Goal: Task Accomplishment & Management: Complete application form

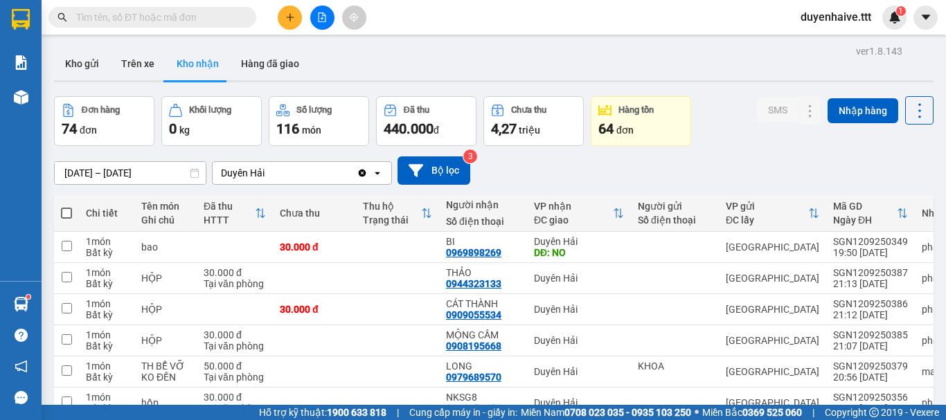
scroll to position [208, 0]
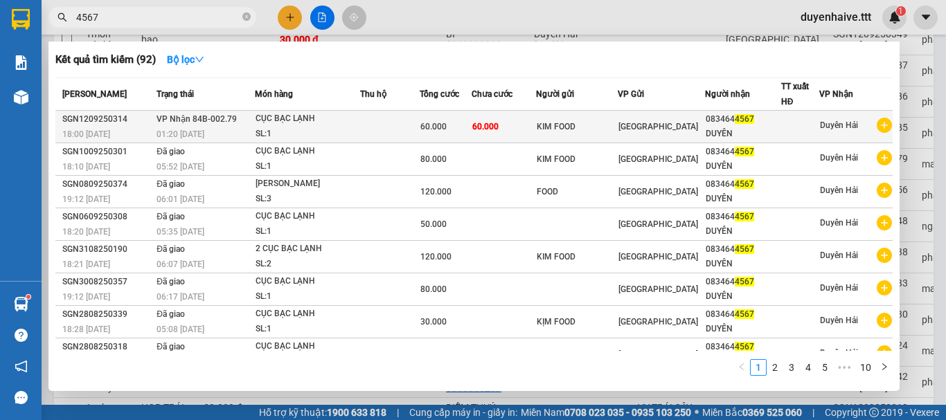
type input "4567"
click at [705, 136] on div "DUYÊN" at bounding box center [742, 134] width 75 height 15
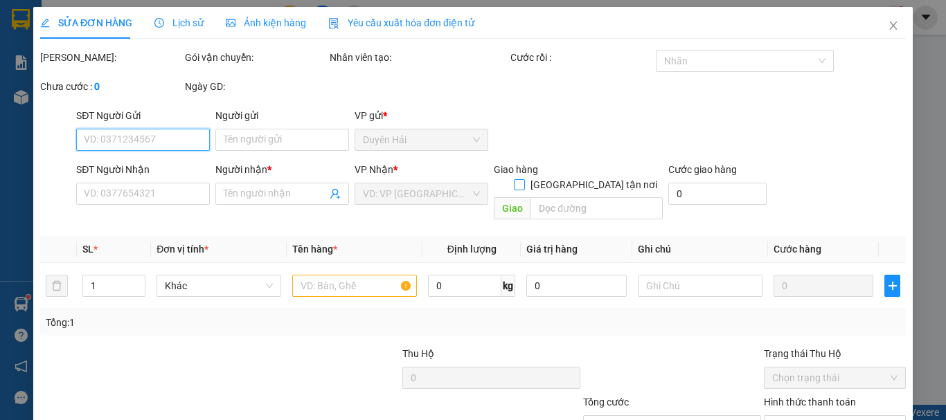
type input "KIM FOOD"
type input "0834644567"
type input "DUYÊN"
type input "60.000"
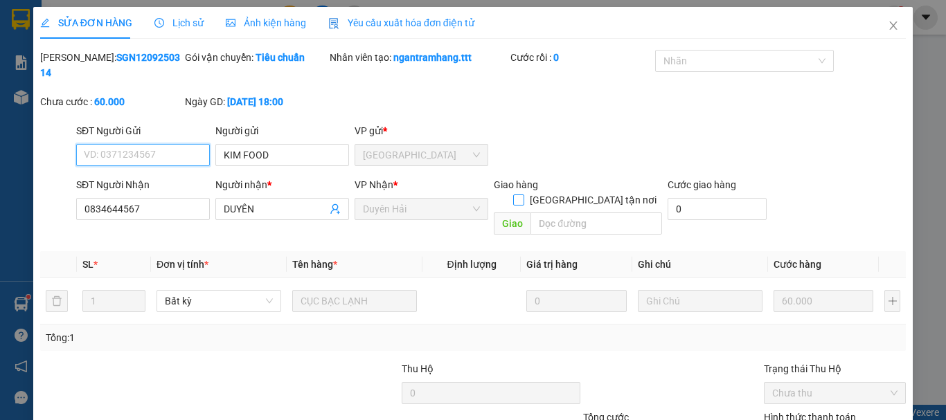
scroll to position [95, 0]
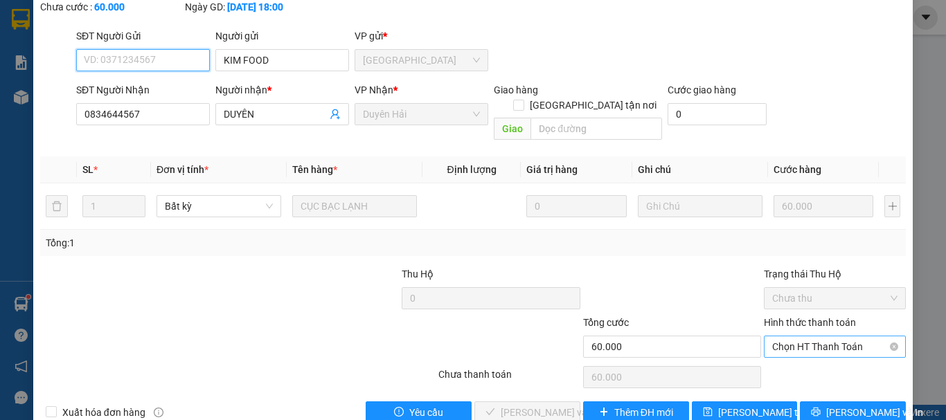
click at [804, 336] on span "Chọn HT Thanh Toán" at bounding box center [834, 346] width 125 height 21
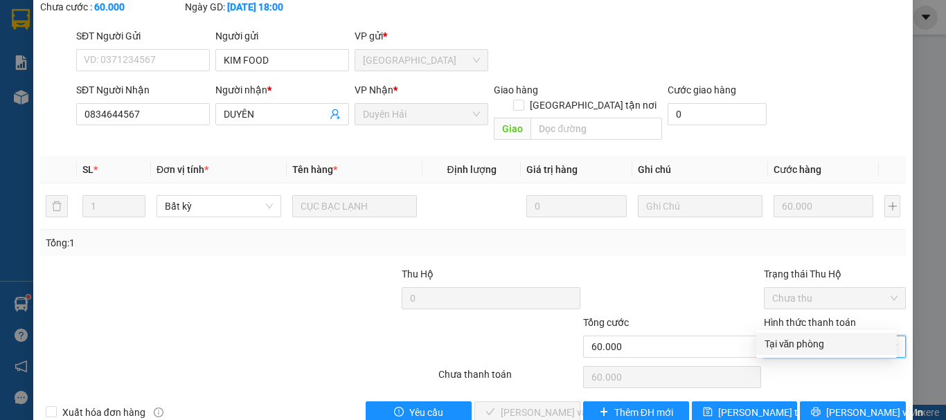
click at [809, 335] on div "Tại văn phòng" at bounding box center [826, 344] width 141 height 22
type input "0"
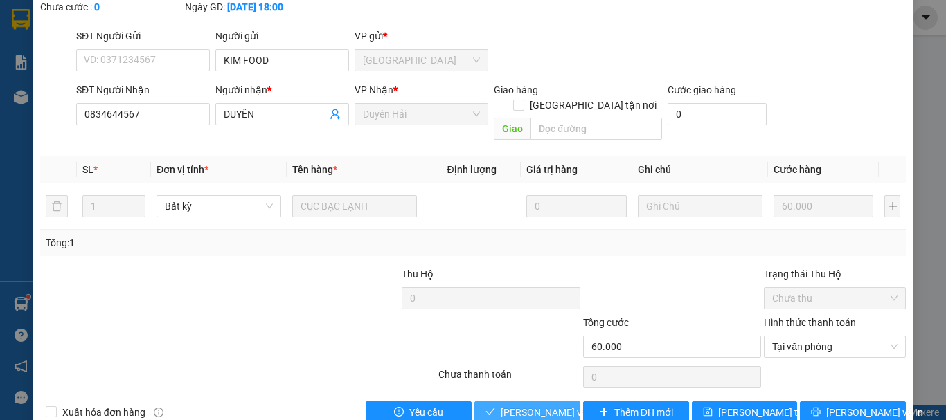
click at [552, 405] on span "[PERSON_NAME] và Giao hàng" at bounding box center [567, 412] width 133 height 15
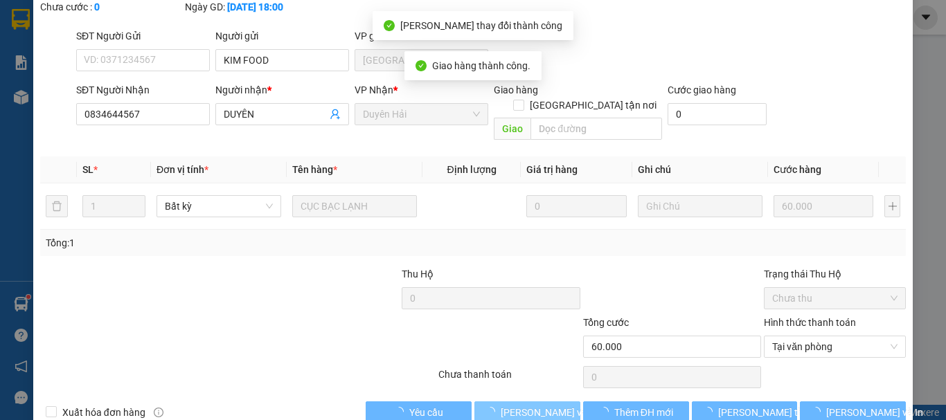
scroll to position [0, 0]
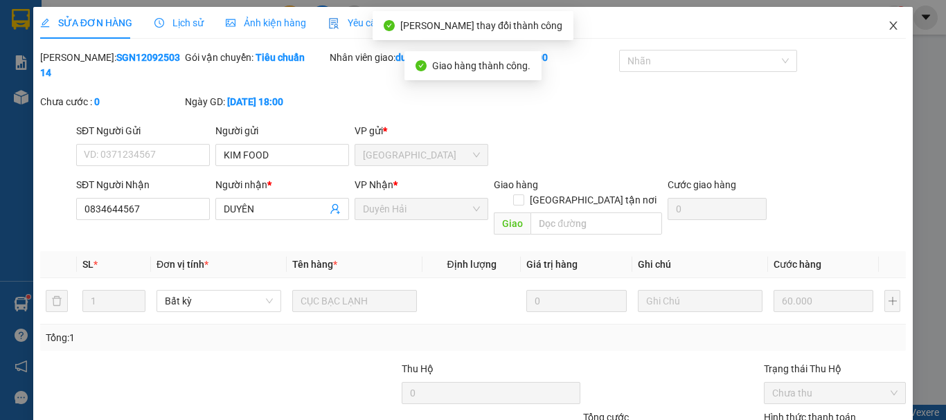
click at [887, 25] on icon "close" at bounding box center [892, 25] width 11 height 11
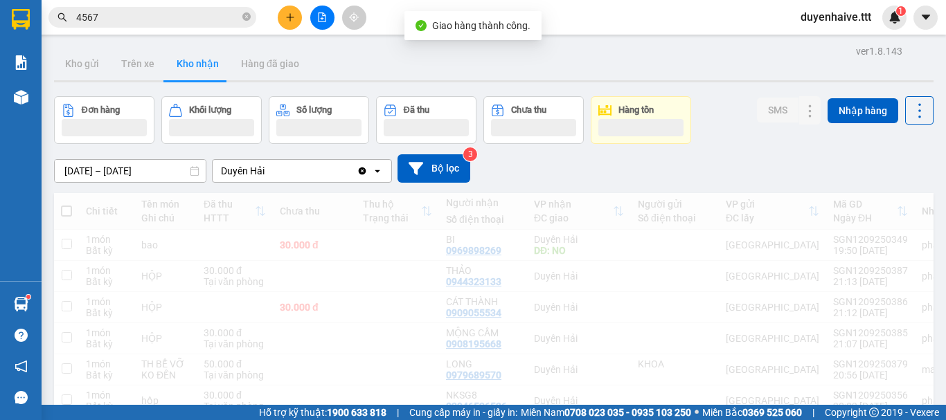
click at [154, 23] on input "4567" at bounding box center [157, 17] width 163 height 15
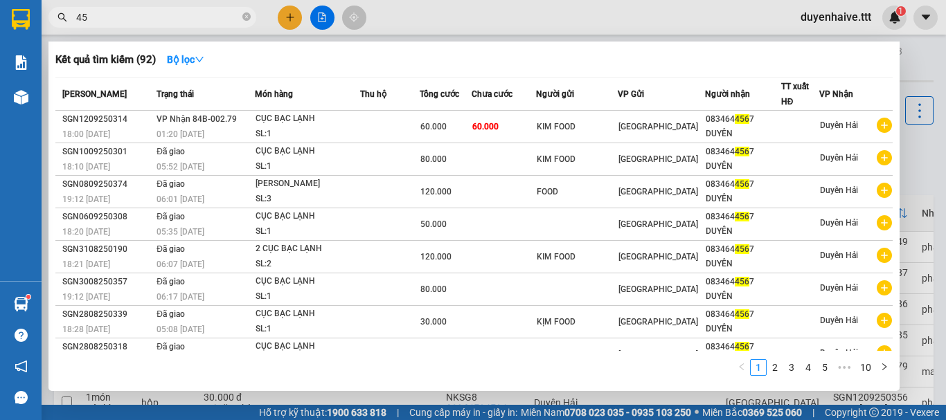
type input "4"
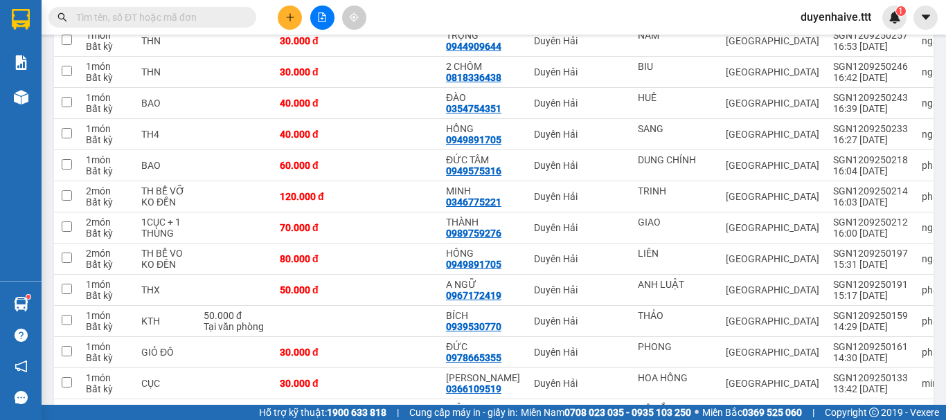
scroll to position [1108, 0]
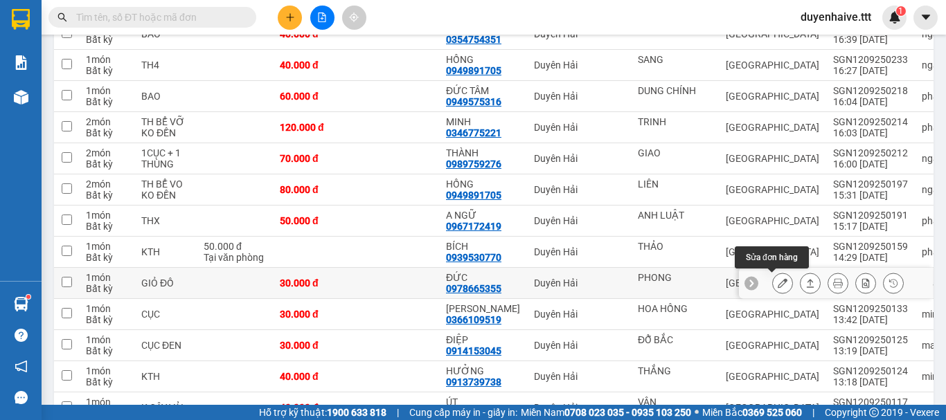
click at [777, 280] on icon at bounding box center [782, 283] width 10 height 10
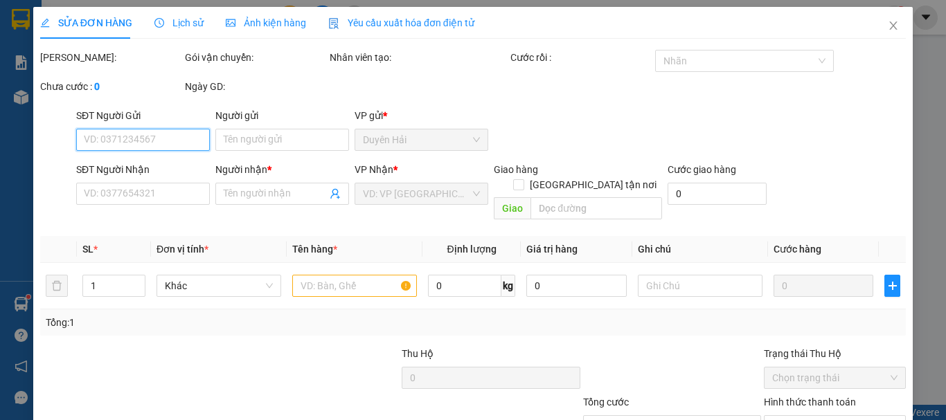
scroll to position [95, 0]
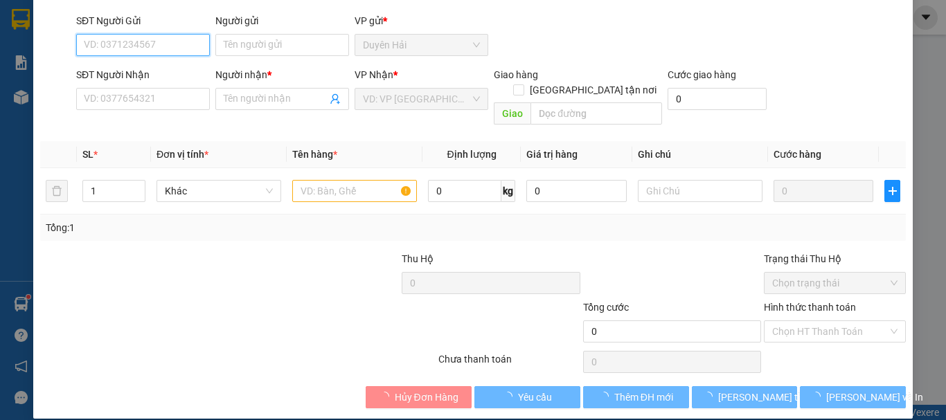
type input "PHONG"
type input "0978665355"
type input "ĐỨC"
type input "30.000"
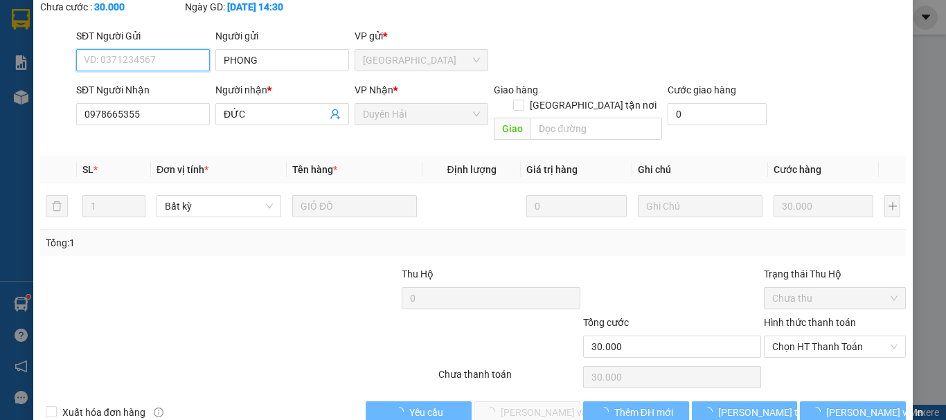
click at [797, 336] on span "Chọn HT Thanh Toán" at bounding box center [834, 346] width 125 height 21
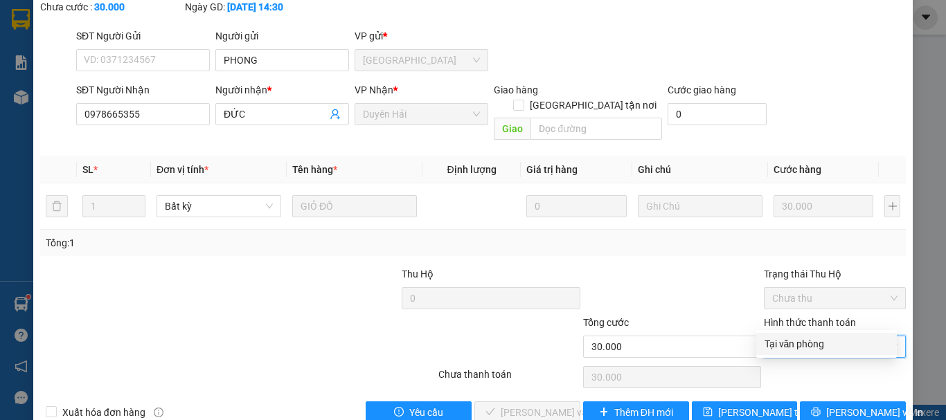
click at [804, 350] on div "Tại văn phòng" at bounding box center [826, 343] width 124 height 15
type input "0"
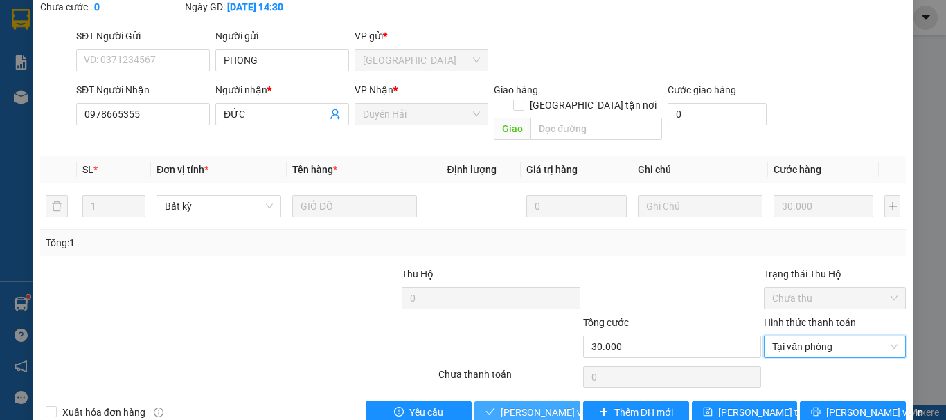
click at [515, 405] on span "Lưu và Giao hàng" at bounding box center [567, 412] width 133 height 15
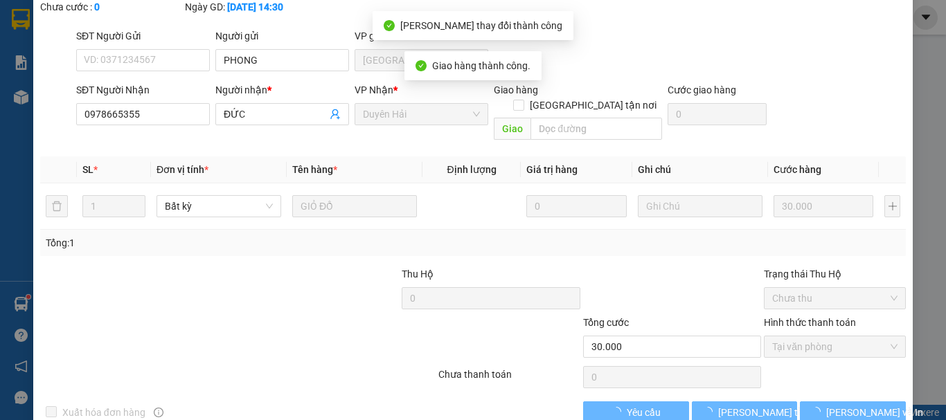
scroll to position [0, 0]
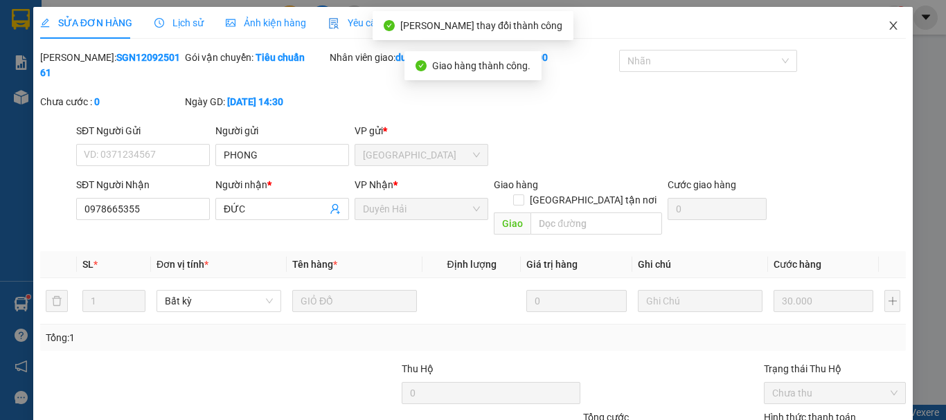
click at [882, 20] on span "Close" at bounding box center [893, 26] width 39 height 39
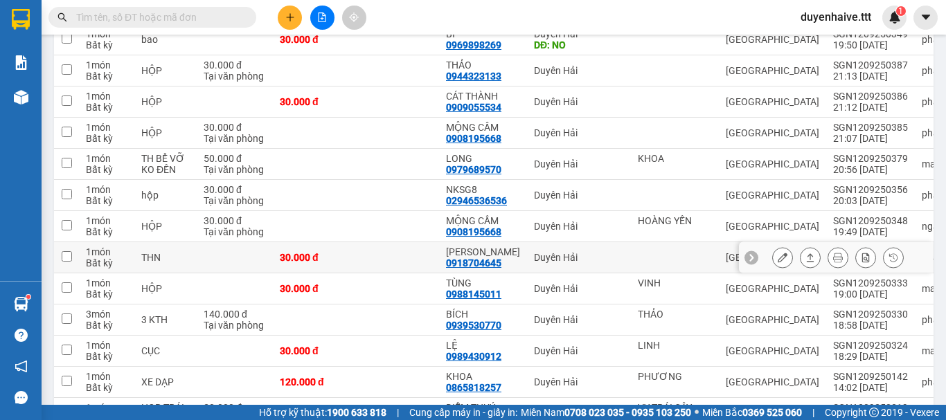
scroll to position [277, 0]
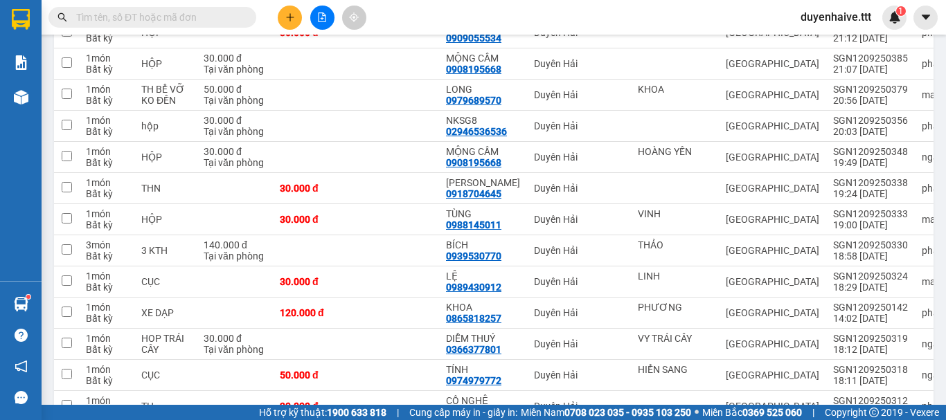
click at [142, 18] on input "text" at bounding box center [157, 17] width 163 height 15
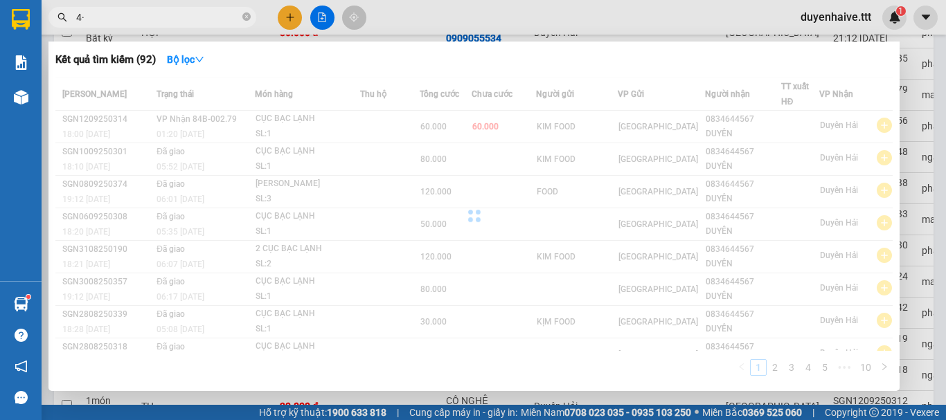
type input "4"
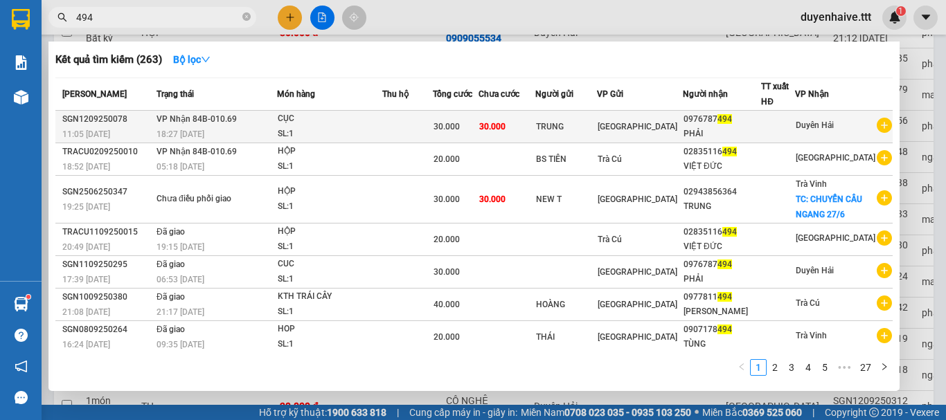
type input "494"
click at [433, 118] on td at bounding box center [407, 127] width 51 height 33
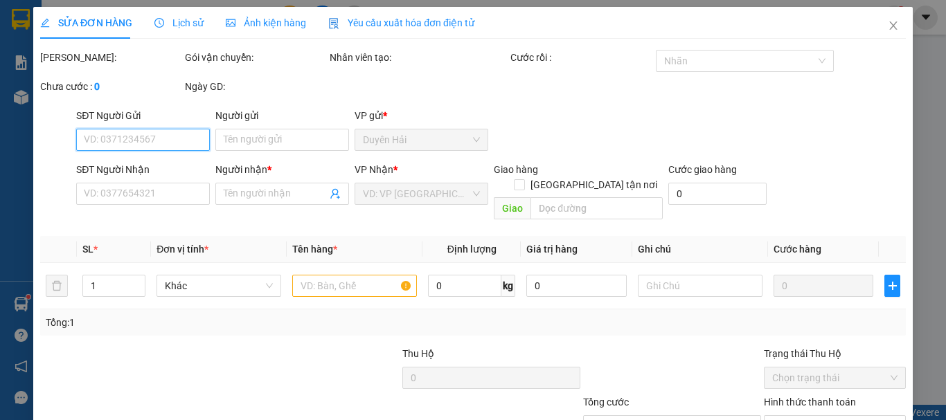
type input "TRUNG"
type input "0976787494"
type input "PHẢI"
type input "30.000"
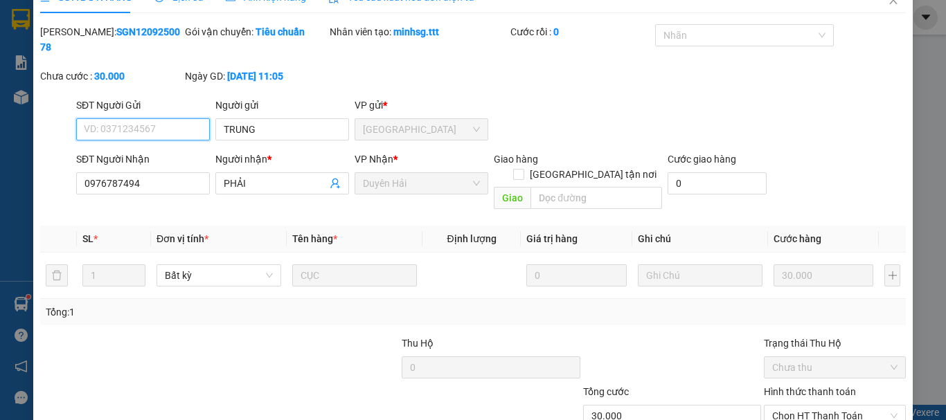
scroll to position [95, 0]
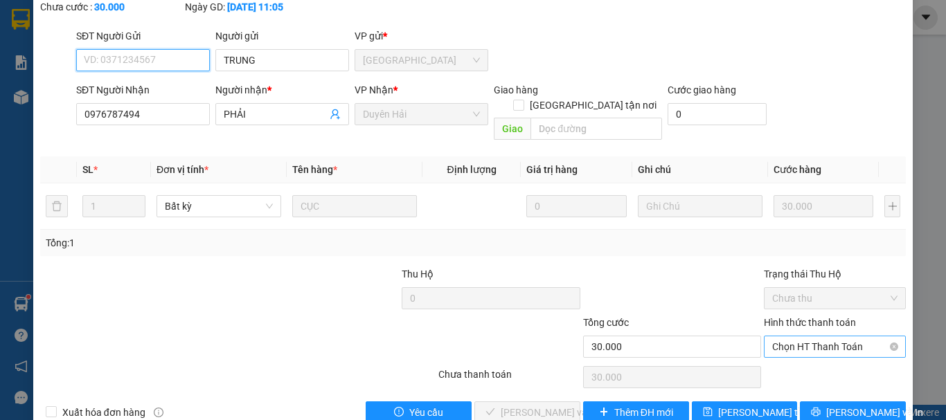
click at [795, 336] on span "Chọn HT Thanh Toán" at bounding box center [834, 346] width 125 height 21
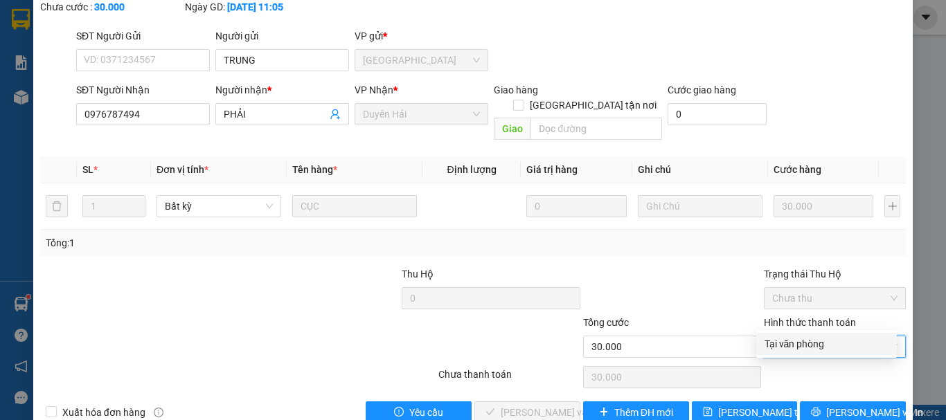
click at [786, 343] on div "Tại văn phòng" at bounding box center [826, 343] width 124 height 15
type input "0"
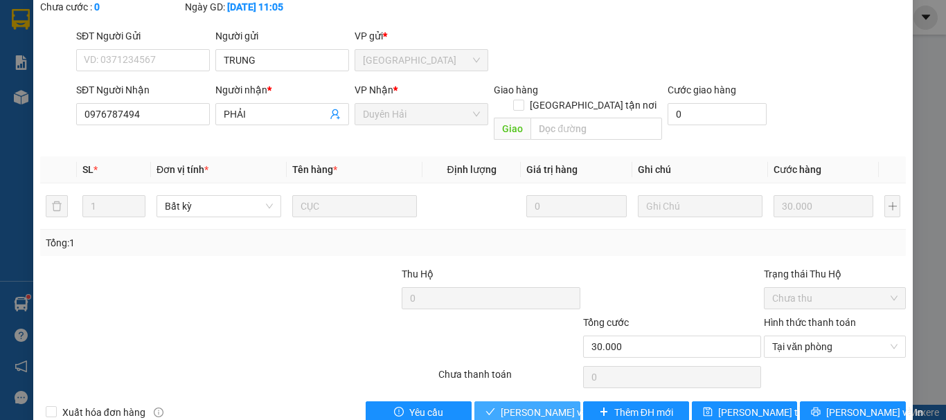
click at [523, 405] on span "[PERSON_NAME] và [PERSON_NAME] hàng" at bounding box center [567, 412] width 133 height 15
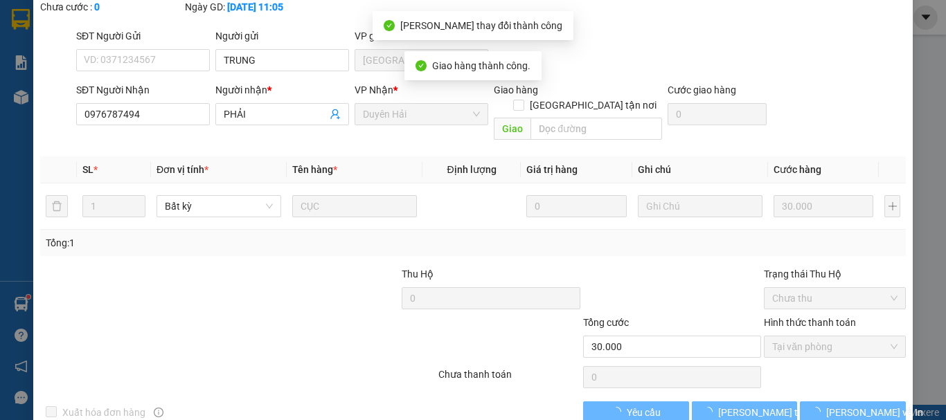
scroll to position [0, 0]
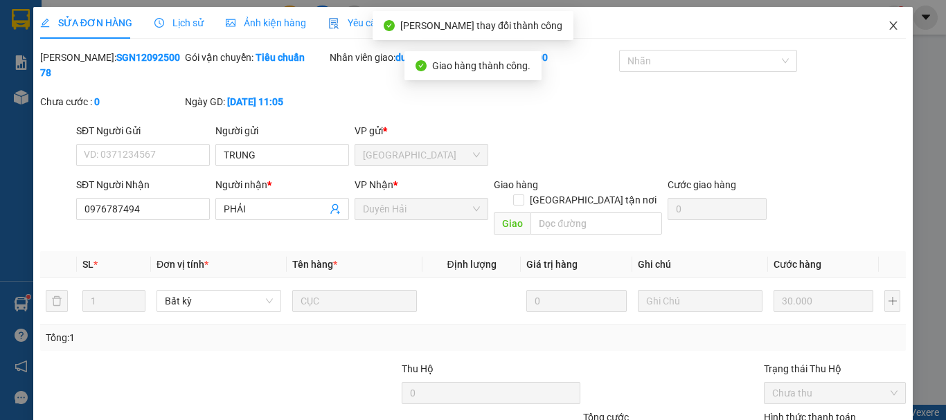
click at [887, 23] on icon "close" at bounding box center [892, 25] width 11 height 11
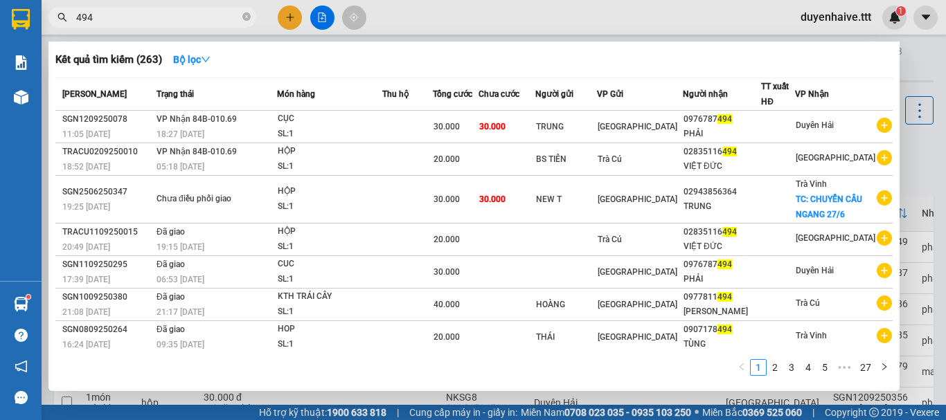
click at [133, 16] on input "494" at bounding box center [157, 17] width 163 height 15
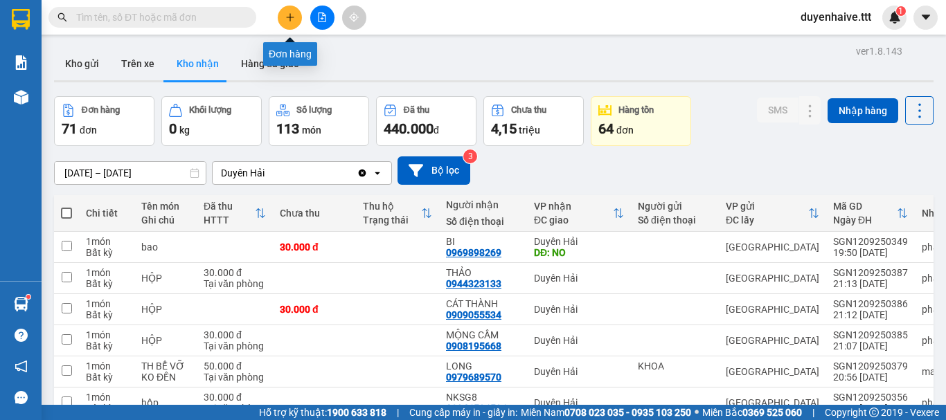
click at [285, 19] on icon "plus" at bounding box center [290, 17] width 10 height 10
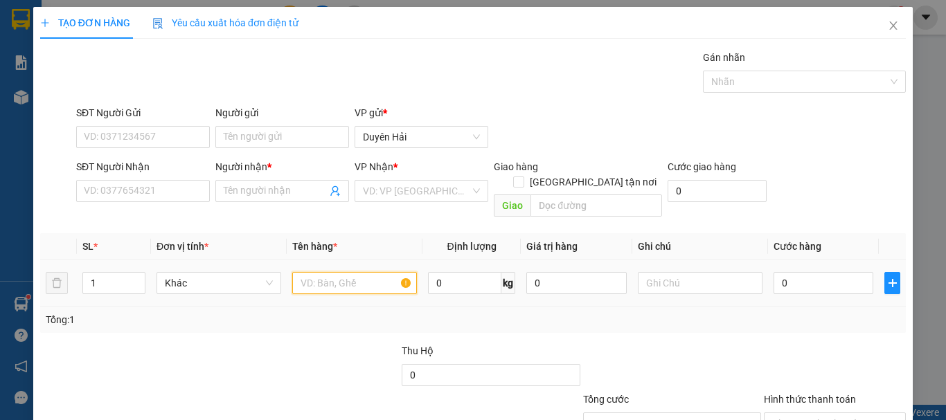
click at [361, 272] on input "text" at bounding box center [354, 283] width 125 height 22
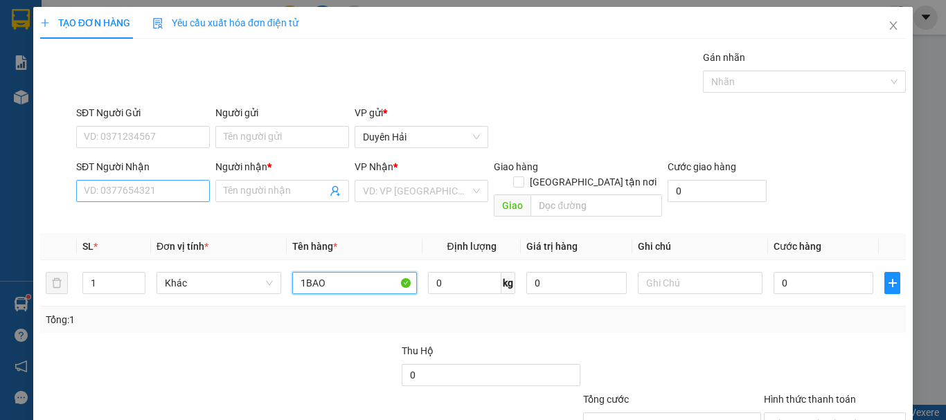
type input "1BAO"
click at [170, 193] on input "SĐT Người Nhận" at bounding box center [143, 191] width 134 height 22
type input "0919723773"
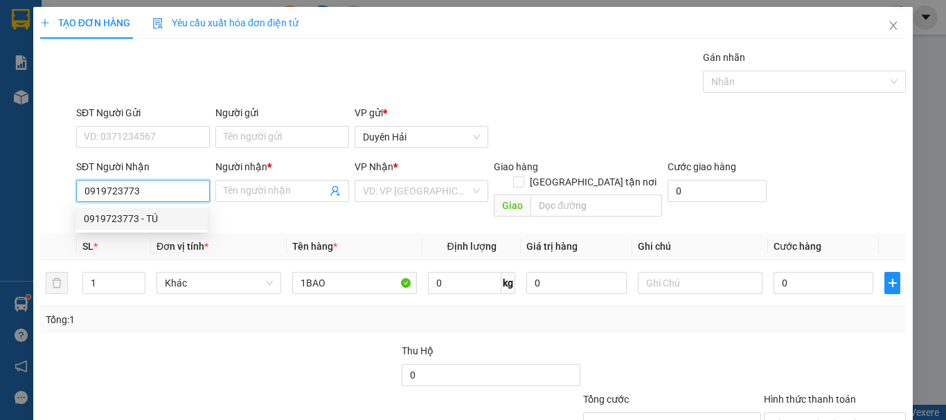
click at [155, 223] on div "0919723773 - TÚ" at bounding box center [142, 218] width 116 height 15
type input "TÚ"
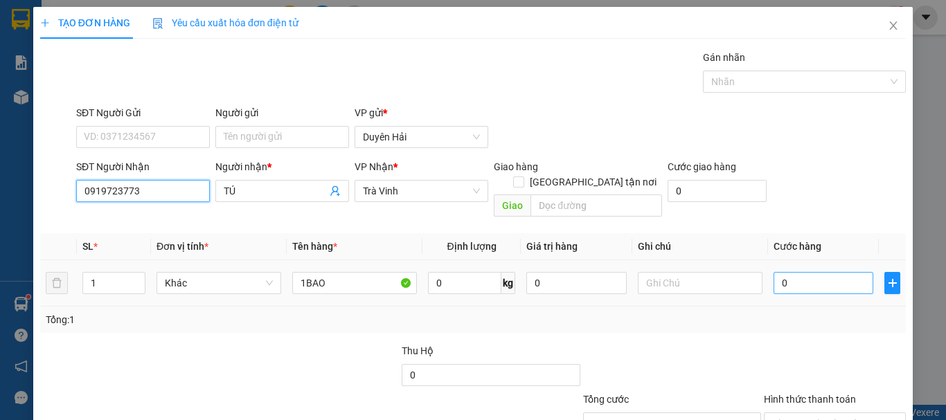
type input "0919723773"
click at [806, 272] on input "0" at bounding box center [823, 283] width 100 height 22
type input "5"
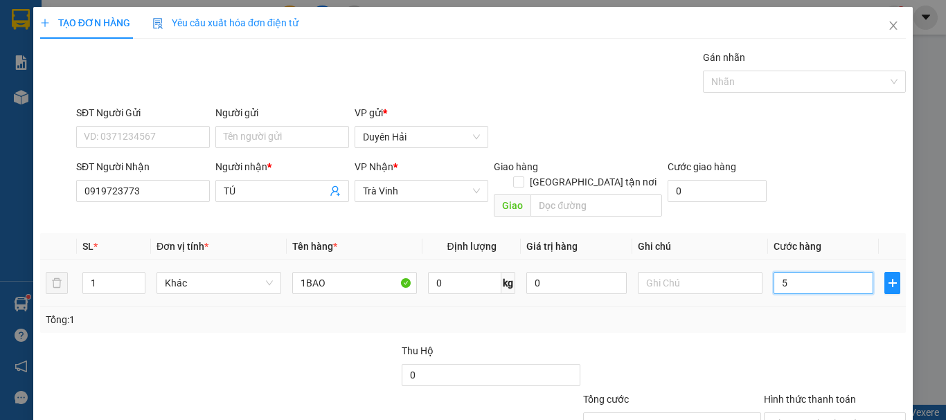
type input "50"
type input "50.000"
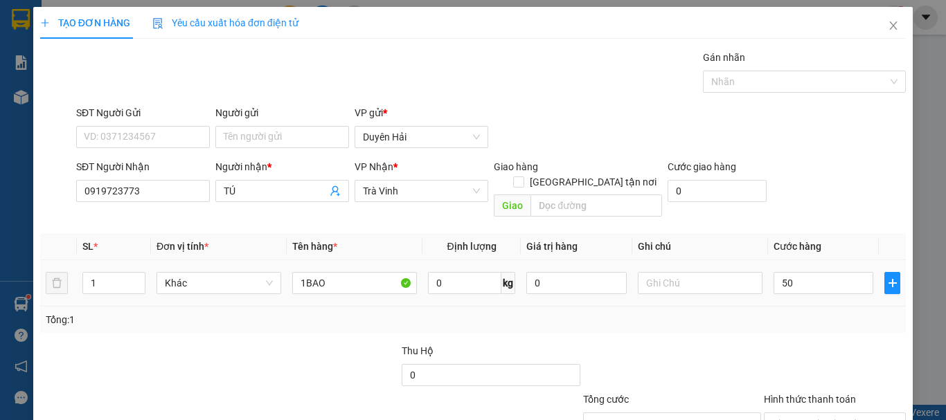
type input "50.000"
click at [791, 312] on div "Tổng: 1" at bounding box center [473, 319] width 854 height 15
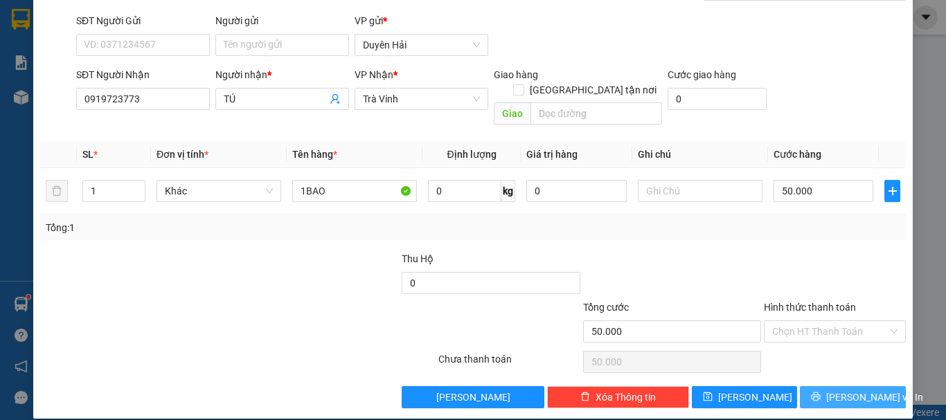
click at [831, 390] on span "[PERSON_NAME] và In" at bounding box center [874, 397] width 97 height 15
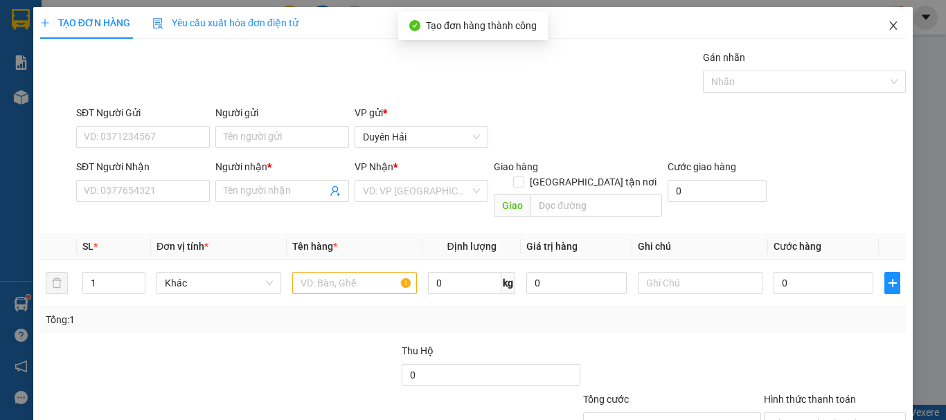
click at [890, 24] on icon "close" at bounding box center [894, 25] width 8 height 8
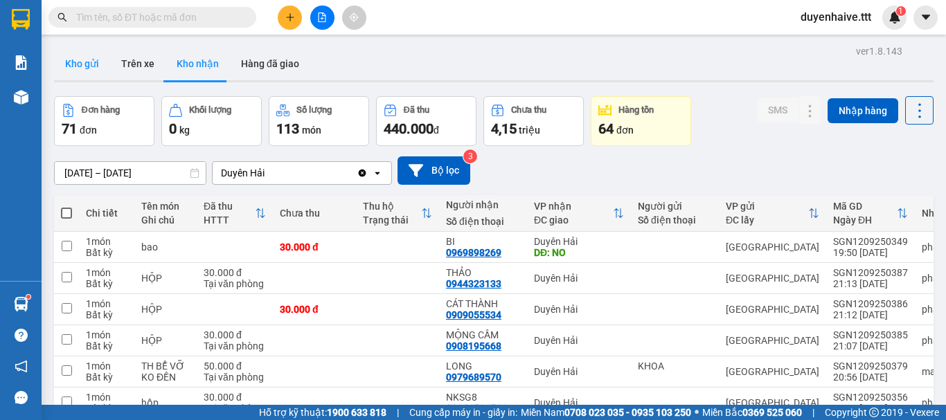
click at [95, 63] on button "Kho gửi" at bounding box center [82, 63] width 56 height 33
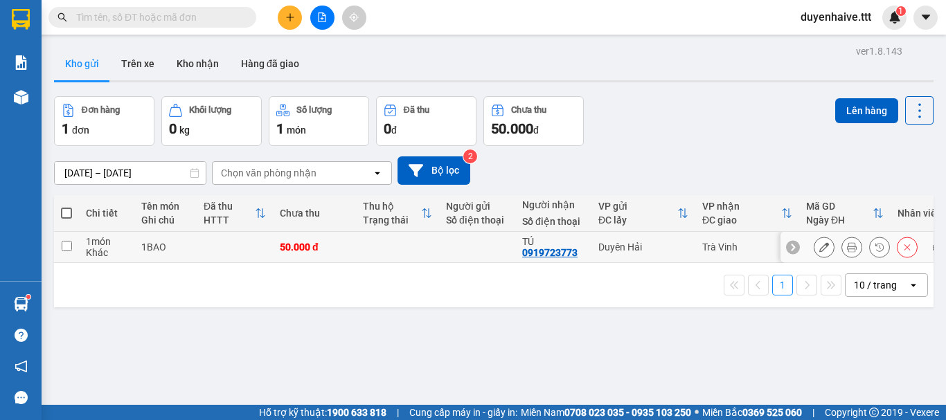
click at [68, 247] on input "checkbox" at bounding box center [67, 246] width 10 height 10
checkbox input "true"
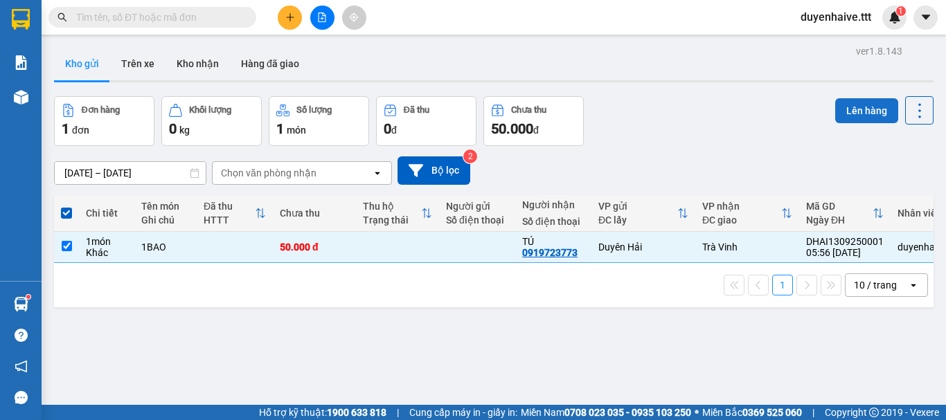
click at [855, 110] on button "Lên hàng" at bounding box center [866, 110] width 63 height 25
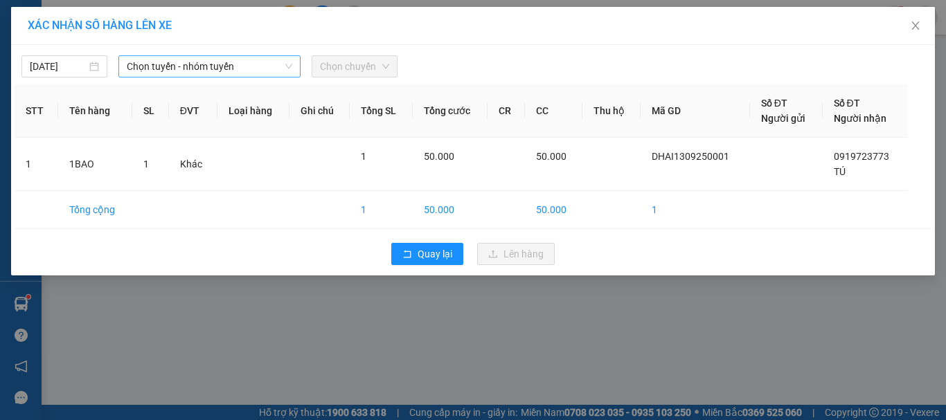
click at [170, 69] on span "Chọn tuyến - nhóm tuyến" at bounding box center [209, 66] width 165 height 21
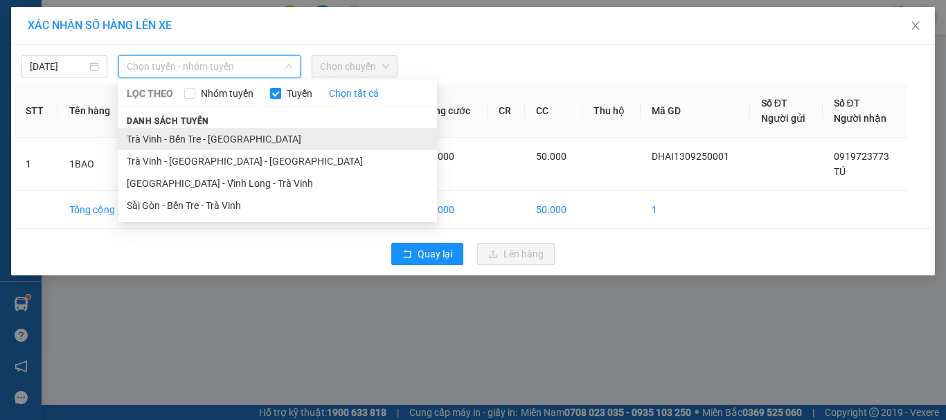
click at [187, 142] on li "Trà [PERSON_NAME] Tre - [GEOGRAPHIC_DATA]" at bounding box center [277, 139] width 318 height 22
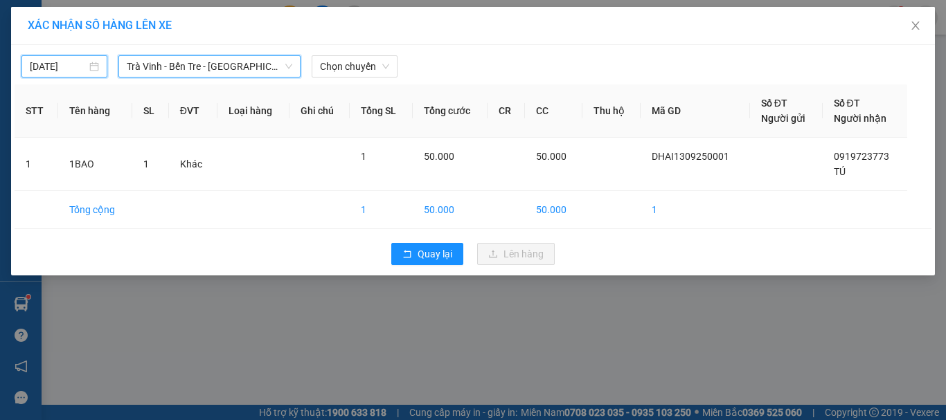
click at [37, 68] on input "[DATE]" at bounding box center [58, 66] width 57 height 15
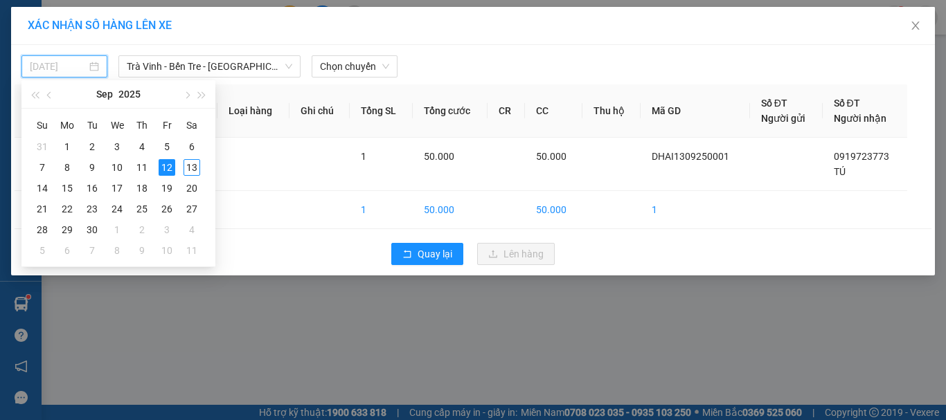
type input "[DATE]"
click at [166, 165] on div "12" at bounding box center [167, 167] width 17 height 17
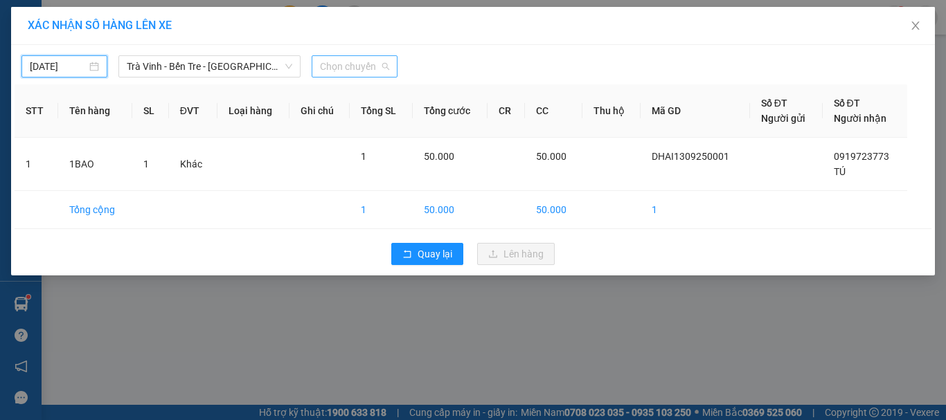
click at [360, 69] on span "Chọn chuyến" at bounding box center [354, 66] width 69 height 21
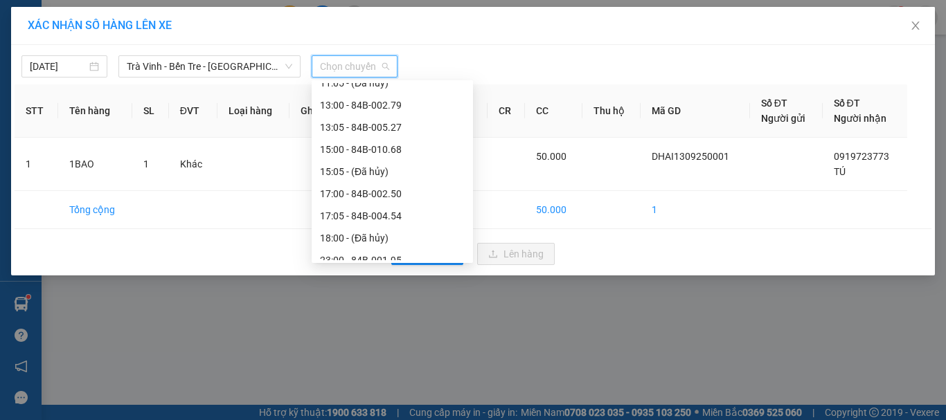
scroll to position [310, 0]
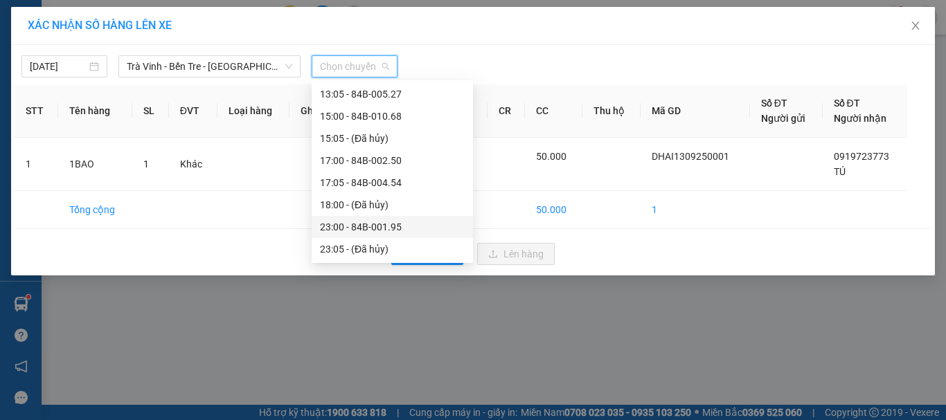
click at [348, 222] on div "23:00 - 84B-001.95" at bounding box center [392, 226] width 145 height 15
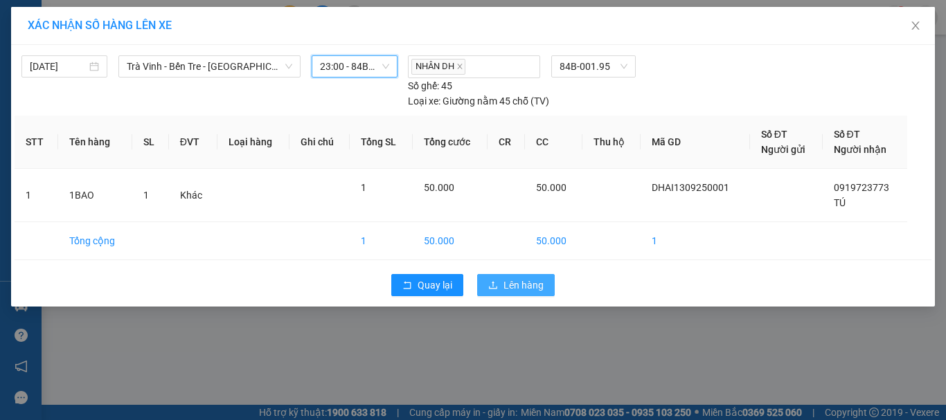
click at [508, 284] on span "Lên hàng" at bounding box center [523, 285] width 40 height 15
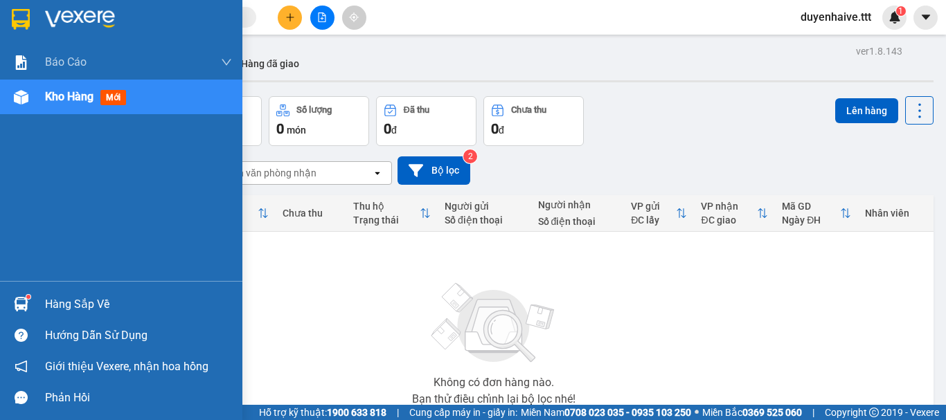
click at [72, 303] on div "Hàng sắp về" at bounding box center [138, 304] width 187 height 21
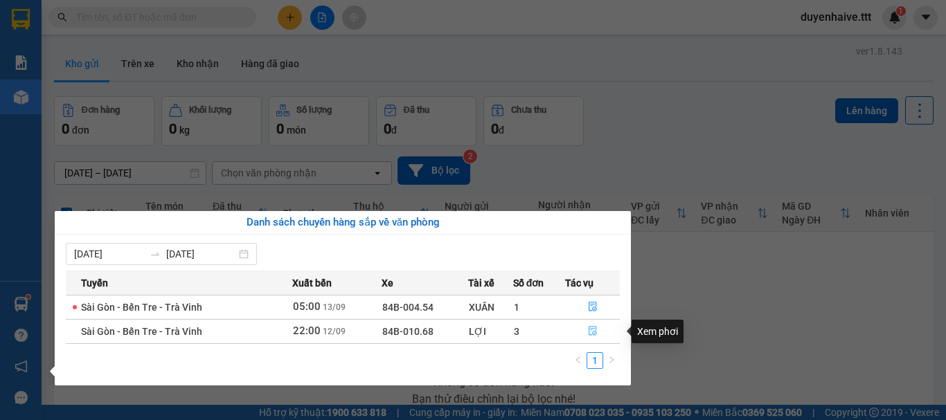
click at [593, 331] on icon "file-done" at bounding box center [593, 331] width 10 height 10
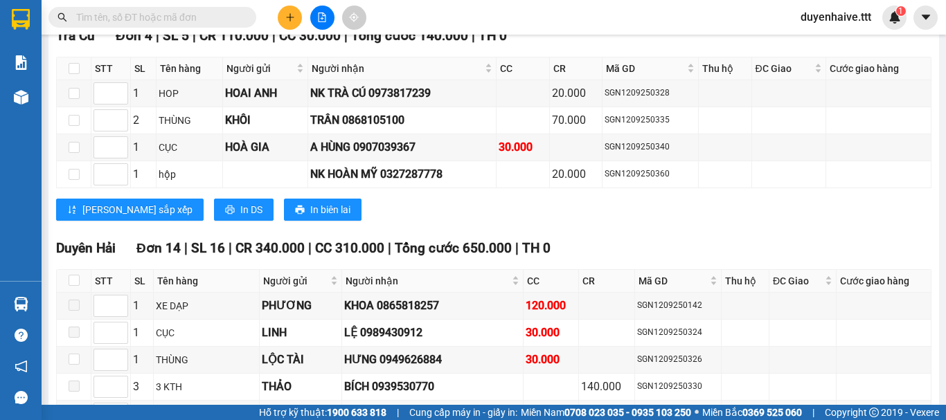
scroll to position [2146, 0]
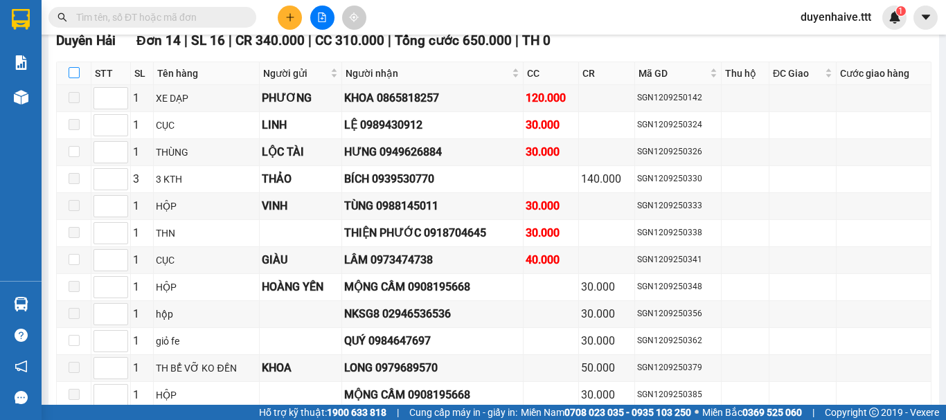
click at [75, 78] on input "checkbox" at bounding box center [74, 72] width 11 height 11
checkbox input "true"
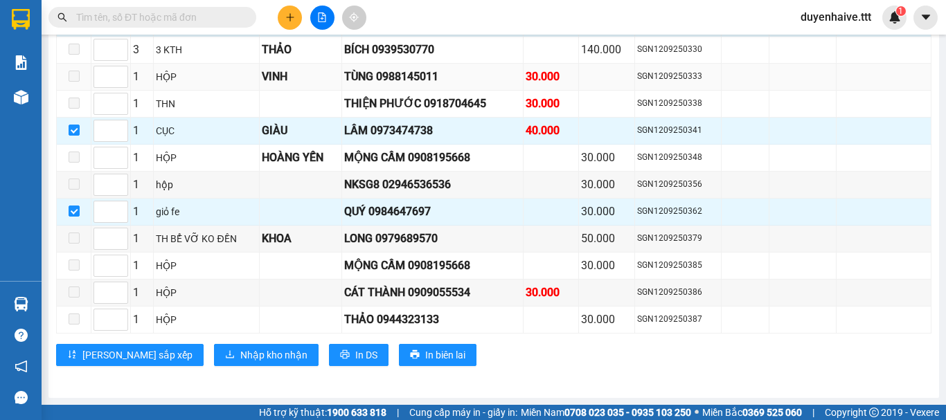
scroll to position [2149, 0]
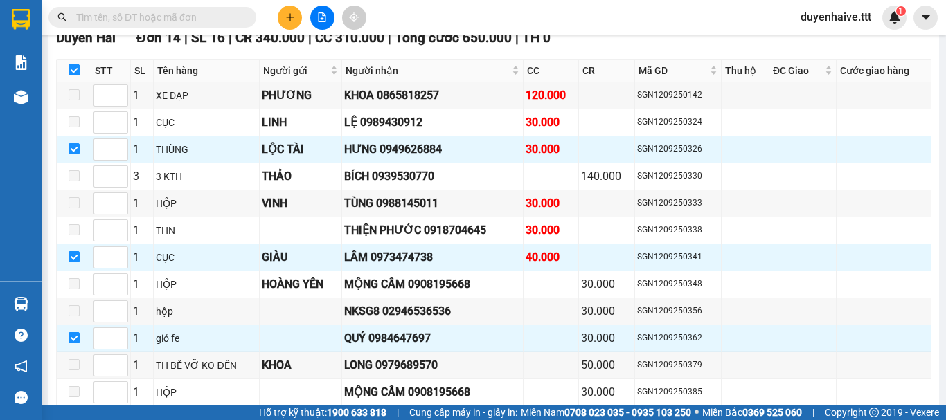
click at [74, 75] on input "checkbox" at bounding box center [74, 69] width 11 height 11
checkbox input "false"
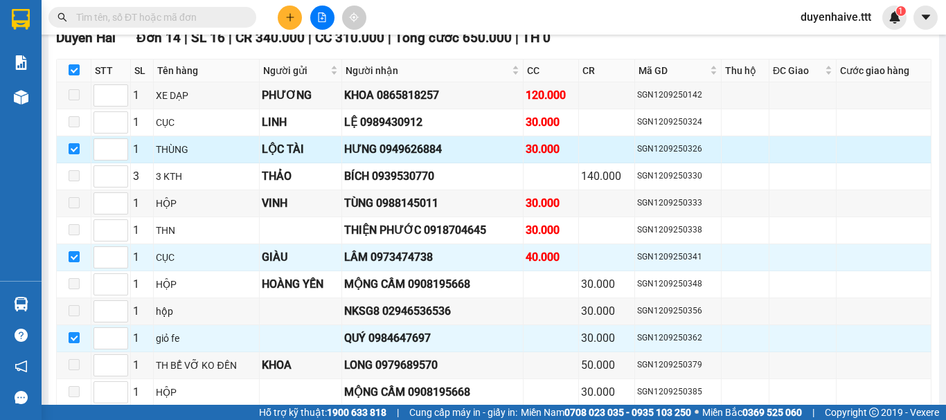
checkbox input "false"
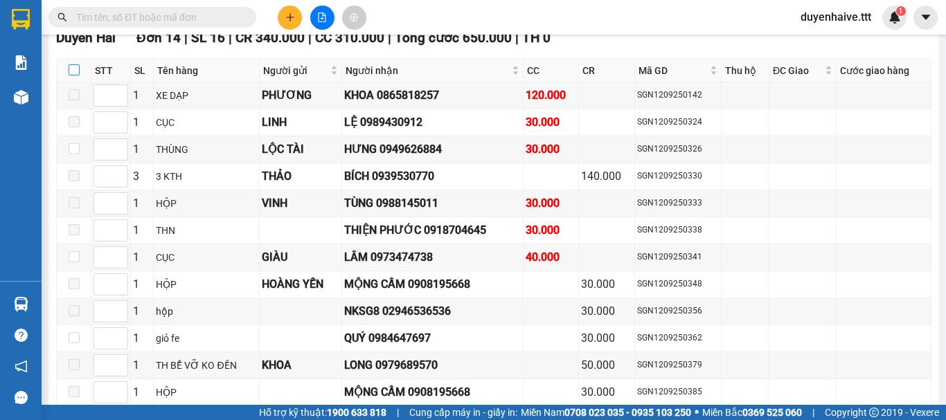
scroll to position [2010, 0]
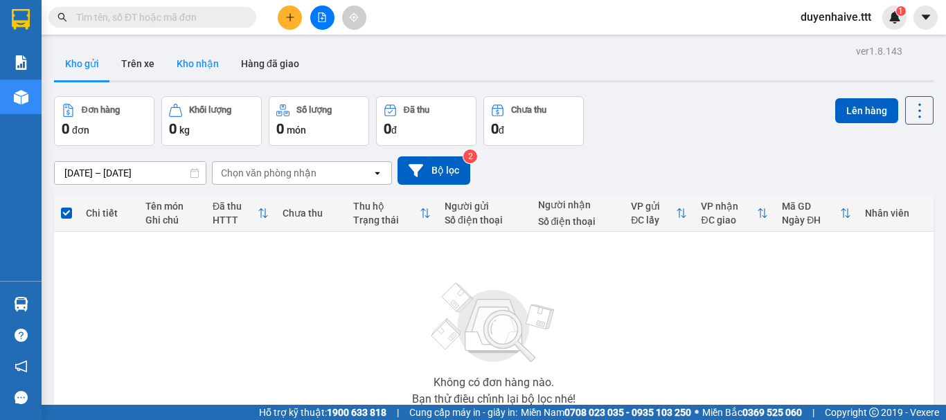
click at [198, 57] on button "Kho nhận" at bounding box center [197, 63] width 64 height 33
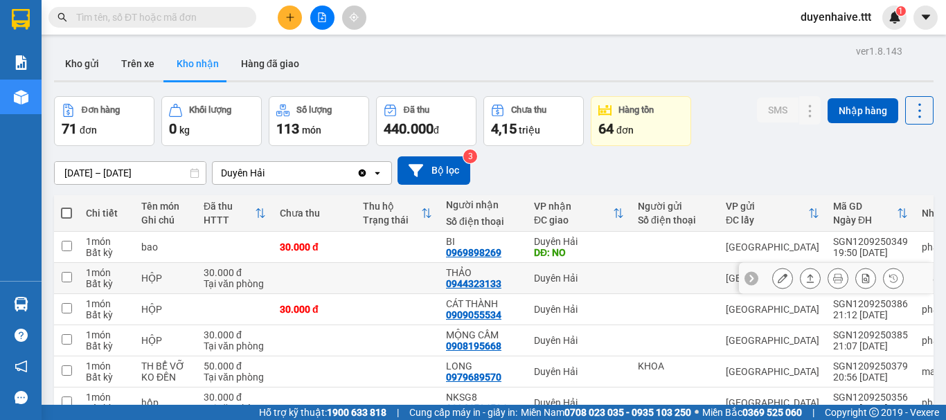
scroll to position [69, 0]
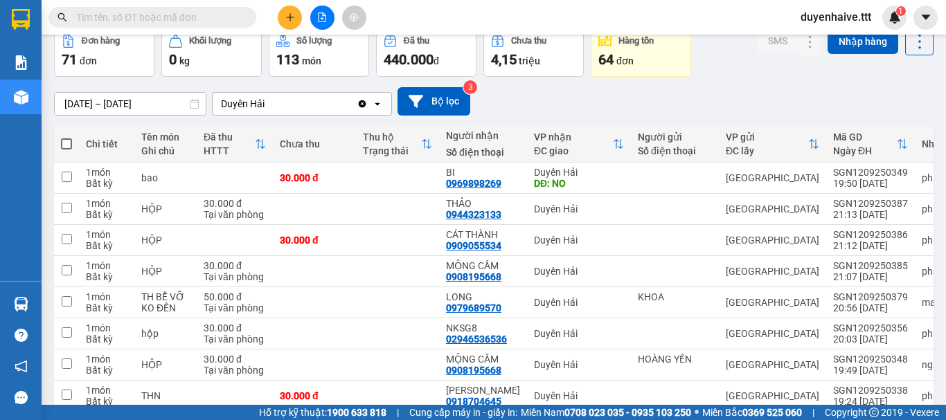
click at [137, 19] on input "text" at bounding box center [157, 17] width 163 height 15
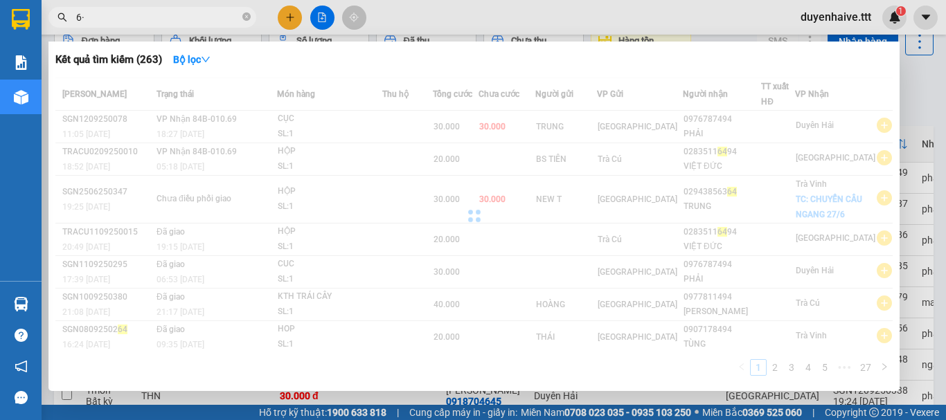
type input "6"
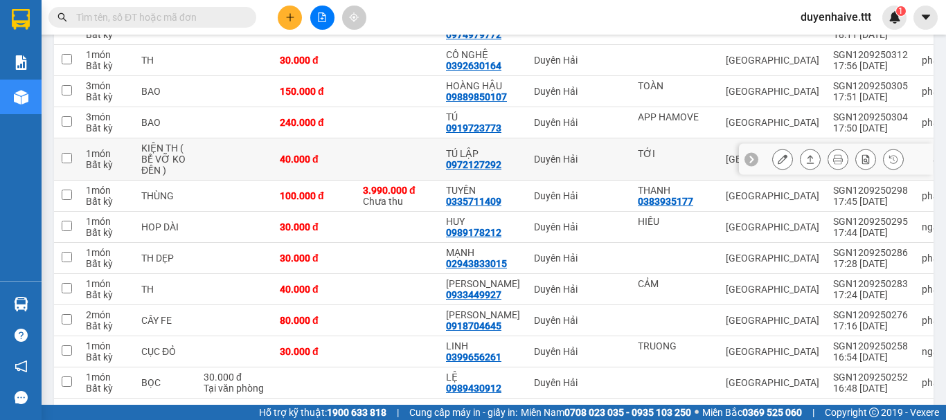
scroll to position [761, 0]
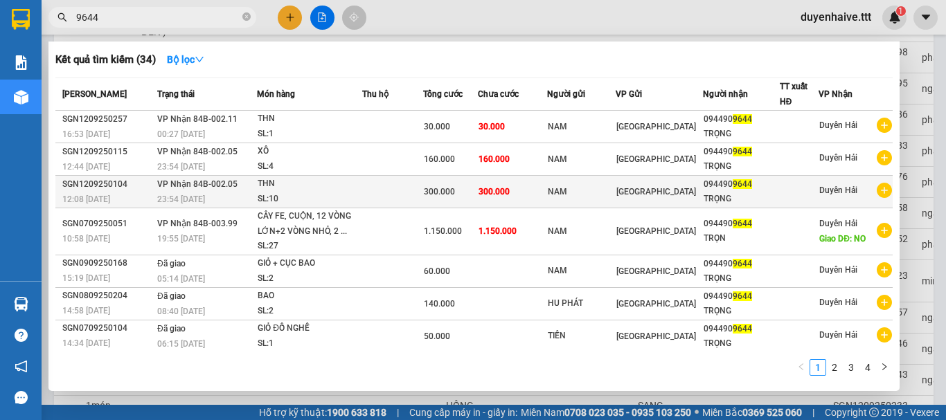
type input "9644"
click at [705, 196] on div "TRỌNG" at bounding box center [740, 199] width 75 height 15
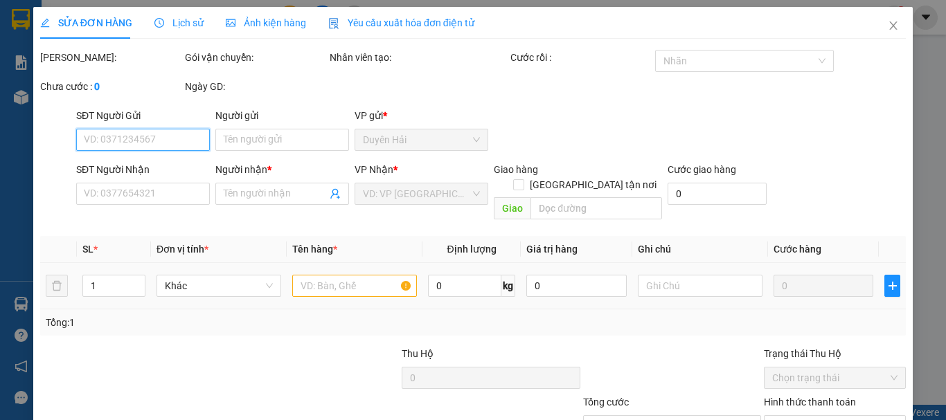
scroll to position [95, 0]
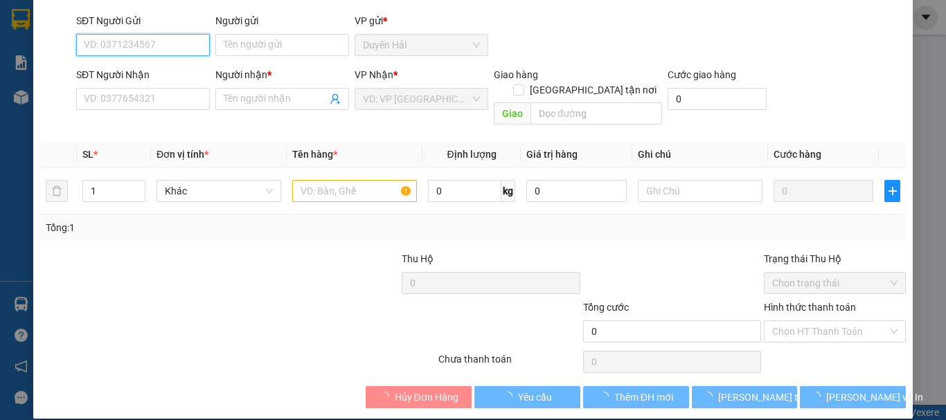
type input "NAM"
type input "0944909644"
type input "TRỌNG"
type input "300.000"
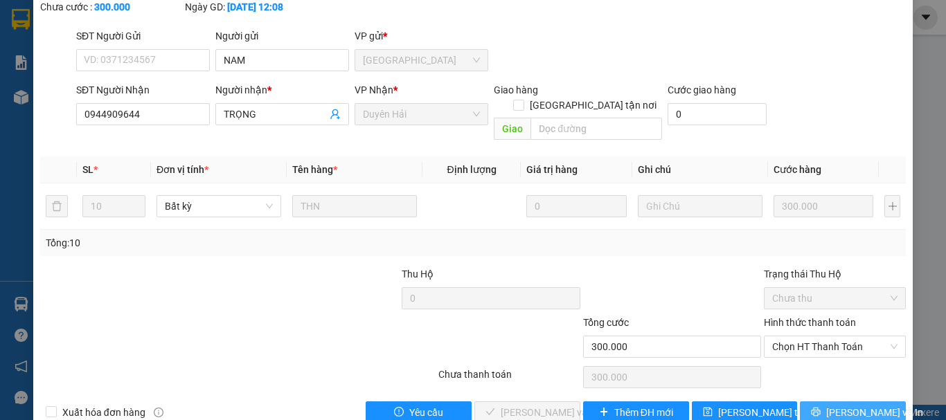
click at [833, 405] on span "[PERSON_NAME] và In" at bounding box center [874, 412] width 97 height 15
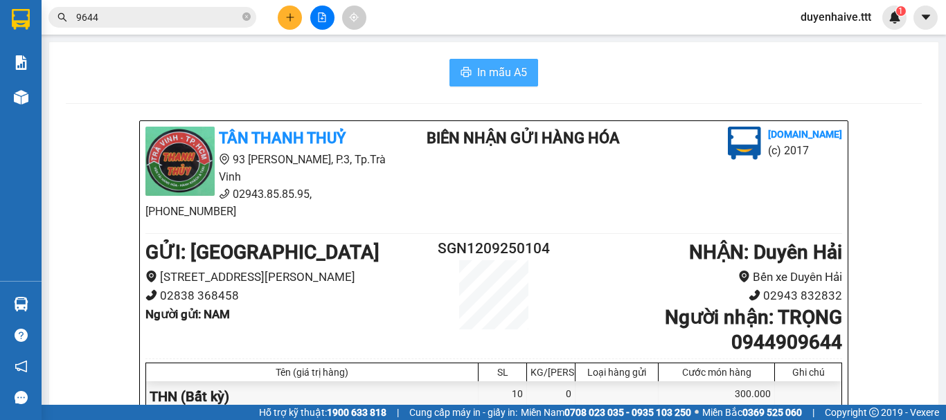
click at [490, 65] on span "In mẫu A5" at bounding box center [502, 72] width 50 height 17
click at [134, 17] on input "9644" at bounding box center [157, 17] width 163 height 15
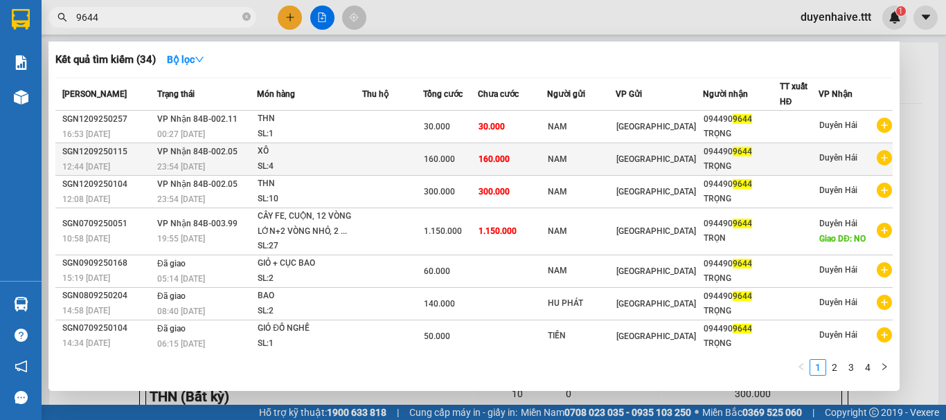
click at [624, 155] on span "[GEOGRAPHIC_DATA]" at bounding box center [656, 159] width 80 height 10
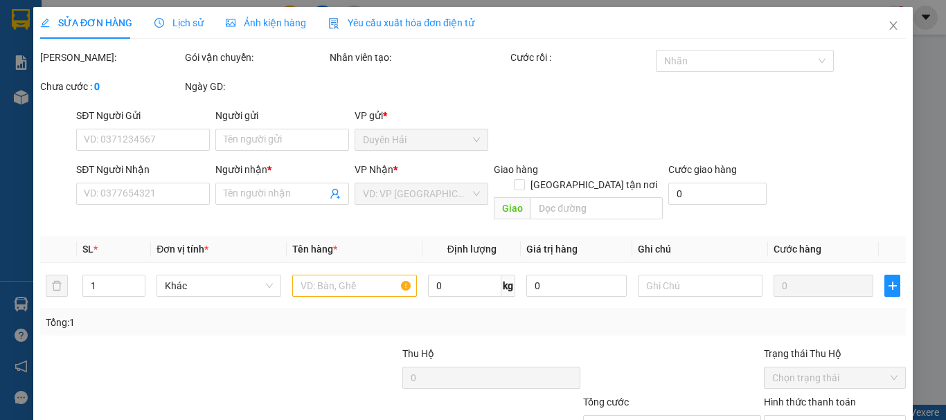
type input "NAM"
type input "0944909644"
type input "TRỌNG"
type input "160.000"
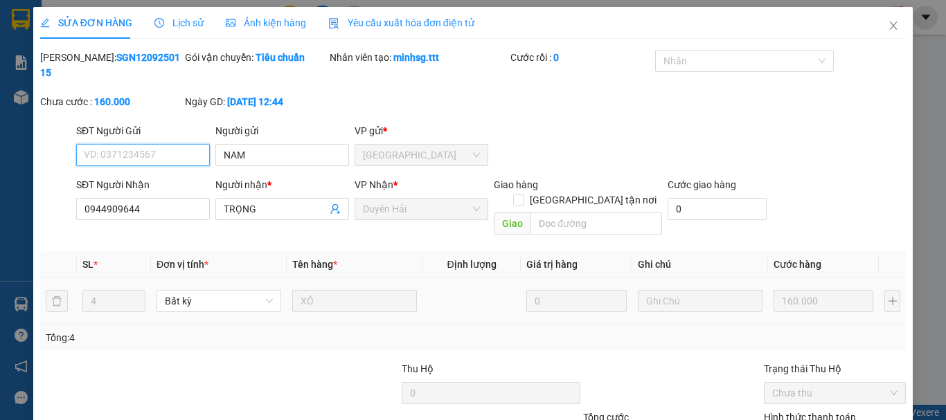
scroll to position [95, 0]
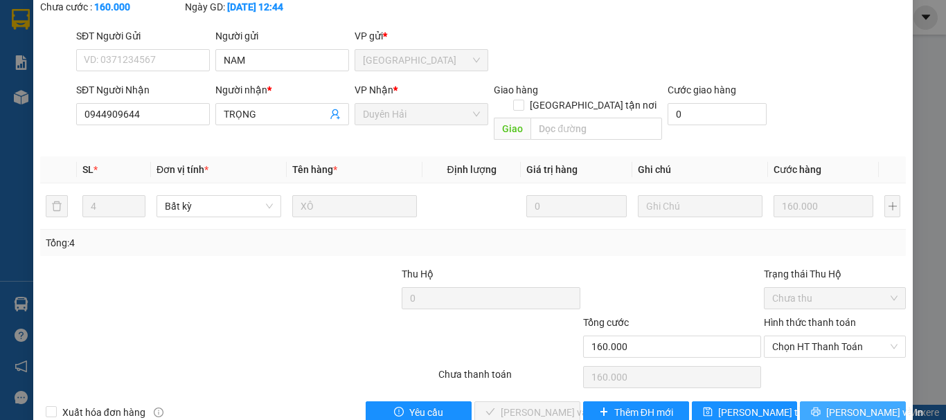
click at [829, 402] on button "[PERSON_NAME] và In" at bounding box center [853, 413] width 106 height 22
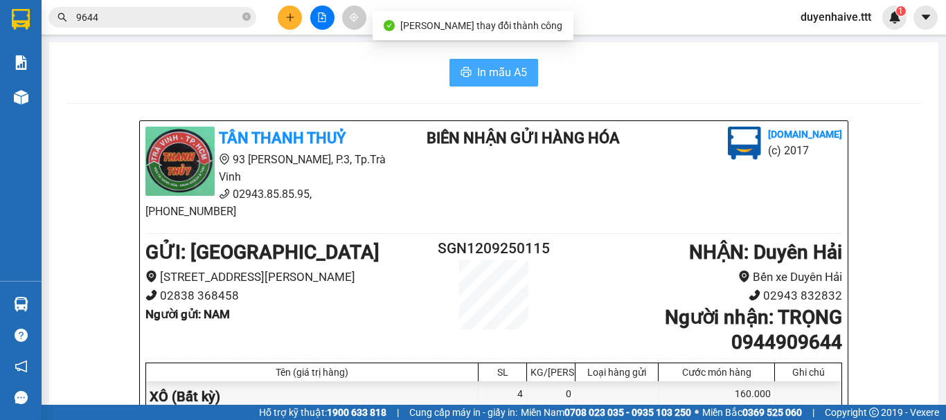
click at [492, 75] on span "In mẫu A5" at bounding box center [502, 72] width 50 height 17
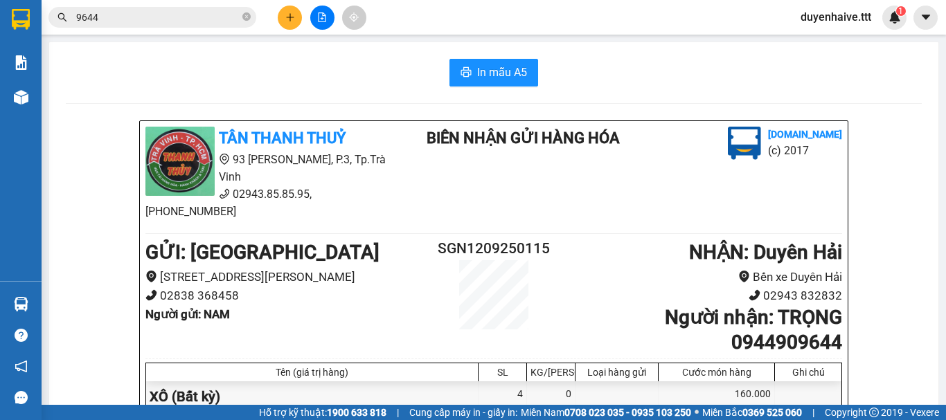
click at [161, 16] on input "9644" at bounding box center [157, 17] width 163 height 15
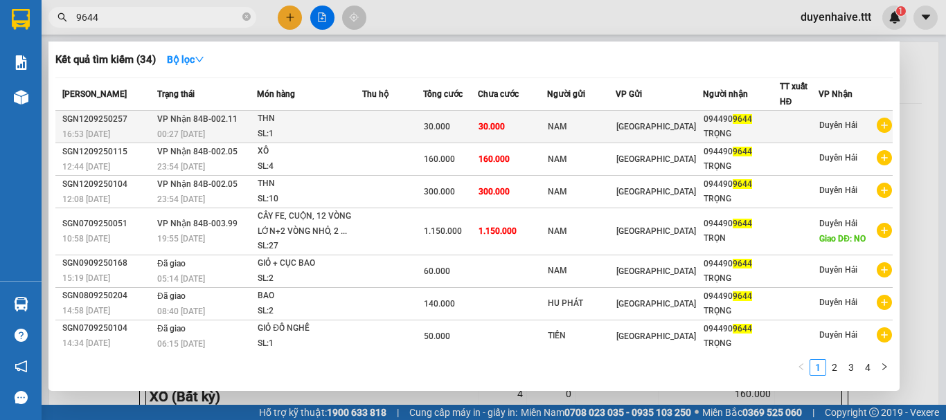
click at [535, 138] on td "30.000" at bounding box center [512, 127] width 69 height 33
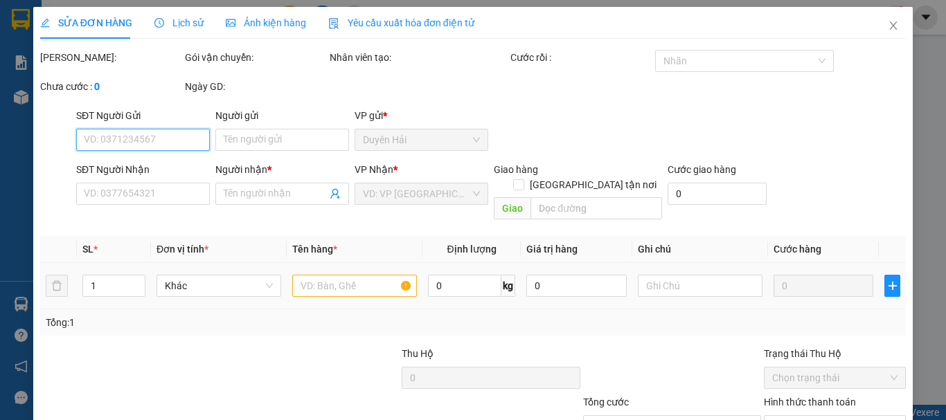
scroll to position [95, 0]
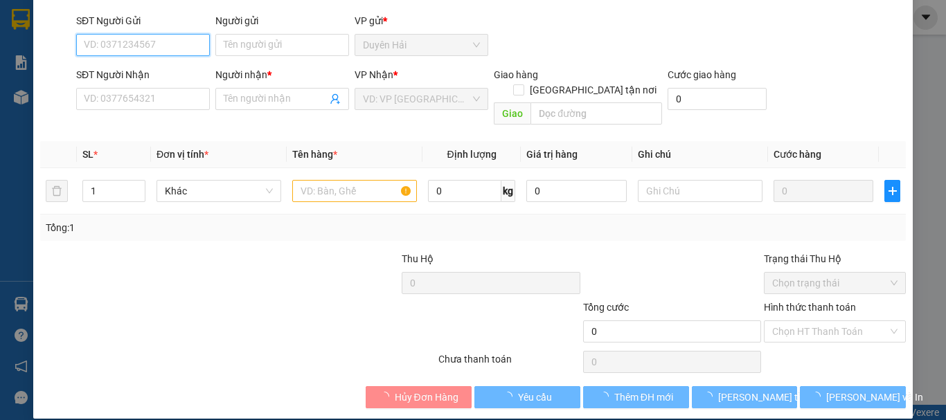
type input "NAM"
type input "0944909644"
type input "TRỌNG"
type input "30.000"
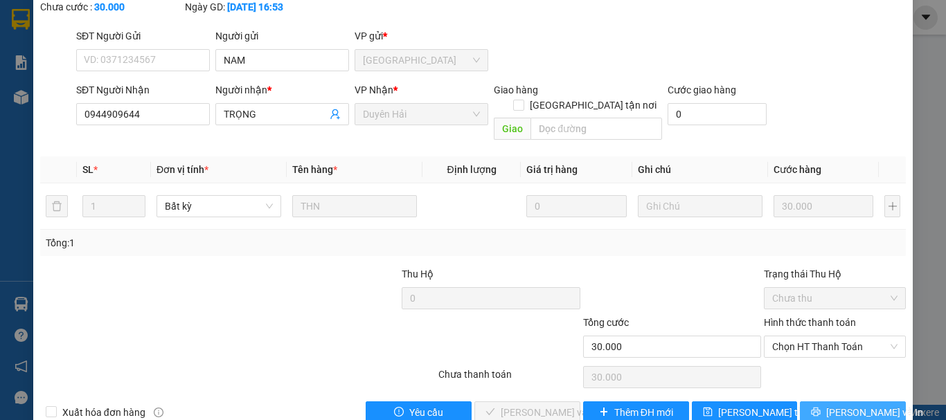
click at [835, 405] on span "[PERSON_NAME] và In" at bounding box center [874, 412] width 97 height 15
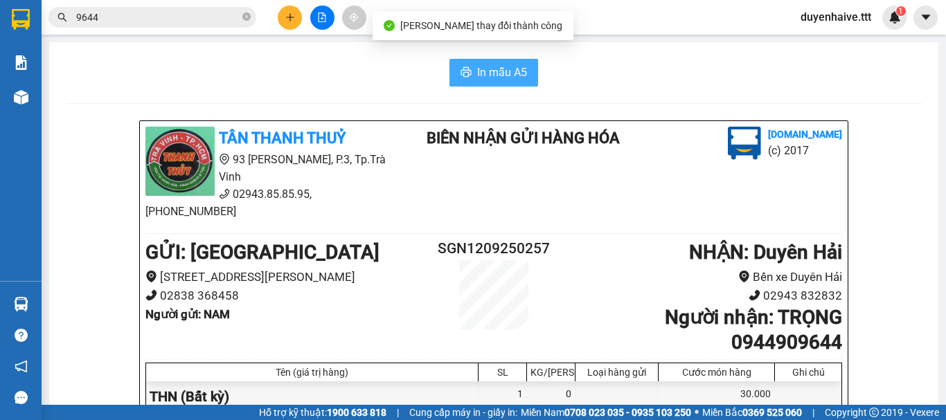
click at [503, 69] on span "In mẫu A5" at bounding box center [502, 72] width 50 height 17
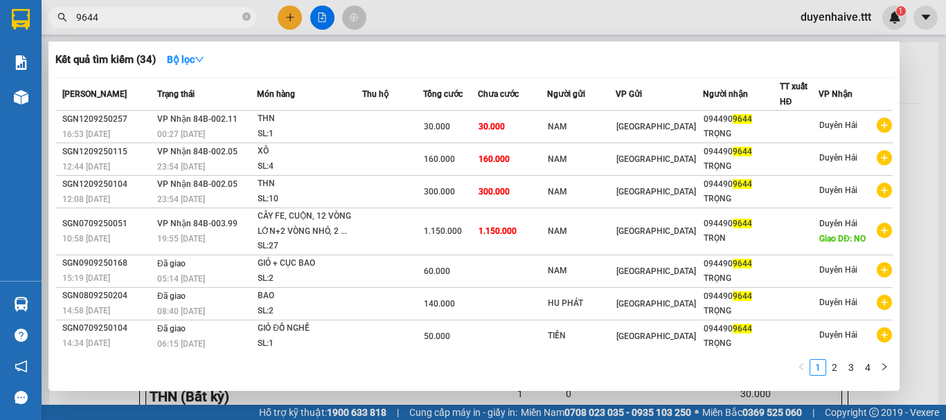
click at [126, 15] on input "9644" at bounding box center [157, 17] width 163 height 15
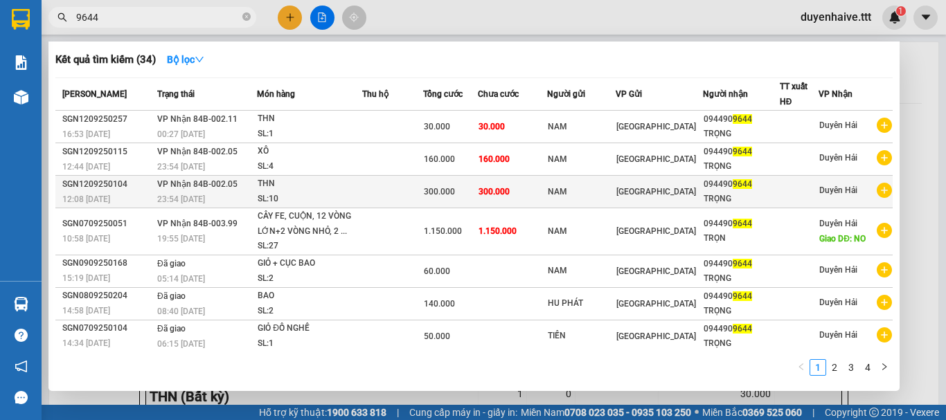
click at [546, 199] on td "300.000" at bounding box center [512, 192] width 69 height 33
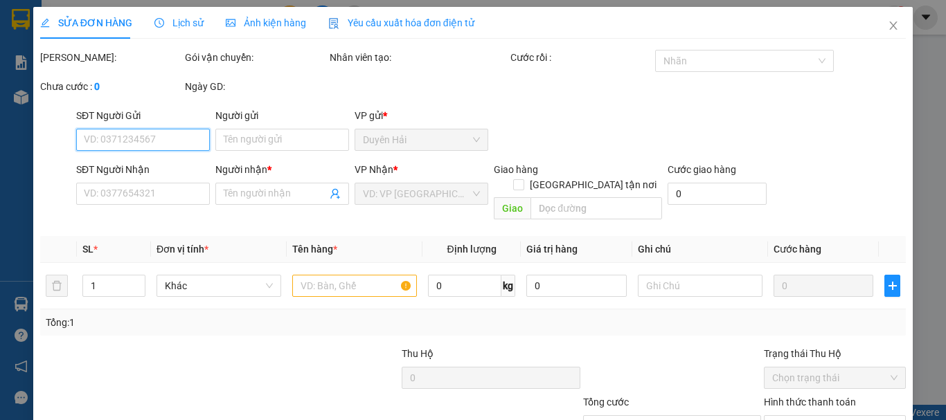
scroll to position [95, 0]
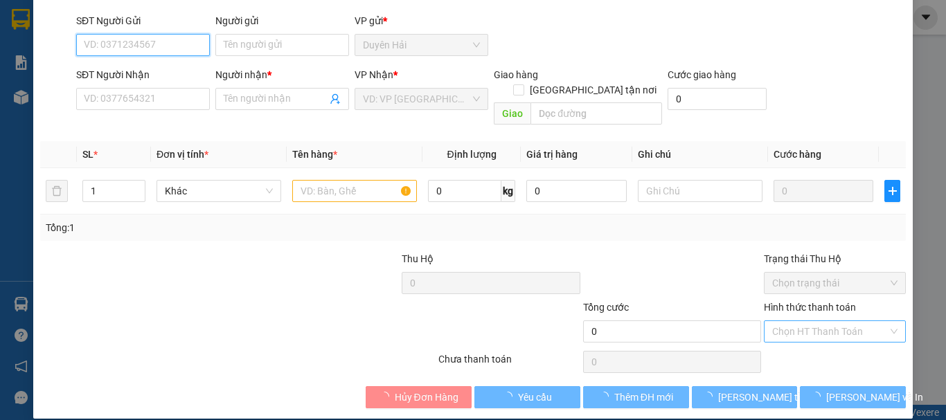
type input "NAM"
type input "0944909644"
type input "TRỌNG"
type input "300.000"
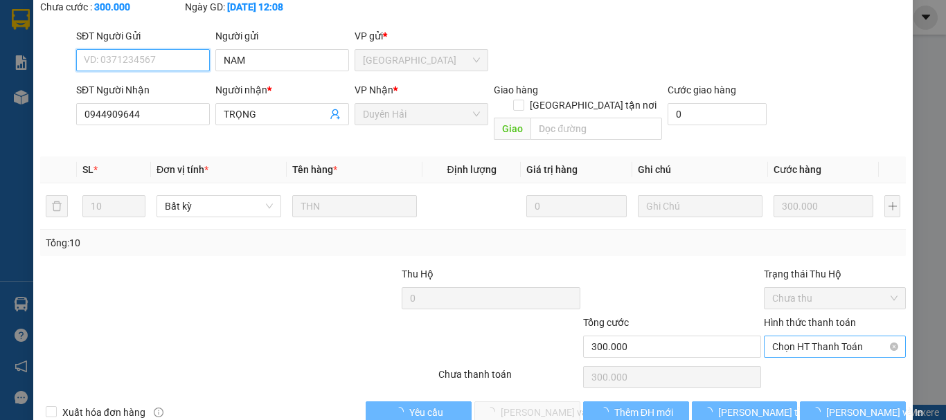
click at [809, 336] on span "Chọn HT Thanh Toán" at bounding box center [834, 346] width 125 height 21
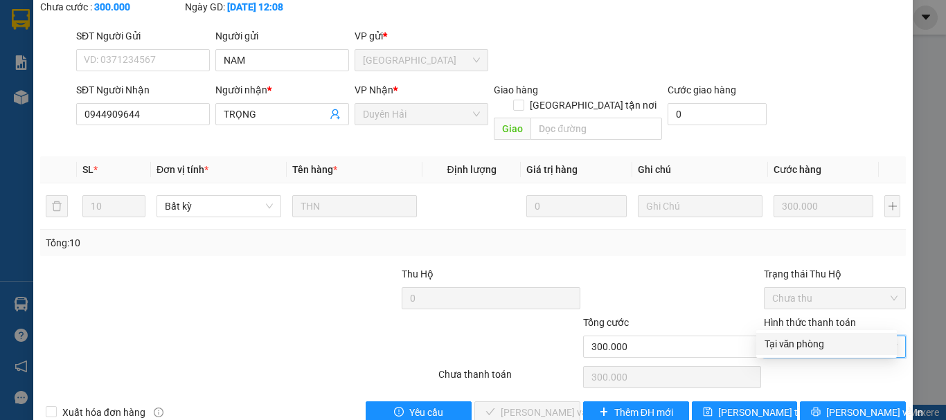
drag, startPoint x: 809, startPoint y: 342, endPoint x: 805, endPoint y: 348, distance: 7.5
click at [809, 344] on div "Tại văn phòng" at bounding box center [826, 343] width 124 height 15
type input "0"
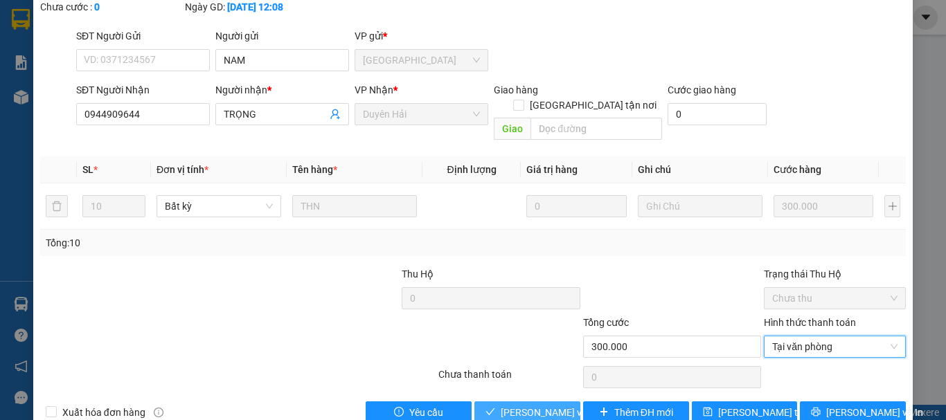
click at [546, 405] on span "[PERSON_NAME] và [PERSON_NAME] hàng" at bounding box center [567, 412] width 133 height 15
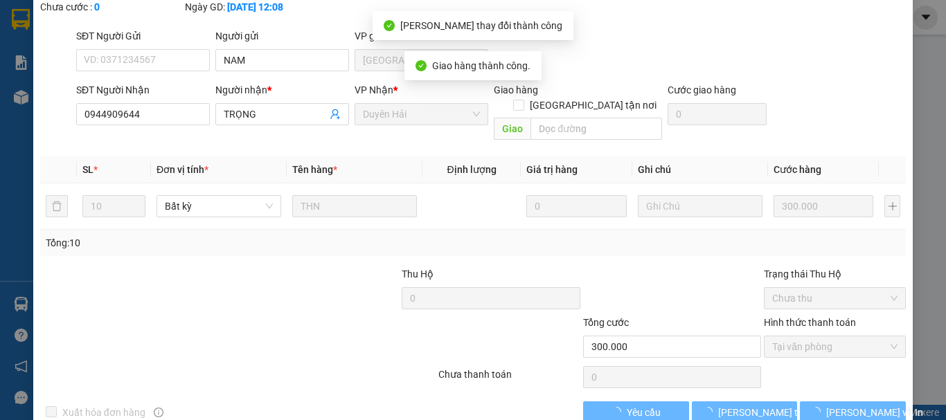
scroll to position [0, 0]
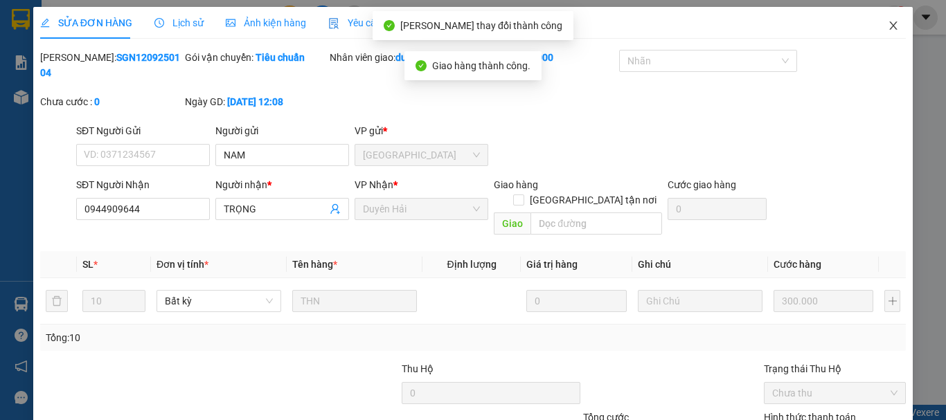
click at [887, 21] on icon "close" at bounding box center [892, 25] width 11 height 11
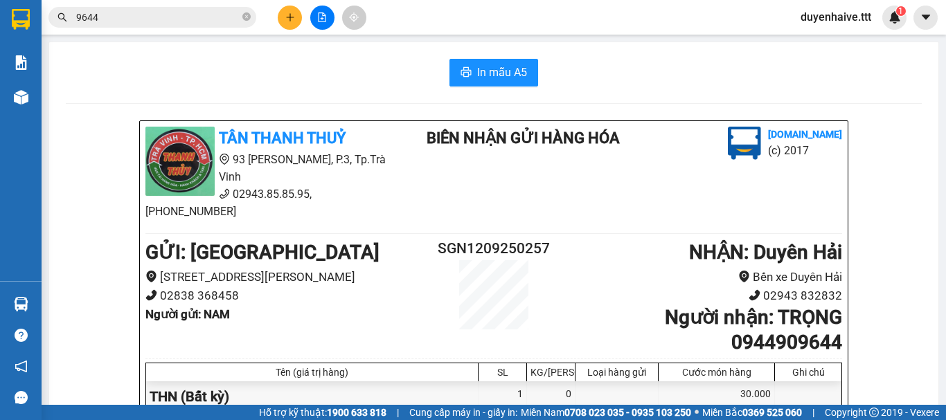
click at [144, 19] on input "9644" at bounding box center [157, 17] width 163 height 15
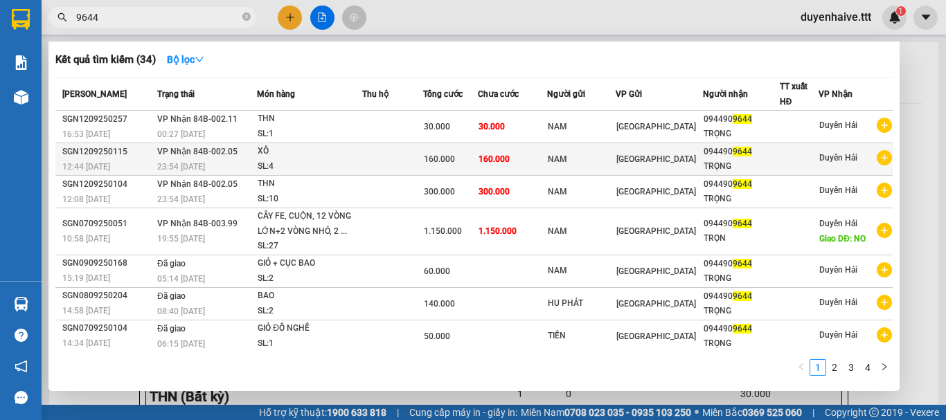
click at [514, 158] on td "160.000" at bounding box center [512, 159] width 69 height 33
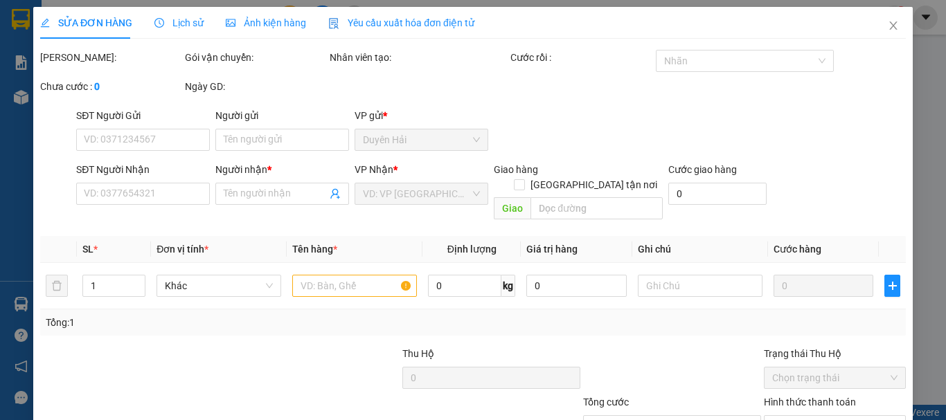
type input "NAM"
type input "0944909644"
type input "TRỌNG"
type input "160.000"
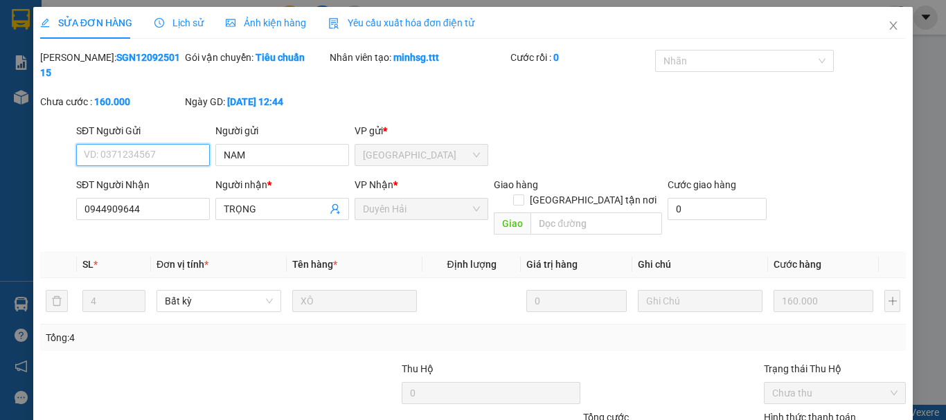
scroll to position [95, 0]
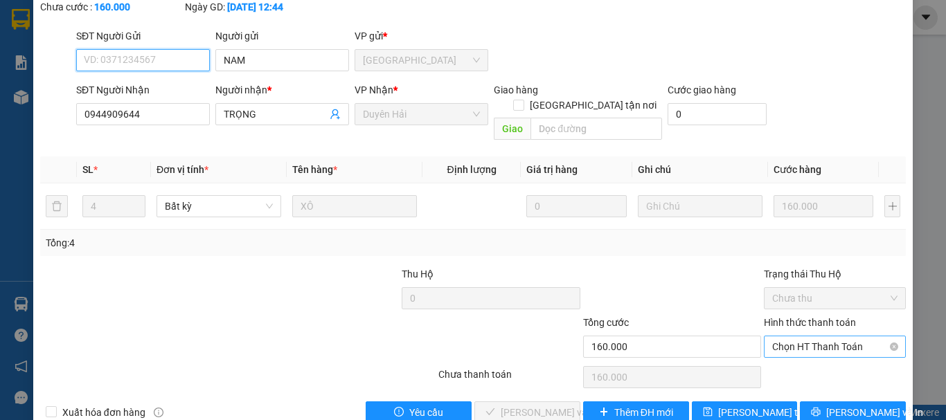
click at [796, 336] on span "Chọn HT Thanh Toán" at bounding box center [834, 346] width 125 height 21
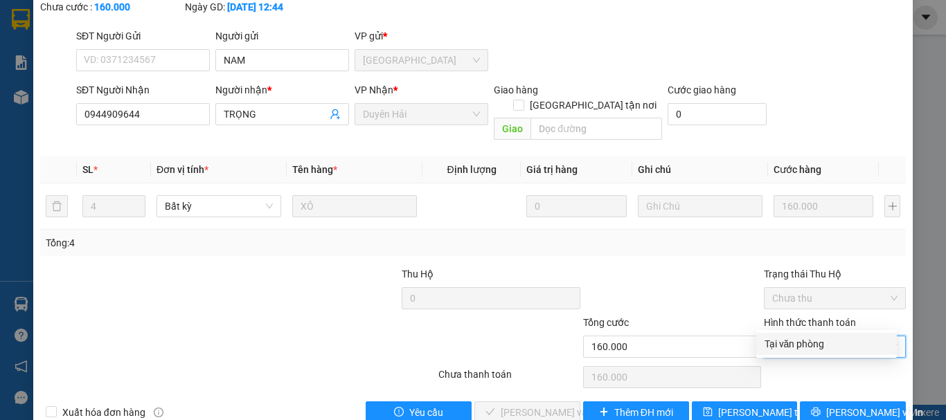
click at [797, 340] on div "Tại văn phòng" at bounding box center [826, 343] width 124 height 15
type input "0"
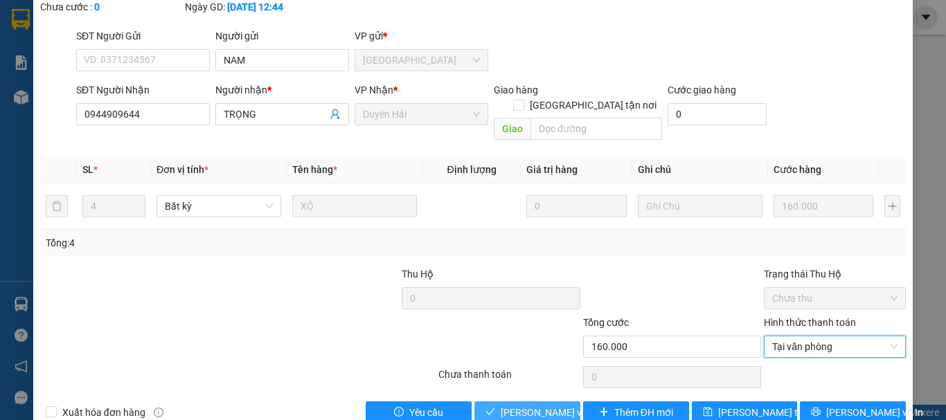
click at [546, 405] on span "[PERSON_NAME] và [PERSON_NAME] hàng" at bounding box center [567, 412] width 133 height 15
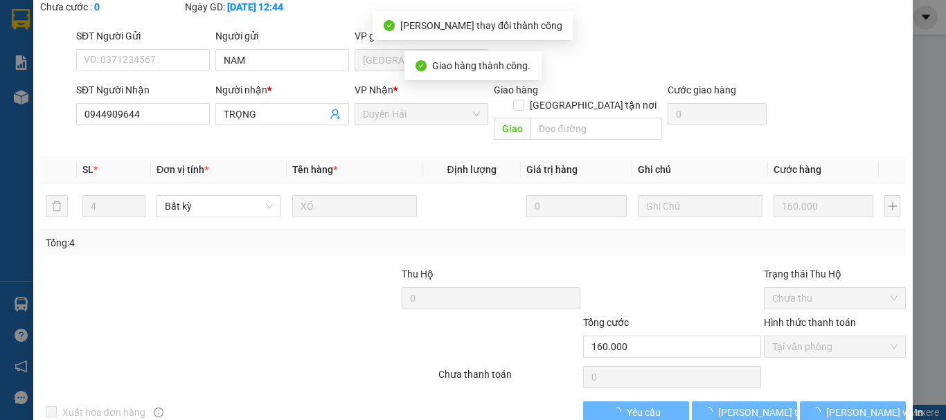
scroll to position [0, 0]
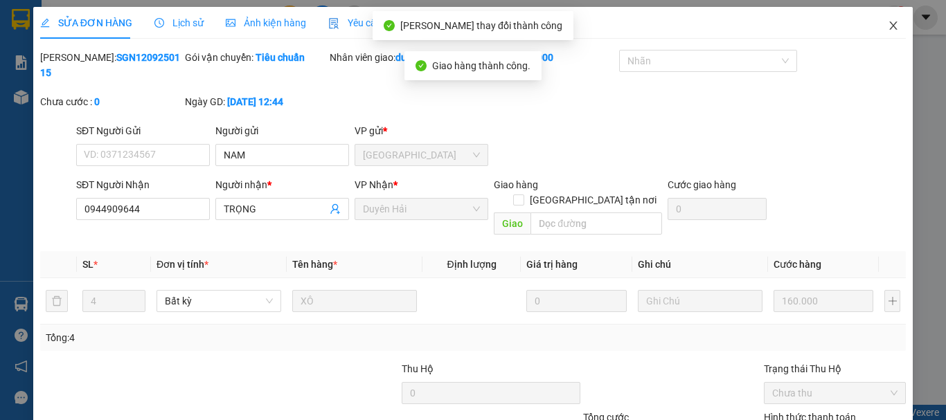
click at [887, 26] on icon "close" at bounding box center [892, 25] width 11 height 11
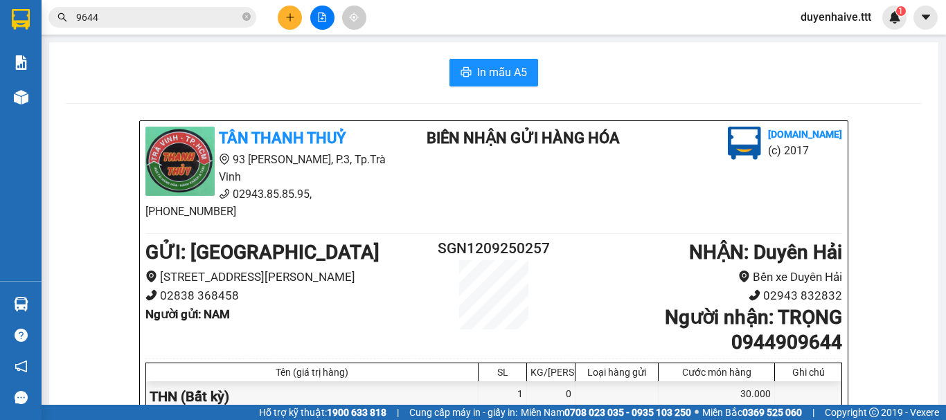
click at [174, 14] on input "9644" at bounding box center [157, 17] width 163 height 15
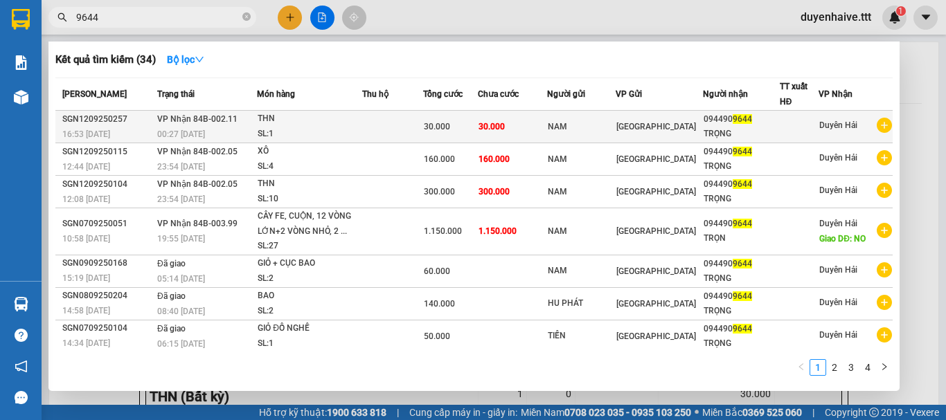
click at [449, 122] on span "30.000" at bounding box center [437, 127] width 26 height 10
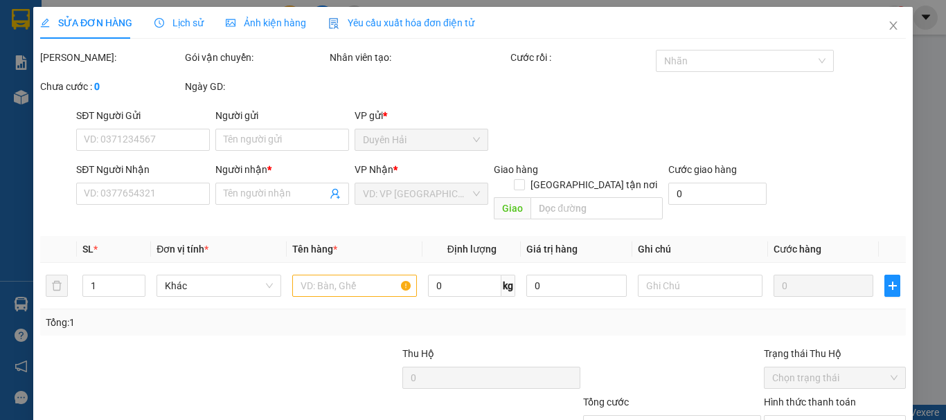
type input "NAM"
type input "0944909644"
type input "TRỌNG"
type input "30.000"
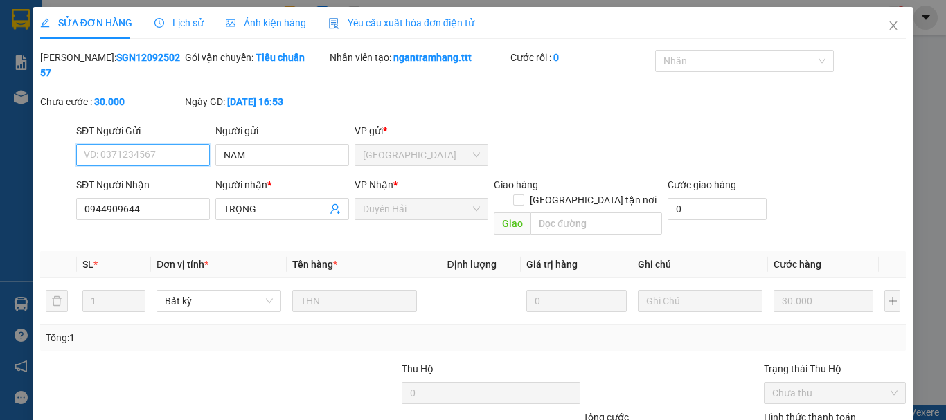
scroll to position [88, 0]
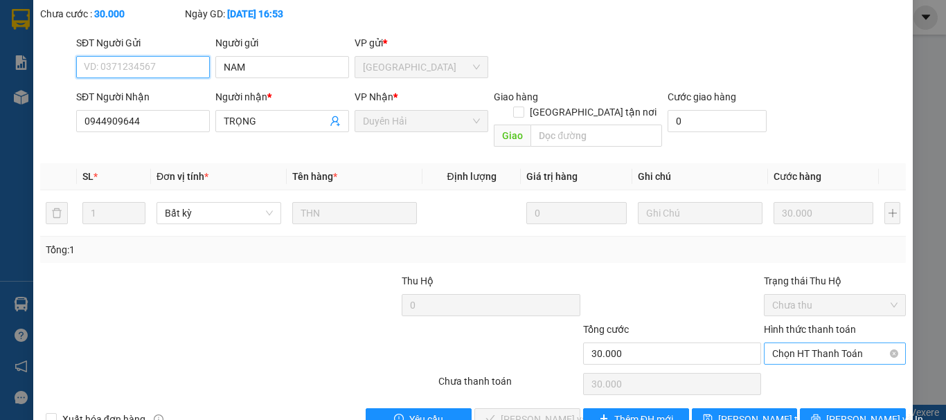
click at [799, 343] on span "Chọn HT Thanh Toán" at bounding box center [834, 353] width 125 height 21
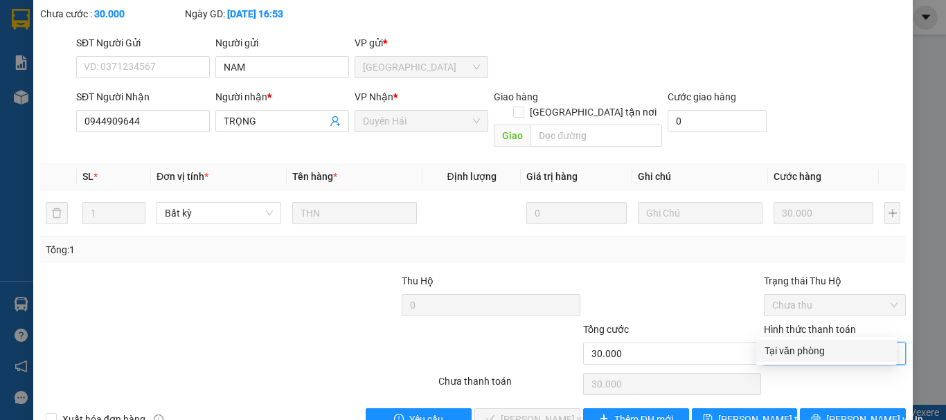
click at [810, 355] on div "Tại văn phòng" at bounding box center [826, 350] width 124 height 15
type input "0"
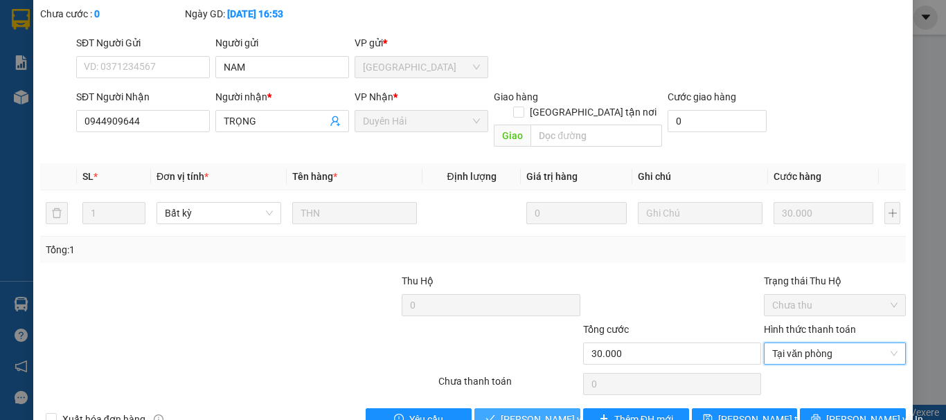
click at [524, 412] on span "[PERSON_NAME] và [PERSON_NAME] hàng" at bounding box center [567, 419] width 133 height 15
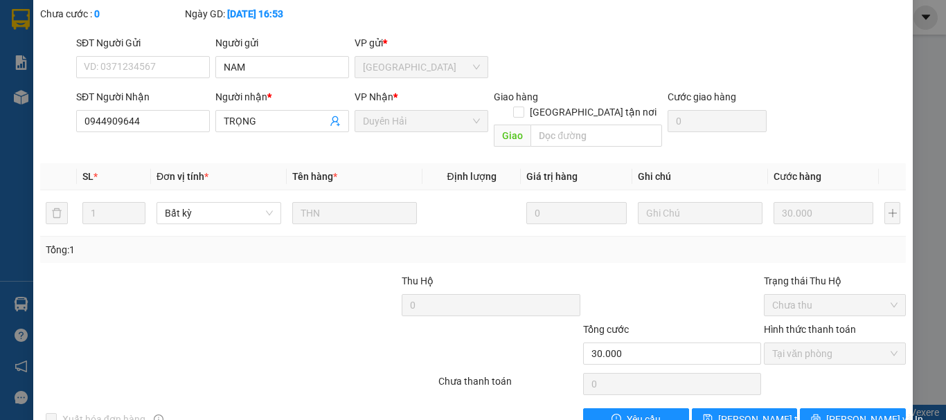
scroll to position [0, 0]
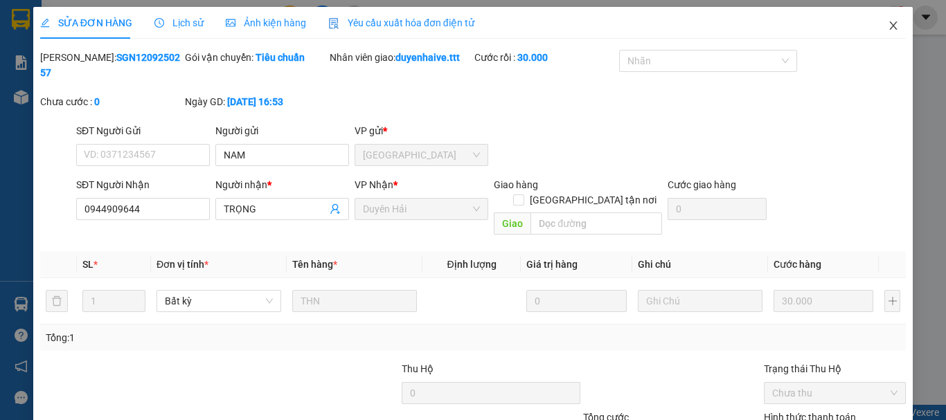
click at [887, 24] on icon "close" at bounding box center [892, 25] width 11 height 11
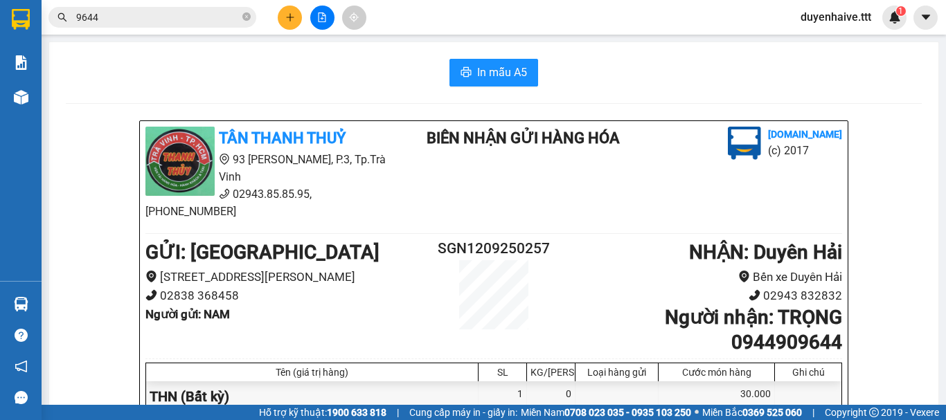
click at [187, 21] on input "9644" at bounding box center [157, 17] width 163 height 15
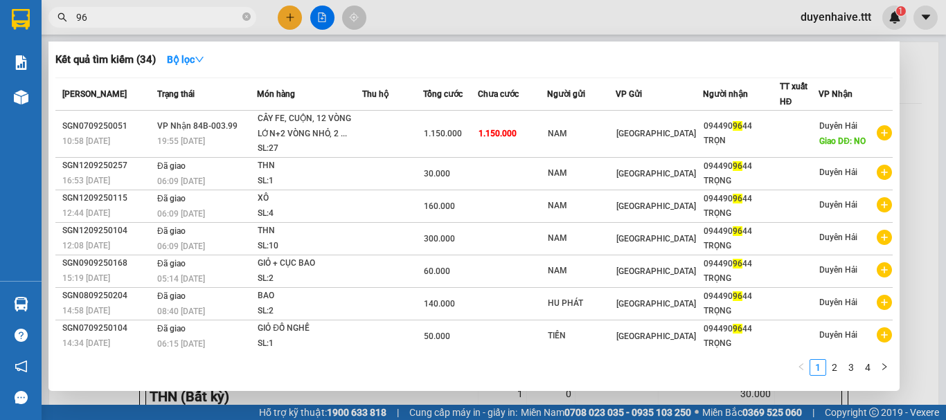
type input "9"
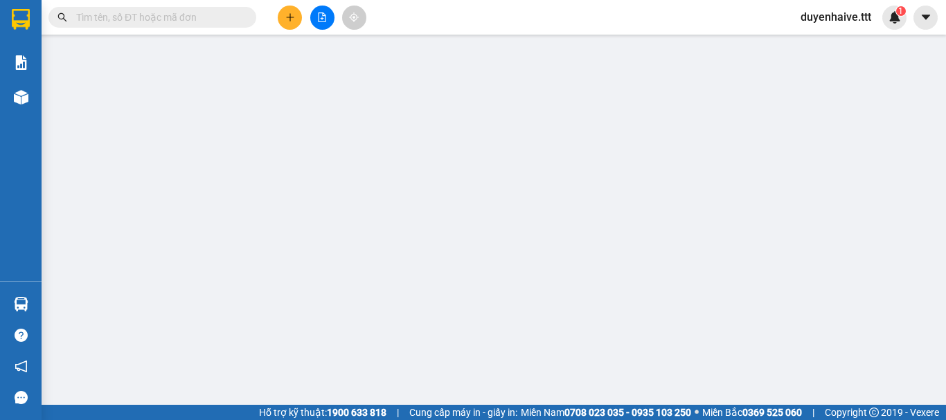
type input "NAM"
type input "0944909644"
type input "TRỌNG"
type input "30.000"
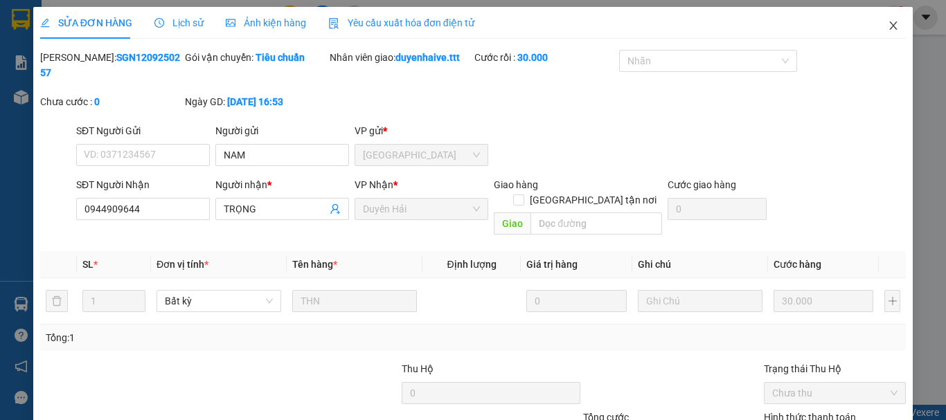
click at [890, 25] on icon "close" at bounding box center [894, 25] width 8 height 8
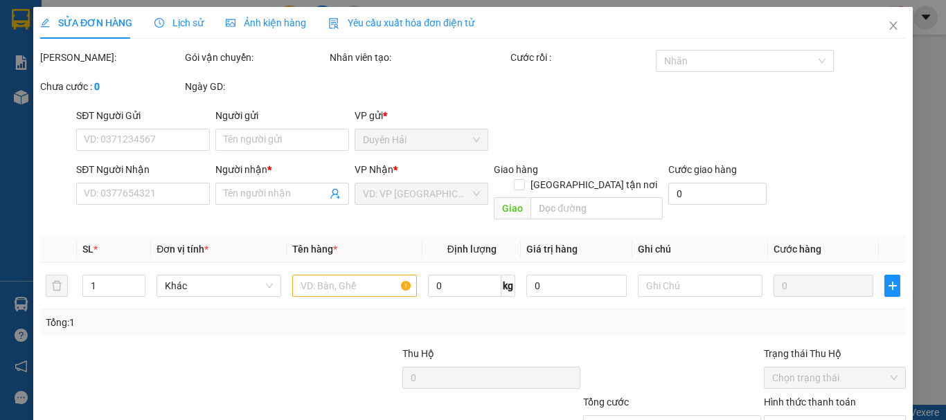
type input "NAM"
type input "0944909644"
type input "TRỌNG"
type input "160.000"
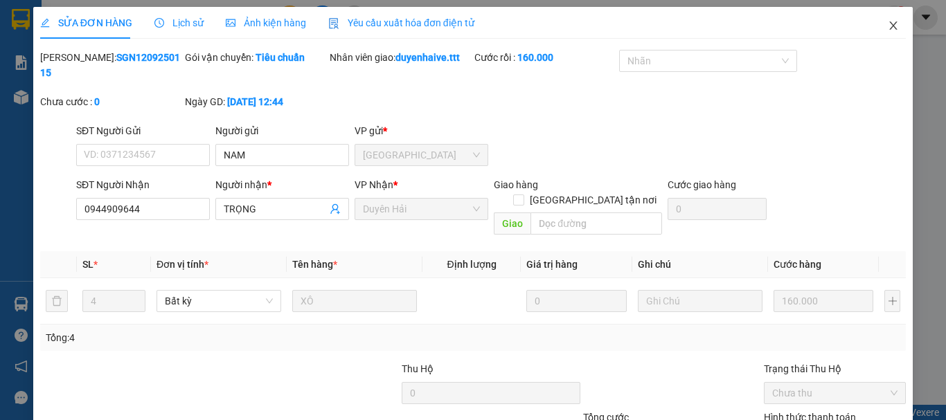
click at [887, 21] on icon "close" at bounding box center [892, 25] width 11 height 11
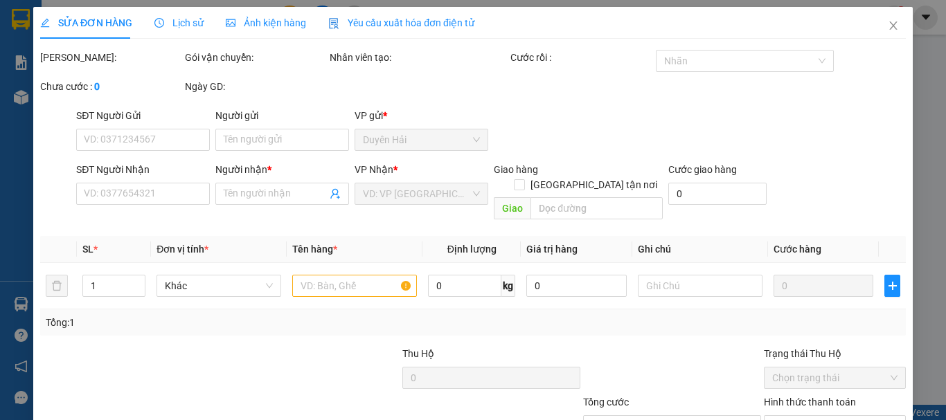
type input "NAM"
type input "0944909644"
type input "TRỌNG"
type input "300.000"
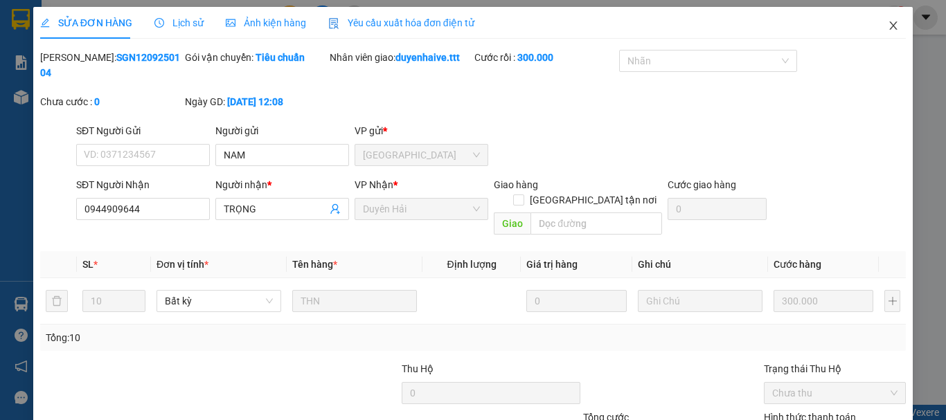
click at [890, 25] on icon "close" at bounding box center [894, 25] width 8 height 8
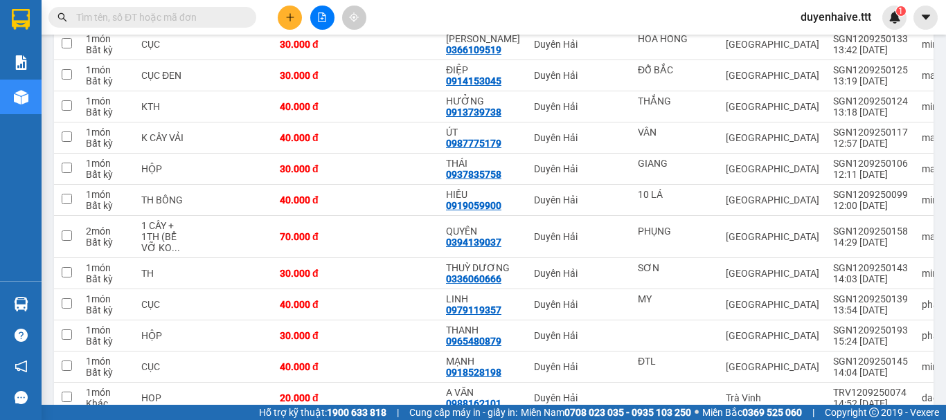
scroll to position [1523, 0]
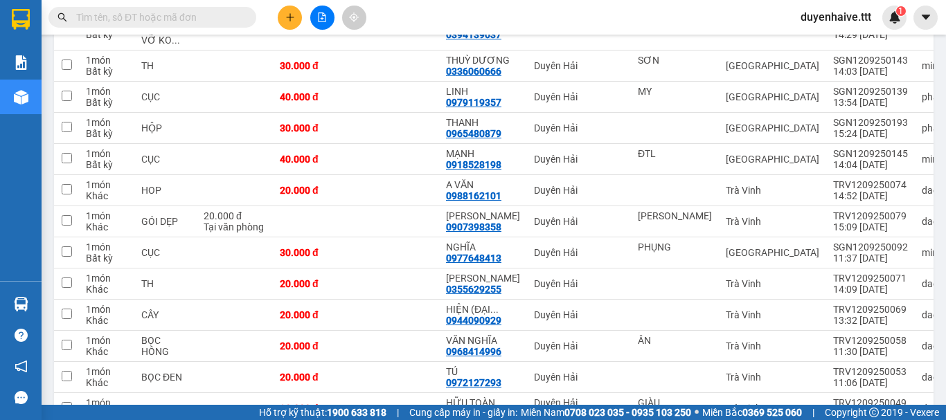
click at [214, 13] on input "text" at bounding box center [157, 17] width 163 height 15
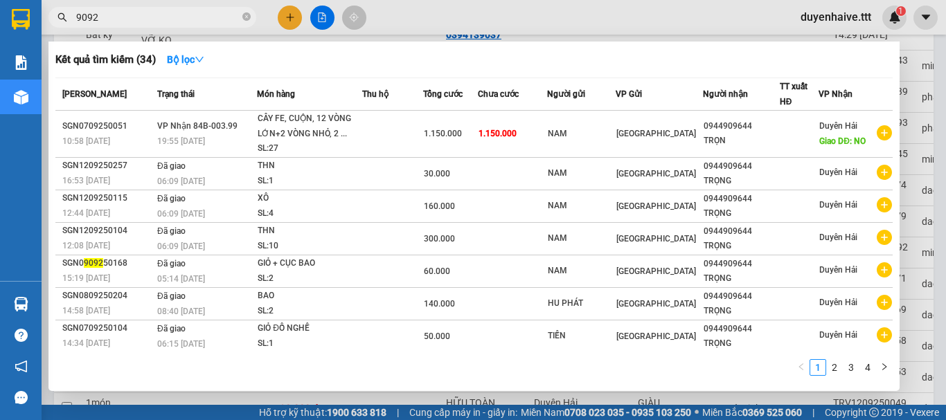
type input "90929"
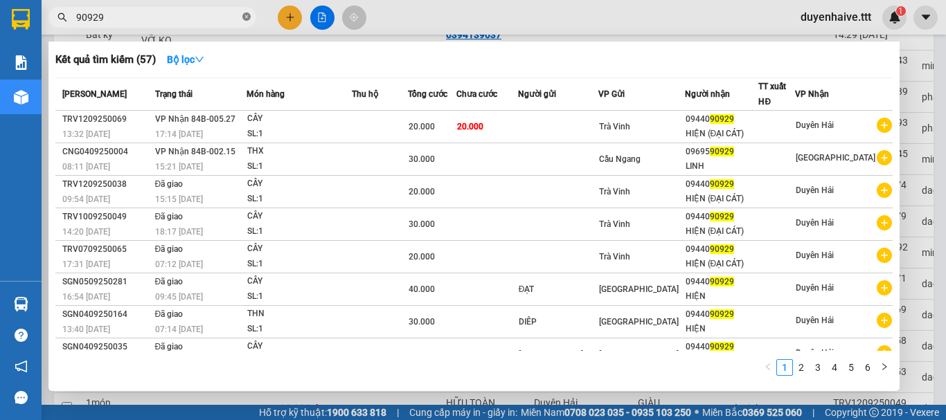
click at [248, 16] on icon "close-circle" at bounding box center [246, 16] width 8 height 8
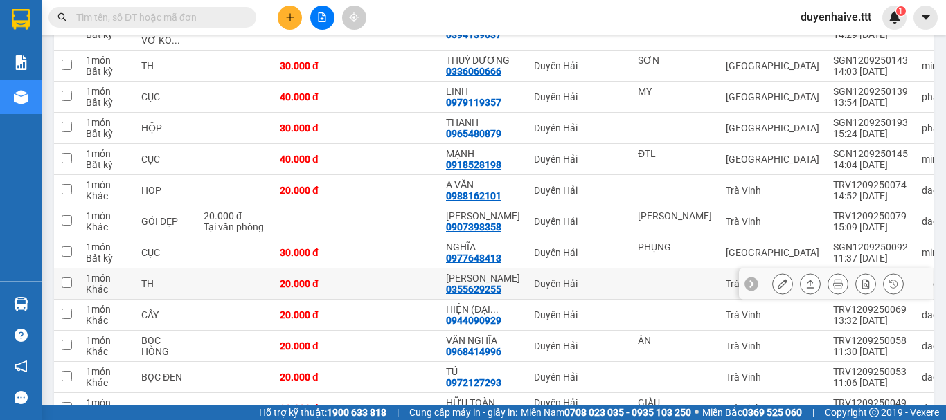
scroll to position [1731, 0]
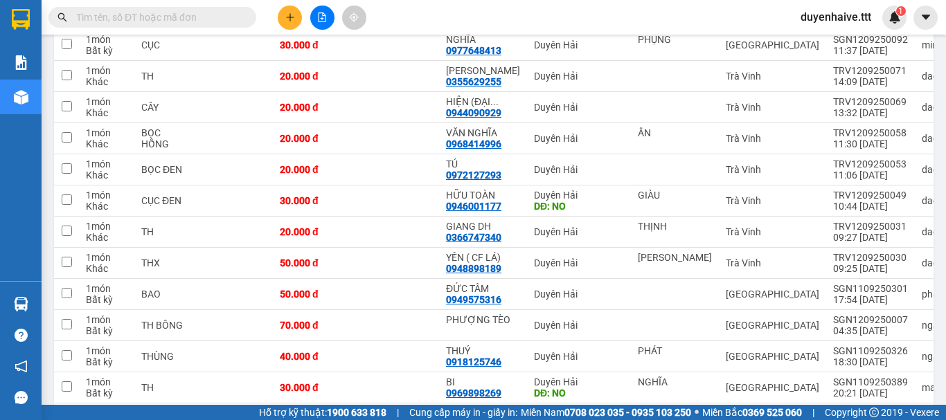
click at [214, 21] on input "text" at bounding box center [157, 17] width 163 height 15
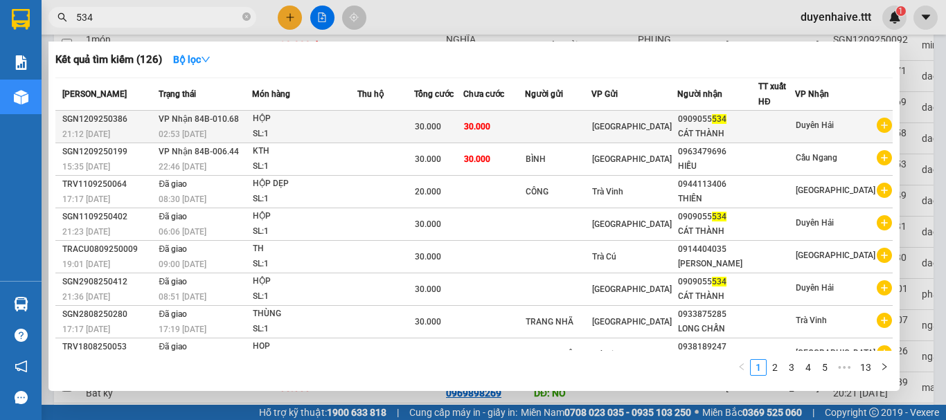
type input "534"
click at [779, 123] on div at bounding box center [776, 127] width 35 height 15
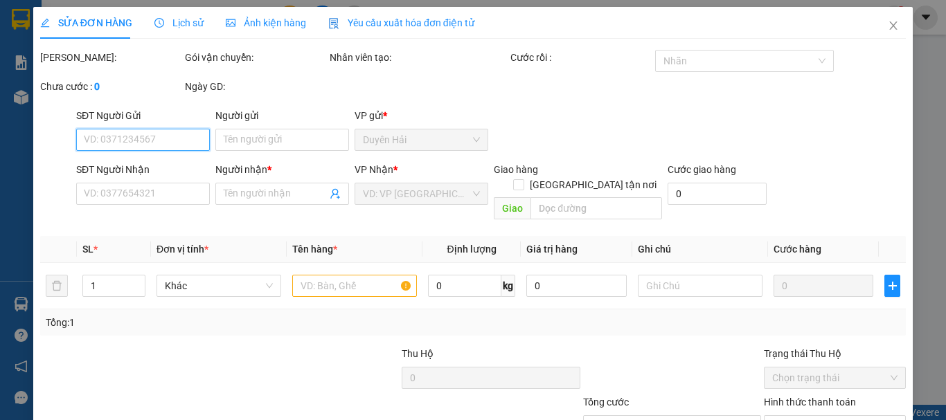
scroll to position [95, 0]
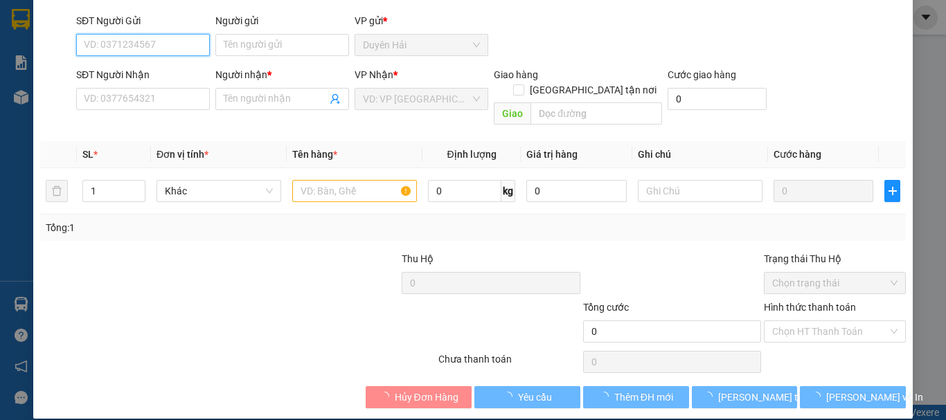
type input "0909055534"
type input "CÁT THÀNH"
type input "30.000"
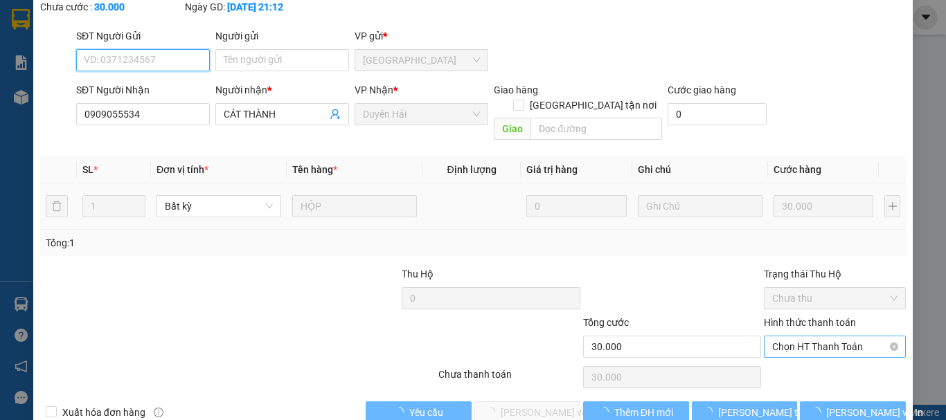
click at [788, 336] on span "Chọn HT Thanh Toán" at bounding box center [834, 346] width 125 height 21
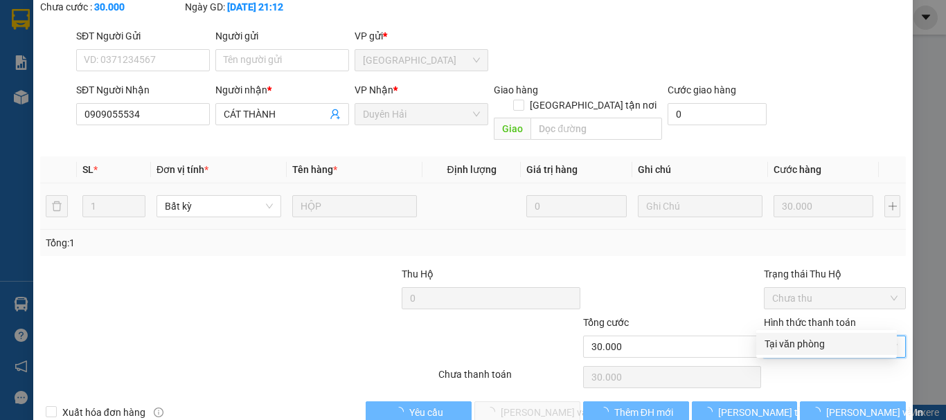
click at [777, 347] on div "Tại văn phòng" at bounding box center [826, 343] width 124 height 15
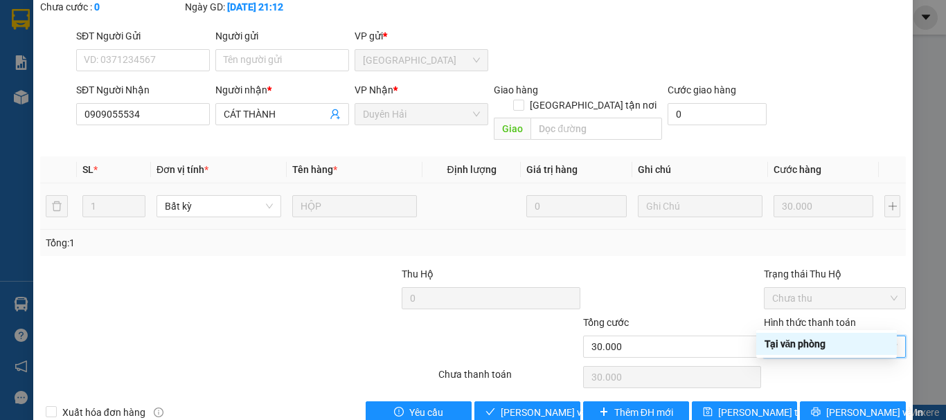
type input "0"
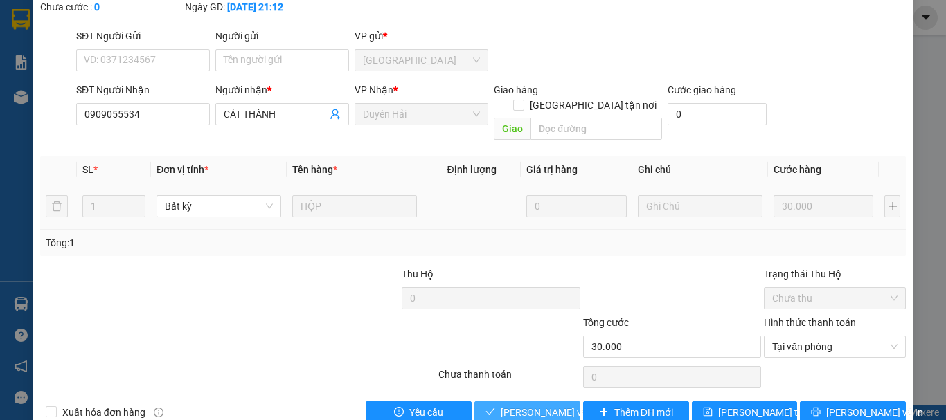
click at [525, 405] on span "[PERSON_NAME] và [PERSON_NAME] hàng" at bounding box center [567, 412] width 133 height 15
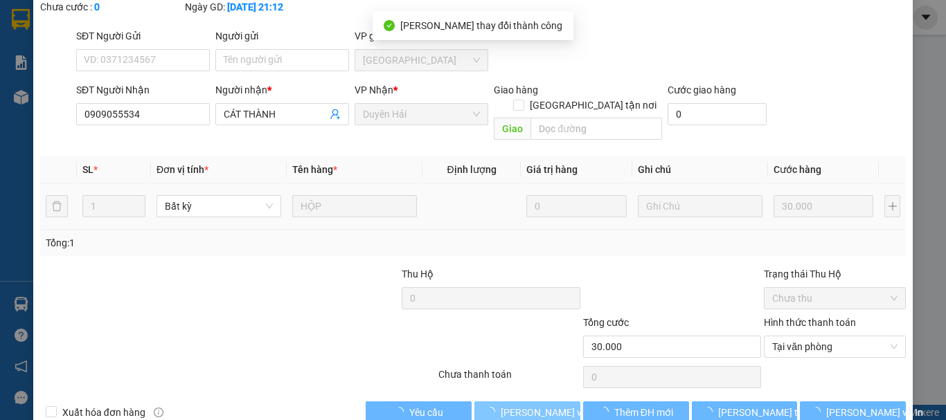
scroll to position [0, 0]
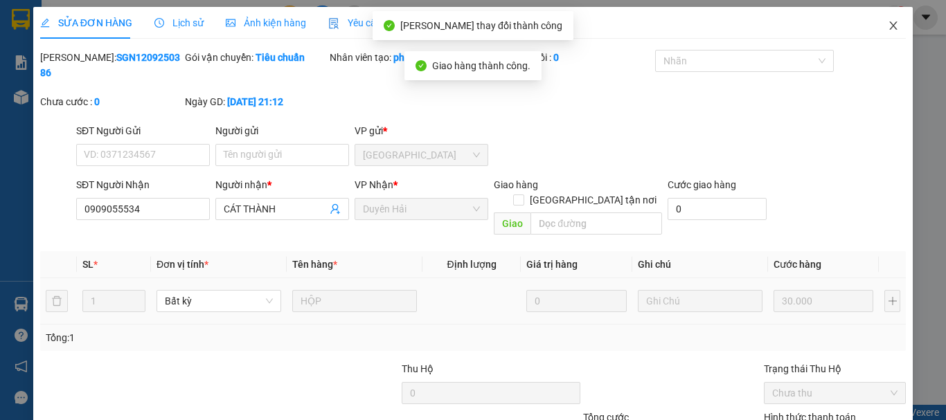
click at [887, 24] on icon "close" at bounding box center [892, 25] width 11 height 11
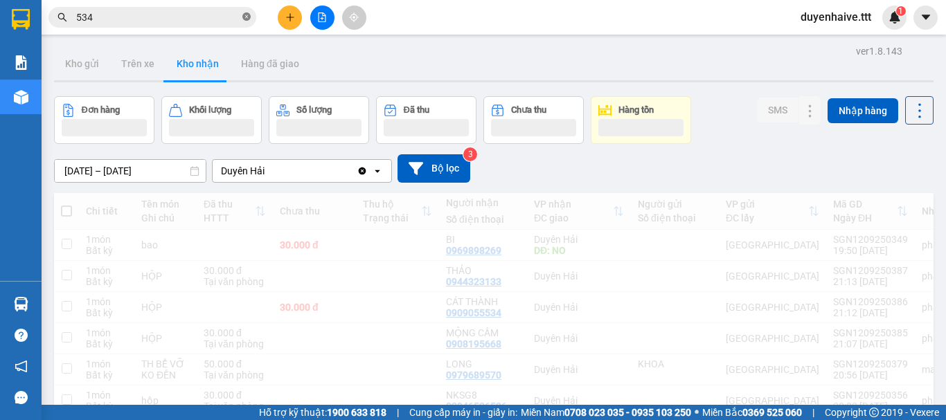
click at [245, 19] on icon "close-circle" at bounding box center [246, 16] width 8 height 8
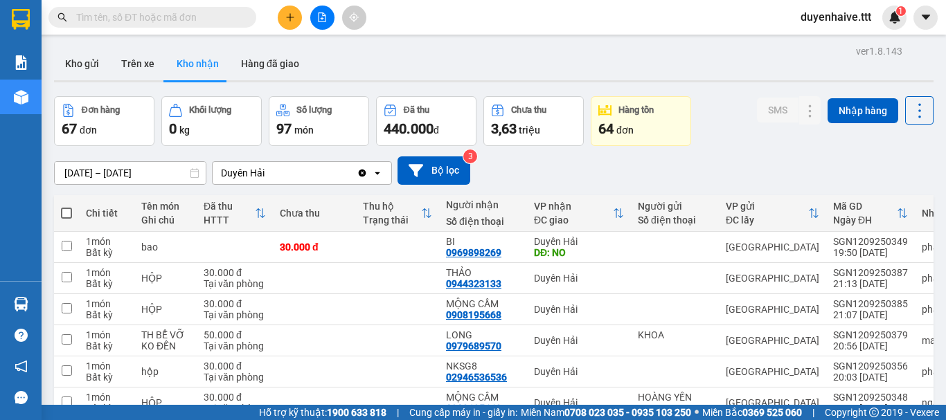
click at [490, 17] on div "Kết quả tìm kiếm ( 126 ) Bộ lọc Mã ĐH Trạng thái Món hàng Thu hộ Tổng cước Chưa…" at bounding box center [473, 17] width 946 height 35
click at [159, 15] on input "text" at bounding box center [157, 17] width 163 height 15
click at [157, 21] on input "text" at bounding box center [157, 17] width 163 height 15
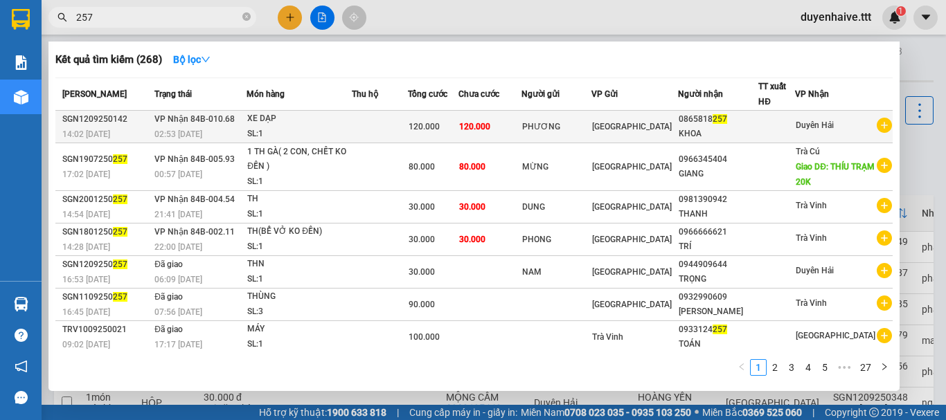
type input "257"
click at [794, 129] on div at bounding box center [776, 127] width 35 height 15
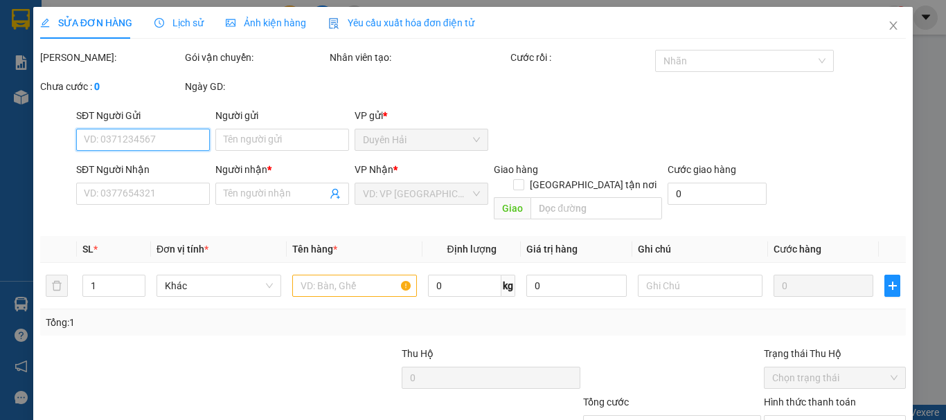
scroll to position [94, 0]
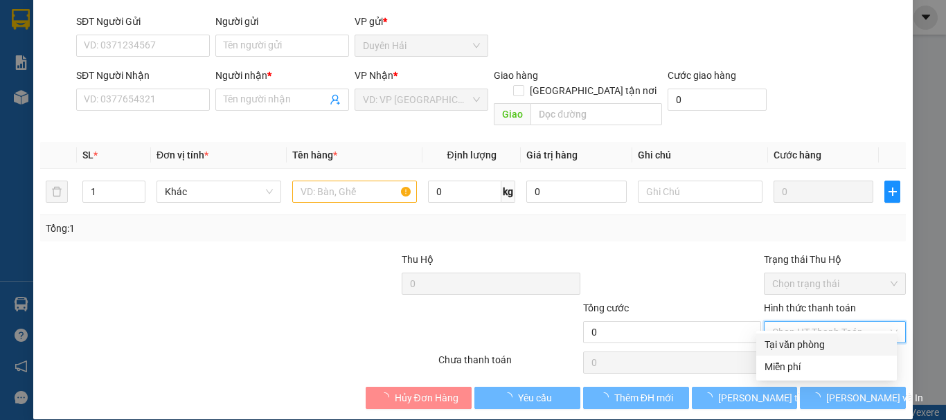
click at [784, 323] on input "Hình thức thanh toán" at bounding box center [830, 332] width 116 height 21
type input "PHƯƠNG"
type input "0865818257"
type input "KHOA"
type input "120.000"
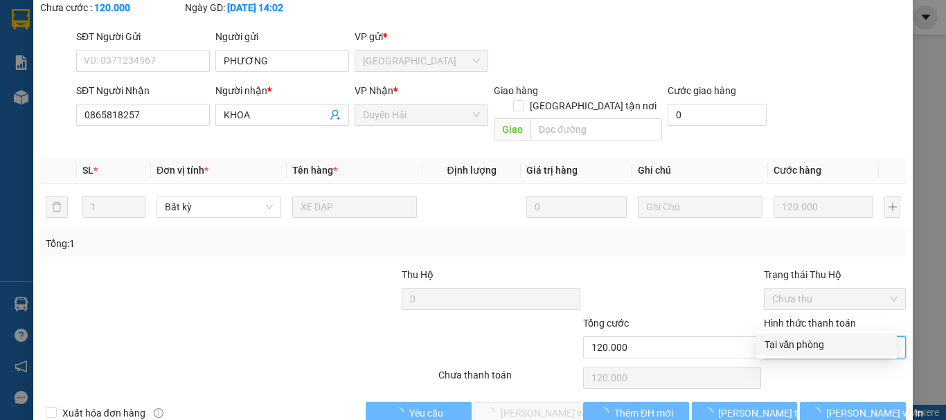
click at [782, 348] on div "Tại văn phòng" at bounding box center [826, 344] width 124 height 15
type input "0"
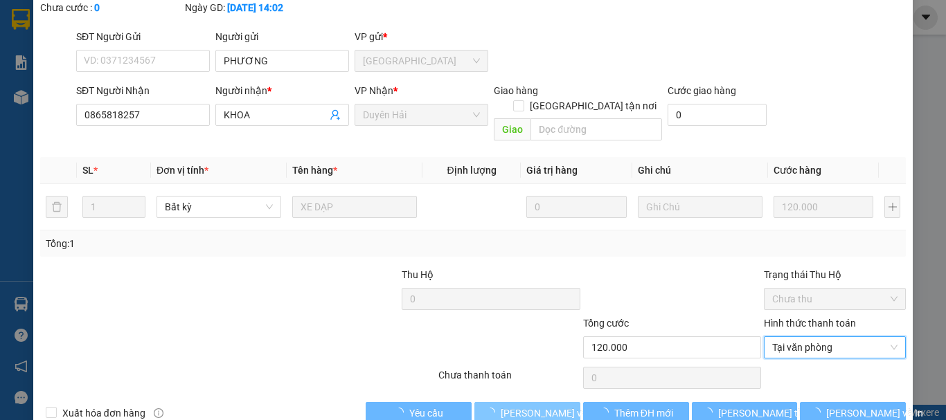
click at [540, 406] on span "[PERSON_NAME] và [PERSON_NAME] hàng" at bounding box center [567, 413] width 133 height 15
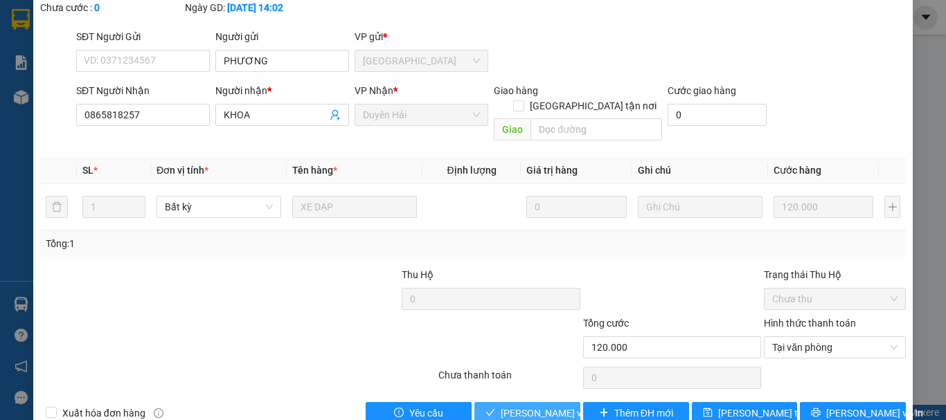
click at [510, 406] on span "[PERSON_NAME] và [PERSON_NAME] hàng" at bounding box center [567, 413] width 133 height 15
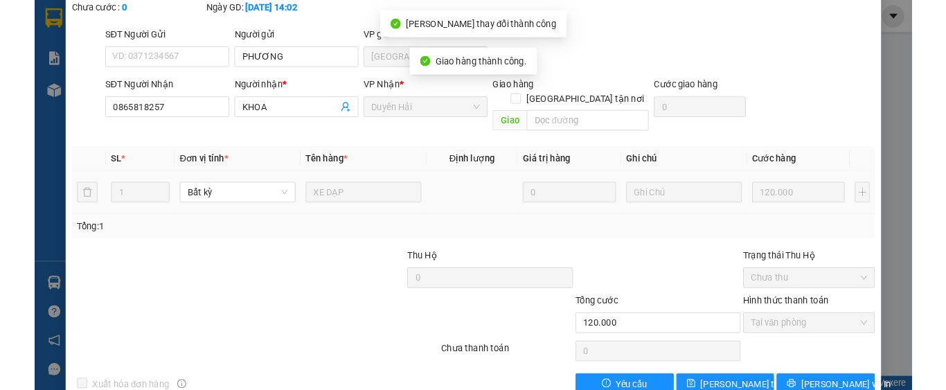
scroll to position [0, 0]
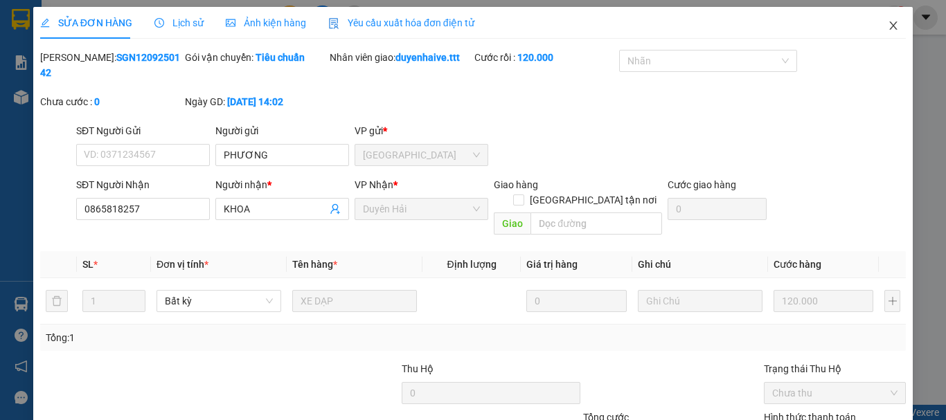
click at [890, 28] on icon "close" at bounding box center [894, 25] width 8 height 8
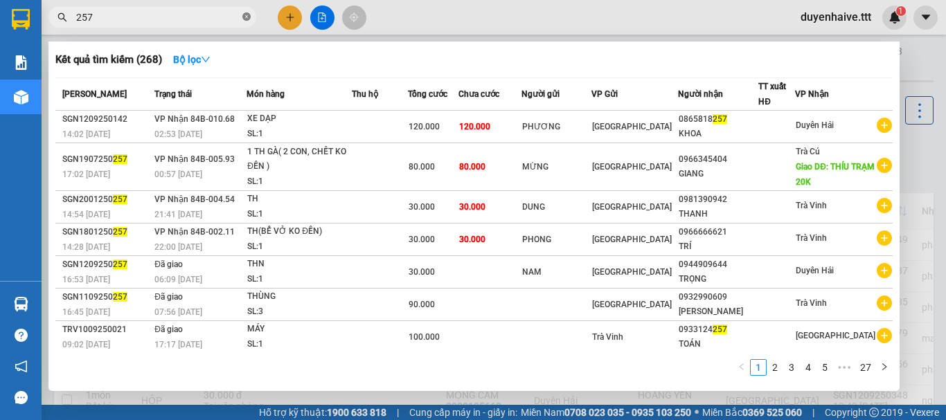
click at [249, 15] on icon "close-circle" at bounding box center [246, 16] width 8 height 8
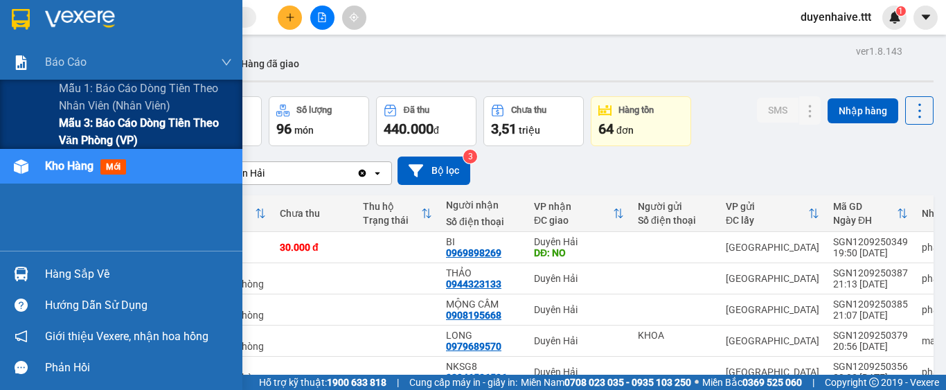
click at [86, 125] on span "Mẫu 3: Báo cáo dòng tiền theo văn phòng (VP)" at bounding box center [145, 131] width 173 height 35
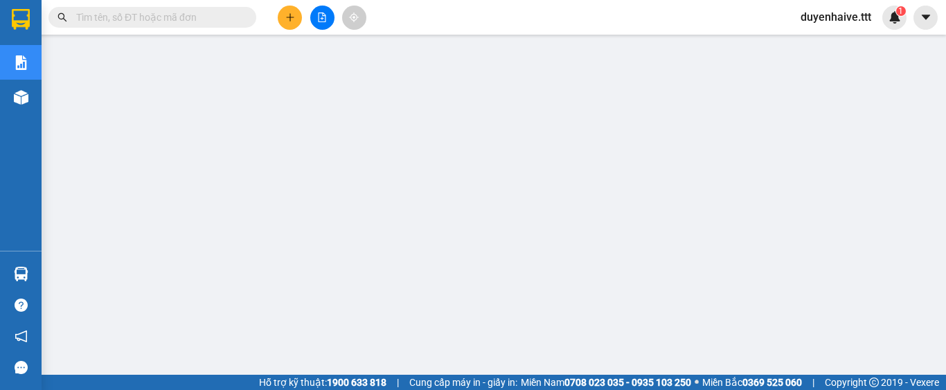
click at [129, 23] on input "text" at bounding box center [157, 17] width 163 height 15
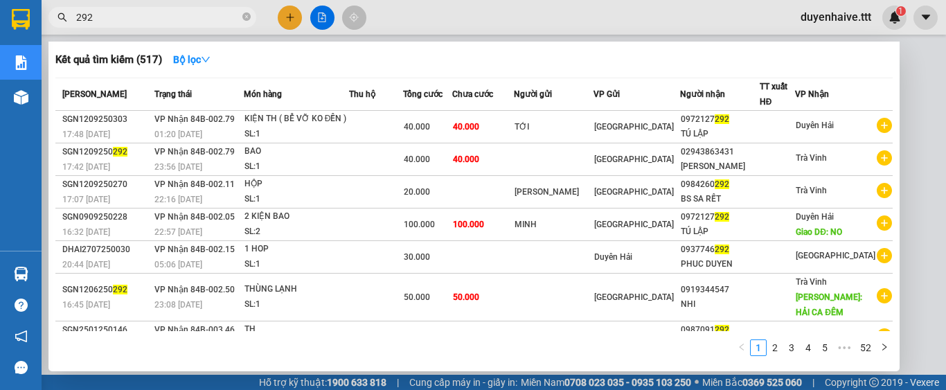
scroll to position [120, 0]
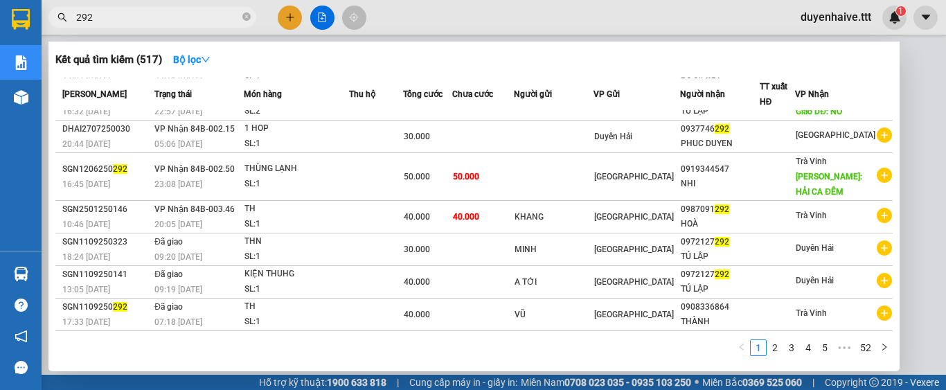
click at [150, 19] on input "292" at bounding box center [157, 17] width 163 height 15
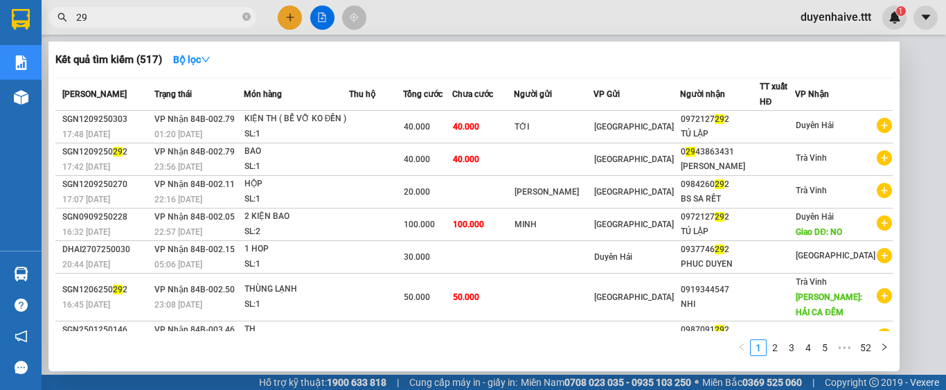
type input "293"
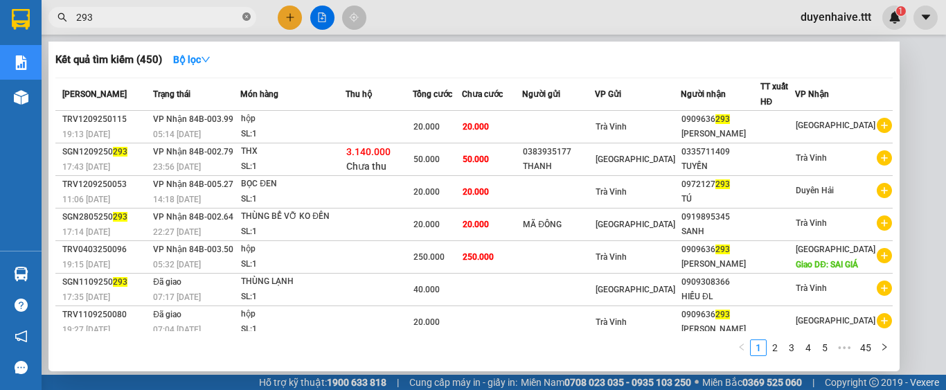
click at [249, 16] on icon "close-circle" at bounding box center [246, 16] width 8 height 8
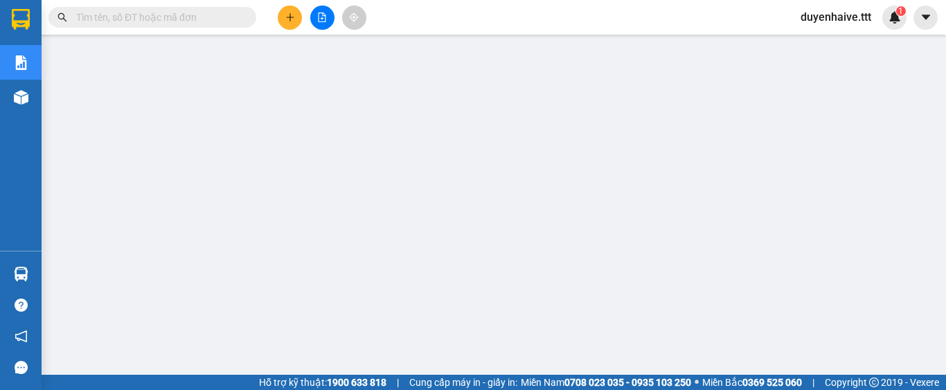
click at [219, 15] on input "text" at bounding box center [157, 17] width 163 height 15
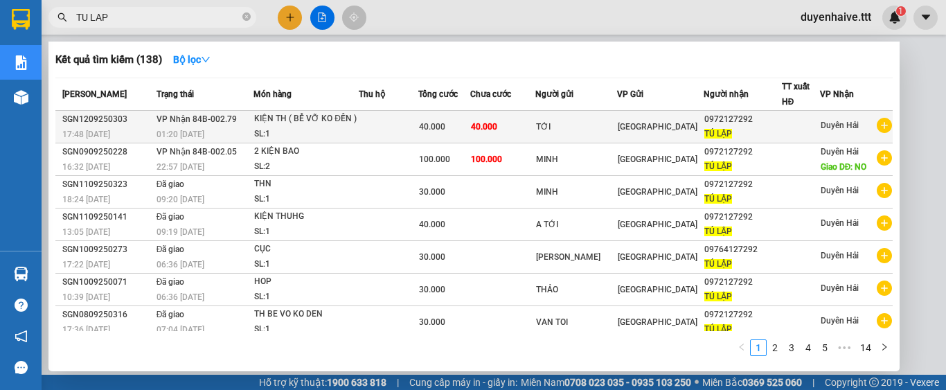
type input "TU LAP"
click at [782, 124] on div at bounding box center [800, 127] width 37 height 15
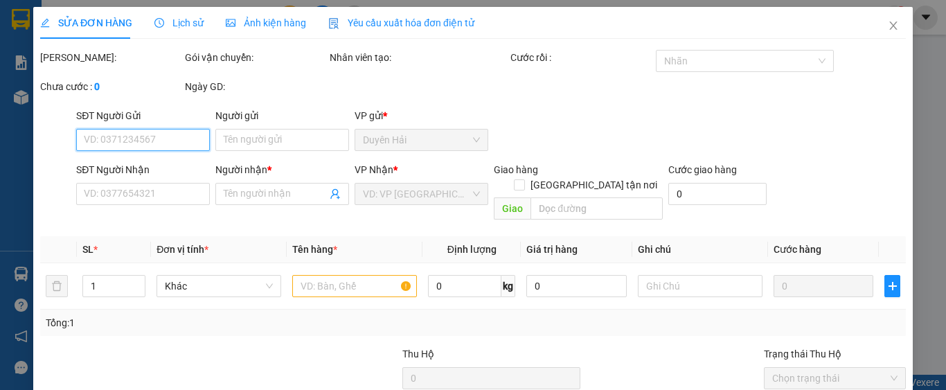
scroll to position [125, 0]
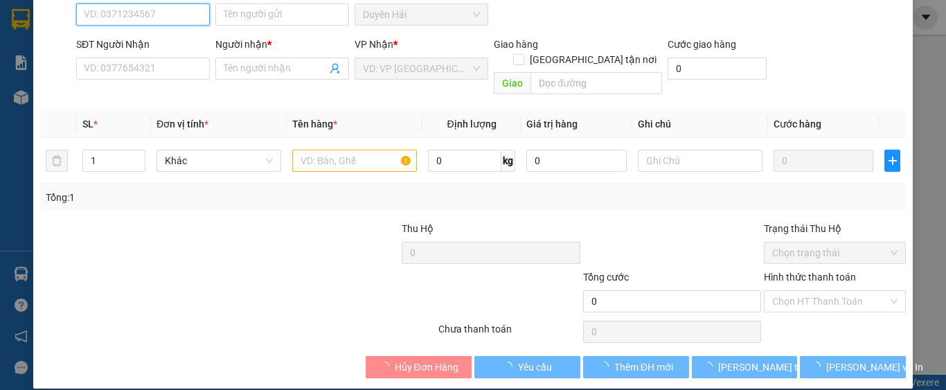
type input "TỚI"
type input "0972127292"
type input "TÚ LẬP"
type input "40.000"
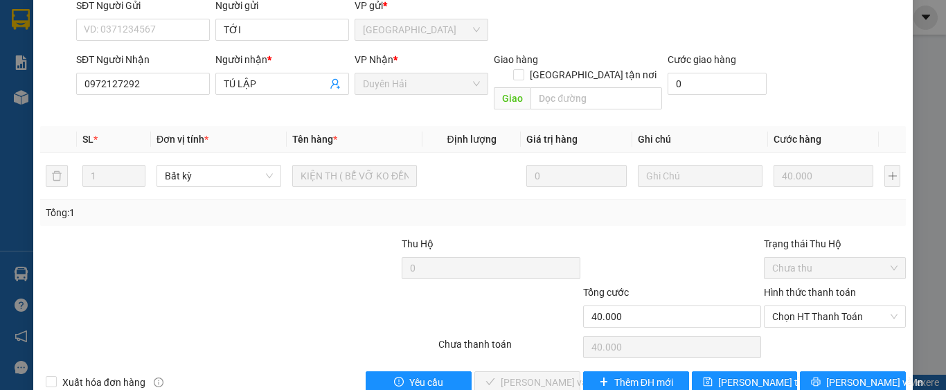
click at [818, 298] on div "Hình thức thanh toán Chọn HT Thanh Toán" at bounding box center [835, 309] width 142 height 48
click at [806, 306] on span "Chọn HT Thanh Toán" at bounding box center [834, 316] width 125 height 21
click at [788, 315] on div "Tại văn phòng" at bounding box center [826, 313] width 124 height 15
type input "0"
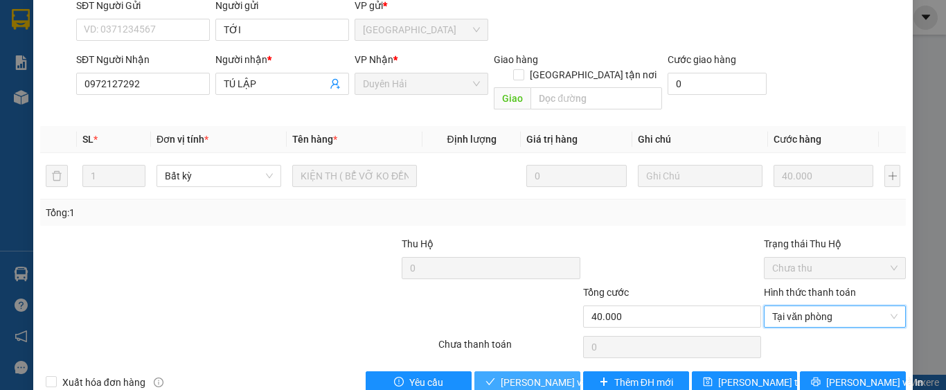
click at [515, 375] on span "[PERSON_NAME] và [PERSON_NAME] hàng" at bounding box center [567, 382] width 133 height 15
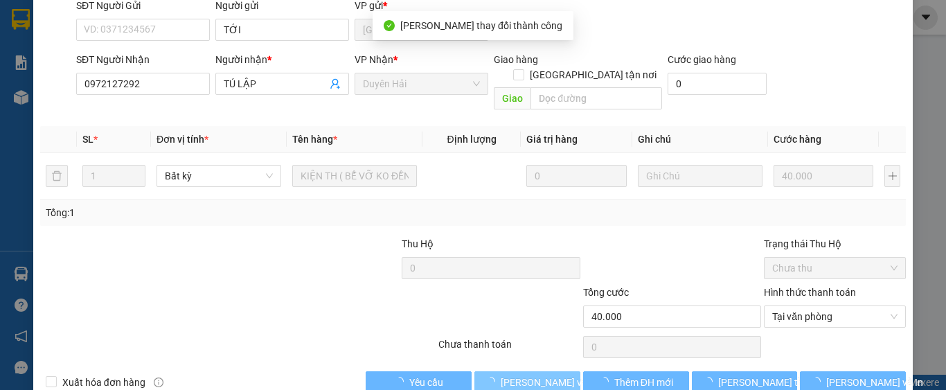
scroll to position [0, 0]
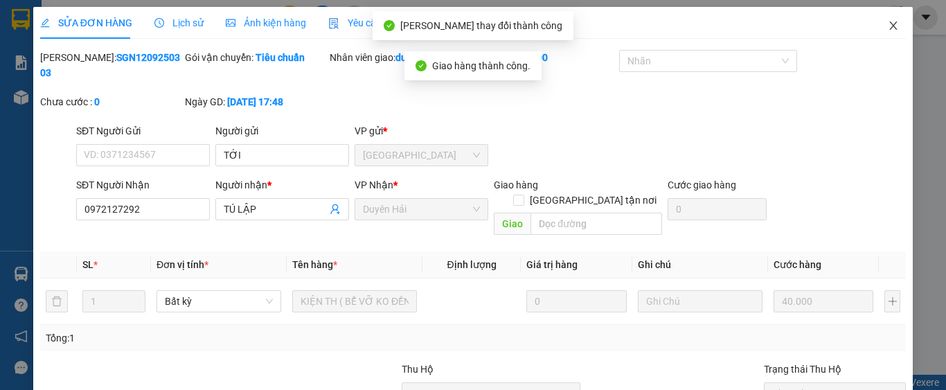
click at [887, 28] on icon "close" at bounding box center [892, 25] width 11 height 11
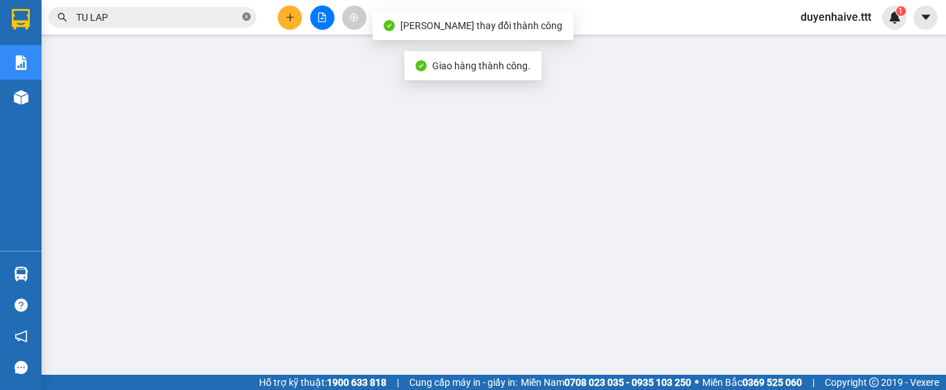
click at [248, 19] on icon "close-circle" at bounding box center [246, 16] width 8 height 8
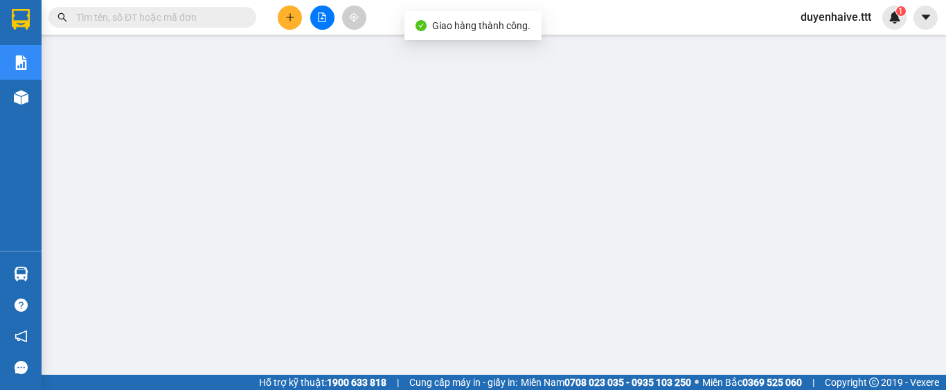
click at [219, 18] on input "text" at bounding box center [157, 17] width 163 height 15
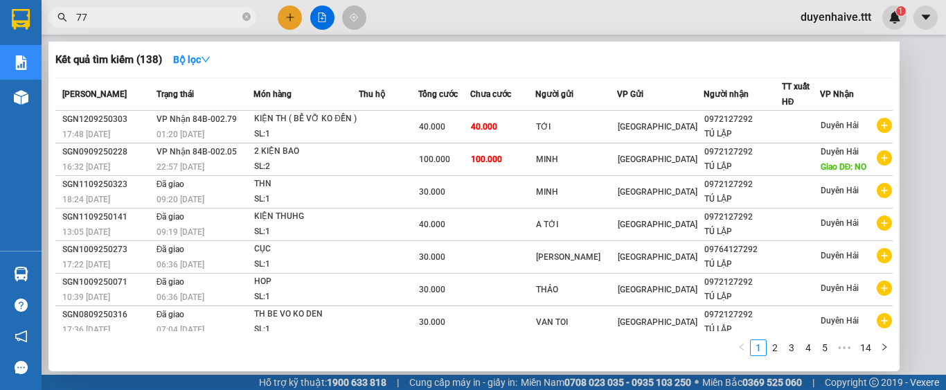
type input "779"
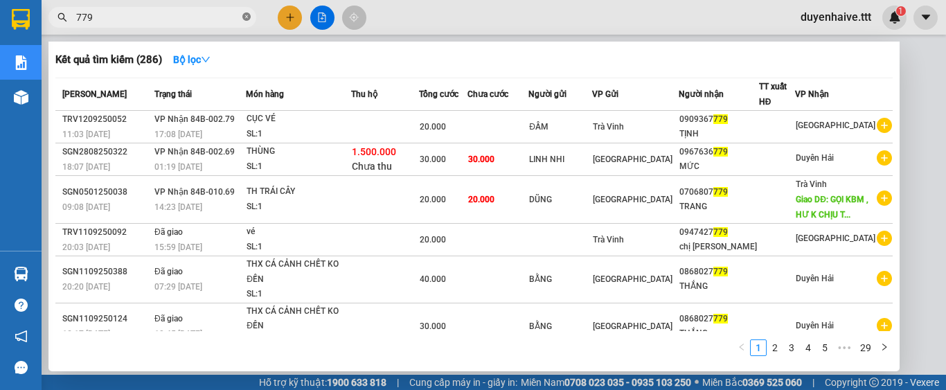
click at [246, 16] on icon "close-circle" at bounding box center [246, 16] width 8 height 8
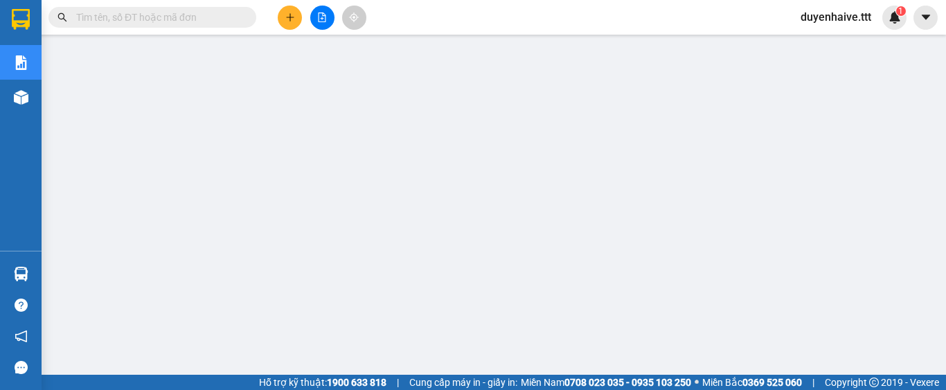
click at [213, 18] on input "text" at bounding box center [157, 17] width 163 height 15
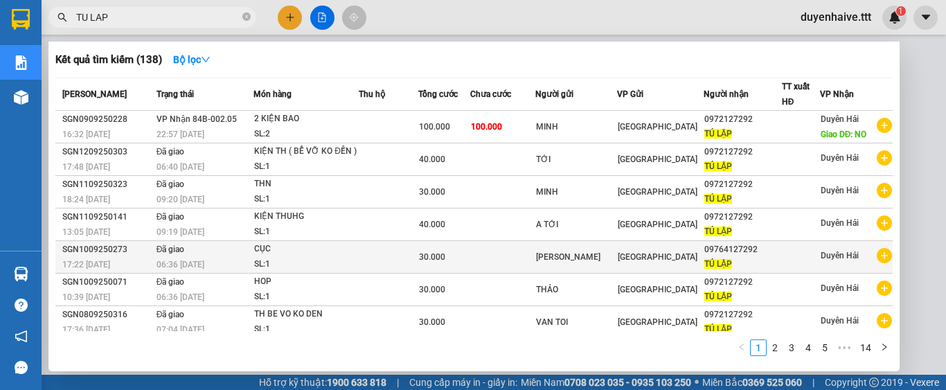
scroll to position [105, 0]
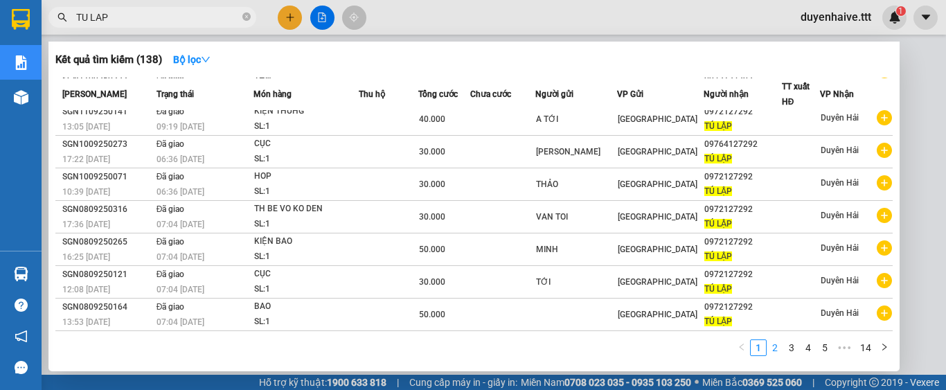
type input "TU LAP"
click at [782, 347] on link "2" at bounding box center [774, 347] width 15 height 15
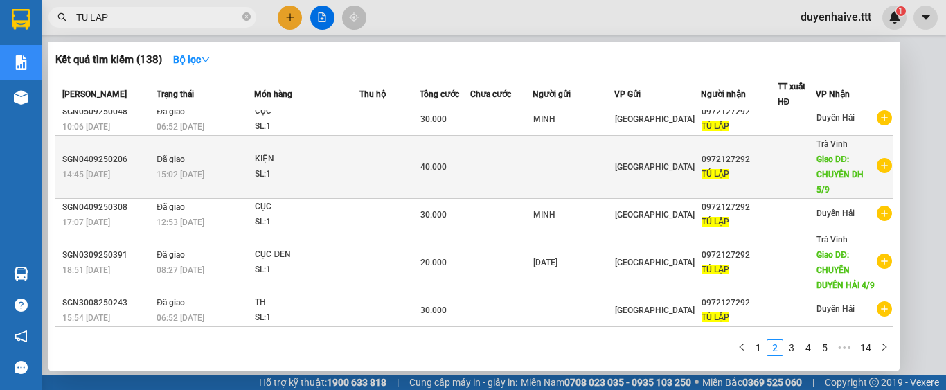
scroll to position [0, 0]
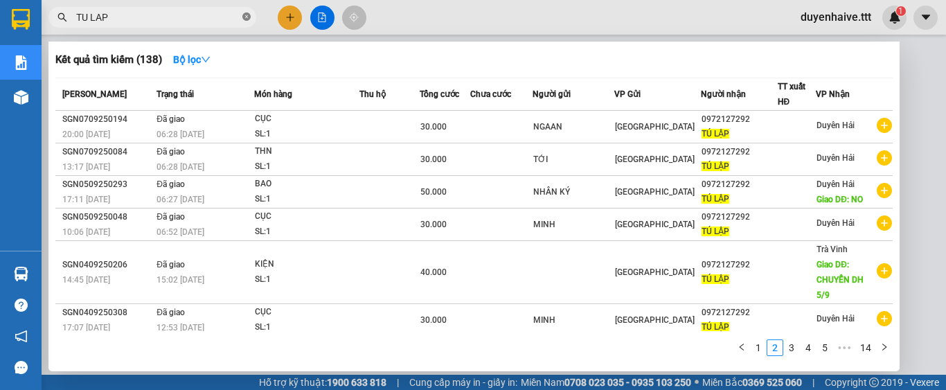
click at [244, 17] on icon "close-circle" at bounding box center [246, 16] width 8 height 8
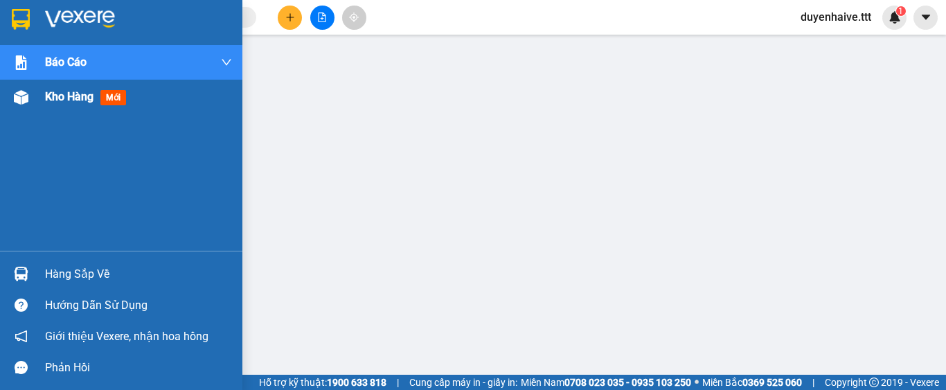
click at [57, 100] on span "Kho hàng" at bounding box center [69, 96] width 48 height 13
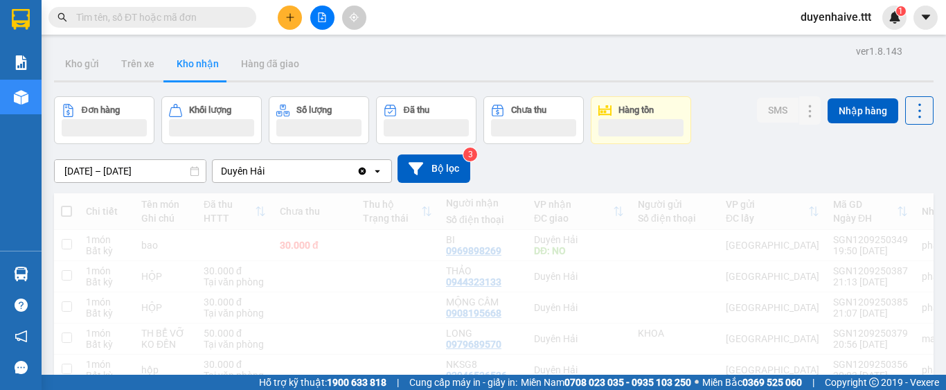
click at [455, 13] on div "Kết quả tìm kiếm ( 138 ) Bộ lọc Mã ĐH Trạng thái Món hàng Thu hộ Tổng cước Chưa…" at bounding box center [473, 17] width 946 height 35
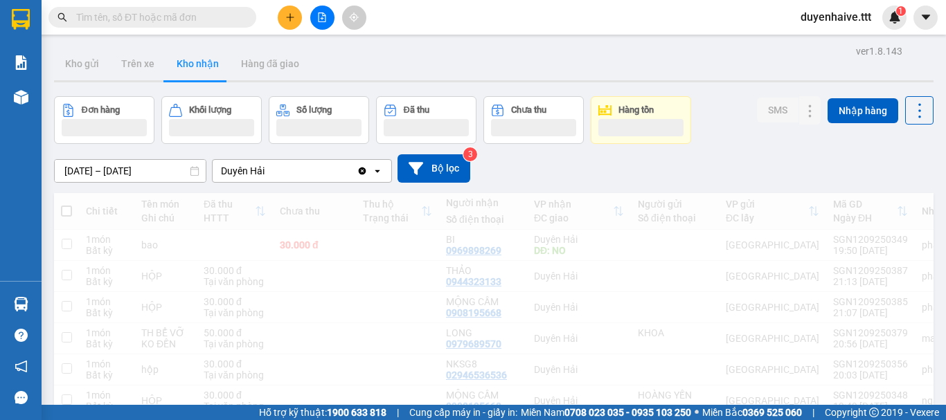
click at [210, 22] on input "text" at bounding box center [157, 17] width 163 height 15
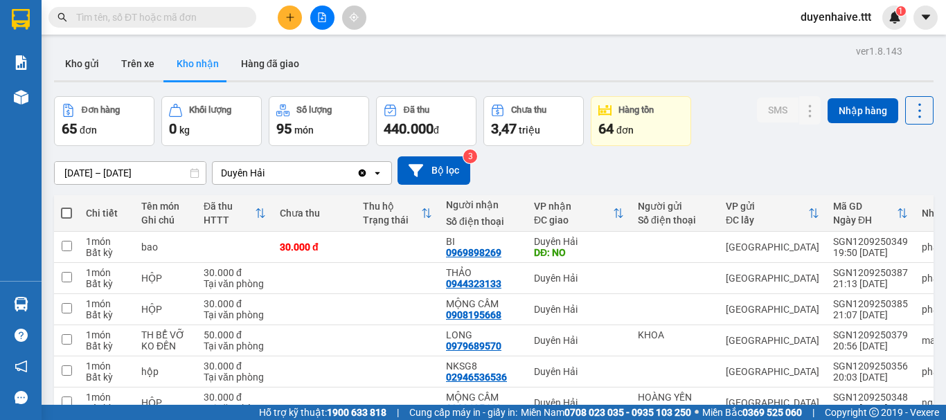
click at [189, 19] on input "text" at bounding box center [157, 17] width 163 height 15
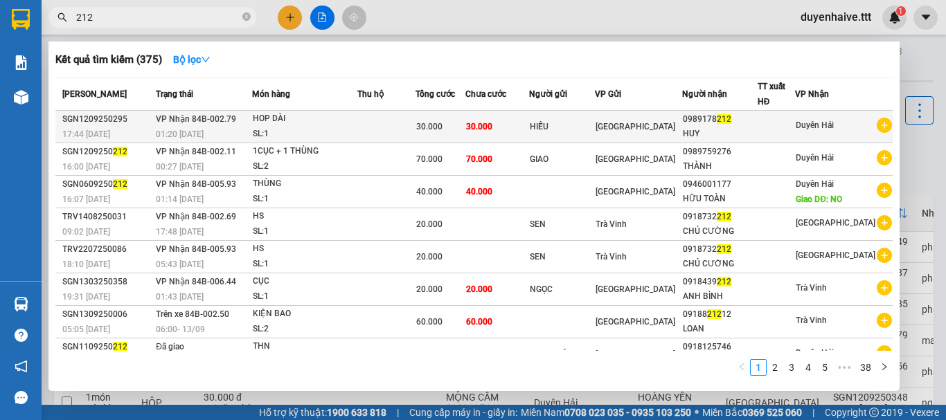
type input "212"
click at [813, 122] on span "Duyên Hải" at bounding box center [814, 125] width 38 height 10
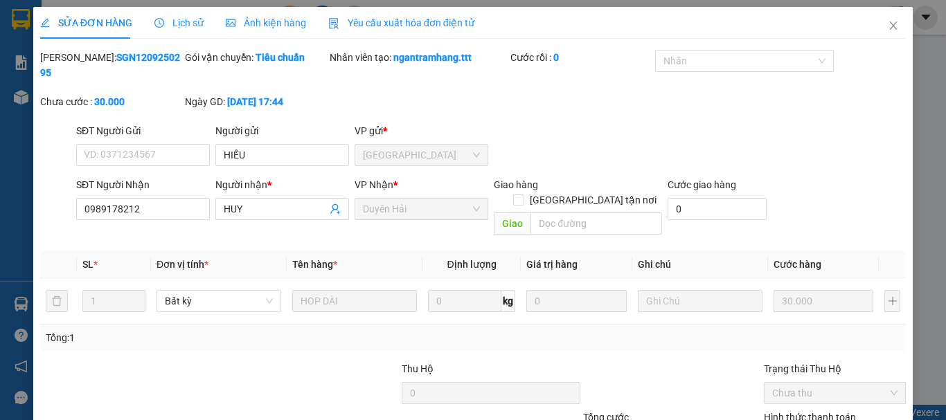
type input "HIẾU"
type input "0989178212"
type input "HUY"
type input "30.000"
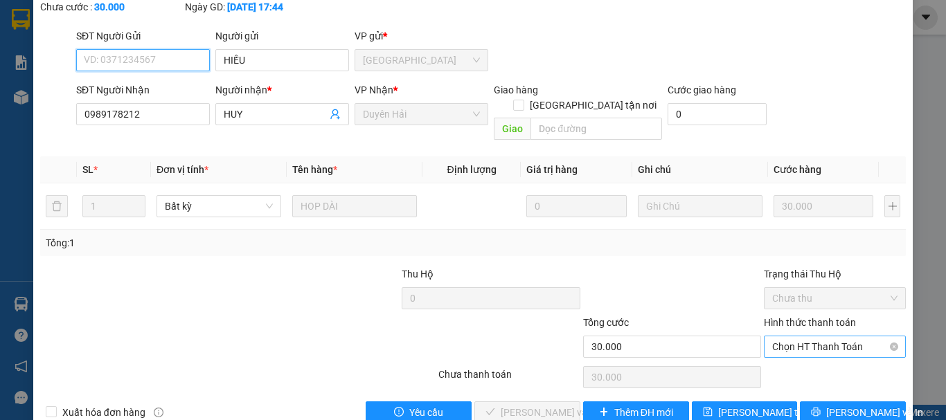
click at [793, 336] on span "Chọn HT Thanh Toán" at bounding box center [834, 346] width 125 height 21
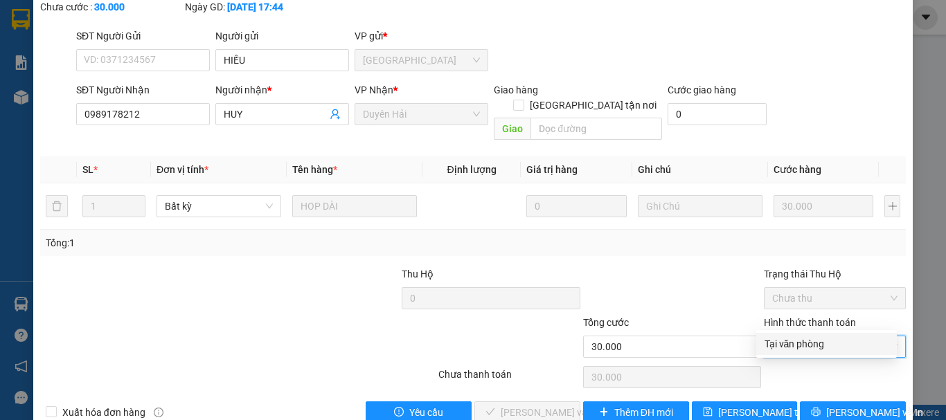
click at [785, 345] on div "Tại văn phòng" at bounding box center [826, 343] width 124 height 15
type input "0"
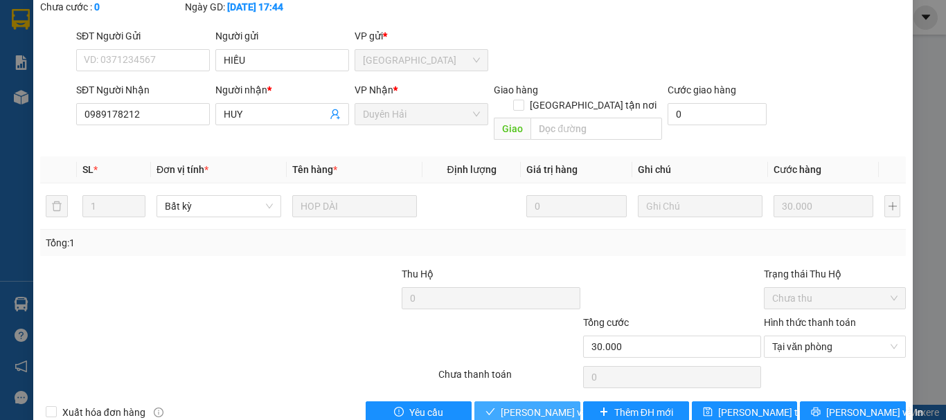
click at [532, 405] on span "[PERSON_NAME] và Giao hàng" at bounding box center [567, 412] width 133 height 15
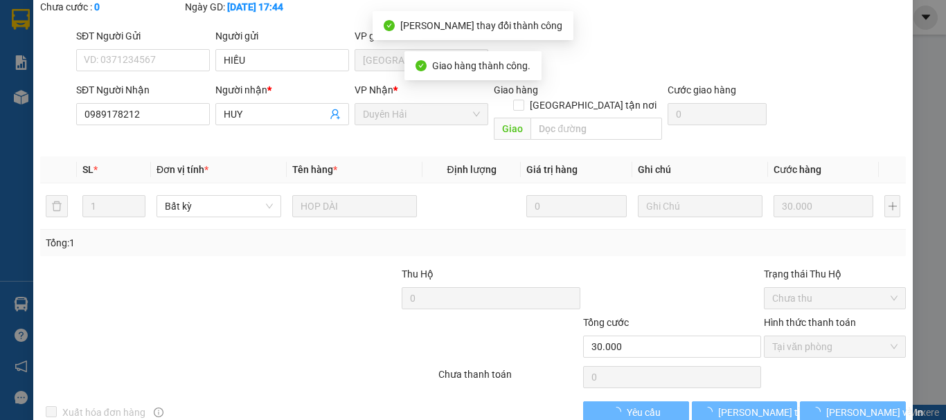
scroll to position [0, 0]
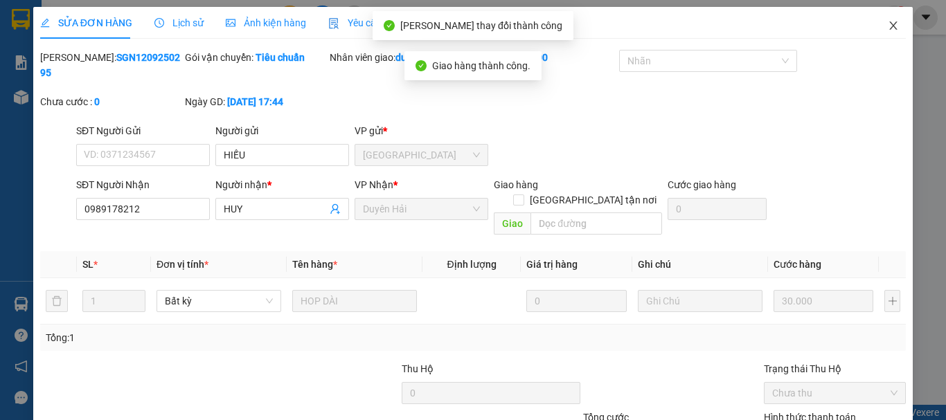
click at [887, 25] on icon "close" at bounding box center [892, 25] width 11 height 11
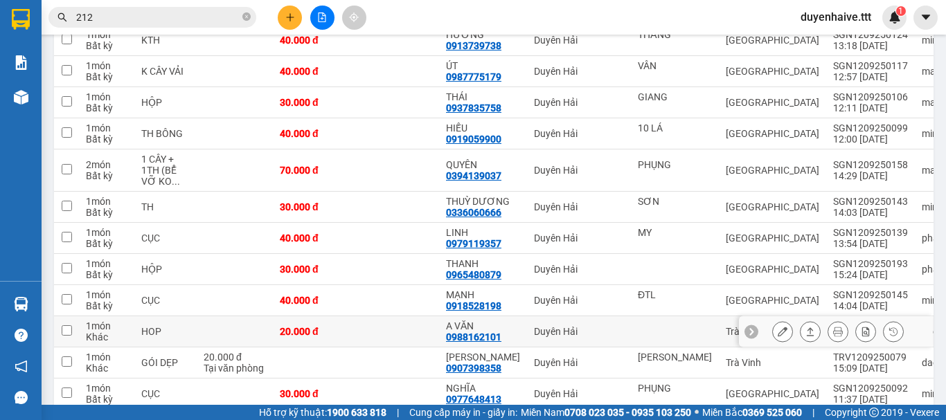
scroll to position [1454, 0]
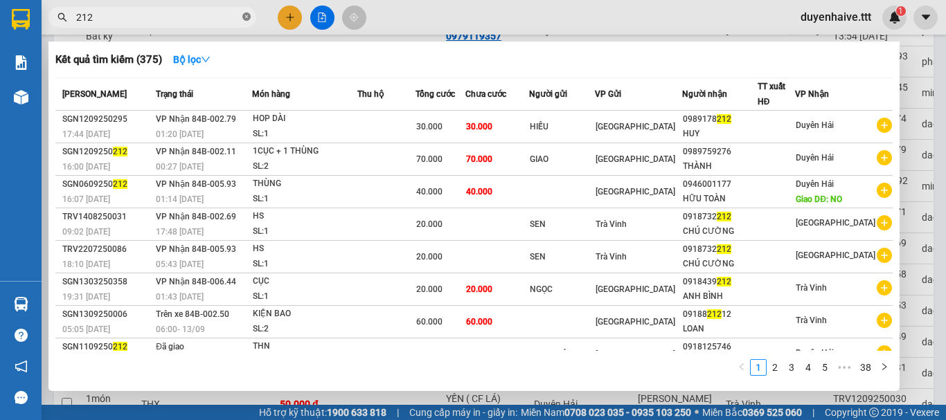
click at [245, 16] on icon "close-circle" at bounding box center [246, 16] width 8 height 8
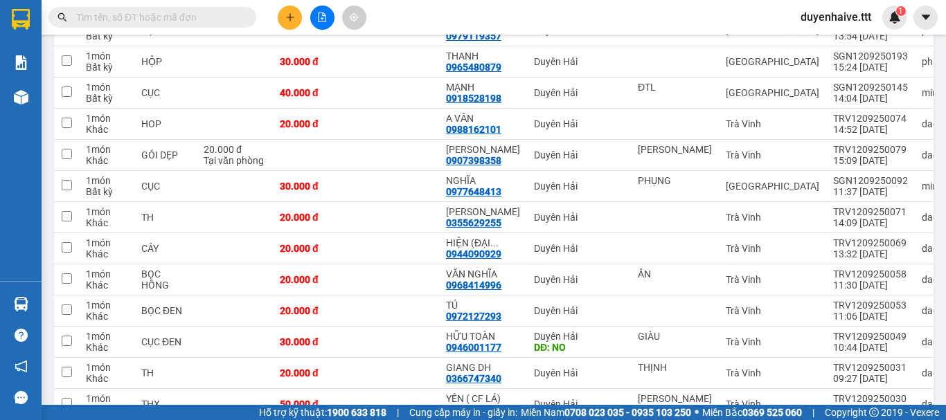
click at [231, 16] on input "text" at bounding box center [157, 17] width 163 height 15
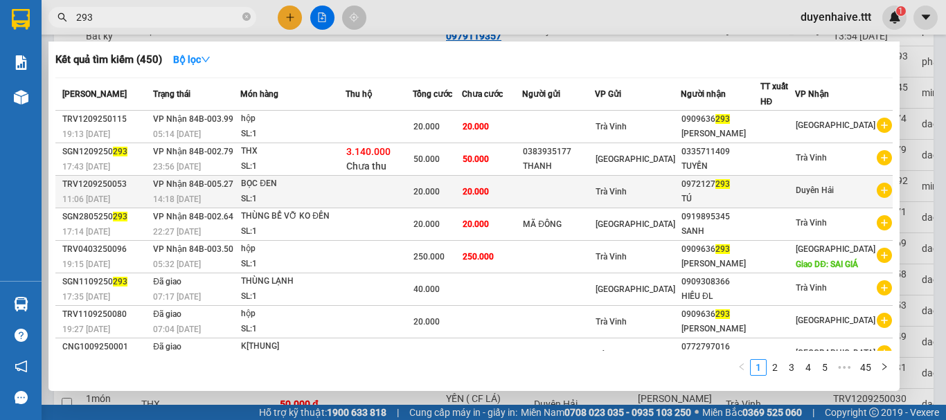
type input "293"
click at [727, 198] on div "TÚ" at bounding box center [720, 199] width 78 height 15
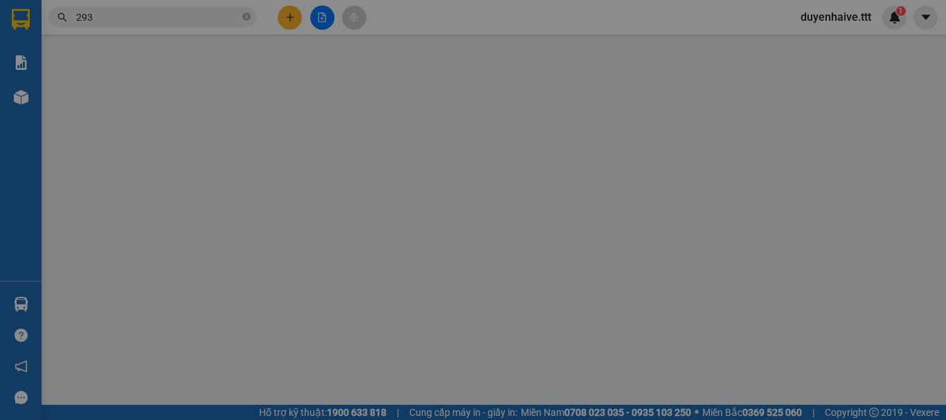
type input "0972127293"
type input "TÚ"
type input "20.000"
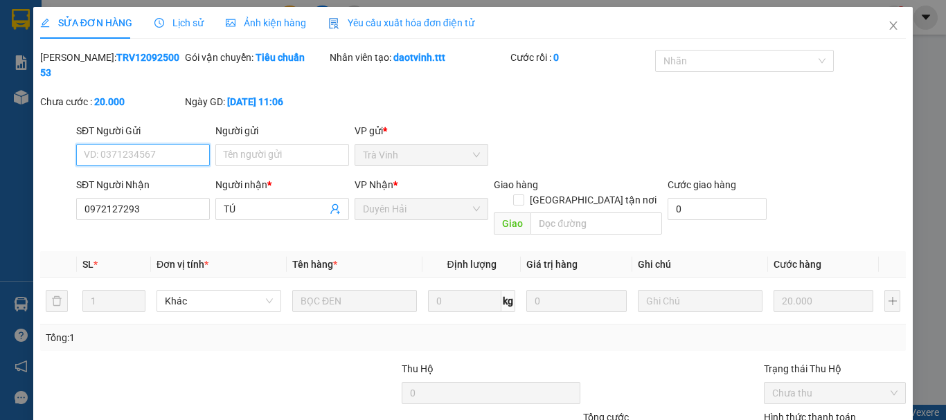
scroll to position [95, 0]
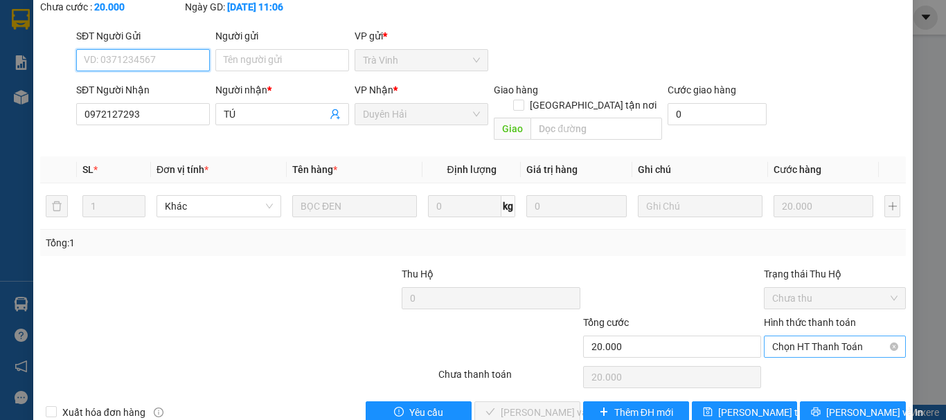
click at [773, 336] on span "Chọn HT Thanh Toán" at bounding box center [834, 346] width 125 height 21
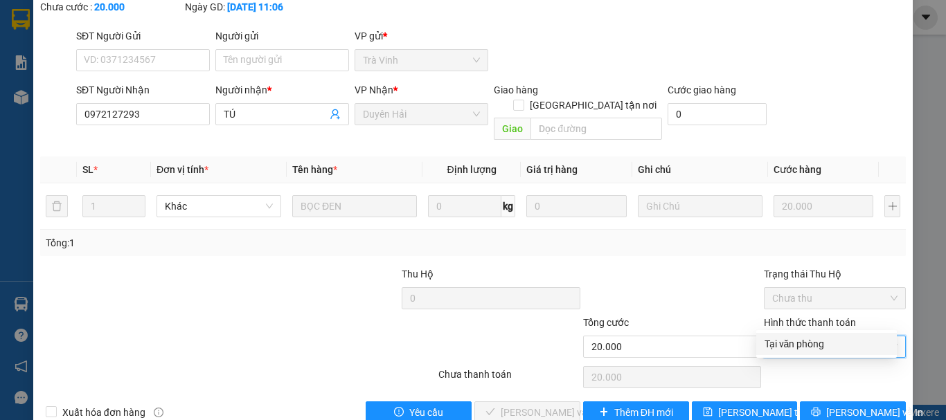
click at [779, 345] on div "Tại văn phòng" at bounding box center [826, 343] width 124 height 15
type input "0"
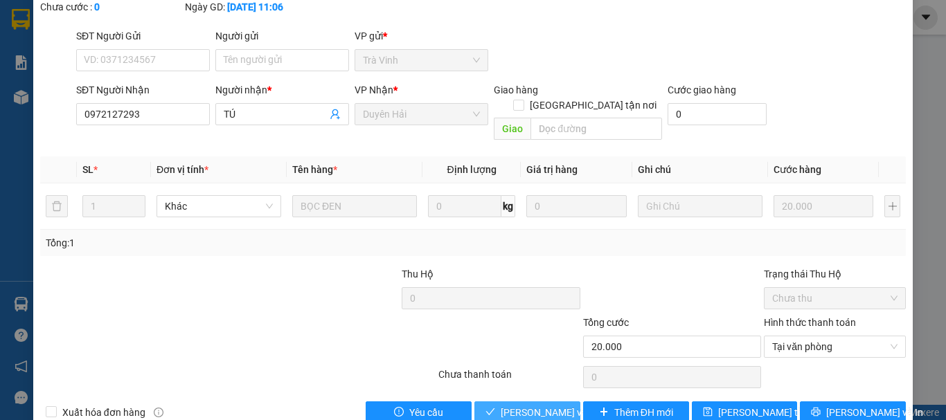
click at [543, 405] on span "Lưu và Giao hàng" at bounding box center [567, 412] width 133 height 15
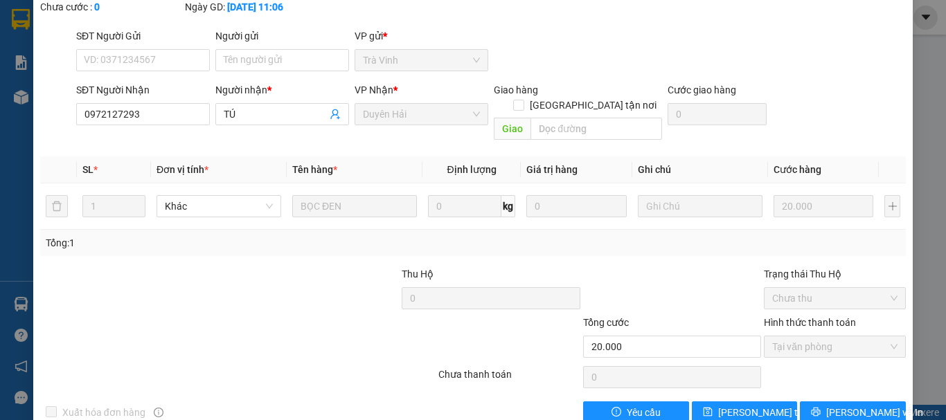
scroll to position [0, 0]
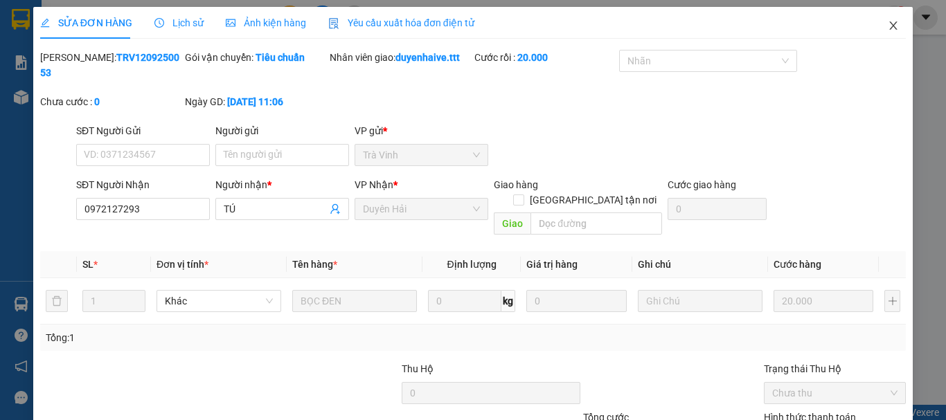
click at [887, 28] on icon "close" at bounding box center [892, 25] width 11 height 11
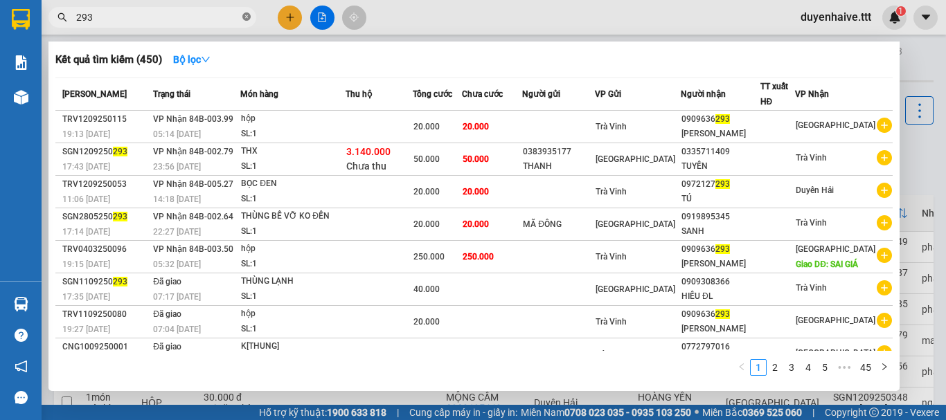
click at [249, 17] on icon "close-circle" at bounding box center [246, 16] width 8 height 8
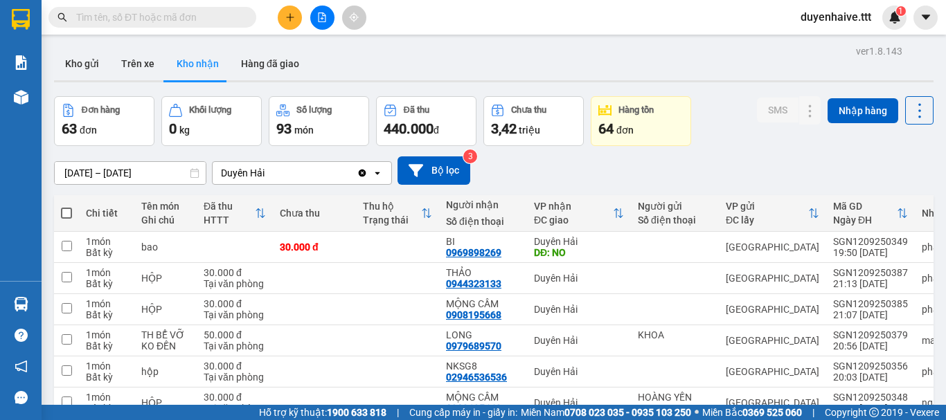
click at [236, 17] on input "text" at bounding box center [157, 17] width 163 height 15
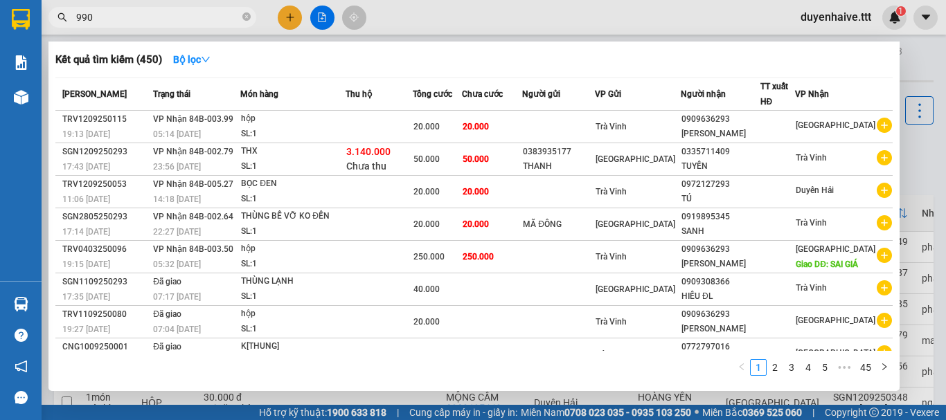
type input "9900"
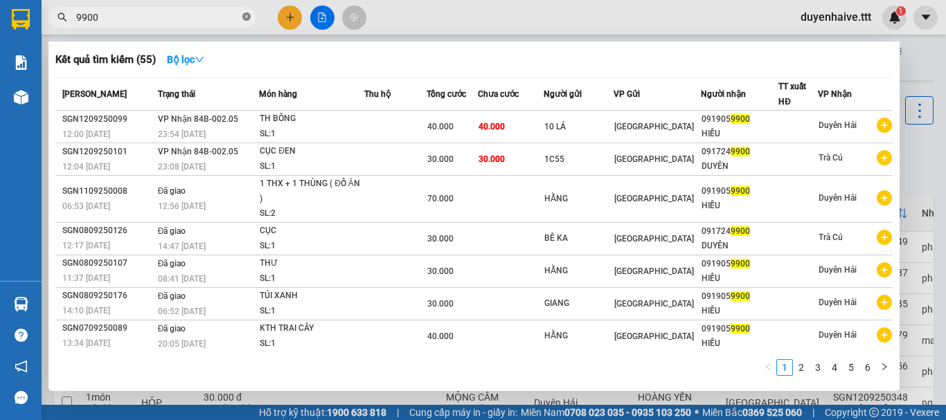
click at [244, 19] on icon "close-circle" at bounding box center [246, 16] width 8 height 8
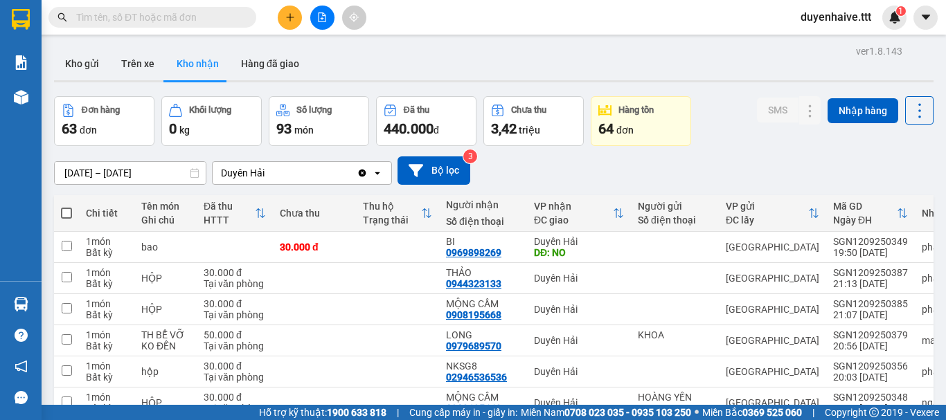
click at [231, 11] on input "text" at bounding box center [157, 17] width 163 height 15
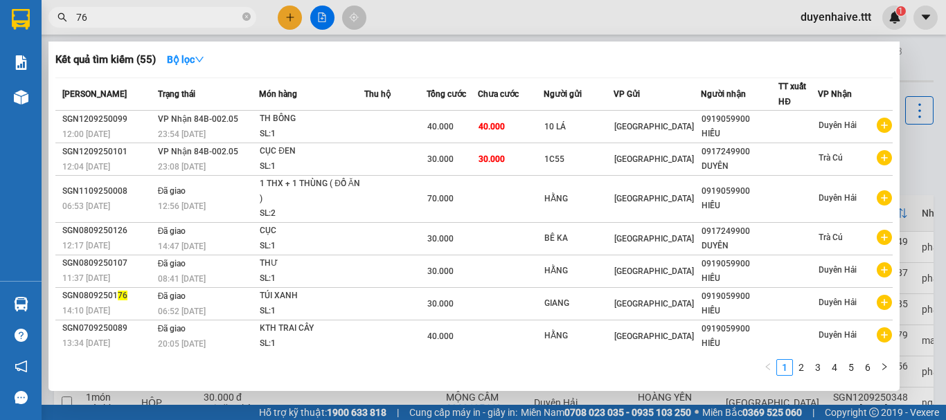
type input "764"
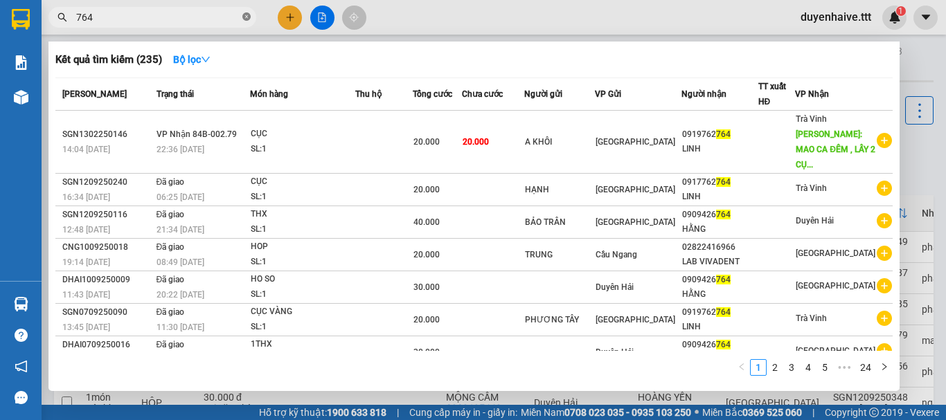
click at [247, 19] on icon "close-circle" at bounding box center [246, 16] width 8 height 8
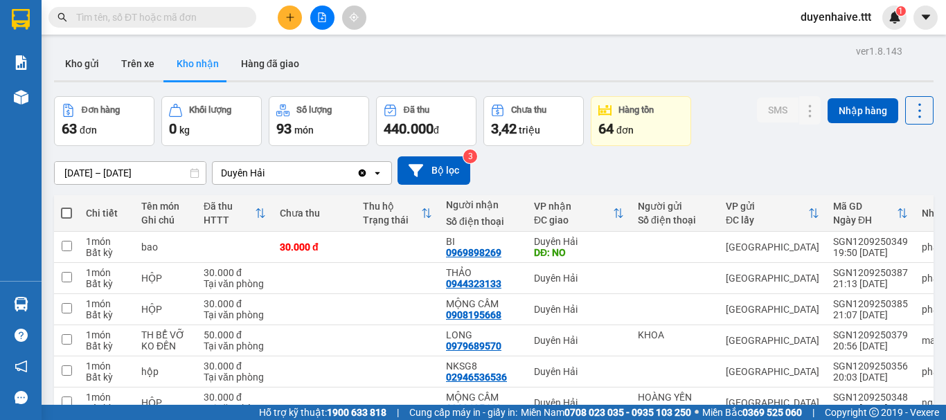
click at [219, 15] on input "text" at bounding box center [157, 17] width 163 height 15
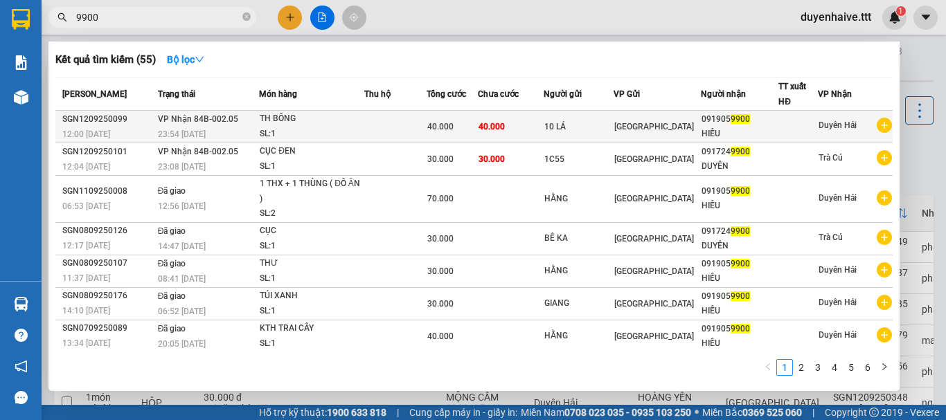
type input "9900"
click at [807, 135] on td at bounding box center [797, 127] width 39 height 33
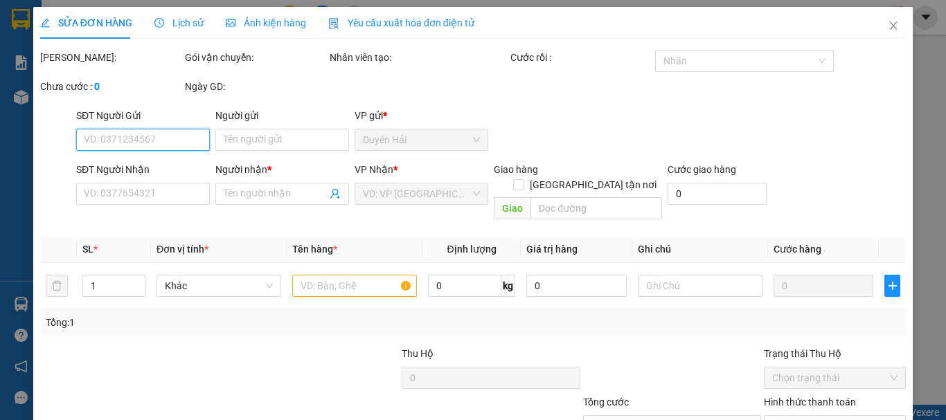
scroll to position [95, 0]
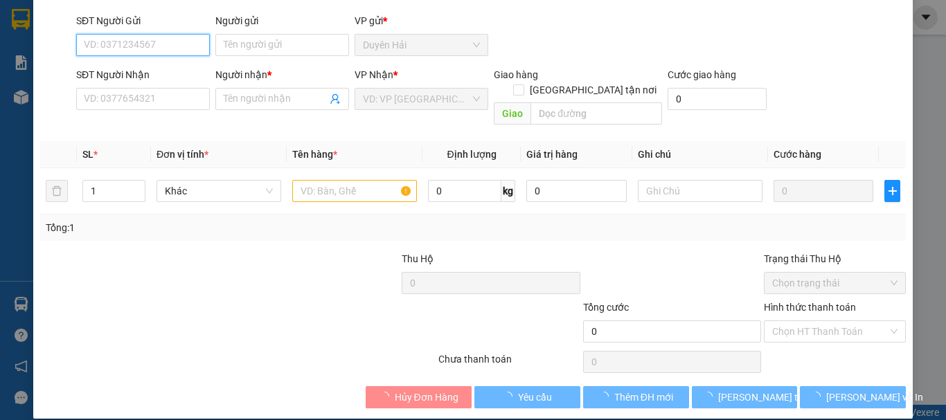
type input "10 LÁ"
type input "0919059900"
type input "HIẾU"
type input "40.000"
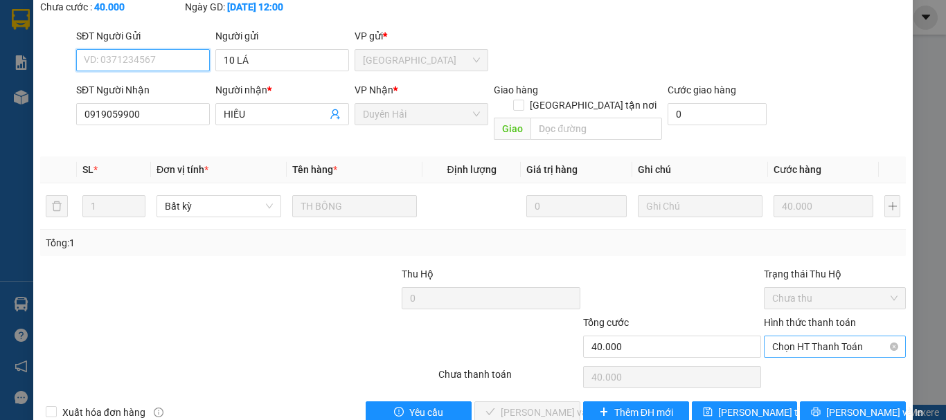
click at [772, 336] on span "Chọn HT Thanh Toán" at bounding box center [834, 346] width 125 height 21
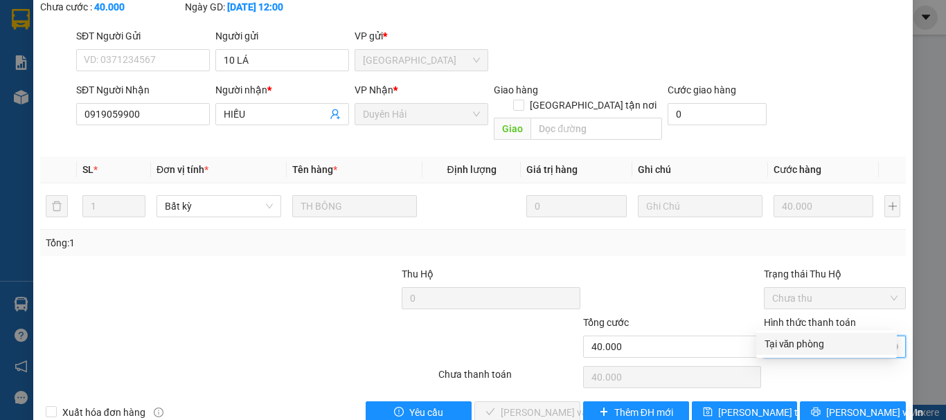
drag, startPoint x: 770, startPoint y: 341, endPoint x: 768, endPoint y: 325, distance: 16.8
click at [770, 341] on div "Tại văn phòng" at bounding box center [826, 343] width 124 height 15
type input "0"
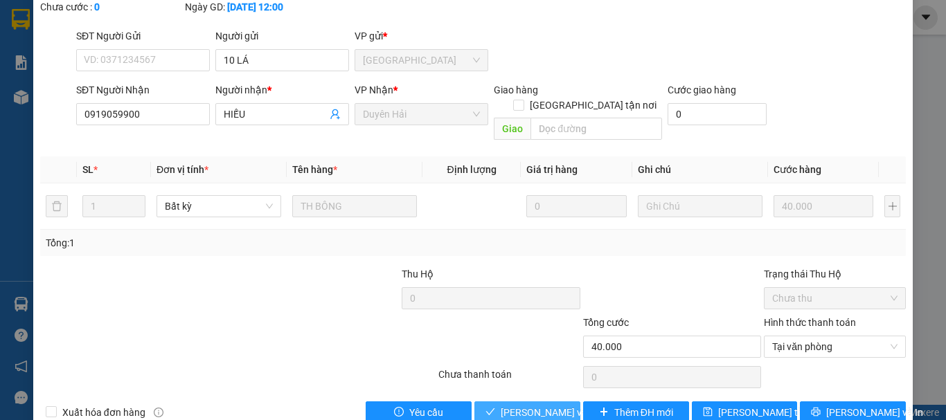
click at [548, 405] on span "[PERSON_NAME] và [PERSON_NAME] hàng" at bounding box center [567, 412] width 133 height 15
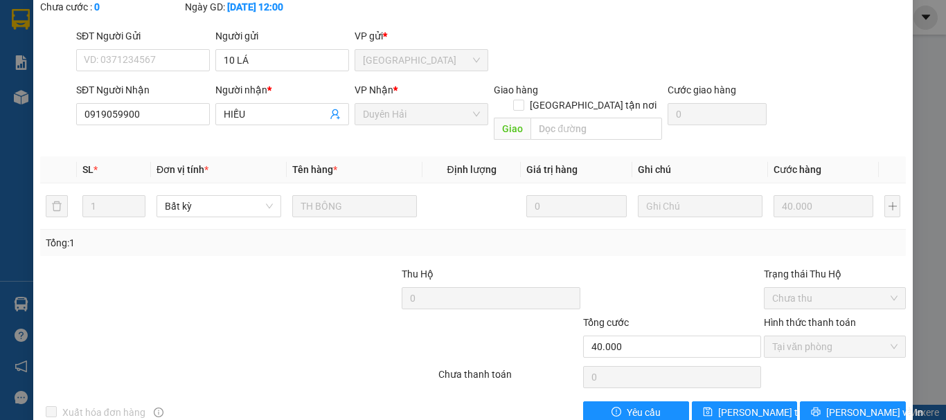
scroll to position [0, 0]
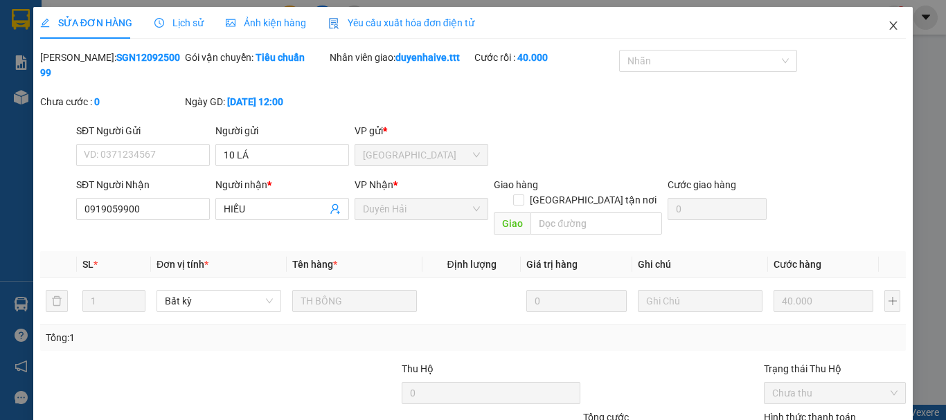
click at [887, 26] on icon "close" at bounding box center [892, 25] width 11 height 11
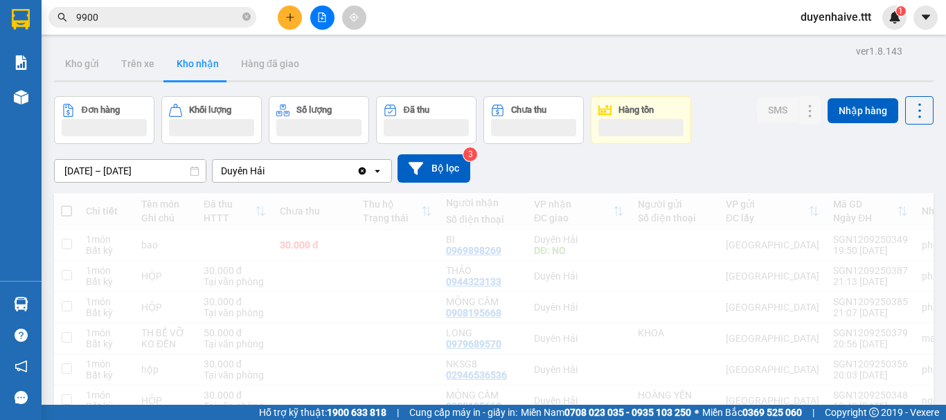
drag, startPoint x: 878, startPoint y: 23, endPoint x: 453, endPoint y: 4, distance: 425.5
click at [870, 21] on div "duyenhaive.ttt 1" at bounding box center [847, 18] width 117 height 24
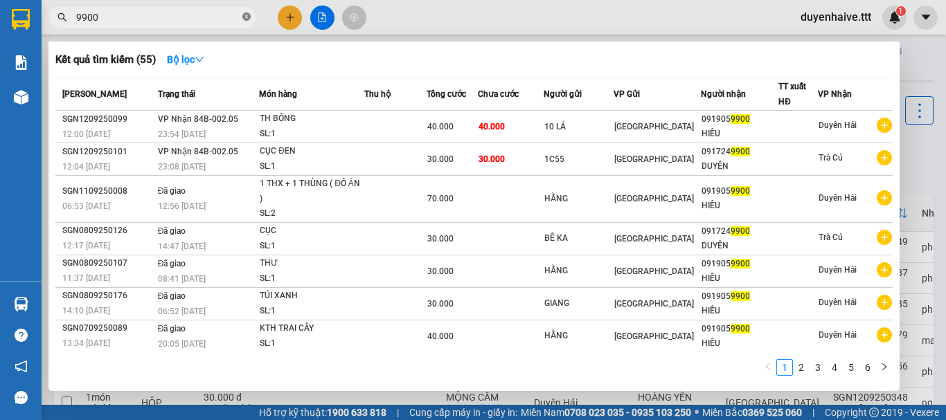
click at [248, 24] on span at bounding box center [246, 17] width 8 height 13
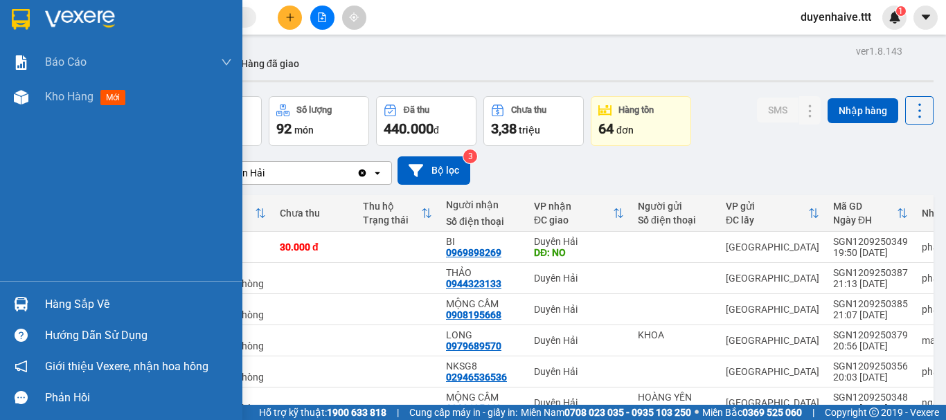
click at [70, 305] on div "Hàng sắp về" at bounding box center [138, 304] width 187 height 21
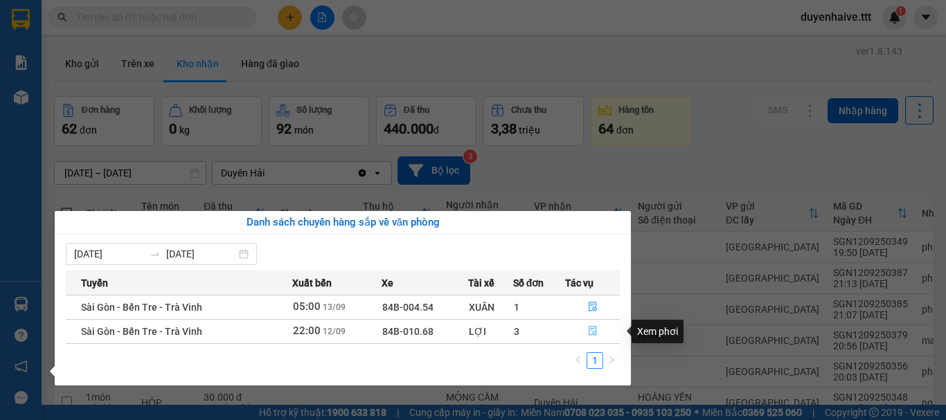
click at [592, 332] on icon "file-done" at bounding box center [592, 332] width 8 height 10
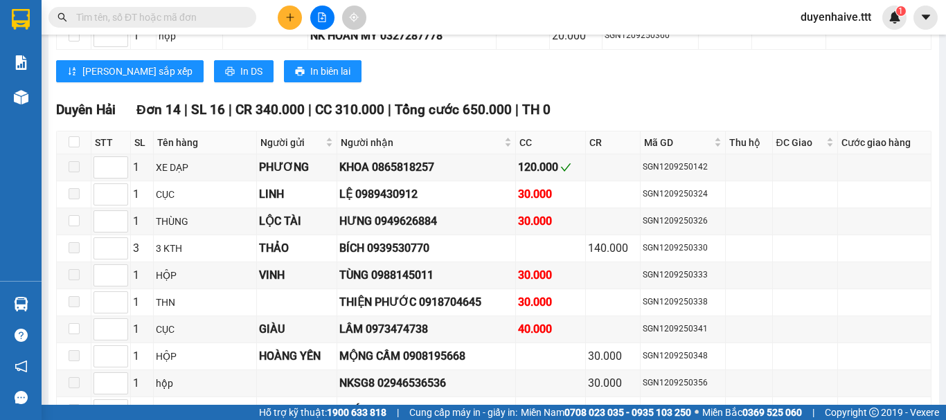
scroll to position [2146, 0]
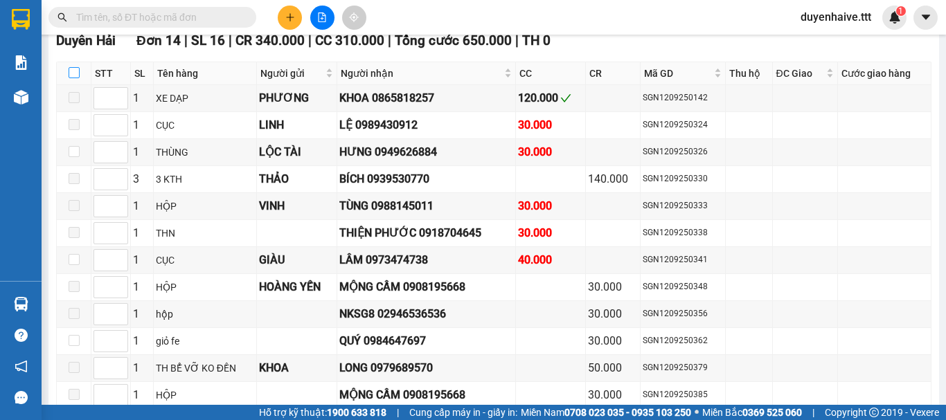
click at [71, 78] on input "checkbox" at bounding box center [74, 72] width 11 height 11
checkbox input "true"
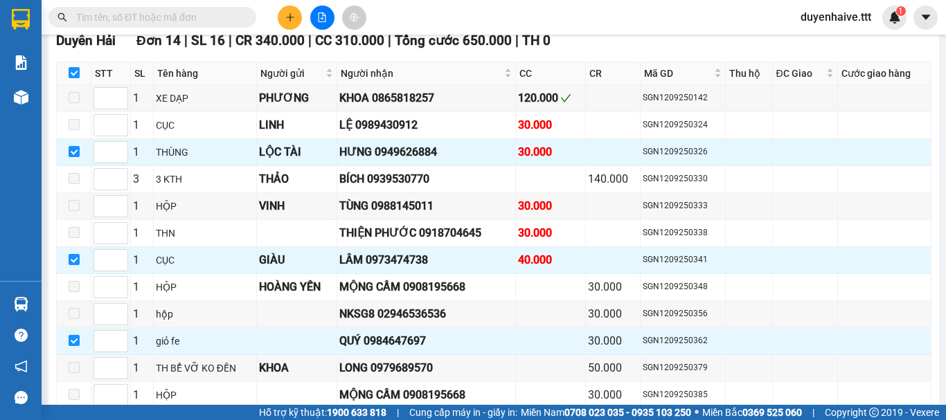
click at [159, 15] on input "text" at bounding box center [157, 17] width 163 height 15
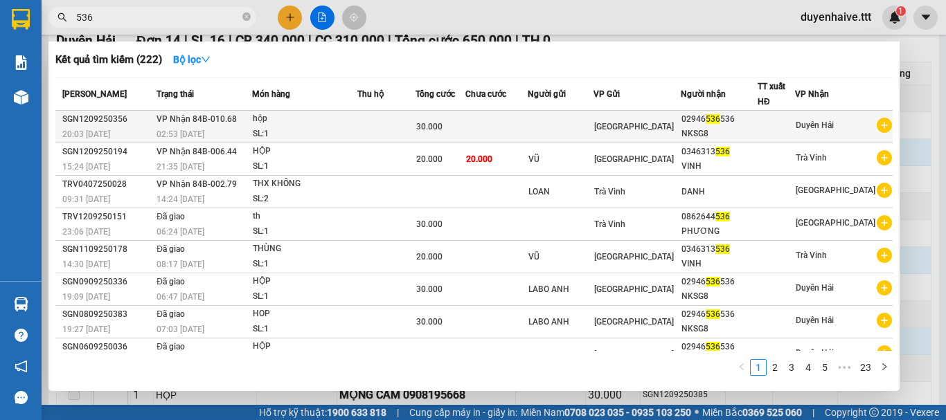
type input "536"
click at [794, 120] on div at bounding box center [776, 127] width 36 height 15
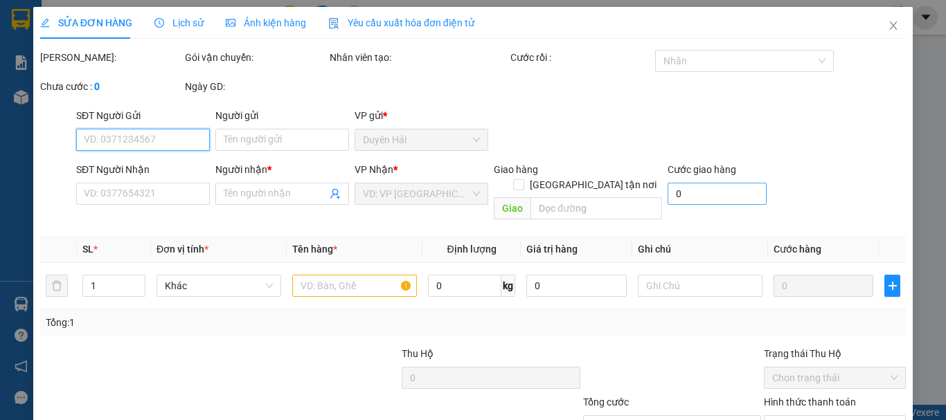
scroll to position [95, 0]
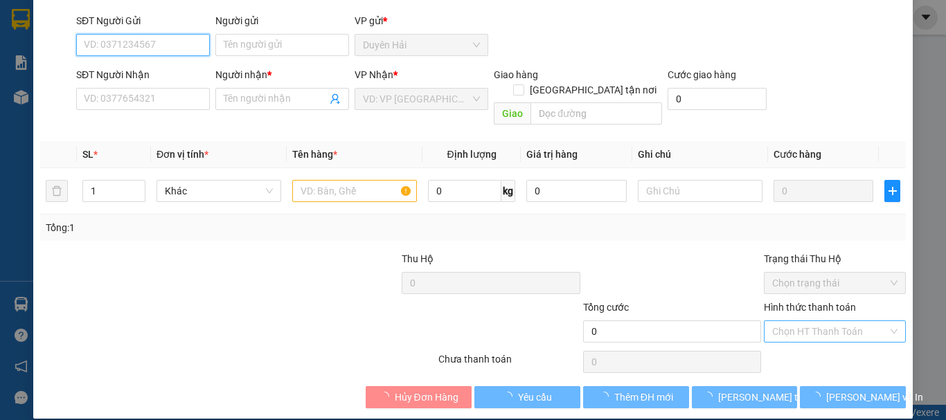
type input "02946536536"
type input "NKSG8"
type input "30.000"
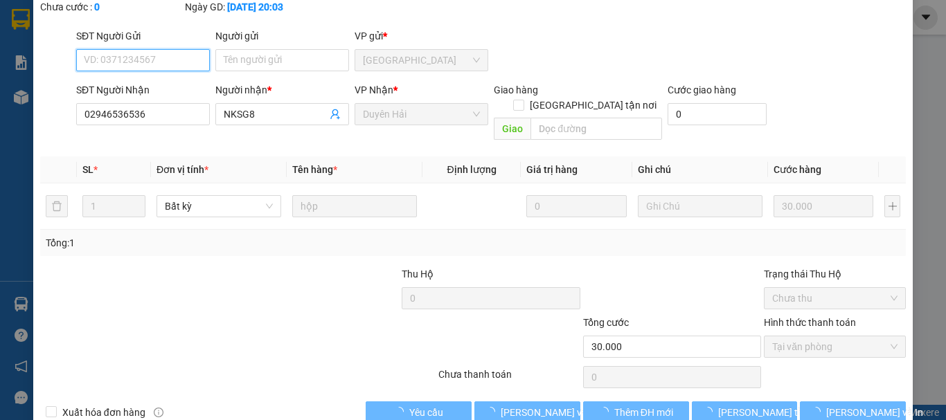
click at [788, 336] on span "Tại văn phòng" at bounding box center [834, 346] width 125 height 21
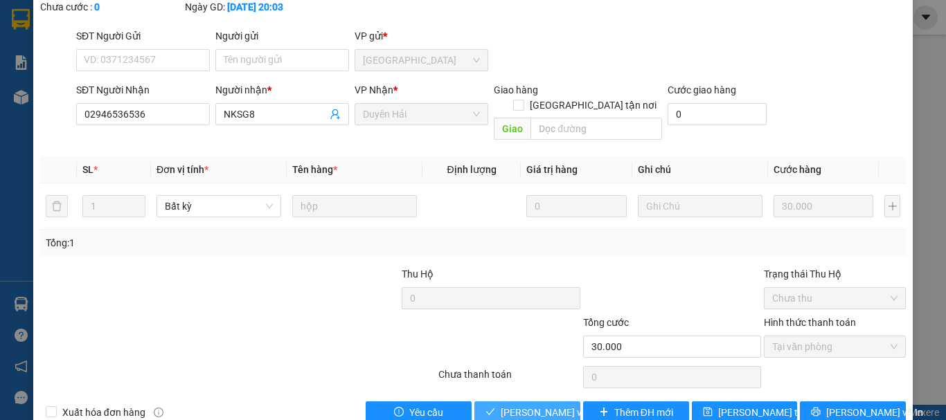
click at [546, 405] on span "[PERSON_NAME] và [PERSON_NAME] hàng" at bounding box center [567, 412] width 133 height 15
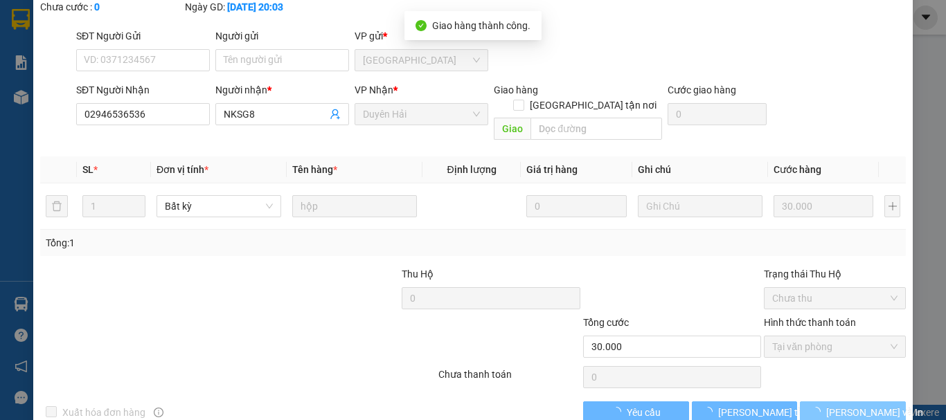
scroll to position [0, 0]
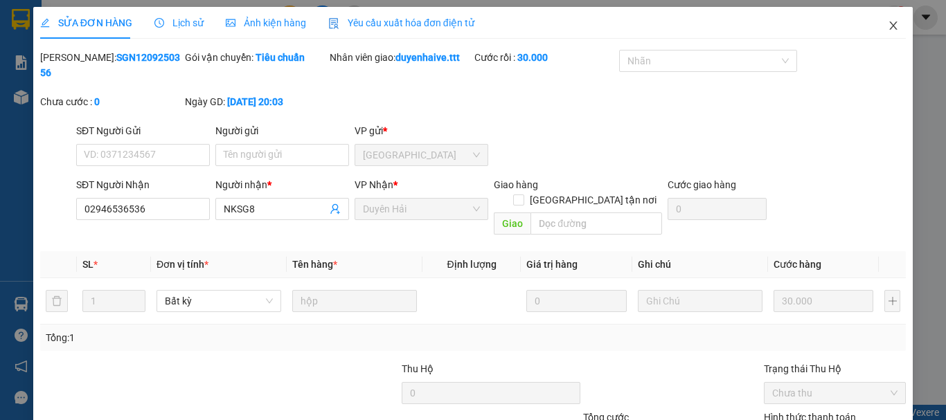
click at [887, 26] on icon "close" at bounding box center [892, 25] width 11 height 11
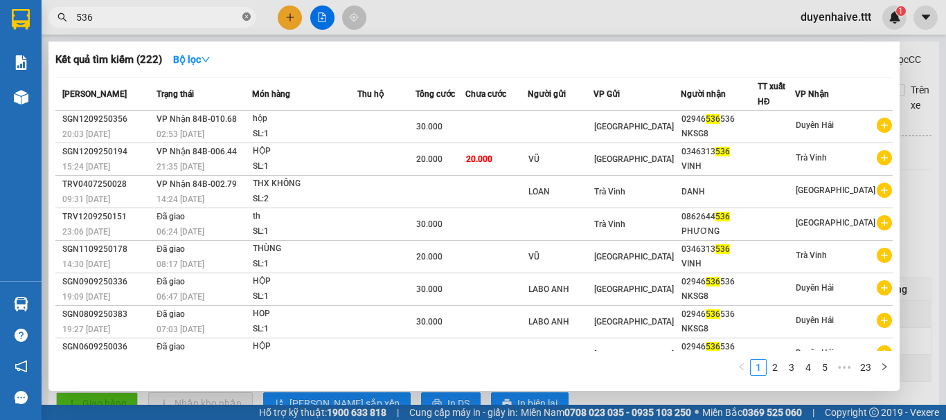
click at [245, 19] on icon "close-circle" at bounding box center [246, 16] width 8 height 8
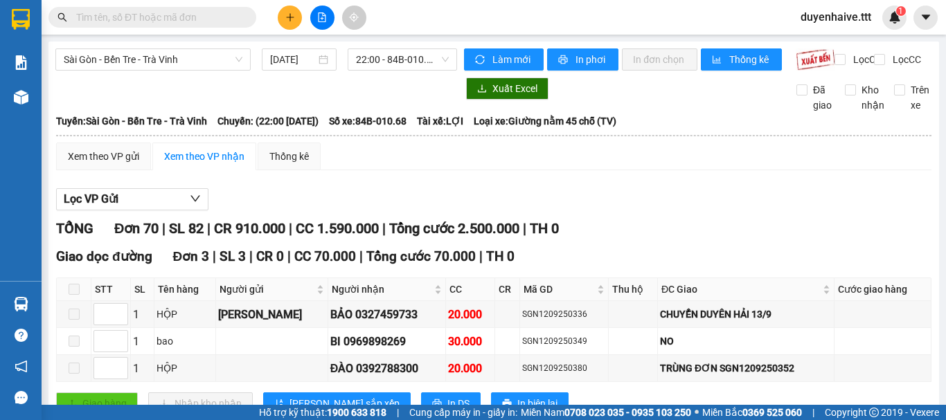
click at [192, 18] on input "text" at bounding box center [157, 17] width 163 height 15
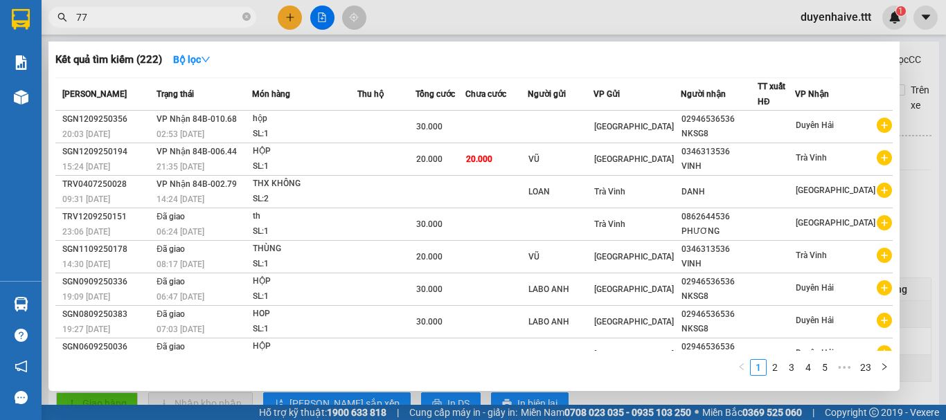
type input "773"
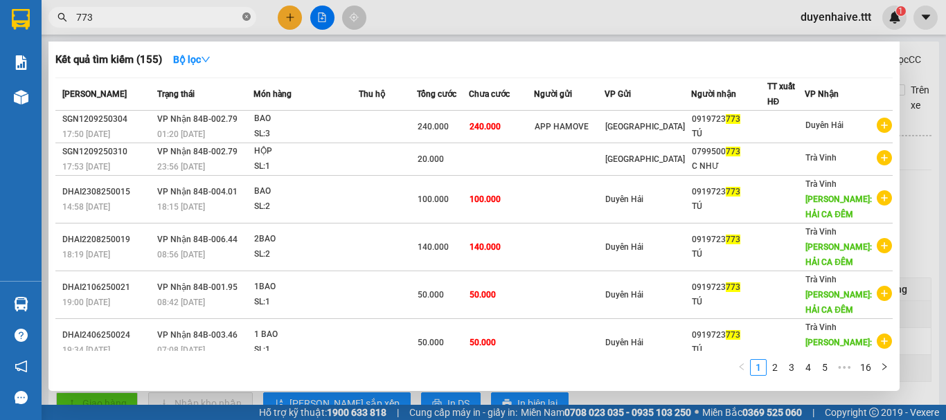
click at [246, 17] on icon "close-circle" at bounding box center [246, 16] width 8 height 8
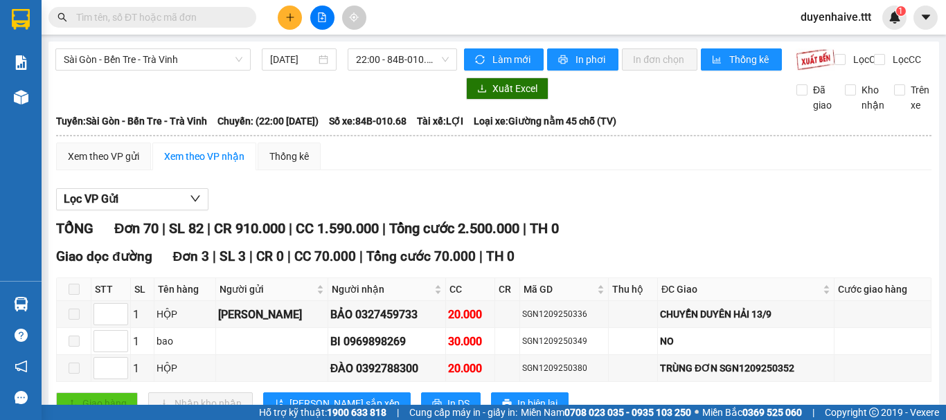
click at [215, 17] on input "text" at bounding box center [157, 17] width 163 height 15
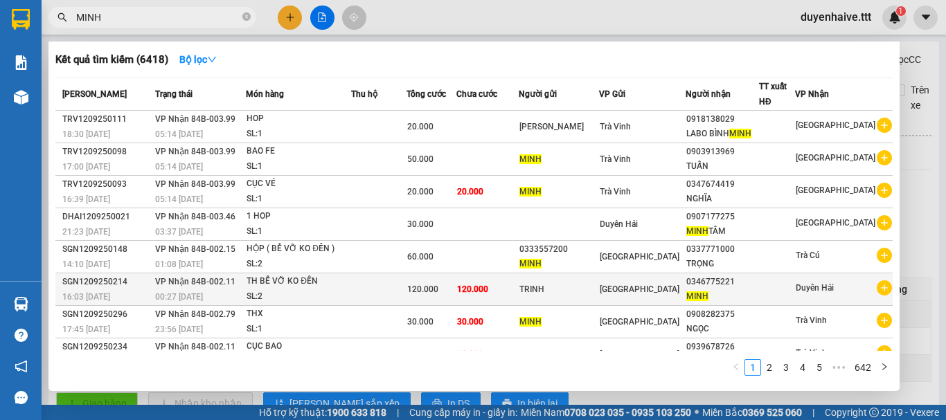
type input "MINH"
click at [726, 287] on div "0346775221" at bounding box center [722, 282] width 72 height 15
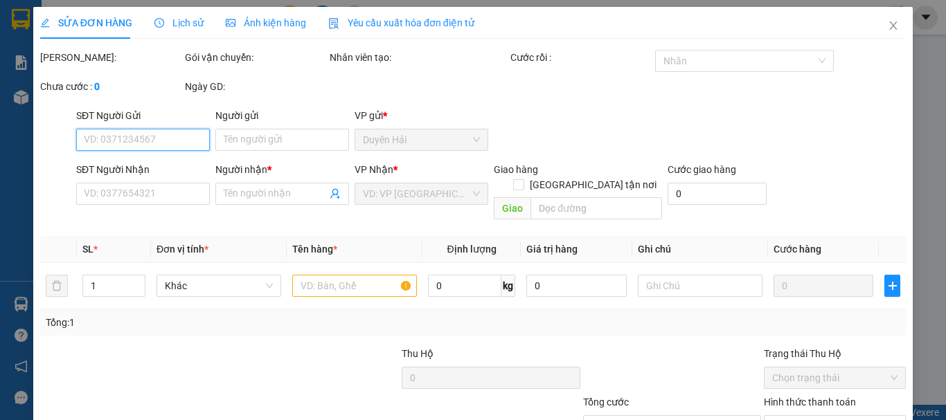
scroll to position [95, 0]
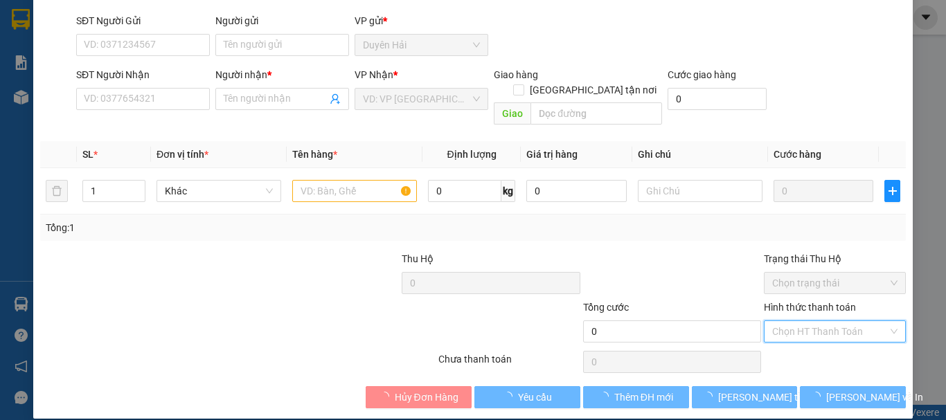
click at [800, 321] on div "Chọn HT Thanh Toán" at bounding box center [835, 332] width 142 height 22
type input "TRINH"
type input "0346775221"
type input "MINH"
type input "120.000"
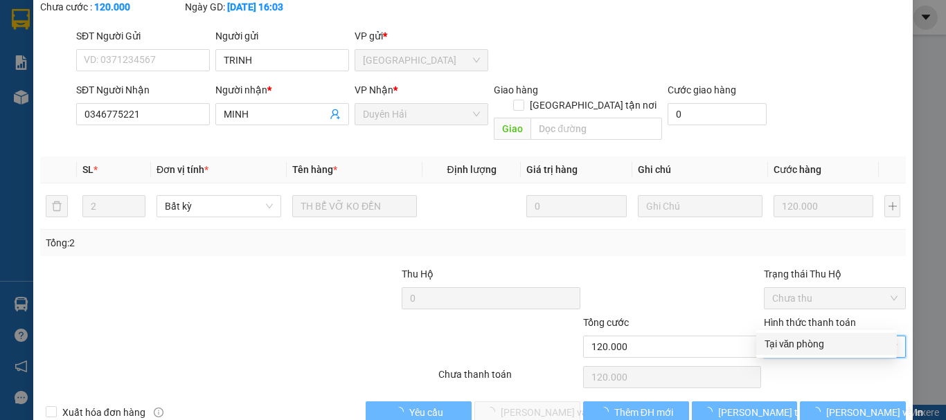
click at [785, 350] on div "Tại văn phòng" at bounding box center [826, 343] width 124 height 15
type input "0"
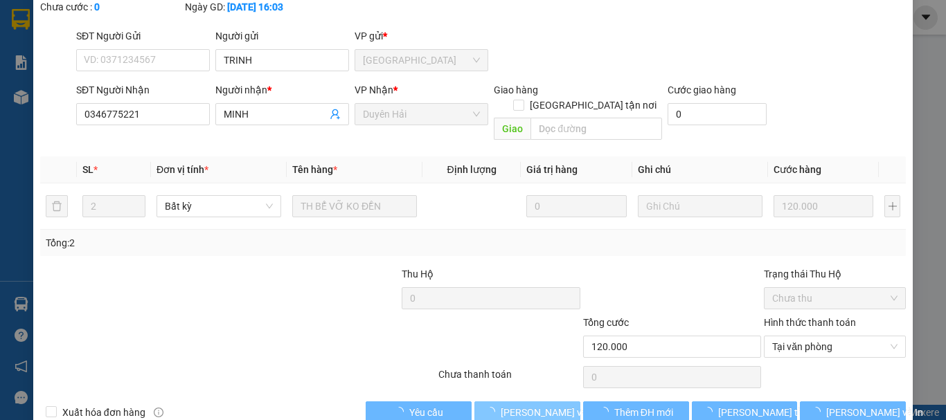
click at [516, 405] on span "[PERSON_NAME] và [PERSON_NAME] hàng" at bounding box center [567, 412] width 133 height 15
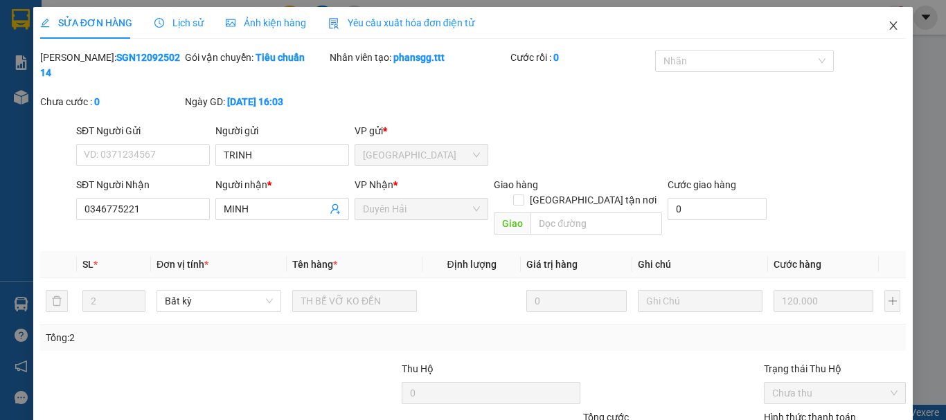
click at [887, 24] on icon "close" at bounding box center [892, 25] width 11 height 11
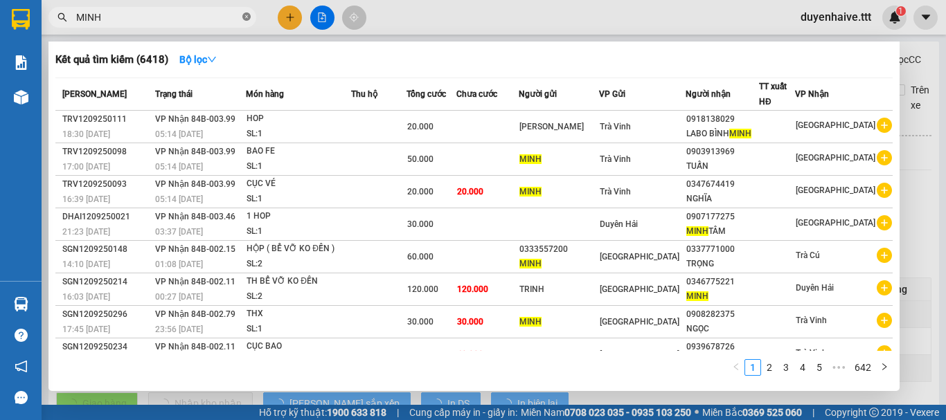
click at [247, 17] on icon "close-circle" at bounding box center [246, 16] width 8 height 8
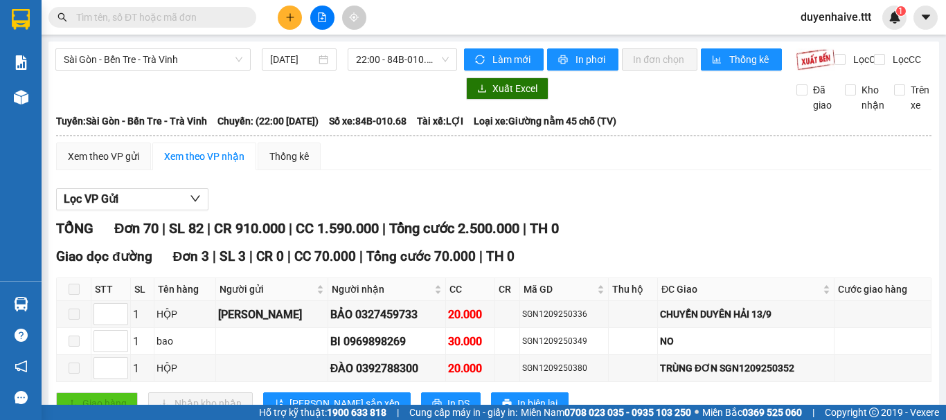
click at [201, 17] on input "text" at bounding box center [157, 17] width 163 height 15
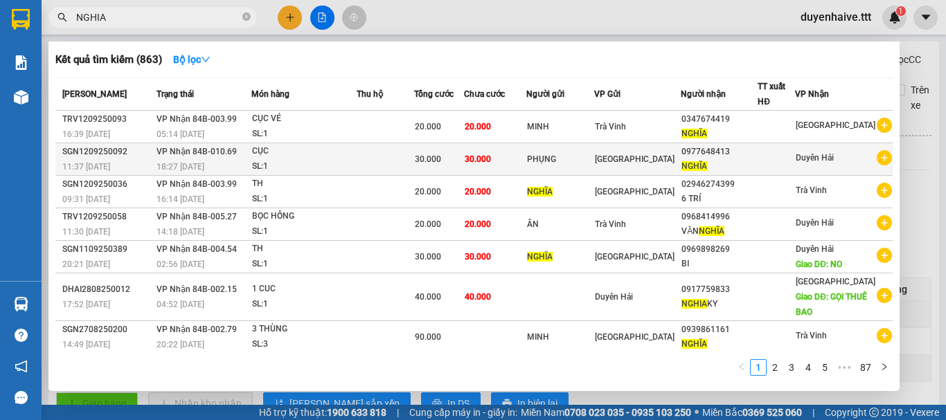
type input "NGHIA"
click at [773, 157] on div at bounding box center [776, 159] width 36 height 15
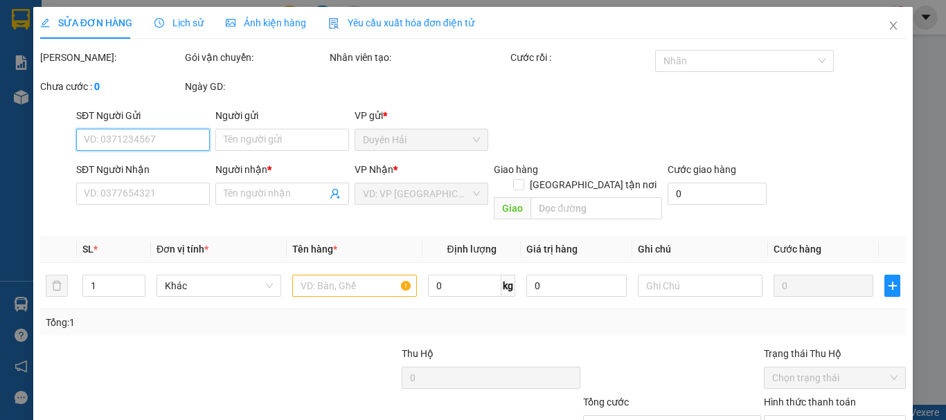
type input "PHỤNG"
type input "0977648413"
type input "NGHĨA"
type input "30.000"
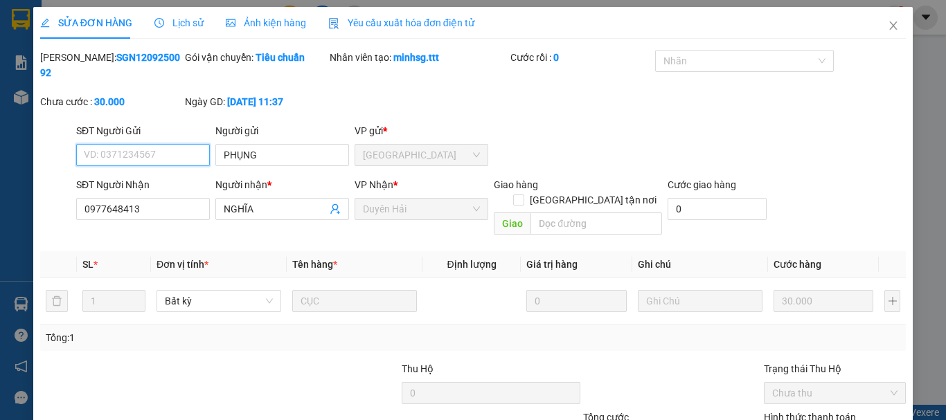
scroll to position [95, 0]
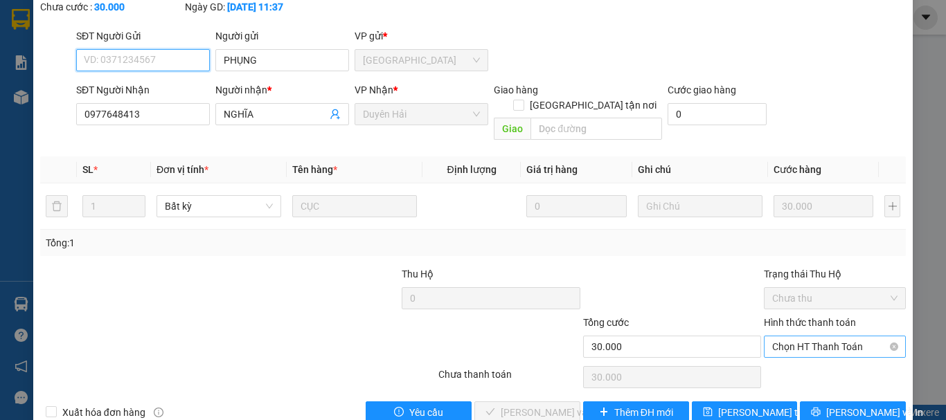
click at [789, 336] on span "Chọn HT Thanh Toán" at bounding box center [834, 346] width 125 height 21
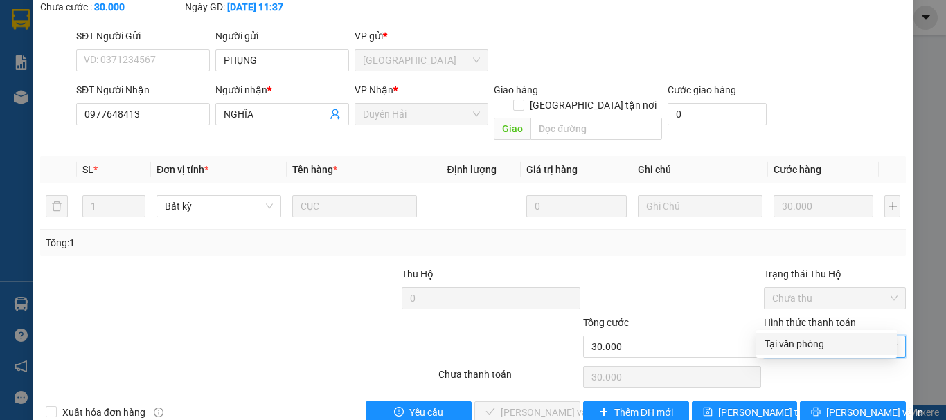
click at [772, 348] on div "Tại văn phòng" at bounding box center [826, 343] width 124 height 15
type input "0"
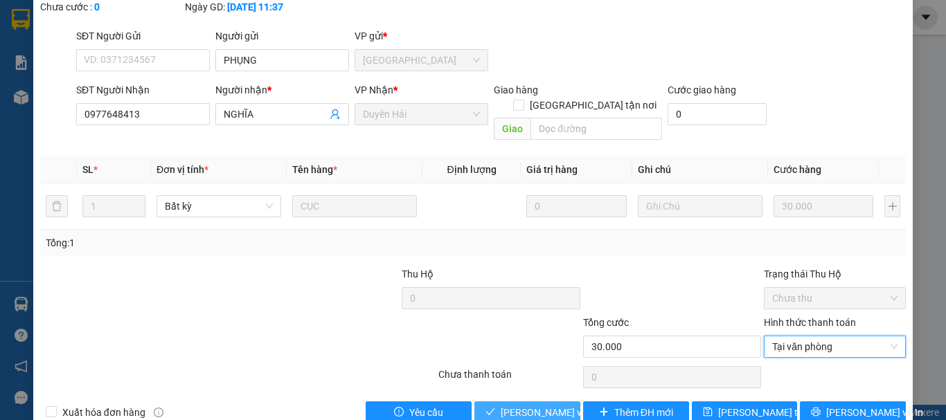
click at [511, 405] on span "[PERSON_NAME] và [PERSON_NAME] hàng" at bounding box center [567, 412] width 133 height 15
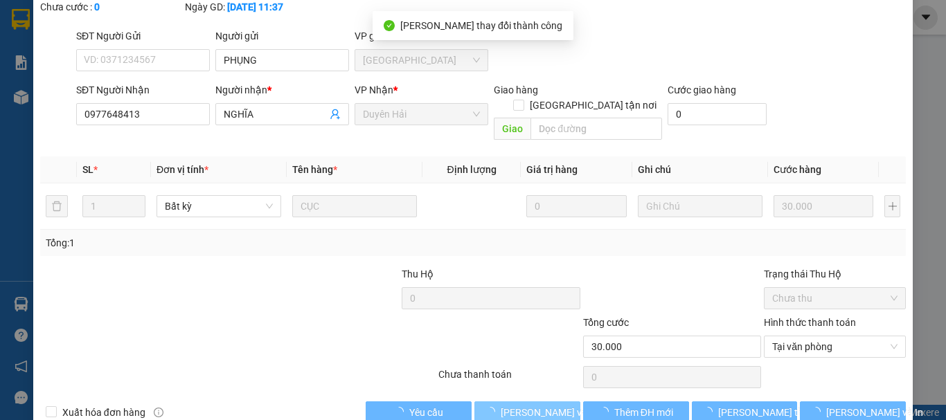
scroll to position [0, 0]
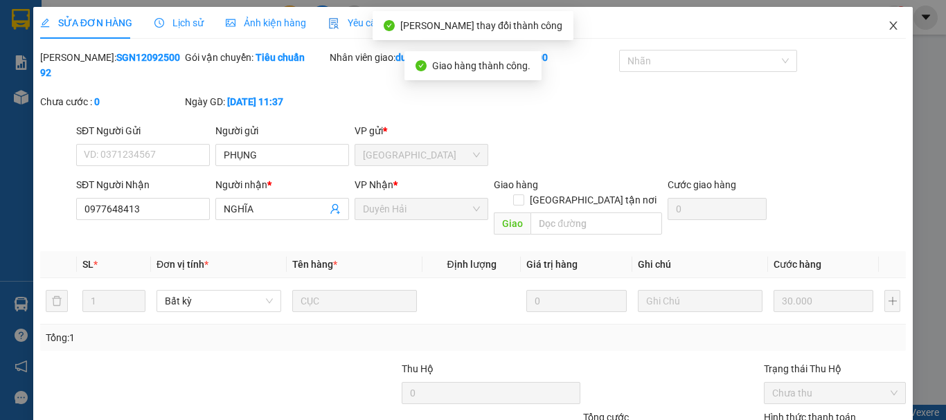
click at [887, 24] on icon "close" at bounding box center [892, 25] width 11 height 11
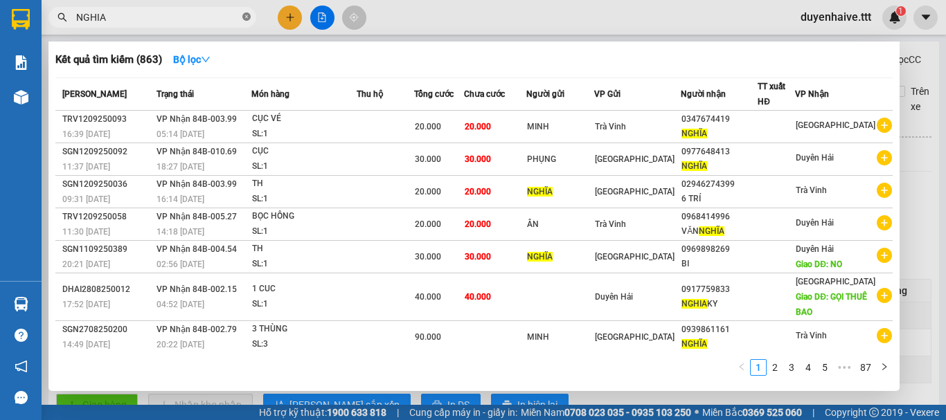
click at [244, 17] on icon "close-circle" at bounding box center [246, 16] width 8 height 8
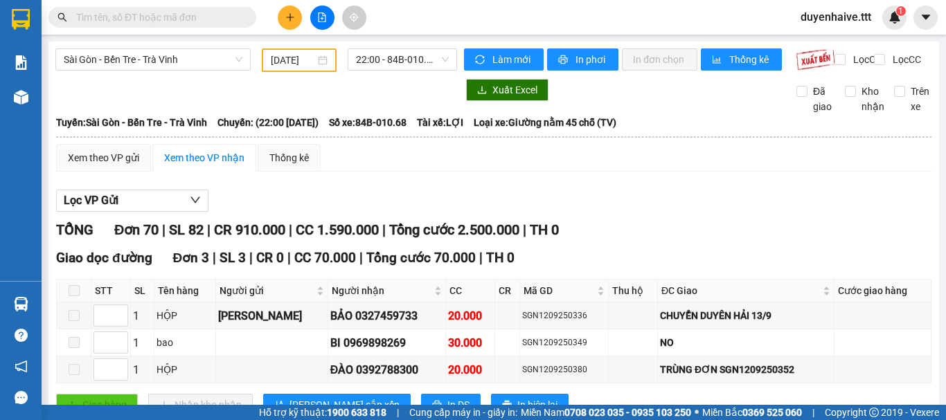
click at [194, 15] on input "text" at bounding box center [157, 17] width 163 height 15
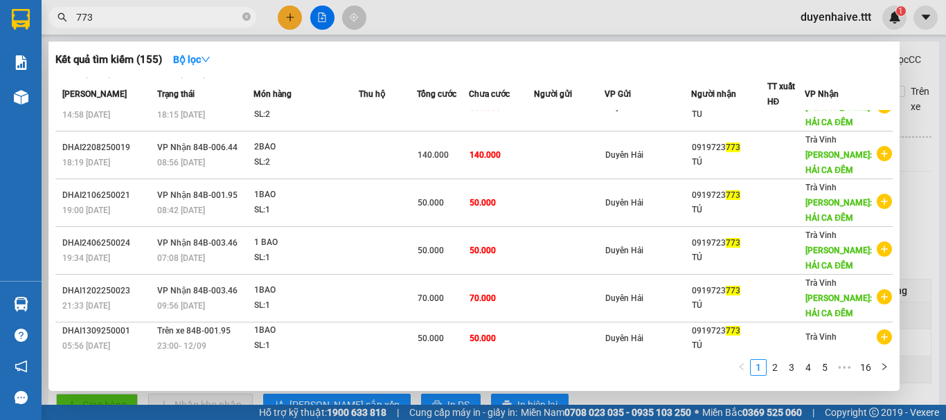
scroll to position [161, 0]
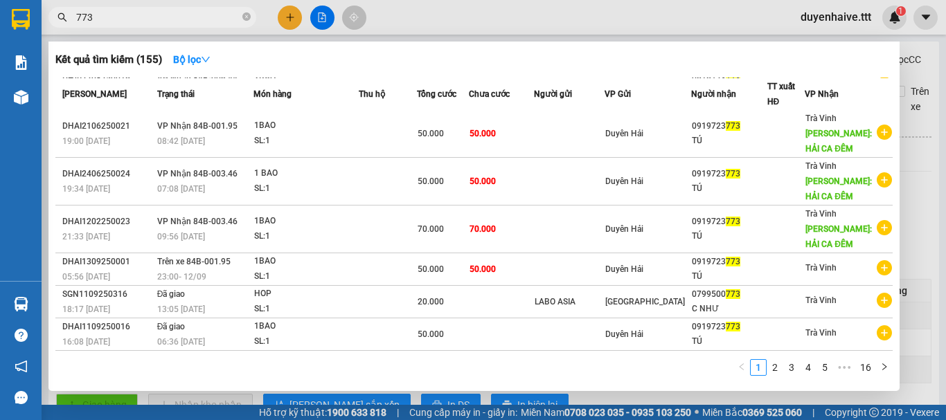
type input "773"
click at [246, 16] on icon "close-circle" at bounding box center [246, 16] width 8 height 8
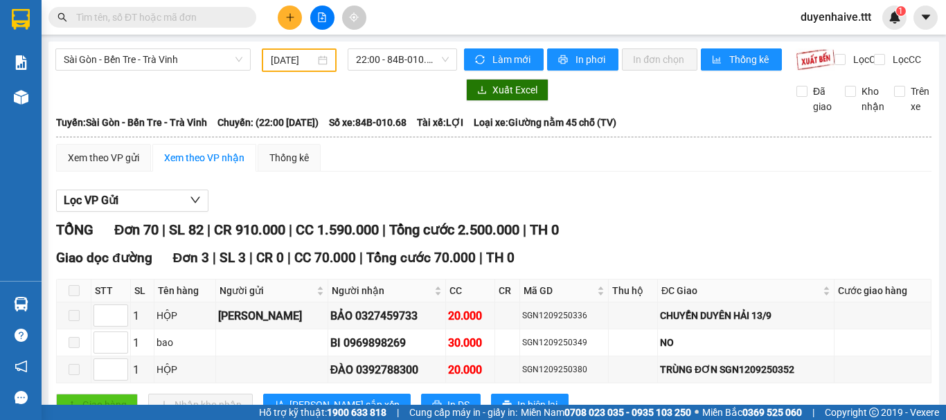
click at [163, 17] on input "text" at bounding box center [157, 17] width 163 height 15
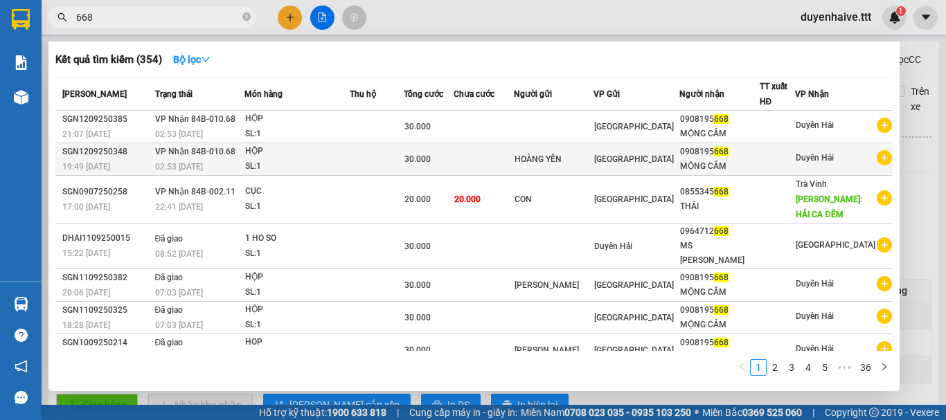
type input "668"
click at [748, 157] on div "0908195 668" at bounding box center [719, 152] width 78 height 15
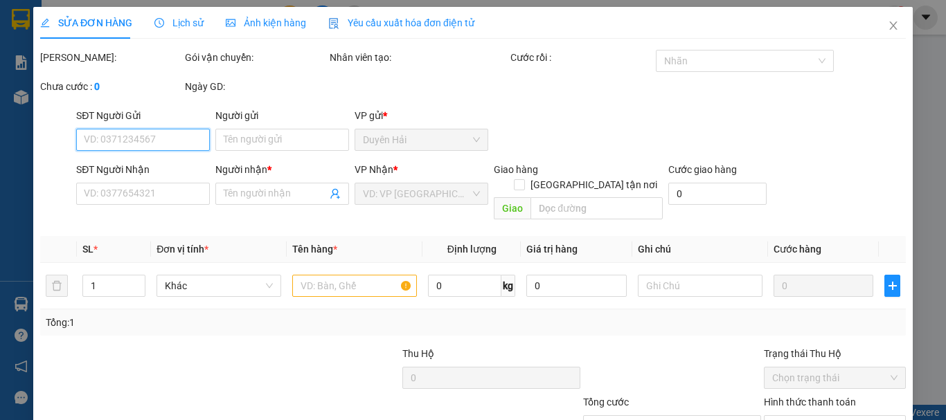
scroll to position [95, 0]
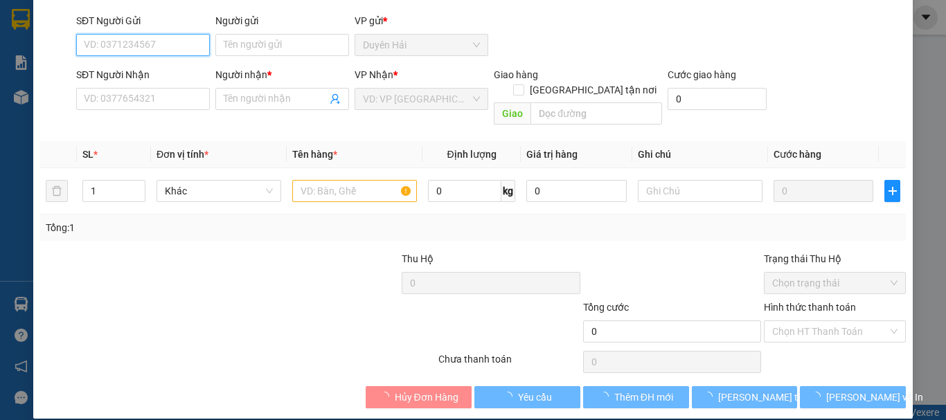
type input "HOÀNG YẾN"
type input "0908195668"
type input "MỘNG CẦM"
type input "30.000"
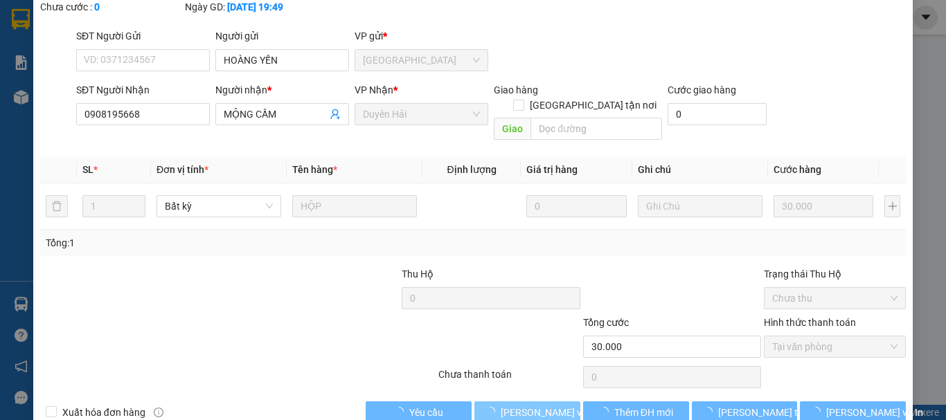
click at [531, 405] on span "[PERSON_NAME] và [PERSON_NAME] hàng" at bounding box center [567, 412] width 133 height 15
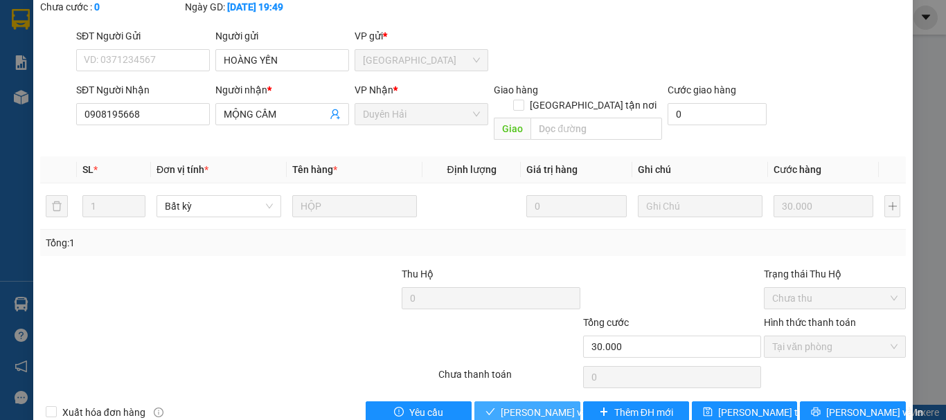
click at [544, 405] on span "[PERSON_NAME] và [PERSON_NAME] hàng" at bounding box center [567, 412] width 133 height 15
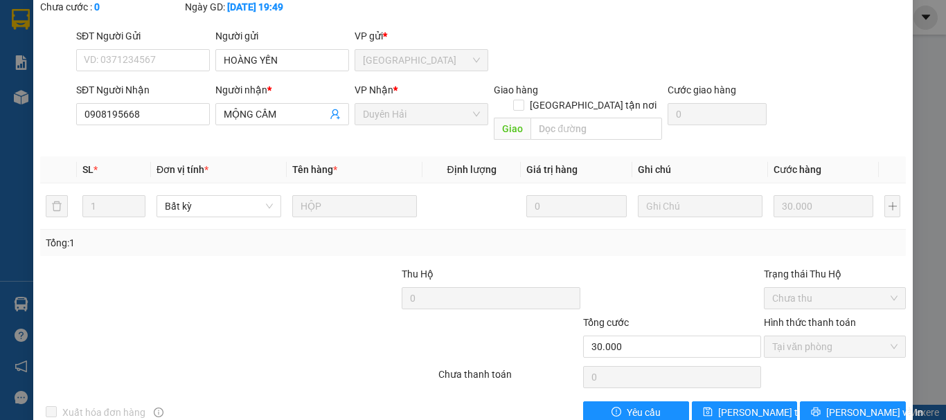
scroll to position [0, 0]
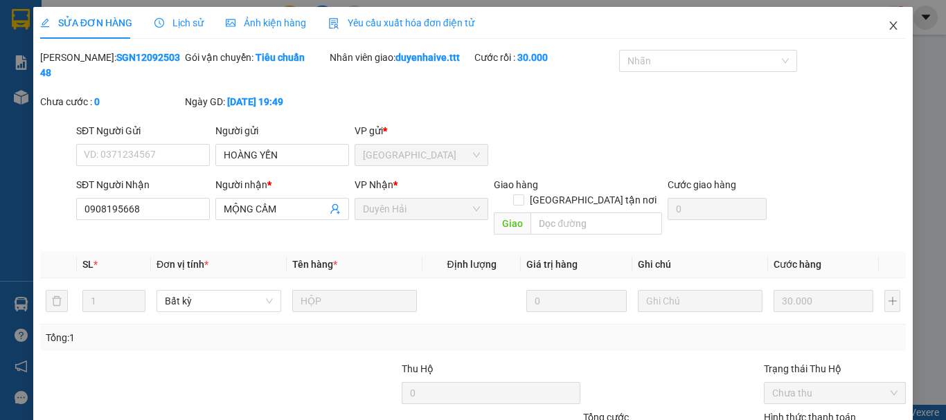
click at [875, 24] on span "Close" at bounding box center [893, 26] width 39 height 39
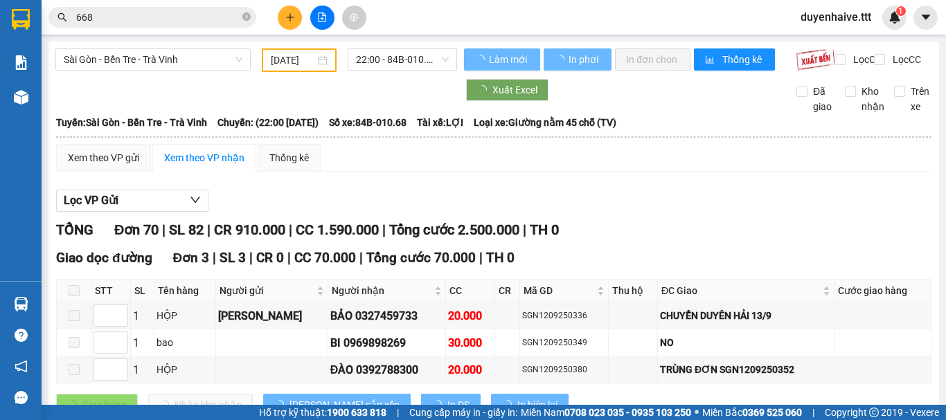
click at [123, 27] on span "668" at bounding box center [152, 17] width 208 height 21
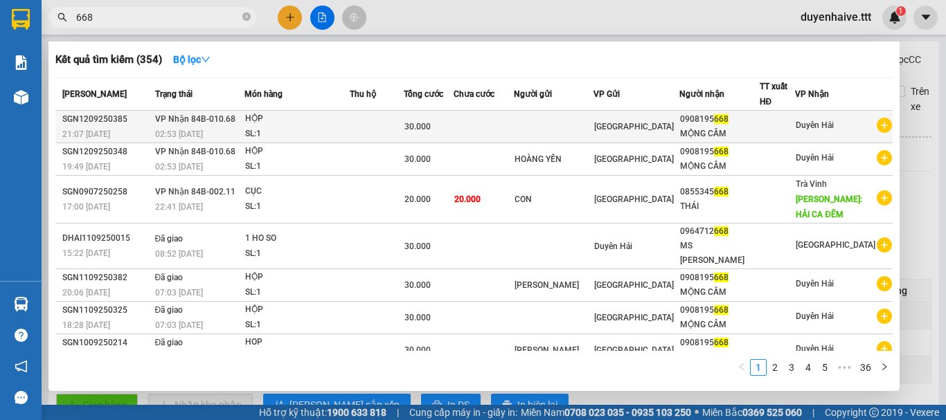
click at [774, 125] on div at bounding box center [777, 127] width 35 height 15
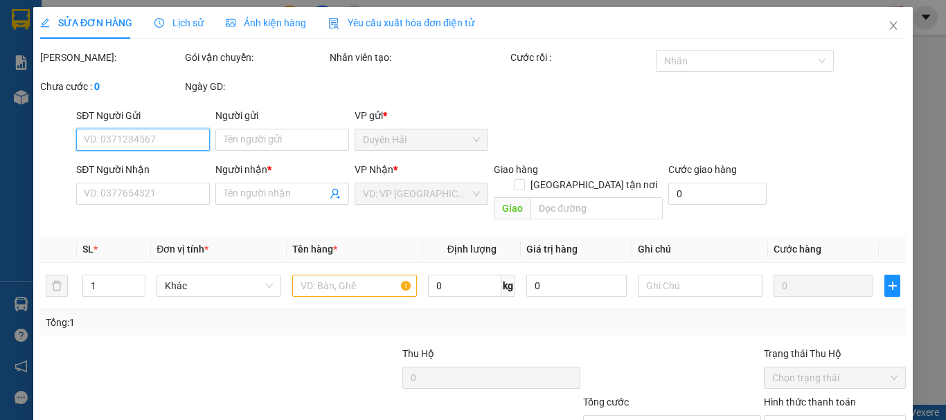
type input "0908195668"
type input "MỘNG CẦM"
type input "30.000"
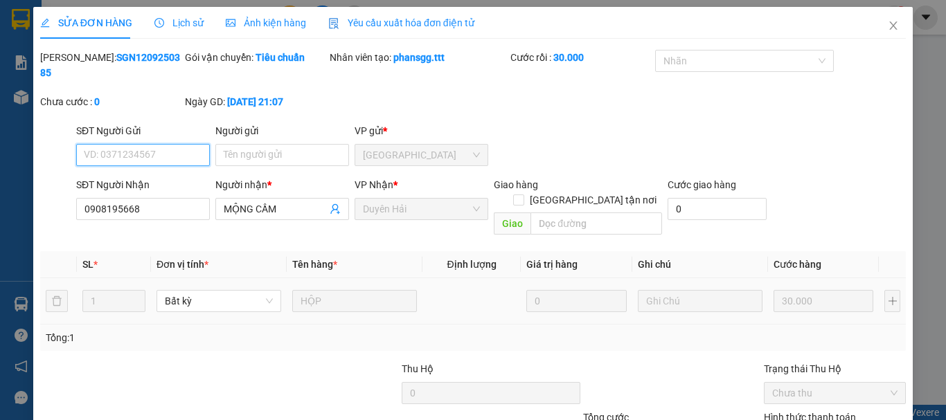
scroll to position [95, 0]
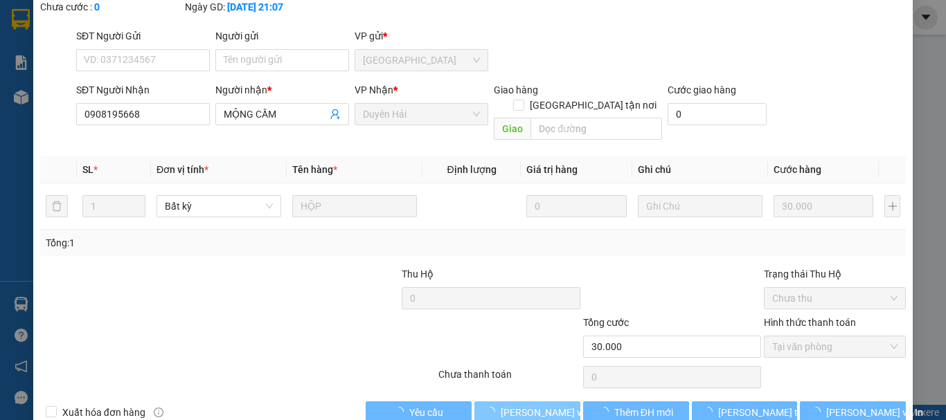
click at [541, 402] on button "[PERSON_NAME] và [PERSON_NAME] hàng" at bounding box center [527, 413] width 106 height 22
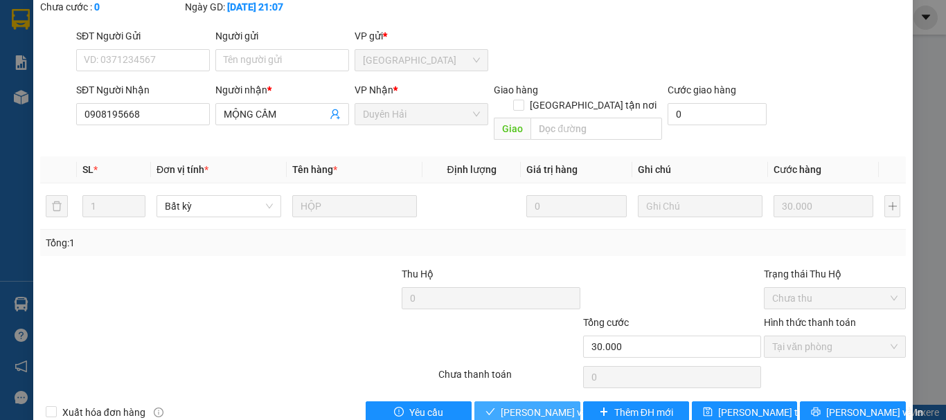
click at [527, 405] on span "[PERSON_NAME] và [PERSON_NAME] hàng" at bounding box center [567, 412] width 133 height 15
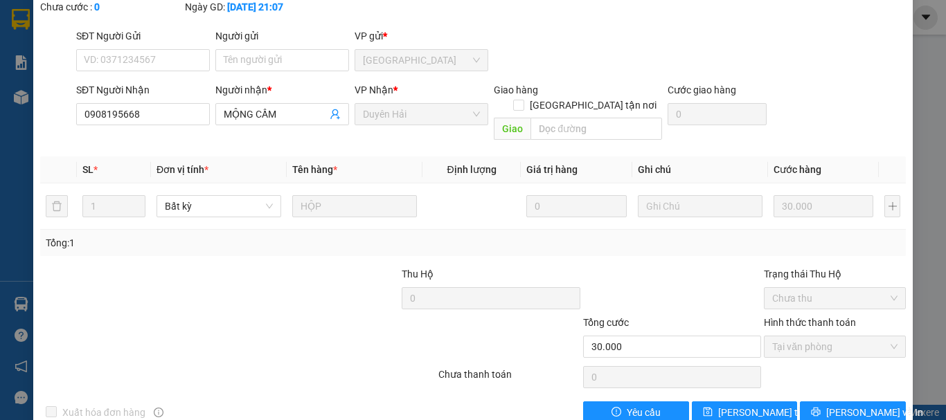
scroll to position [0, 0]
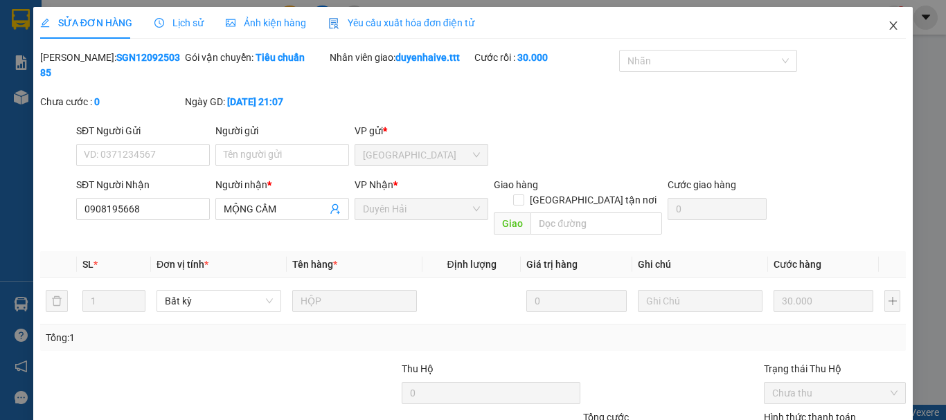
click at [887, 25] on icon "close" at bounding box center [892, 25] width 11 height 11
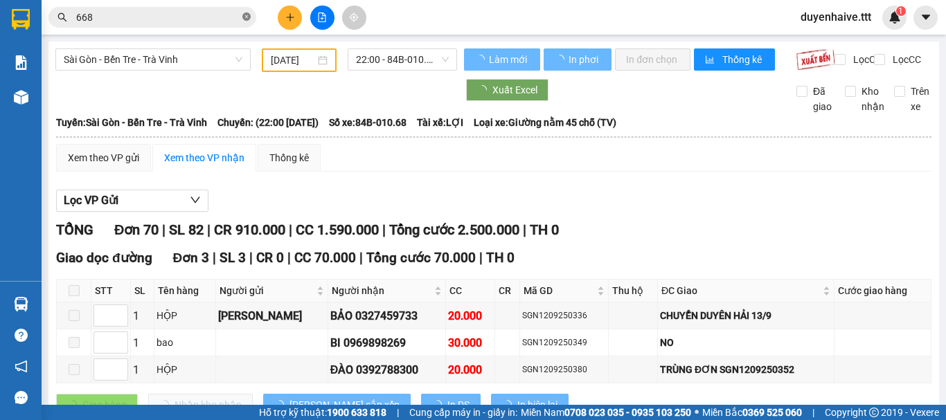
click at [246, 15] on icon "close-circle" at bounding box center [246, 16] width 8 height 8
click at [231, 10] on input "668" at bounding box center [157, 17] width 163 height 15
click at [204, 15] on input "text" at bounding box center [157, 17] width 163 height 15
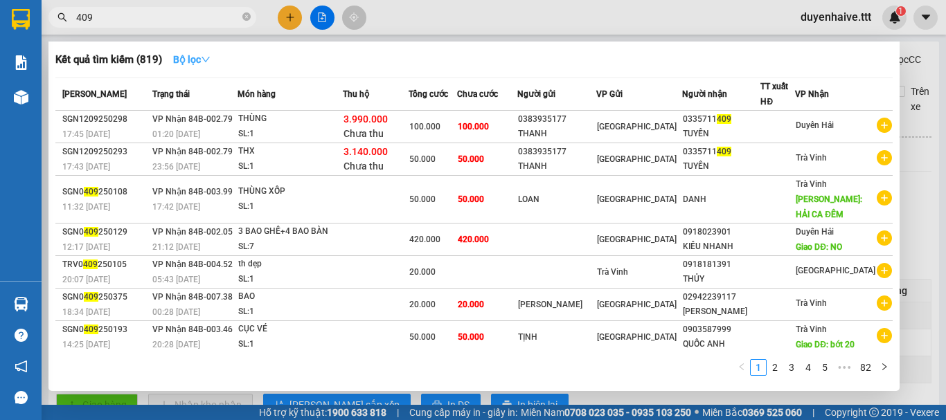
type input "409"
drag, startPoint x: 198, startPoint y: 48, endPoint x: 229, endPoint y: 55, distance: 31.8
click at [203, 49] on button "Bộ lọc" at bounding box center [192, 59] width 60 height 22
drag, startPoint x: 229, startPoint y: 55, endPoint x: 411, endPoint y: 28, distance: 183.3
click at [273, 55] on div "Kết quả tìm kiếm ( 819 ) Bộ lọc" at bounding box center [473, 59] width 837 height 22
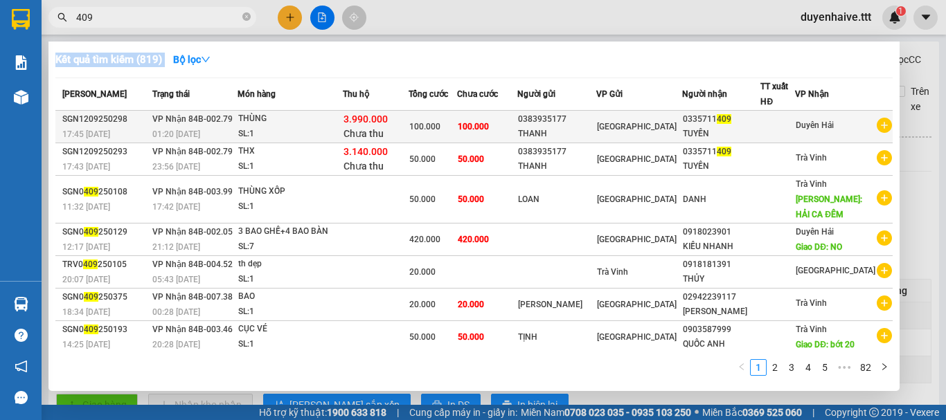
drag, startPoint x: 417, startPoint y: 82, endPoint x: 425, endPoint y: 125, distance: 44.4
click at [0, 17] on div "Kết quả tìm kiếm ( 819 ) Bộ lọc Mã ĐH Trạng thái Món hàng Thu hộ Tổng cước Chưa…" at bounding box center [0, 17] width 0 height 0
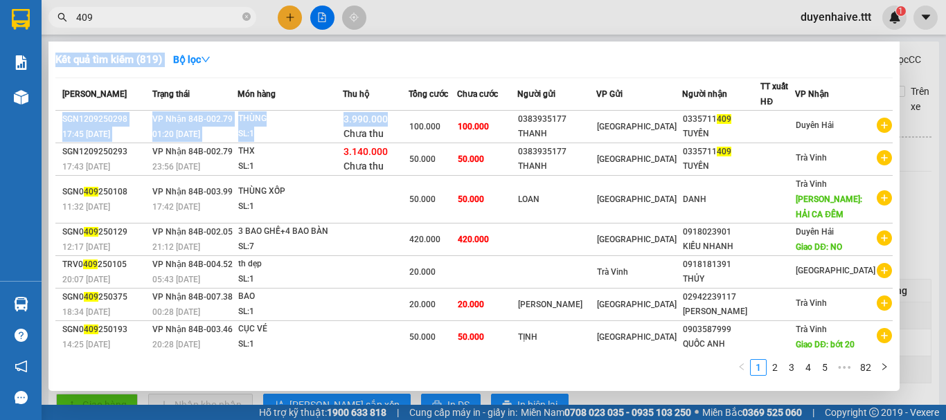
click at [514, 51] on div "Kết quả tìm kiếm ( 819 ) Bộ lọc" at bounding box center [473, 59] width 837 height 22
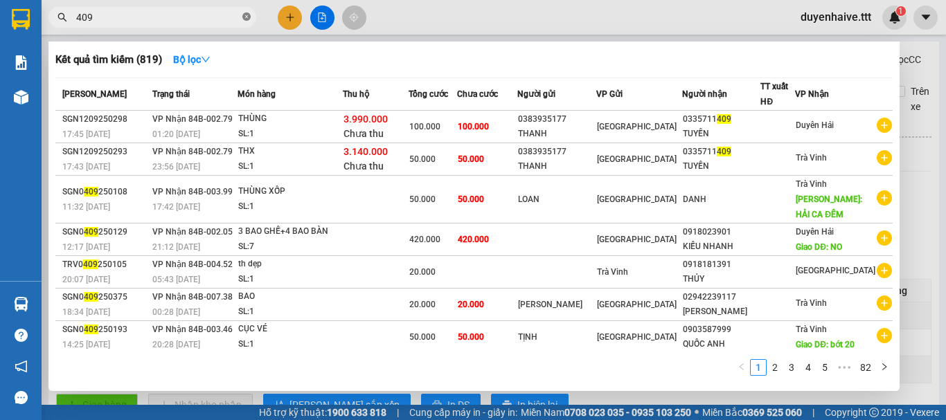
click at [248, 17] on icon "close-circle" at bounding box center [246, 16] width 8 height 8
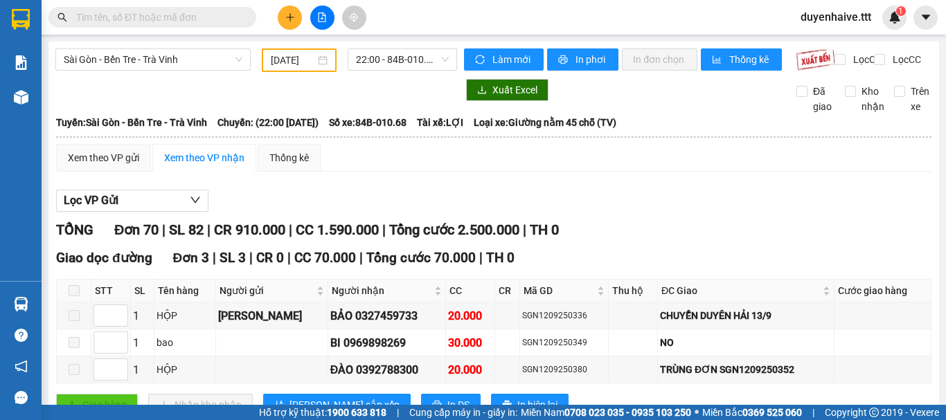
click at [145, 11] on input "text" at bounding box center [157, 17] width 163 height 15
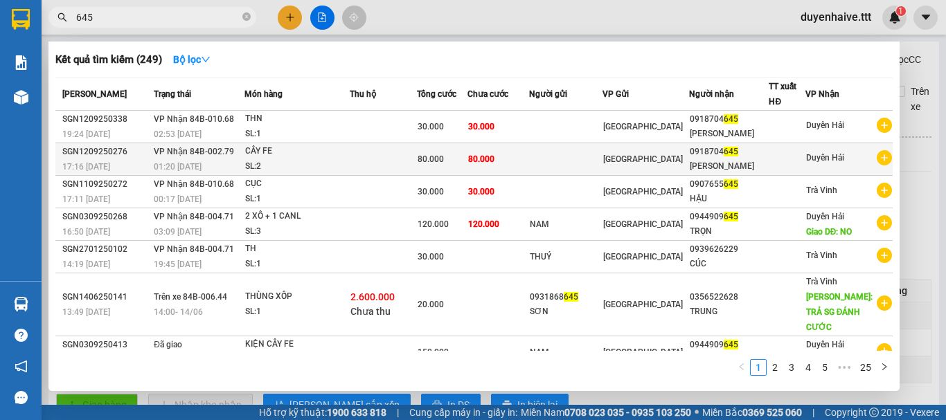
type input "645"
click at [739, 157] on div "0918704 645" at bounding box center [729, 152] width 79 height 15
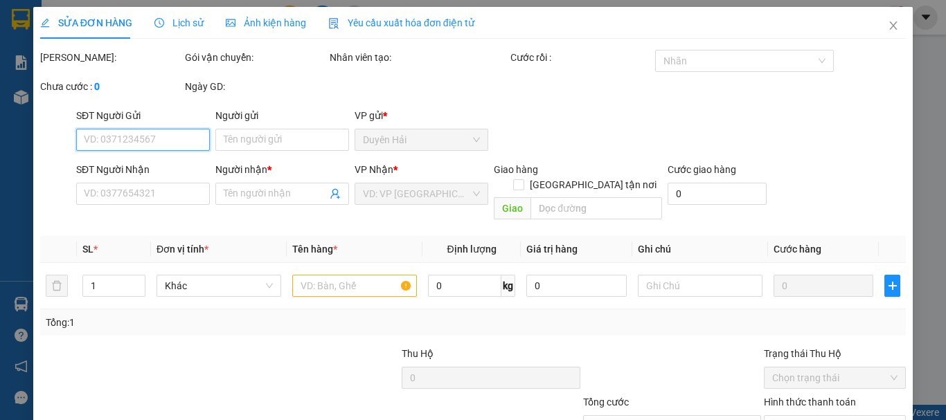
scroll to position [95, 0]
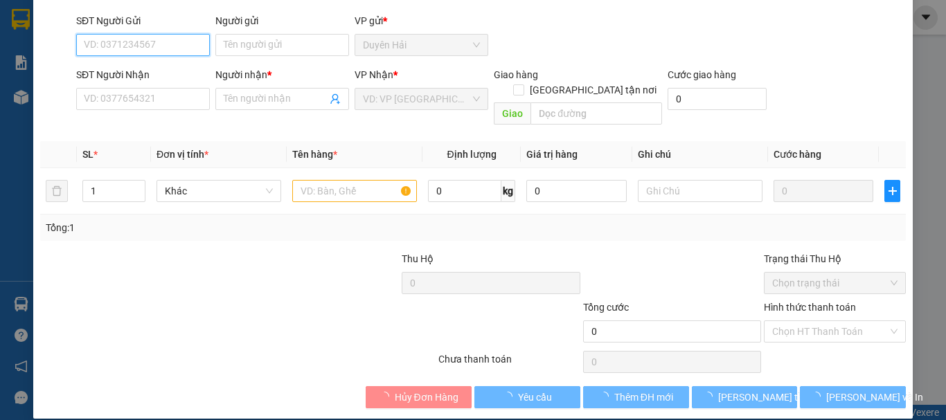
type input "0918704645"
type input "THIỆN PHƯỚC"
type input "80.000"
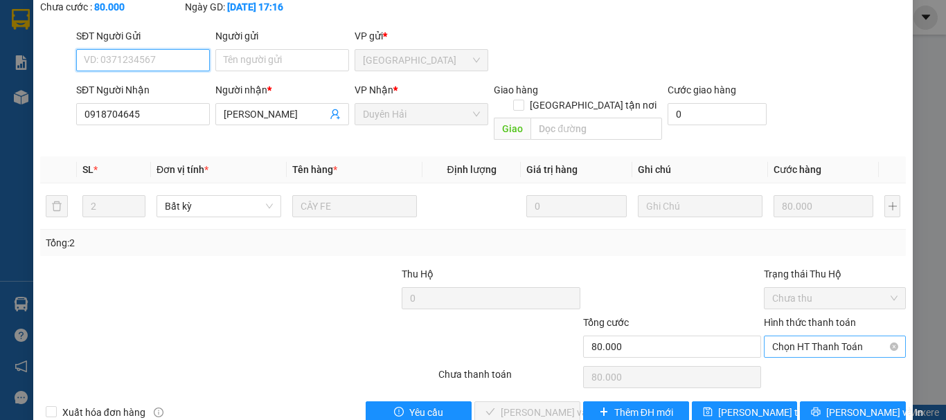
click at [791, 336] on span "Chọn HT Thanh Toán" at bounding box center [834, 346] width 125 height 21
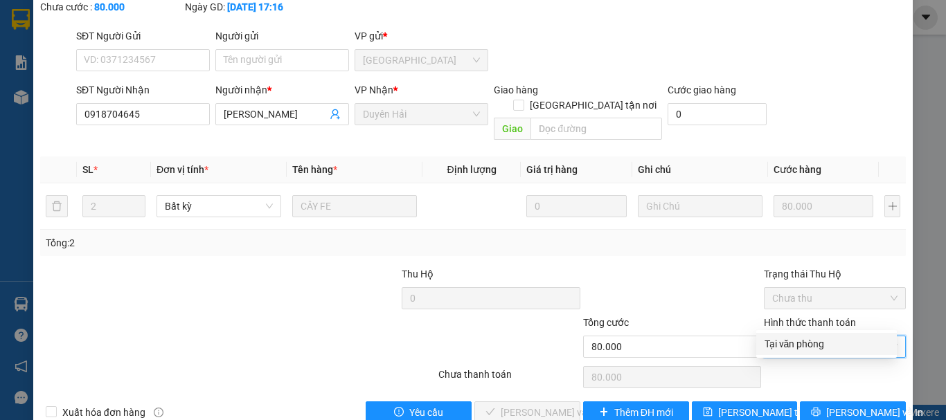
click at [779, 349] on div "Tại văn phòng" at bounding box center [826, 343] width 124 height 15
type input "0"
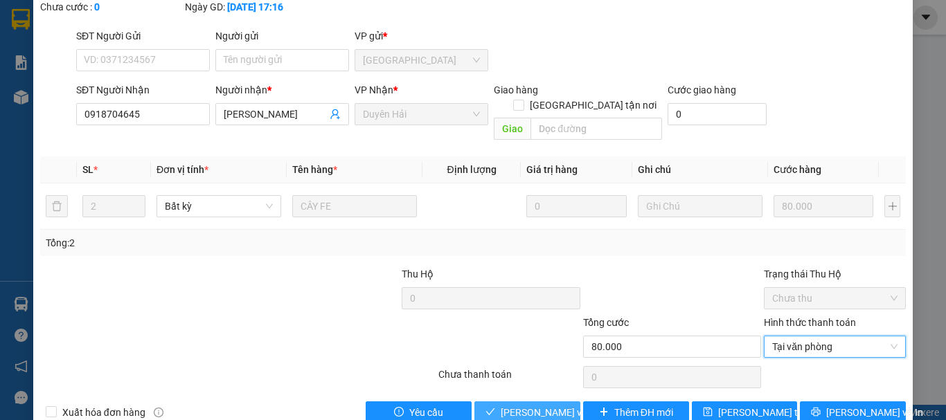
click at [539, 405] on span "[PERSON_NAME] và [PERSON_NAME] hàng" at bounding box center [567, 412] width 133 height 15
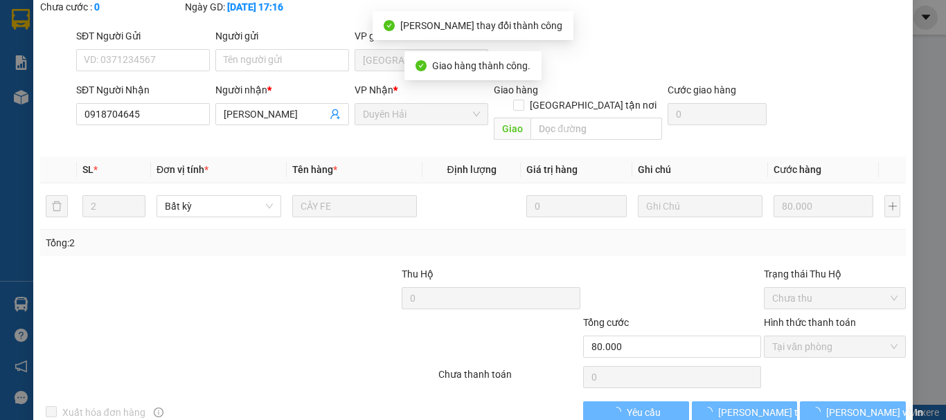
scroll to position [0, 0]
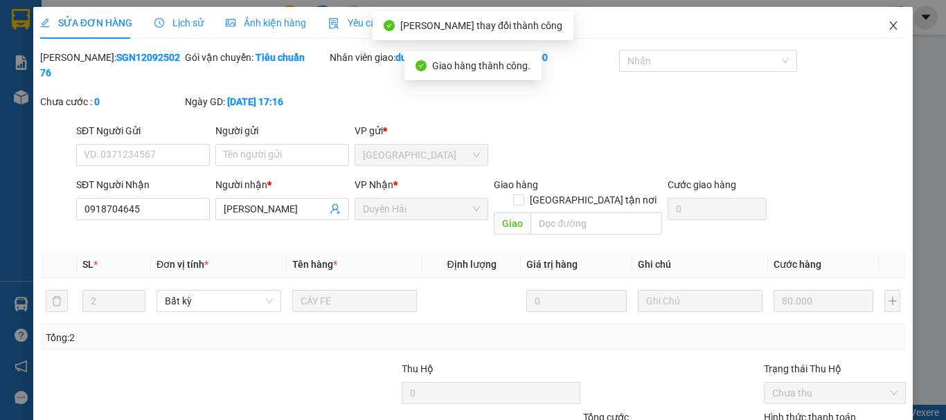
click at [887, 26] on icon "close" at bounding box center [892, 25] width 11 height 11
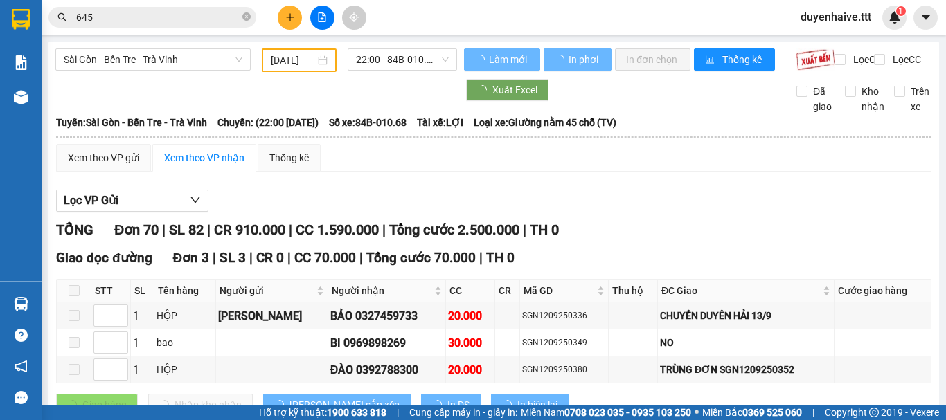
click at [180, 17] on input "645" at bounding box center [157, 17] width 163 height 15
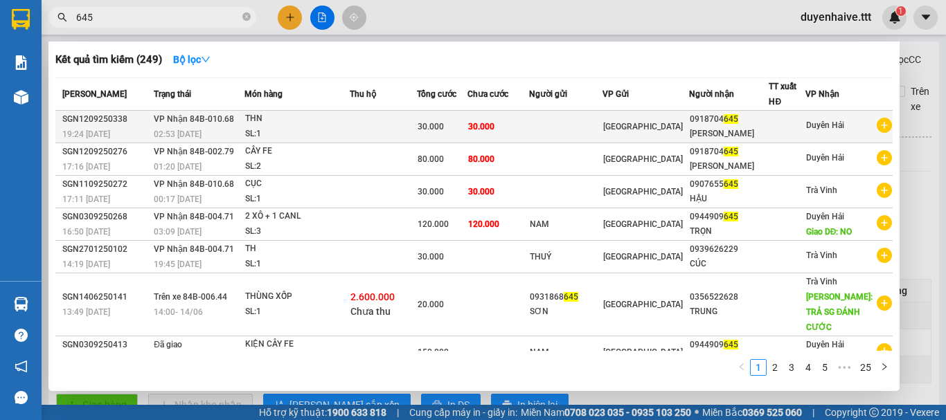
click at [799, 127] on div at bounding box center [786, 127] width 35 height 15
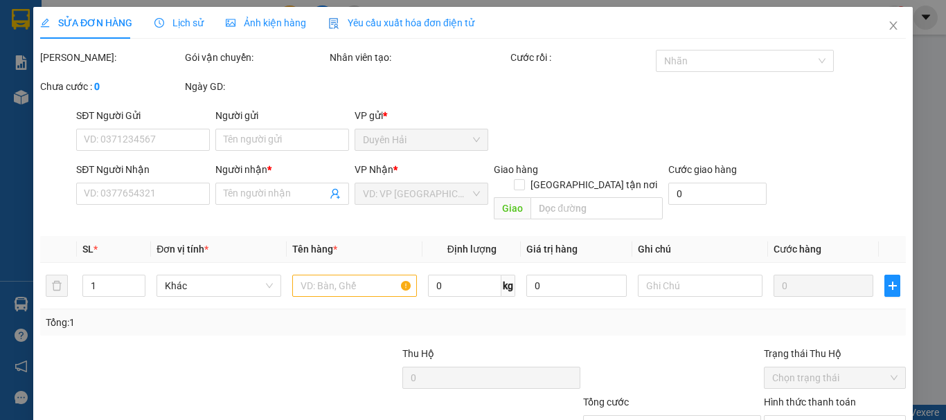
type input "0918704645"
type input "THIỆN PHƯỚC"
type input "30.000"
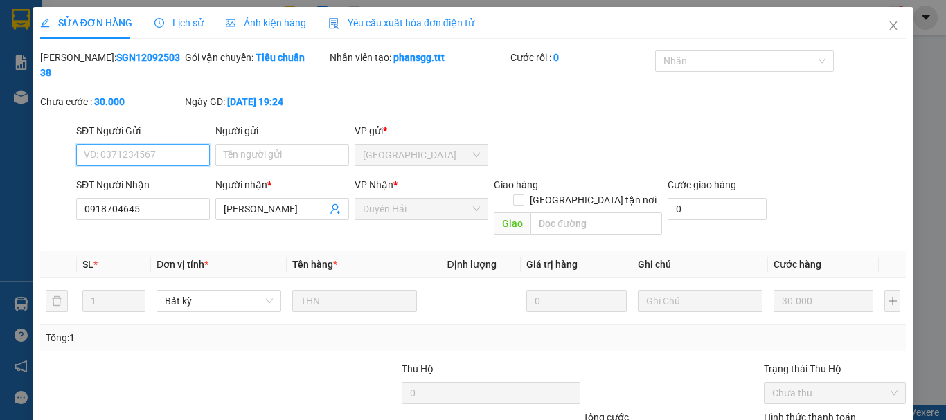
scroll to position [88, 0]
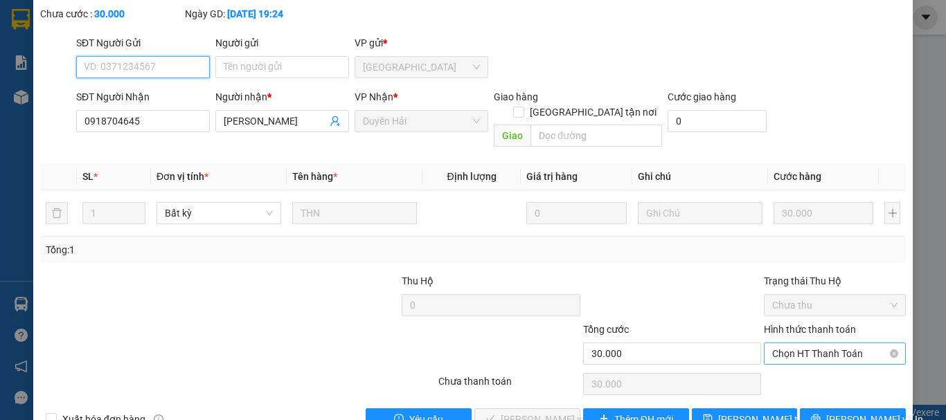
click at [786, 343] on span "Chọn HT Thanh Toán" at bounding box center [834, 353] width 125 height 21
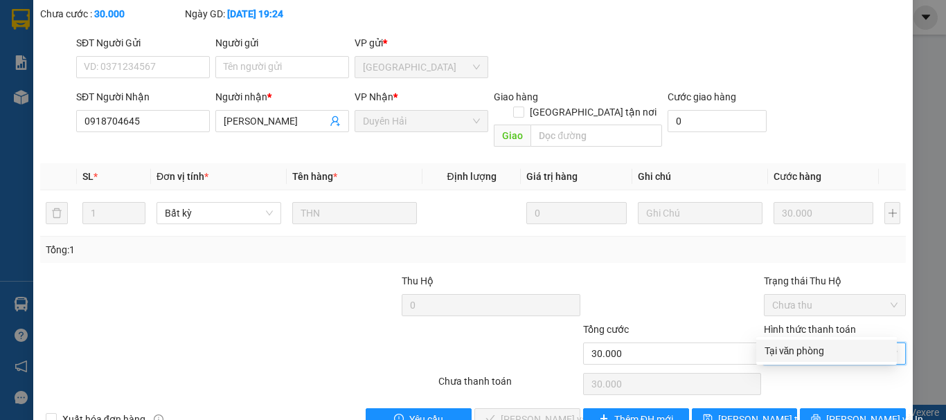
click at [779, 350] on div "Tại văn phòng" at bounding box center [826, 350] width 124 height 15
type input "0"
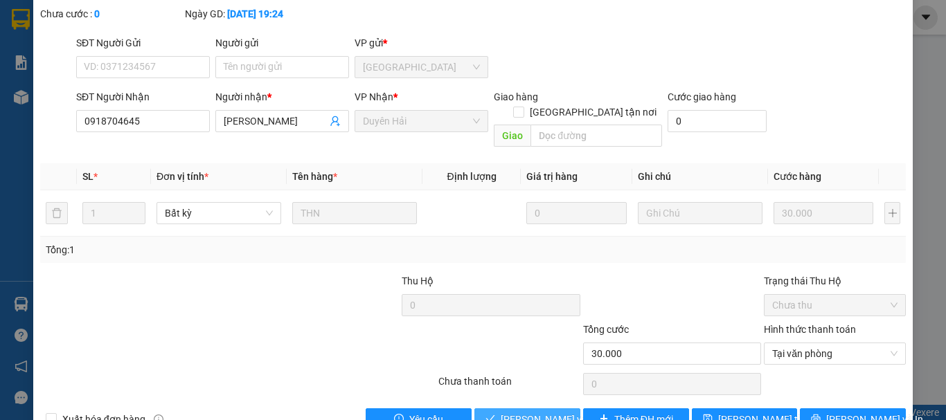
click at [537, 412] on span "[PERSON_NAME] và [PERSON_NAME] hàng" at bounding box center [567, 419] width 133 height 15
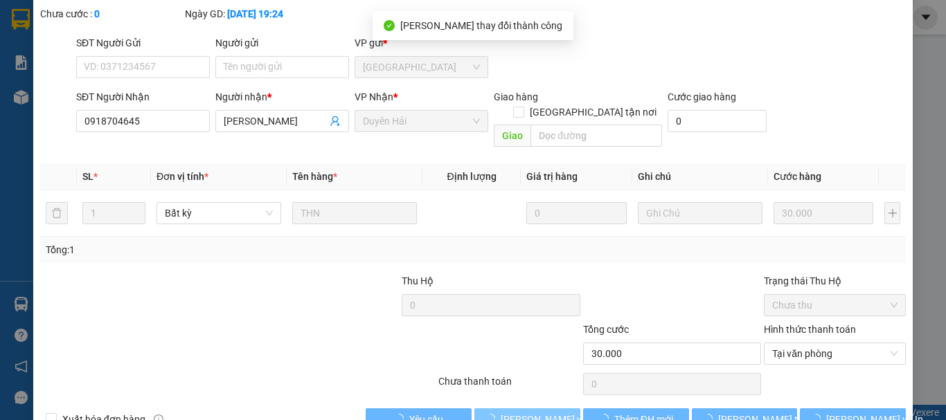
scroll to position [0, 0]
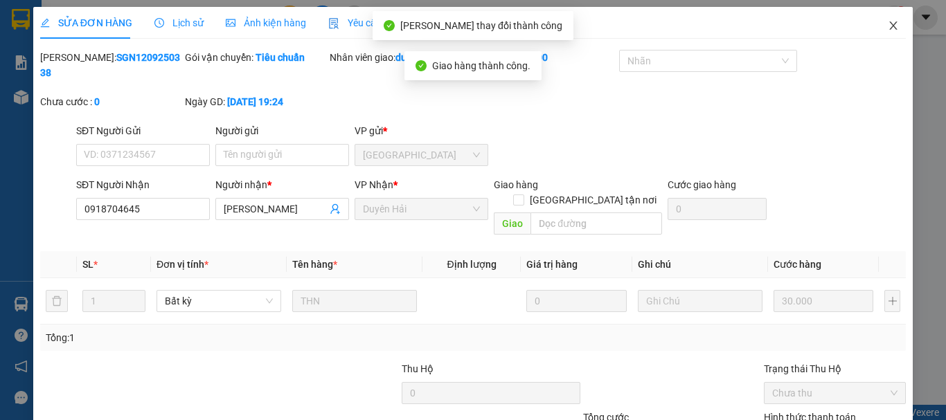
click at [887, 26] on icon "close" at bounding box center [892, 25] width 11 height 11
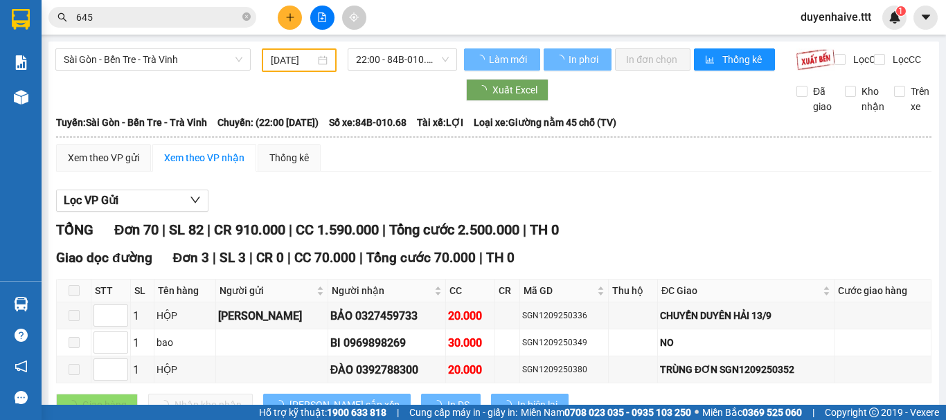
click at [245, 15] on icon "close-circle" at bounding box center [246, 16] width 8 height 8
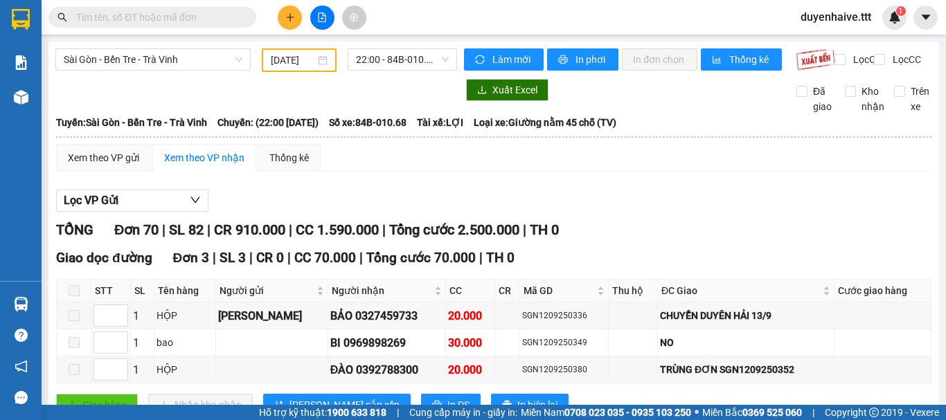
click at [214, 15] on input "text" at bounding box center [157, 17] width 163 height 15
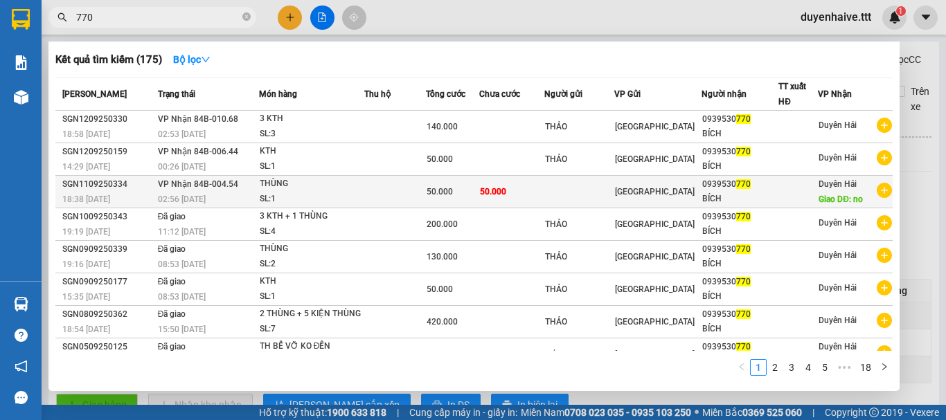
type input "770"
click at [702, 188] on div "0939530 770" at bounding box center [740, 184] width 76 height 15
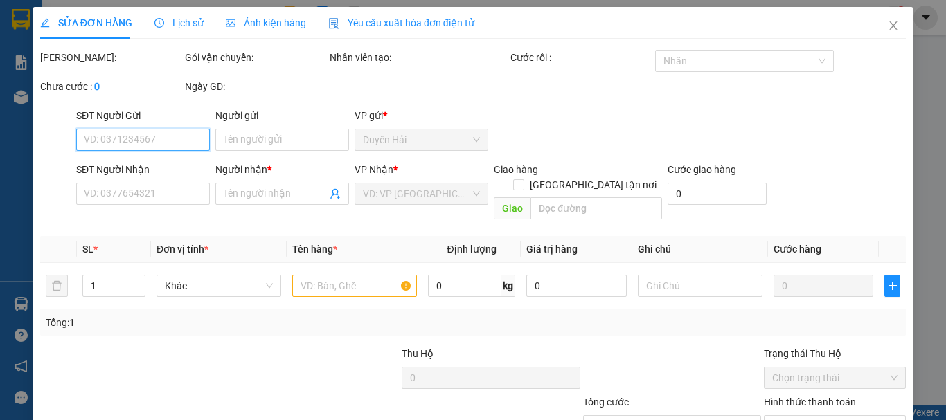
scroll to position [95, 0]
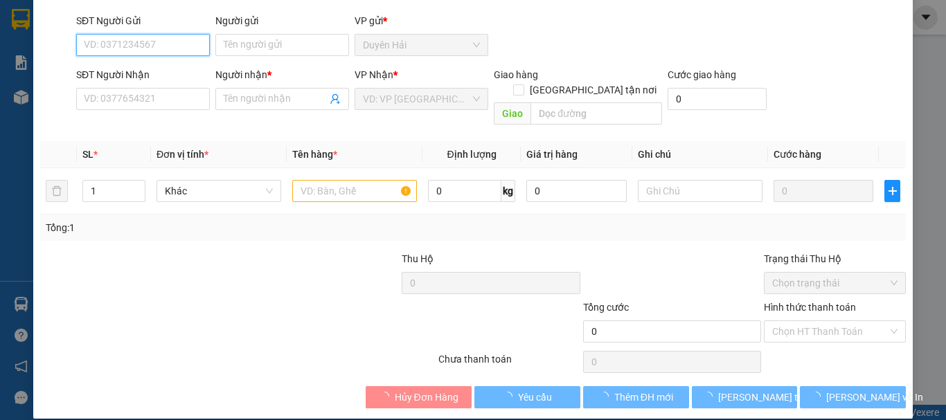
type input "0939530770"
type input "BÍCH"
type input "no"
type input "50.000"
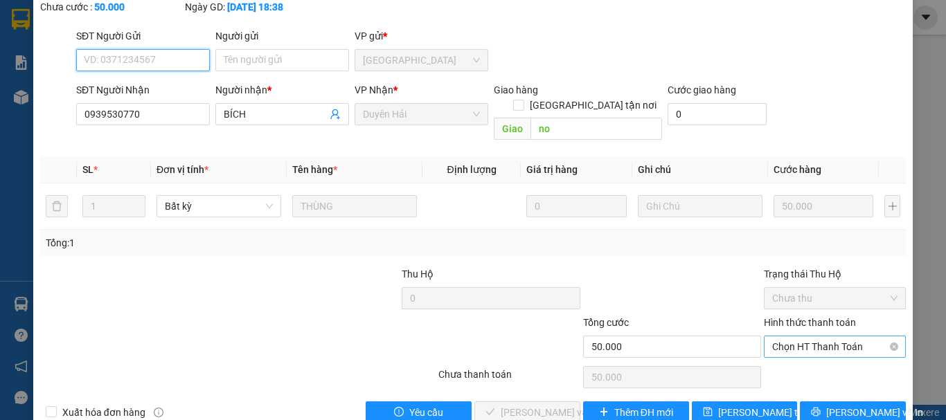
click at [818, 336] on span "Chọn HT Thanh Toán" at bounding box center [834, 346] width 125 height 21
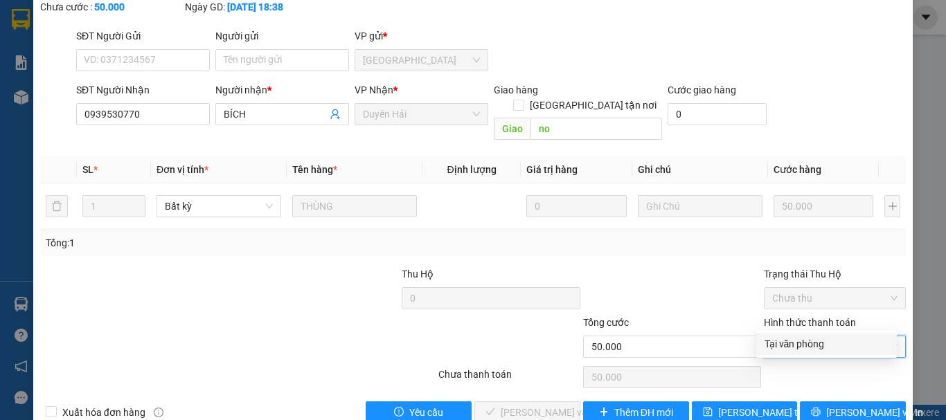
click at [802, 342] on div "Tại văn phòng" at bounding box center [826, 343] width 124 height 15
type input "0"
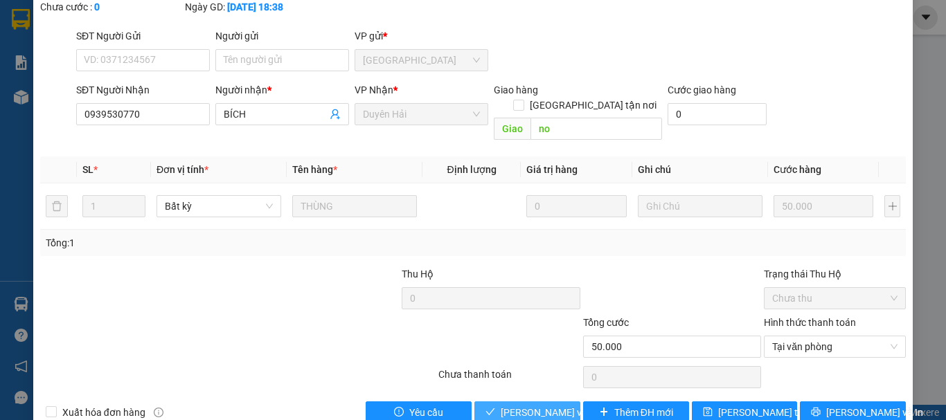
click at [532, 402] on button "[PERSON_NAME] và [PERSON_NAME] hàng" at bounding box center [527, 413] width 106 height 22
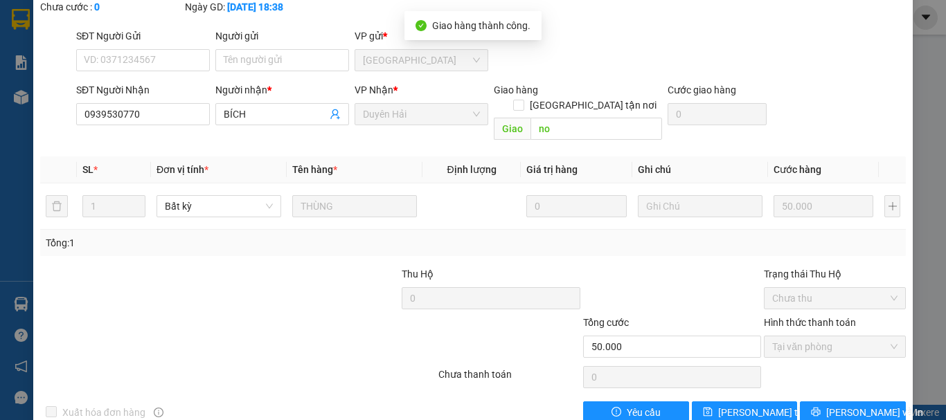
scroll to position [0, 0]
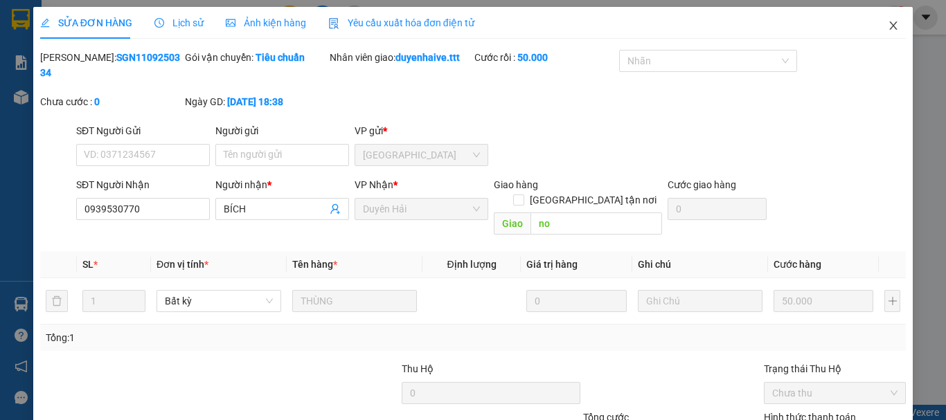
click at [887, 27] on icon "close" at bounding box center [892, 25] width 11 height 11
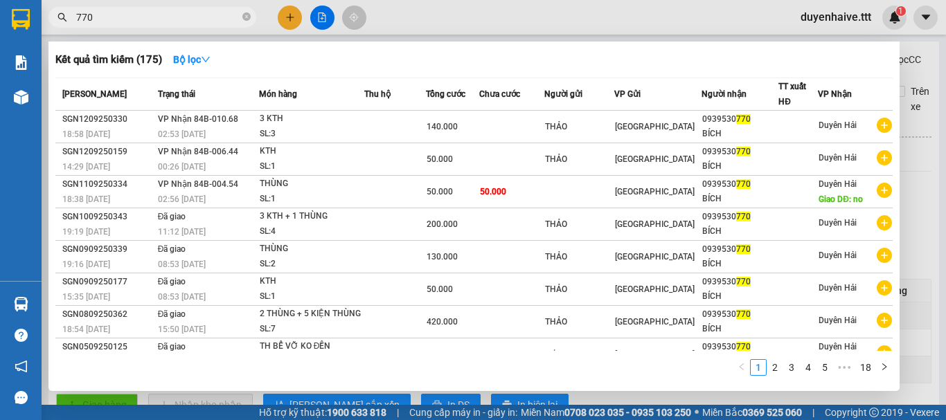
click at [184, 17] on input "770" at bounding box center [157, 17] width 163 height 15
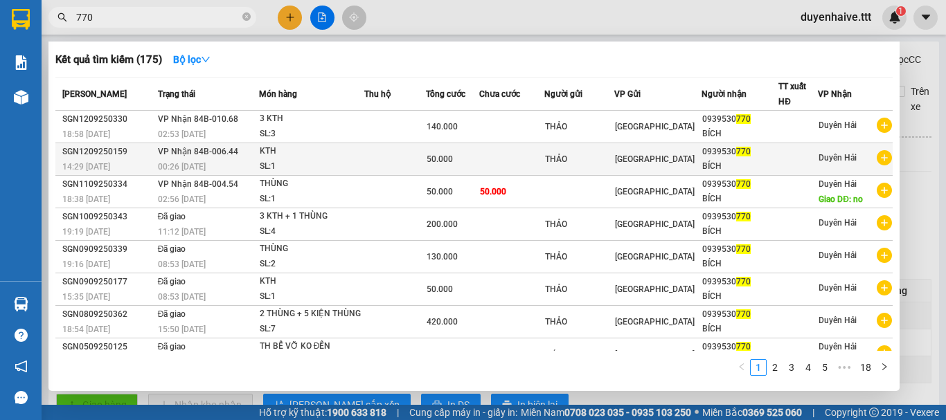
click at [779, 166] on div at bounding box center [798, 159] width 38 height 15
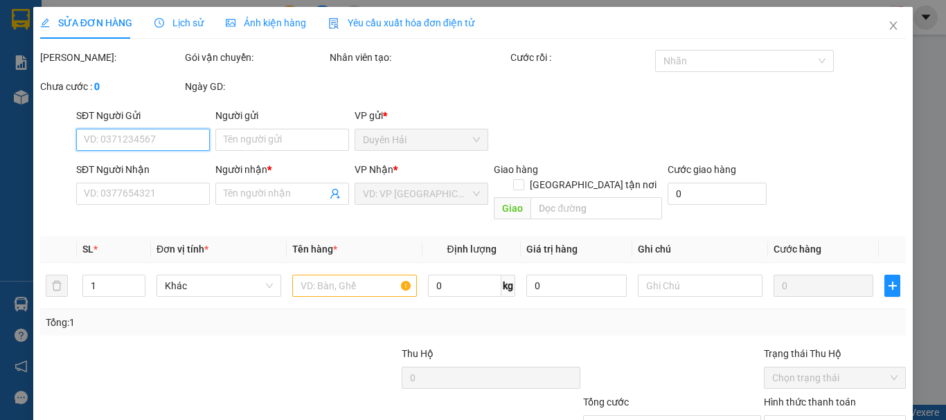
scroll to position [94, 0]
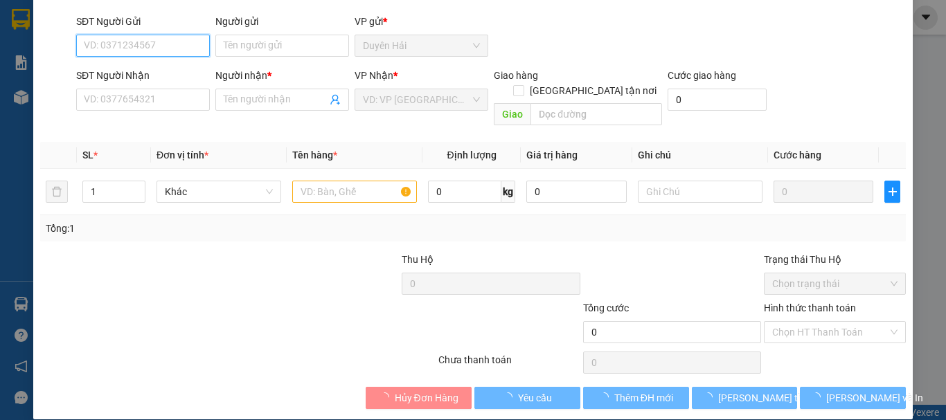
type input "THẢO"
type input "0939530770"
type input "BÍCH"
type input "50.000"
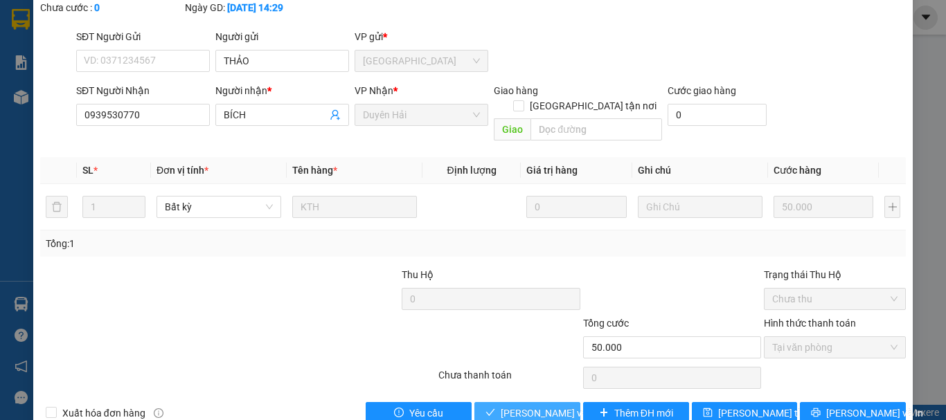
click at [548, 406] on span "[PERSON_NAME] và [PERSON_NAME] hàng" at bounding box center [567, 413] width 133 height 15
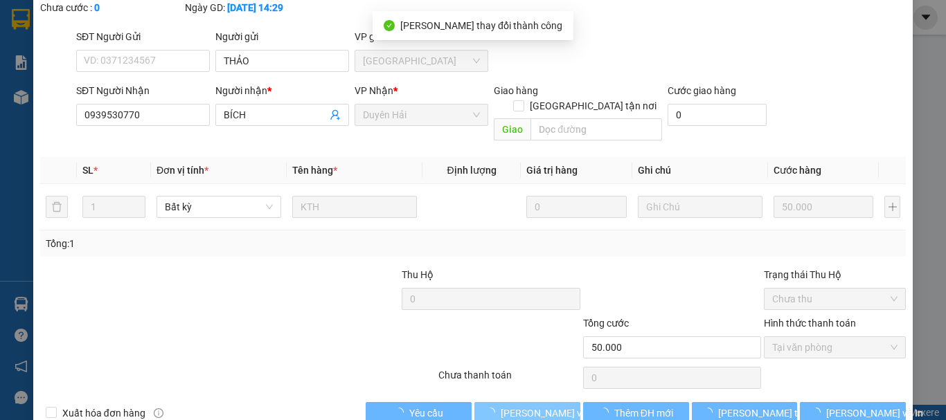
scroll to position [0, 0]
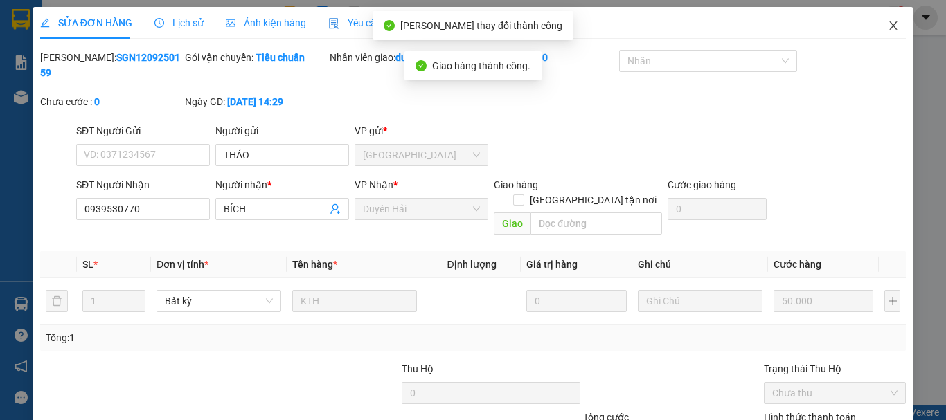
click at [890, 26] on icon "close" at bounding box center [894, 25] width 8 height 8
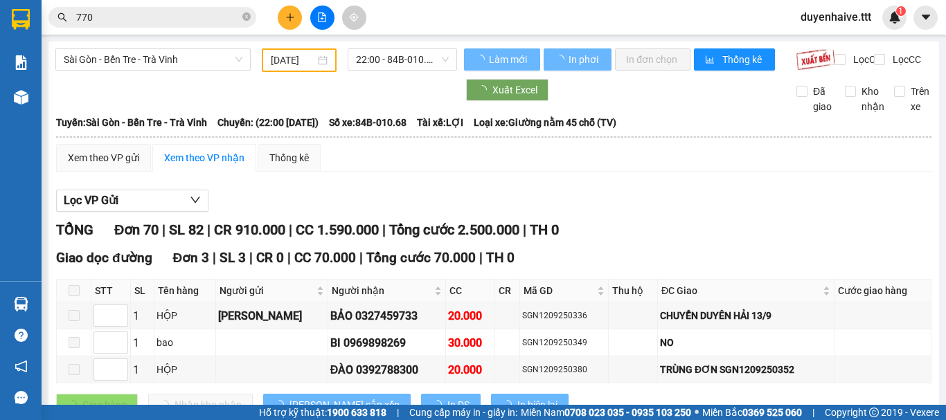
click at [144, 17] on input "770" at bounding box center [157, 17] width 163 height 15
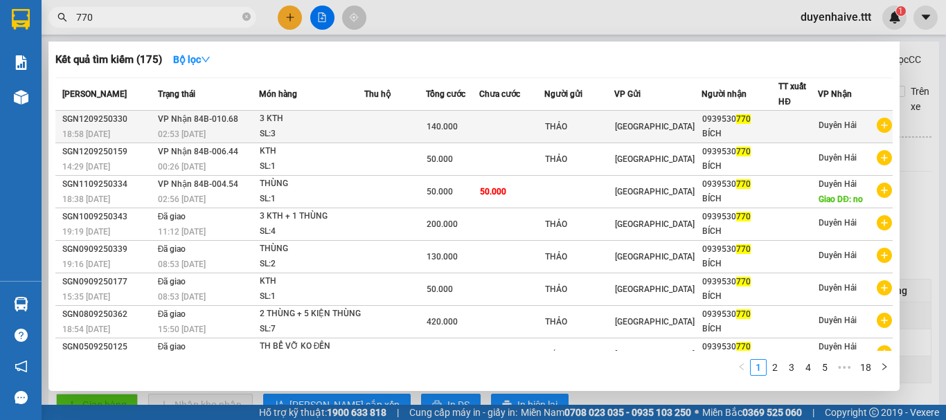
click at [736, 120] on span "770" at bounding box center [743, 119] width 15 height 10
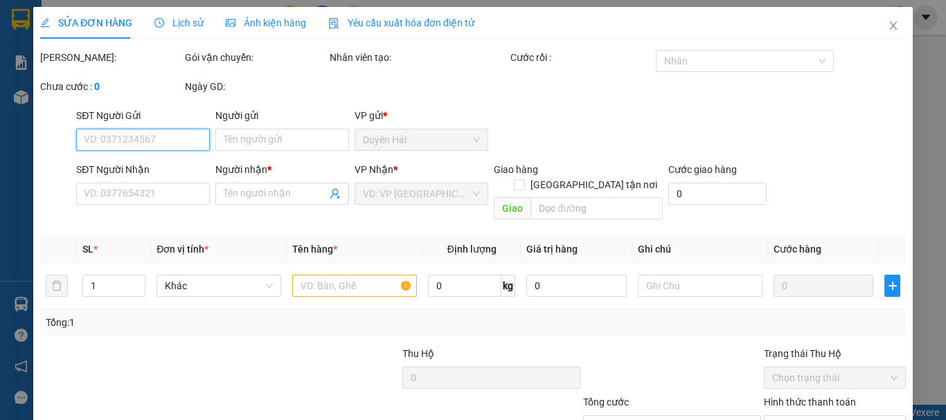
type input "THẢO"
type input "0939530770"
type input "BÍCH"
type input "140.000"
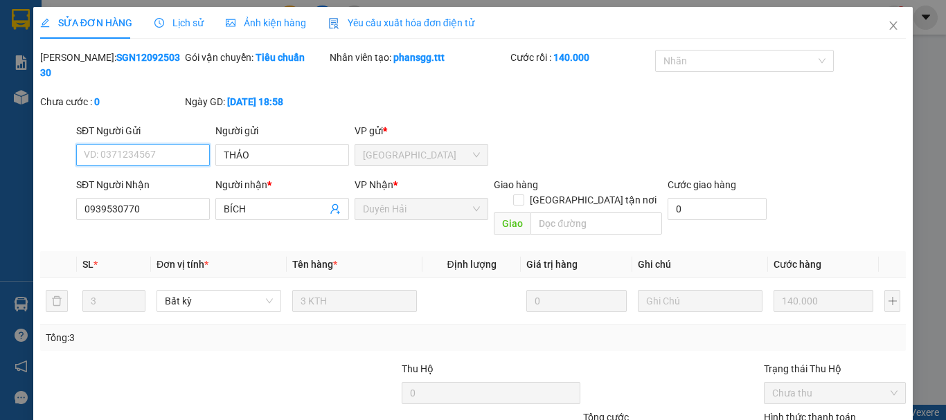
scroll to position [93, 0]
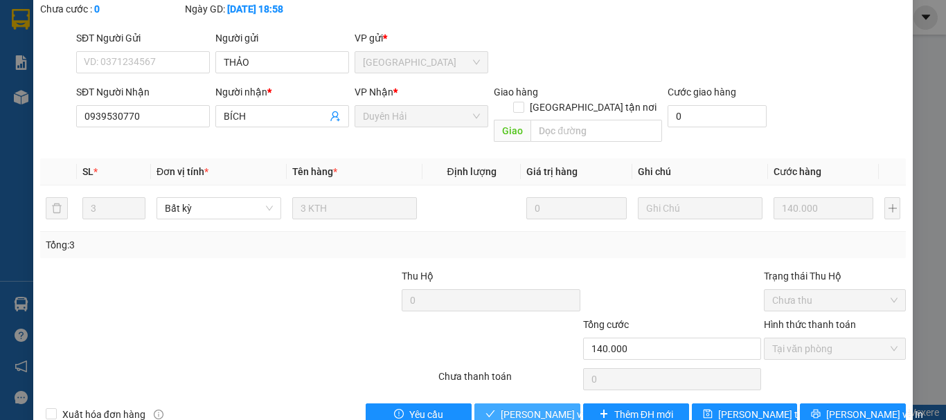
click at [552, 407] on span "Lưu và Giao hàng" at bounding box center [567, 414] width 133 height 15
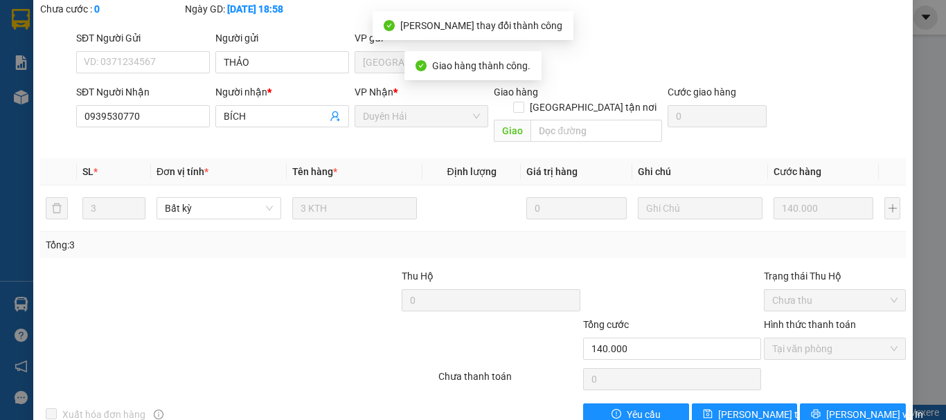
scroll to position [0, 0]
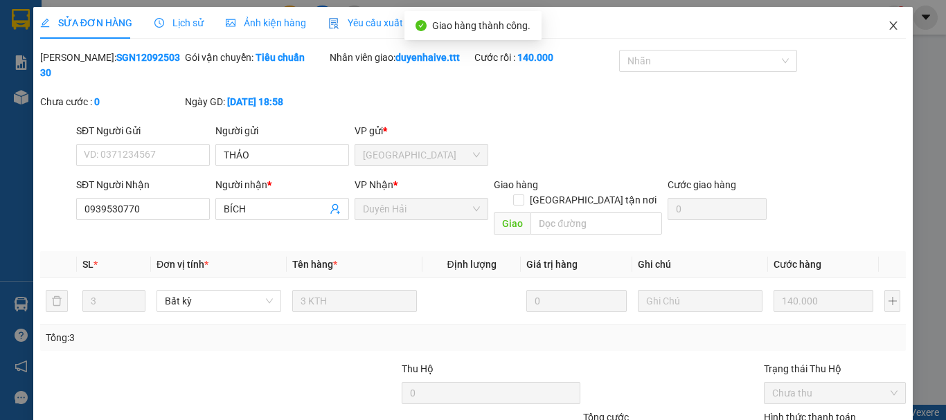
click at [887, 23] on icon "close" at bounding box center [892, 25] width 11 height 11
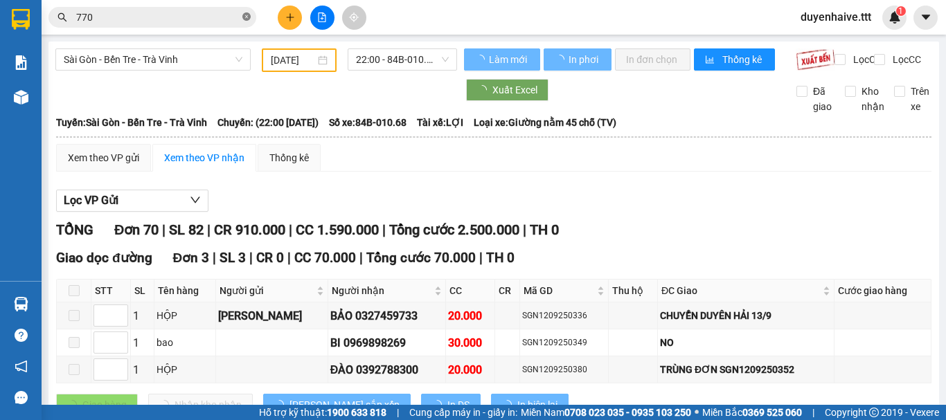
click at [249, 18] on icon "close-circle" at bounding box center [246, 16] width 8 height 8
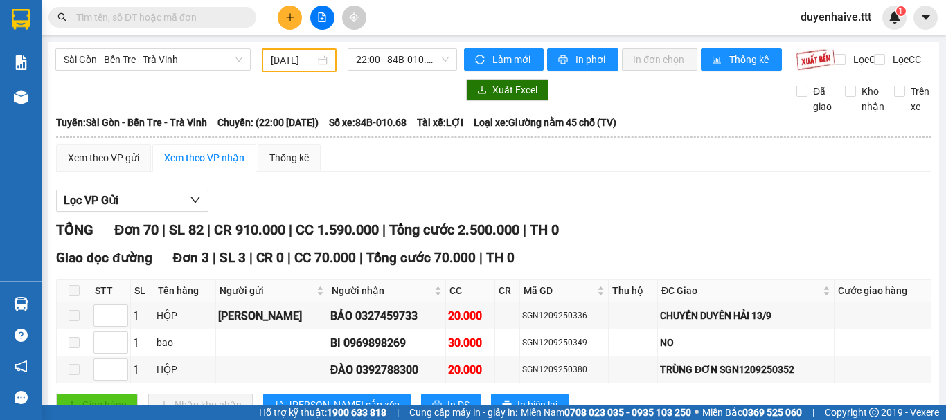
click at [202, 10] on input "text" at bounding box center [157, 17] width 163 height 15
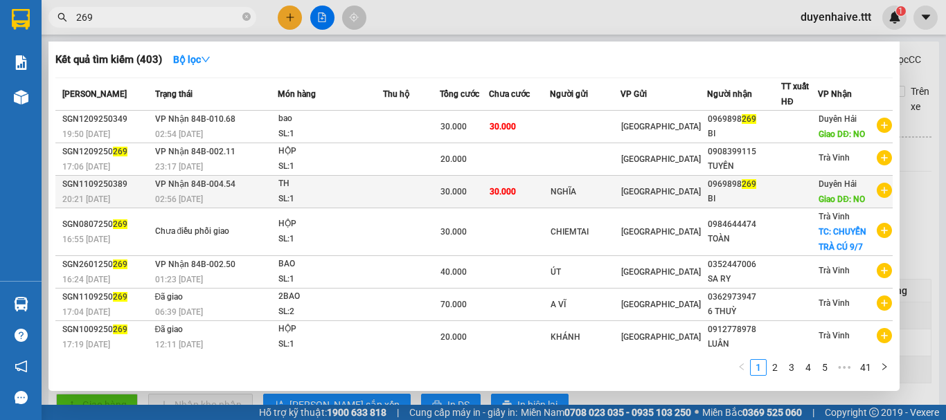
type input "269"
click at [786, 205] on td at bounding box center [799, 192] width 37 height 33
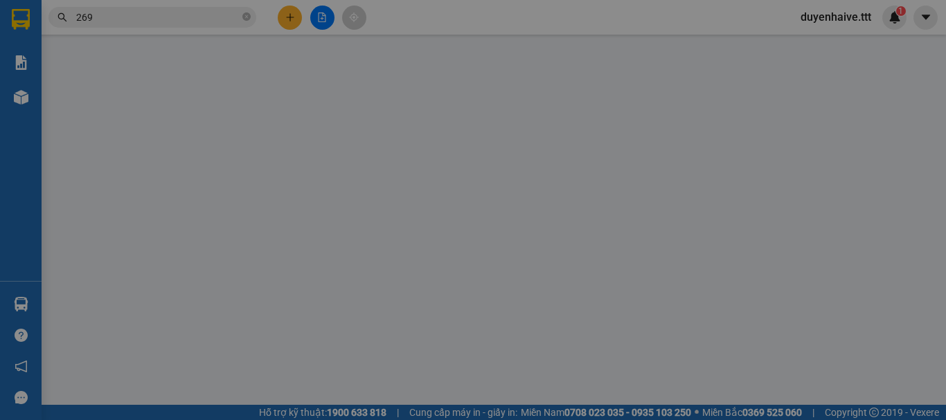
type input "NGHĨA"
type input "0969898269"
type input "BI"
type input "NO"
type input "30.000"
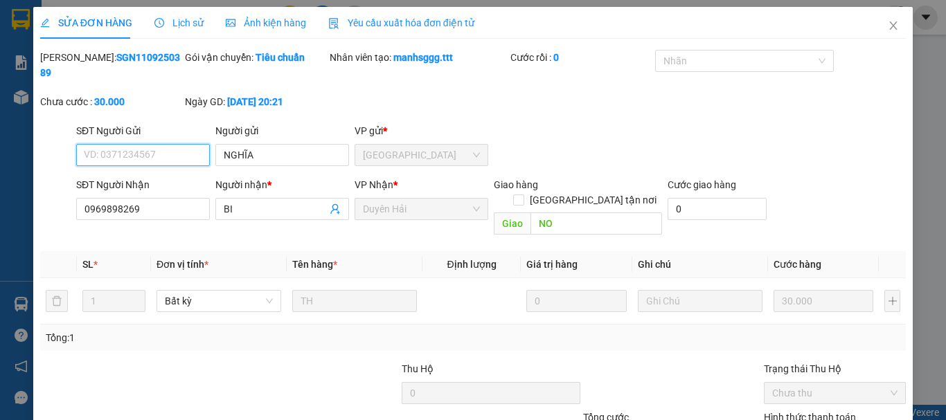
scroll to position [88, 0]
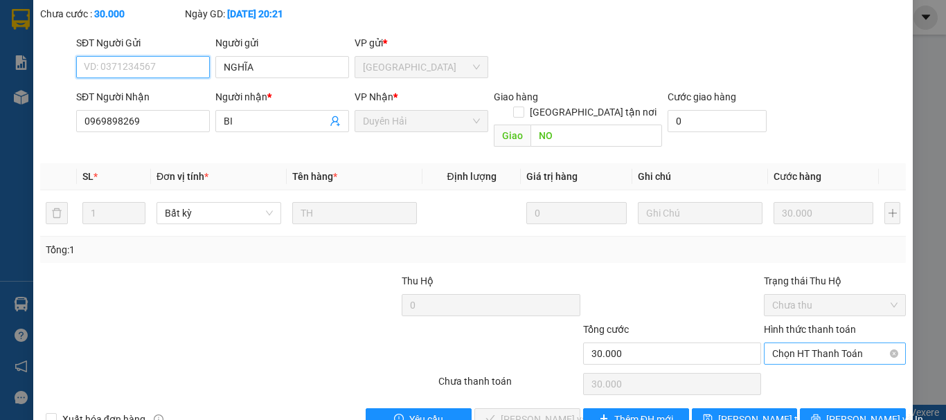
click at [782, 343] on span "Chọn HT Thanh Toán" at bounding box center [834, 353] width 125 height 21
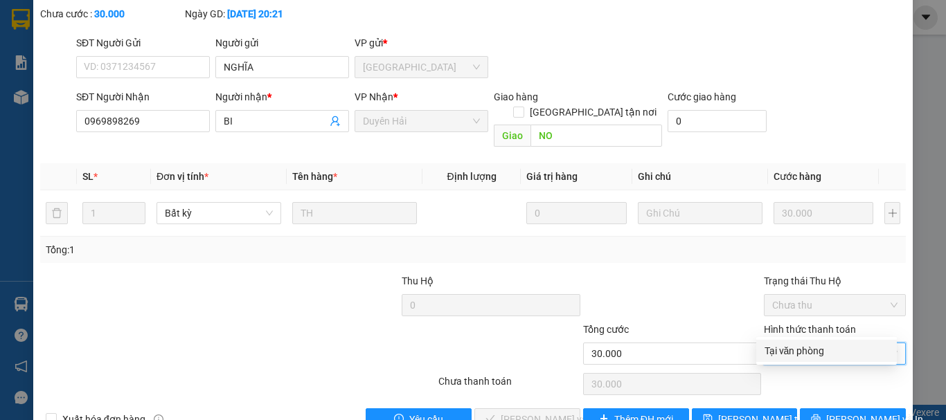
click at [772, 355] on div "Tại văn phòng" at bounding box center [826, 350] width 124 height 15
type input "0"
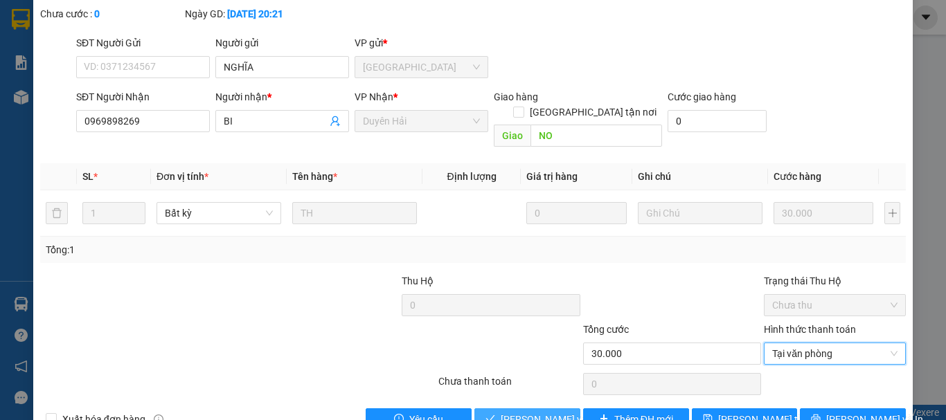
drag, startPoint x: 558, startPoint y: 382, endPoint x: 595, endPoint y: 361, distance: 42.2
click at [558, 412] on span "Lưu và Giao hàng" at bounding box center [567, 419] width 133 height 15
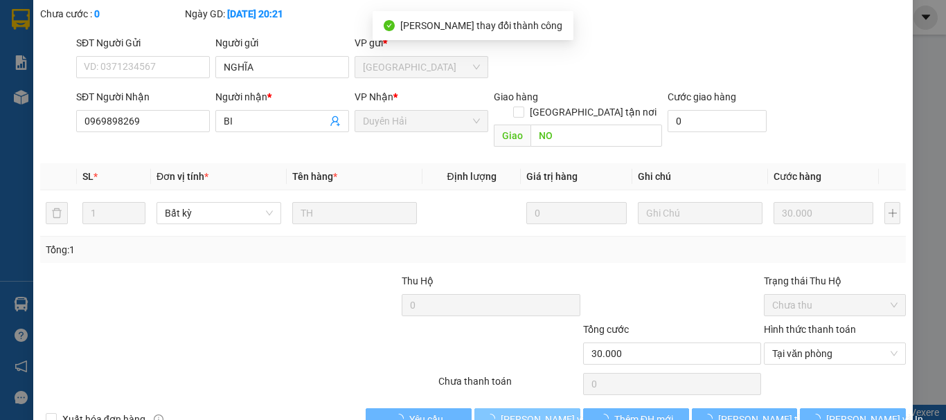
scroll to position [26, 0]
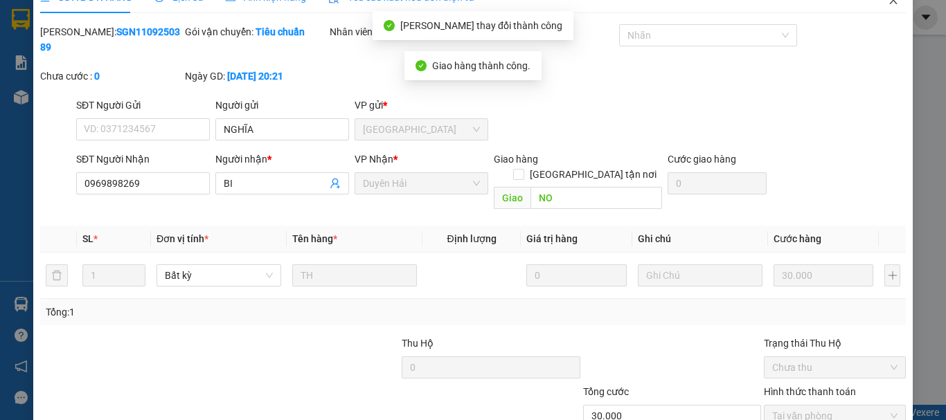
click at [886, 7] on span "Close" at bounding box center [893, 0] width 39 height 39
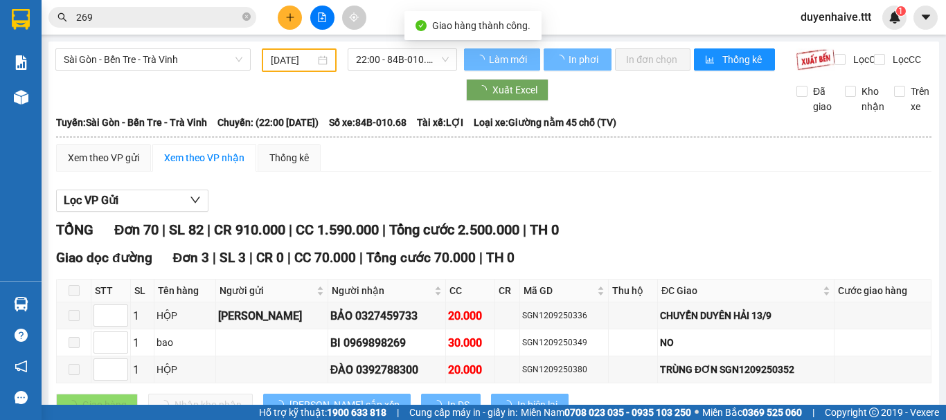
click at [215, 15] on input "269" at bounding box center [157, 17] width 163 height 15
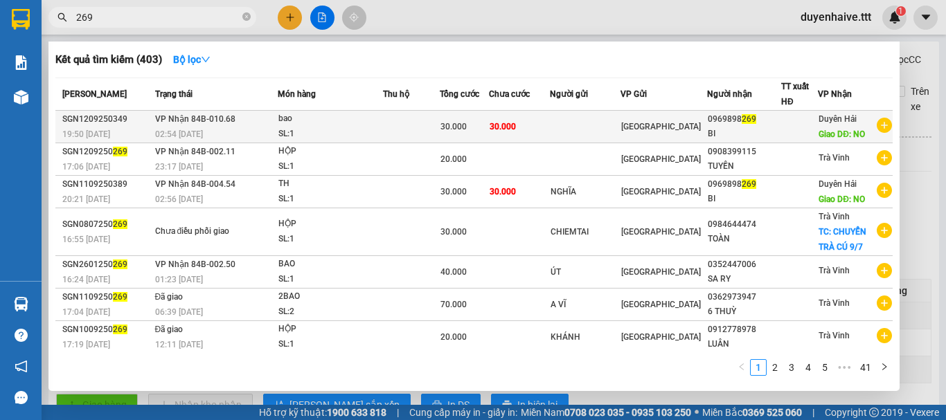
click at [802, 127] on div at bounding box center [799, 127] width 35 height 15
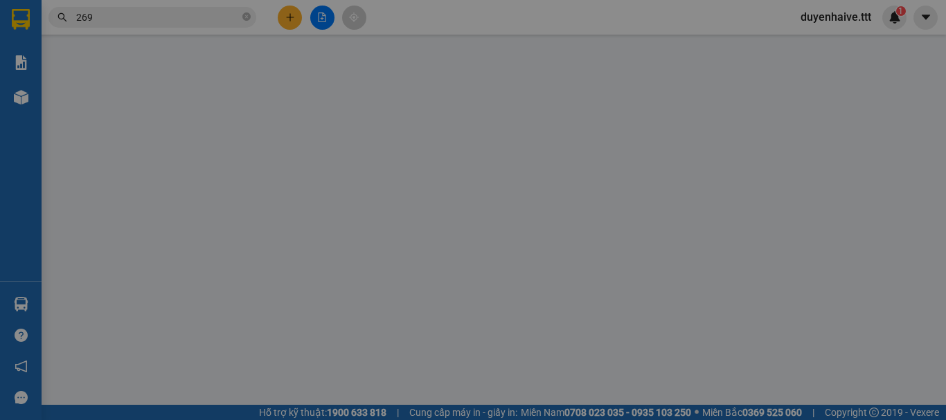
type input "0969898269"
type input "BI"
type input "NO"
type input "30.000"
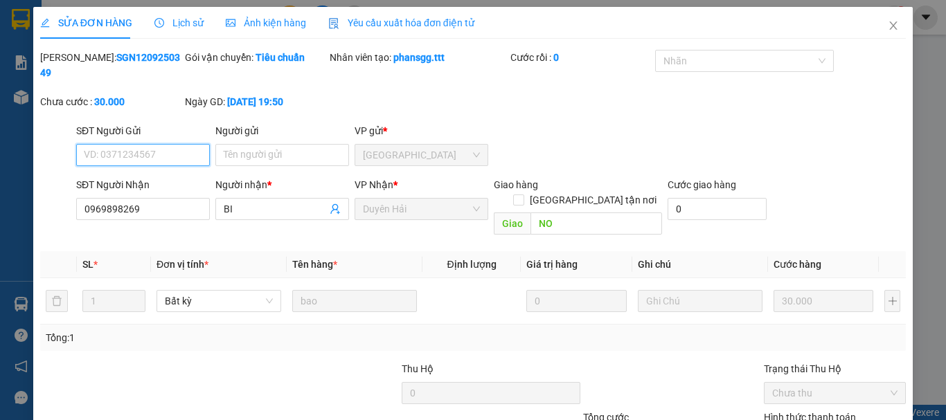
scroll to position [95, 0]
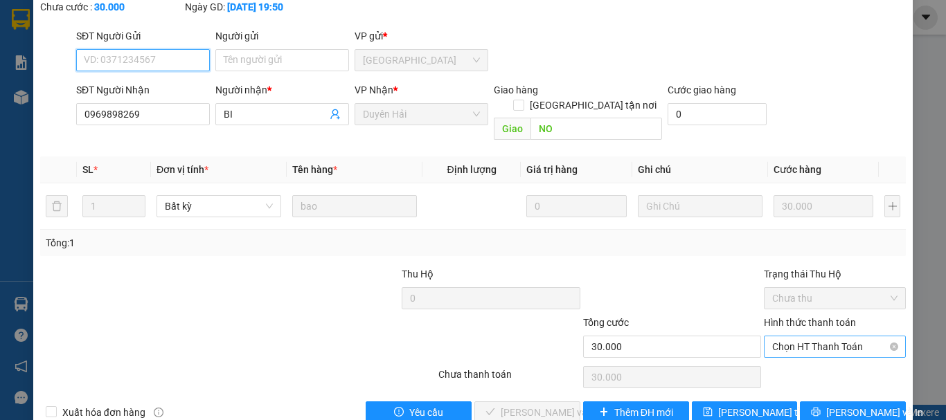
click at [777, 336] on span "Chọn HT Thanh Toán" at bounding box center [834, 346] width 125 height 21
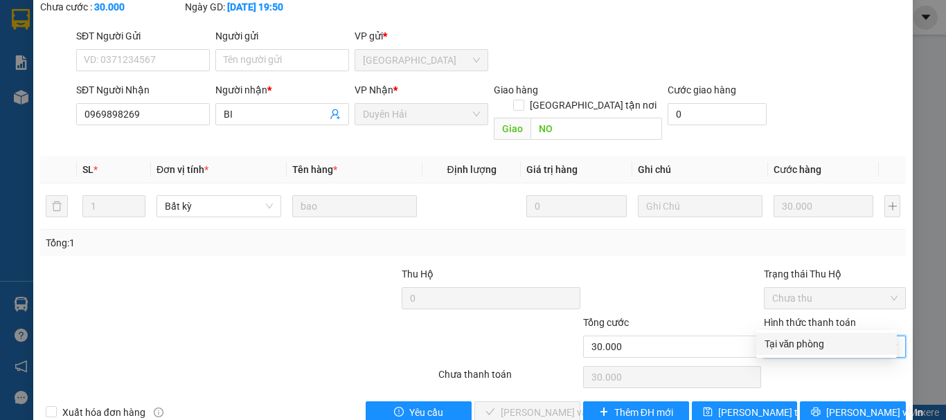
click at [777, 344] on div "Tại văn phòng" at bounding box center [826, 343] width 124 height 15
type input "0"
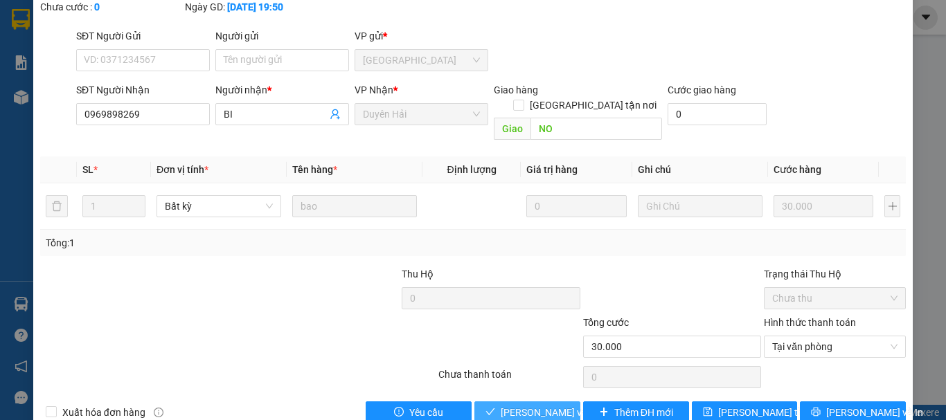
click at [541, 405] on span "Lưu và Giao hàng" at bounding box center [567, 412] width 133 height 15
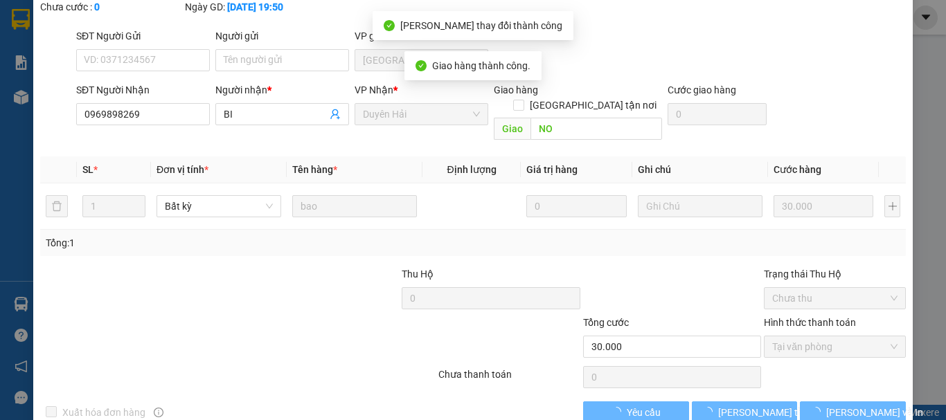
scroll to position [0, 0]
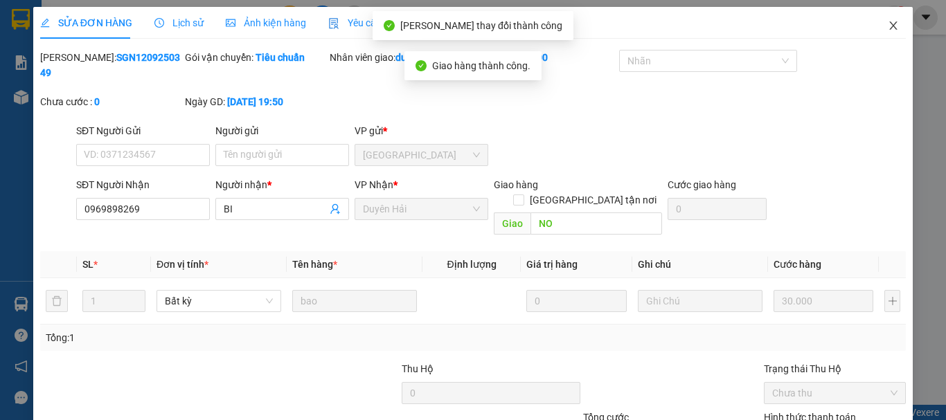
click at [879, 33] on span "Close" at bounding box center [893, 26] width 39 height 39
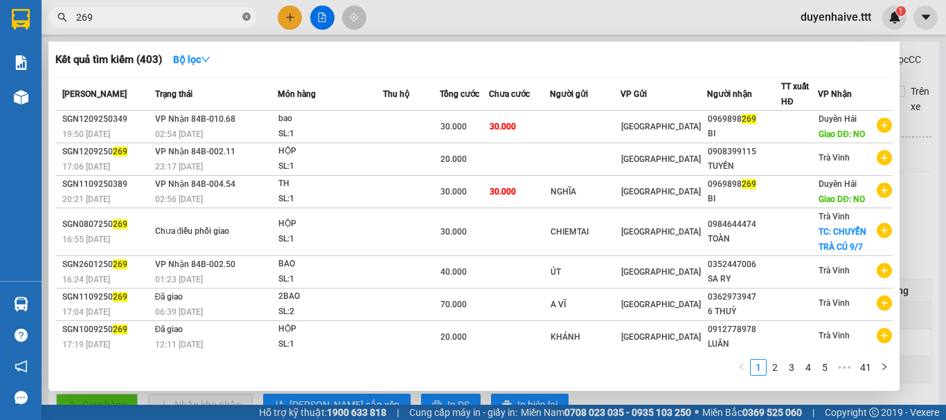
click at [249, 17] on icon "close-circle" at bounding box center [246, 16] width 8 height 8
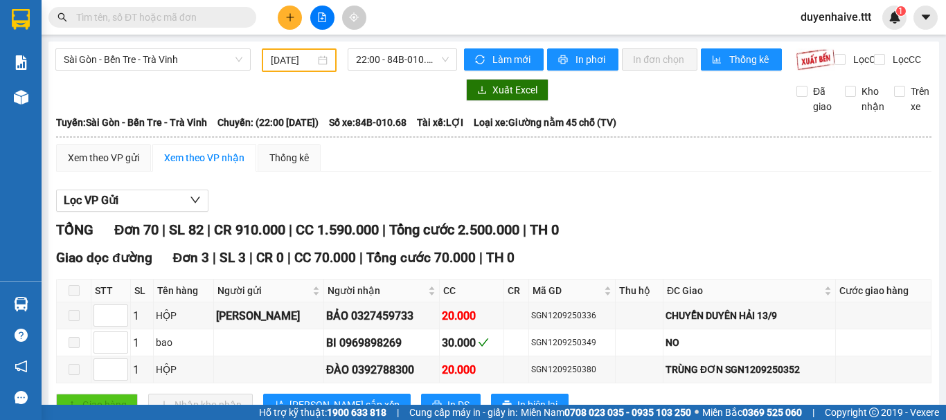
click at [185, 10] on input "text" at bounding box center [157, 17] width 163 height 15
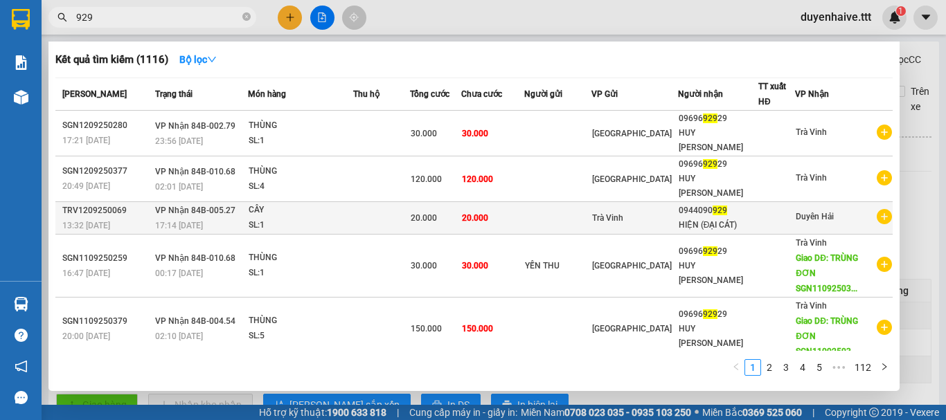
type input "929"
click at [772, 211] on div at bounding box center [776, 218] width 35 height 15
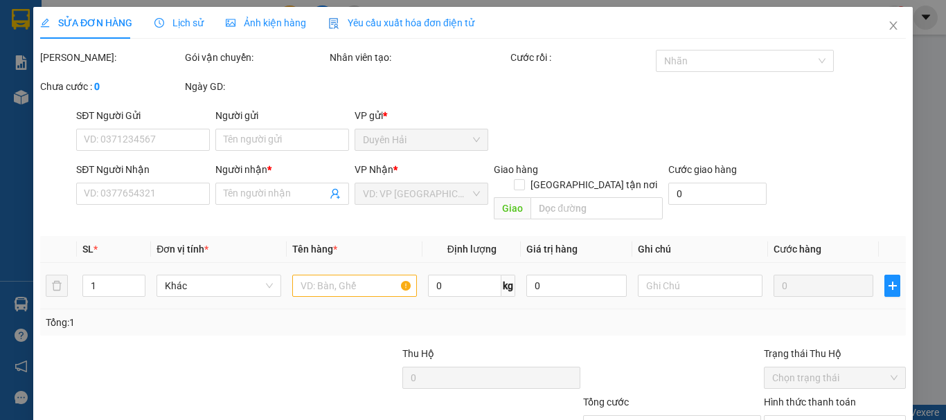
type input "0944090929"
type input "HIỆN (ĐẠI CÁT)"
type input "20.000"
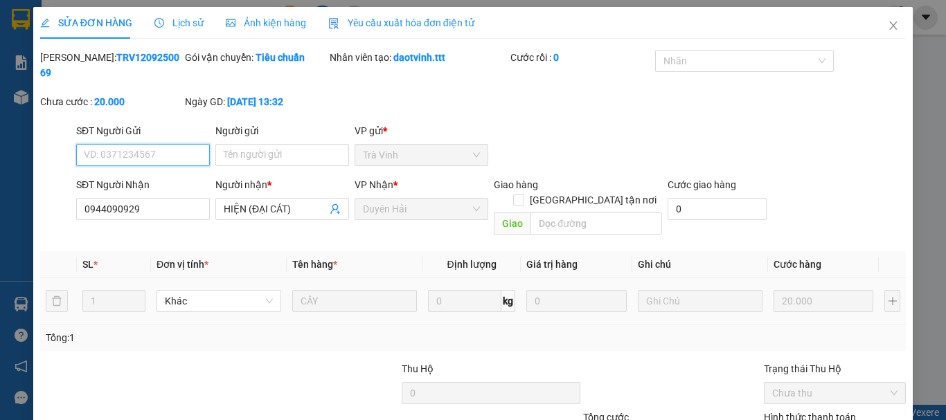
scroll to position [93, 0]
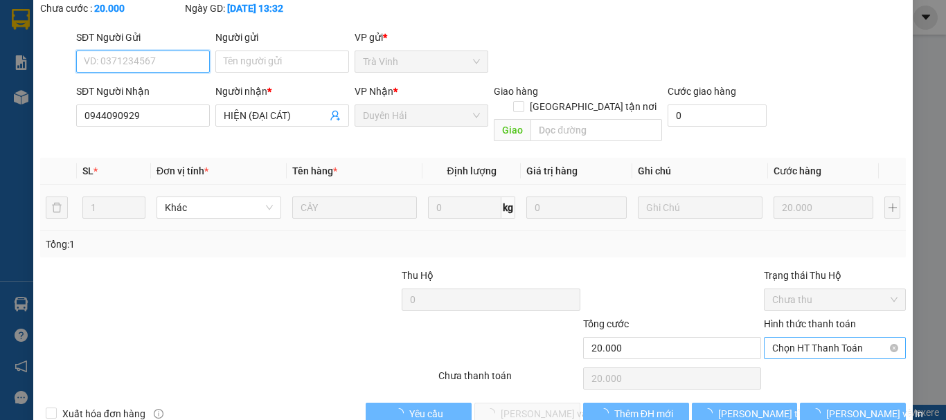
click at [785, 338] on span "Chọn HT Thanh Toán" at bounding box center [834, 348] width 125 height 21
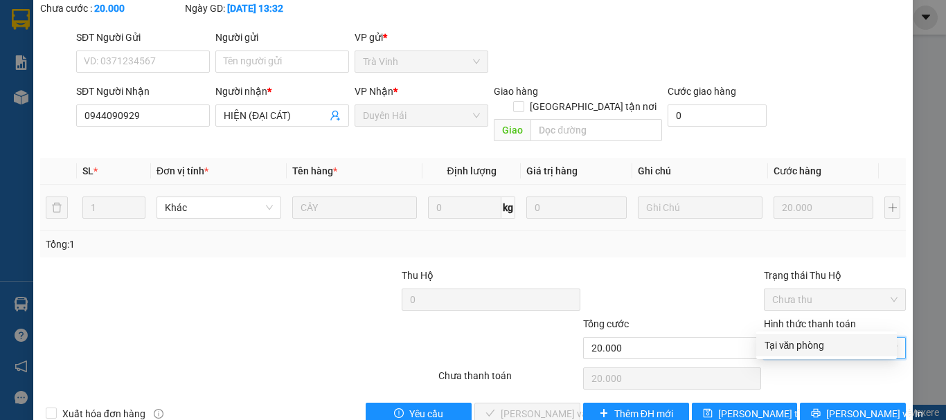
click at [782, 347] on div "Tại văn phòng" at bounding box center [826, 345] width 124 height 15
type input "0"
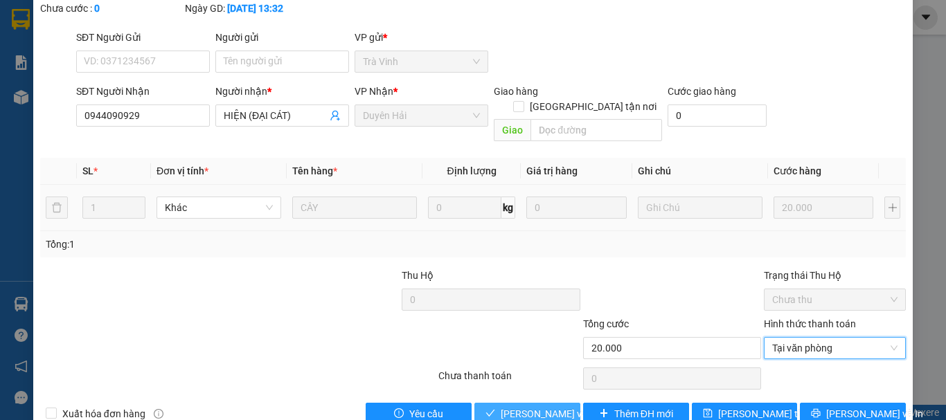
click at [537, 406] on span "Lưu và Giao hàng" at bounding box center [567, 413] width 133 height 15
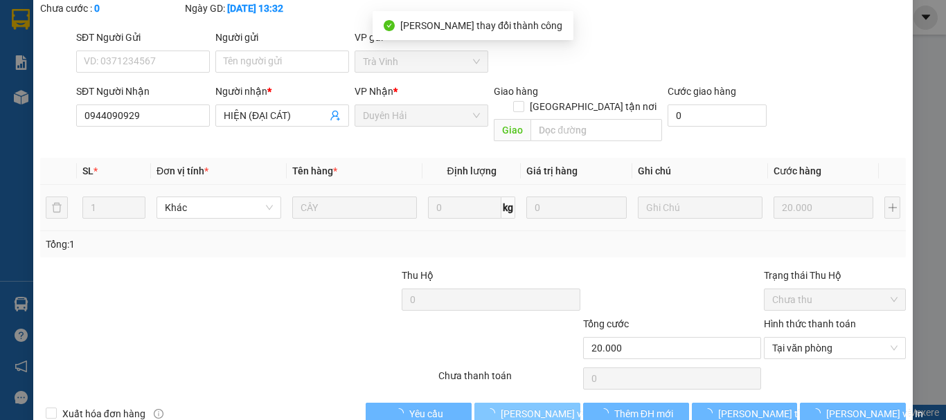
scroll to position [0, 0]
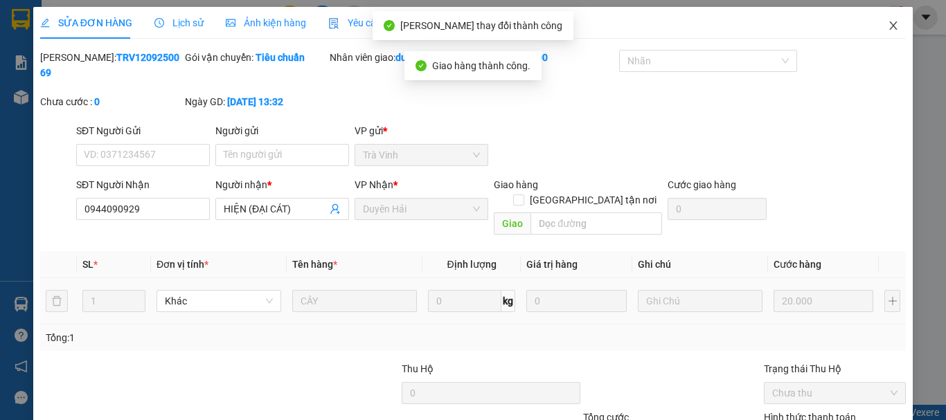
click at [887, 29] on icon "close" at bounding box center [892, 25] width 11 height 11
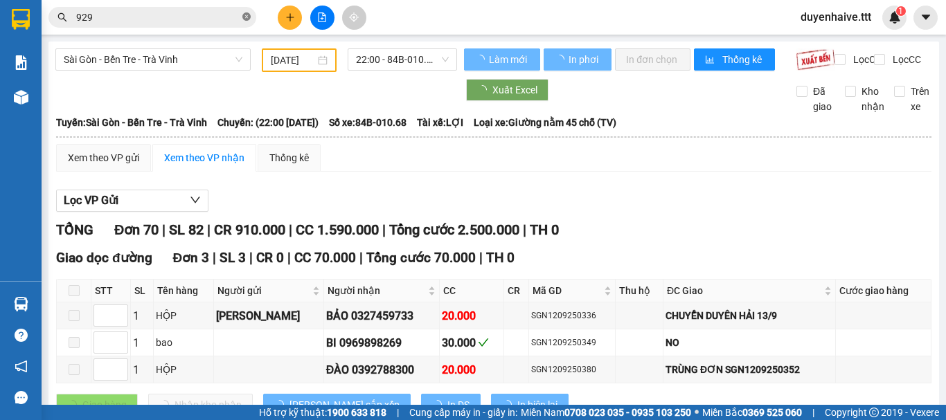
click at [246, 16] on icon "close-circle" at bounding box center [246, 16] width 8 height 8
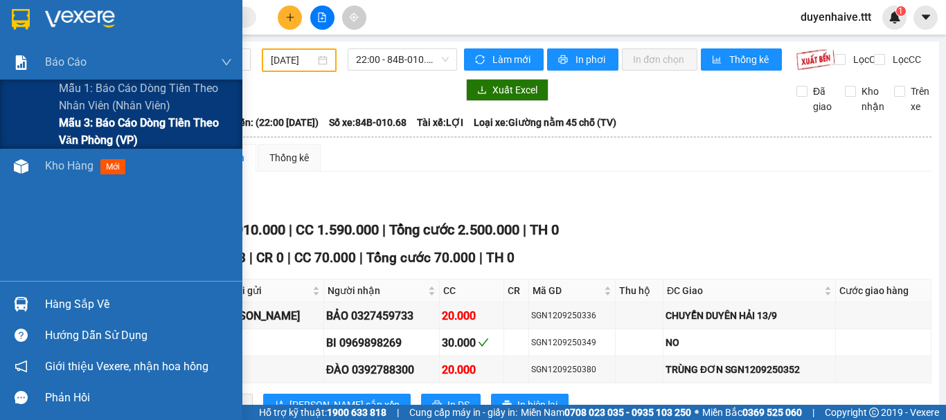
click at [82, 130] on span "Mẫu 3: Báo cáo dòng tiền theo văn phòng (VP)" at bounding box center [145, 131] width 173 height 35
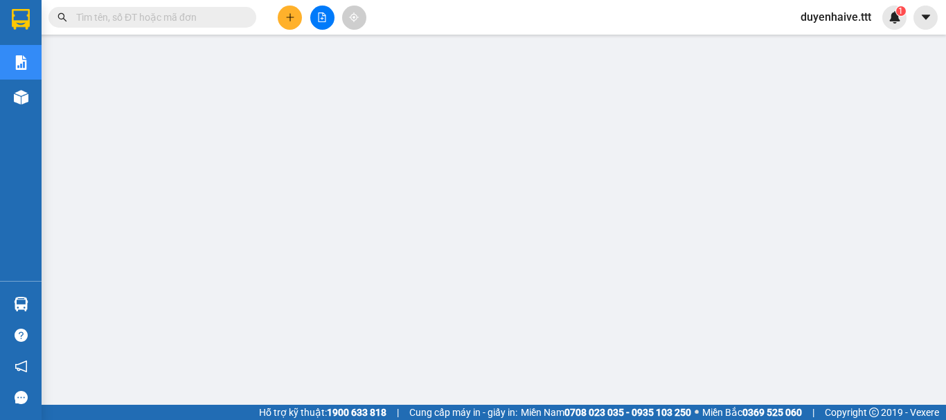
click at [207, 21] on input "text" at bounding box center [157, 17] width 163 height 15
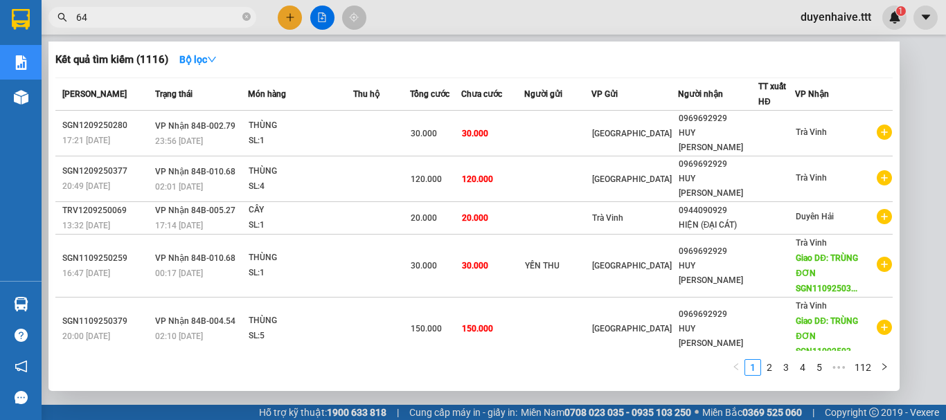
type input "645"
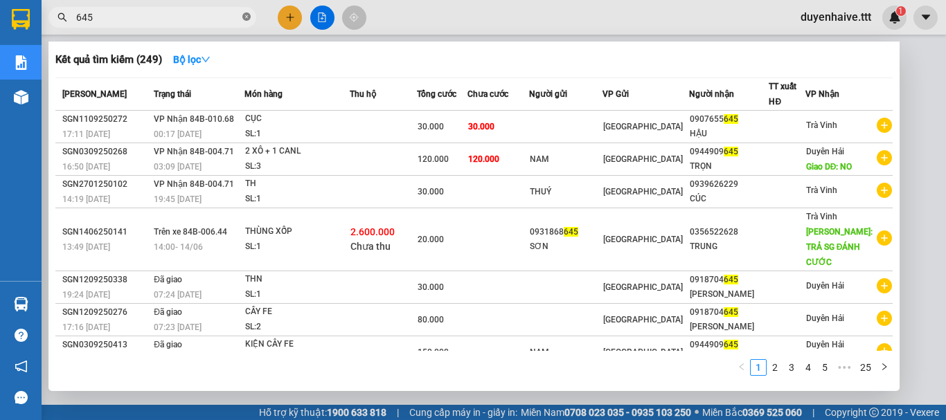
click at [246, 15] on icon "close-circle" at bounding box center [246, 16] width 8 height 8
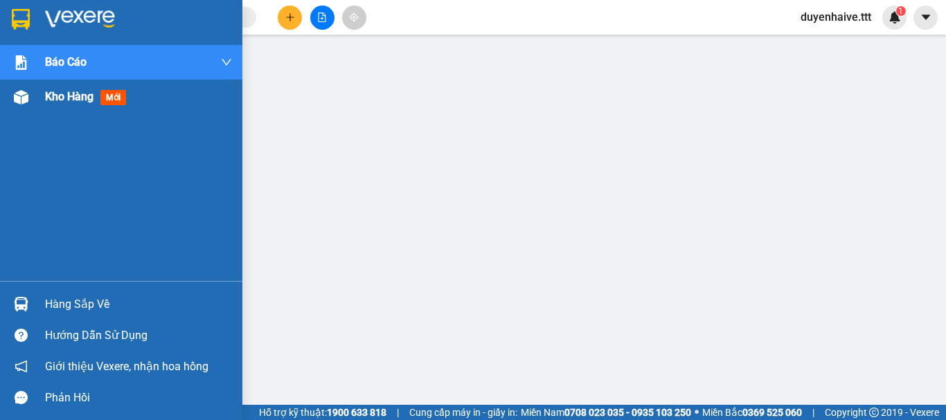
click at [64, 99] on span "Kho hàng" at bounding box center [69, 96] width 48 height 13
click at [645, 1] on div "Kết quả tìm kiếm ( 249 ) Bộ lọc Mã ĐH Trạng thái Món hàng Thu hộ Tổng cước Chưa…" at bounding box center [473, 17] width 946 height 35
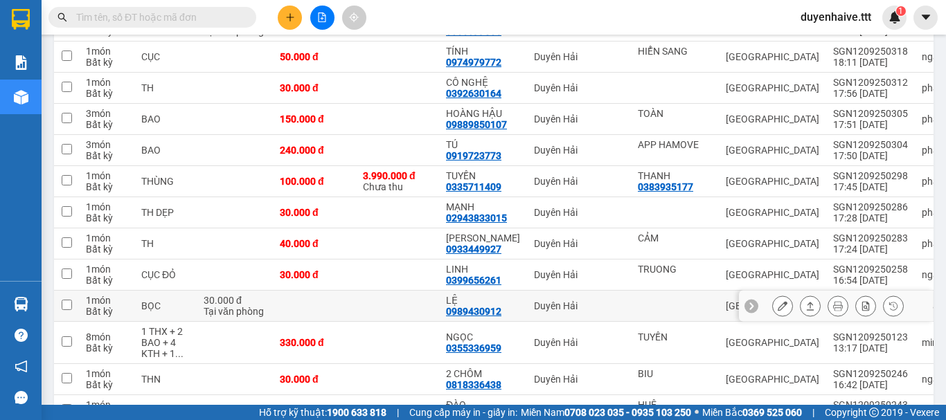
scroll to position [554, 0]
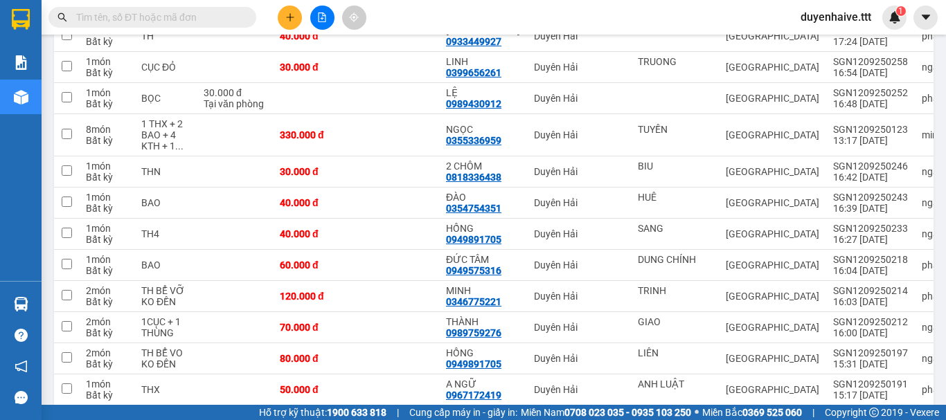
click at [216, 20] on input "text" at bounding box center [157, 17] width 163 height 15
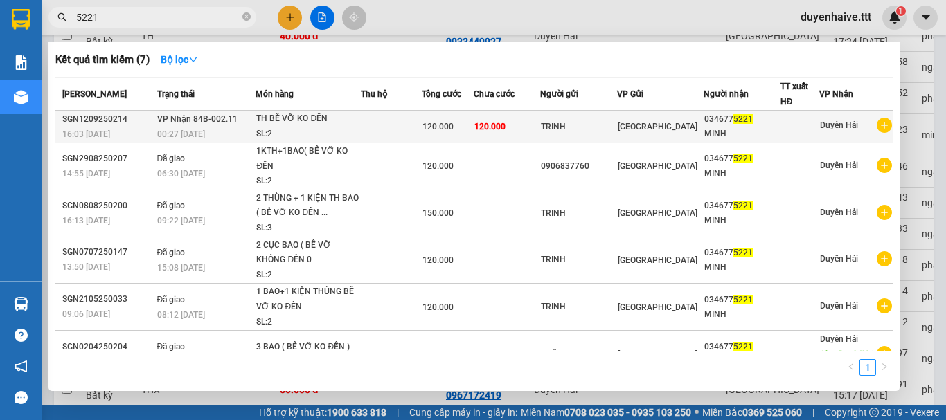
type input "5221"
click at [761, 132] on div "MINH" at bounding box center [741, 134] width 75 height 15
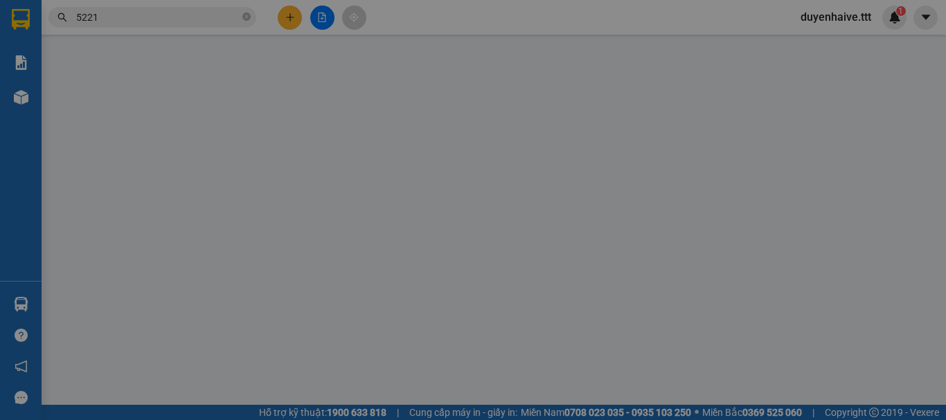
type input "TRINH"
type input "0346775221"
type input "MINH"
type input "120.000"
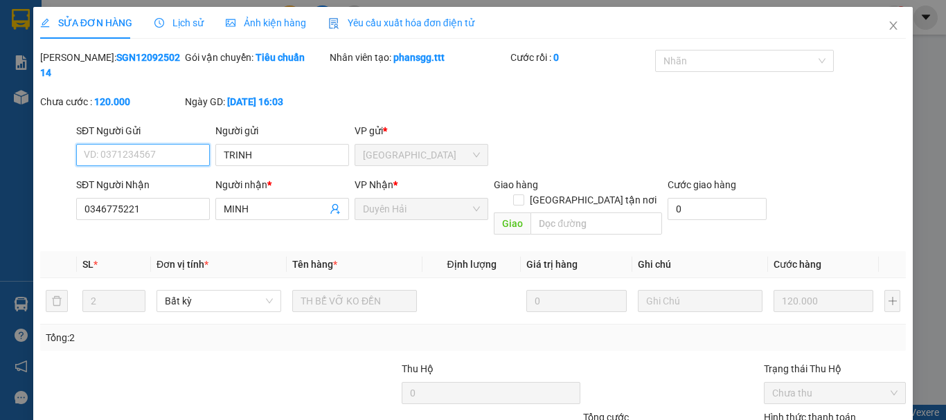
scroll to position [95, 0]
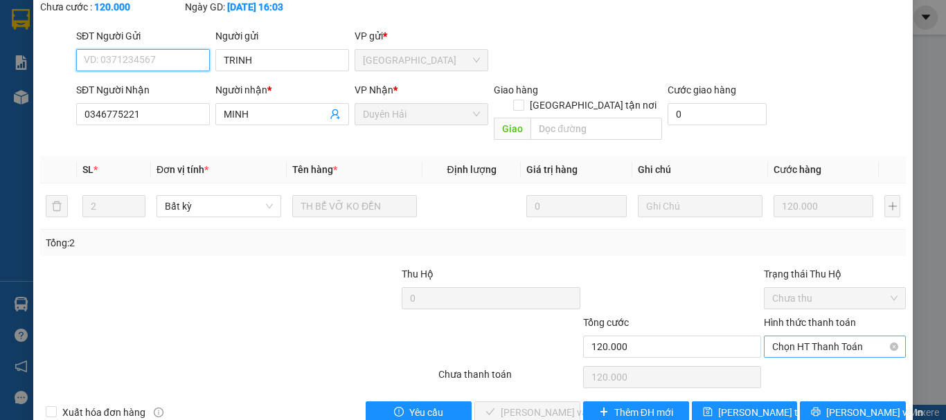
click at [772, 336] on span "Chọn HT Thanh Toán" at bounding box center [834, 346] width 125 height 21
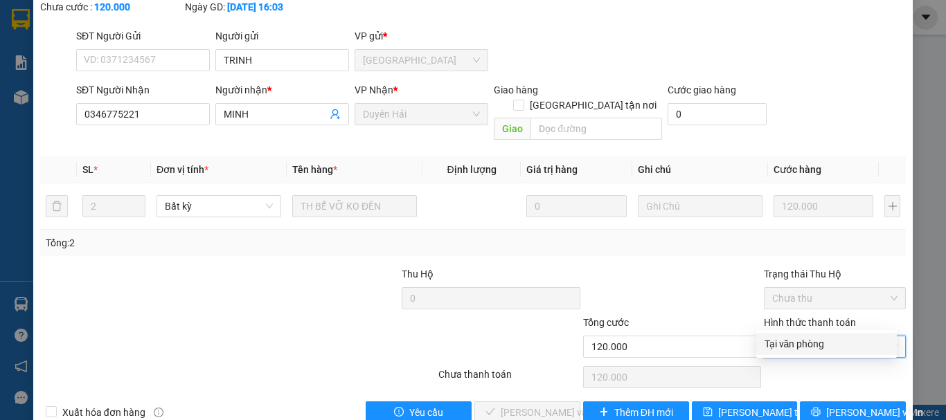
click at [778, 345] on div "Tại văn phòng" at bounding box center [826, 343] width 124 height 15
type input "0"
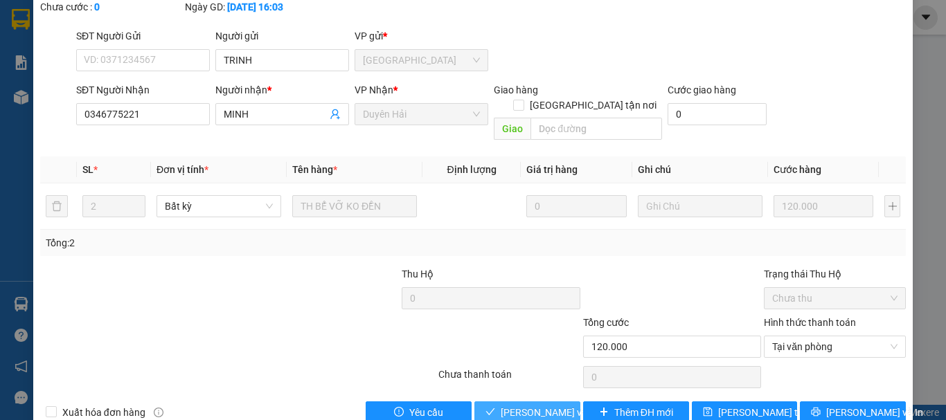
click at [541, 402] on button "Lưu và Giao hàng" at bounding box center [527, 413] width 106 height 22
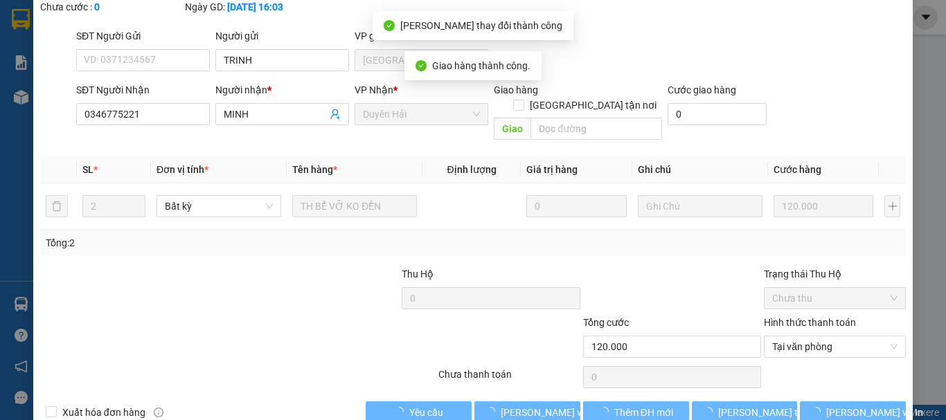
scroll to position [0, 0]
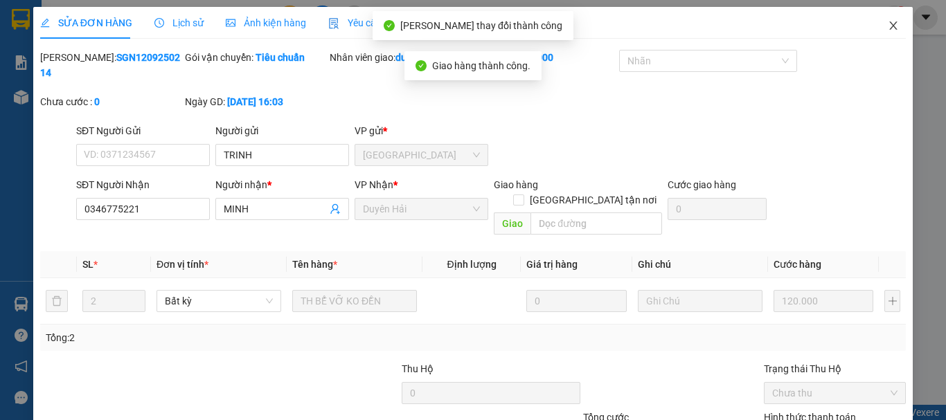
click at [887, 28] on icon "close" at bounding box center [892, 25] width 11 height 11
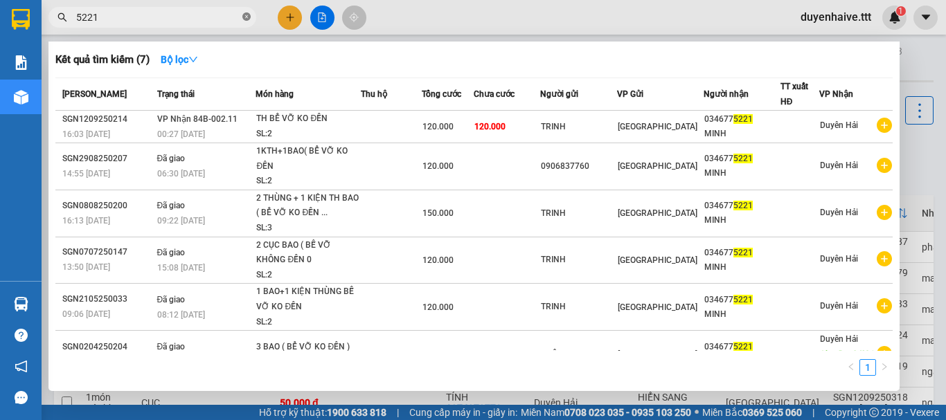
click at [246, 17] on icon "close-circle" at bounding box center [246, 16] width 8 height 8
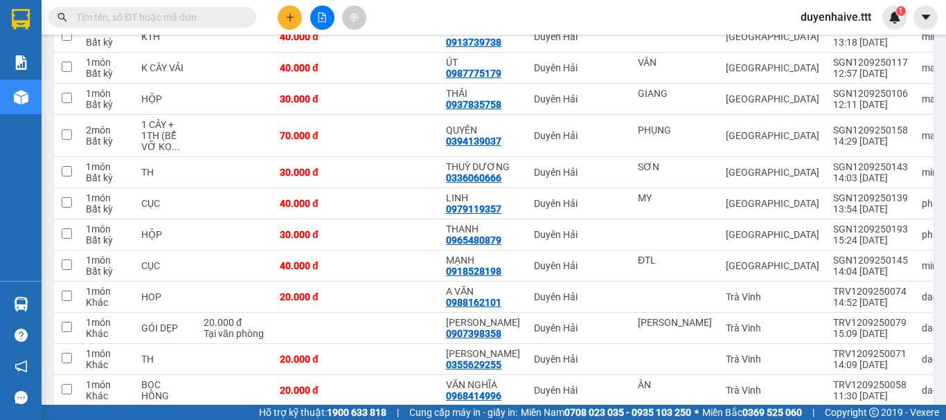
scroll to position [1177, 0]
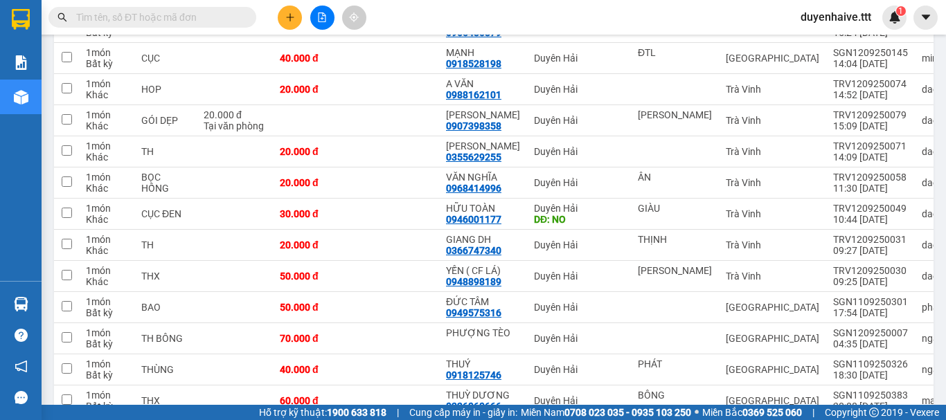
click at [236, 17] on input "text" at bounding box center [157, 17] width 163 height 15
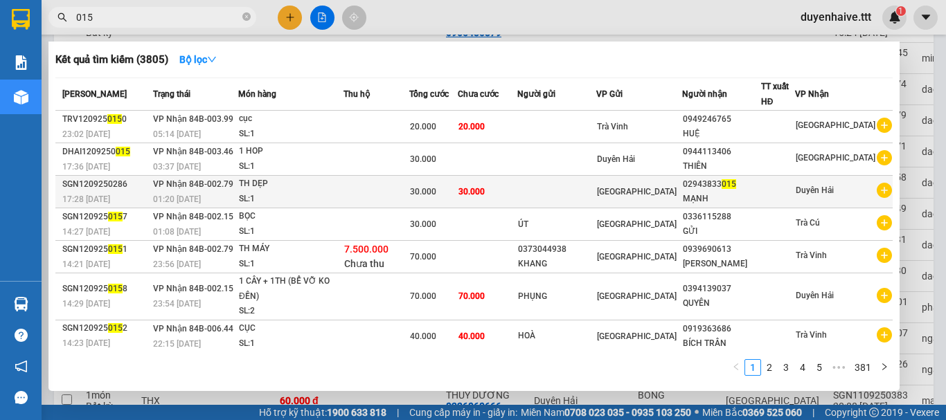
type input "015"
click at [752, 188] on div "02943833 015" at bounding box center [722, 184] width 78 height 15
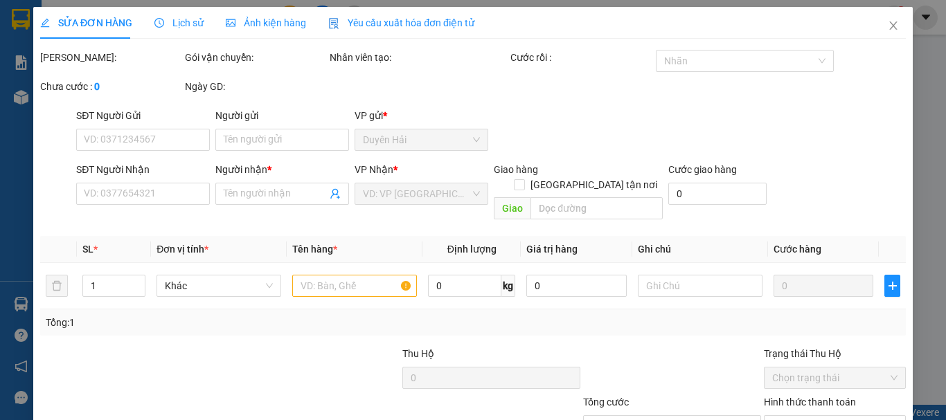
type input "02943833015"
type input "MẠNH"
type input "30.000"
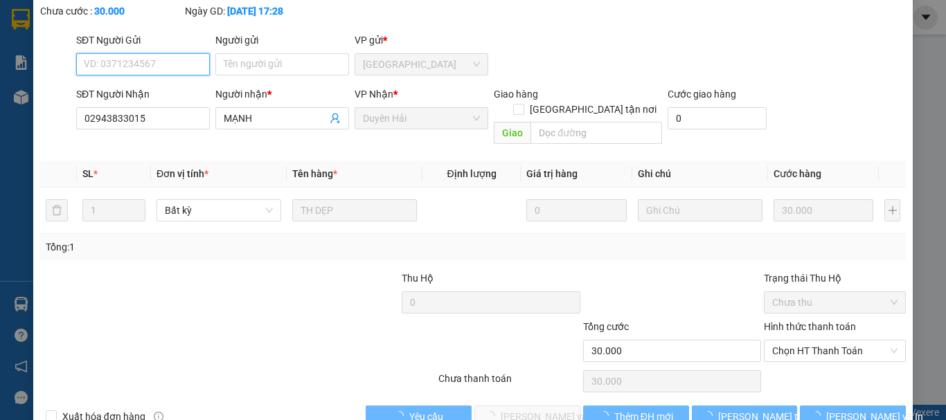
scroll to position [95, 0]
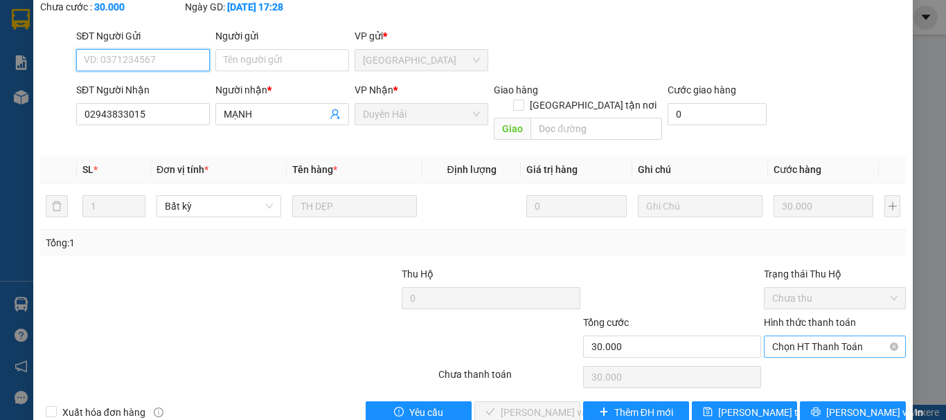
click at [795, 336] on span "Chọn HT Thanh Toán" at bounding box center [834, 346] width 125 height 21
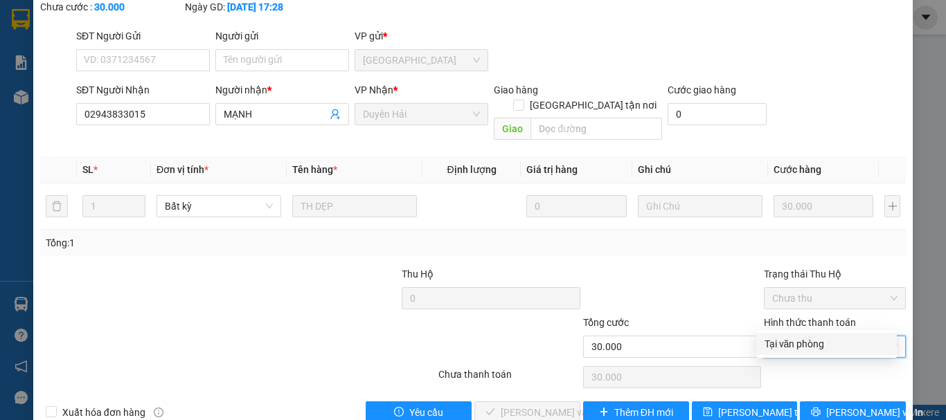
click at [784, 348] on div "Tại văn phòng" at bounding box center [826, 343] width 124 height 15
type input "0"
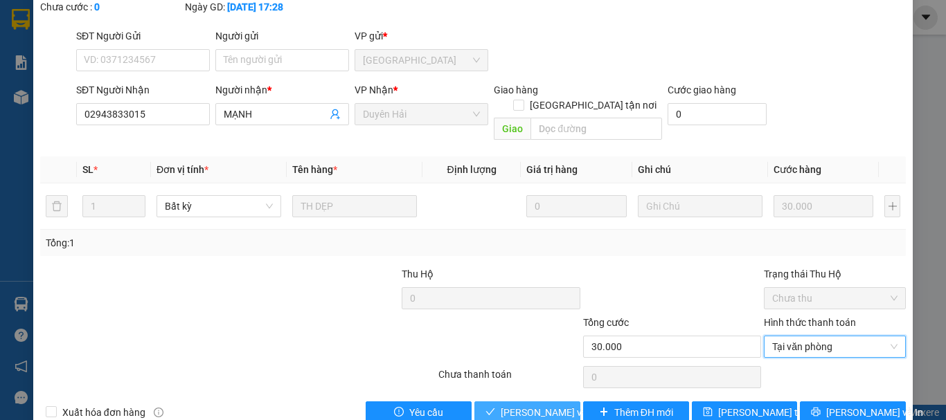
drag, startPoint x: 510, startPoint y: 384, endPoint x: 525, endPoint y: 368, distance: 21.5
click at [510, 405] on span "[PERSON_NAME] và [PERSON_NAME] hàng" at bounding box center [567, 412] width 133 height 15
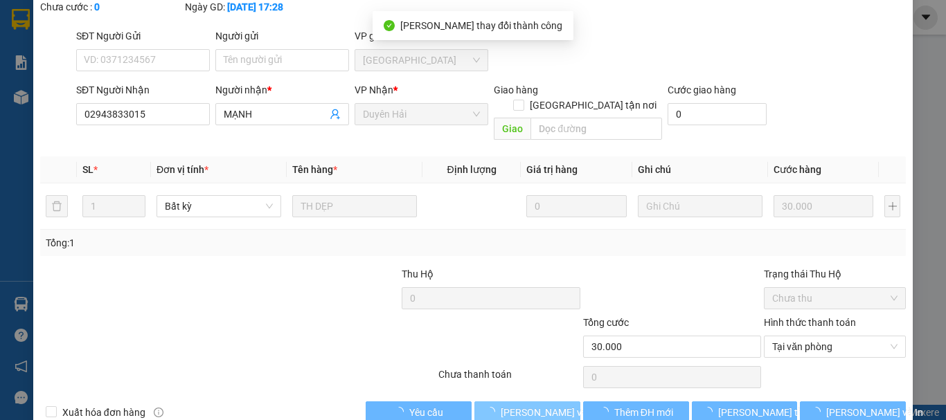
scroll to position [0, 0]
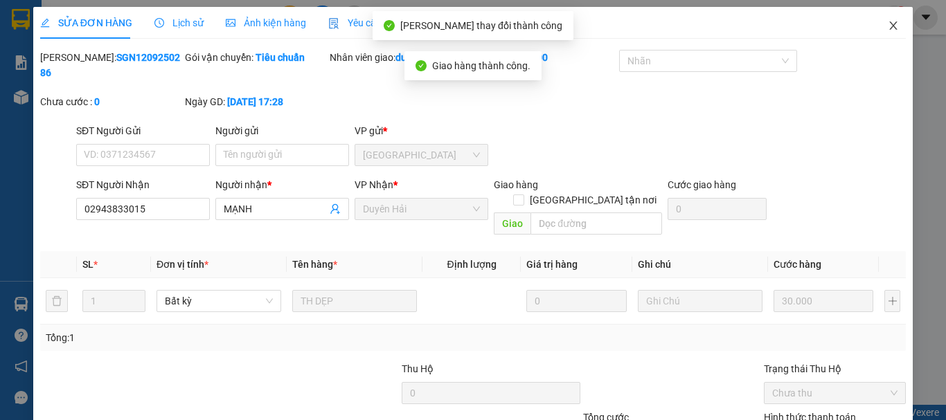
click at [890, 24] on icon "close" at bounding box center [894, 25] width 8 height 8
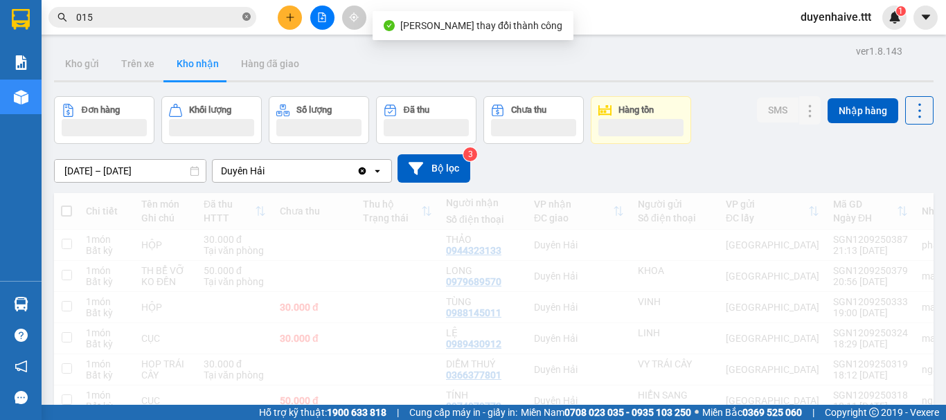
click at [250, 16] on icon "close-circle" at bounding box center [246, 16] width 8 height 8
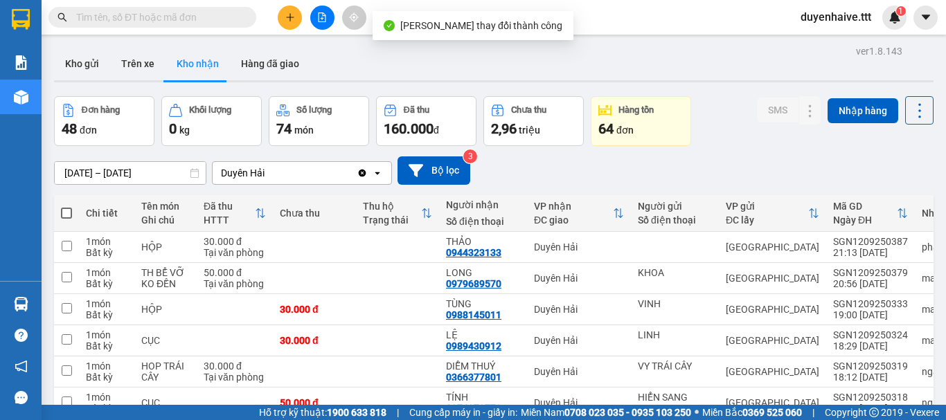
click at [222, 18] on input "text" at bounding box center [157, 17] width 163 height 15
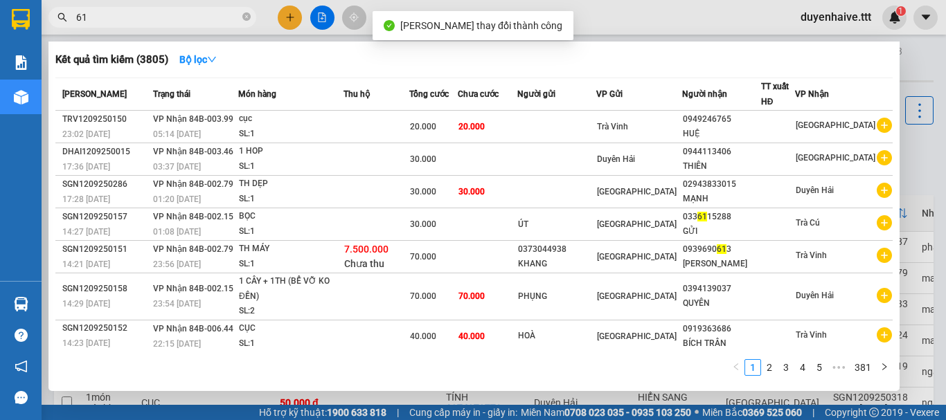
type input "619"
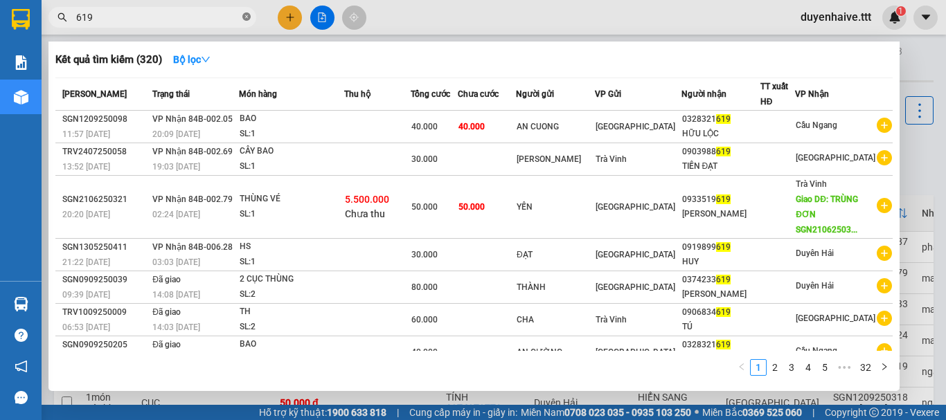
click at [249, 19] on icon "close-circle" at bounding box center [246, 16] width 8 height 8
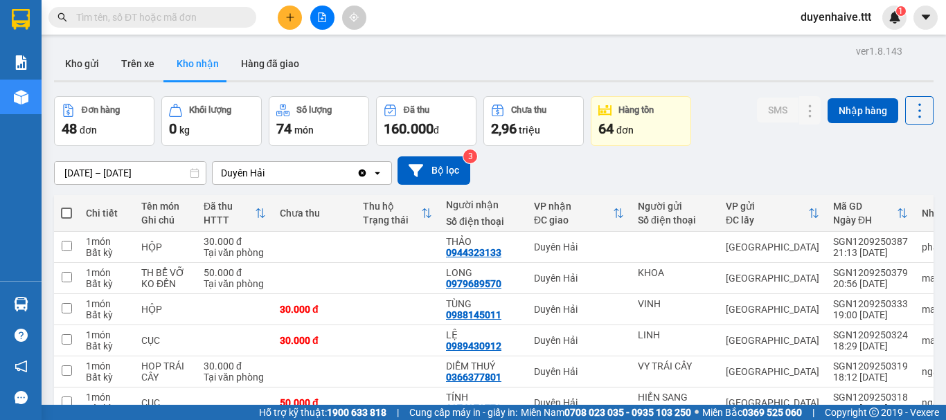
click at [207, 16] on input "text" at bounding box center [157, 17] width 163 height 15
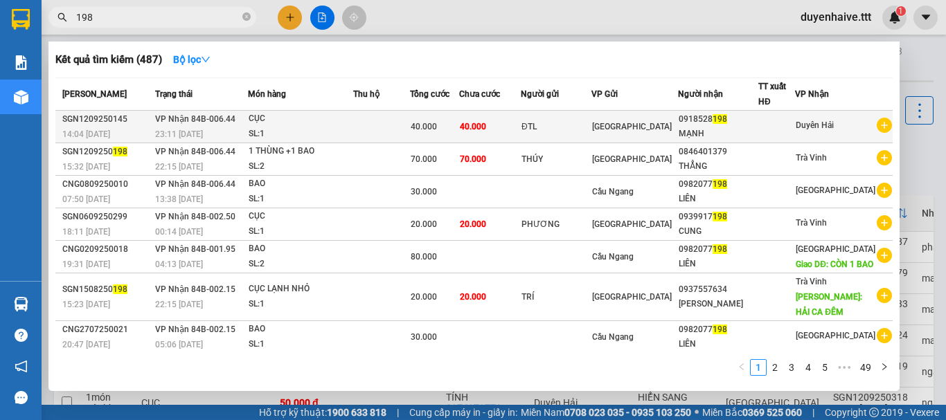
type input "198"
click at [756, 127] on div "MẠNH" at bounding box center [717, 134] width 79 height 15
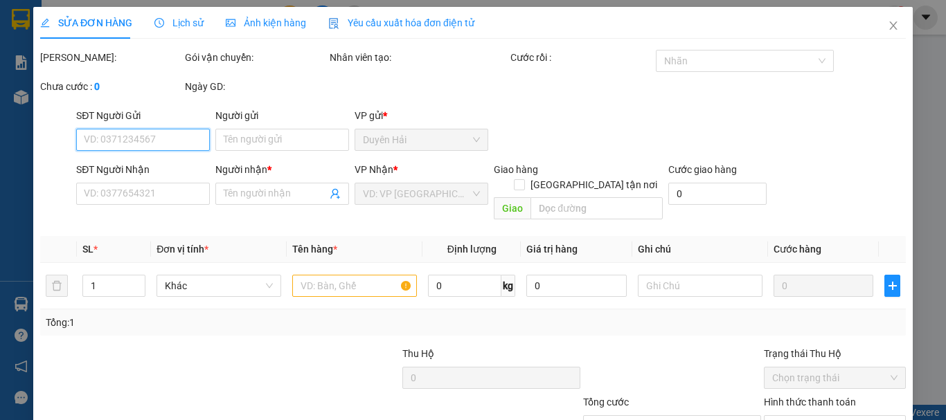
scroll to position [88, 0]
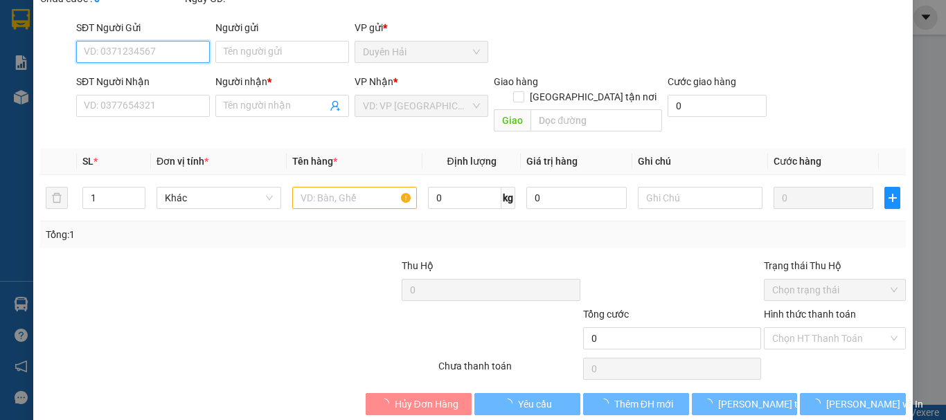
type input "ĐTL"
type input "0918528198"
type input "MẠNH"
type input "40.000"
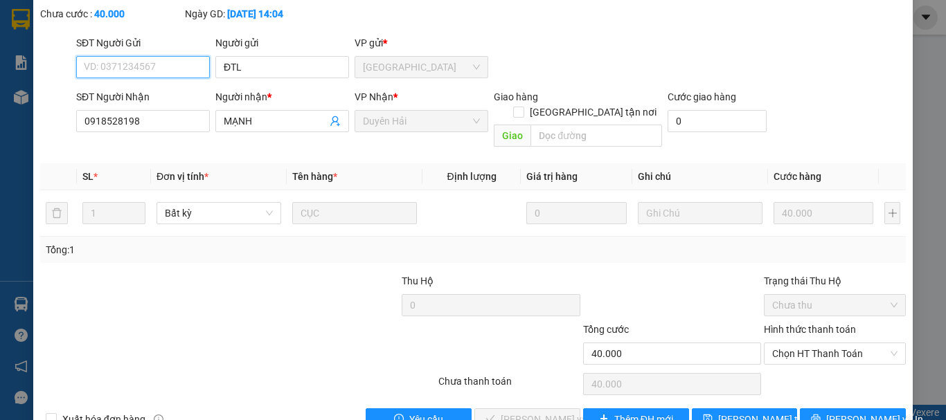
scroll to position [95, 0]
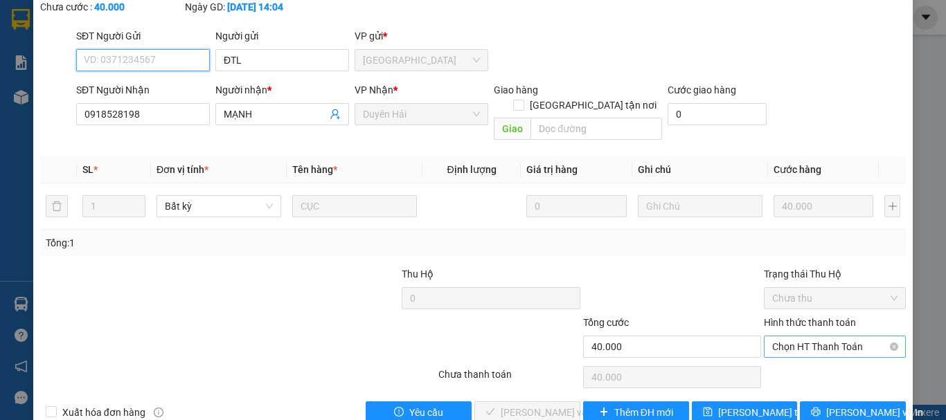
click at [800, 336] on span "Chọn HT Thanh Toán" at bounding box center [834, 346] width 125 height 21
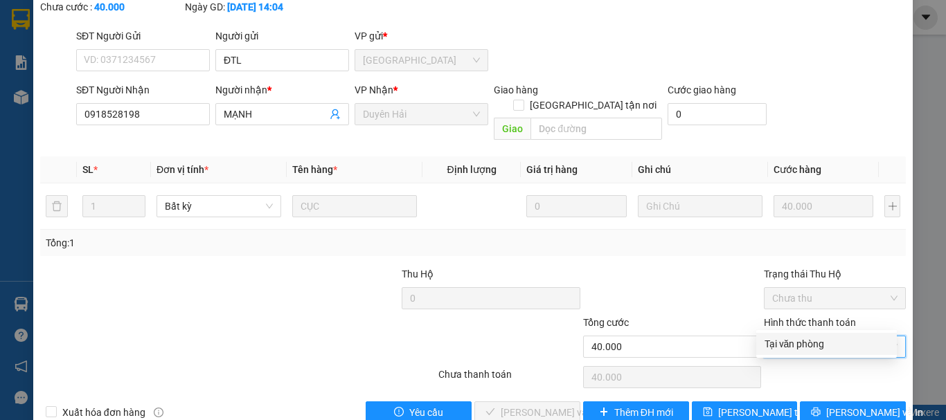
click at [782, 345] on div "Tại văn phòng" at bounding box center [826, 343] width 124 height 15
type input "0"
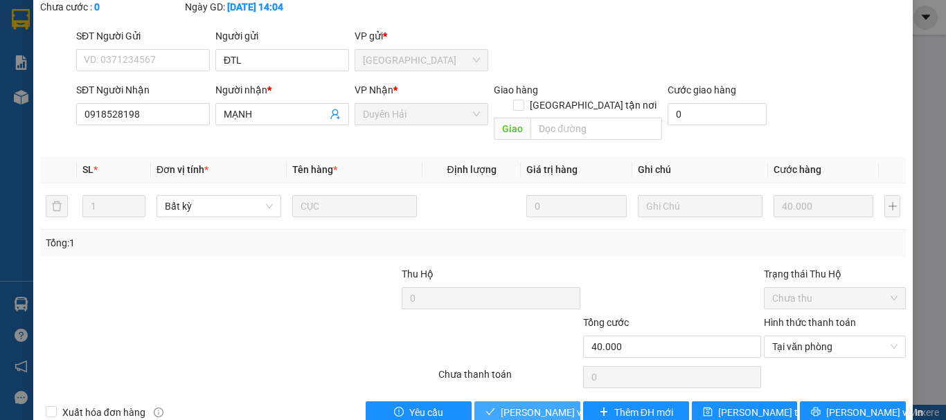
click at [530, 405] on span "[PERSON_NAME] và [PERSON_NAME] hàng" at bounding box center [567, 412] width 133 height 15
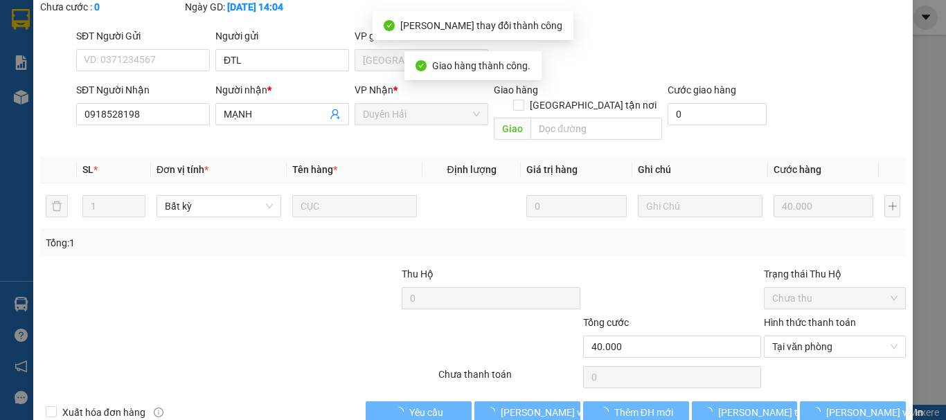
scroll to position [0, 0]
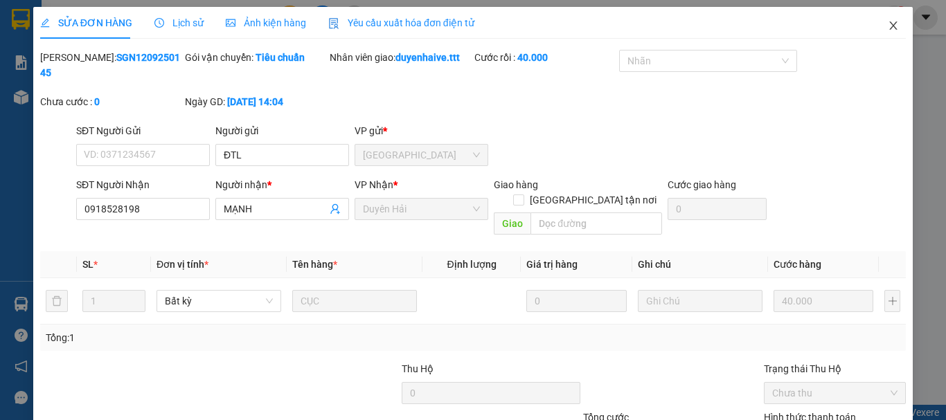
click at [890, 26] on icon "close" at bounding box center [894, 25] width 8 height 8
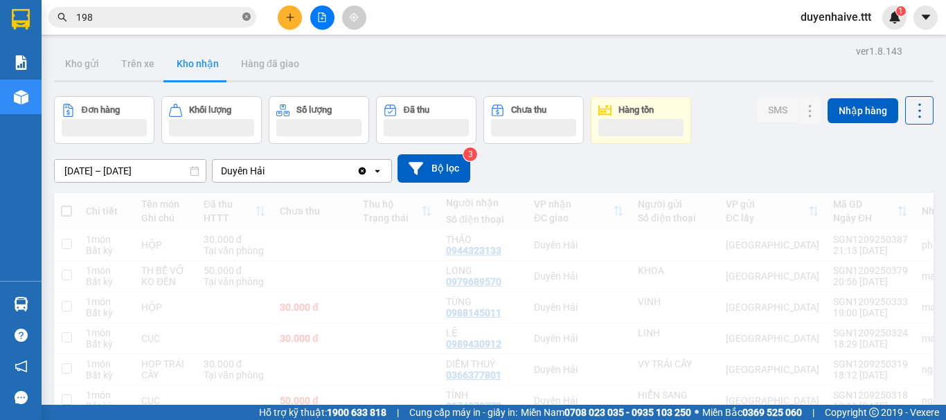
click at [243, 18] on icon "close-circle" at bounding box center [246, 16] width 8 height 8
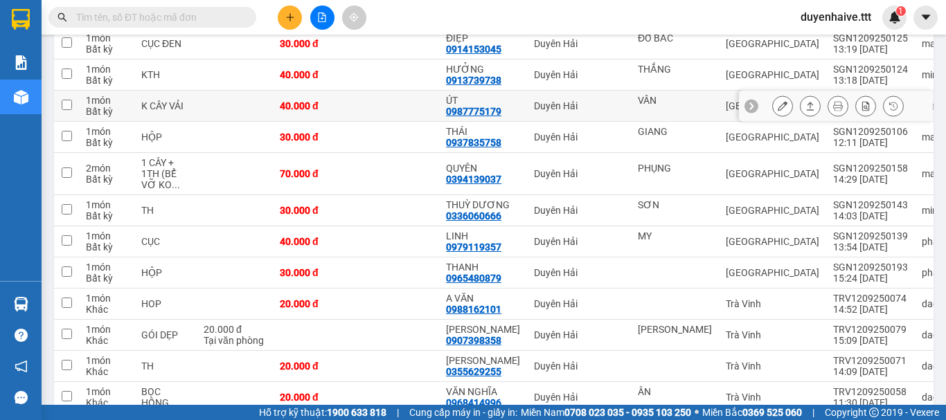
scroll to position [969, 0]
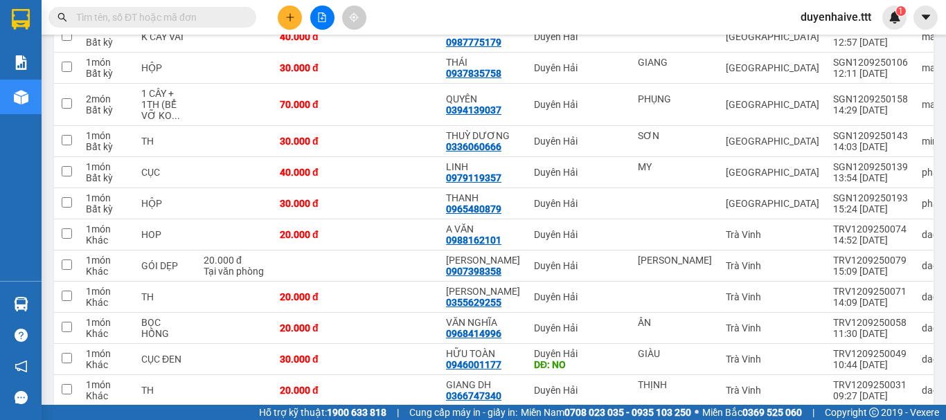
click at [204, 23] on input "text" at bounding box center [157, 17] width 163 height 15
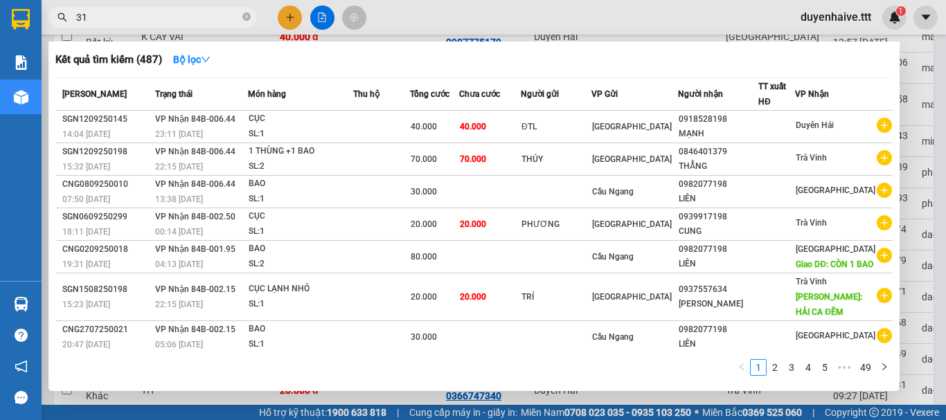
type input "316"
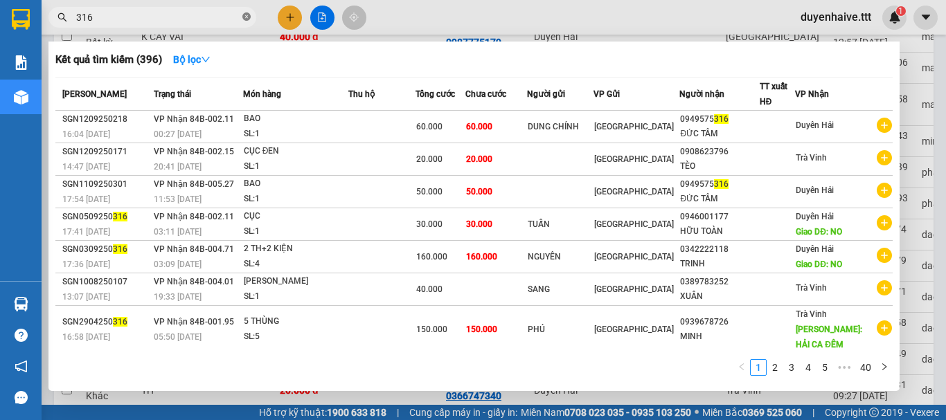
click at [248, 15] on icon "close-circle" at bounding box center [246, 16] width 8 height 8
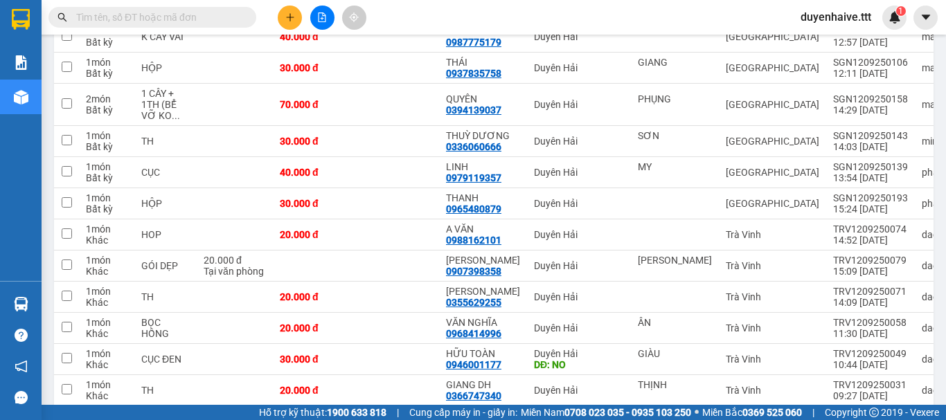
click at [209, 14] on input "text" at bounding box center [157, 17] width 163 height 15
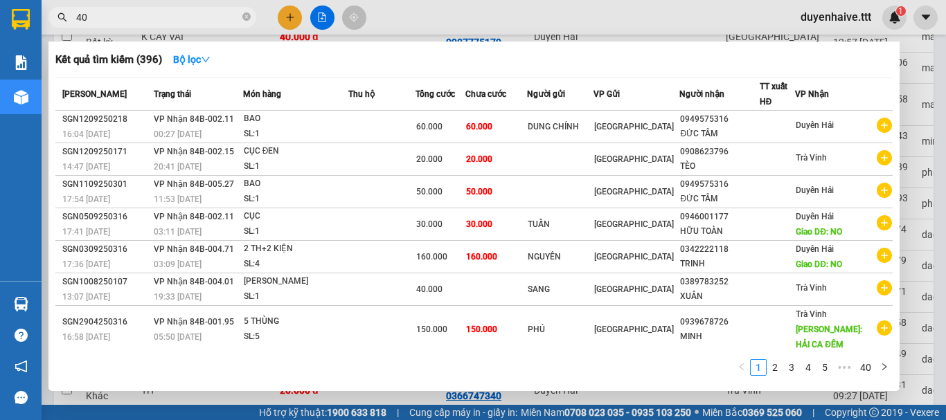
type input "409"
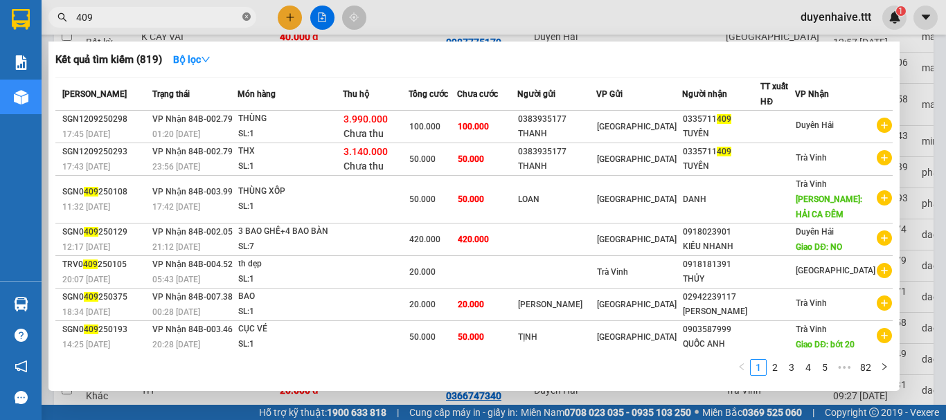
click at [248, 14] on icon "close-circle" at bounding box center [246, 16] width 8 height 8
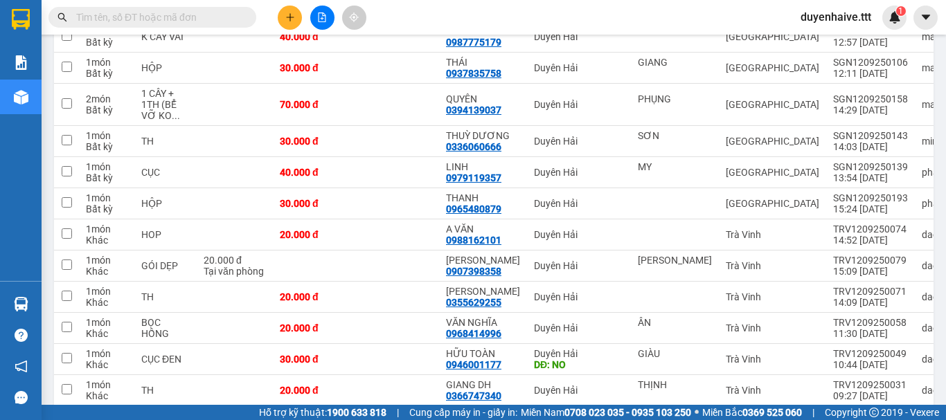
click at [183, 12] on input "text" at bounding box center [157, 17] width 163 height 15
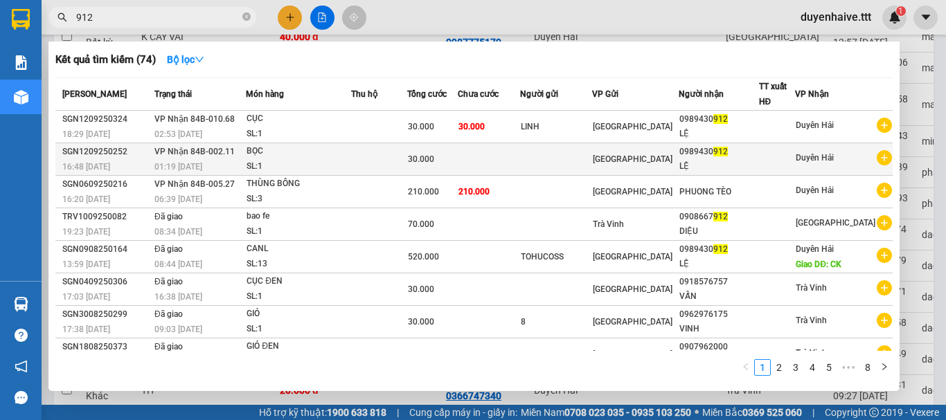
type input "912"
click at [776, 156] on div at bounding box center [776, 159] width 35 height 15
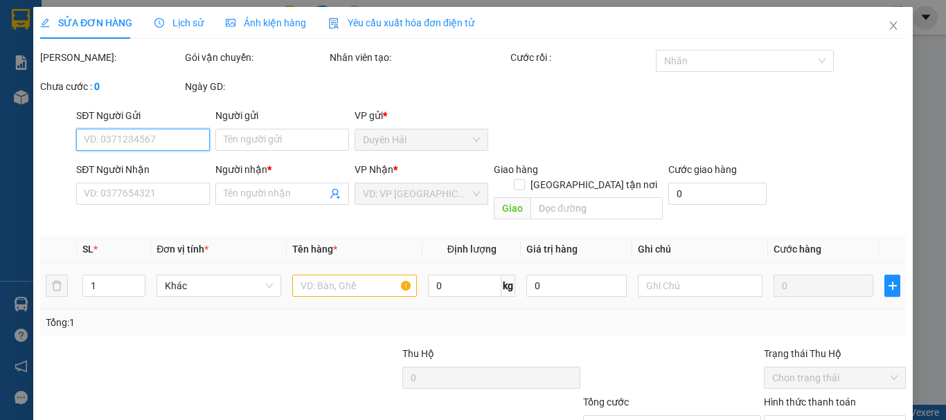
type input "0989430912"
type input "LỆ"
type input "30.000"
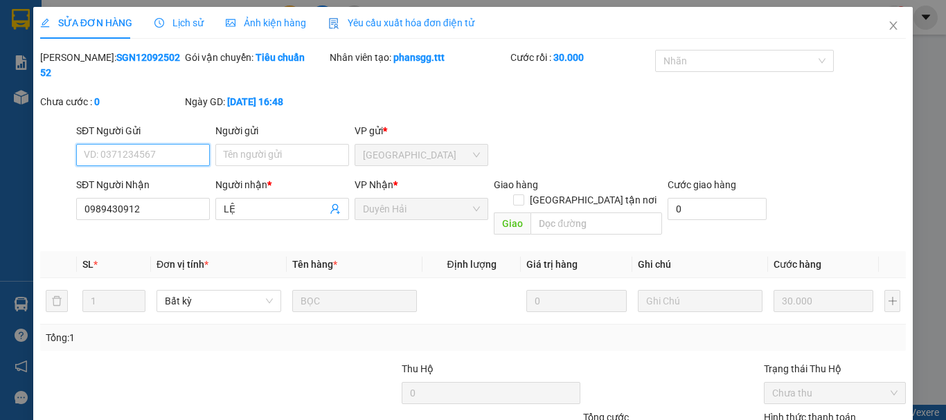
scroll to position [95, 0]
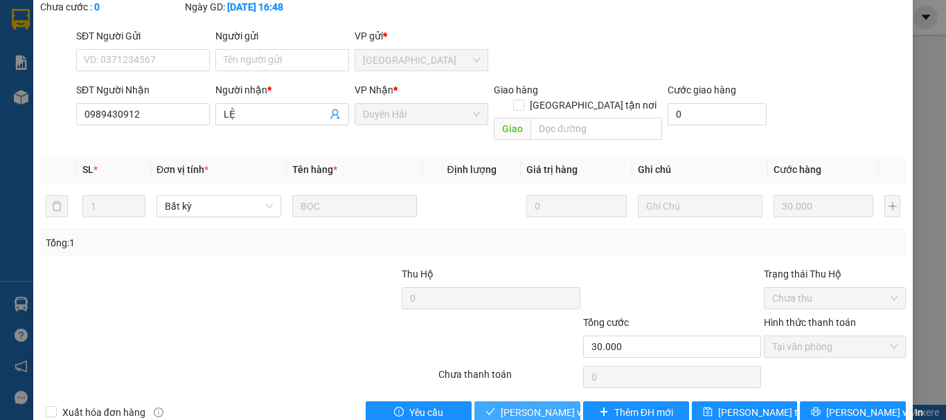
click at [538, 405] on span "[PERSON_NAME] và [PERSON_NAME] hàng" at bounding box center [567, 412] width 133 height 15
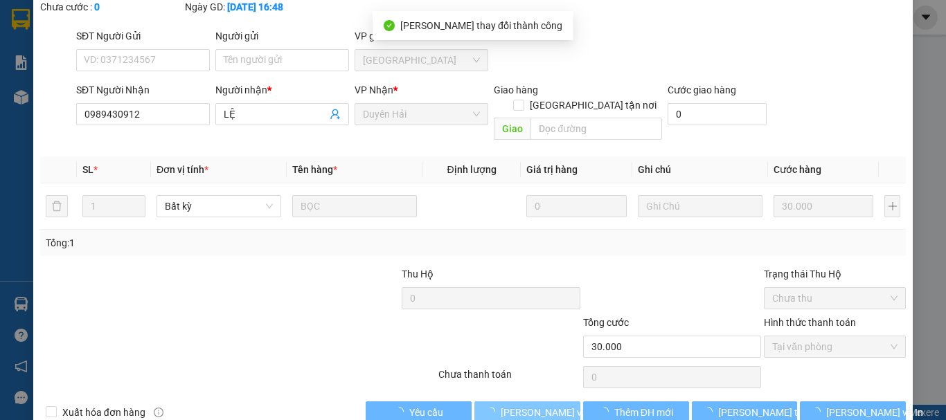
scroll to position [0, 0]
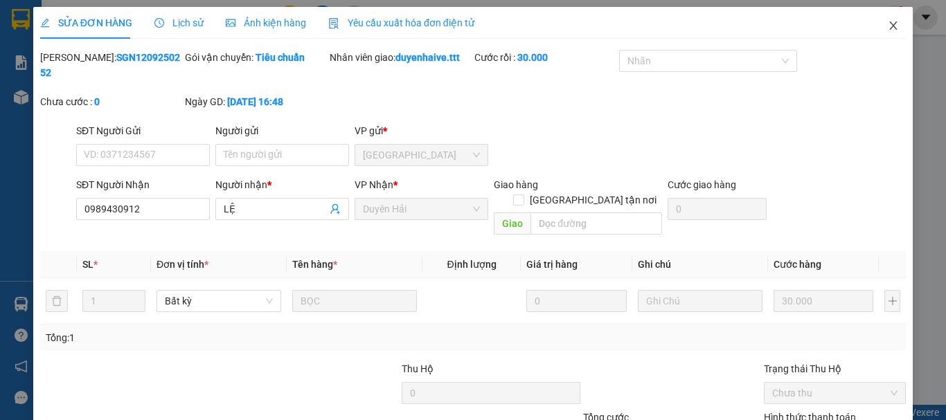
click at [887, 29] on icon "close" at bounding box center [892, 25] width 11 height 11
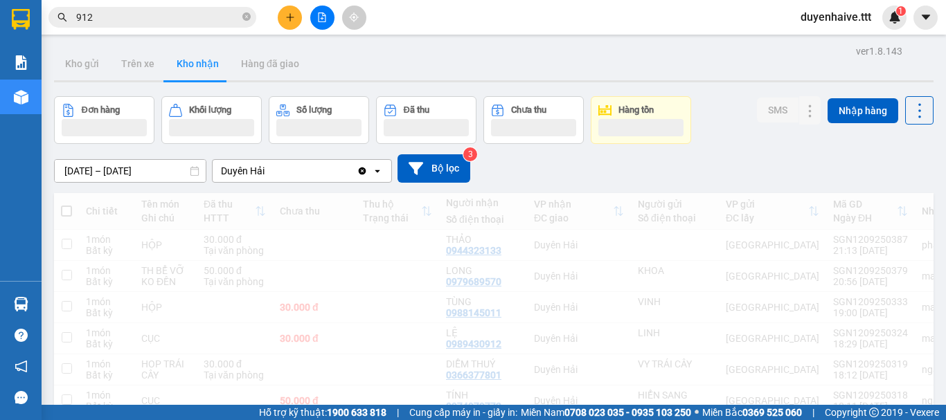
click at [157, 17] on input "912" at bounding box center [157, 17] width 163 height 15
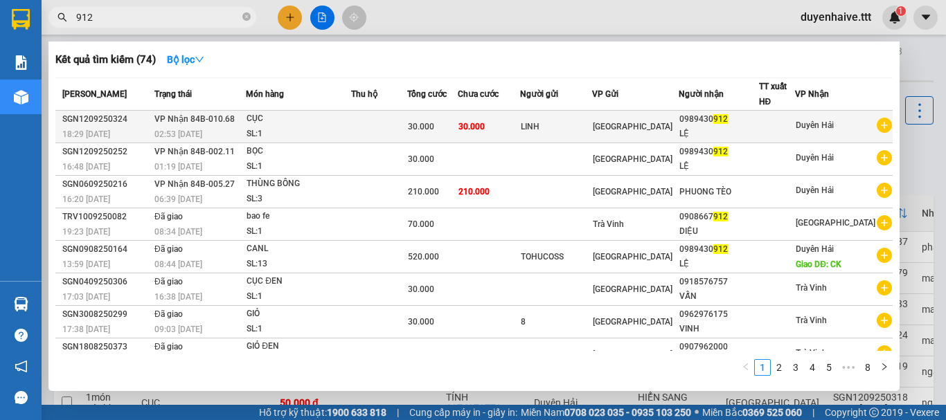
click at [709, 123] on div "0989430 912" at bounding box center [718, 119] width 79 height 15
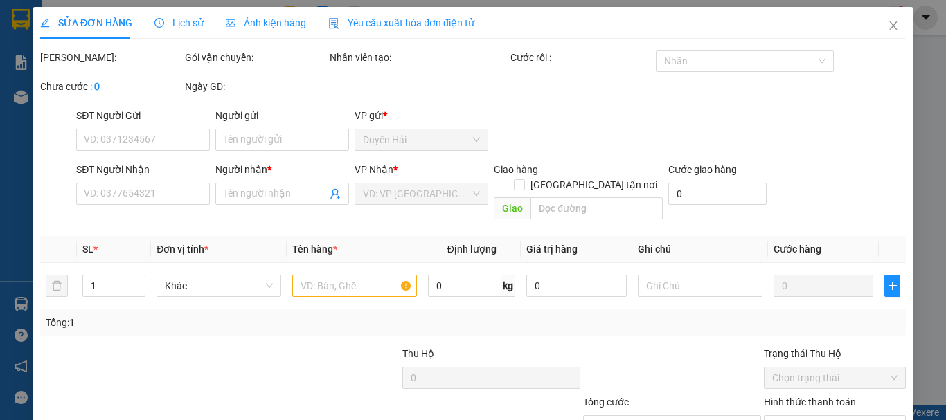
type input "LINH"
type input "0989430912"
type input "LỆ"
type input "30.000"
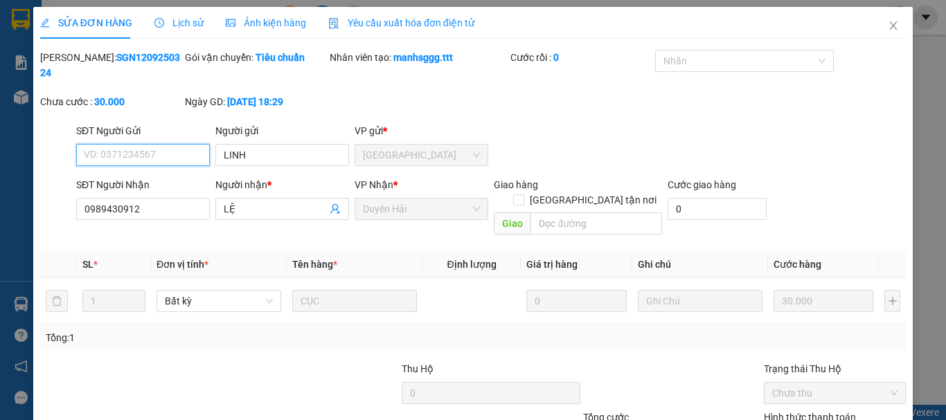
scroll to position [93, 0]
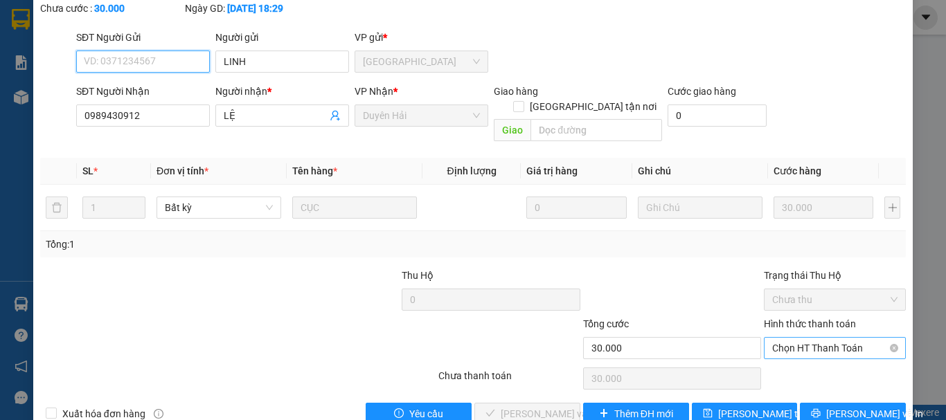
click at [772, 338] on span "Chọn HT Thanh Toán" at bounding box center [834, 348] width 125 height 21
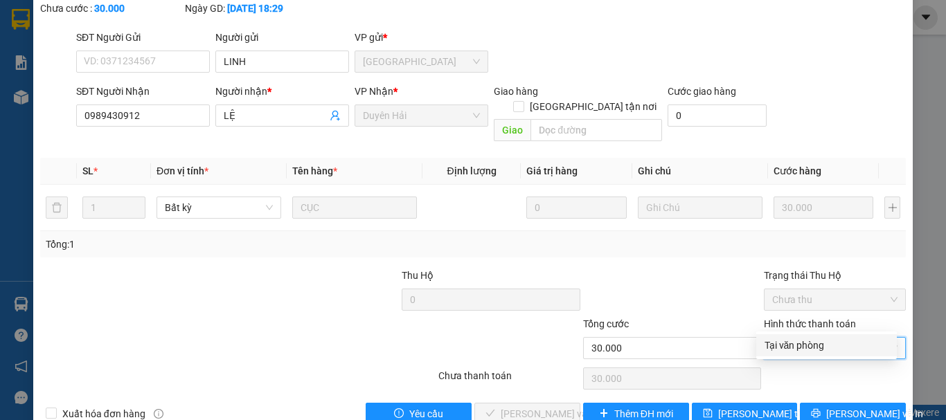
click at [768, 347] on div "Tại văn phòng" at bounding box center [826, 345] width 124 height 15
type input "0"
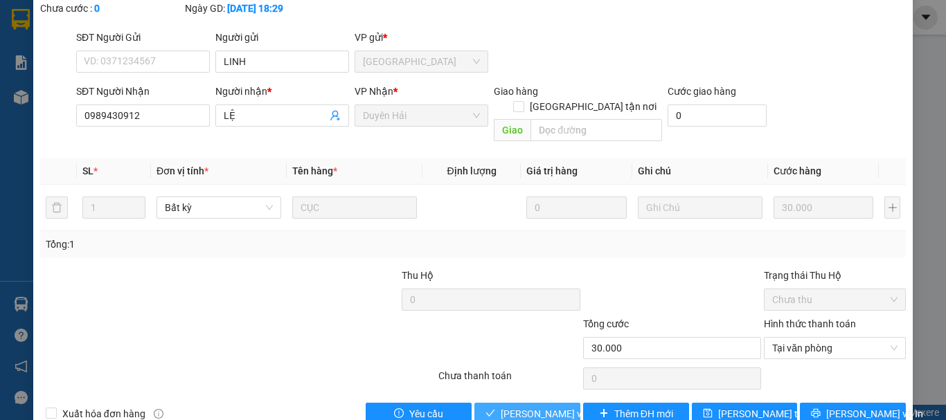
click at [530, 406] on span "[PERSON_NAME] và [PERSON_NAME] hàng" at bounding box center [567, 413] width 133 height 15
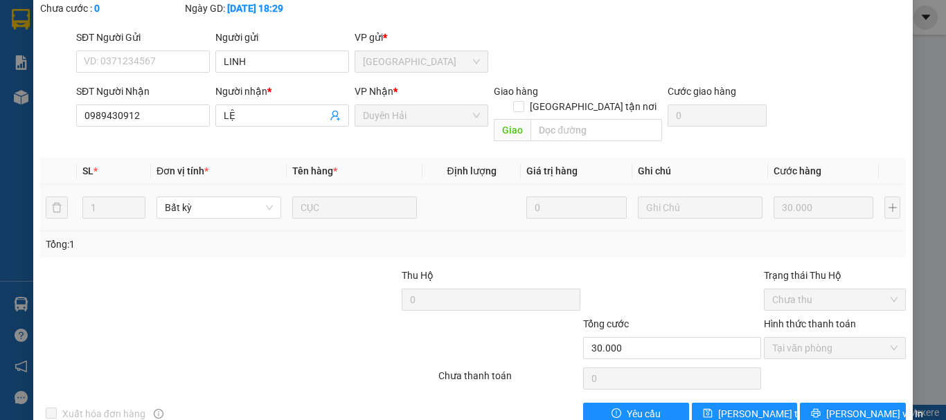
scroll to position [0, 0]
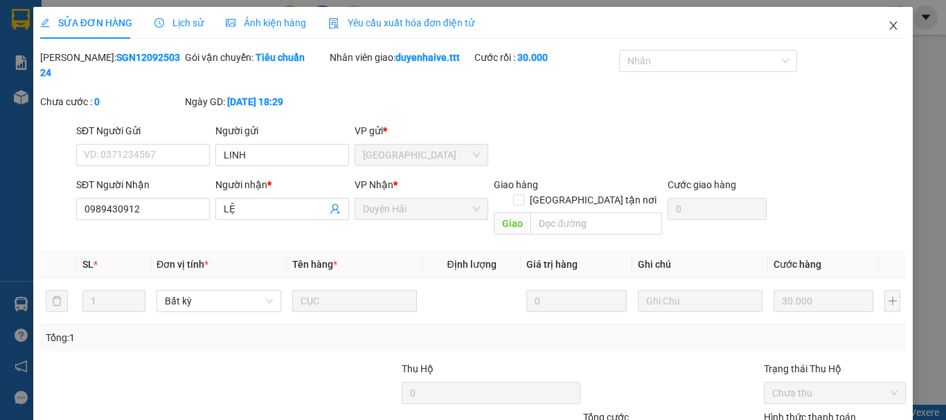
click at [887, 28] on icon "close" at bounding box center [892, 25] width 11 height 11
click at [883, 26] on div "duyenhaive.ttt 1" at bounding box center [847, 18] width 117 height 24
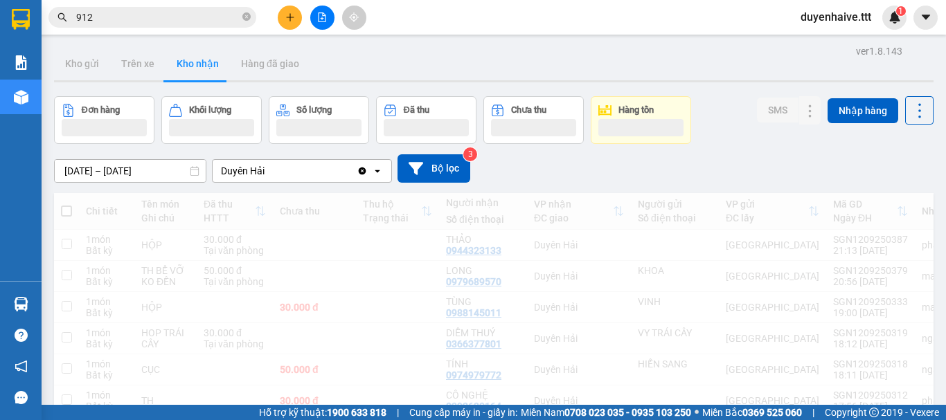
click at [246, 20] on icon "close-circle" at bounding box center [246, 16] width 8 height 8
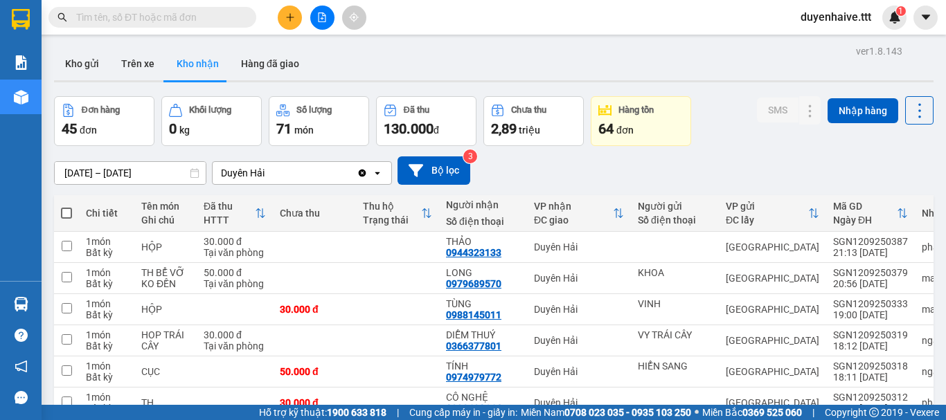
click at [190, 24] on input "text" at bounding box center [157, 17] width 163 height 15
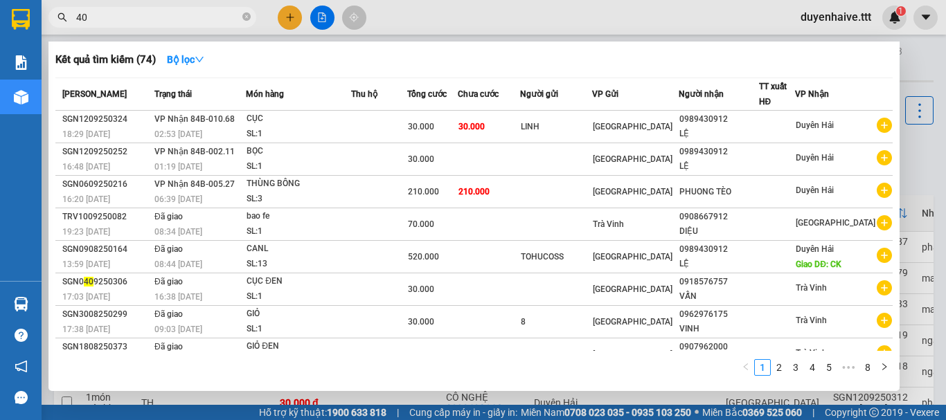
type input "409"
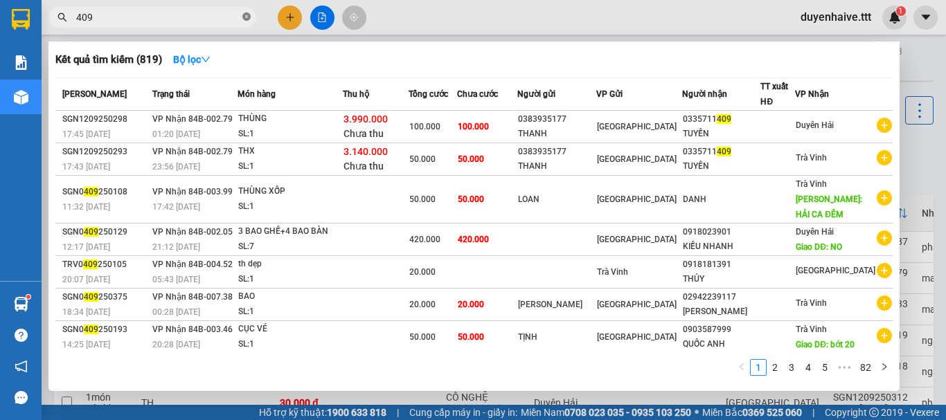
click at [249, 15] on icon "close-circle" at bounding box center [246, 16] width 8 height 8
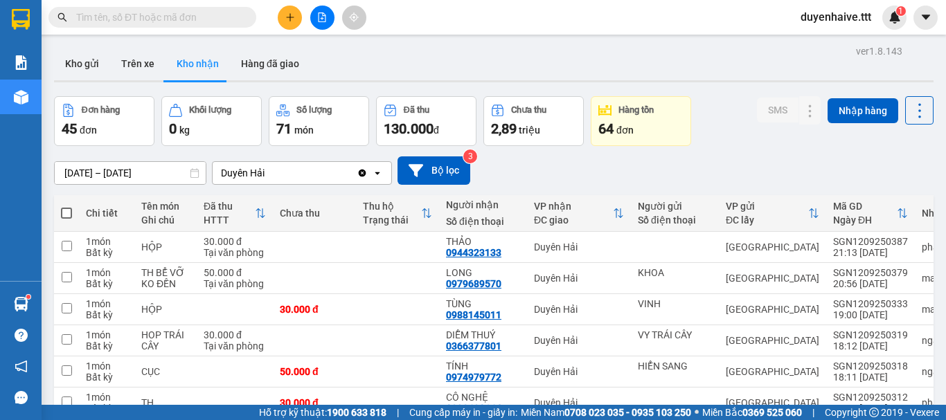
scroll to position [208, 0]
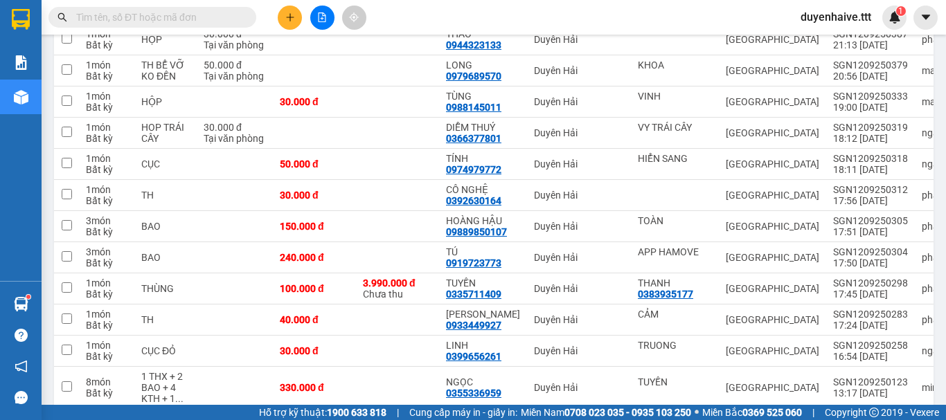
click at [467, 20] on div "Kết quả tìm kiếm ( 819 ) Bộ lọc Mã ĐH Trạng thái Món hàng Thu hộ Tổng cước Chưa…" at bounding box center [473, 17] width 946 height 35
click at [407, 18] on div "Kết quả tìm kiếm ( 819 ) Bộ lọc Mã ĐH Trạng thái Món hàng Thu hộ Tổng cước Chưa…" at bounding box center [473, 17] width 946 height 35
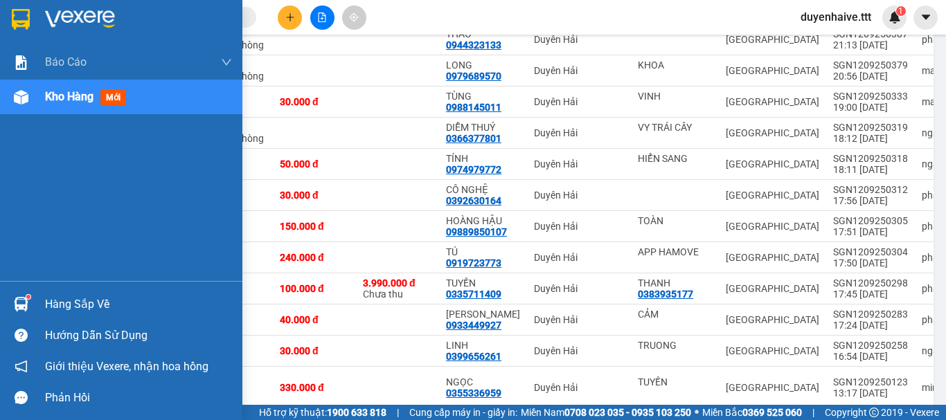
click at [79, 305] on div "Hàng sắp về" at bounding box center [138, 304] width 187 height 21
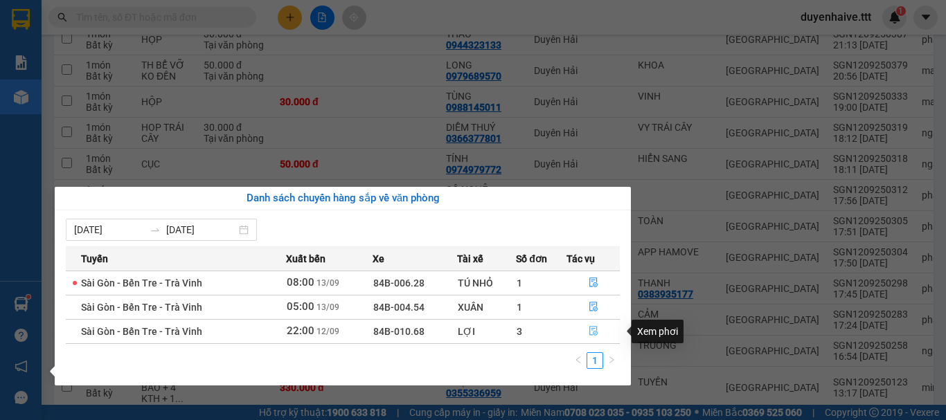
click at [593, 328] on icon "file-done" at bounding box center [593, 331] width 10 height 10
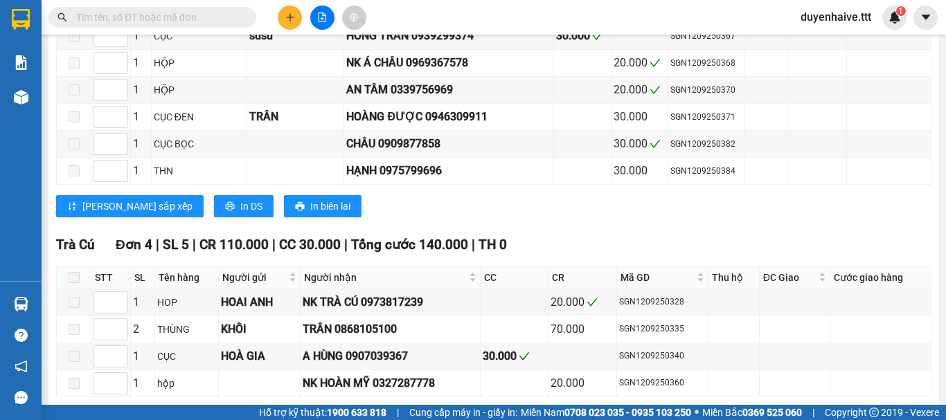
scroll to position [2008, 0]
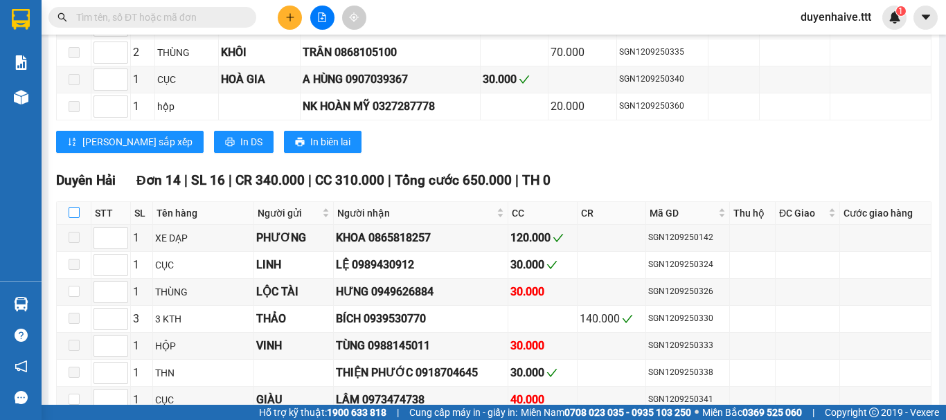
click at [71, 218] on input "checkbox" at bounding box center [74, 212] width 11 height 11
checkbox input "true"
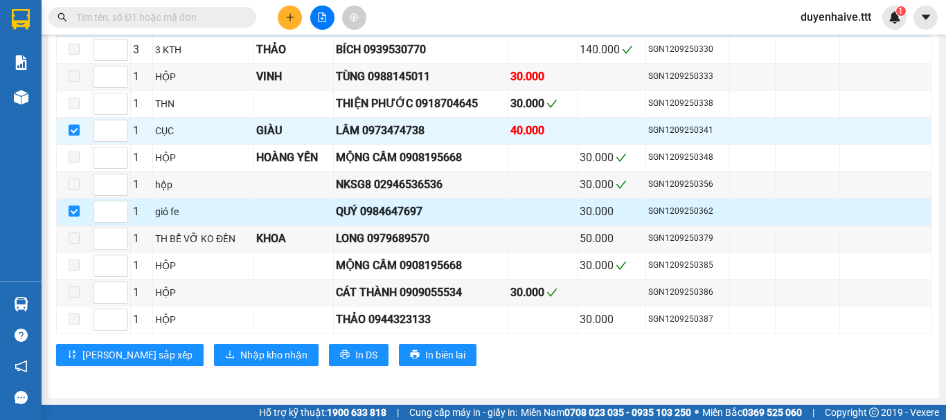
scroll to position [2077, 0]
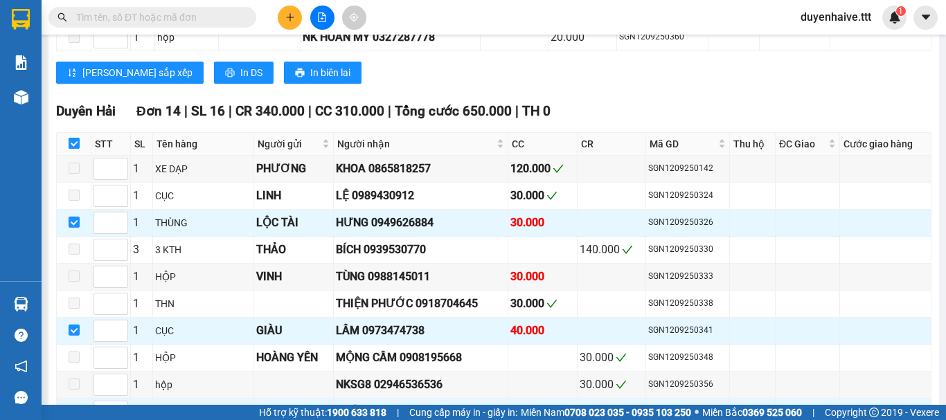
click at [75, 149] on input "checkbox" at bounding box center [74, 143] width 11 height 11
checkbox input "false"
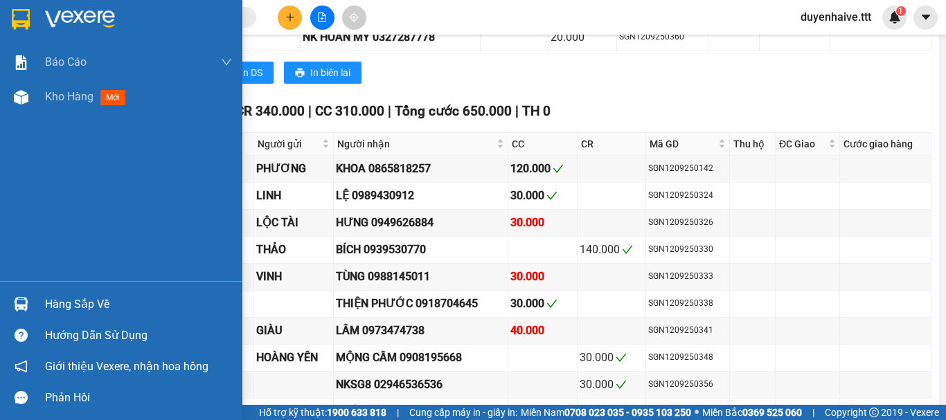
click at [83, 300] on div "Hàng sắp về" at bounding box center [138, 304] width 187 height 21
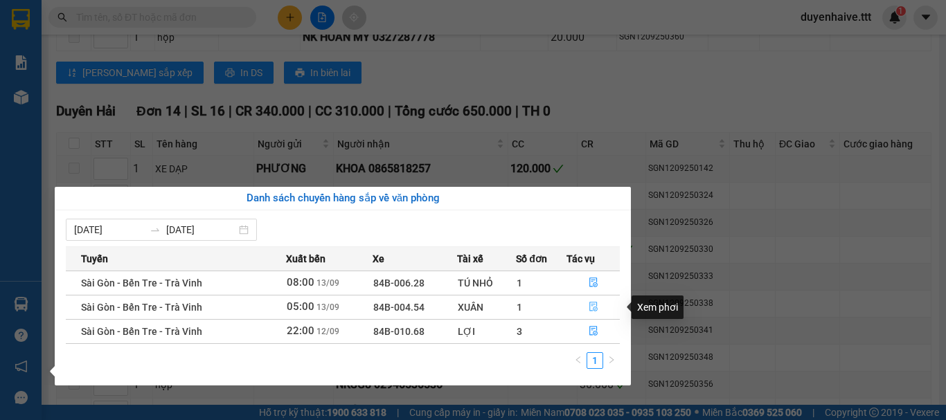
click at [590, 312] on icon "file-done" at bounding box center [593, 307] width 10 height 10
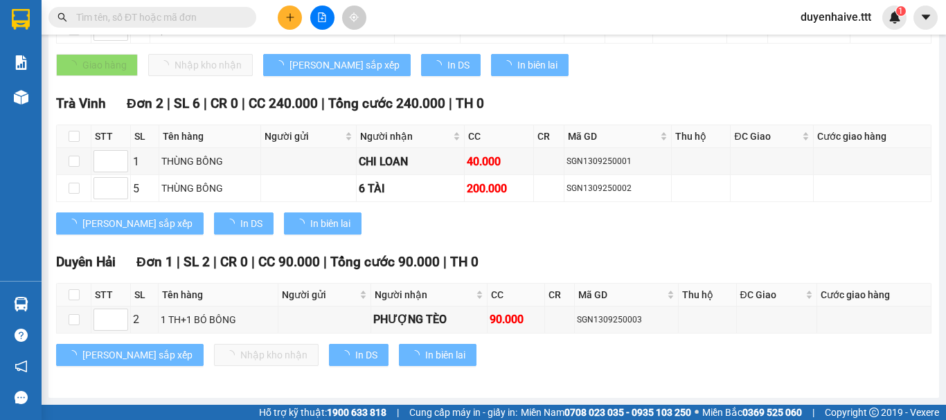
scroll to position [323, 0]
type input "[DATE]"
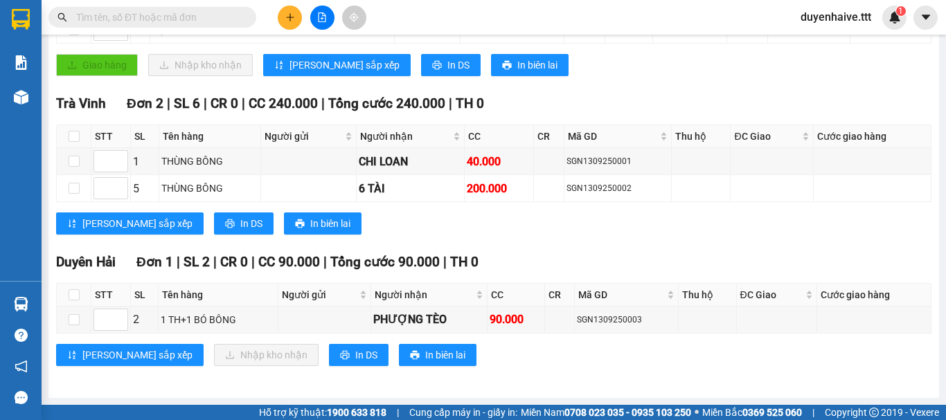
click at [530, 24] on div "Kết quả tìm kiếm ( 819 ) Bộ lọc Mã ĐH Trạng thái Món hàng Thu hộ Tổng cước Chưa…" at bounding box center [473, 17] width 946 height 35
click at [283, 21] on button at bounding box center [290, 18] width 24 height 24
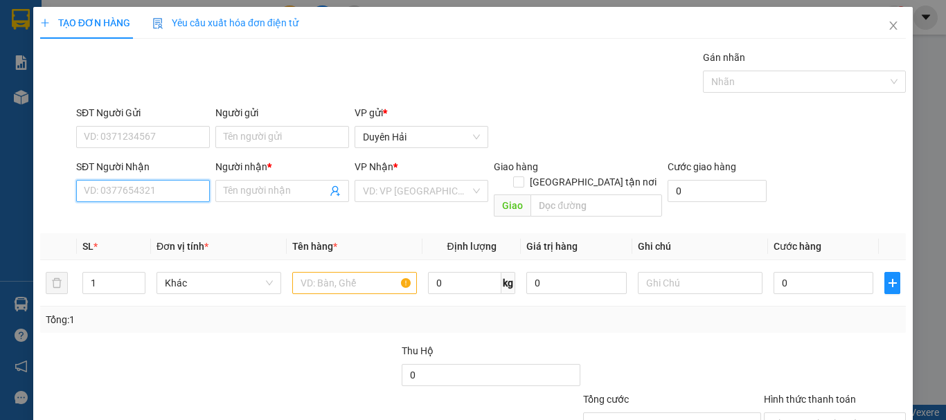
click at [161, 192] on input "SĐT Người Nhận" at bounding box center [143, 191] width 134 height 22
click at [164, 192] on input "219" at bounding box center [143, 191] width 134 height 22
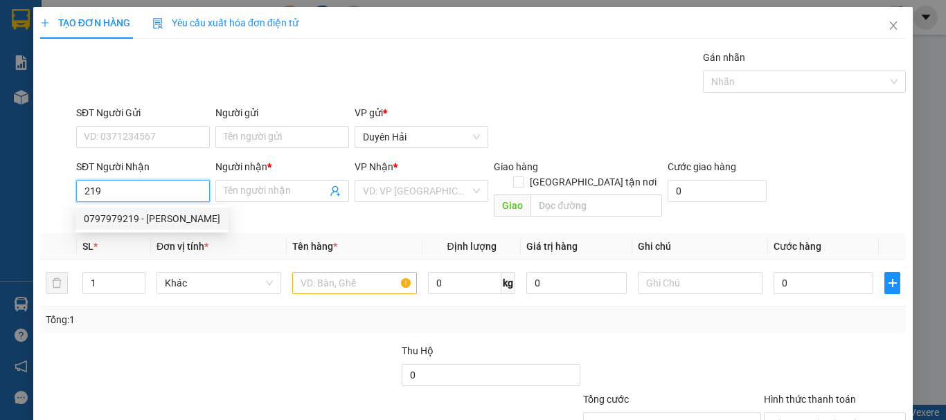
click at [152, 213] on div "0797979219 - [PERSON_NAME]" at bounding box center [152, 218] width 136 height 15
type input "0797979219"
type input "VŨ"
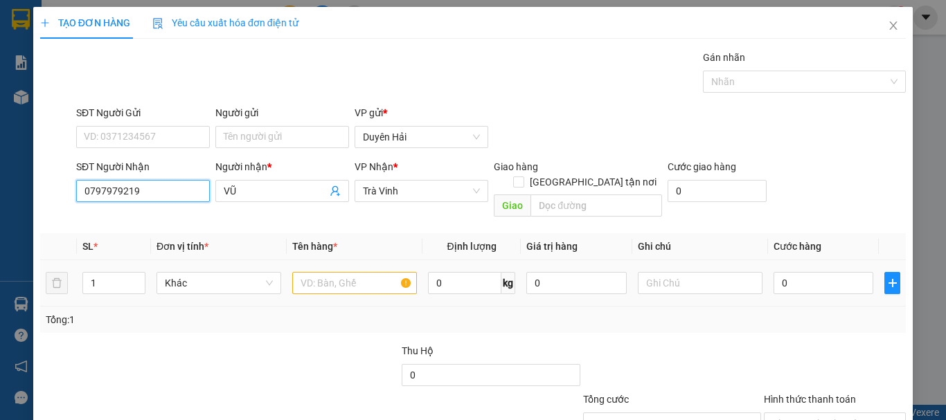
type input "0797979219"
click at [337, 272] on input "text" at bounding box center [354, 283] width 125 height 22
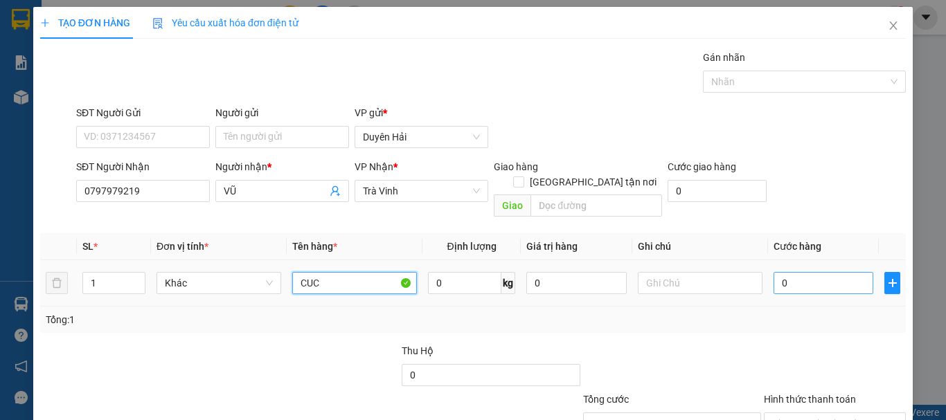
type input "CUC"
click at [788, 272] on input "0" at bounding box center [823, 283] width 100 height 22
type input "2"
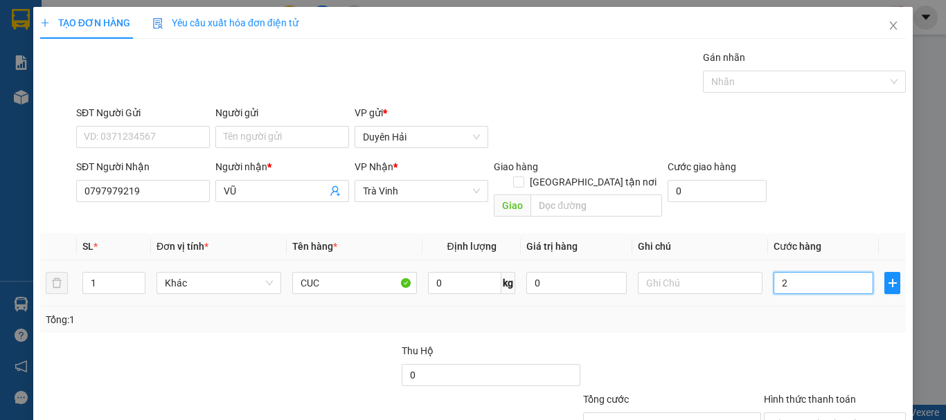
type input "20"
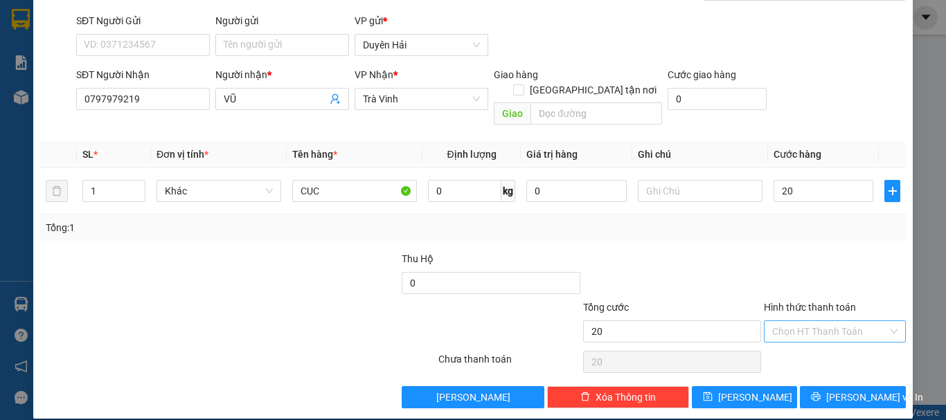
type input "20.000"
click at [779, 321] on input "Hình thức thanh toán" at bounding box center [830, 331] width 116 height 21
click at [793, 341] on div "Tại văn phòng" at bounding box center [826, 343] width 124 height 15
type input "0"
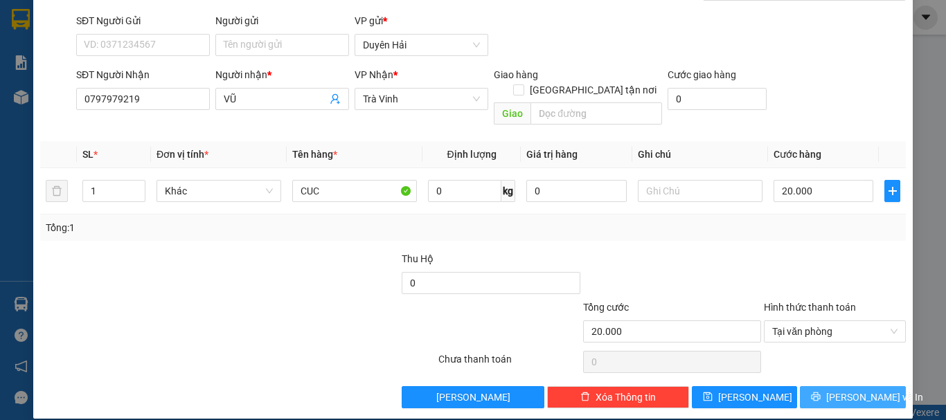
click at [820, 393] on icon "printer" at bounding box center [815, 397] width 9 height 9
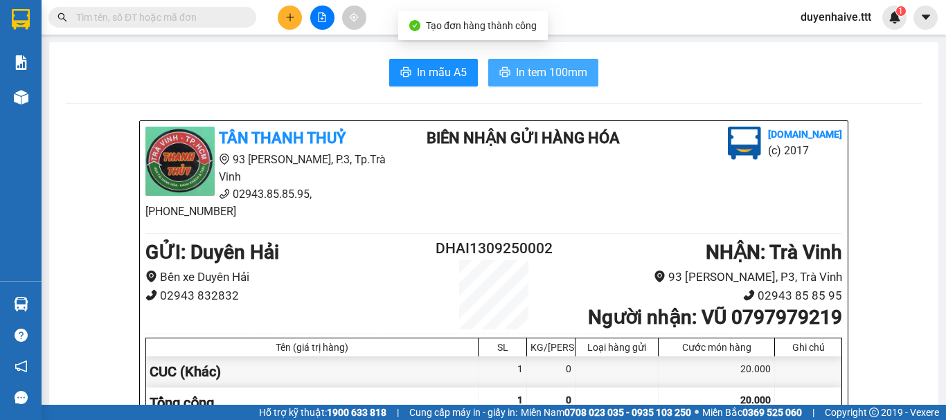
click at [516, 80] on span "In tem 100mm" at bounding box center [551, 72] width 71 height 17
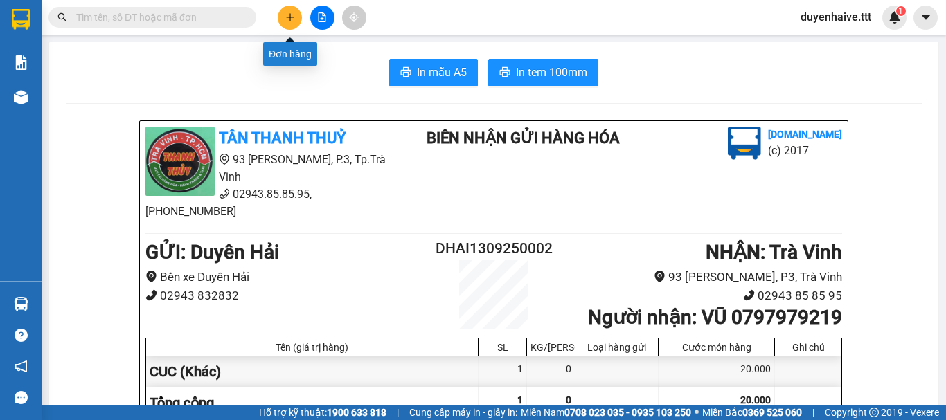
click at [291, 15] on icon "plus" at bounding box center [290, 17] width 10 height 10
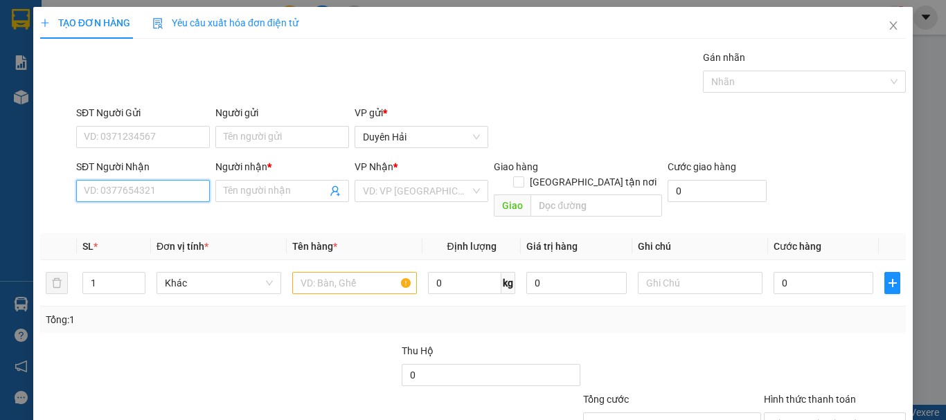
click at [91, 184] on input "SĐT Người Nhận" at bounding box center [143, 191] width 134 height 22
type input "0975441000"
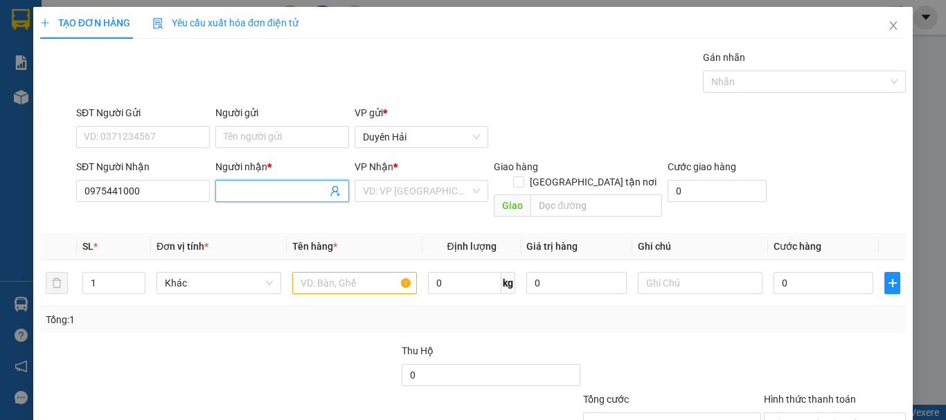
click at [242, 184] on input "Người nhận *" at bounding box center [275, 190] width 103 height 15
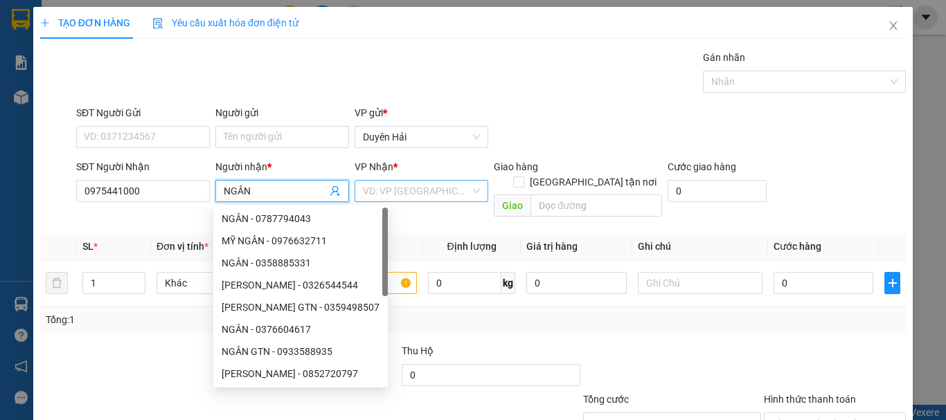
type input "NGÂN"
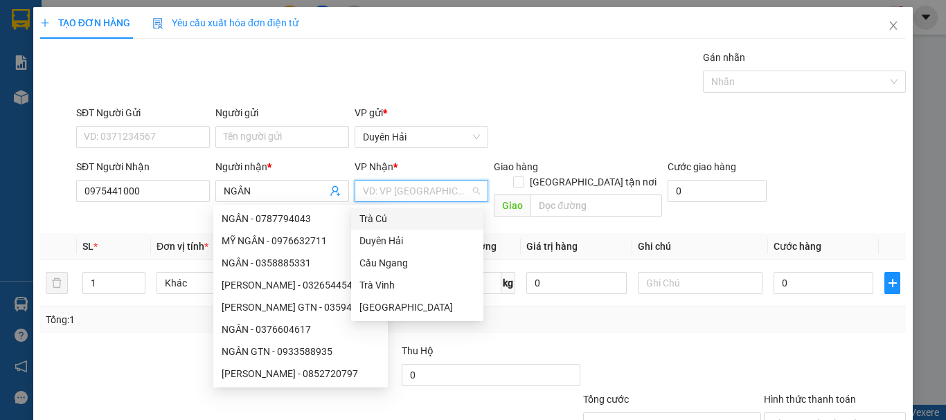
click at [370, 188] on input "search" at bounding box center [416, 191] width 107 height 21
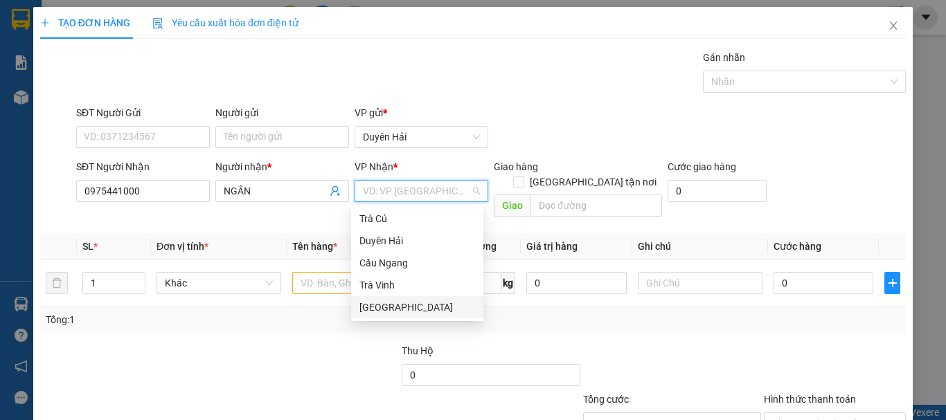
click at [366, 308] on div "[GEOGRAPHIC_DATA]" at bounding box center [417, 307] width 116 height 15
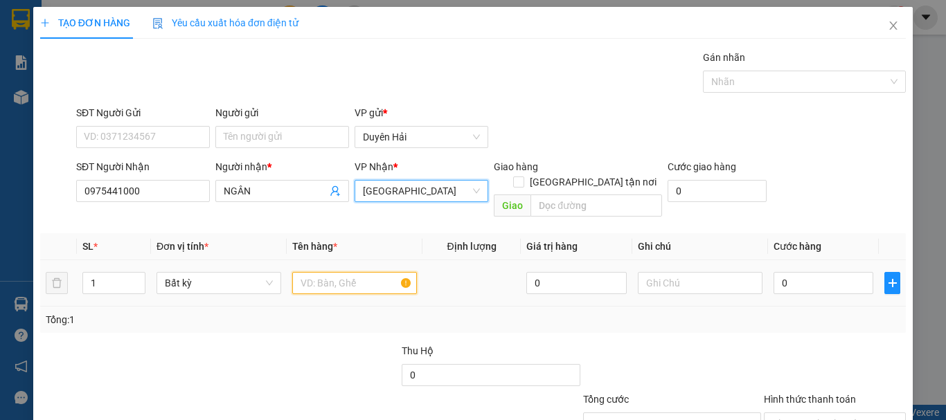
click at [292, 272] on input "text" at bounding box center [354, 283] width 125 height 22
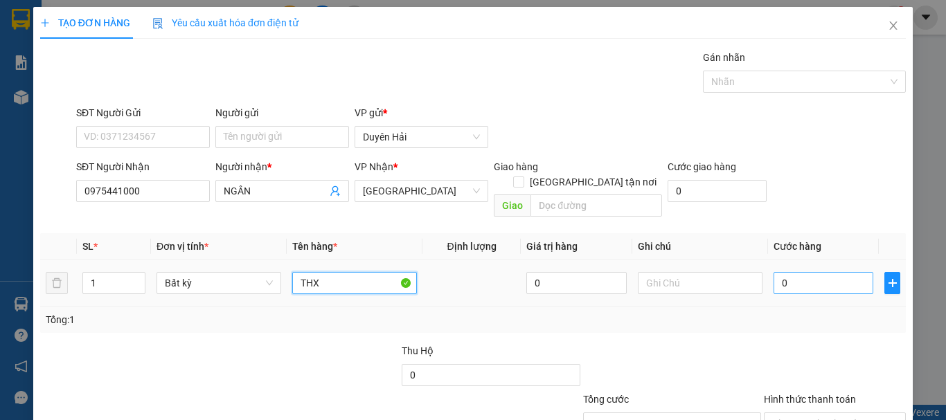
type input "THX"
click at [817, 273] on input "0" at bounding box center [823, 283] width 100 height 22
type input "4"
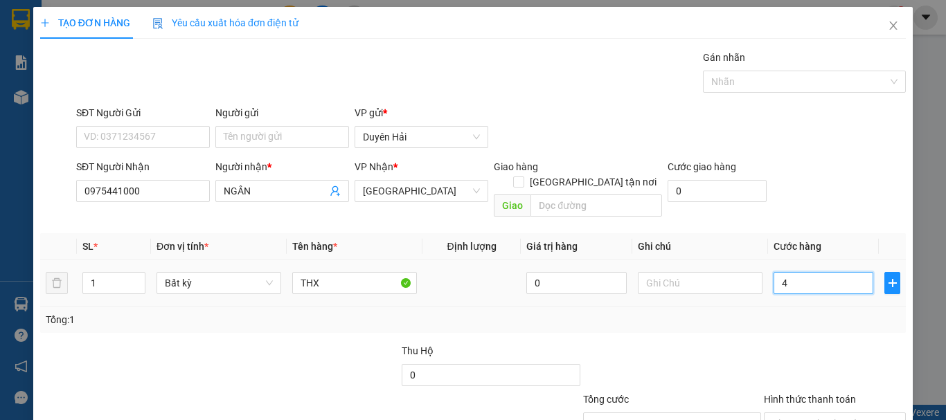
type input "40"
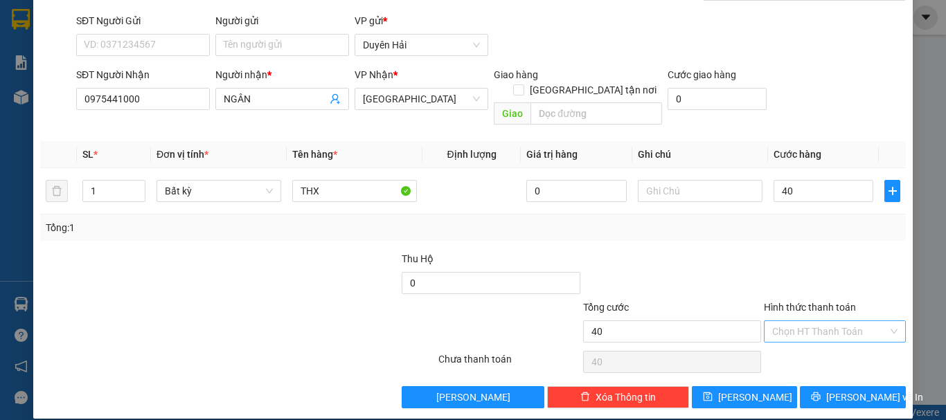
type input "40.000"
click at [802, 321] on input "Hình thức thanh toán" at bounding box center [830, 331] width 116 height 21
click at [804, 344] on div "Tại văn phòng" at bounding box center [826, 343] width 124 height 15
type input "0"
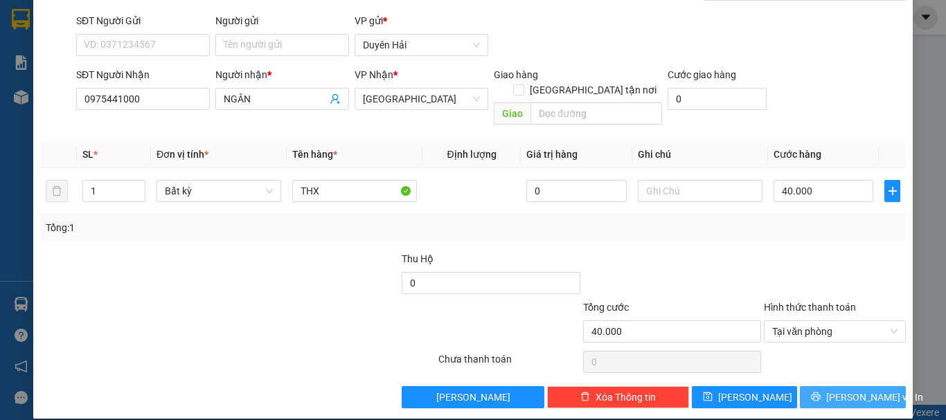
click at [837, 390] on span "[PERSON_NAME] và In" at bounding box center [874, 397] width 97 height 15
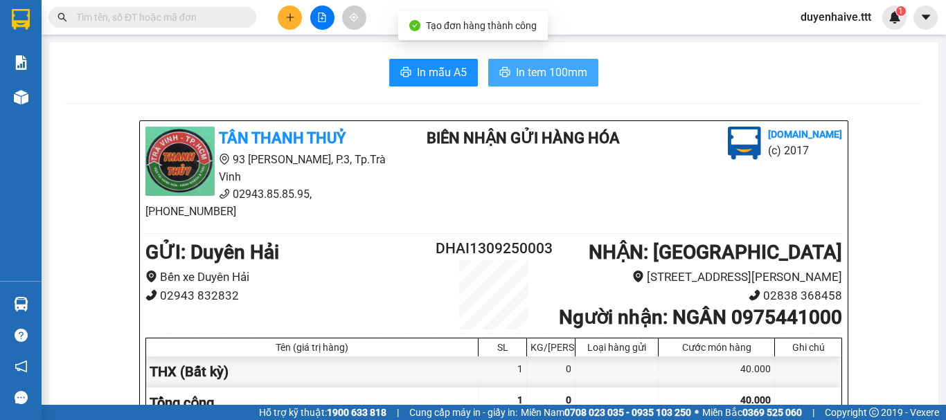
click at [554, 66] on span "In tem 100mm" at bounding box center [551, 72] width 71 height 17
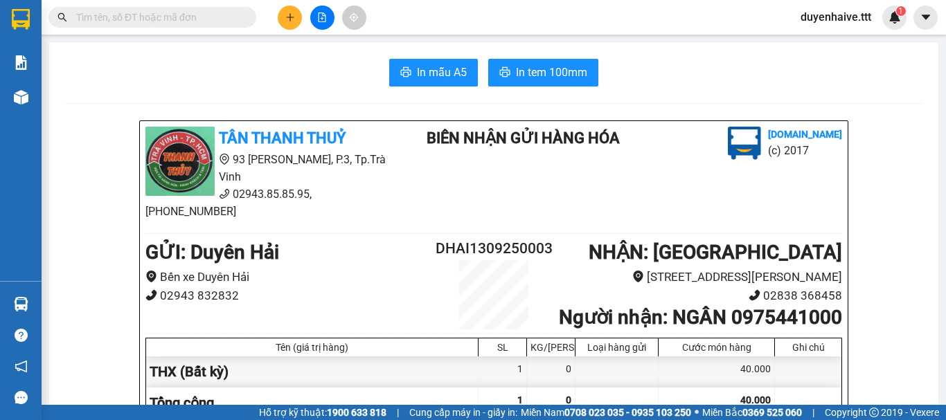
click at [220, 14] on input "text" at bounding box center [157, 17] width 163 height 15
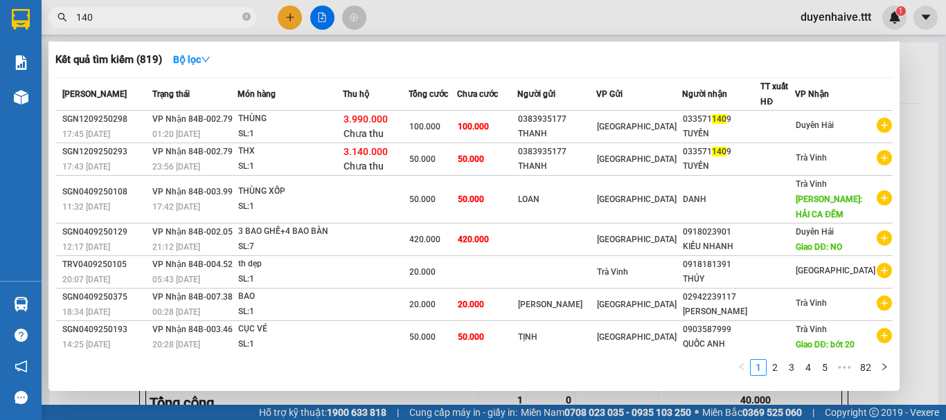
type input "1409"
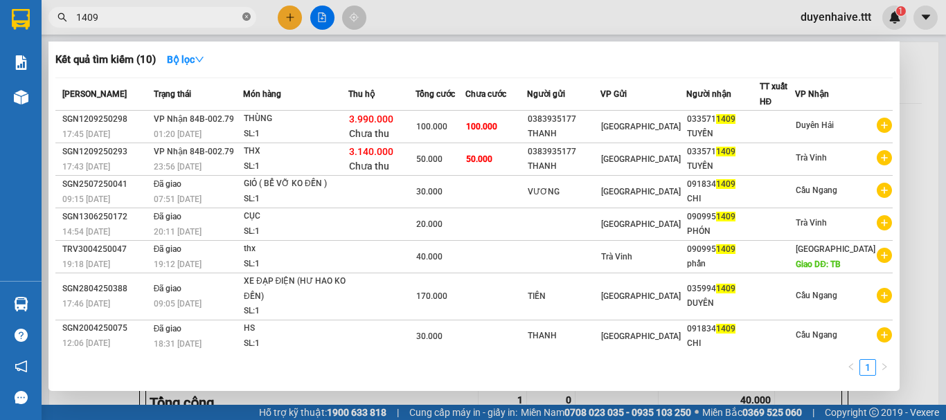
click at [244, 16] on icon "close-circle" at bounding box center [246, 16] width 8 height 8
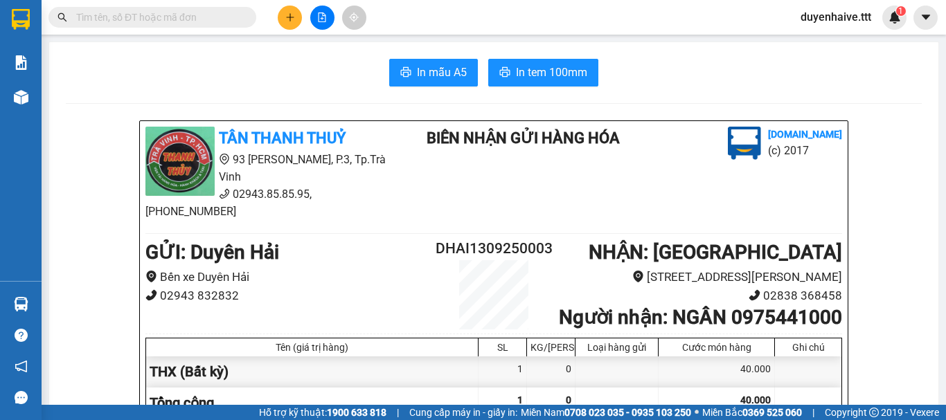
click at [207, 13] on input "text" at bounding box center [157, 17] width 163 height 15
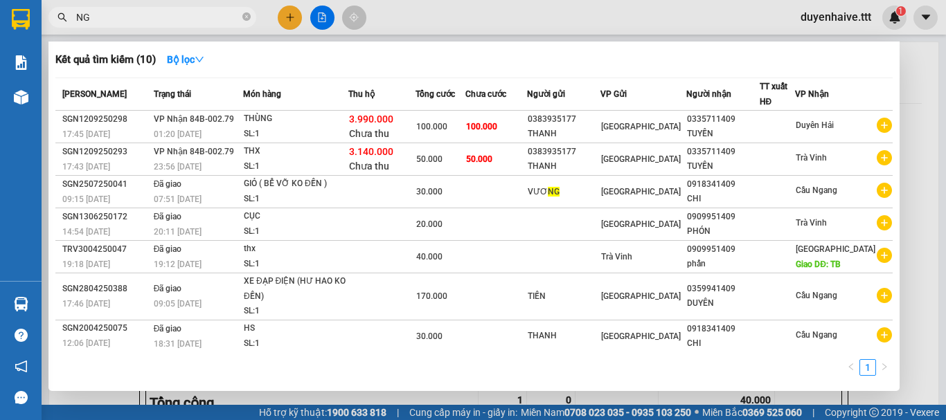
type input "NGU"
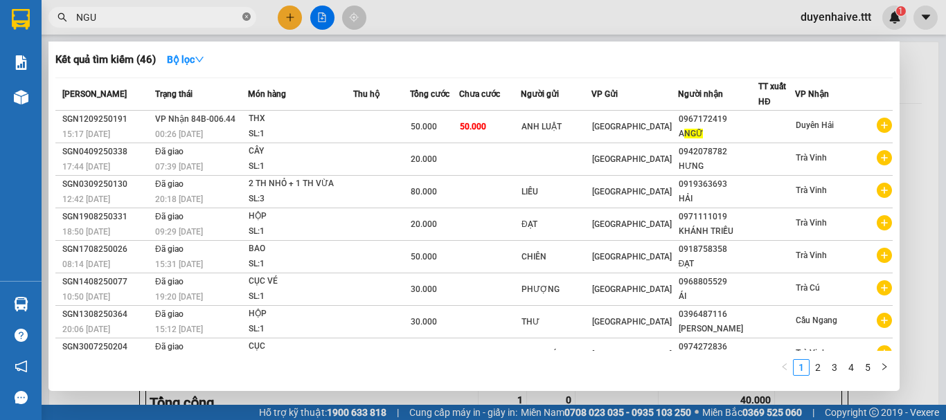
click at [249, 17] on icon "close-circle" at bounding box center [246, 16] width 8 height 8
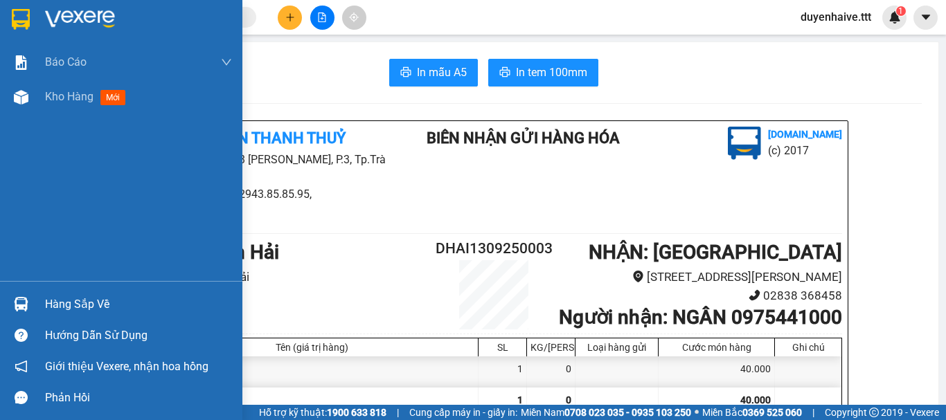
click at [89, 304] on div "Hàng sắp về" at bounding box center [138, 304] width 187 height 21
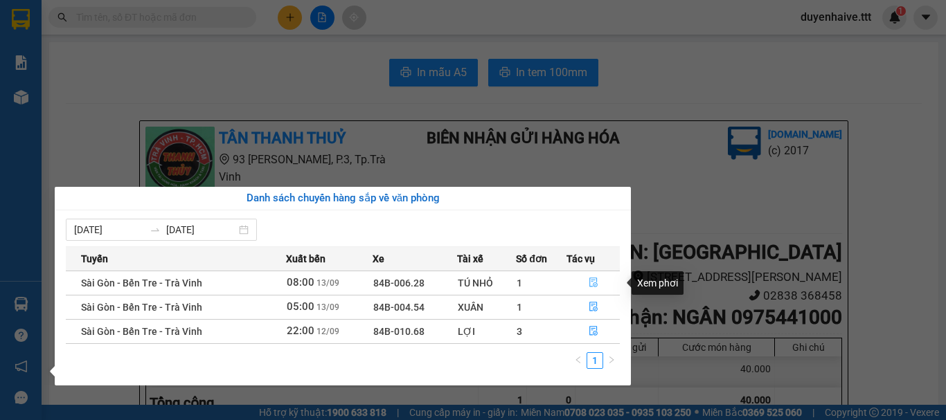
click at [595, 282] on icon "file-done" at bounding box center [593, 283] width 10 height 10
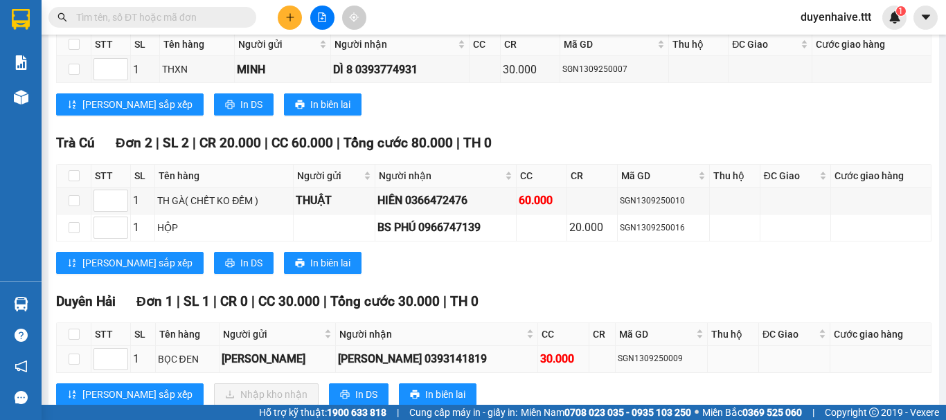
scroll to position [536, 0]
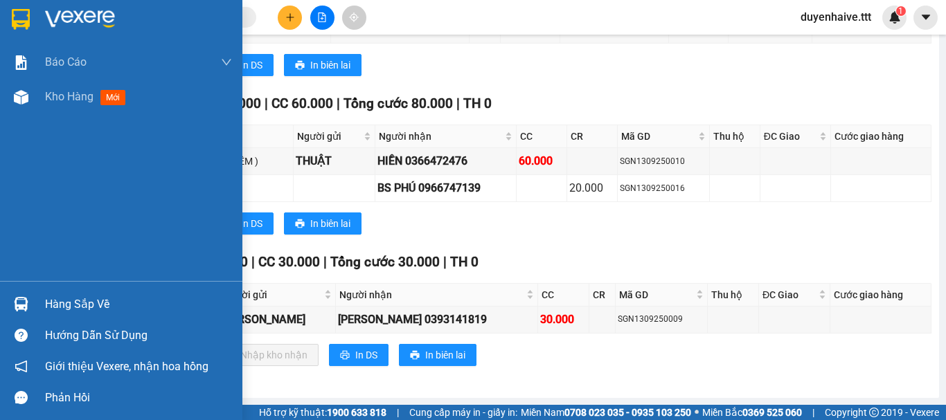
click at [58, 302] on div "Hàng sắp về" at bounding box center [138, 304] width 187 height 21
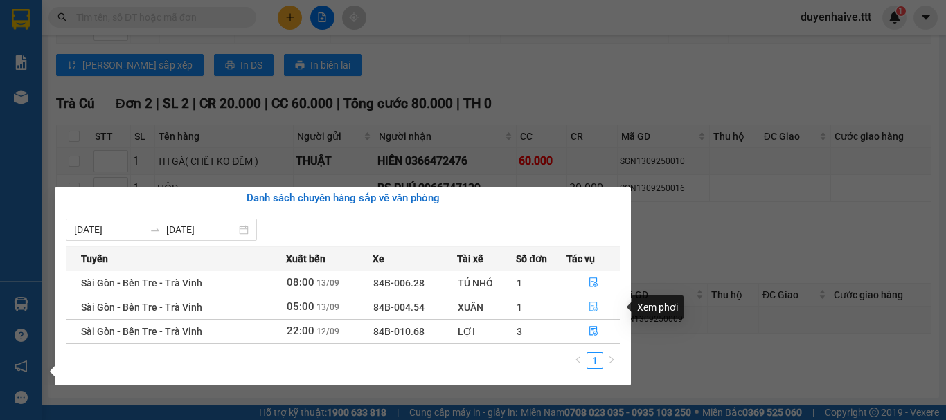
click at [593, 309] on icon "file-done" at bounding box center [593, 308] width 8 height 10
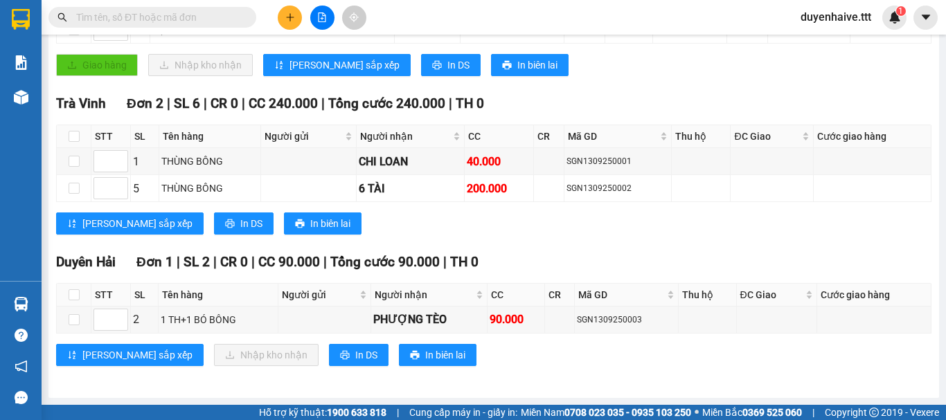
scroll to position [323, 0]
click at [547, 12] on div "Kết quả tìm kiếm ( 46 ) Bộ lọc Mã ĐH Trạng thái Món hàng Thu hộ Tổng cước Chưa …" at bounding box center [473, 17] width 946 height 35
click at [625, 20] on div "Kết quả tìm kiếm ( 46 ) Bộ lọc Mã ĐH Trạng thái Món hàng Thu hộ Tổng cước Chưa …" at bounding box center [473, 17] width 946 height 35
click at [507, 15] on div "Kết quả tìm kiếm ( 46 ) Bộ lọc Mã ĐH Trạng thái Món hàng Thu hộ Tổng cước Chưa …" at bounding box center [473, 17] width 946 height 35
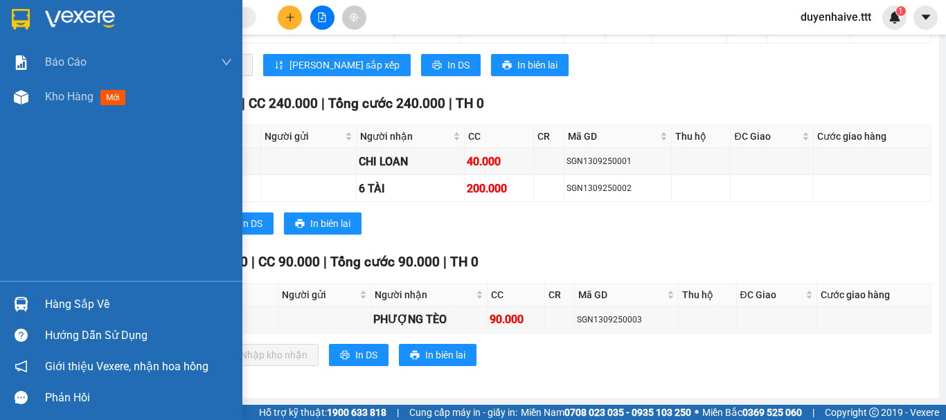
click at [80, 303] on div "Hàng sắp về" at bounding box center [138, 304] width 187 height 21
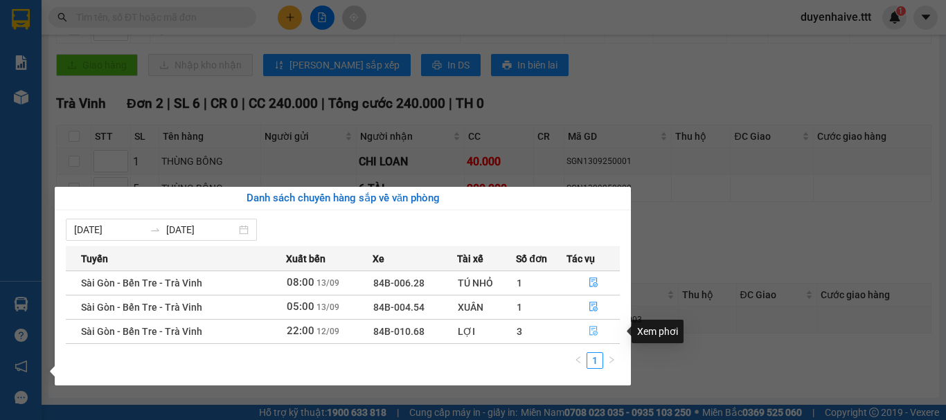
click at [588, 332] on icon "file-done" at bounding box center [593, 331] width 10 height 10
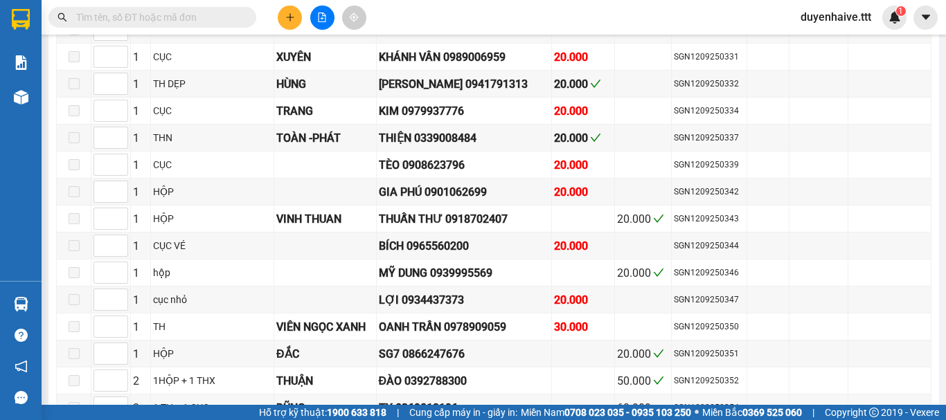
type input "[DATE]"
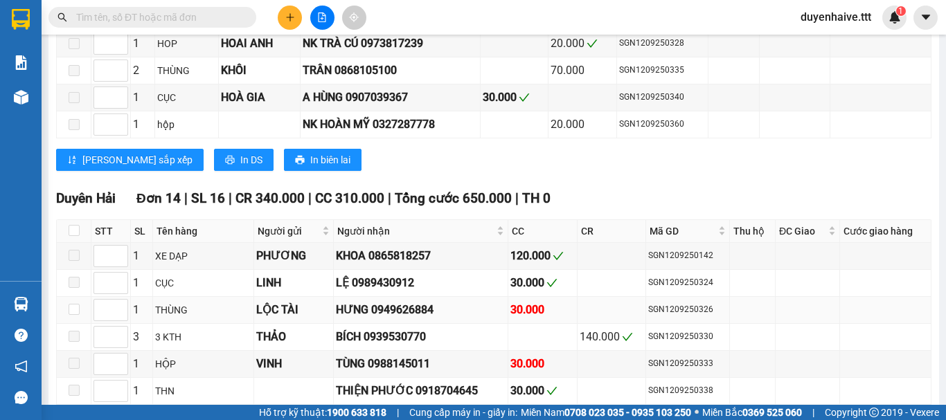
scroll to position [2197, 0]
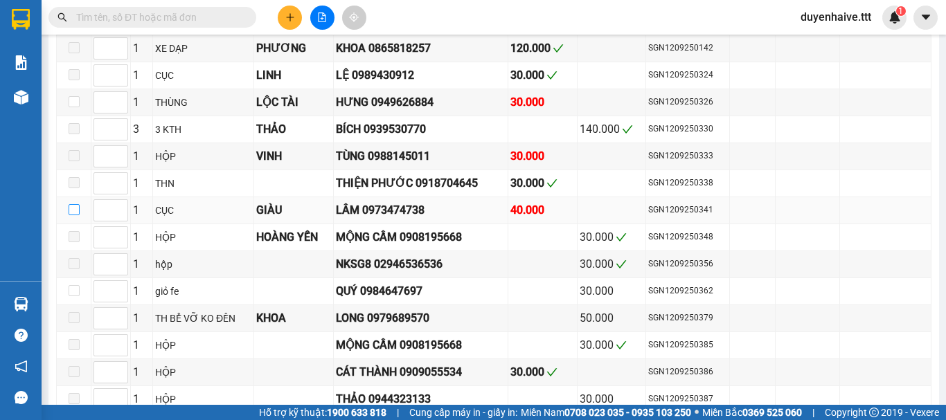
click at [73, 215] on input "checkbox" at bounding box center [74, 209] width 11 height 11
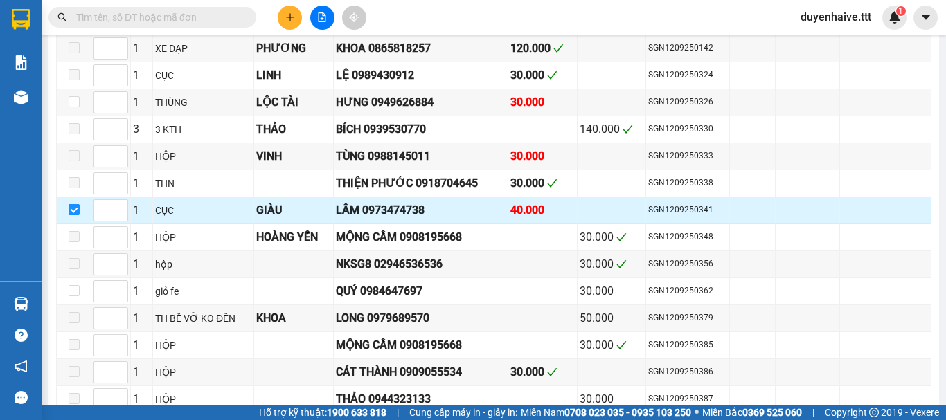
click at [73, 215] on input "checkbox" at bounding box center [74, 209] width 11 height 11
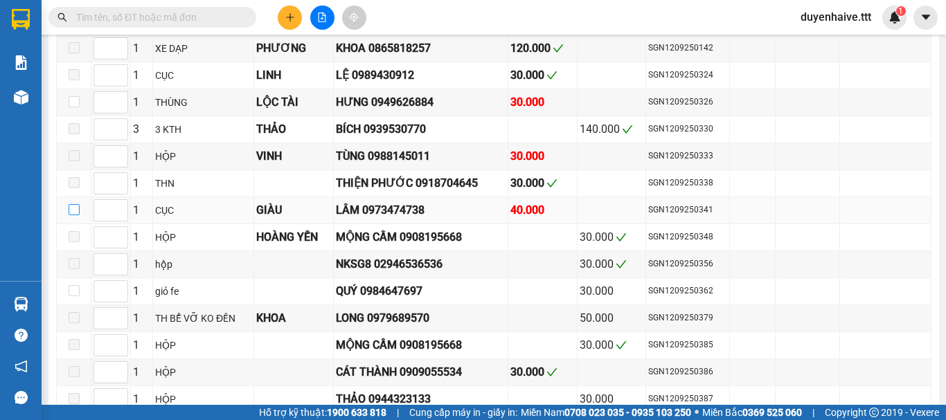
click at [72, 215] on input "checkbox" at bounding box center [74, 209] width 11 height 11
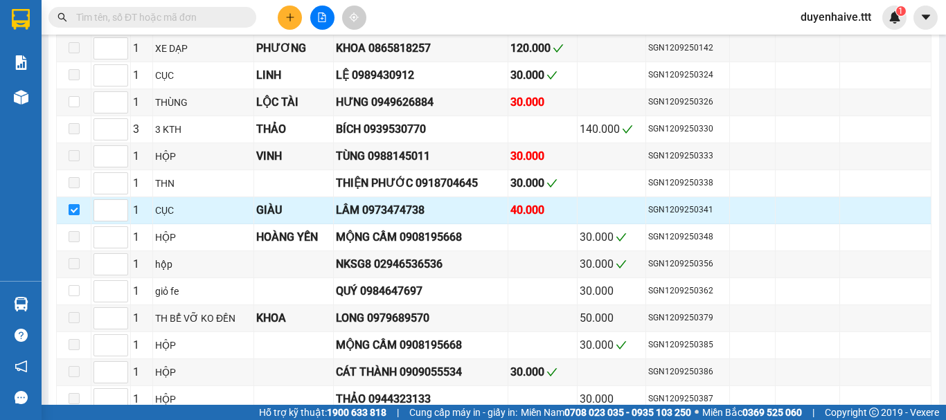
click at [75, 215] on input "checkbox" at bounding box center [74, 209] width 11 height 11
checkbox input "false"
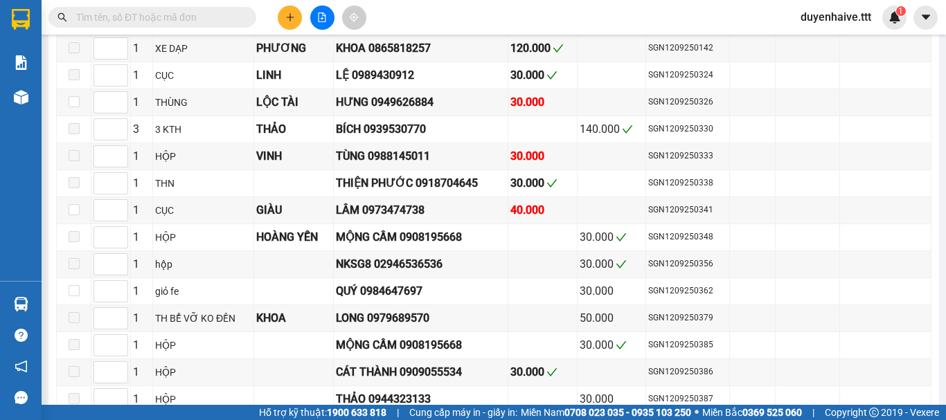
click at [457, 16] on div "Kết quả tìm kiếm ( 46 ) Bộ lọc Mã ĐH Trạng thái Món hàng Thu hộ Tổng cước Chưa …" at bounding box center [473, 17] width 946 height 35
click at [424, 17] on div "Kết quả tìm kiếm ( 46 ) Bộ lọc Mã ĐH Trạng thái Món hàng Thu hộ Tổng cước Chưa …" at bounding box center [473, 17] width 946 height 35
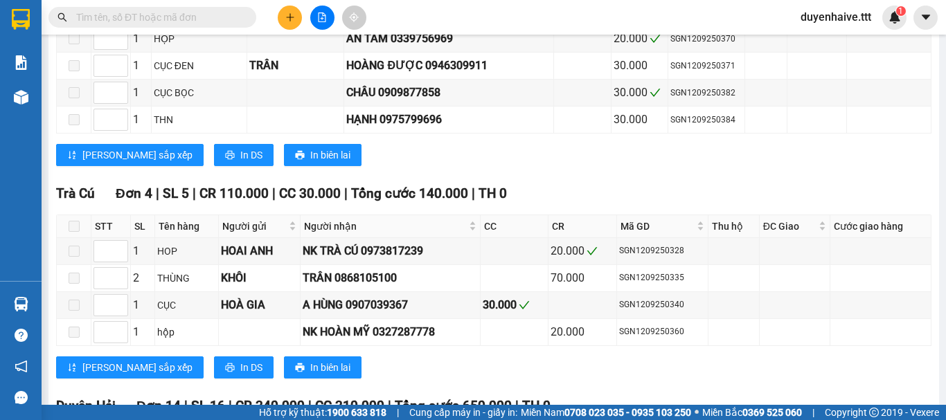
scroll to position [1643, 0]
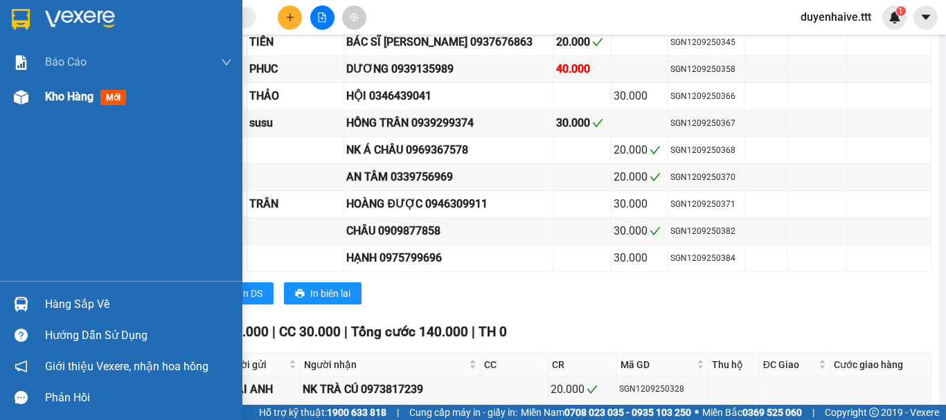
click at [75, 96] on span "Kho hàng" at bounding box center [69, 96] width 48 height 13
click at [496, 19] on div "Kết quả tìm kiếm ( 46 ) Bộ lọc Mã ĐH Trạng thái Món hàng Thu hộ Tổng cước Chưa …" at bounding box center [473, 17] width 946 height 35
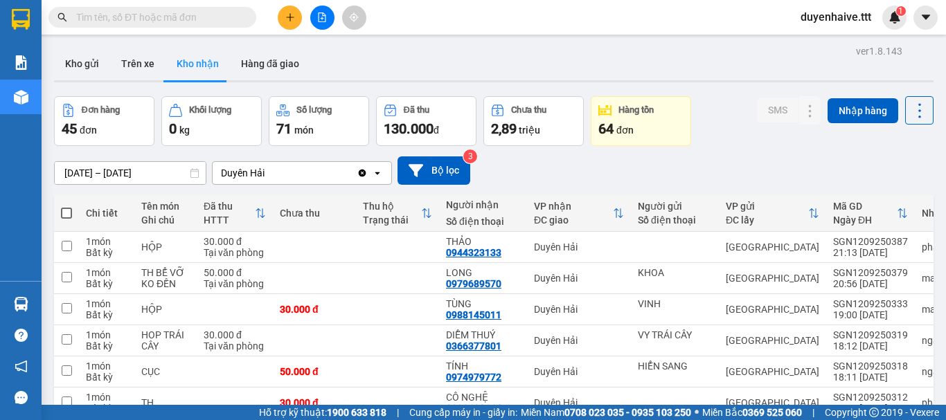
click at [187, 21] on input "text" at bounding box center [157, 17] width 163 height 15
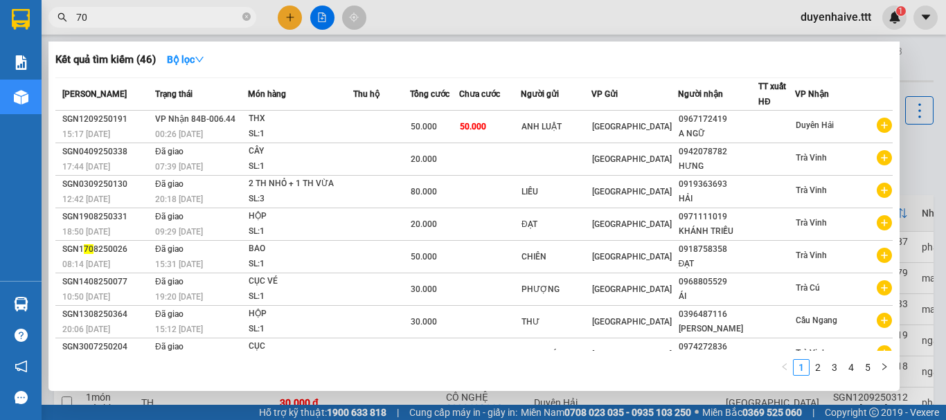
type input "705"
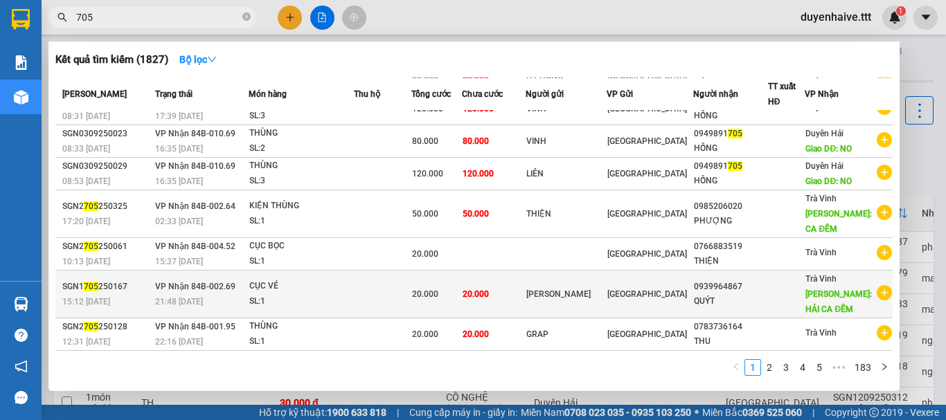
scroll to position [46, 0]
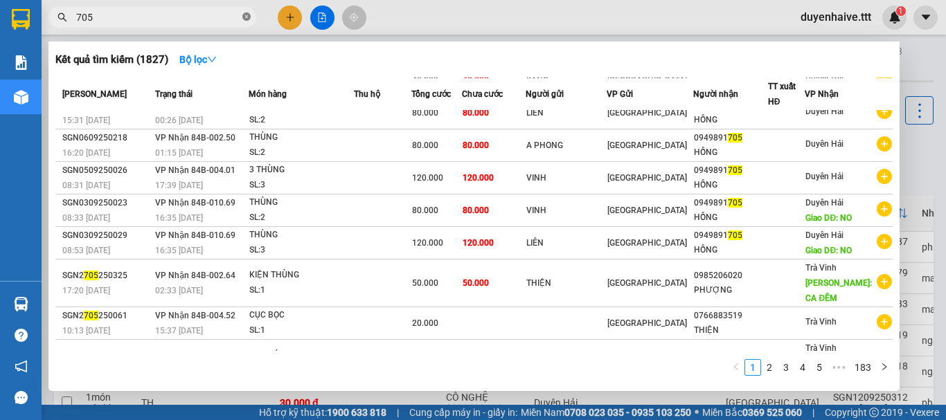
click at [248, 16] on icon "close-circle" at bounding box center [246, 16] width 8 height 8
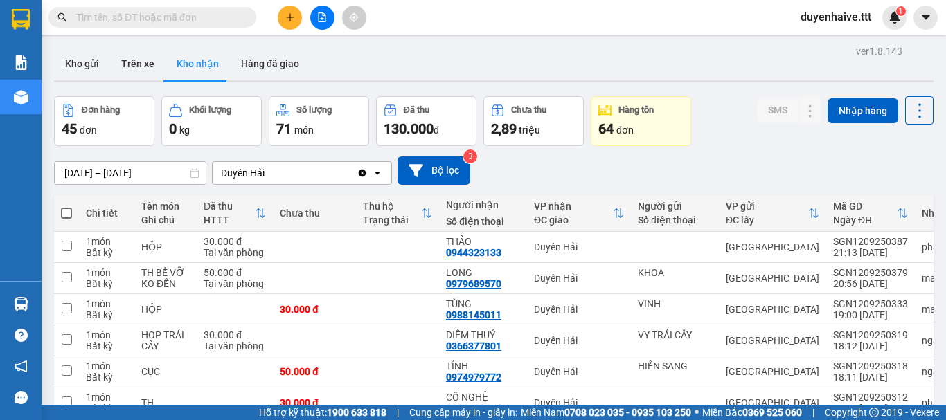
click at [190, 15] on input "text" at bounding box center [157, 17] width 163 height 15
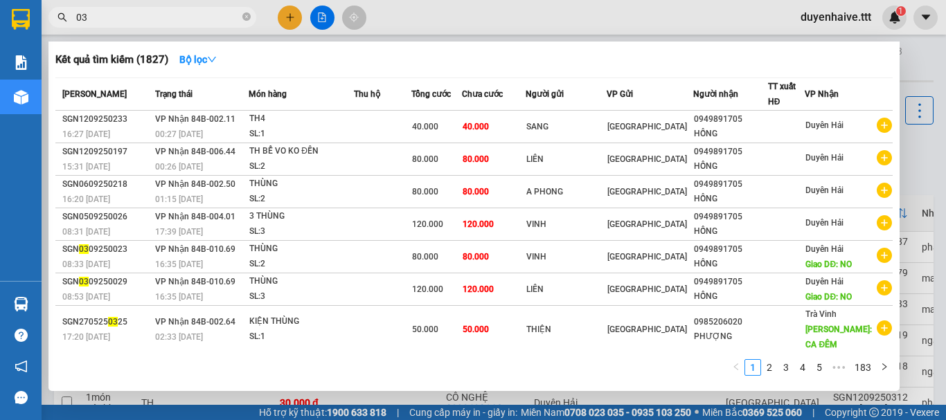
type input "037"
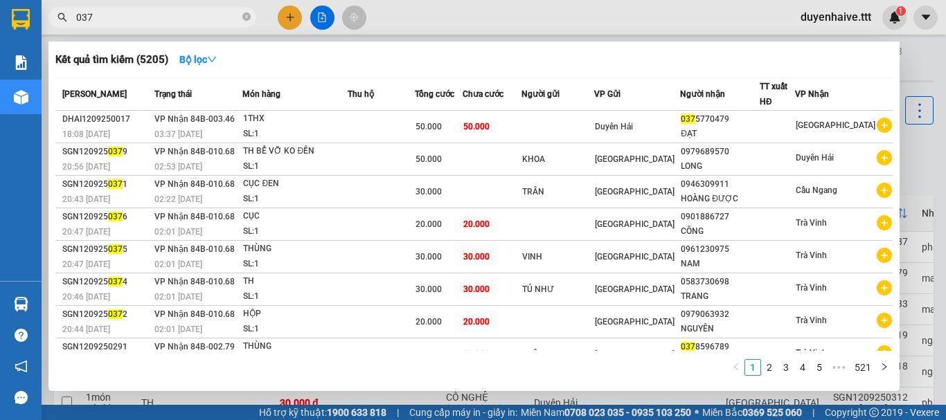
scroll to position [100, 0]
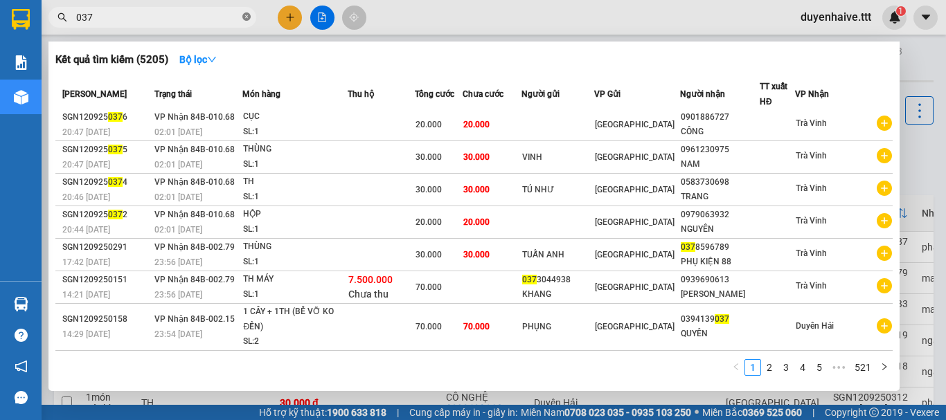
click at [246, 17] on icon "close-circle" at bounding box center [246, 16] width 8 height 8
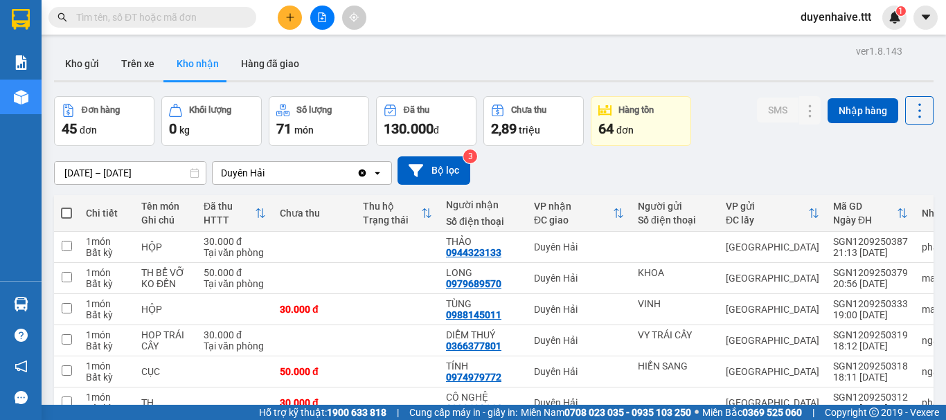
click at [222, 17] on input "text" at bounding box center [157, 17] width 163 height 15
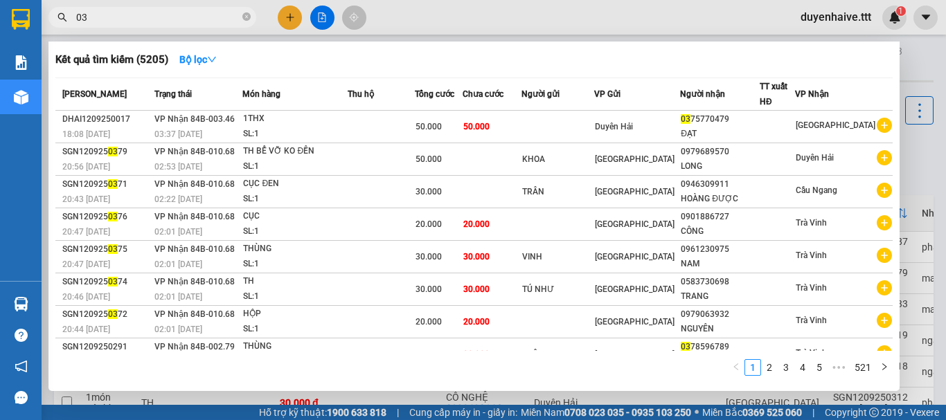
type input "037"
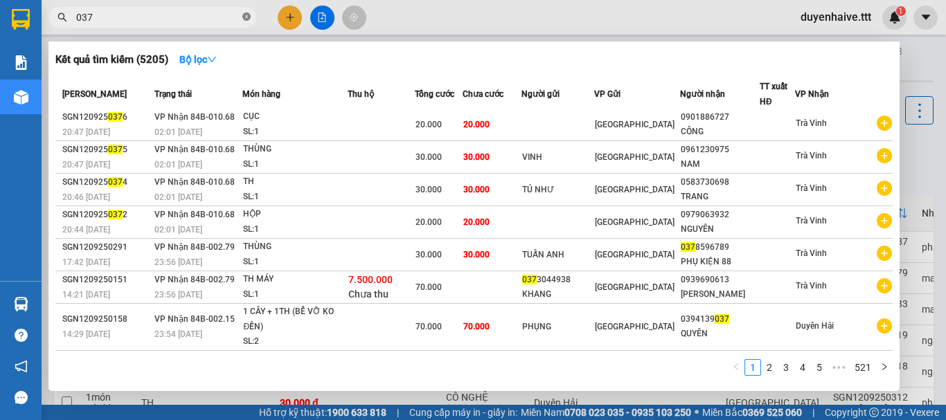
click at [245, 12] on span at bounding box center [246, 17] width 8 height 13
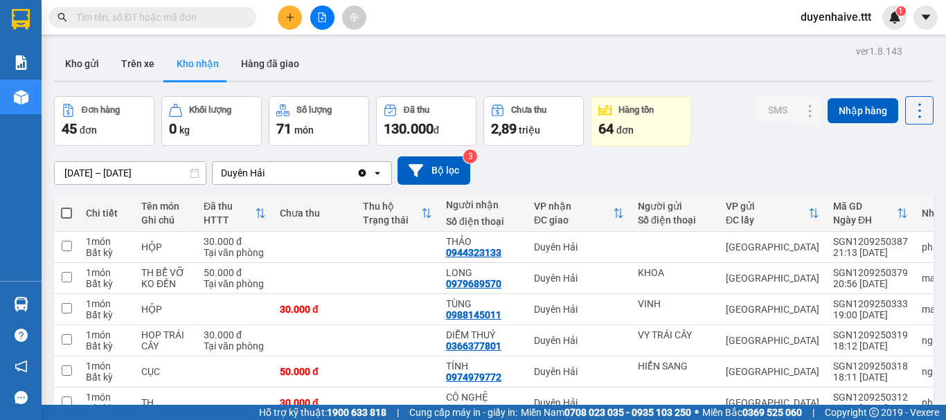
click at [208, 21] on input "text" at bounding box center [157, 17] width 163 height 15
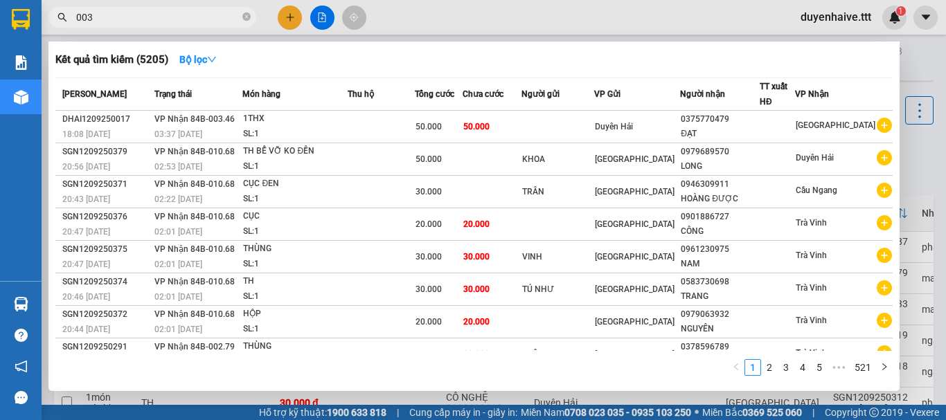
type input "0037"
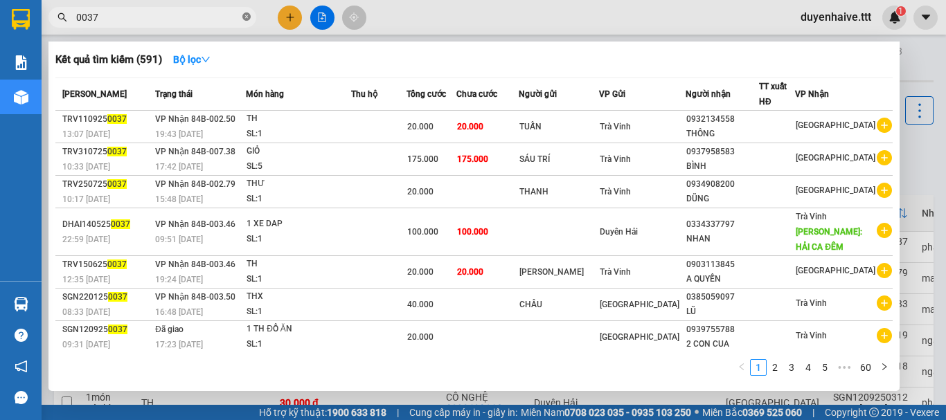
click at [247, 17] on icon "close-circle" at bounding box center [246, 16] width 8 height 8
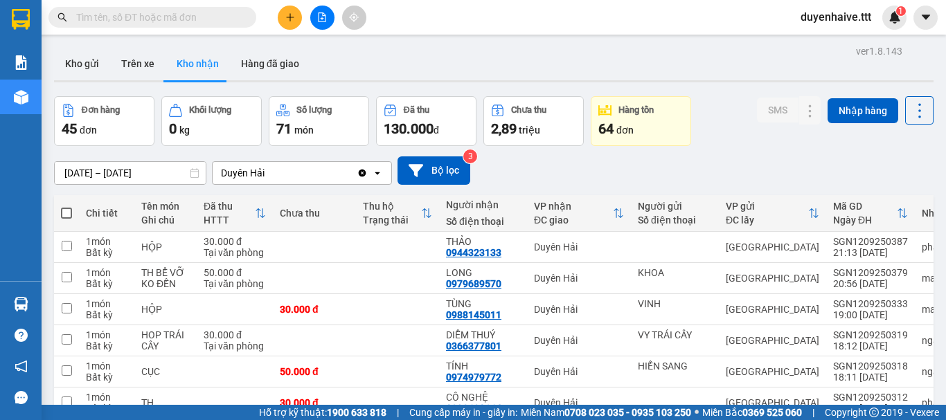
click at [222, 16] on input "text" at bounding box center [157, 17] width 163 height 15
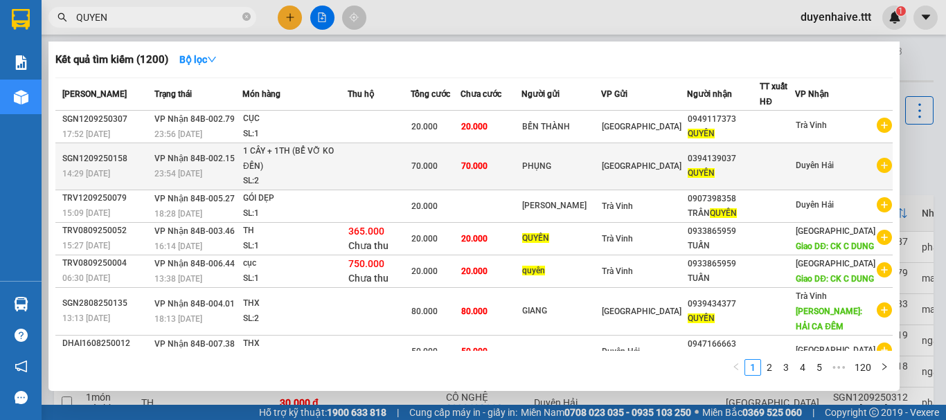
type input "QUYEN"
click at [794, 168] on div at bounding box center [777, 166] width 34 height 15
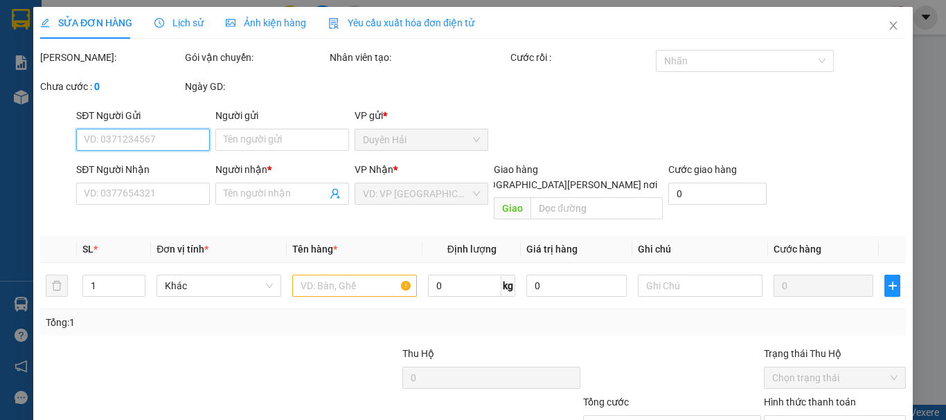
scroll to position [94, 0]
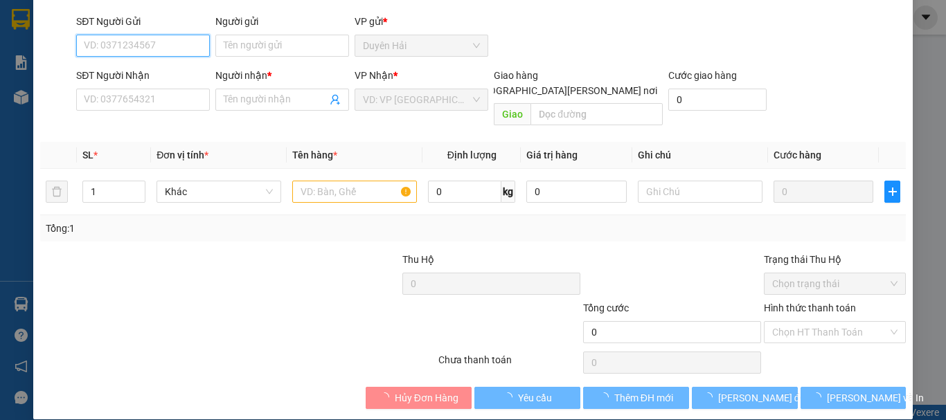
type input "PHỤNG"
type input "0394139037"
type input "QUYÊN"
type input "70.000"
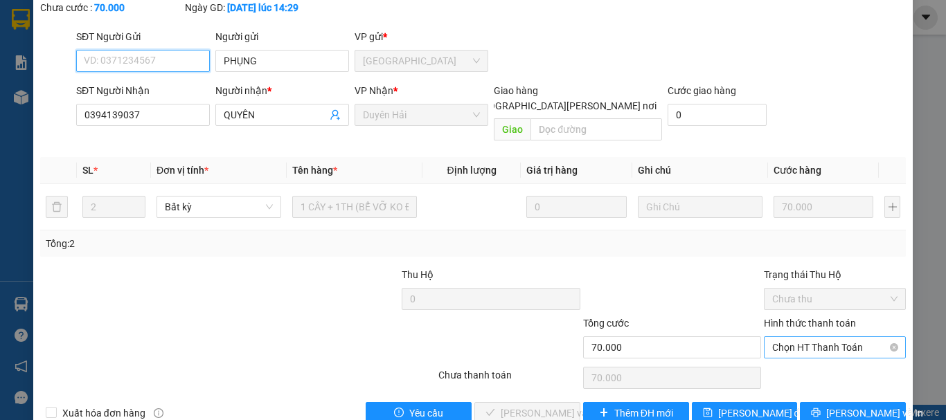
click at [793, 337] on span "Chọn HT Thanh Toán" at bounding box center [834, 347] width 125 height 21
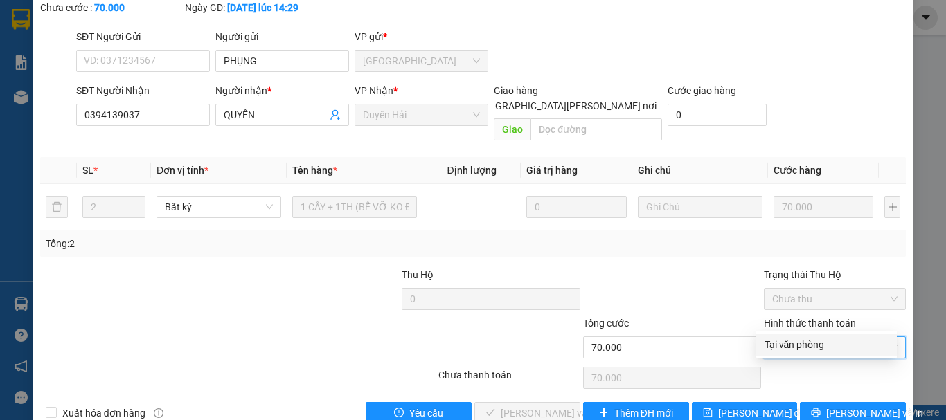
click at [775, 345] on div "Tại văn phòng" at bounding box center [826, 344] width 124 height 15
type input "0"
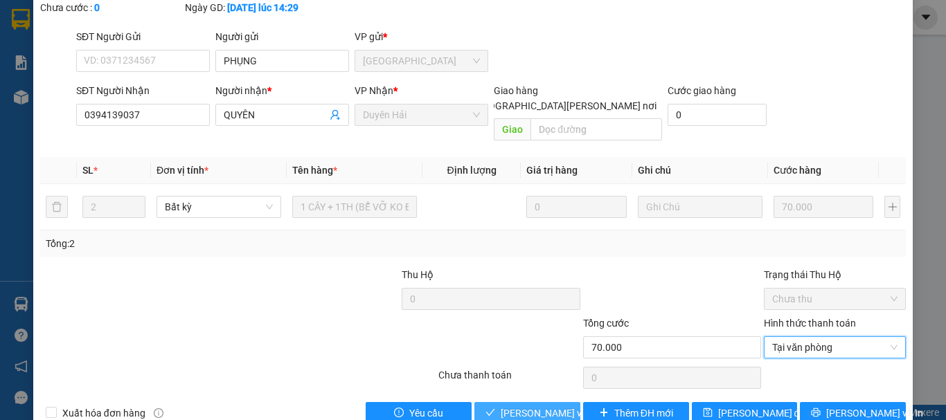
click at [507, 406] on span "[PERSON_NAME] và [PERSON_NAME] hàng" at bounding box center [594, 413] width 187 height 15
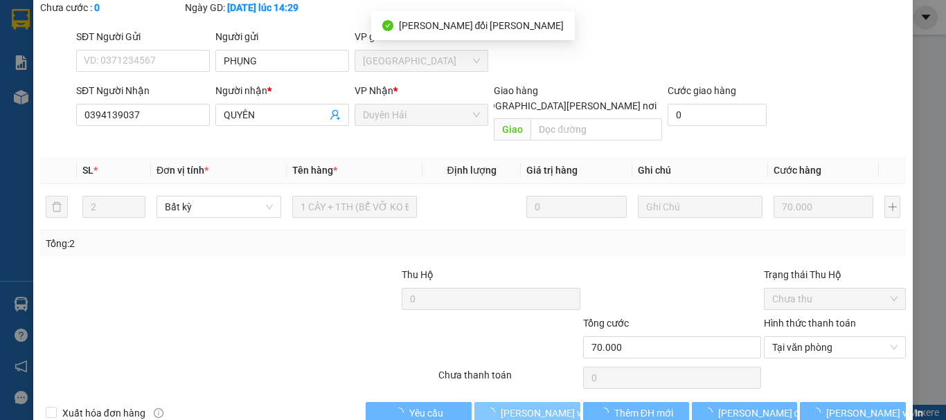
scroll to position [0, 0]
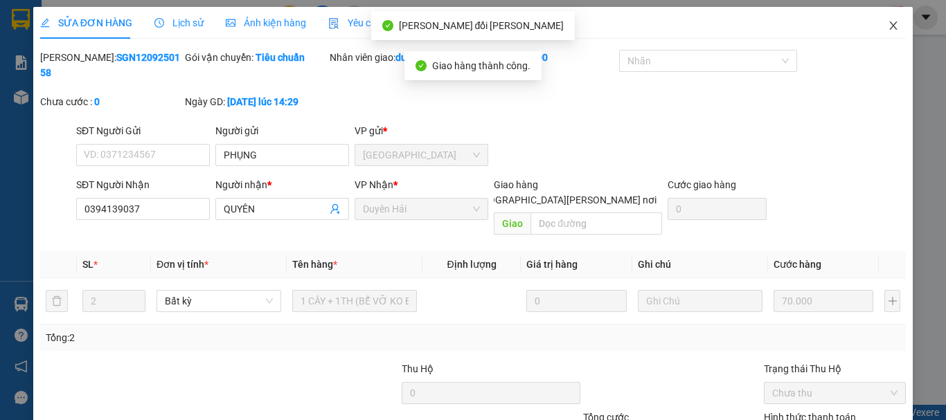
click at [885, 20] on span "Close" at bounding box center [893, 26] width 39 height 39
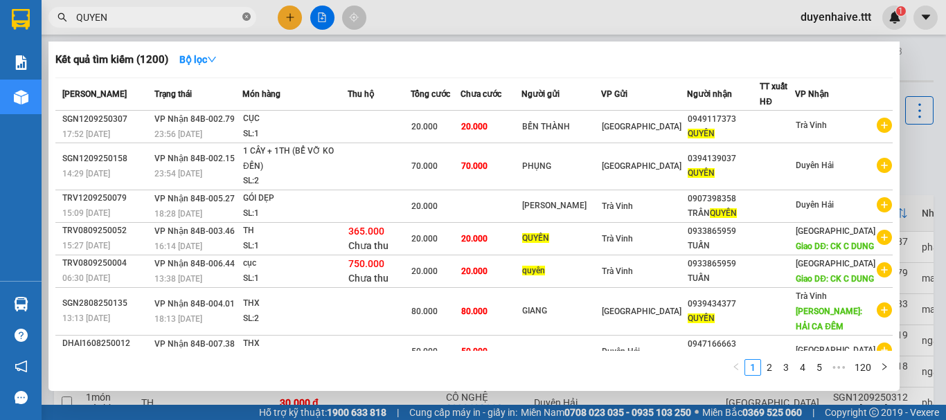
click at [247, 17] on icon "close-circle" at bounding box center [246, 16] width 8 height 8
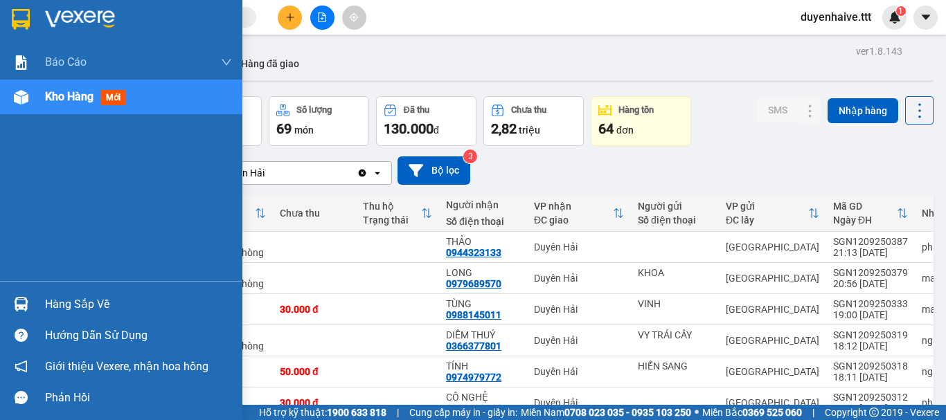
click at [79, 294] on div "Hàng sắp về" at bounding box center [138, 304] width 187 height 21
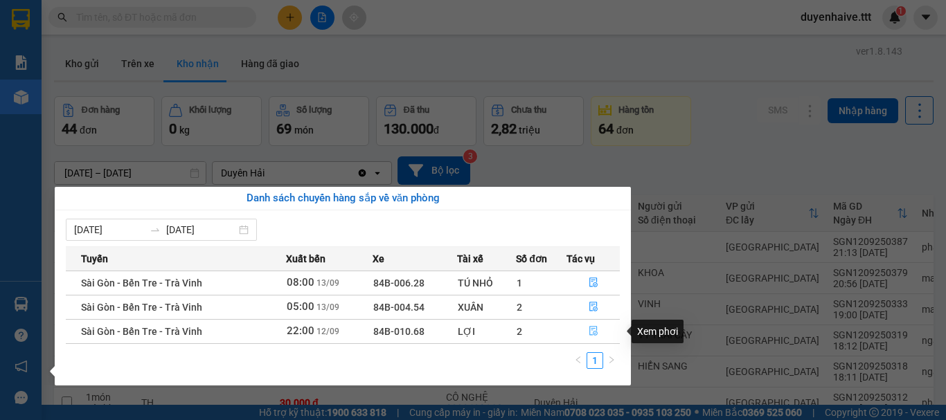
click at [588, 331] on icon "file-done" at bounding box center [593, 331] width 10 height 10
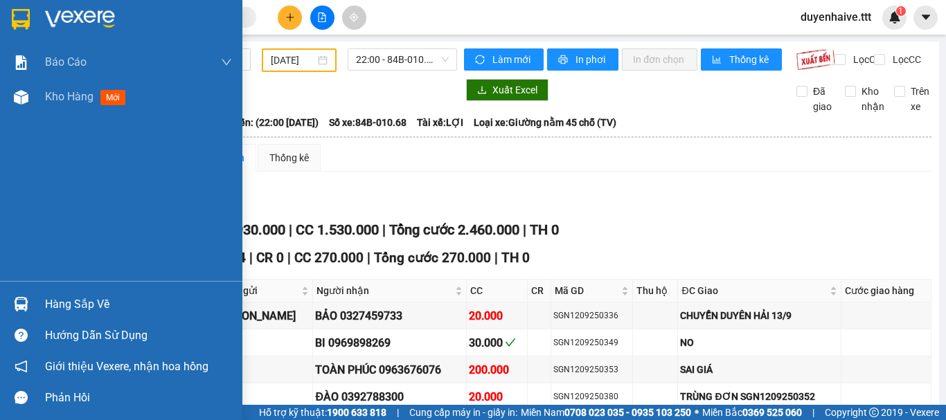
click at [84, 310] on div "Hàng sắp về" at bounding box center [138, 304] width 187 height 21
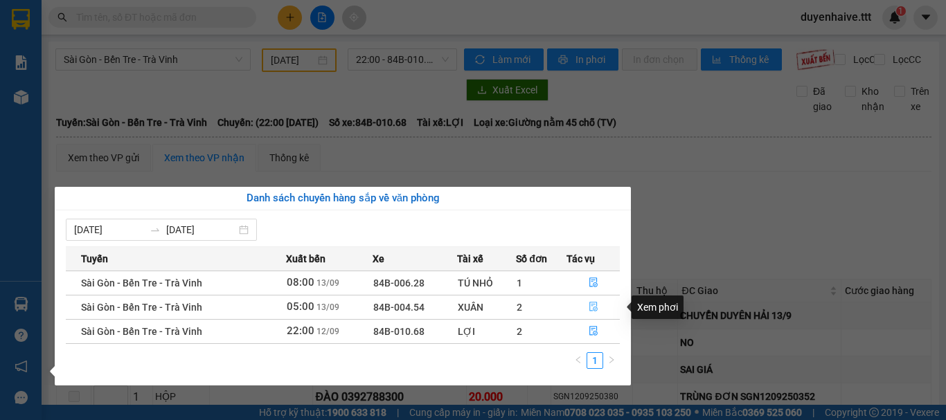
click at [595, 307] on icon "file-done" at bounding box center [593, 307] width 10 height 10
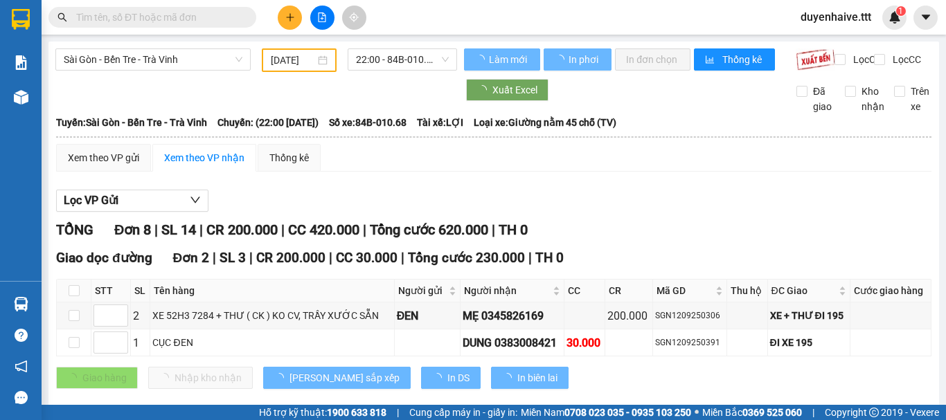
type input "[DATE]"
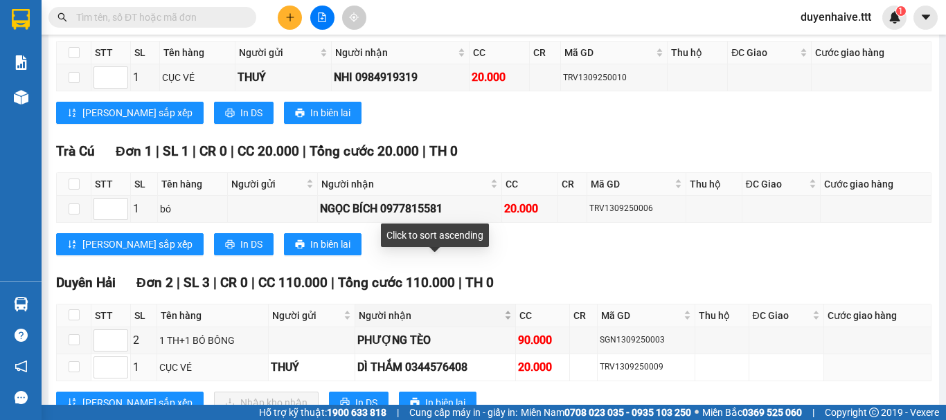
scroll to position [613, 0]
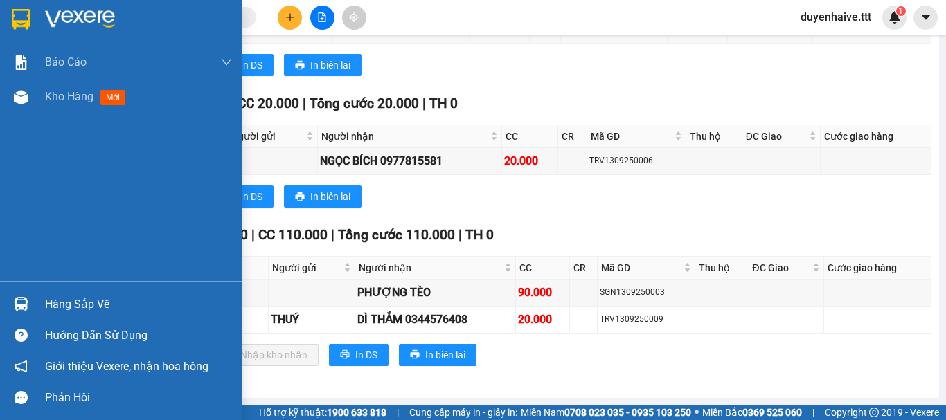
click at [96, 299] on div "Hàng sắp về" at bounding box center [138, 304] width 187 height 21
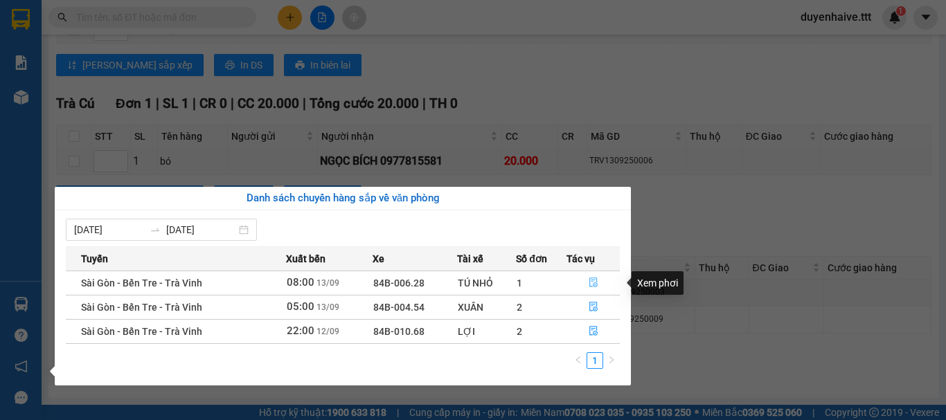
click at [591, 287] on icon "file-done" at bounding box center [593, 283] width 8 height 10
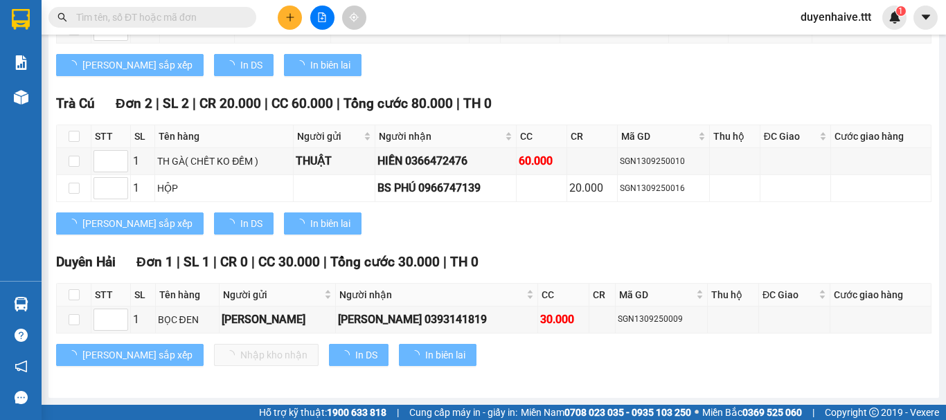
scroll to position [536, 0]
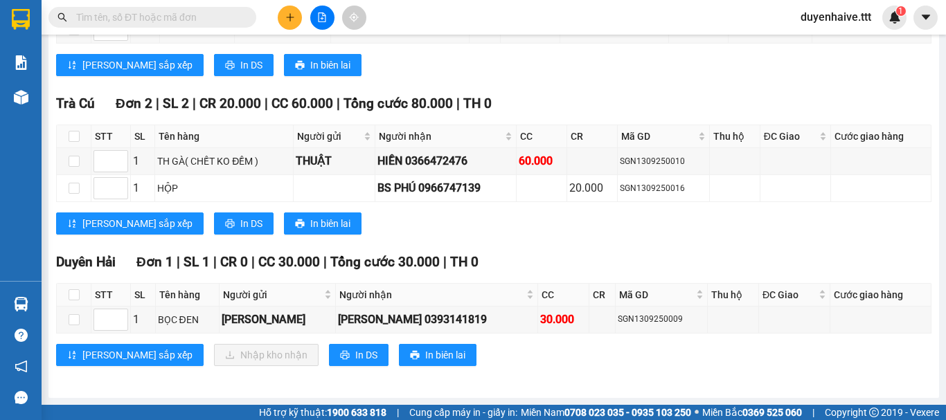
click at [196, 19] on input "text" at bounding box center [157, 17] width 163 height 15
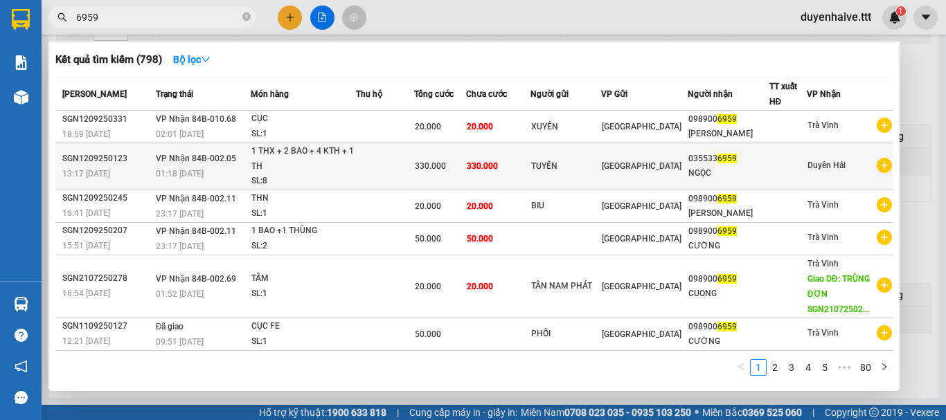
type input "6959"
click at [783, 159] on div at bounding box center [788, 166] width 36 height 15
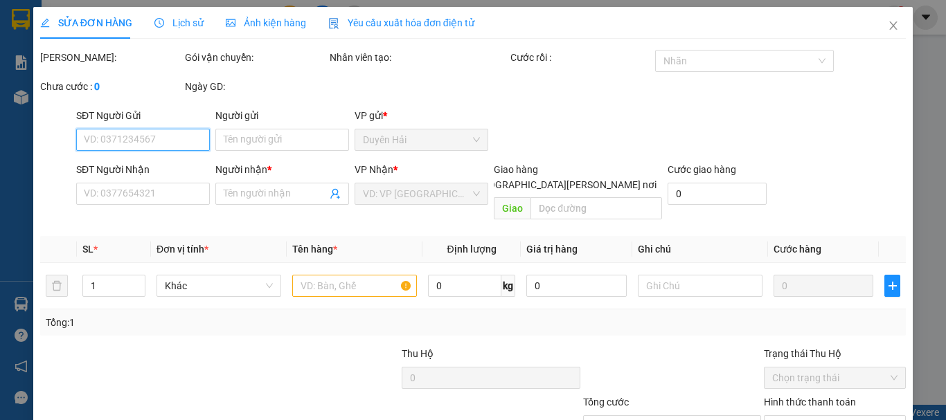
type input "TUYỀN"
type input "0355336959"
type input "NGỌC"
type input "330.000"
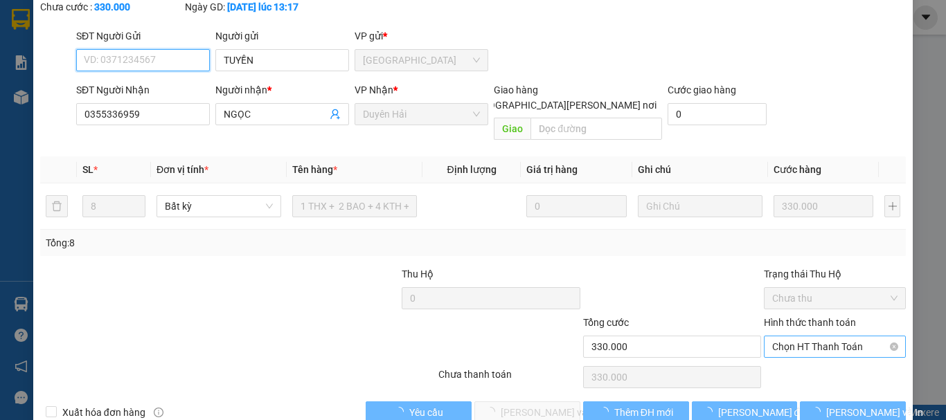
click at [786, 336] on span "Chọn HT Thanh Toán" at bounding box center [834, 346] width 125 height 21
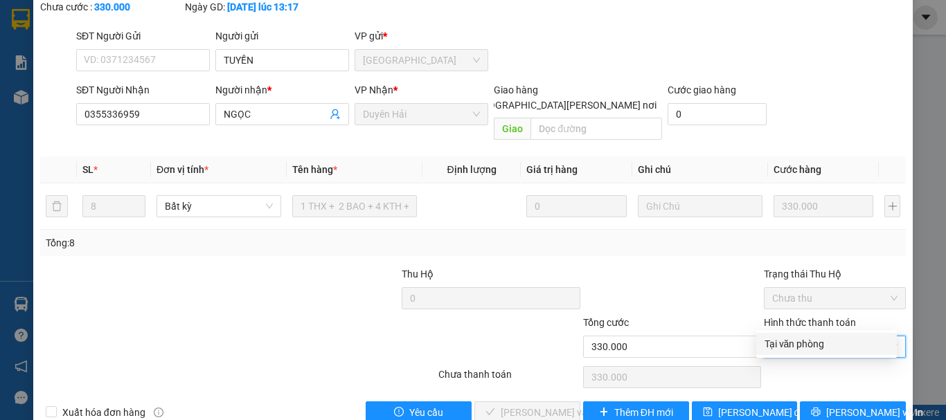
click at [777, 348] on div "Tại văn phòng" at bounding box center [826, 343] width 124 height 15
type input "0"
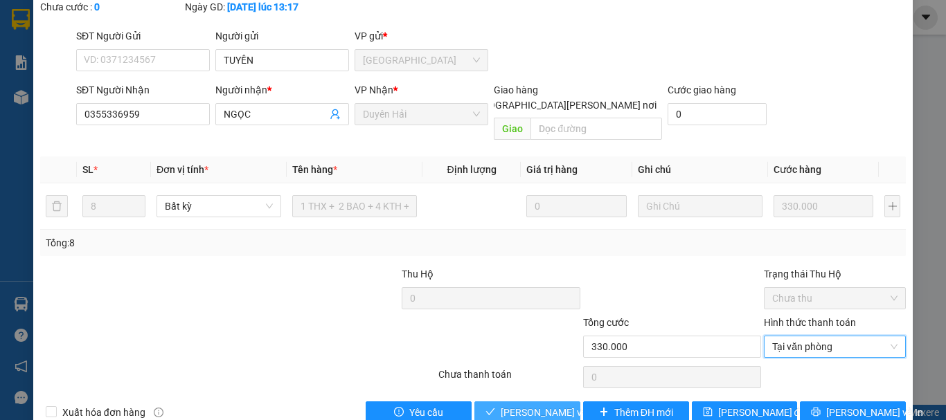
click at [557, 405] on span "[PERSON_NAME] và [PERSON_NAME] hàng" at bounding box center [594, 412] width 187 height 15
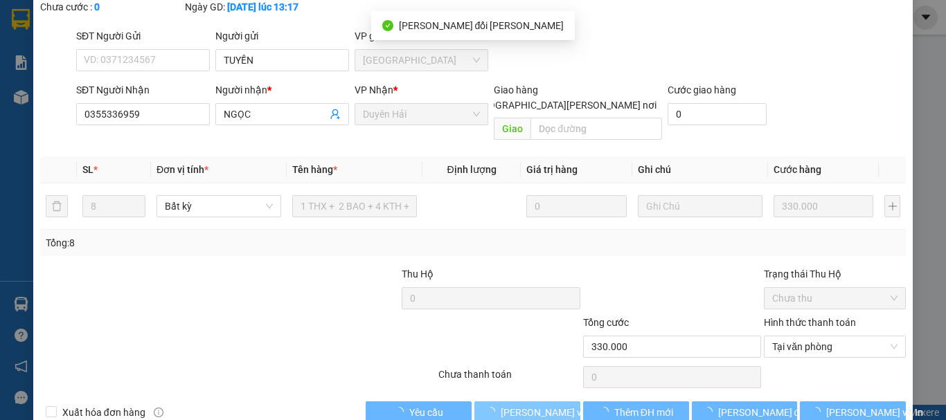
scroll to position [0, 0]
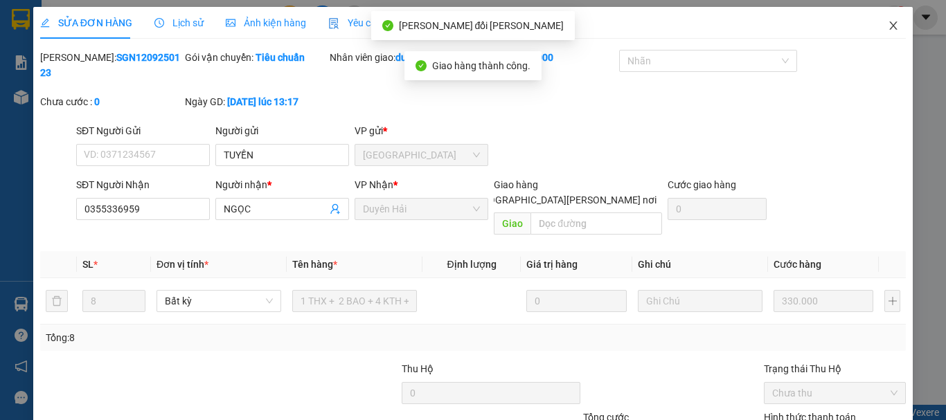
click at [890, 29] on icon "close" at bounding box center [894, 25] width 8 height 8
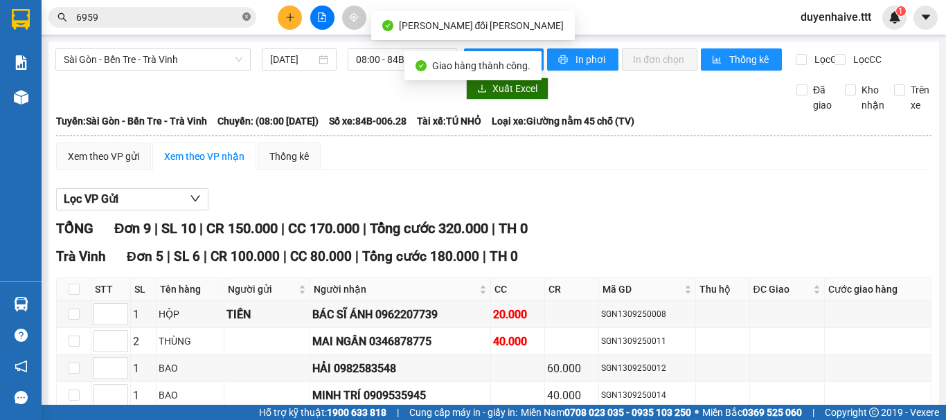
click at [243, 16] on icon "close-circle" at bounding box center [246, 16] width 8 height 8
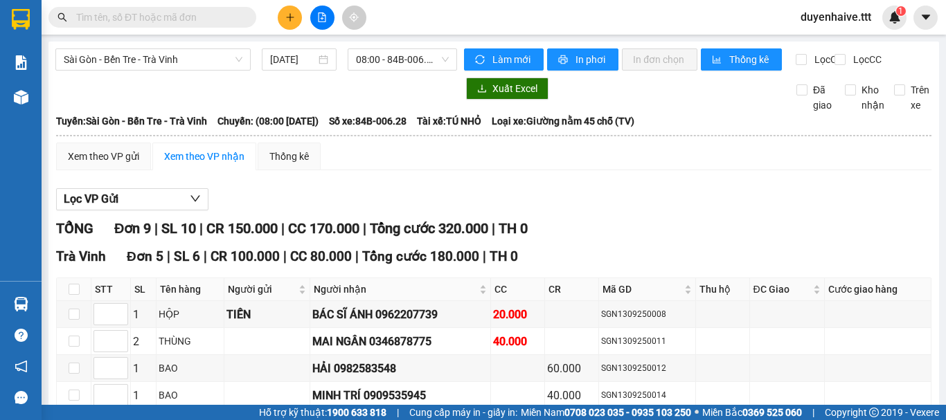
click at [294, 17] on icon "plus" at bounding box center [290, 17] width 10 height 10
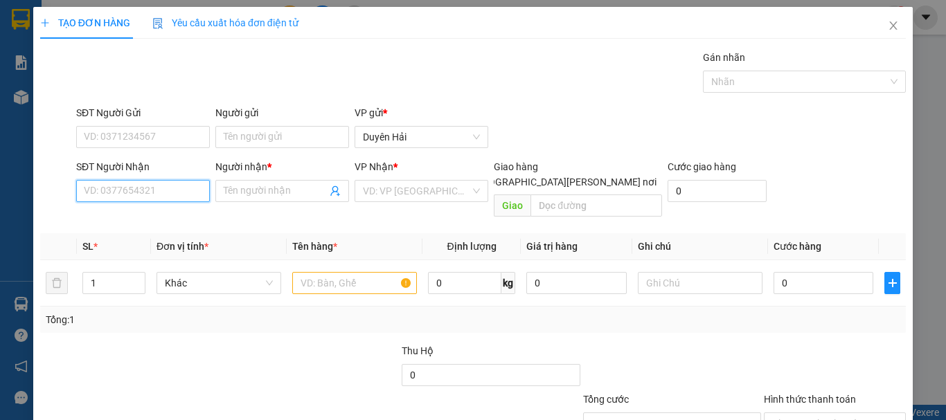
click at [132, 189] on input "SĐT Người Nhận" at bounding box center [143, 191] width 134 height 22
click at [132, 190] on input "219" at bounding box center [143, 191] width 134 height 22
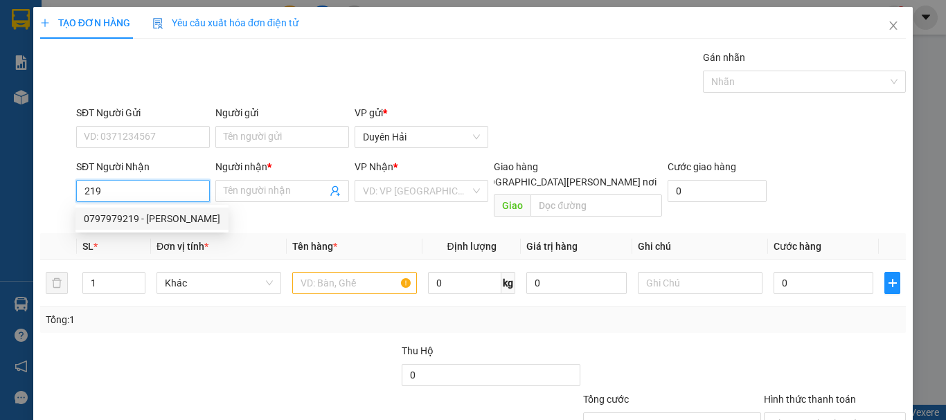
click at [170, 222] on div "0797979219 - [PERSON_NAME]" at bounding box center [152, 218] width 136 height 15
type input "0797979219"
type input "VŨ"
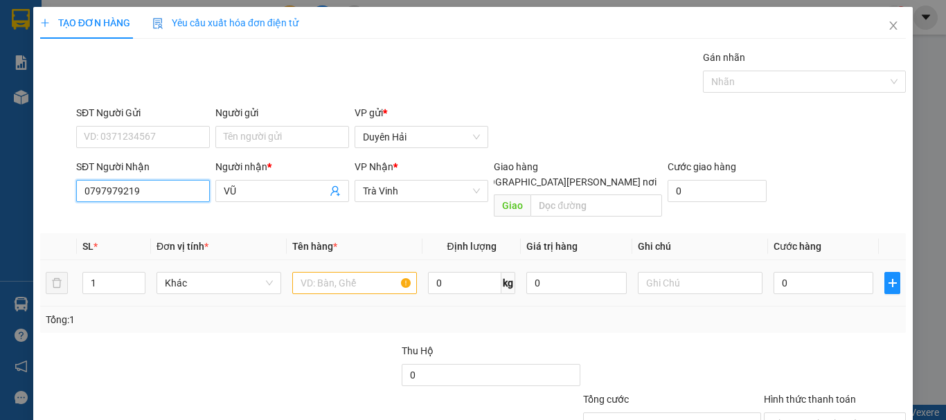
type input "0797979219"
click at [323, 272] on input "text" at bounding box center [354, 283] width 125 height 22
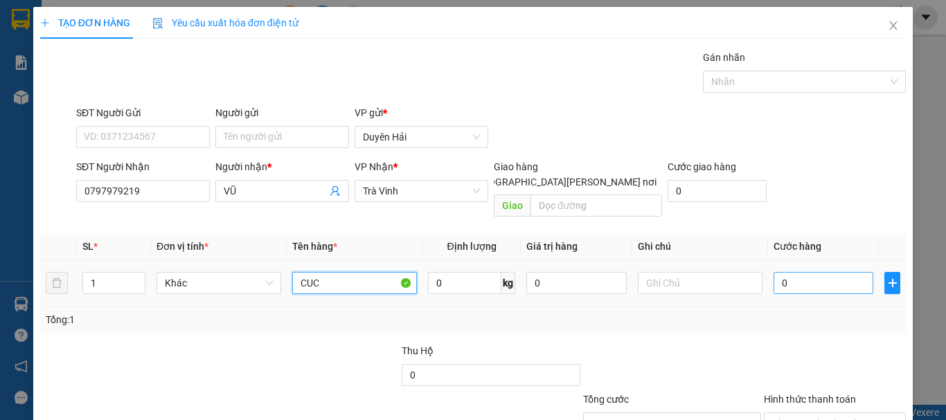
type input "CUC"
click at [794, 272] on input "0" at bounding box center [823, 283] width 100 height 22
type input "2"
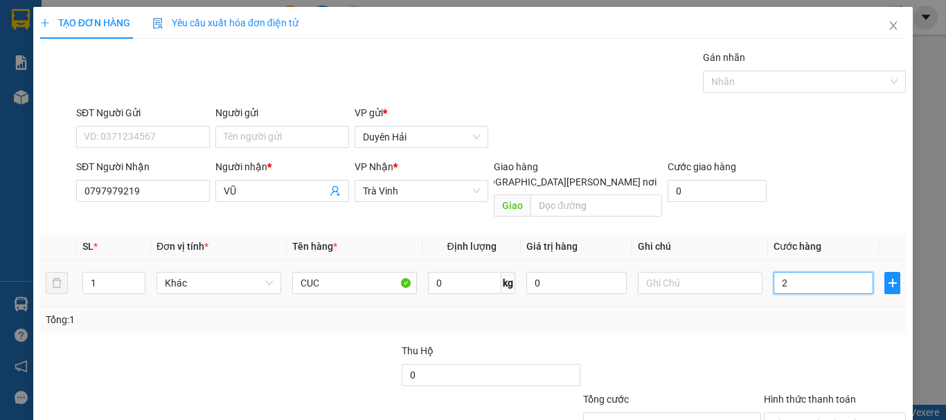
type input "20"
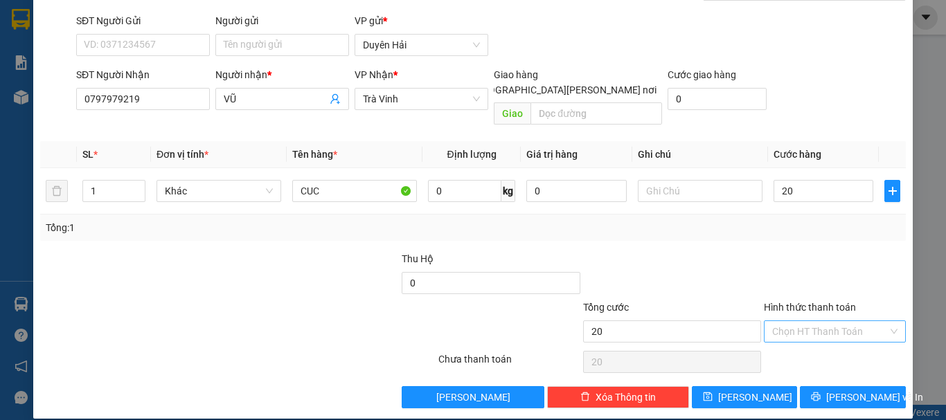
click at [814, 321] on input "Hình thức thanh toán" at bounding box center [830, 331] width 116 height 21
type input "20.000"
click at [814, 345] on div "Tại văn phòng" at bounding box center [826, 343] width 124 height 15
type input "0"
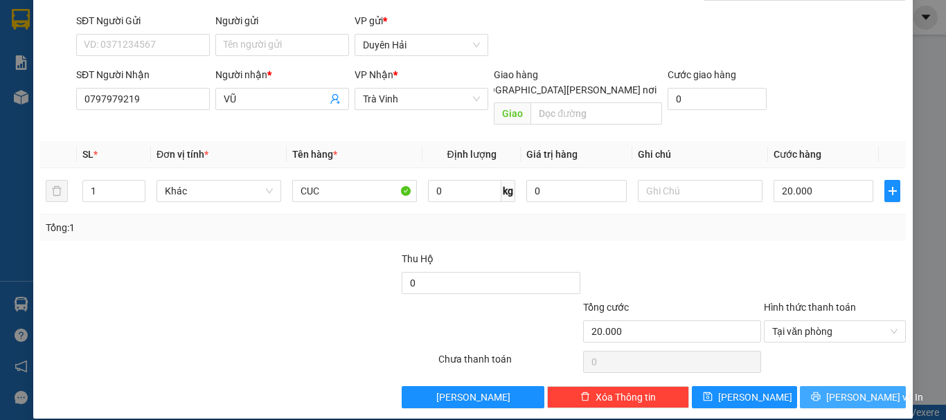
click at [815, 386] on button "[PERSON_NAME] và In" at bounding box center [853, 397] width 106 height 22
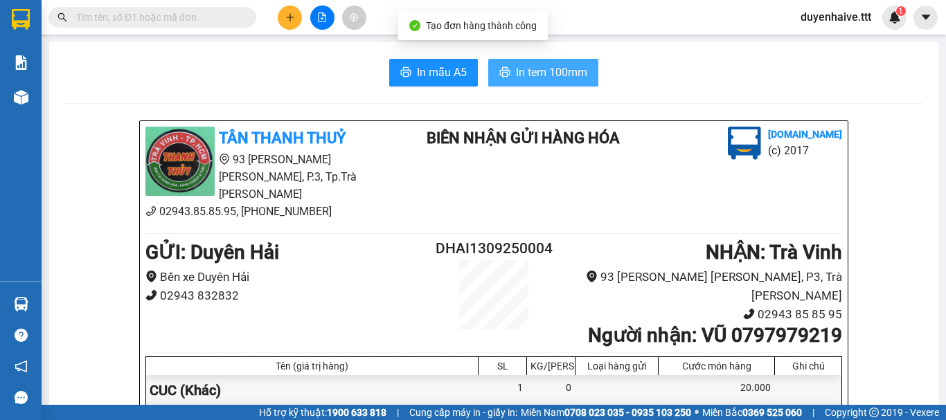
click at [571, 64] on span "In tem 100mm" at bounding box center [551, 72] width 71 height 17
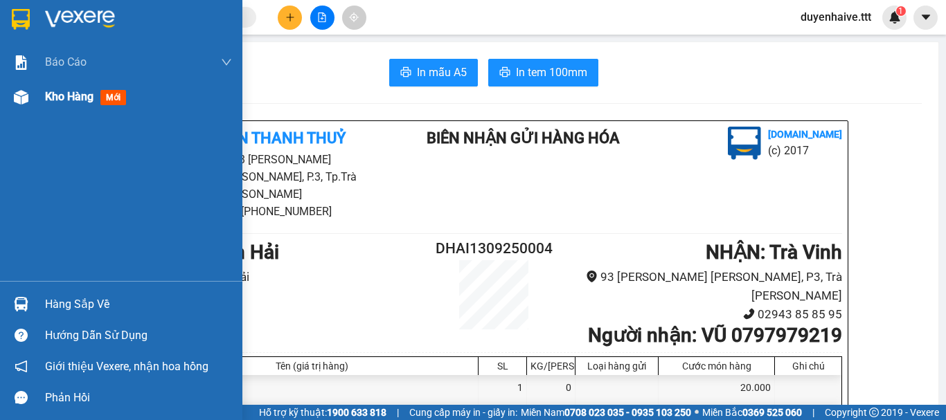
click at [59, 97] on span "Kho hàng" at bounding box center [69, 96] width 48 height 13
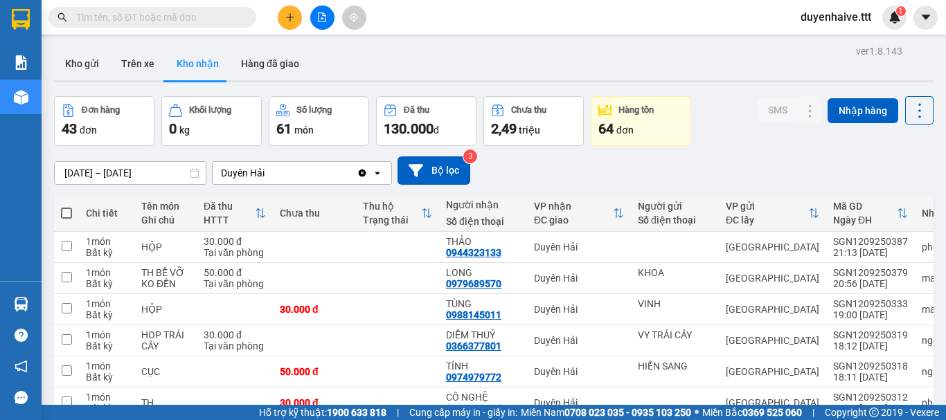
click at [231, 11] on input "text" at bounding box center [157, 17] width 163 height 15
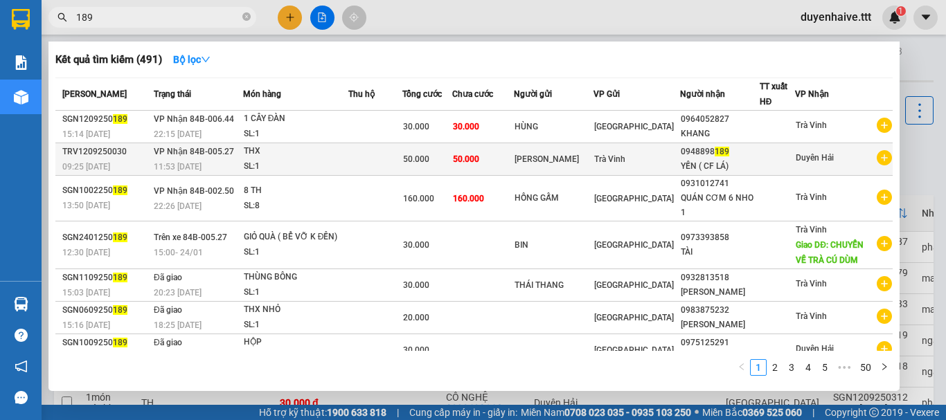
type input "189"
click at [773, 161] on div at bounding box center [777, 159] width 35 height 15
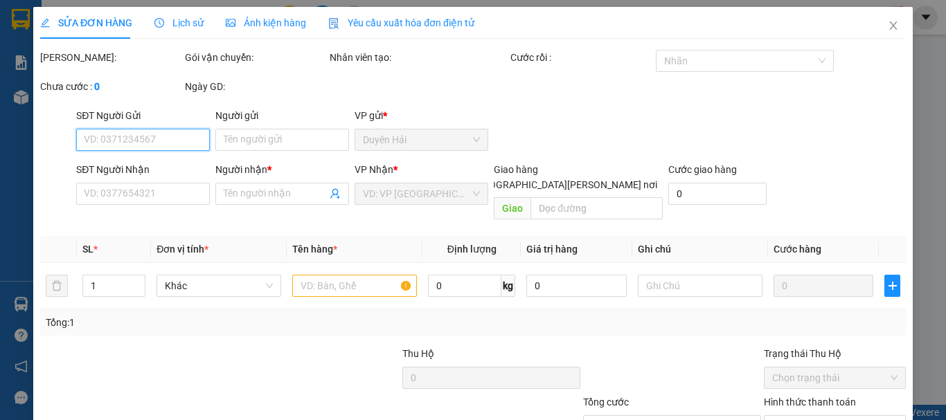
type input "[PERSON_NAME]"
type input "0948898189"
type input "YẾN ( CF LÁ)"
type input "50.000"
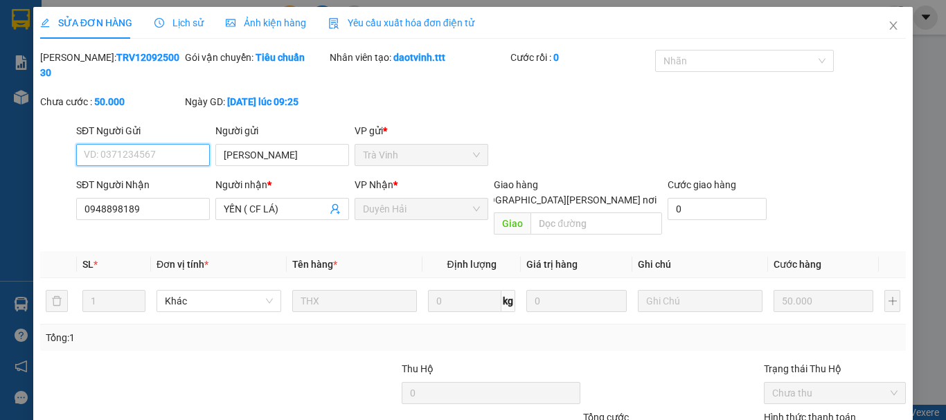
scroll to position [95, 0]
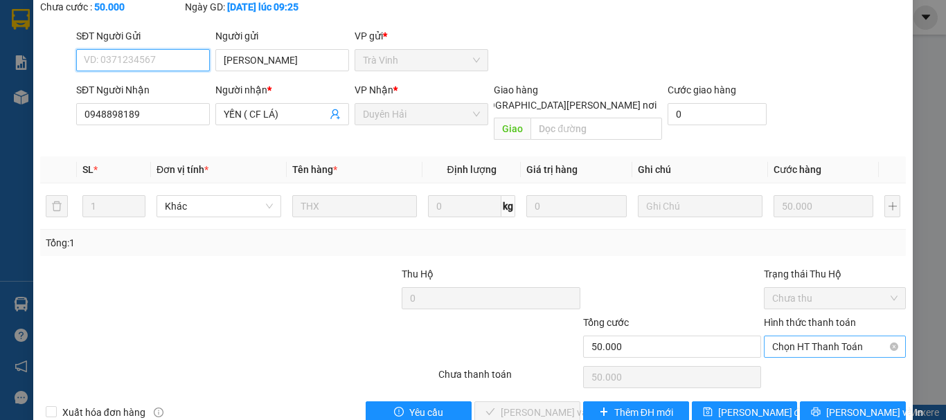
click at [789, 336] on span "Chọn HT Thanh Toán" at bounding box center [834, 346] width 125 height 21
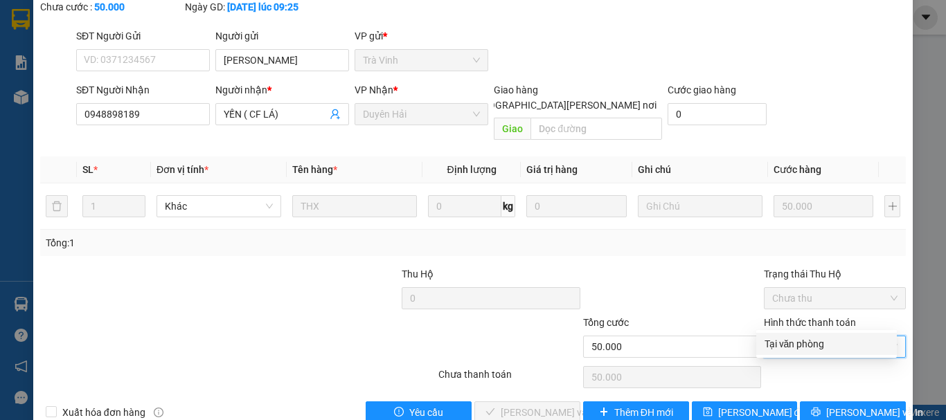
click at [788, 343] on div "Tại văn phòng" at bounding box center [826, 343] width 124 height 15
type input "0"
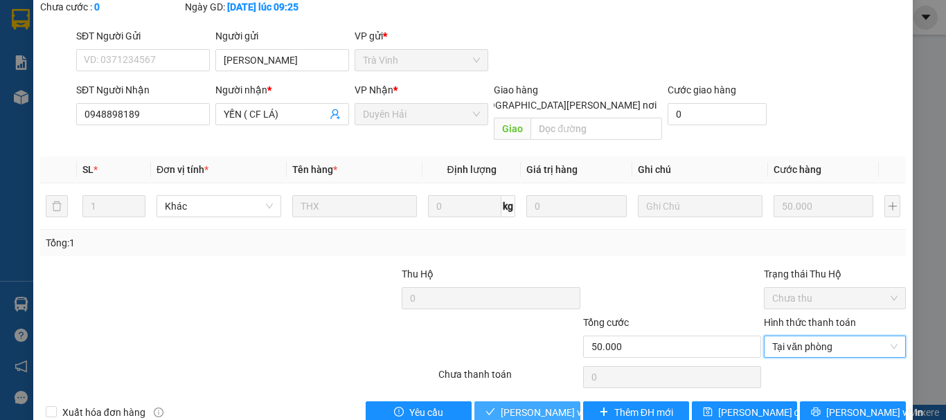
click at [548, 405] on span "[PERSON_NAME] và [PERSON_NAME] hàng" at bounding box center [594, 412] width 187 height 15
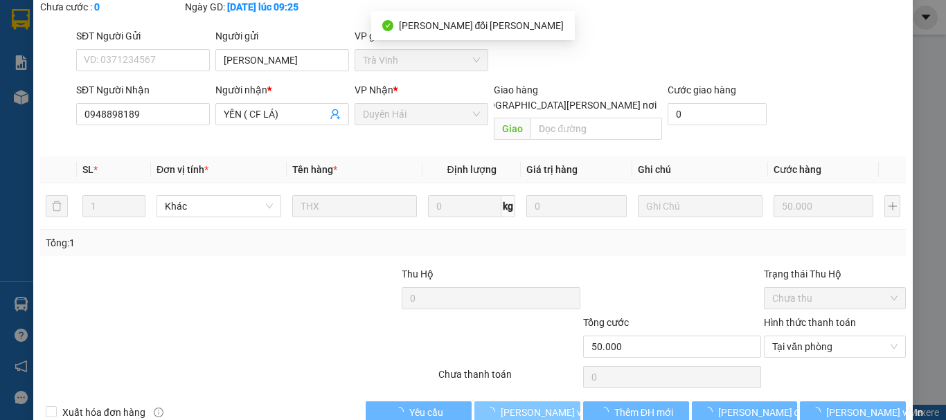
scroll to position [0, 0]
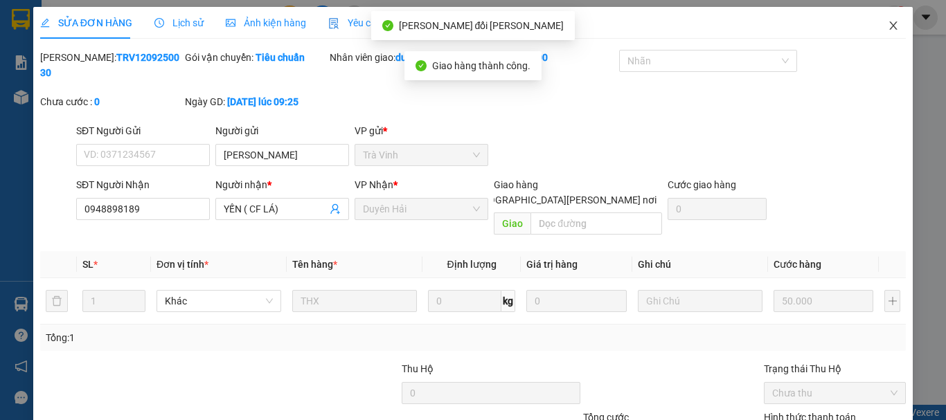
click at [887, 25] on icon "close" at bounding box center [892, 25] width 11 height 11
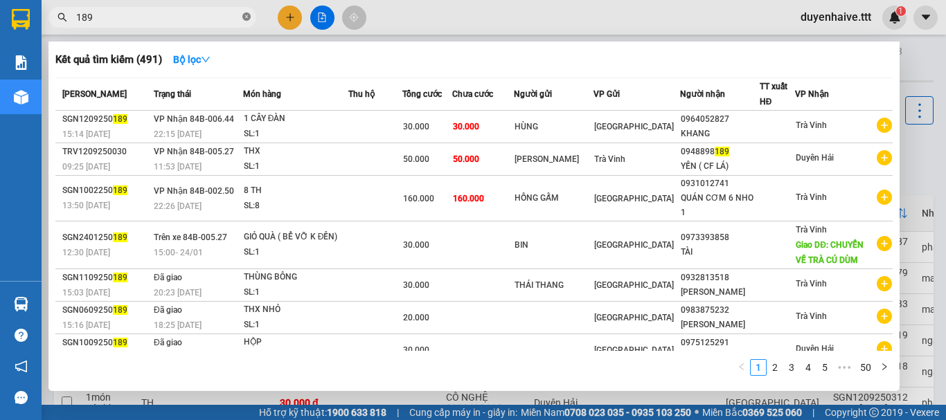
click at [245, 13] on icon "close-circle" at bounding box center [246, 16] width 8 height 8
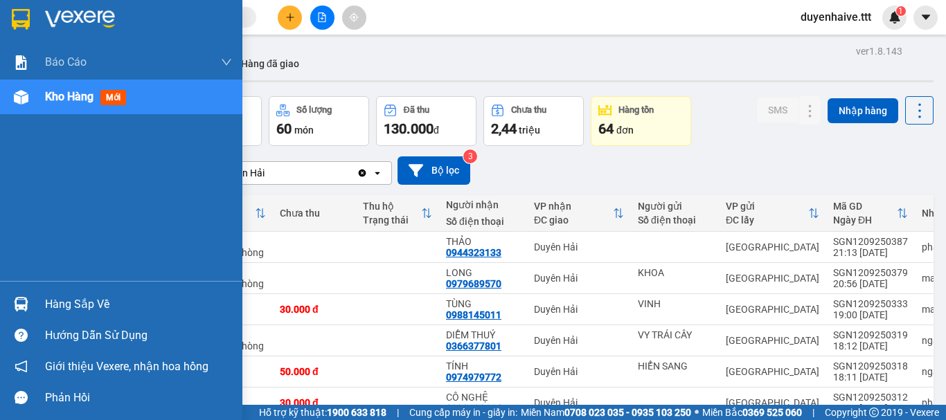
drag, startPoint x: 74, startPoint y: 303, endPoint x: 155, endPoint y: 285, distance: 83.0
click at [75, 303] on div "Hàng sắp về" at bounding box center [138, 304] width 187 height 21
click at [33, 140] on div "[PERSON_NAME] [PERSON_NAME] 1: [PERSON_NAME] dòng [PERSON_NAME] [PERSON_NAME] (…" at bounding box center [121, 210] width 242 height 420
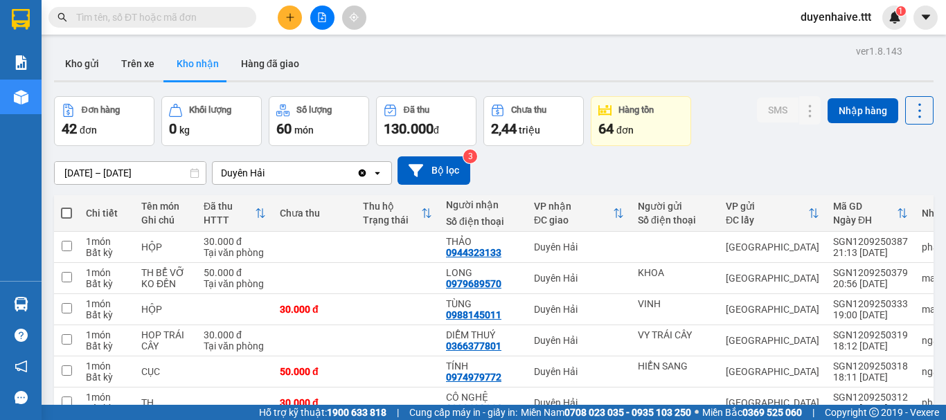
drag, startPoint x: 547, startPoint y: 30, endPoint x: 536, endPoint y: -15, distance: 47.0
click at [536, 0] on html "Kết quả [PERSON_NAME] ( 491 ) Bộ lọc Mã ĐH Trạng thái Món hàng Thu hộ [PERSON_N…" at bounding box center [473, 210] width 946 height 420
click at [145, 24] on input "text" at bounding box center [157, 17] width 163 height 15
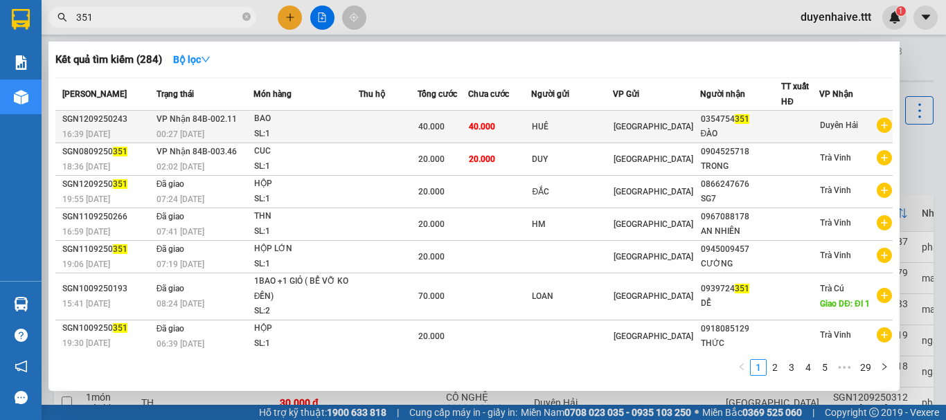
type input "351"
click at [786, 122] on div at bounding box center [800, 127] width 37 height 15
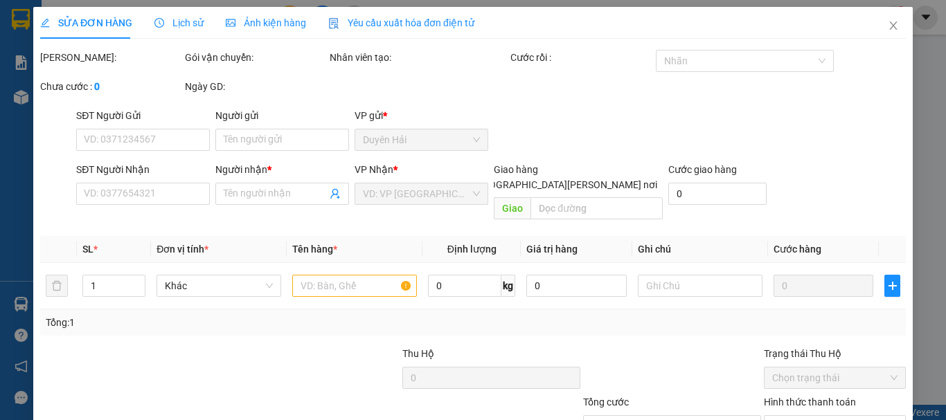
type input "HUÊ"
type input "0354754351"
type input "ĐÀO"
type input "40.000"
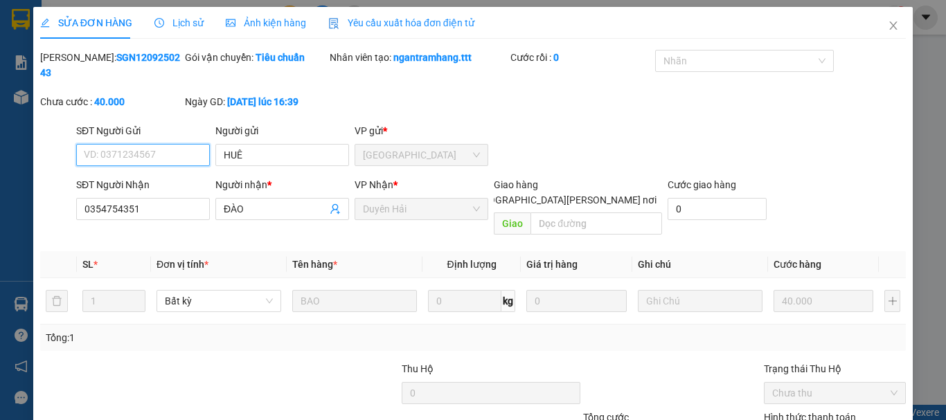
scroll to position [88, 0]
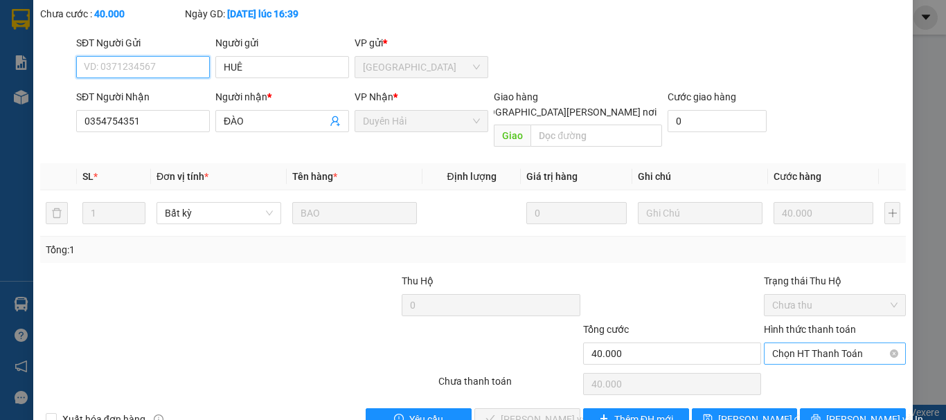
click at [779, 343] on span "Chọn HT Thanh Toán" at bounding box center [834, 353] width 125 height 21
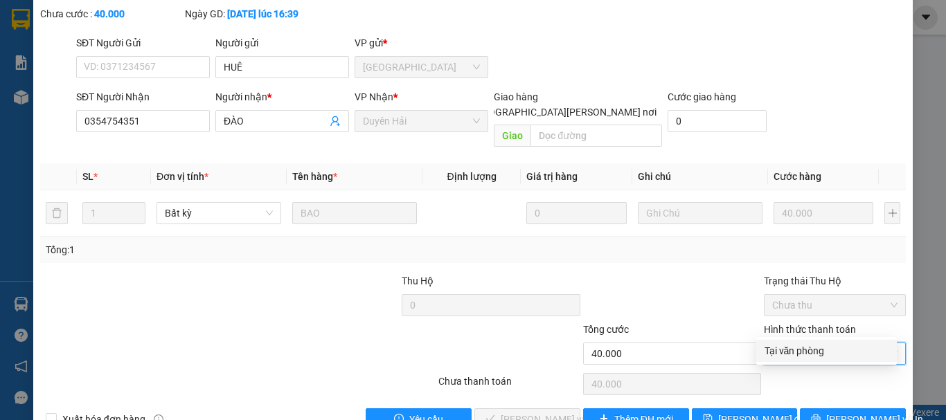
click at [776, 351] on div "Tại văn phòng" at bounding box center [826, 350] width 124 height 15
type input "0"
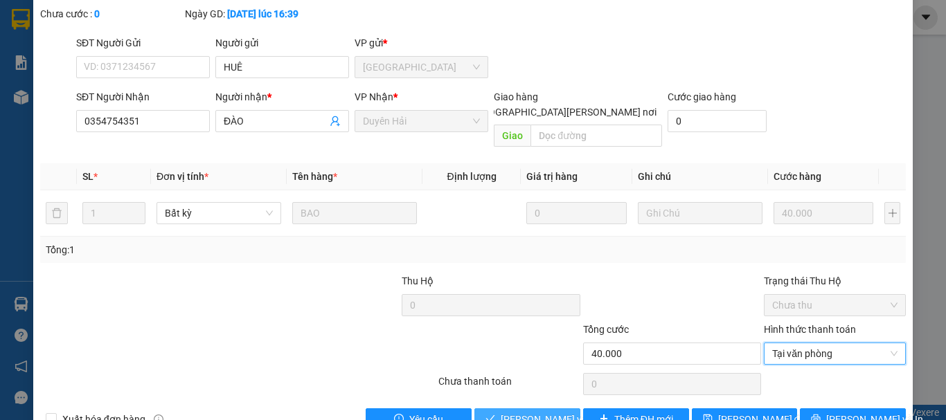
click at [553, 412] on span "[PERSON_NAME] và [PERSON_NAME] hàng" at bounding box center [594, 419] width 187 height 15
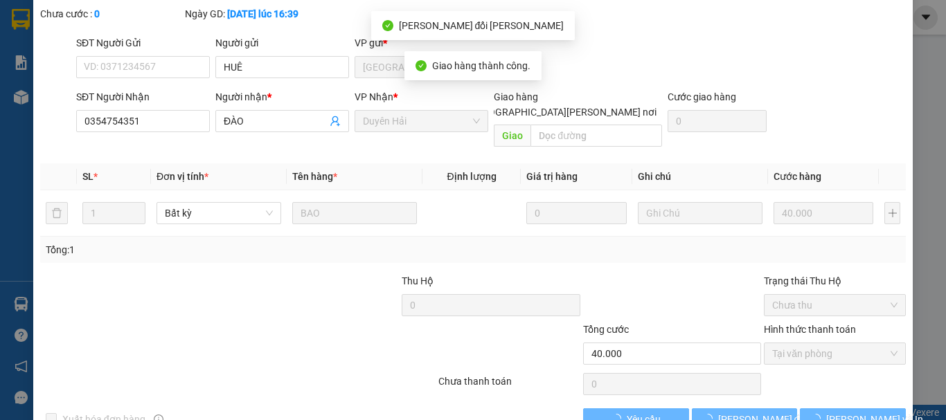
scroll to position [0, 0]
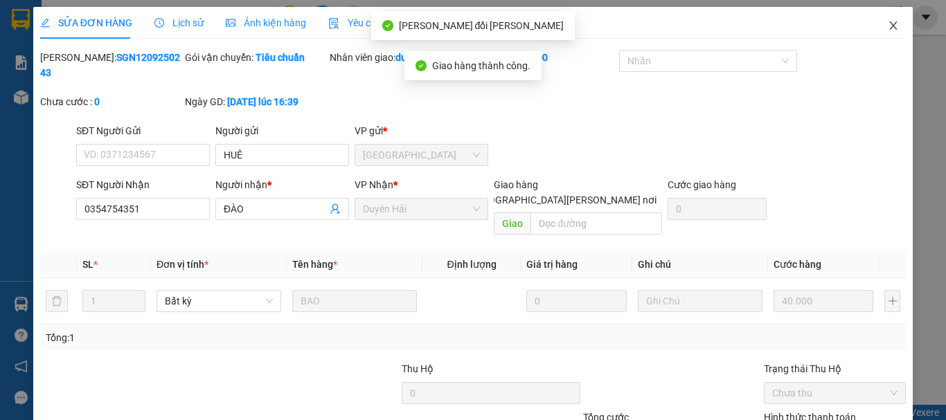
click at [889, 28] on span "Close" at bounding box center [893, 26] width 39 height 39
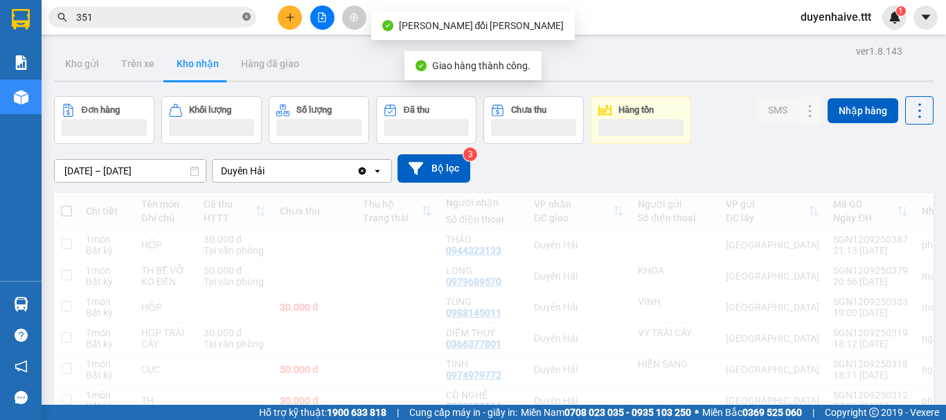
click at [243, 17] on icon "close-circle" at bounding box center [246, 16] width 8 height 8
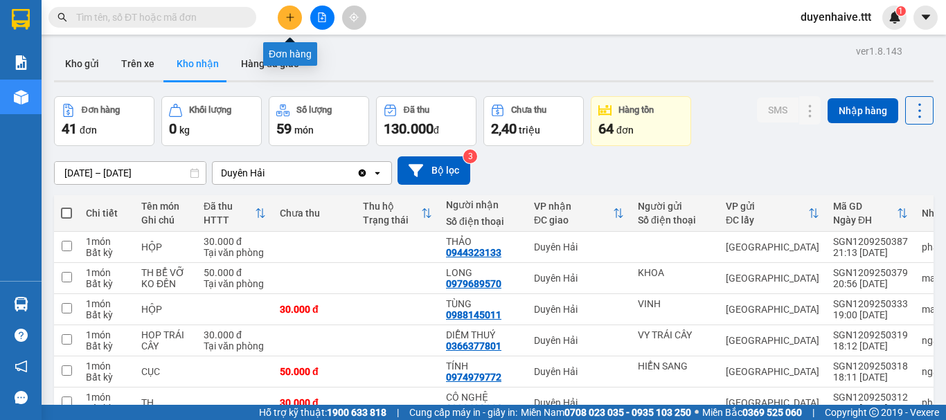
click at [280, 20] on button at bounding box center [290, 18] width 24 height 24
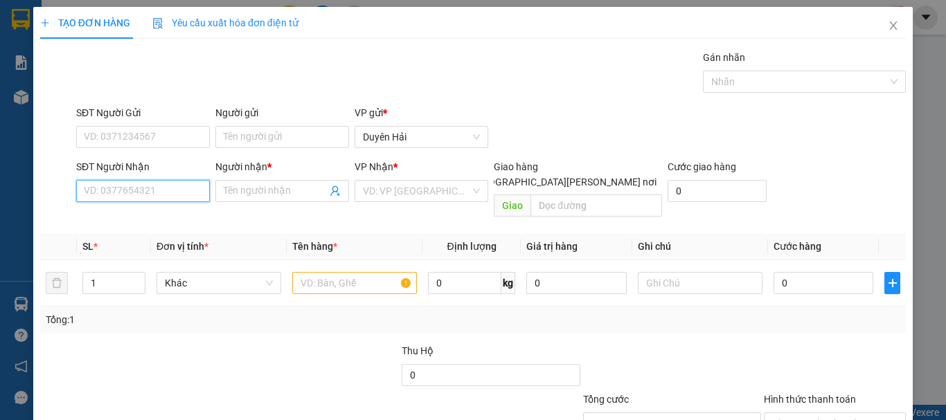
click at [136, 193] on input "SĐT Người Nhận" at bounding box center [143, 191] width 134 height 22
click at [135, 198] on input "1527" at bounding box center [143, 191] width 134 height 22
click at [134, 217] on div "0906601527 - THIỆN" at bounding box center [142, 218] width 116 height 15
type input "0906601527"
type input "THIỆN"
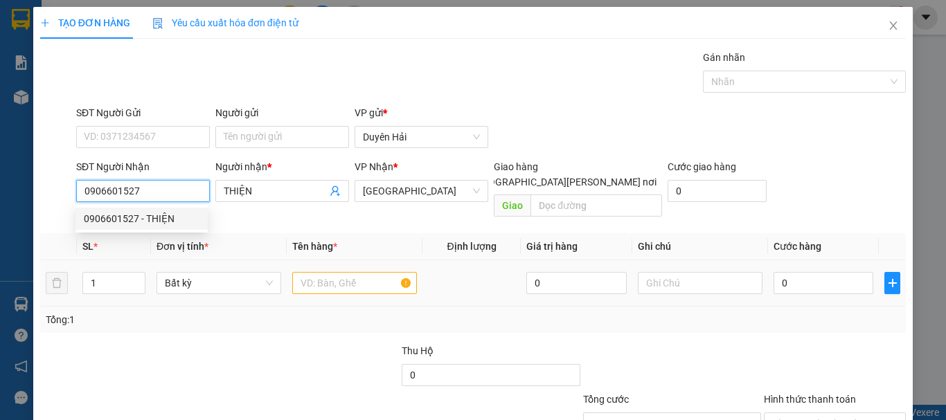
type input "0906601527"
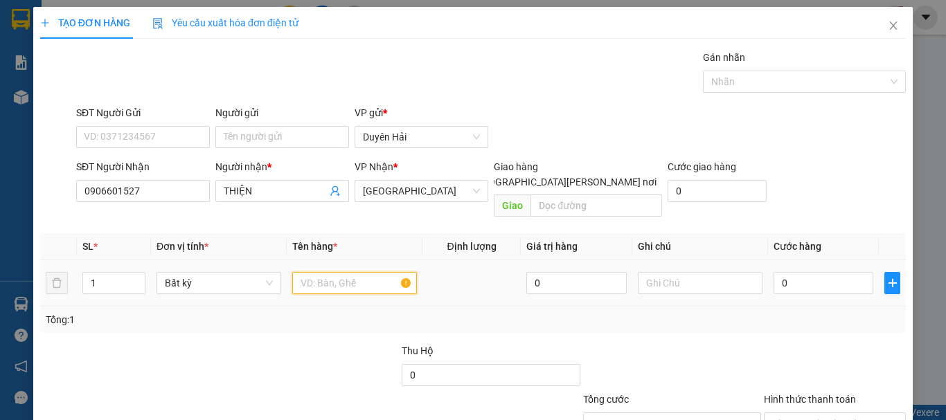
click at [316, 272] on input "text" at bounding box center [354, 283] width 125 height 22
type input "THX"
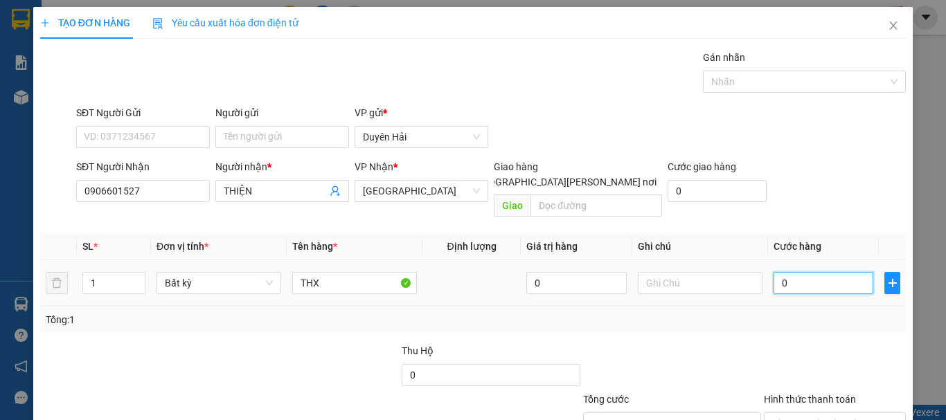
click at [782, 278] on input "0" at bounding box center [823, 283] width 100 height 22
type input "5"
type input "50"
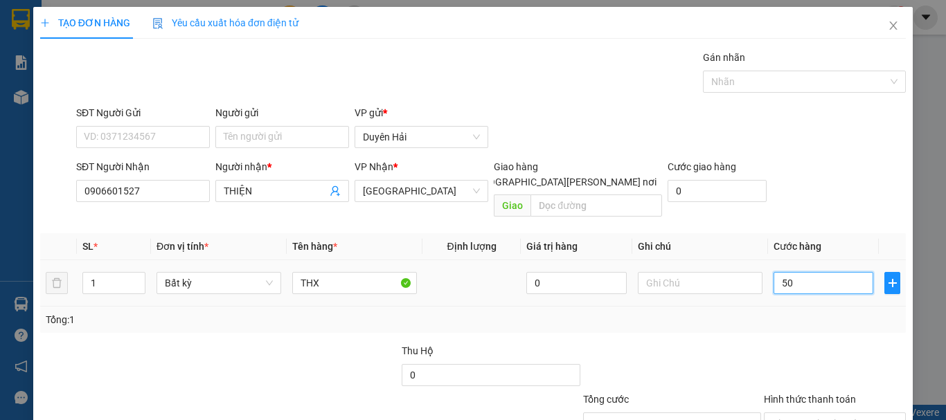
type input "50"
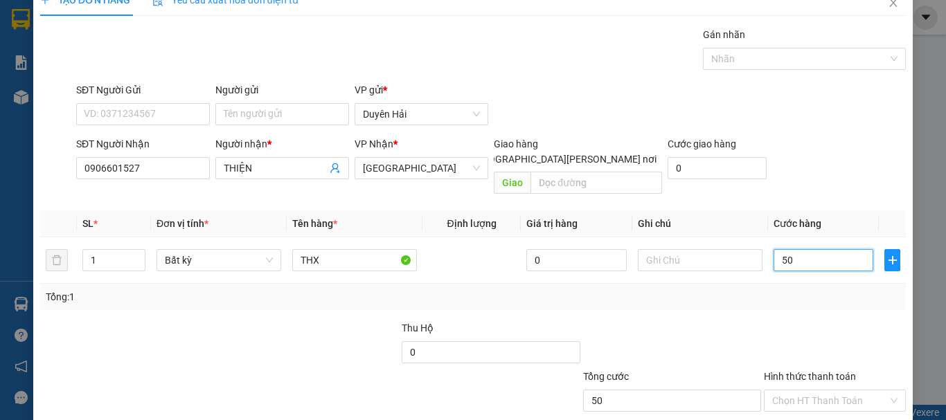
scroll to position [92, 0]
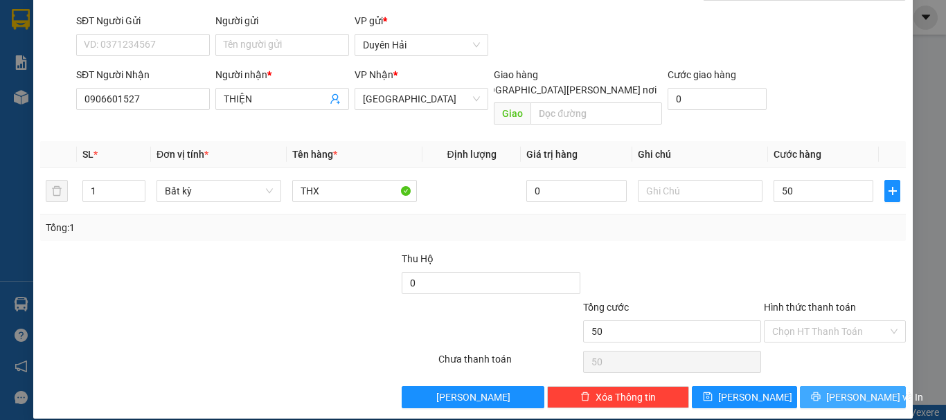
type input "50.000"
click at [809, 386] on button "[PERSON_NAME] và In" at bounding box center [853, 397] width 106 height 22
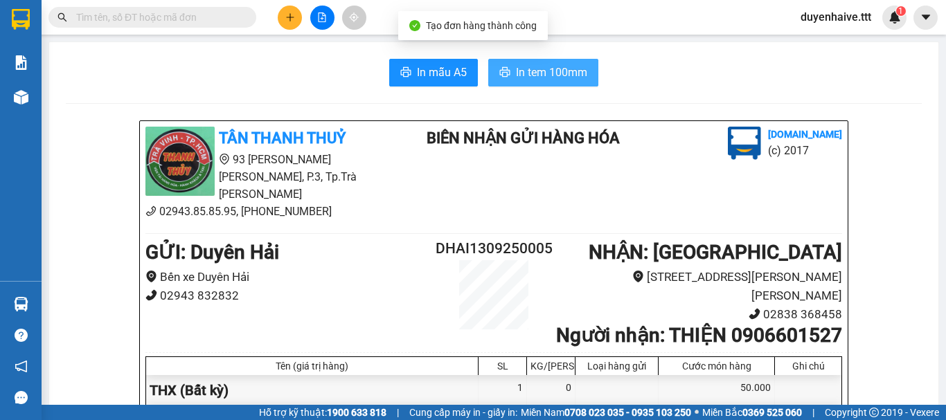
click at [505, 75] on button "In tem 100mm" at bounding box center [543, 73] width 110 height 28
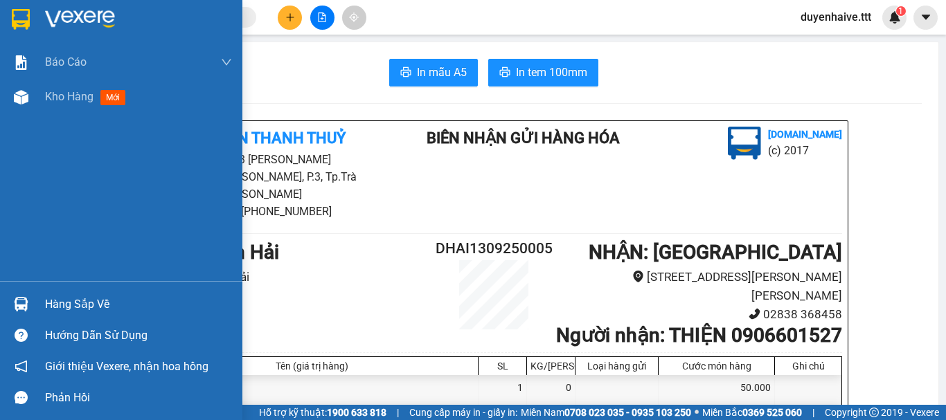
click at [71, 303] on div "Hàng sắp về" at bounding box center [138, 304] width 187 height 21
click at [14, 239] on div "Báo cáo Mẫu 1: Báo cáo dòng tiền theo nhân viên (nhân viên) Mẫu 3: Báo cáo dòng…" at bounding box center [121, 210] width 242 height 420
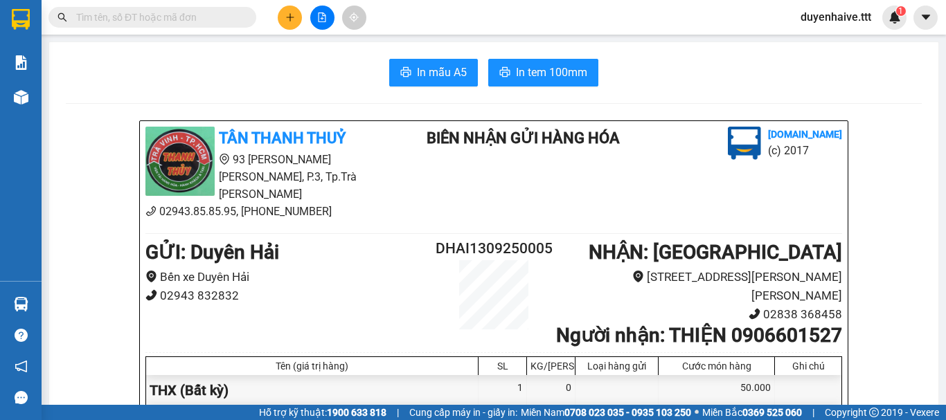
click at [226, 19] on input "text" at bounding box center [157, 17] width 163 height 15
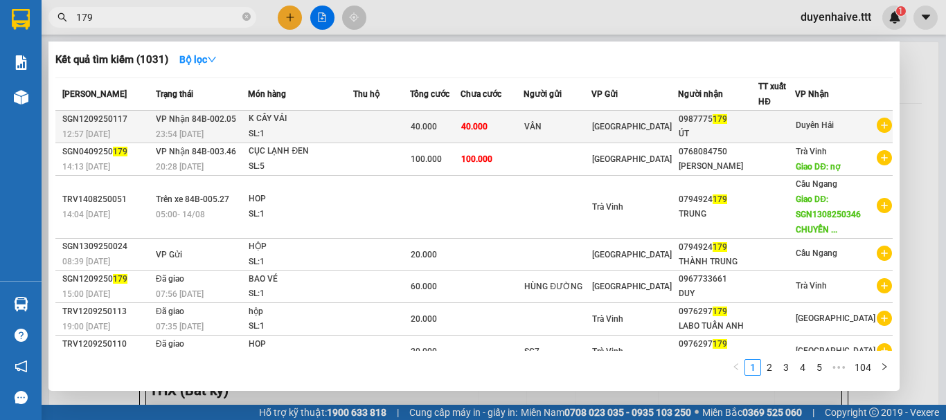
type input "179"
click at [747, 128] on div "ÚT" at bounding box center [717, 134] width 79 height 15
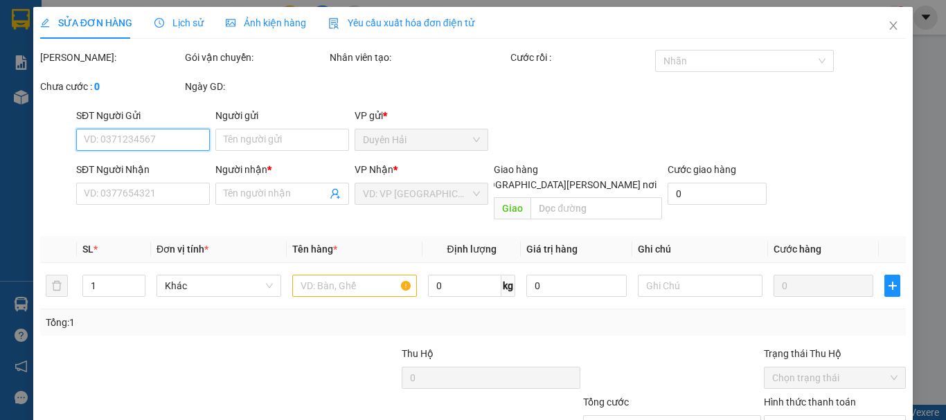
scroll to position [95, 0]
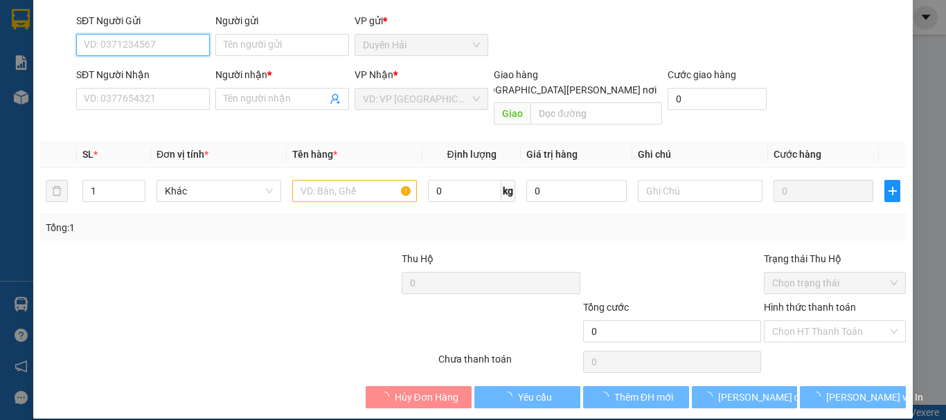
type input "VÂN"
type input "0987775179"
type input "ÚT"
type input "40.000"
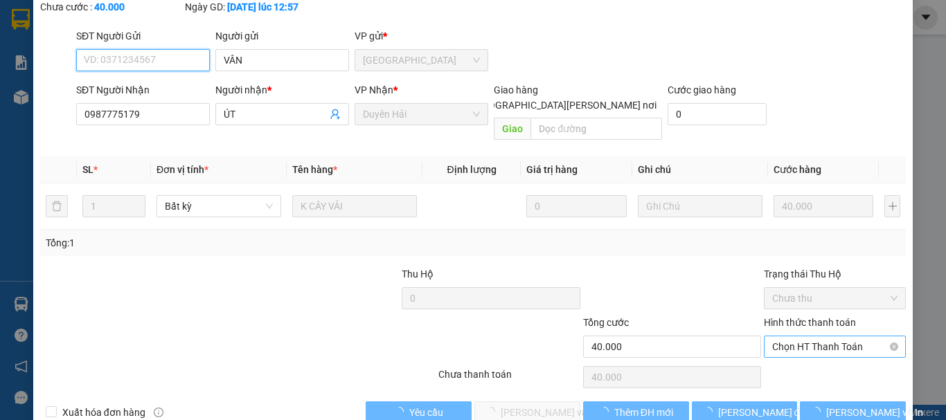
click at [780, 336] on span "Chọn HT Thanh Toán" at bounding box center [834, 346] width 125 height 21
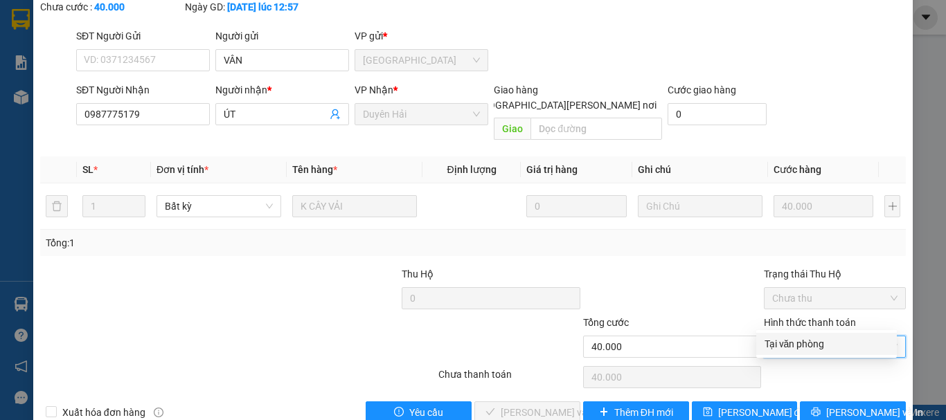
click at [783, 348] on div "Tại văn phòng" at bounding box center [826, 343] width 124 height 15
type input "0"
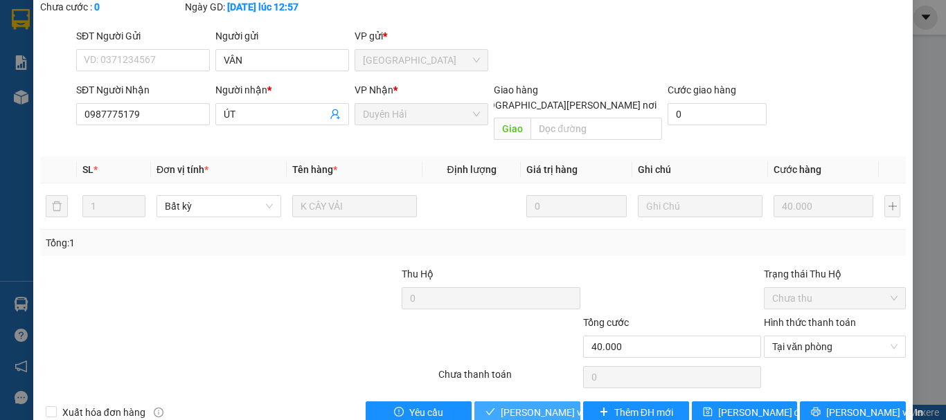
click at [535, 405] on span "[PERSON_NAME] và [PERSON_NAME] hàng" at bounding box center [594, 412] width 187 height 15
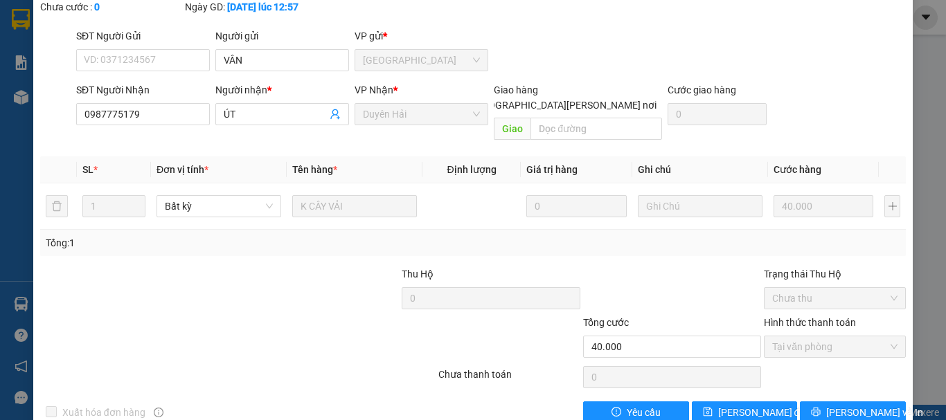
scroll to position [0, 0]
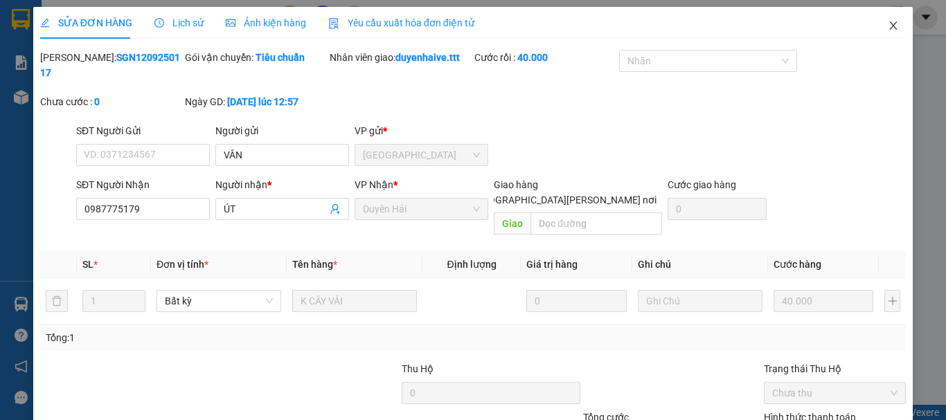
click at [878, 20] on span "Close" at bounding box center [893, 26] width 39 height 39
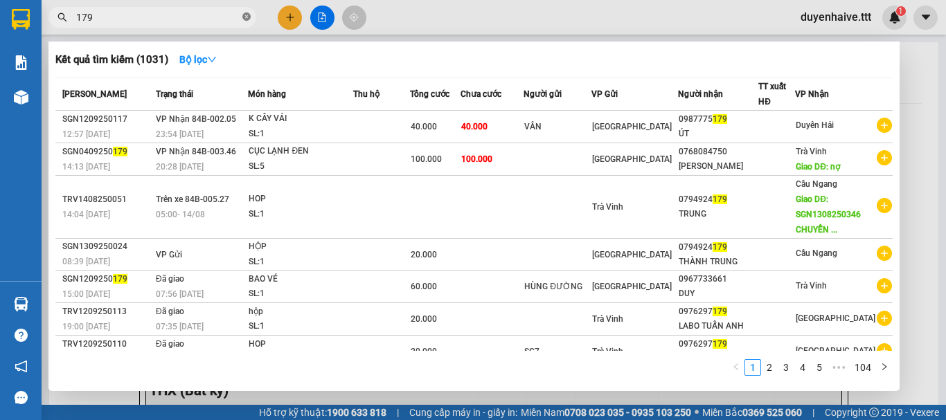
click at [247, 12] on span at bounding box center [246, 17] width 8 height 13
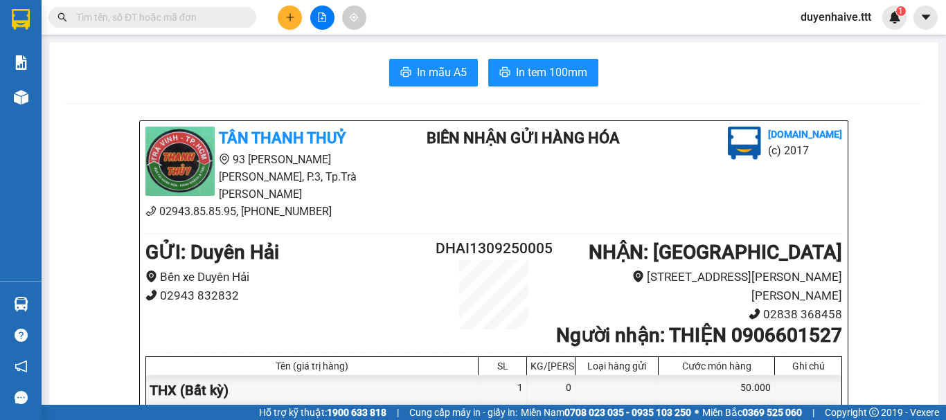
click at [201, 20] on input "text" at bounding box center [157, 17] width 163 height 15
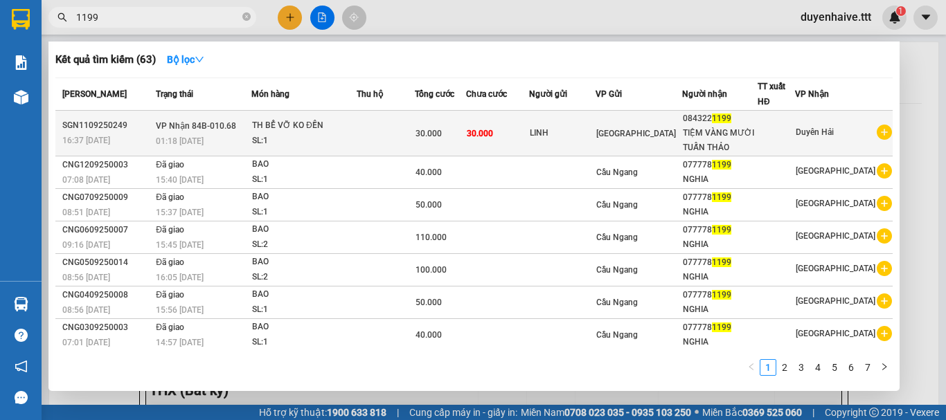
type input "1199"
click at [751, 140] on div "TIỆM VÀNG MƯỜI TUẤN THẢO" at bounding box center [720, 140] width 74 height 29
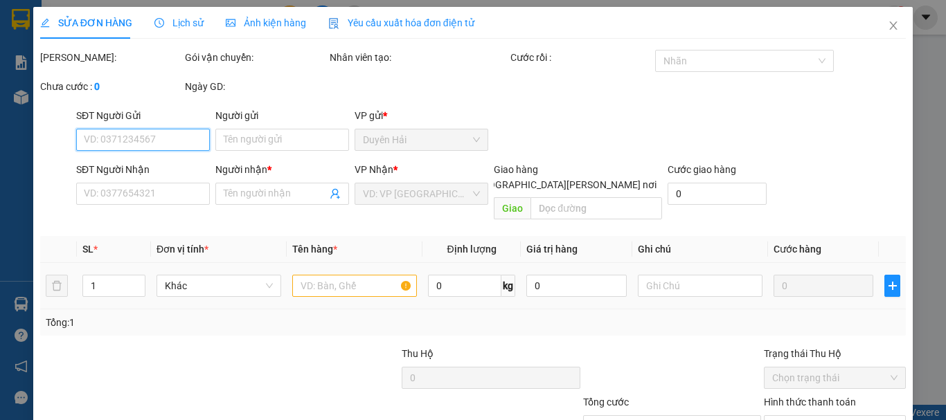
type input "LINH"
type input "0843221199"
type input "TIỆM VÀNG MƯỜI TUẤN THẢO"
type input "30.000"
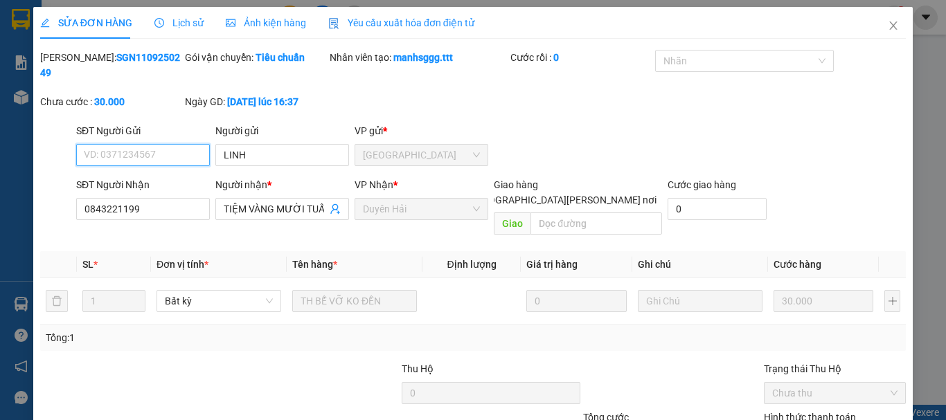
scroll to position [95, 0]
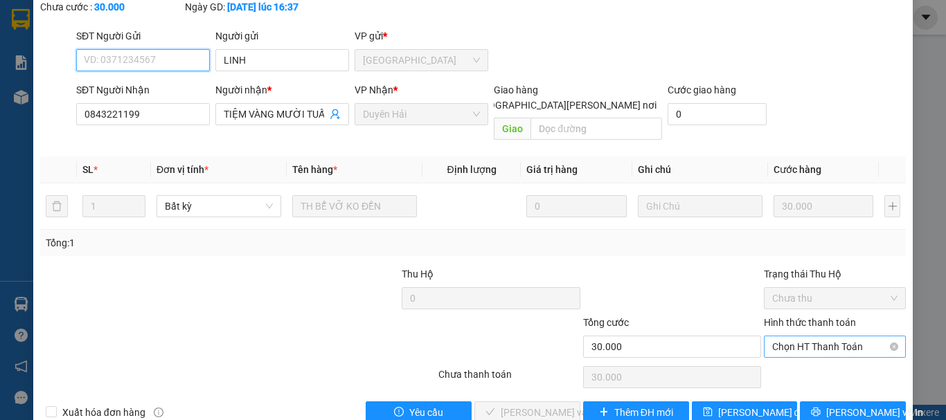
click at [788, 336] on span "Chọn HT Thanh Toán" at bounding box center [834, 346] width 125 height 21
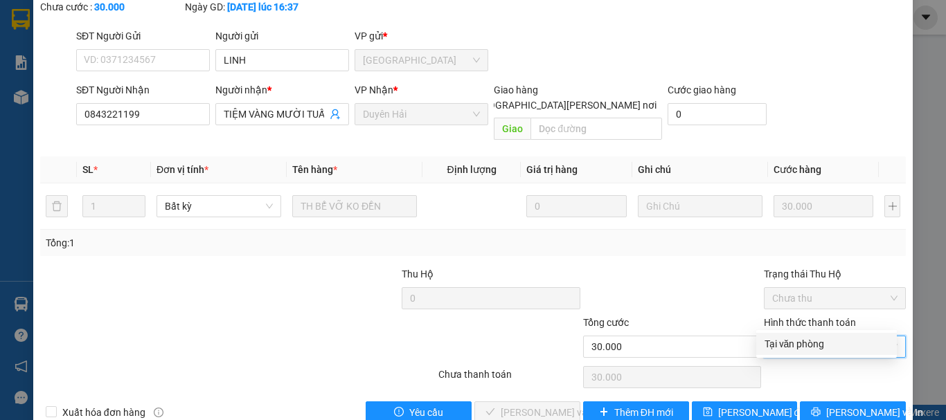
click at [783, 346] on div "Tại văn phòng" at bounding box center [826, 343] width 124 height 15
type input "0"
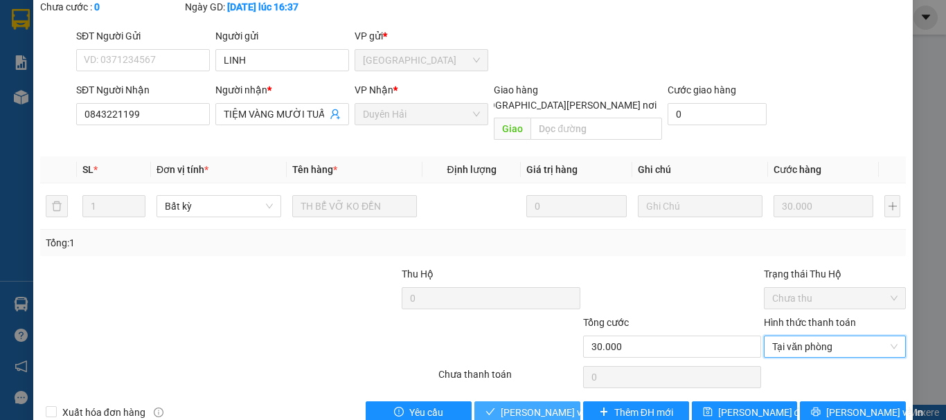
click at [549, 405] on span "Lưu và Giao hàng" at bounding box center [594, 412] width 187 height 15
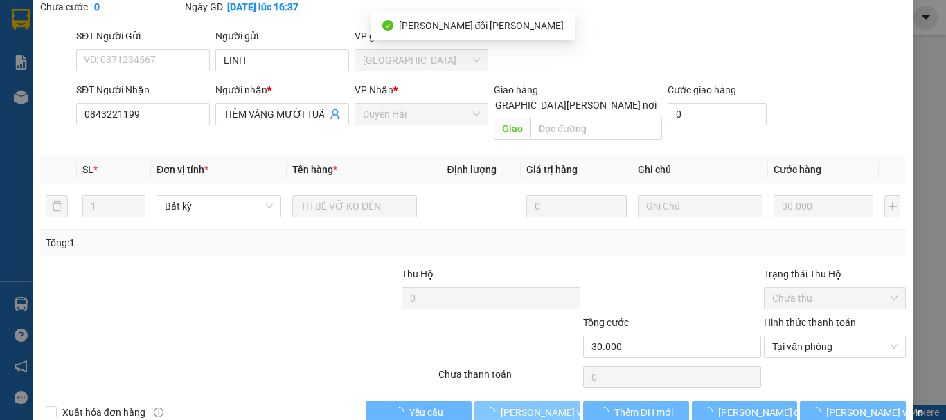
scroll to position [0, 0]
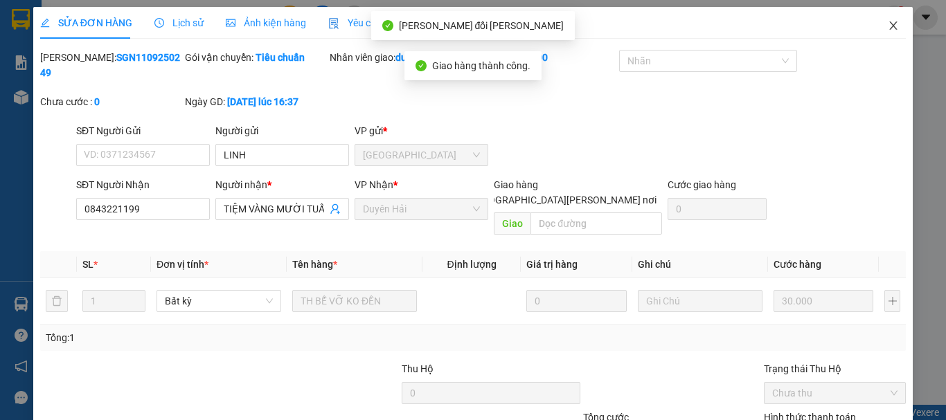
click at [890, 26] on icon "close" at bounding box center [894, 25] width 8 height 8
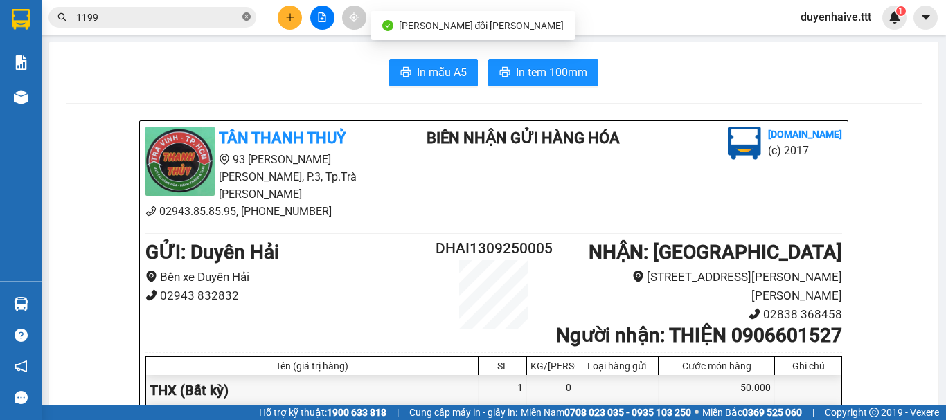
click at [244, 17] on icon "close-circle" at bounding box center [246, 16] width 8 height 8
click at [208, 16] on input "text" at bounding box center [157, 17] width 163 height 15
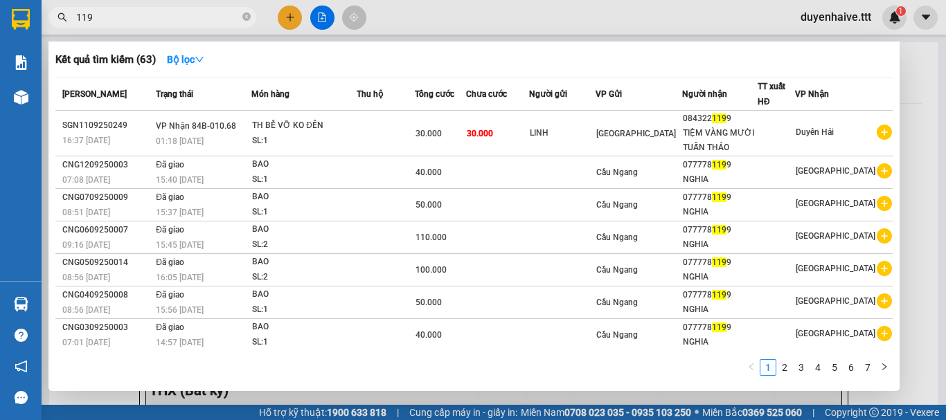
type input "1199"
click at [244, 17] on icon "close-circle" at bounding box center [246, 16] width 8 height 8
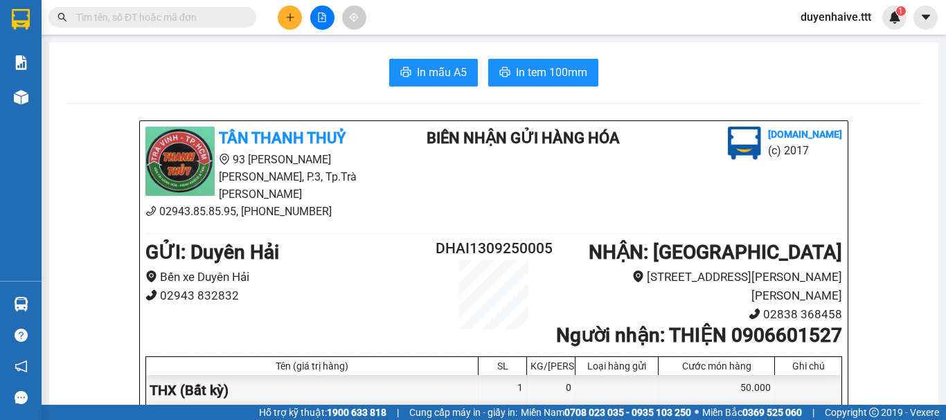
click at [336, 220] on div "TÂN THANH THUỶ 93 Trần Quốc Tuấn, P.3, Tp.Trà Vinh 02943.85.85.95, 0283.836.84.…" at bounding box center [493, 391] width 707 height 541
drag, startPoint x: 433, startPoint y: 224, endPoint x: 628, endPoint y: 186, distance: 198.4
click at [474, 209] on div "TÂN THANH THUỶ 93 Trần Quốc Tuấn, P.3, Tp.Trà Vinh 02943.85.85.95, 0283.836.84.…" at bounding box center [493, 391] width 707 height 541
click at [205, 15] on input "text" at bounding box center [157, 17] width 163 height 15
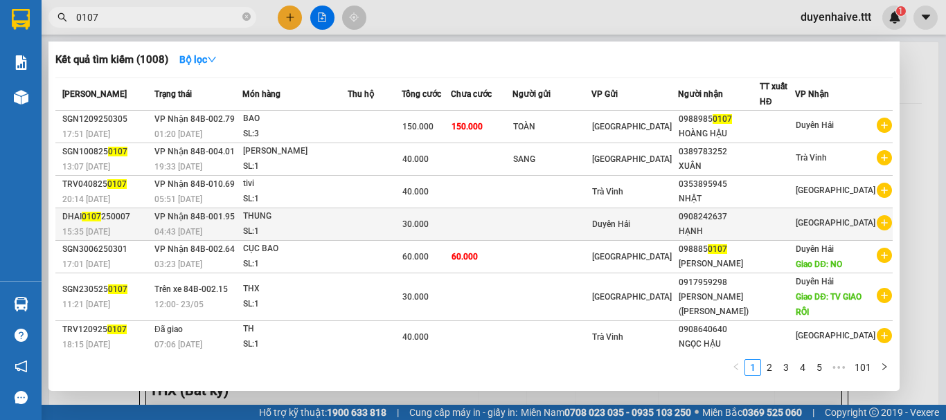
scroll to position [100, 0]
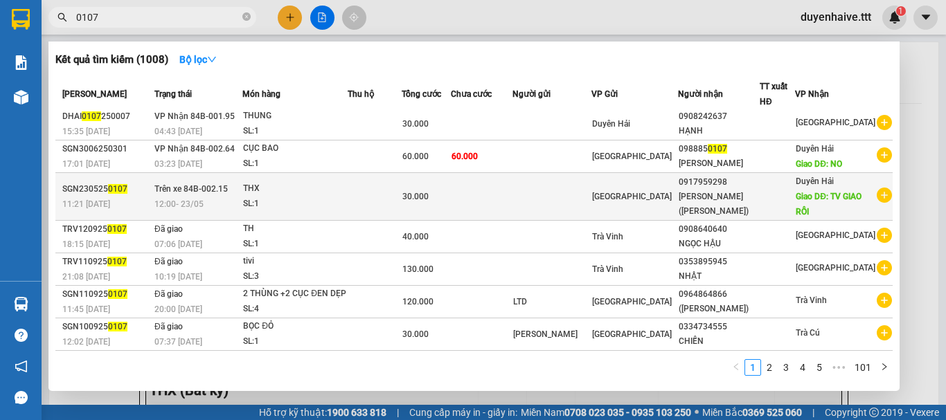
type input "0107"
click at [555, 195] on td at bounding box center [552, 197] width 80 height 48
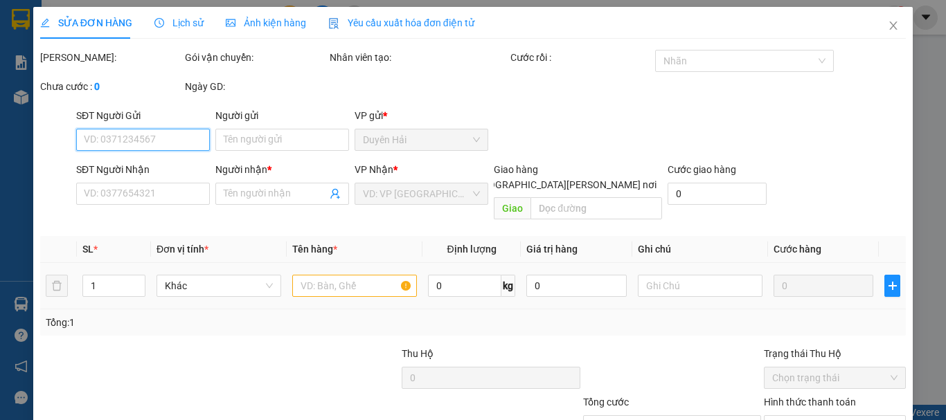
scroll to position [95, 0]
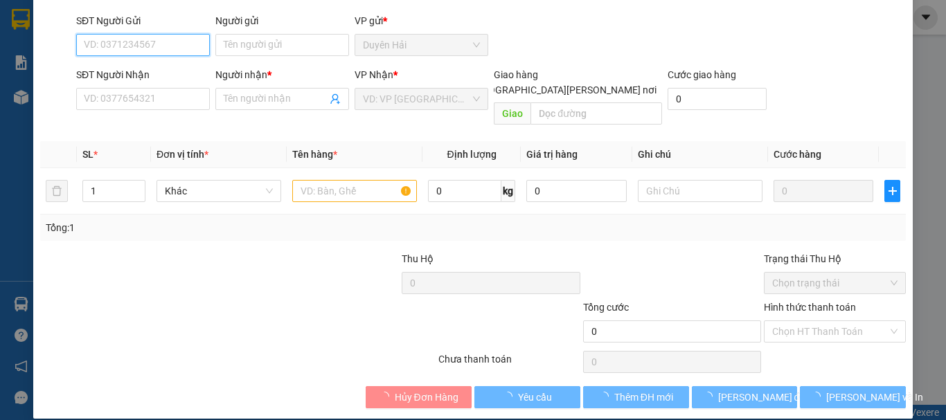
type input "0917959298"
type input "PHƯỚC (MẪU)"
type input "TV GIAO RỒI"
type input "30.000"
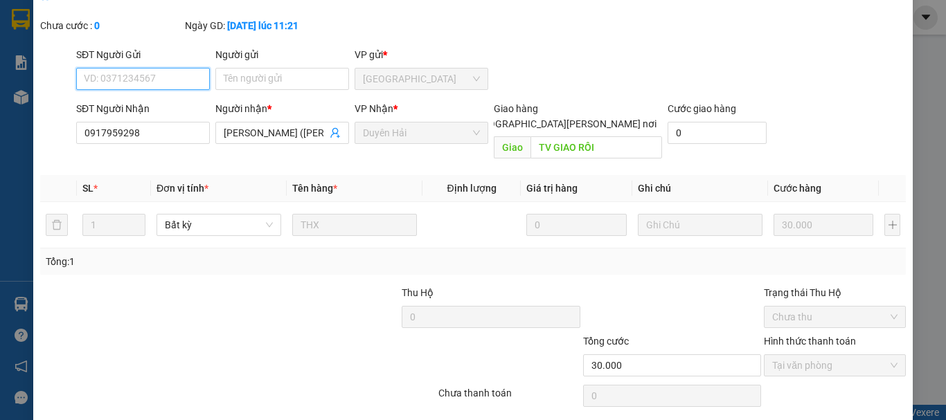
scroll to position [114, 0]
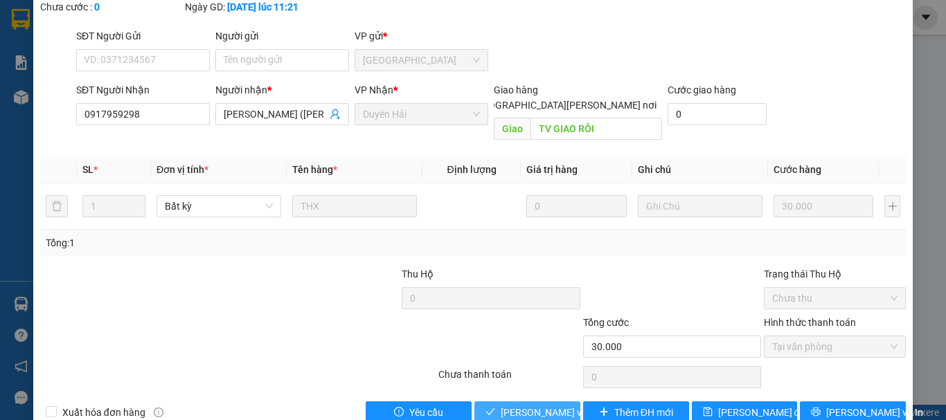
click at [539, 405] on span "Lưu và Giao hàng" at bounding box center [594, 412] width 187 height 15
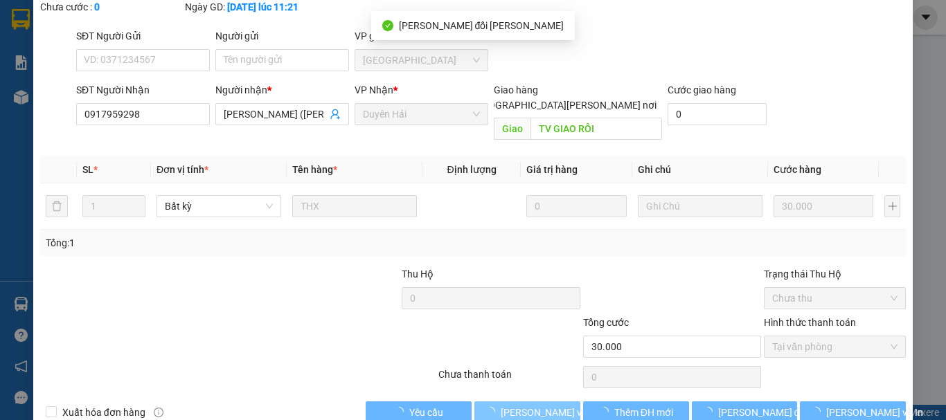
scroll to position [0, 0]
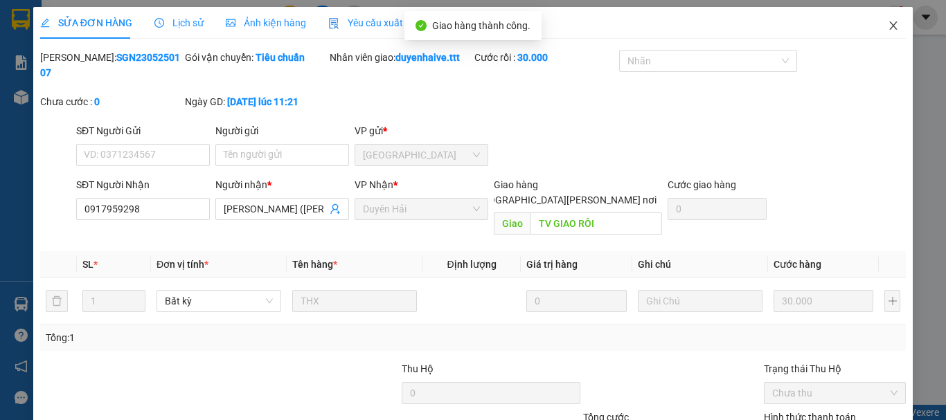
click at [887, 26] on icon "close" at bounding box center [892, 25] width 11 height 11
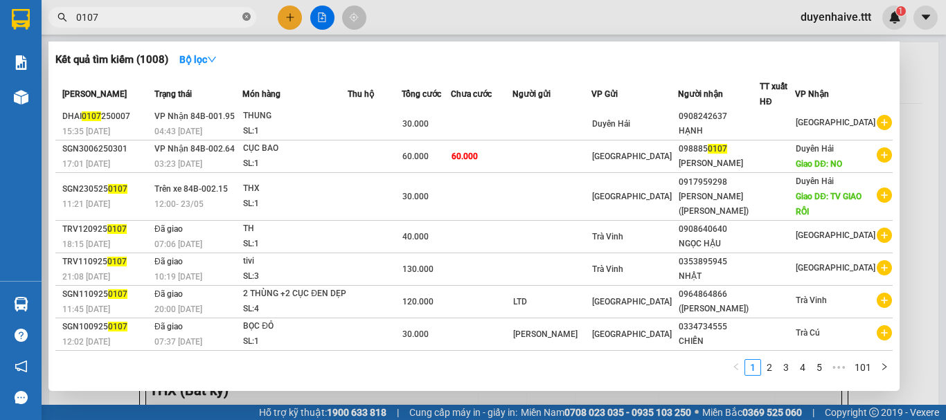
click at [245, 16] on icon "close-circle" at bounding box center [246, 16] width 8 height 8
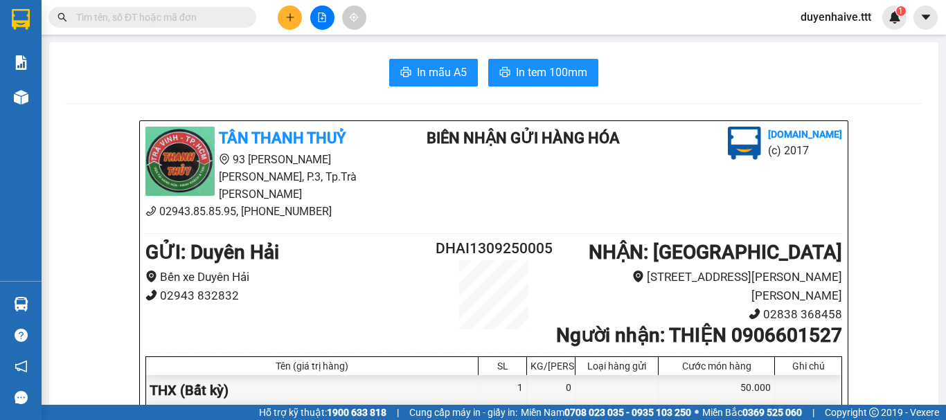
click at [228, 16] on input "text" at bounding box center [157, 17] width 163 height 15
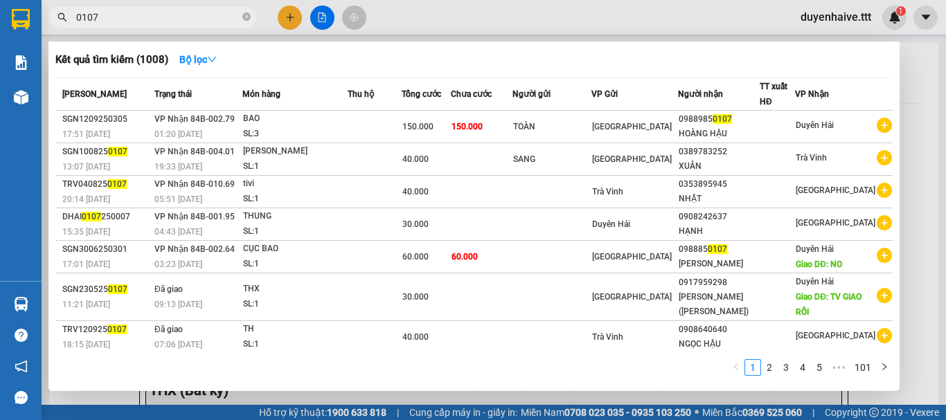
click at [78, 13] on input "0107" at bounding box center [157, 17] width 163 height 15
type input "80107"
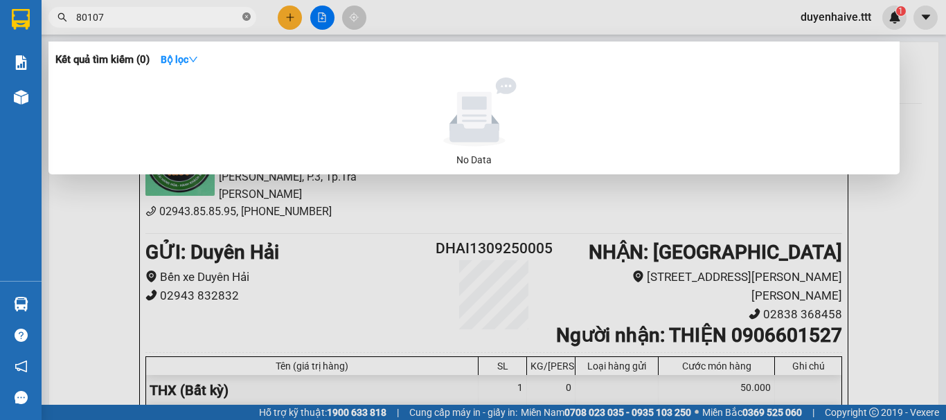
click at [244, 15] on icon "close-circle" at bounding box center [246, 16] width 8 height 8
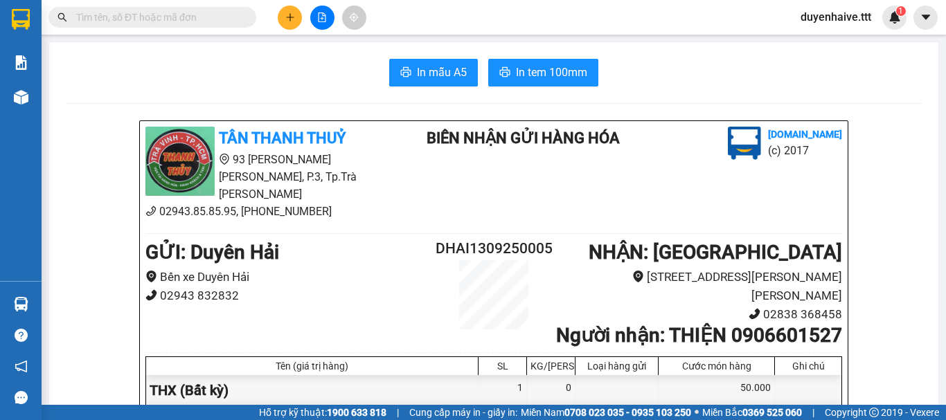
click at [229, 16] on input "text" at bounding box center [157, 17] width 163 height 15
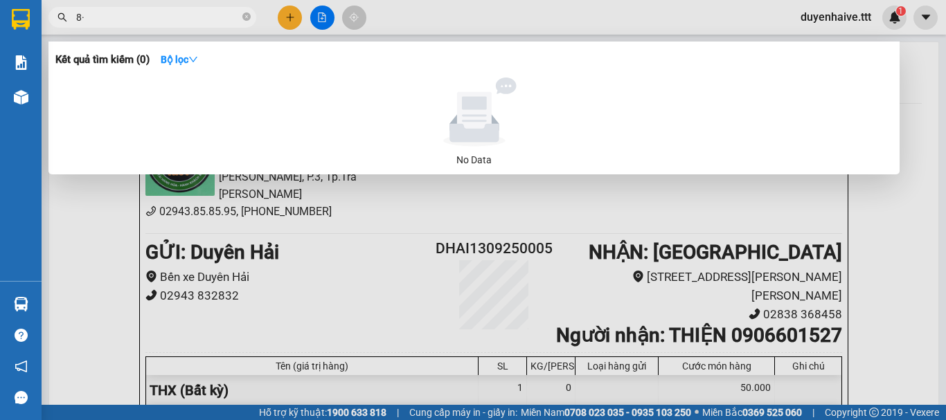
type input "8"
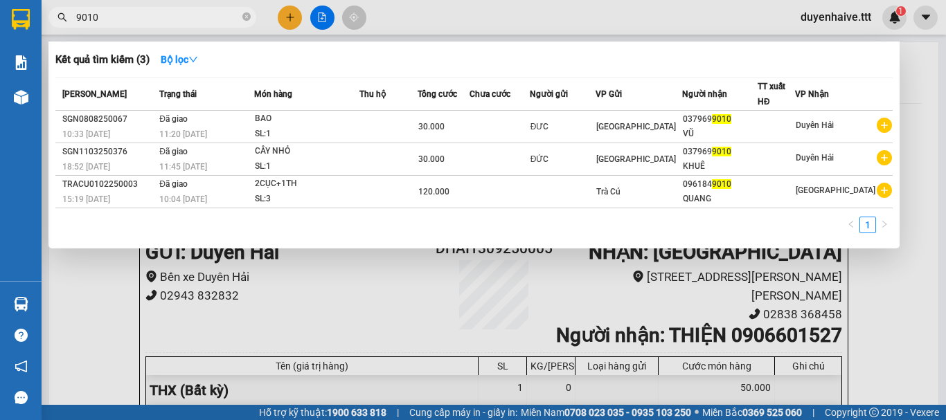
type input "90107"
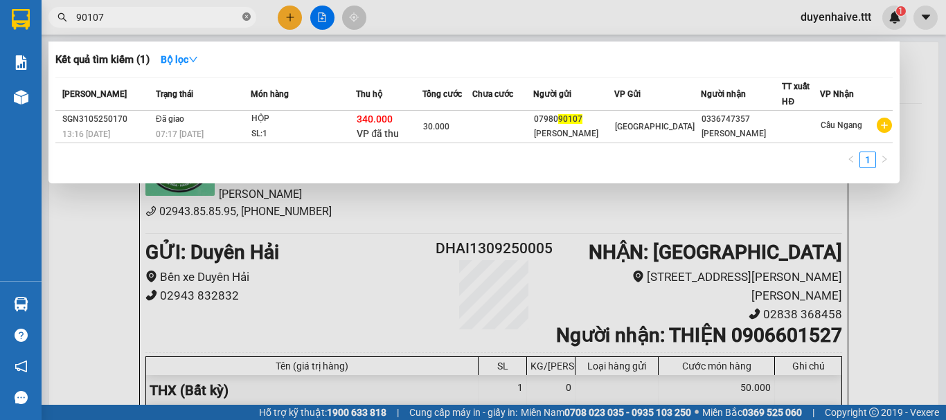
click at [243, 12] on span at bounding box center [246, 17] width 8 height 13
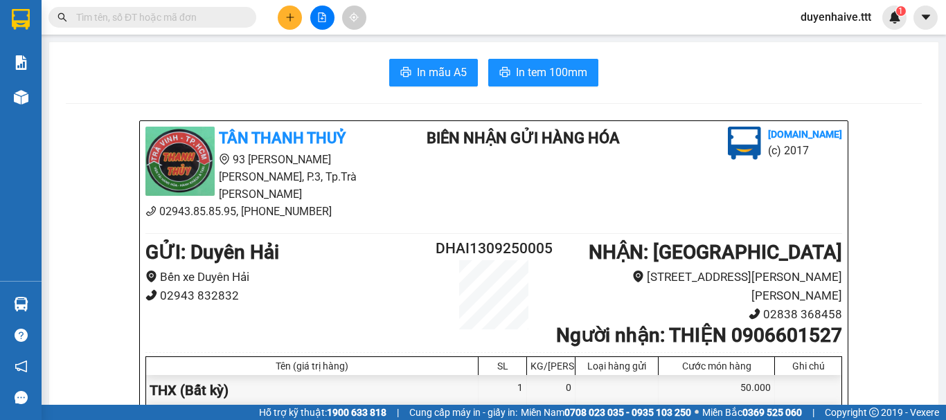
click at [233, 16] on input "text" at bounding box center [157, 17] width 163 height 15
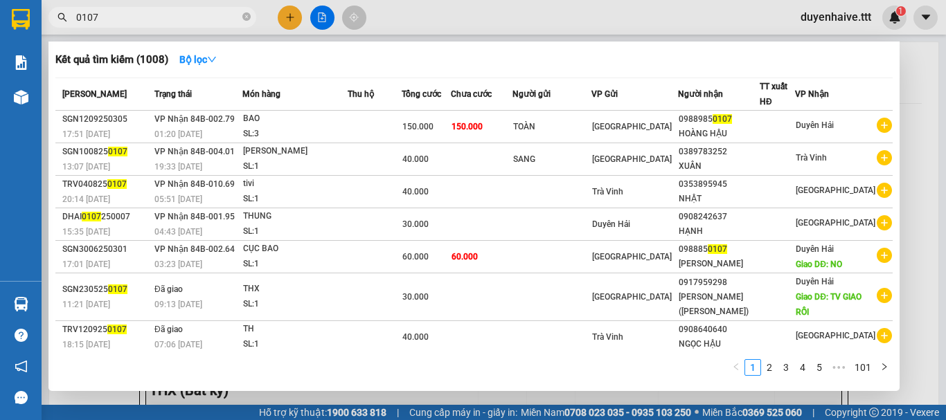
click at [77, 16] on input "0107" at bounding box center [157, 17] width 163 height 15
type input "850107"
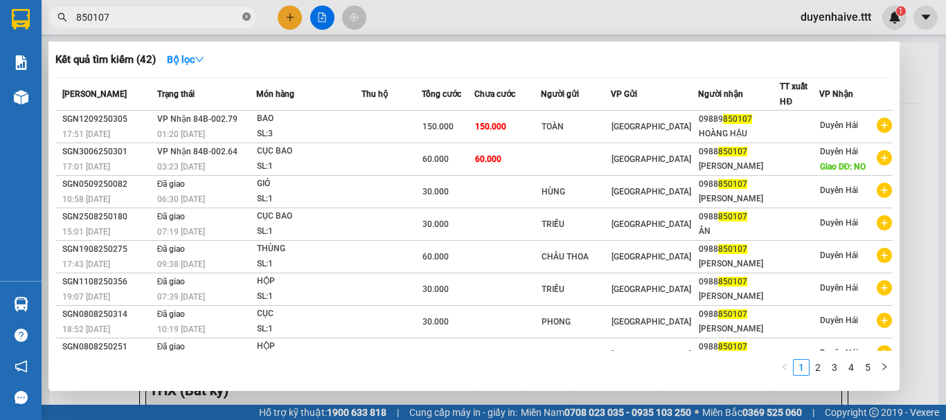
click at [244, 18] on icon "close-circle" at bounding box center [246, 16] width 8 height 8
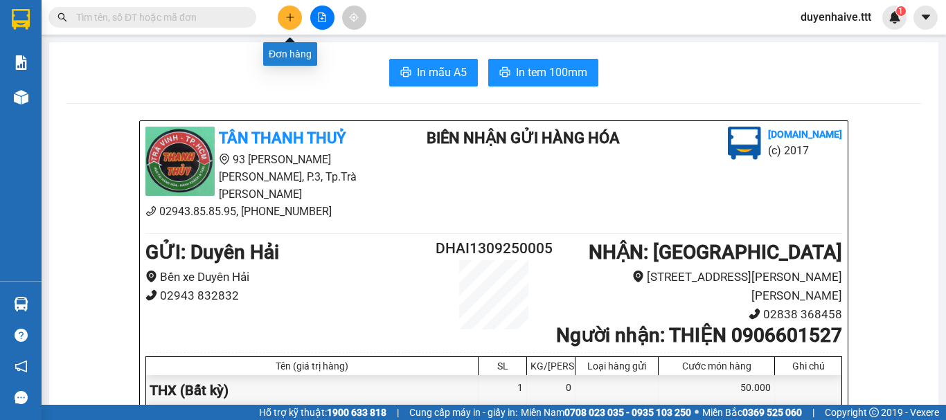
click at [292, 20] on icon "plus" at bounding box center [290, 17] width 10 height 10
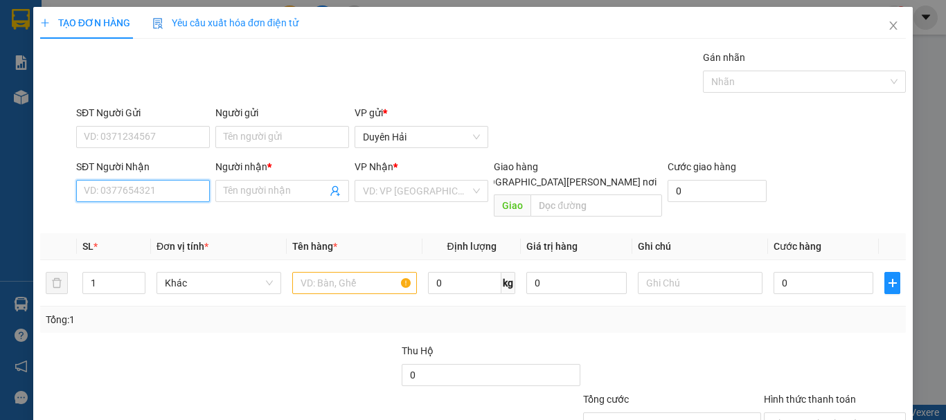
click at [118, 196] on input "SĐT Người Nhận" at bounding box center [143, 191] width 134 height 22
type input "0933933542"
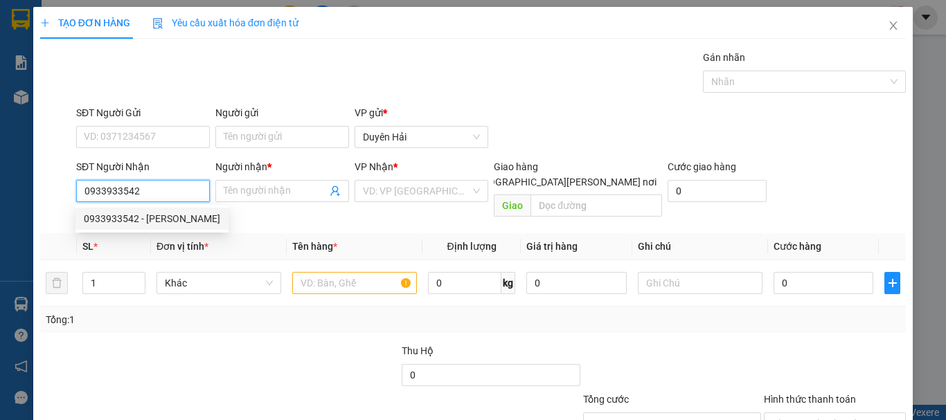
click at [155, 220] on div "0933933542 - ÁNH DUONG" at bounding box center [152, 218] width 136 height 15
type input "ÁNH DUONG"
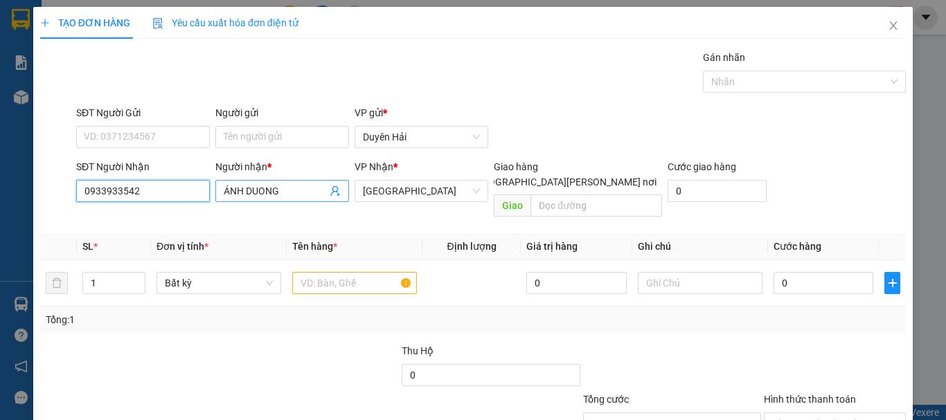
type input "0933933542"
click at [294, 189] on input "ÁNH DUONG" at bounding box center [275, 190] width 103 height 15
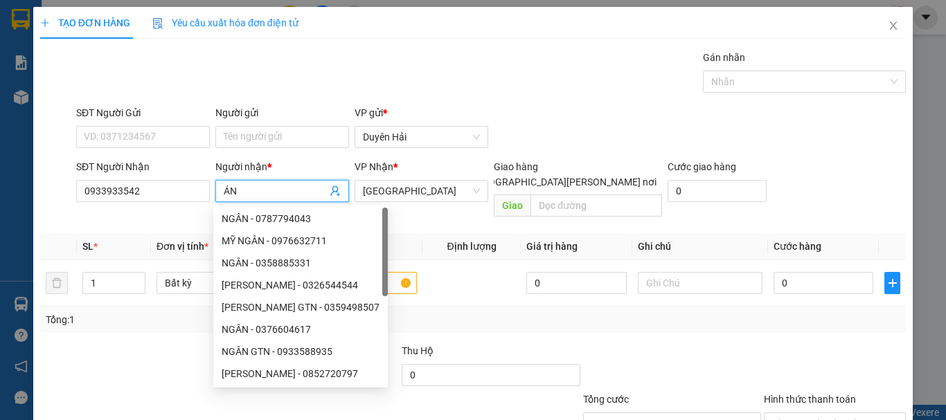
type input "Á"
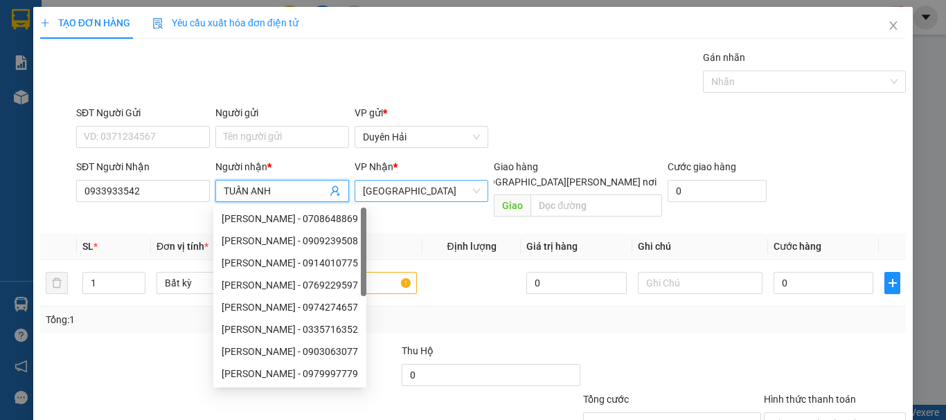
click at [417, 201] on div "[GEOGRAPHIC_DATA]" at bounding box center [421, 191] width 134 height 22
type input "TUẤN ANH"
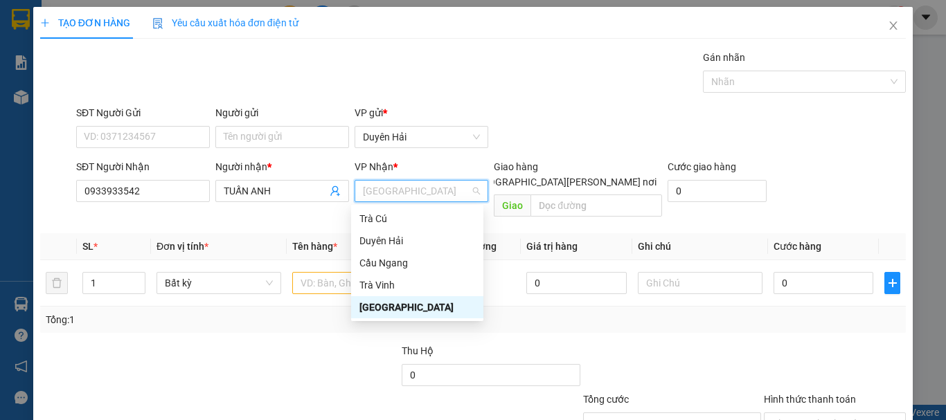
click at [386, 308] on div "[GEOGRAPHIC_DATA]" at bounding box center [417, 307] width 116 height 15
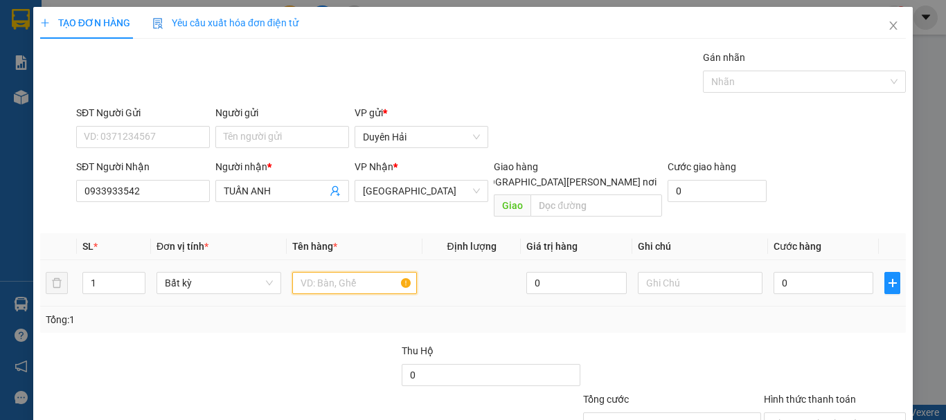
click at [328, 272] on input "text" at bounding box center [354, 283] width 125 height 22
type input "GIỎ CUA"
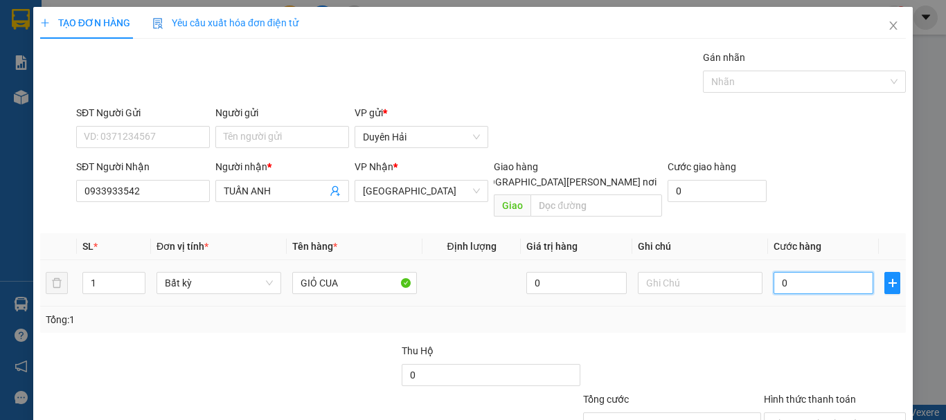
click at [819, 272] on input "0" at bounding box center [823, 283] width 100 height 22
type input "3"
type input "30"
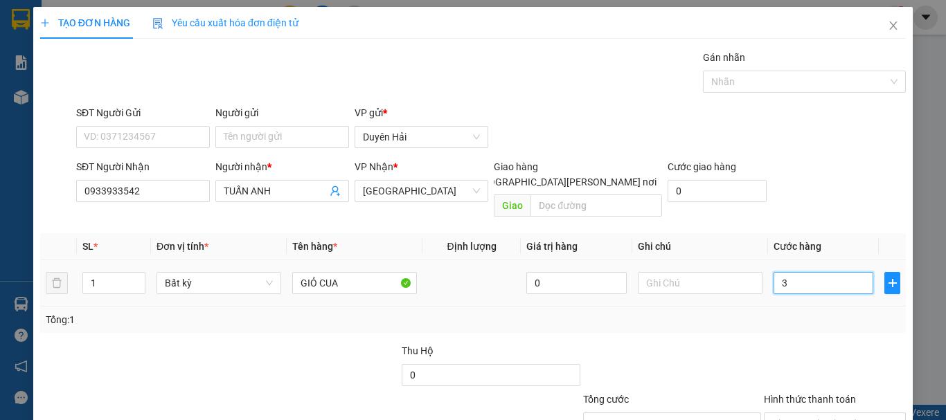
type input "30"
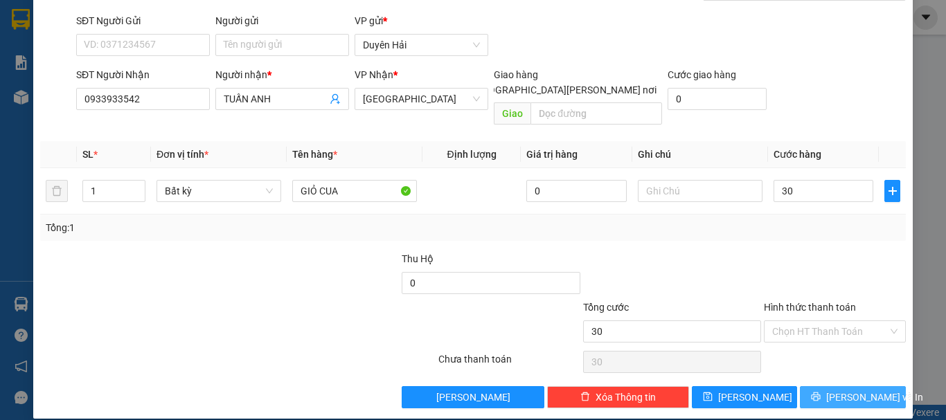
type input "30.000"
click at [818, 392] on icon "printer" at bounding box center [816, 397] width 10 height 10
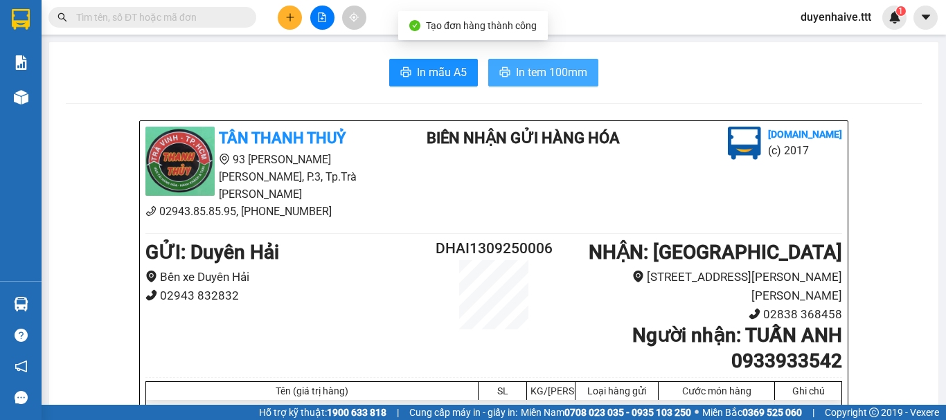
click at [534, 67] on span "In tem 100mm" at bounding box center [551, 72] width 71 height 17
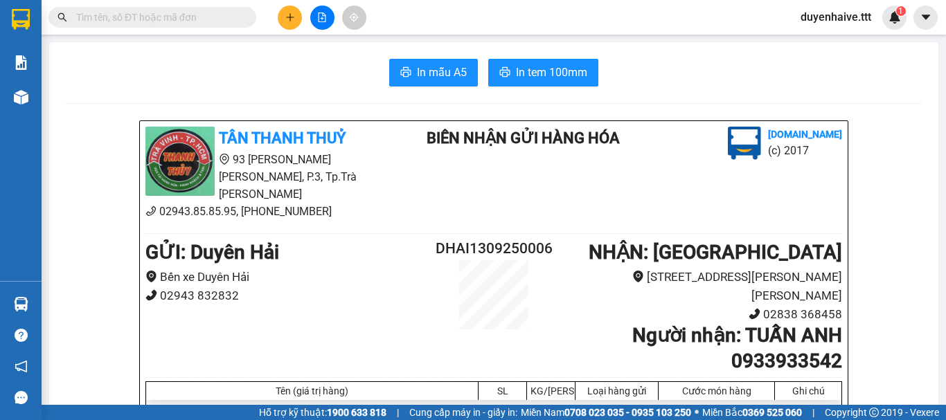
click at [196, 17] on input "text" at bounding box center [157, 17] width 163 height 15
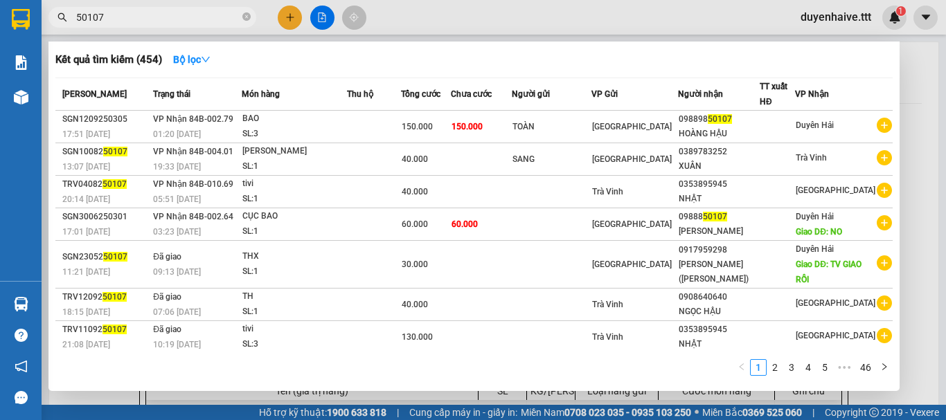
click at [77, 18] on input "50107" at bounding box center [157, 17] width 163 height 15
type input "850107"
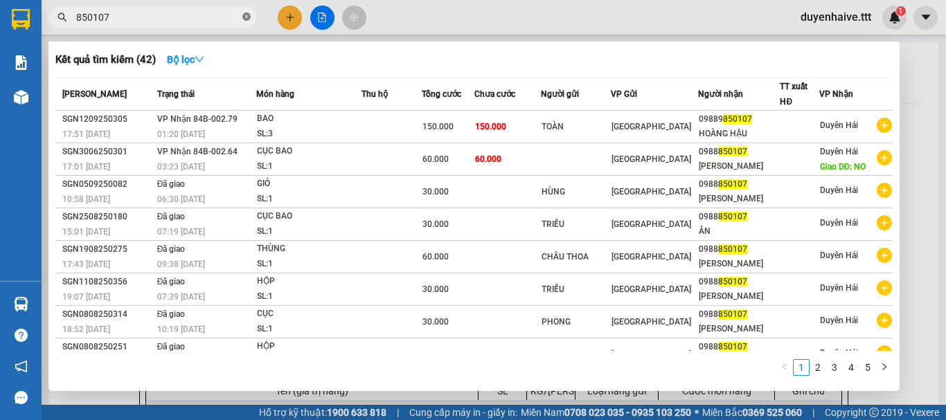
click at [245, 15] on icon "close-circle" at bounding box center [246, 16] width 8 height 8
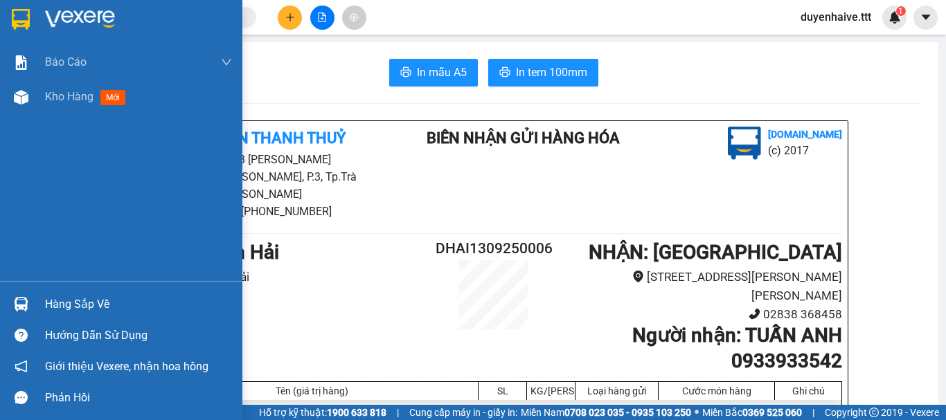
click at [98, 307] on div "Hàng sắp về" at bounding box center [138, 304] width 187 height 21
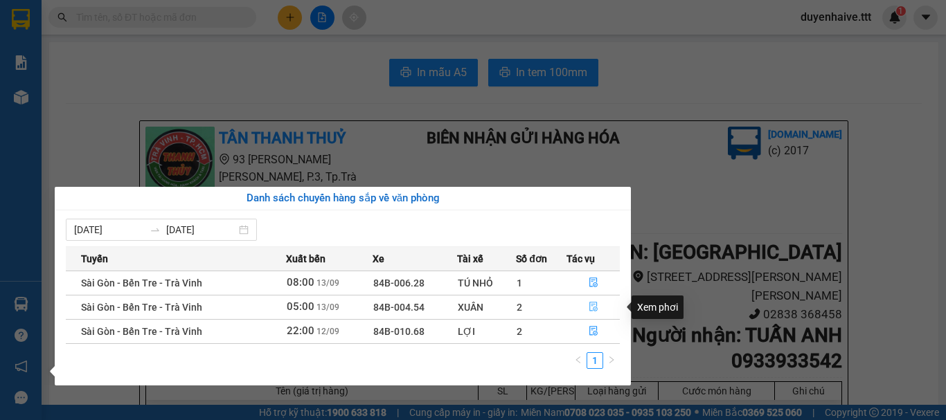
click at [597, 308] on icon "file-done" at bounding box center [593, 307] width 10 height 10
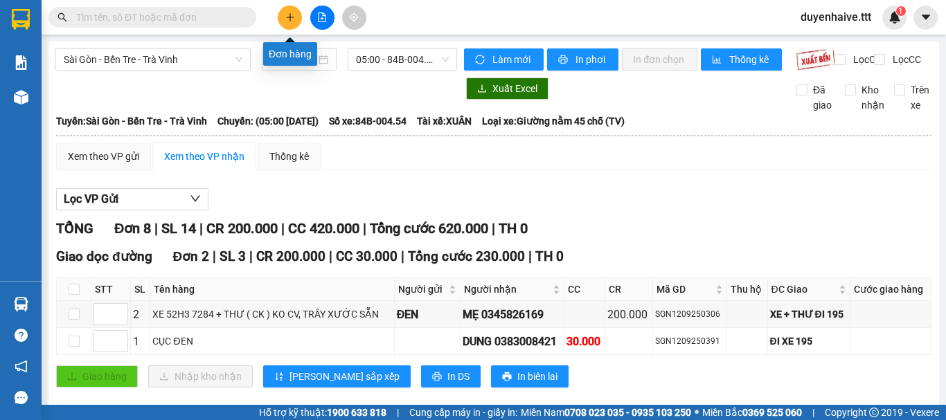
click at [291, 21] on icon "plus" at bounding box center [290, 17] width 10 height 10
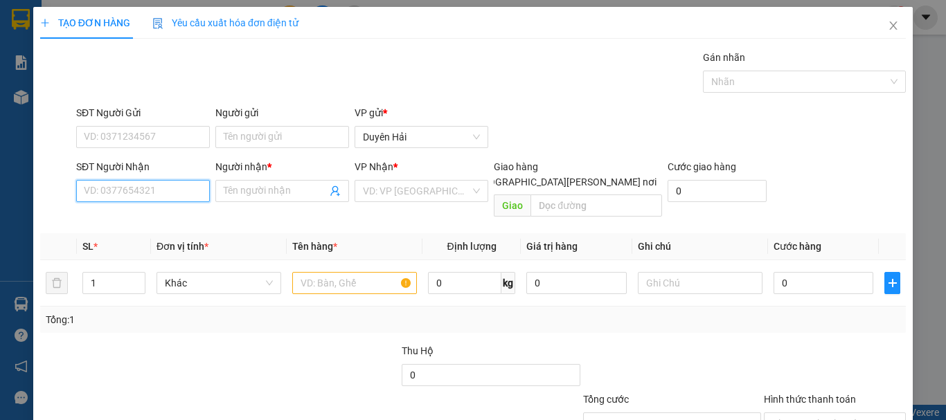
click at [125, 194] on input "SĐT Người Nhận" at bounding box center [143, 191] width 134 height 22
type input "0913378852"
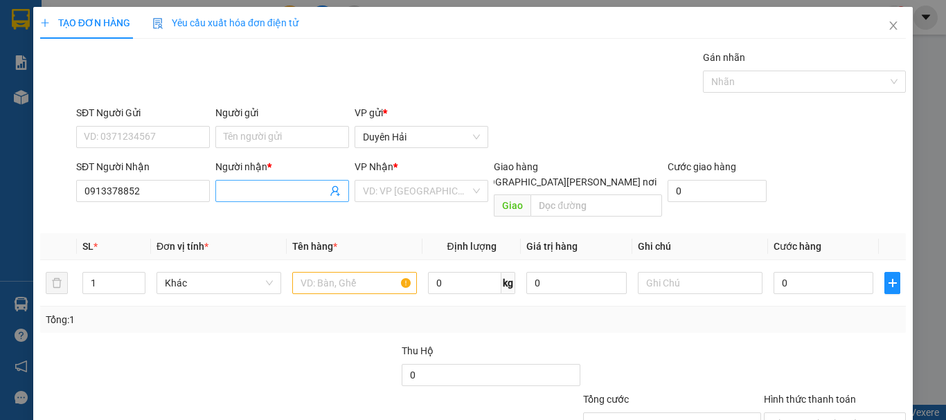
click at [284, 191] on input "Người nhận *" at bounding box center [275, 190] width 103 height 15
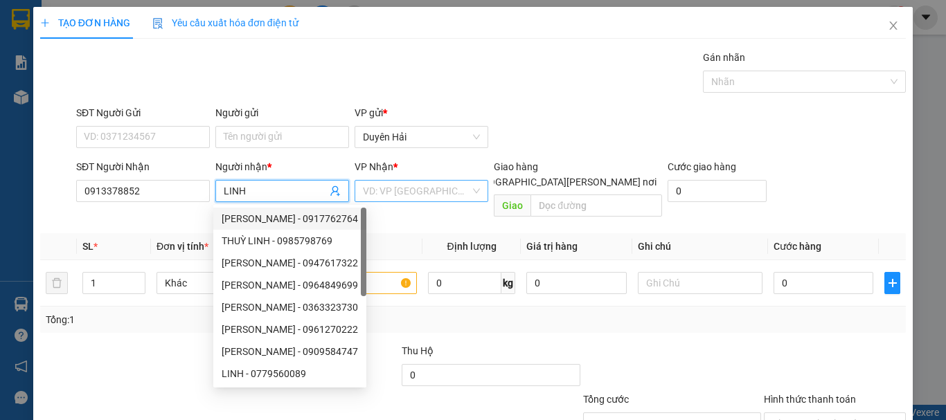
type input "LINH"
click at [393, 199] on input "search" at bounding box center [416, 191] width 107 height 21
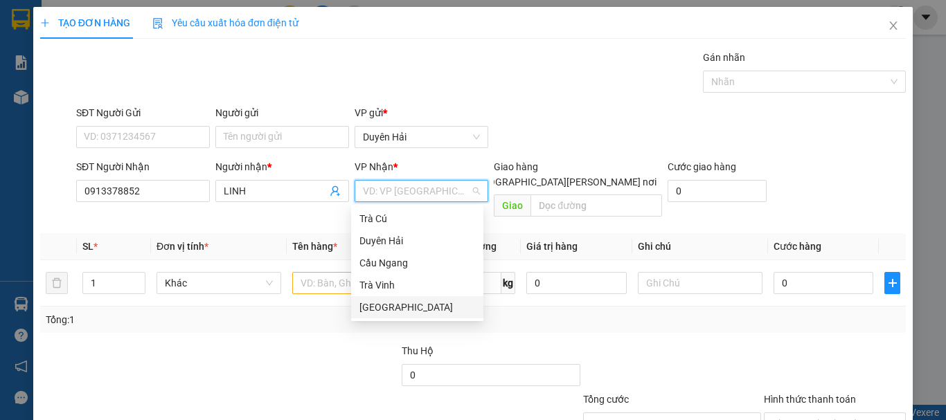
click at [381, 305] on div "[GEOGRAPHIC_DATA]" at bounding box center [417, 307] width 116 height 15
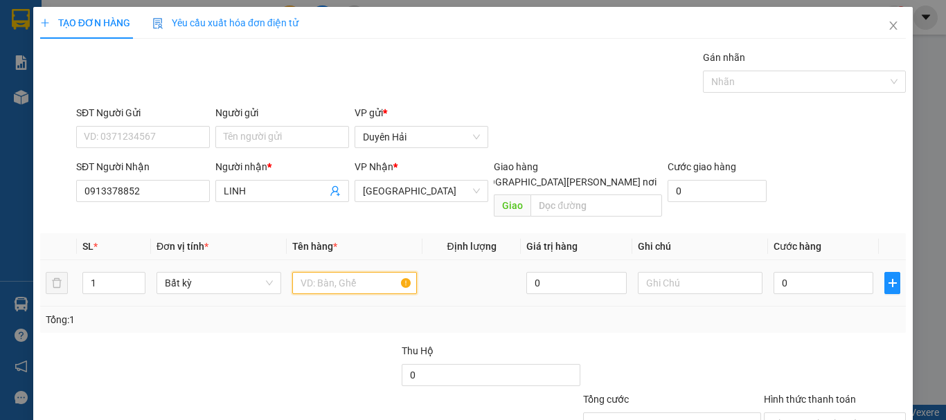
click at [333, 272] on input "text" at bounding box center [354, 283] width 125 height 22
type input "GIỎ CUA"
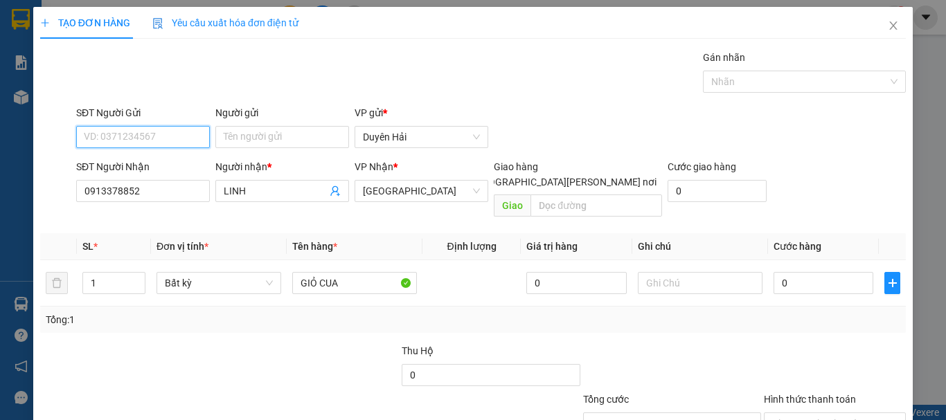
click at [131, 138] on input "SĐT Người Gửi" at bounding box center [143, 137] width 134 height 22
type input "0972540353"
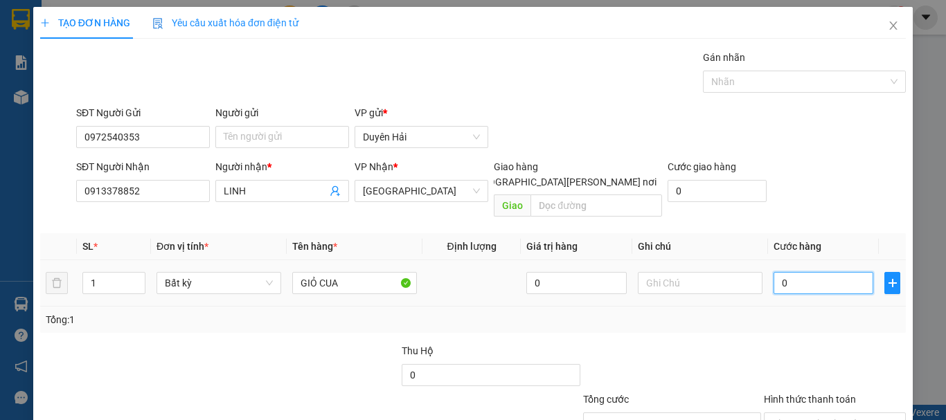
click at [775, 272] on input "0" at bounding box center [823, 283] width 100 height 22
type input "3"
type input "30"
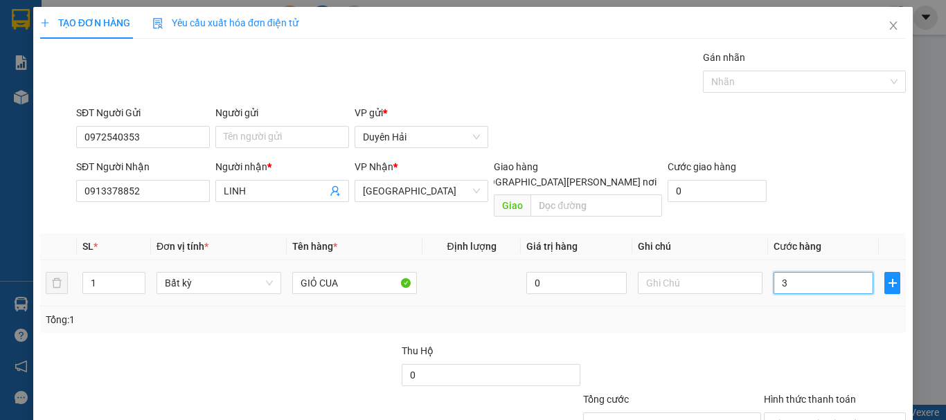
type input "30"
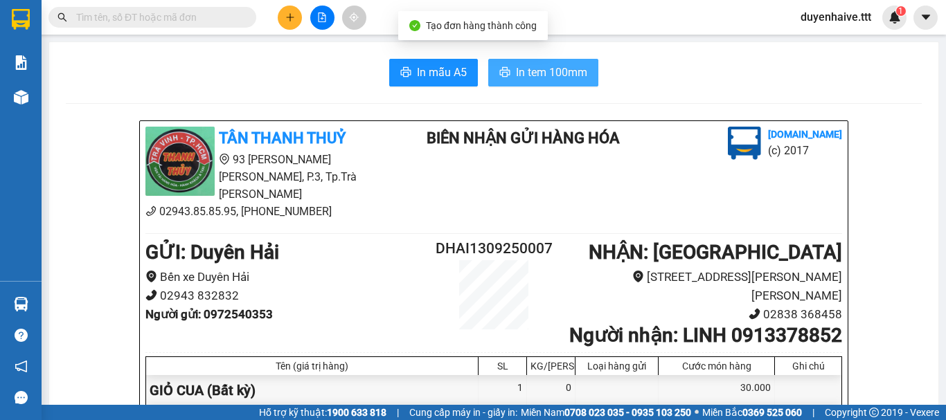
click at [542, 79] on span "In tem 100mm" at bounding box center [551, 72] width 71 height 17
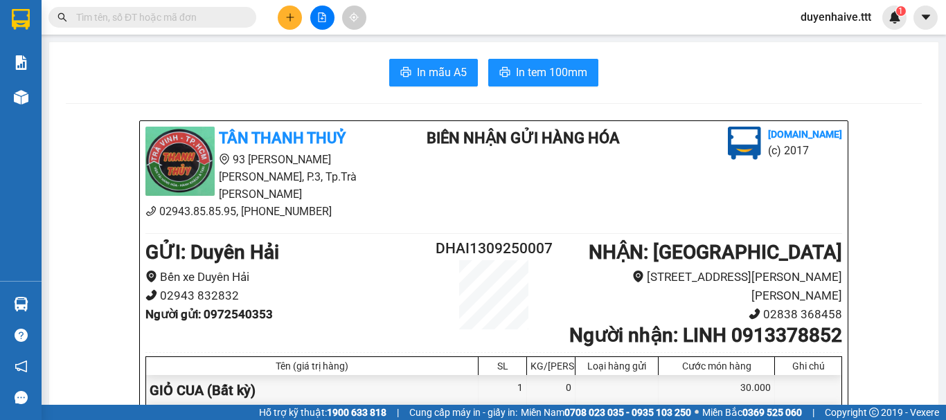
click at [143, 20] on input "text" at bounding box center [157, 17] width 163 height 15
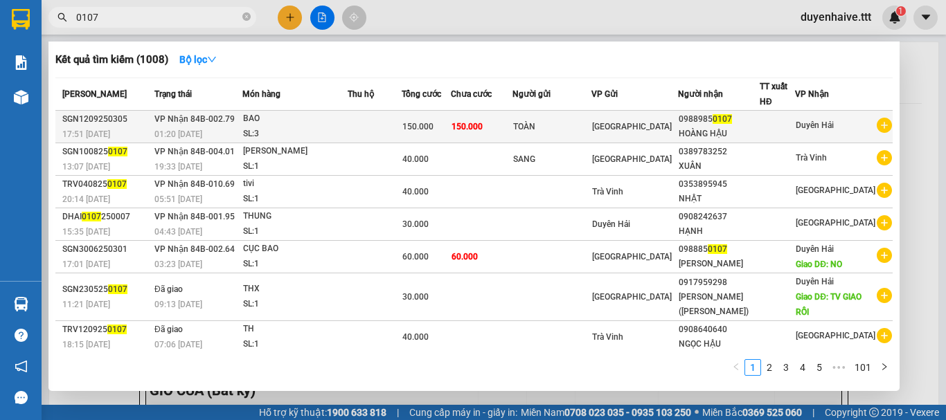
type input "0107"
click at [778, 125] on div at bounding box center [777, 127] width 34 height 15
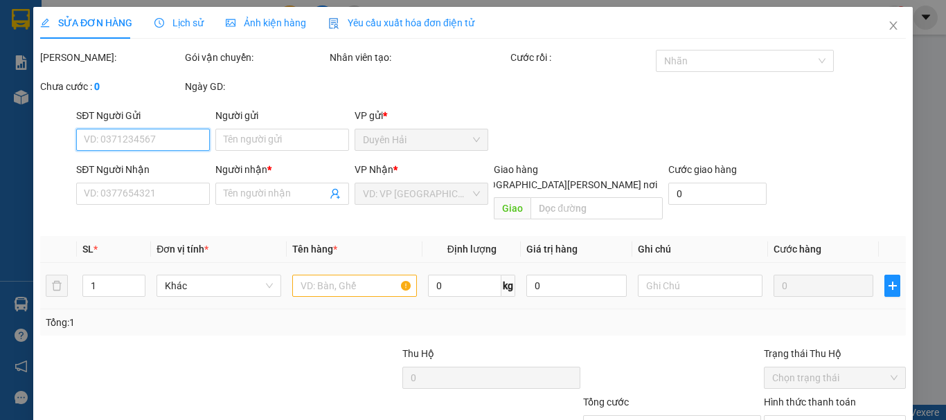
type input "TOÀN"
type input "09889850107"
type input "HOÀNG HẬU"
type input "150.000"
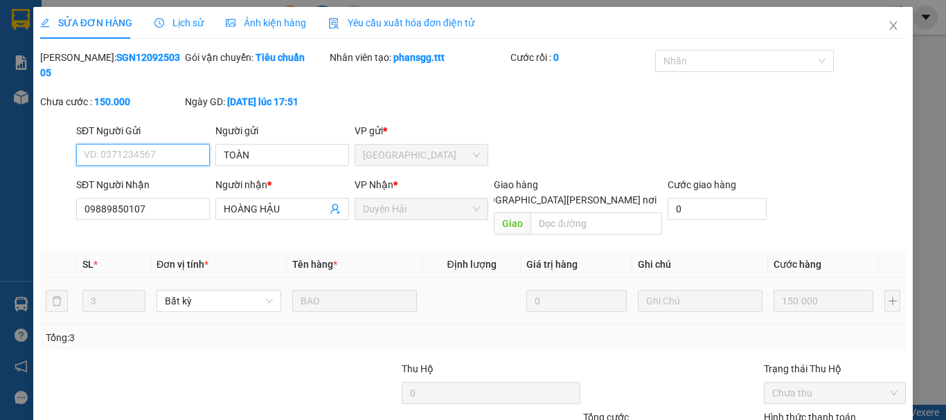
type input "0"
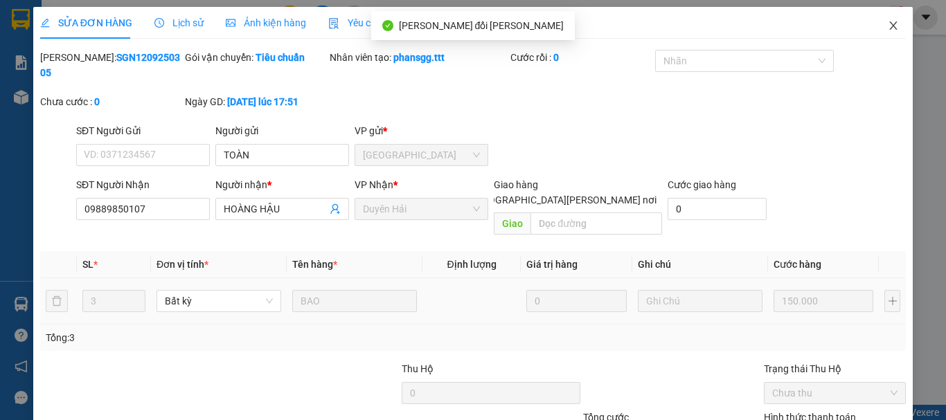
click at [890, 24] on icon "close" at bounding box center [894, 25] width 8 height 8
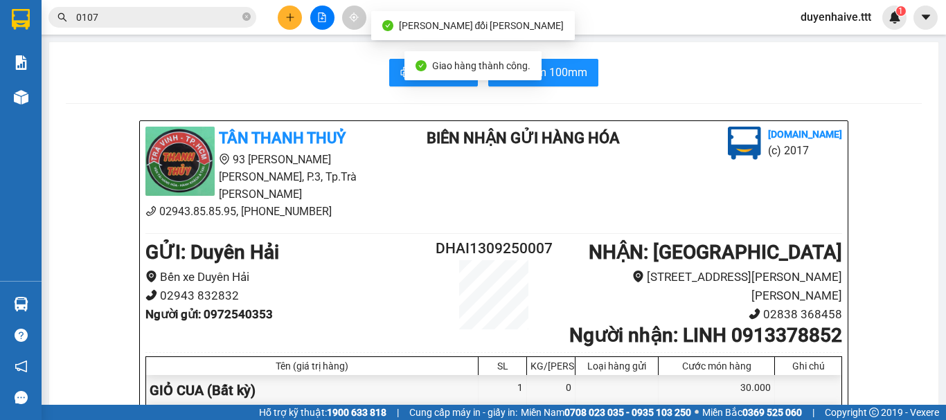
click at [189, 21] on input "0107" at bounding box center [157, 17] width 163 height 15
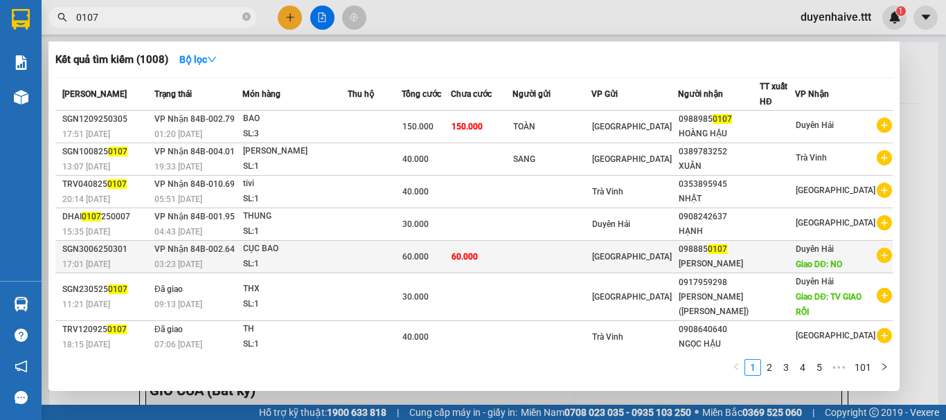
click at [728, 255] on div "098885 0107" at bounding box center [718, 249] width 80 height 15
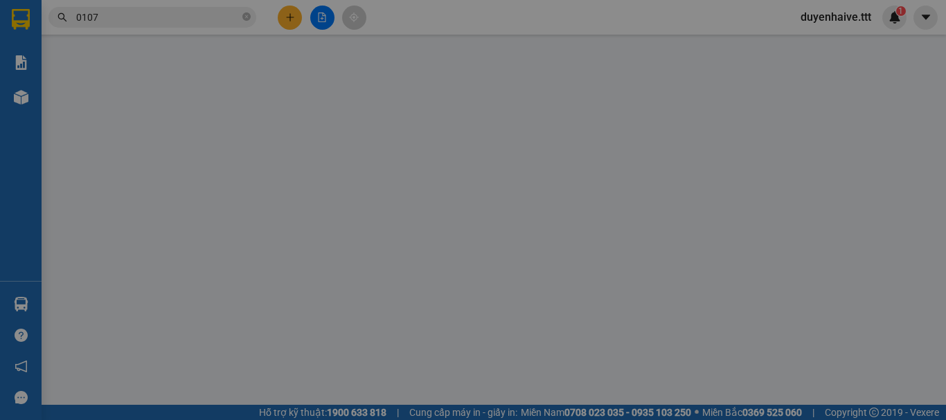
type input "0988850107"
type input "HOÀNG ANH"
type input "NO"
type input "60.000"
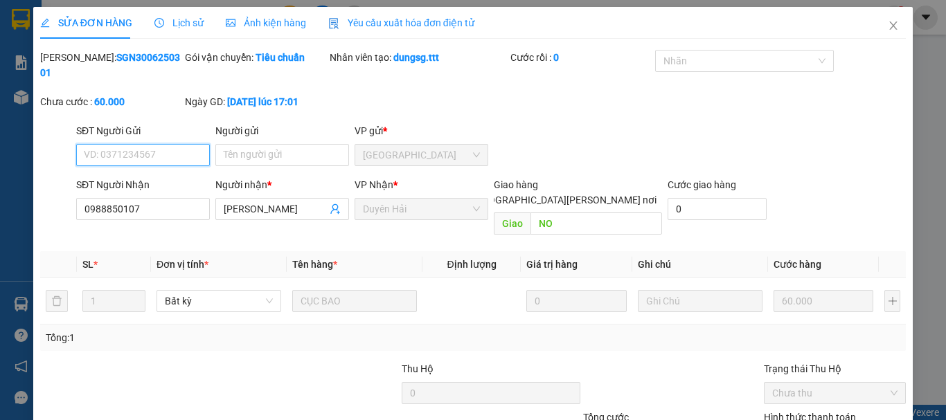
type input "0"
click at [568, 366] on div "Total Paid Fee 0 Total UnPaid Fee 60.000 Cash Collection Total Fee Mã ĐH: SGN30…" at bounding box center [472, 284] width 865 height 469
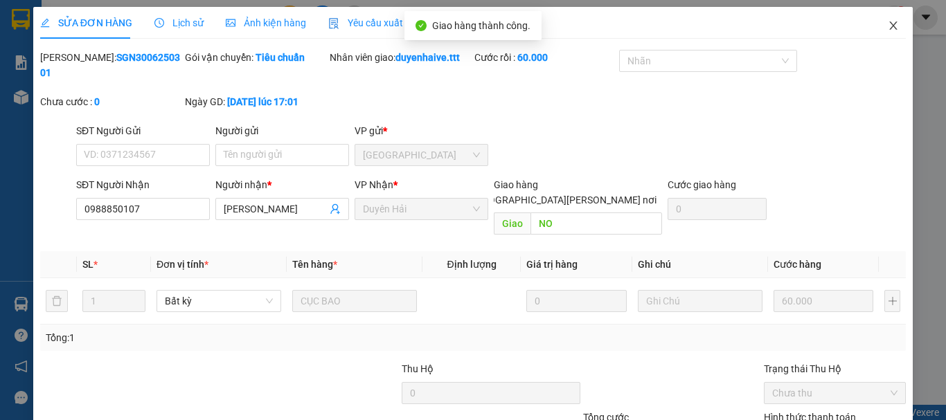
click at [887, 26] on icon "close" at bounding box center [892, 25] width 11 height 11
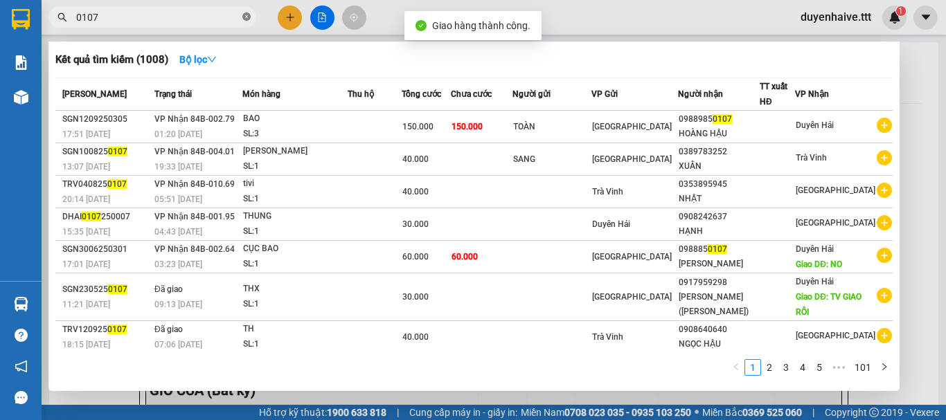
click at [248, 13] on icon "close-circle" at bounding box center [246, 16] width 8 height 8
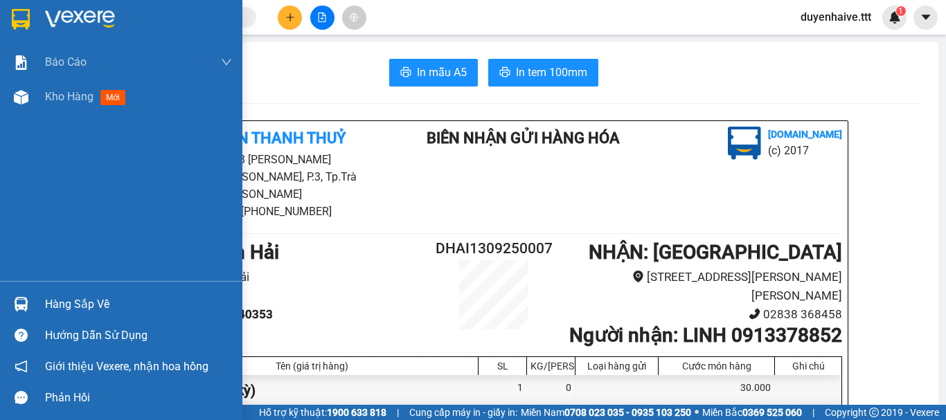
click at [66, 303] on div "Hàng sắp về" at bounding box center [138, 304] width 187 height 21
click at [20, 174] on div "Báo cáo Mẫu 1: Báo cáo dòng tiền theo nhân viên (nhân viên) Mẫu 3: Báo cáo dòng…" at bounding box center [121, 210] width 242 height 420
drag, startPoint x: 57, startPoint y: 97, endPoint x: 84, endPoint y: 97, distance: 26.3
click at [84, 97] on span "Kho hàng" at bounding box center [69, 96] width 48 height 13
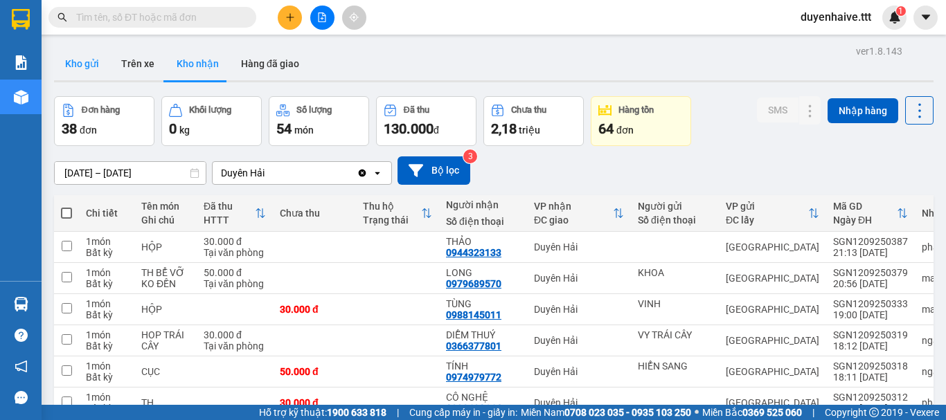
drag, startPoint x: 83, startPoint y: 62, endPoint x: 73, endPoint y: 60, distance: 10.5
click at [82, 62] on button "Kho gửi" at bounding box center [82, 63] width 56 height 33
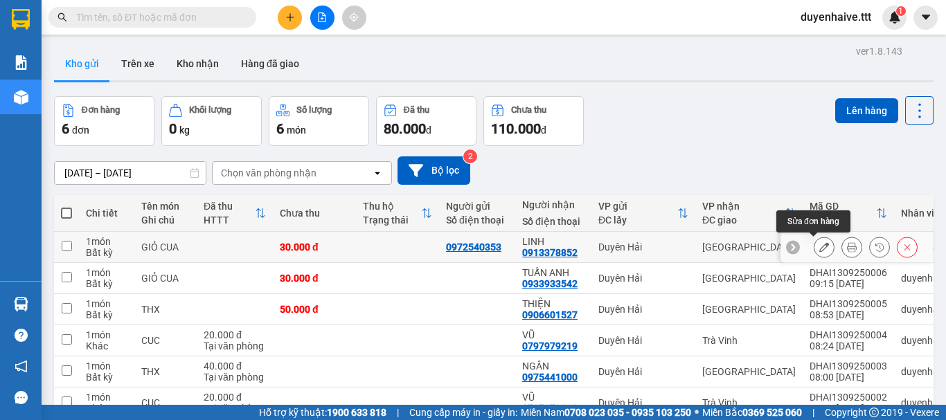
click at [819, 249] on icon at bounding box center [824, 247] width 10 height 10
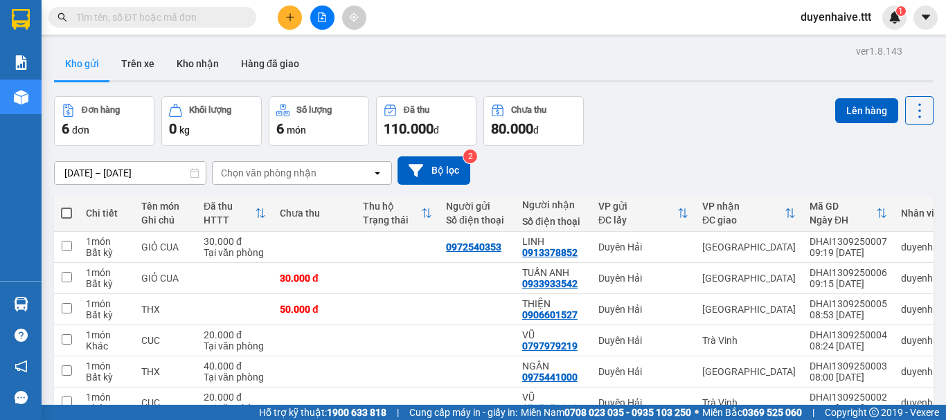
click at [69, 208] on span at bounding box center [66, 213] width 11 height 11
click at [66, 206] on input "checkbox" at bounding box center [66, 206] width 0 height 0
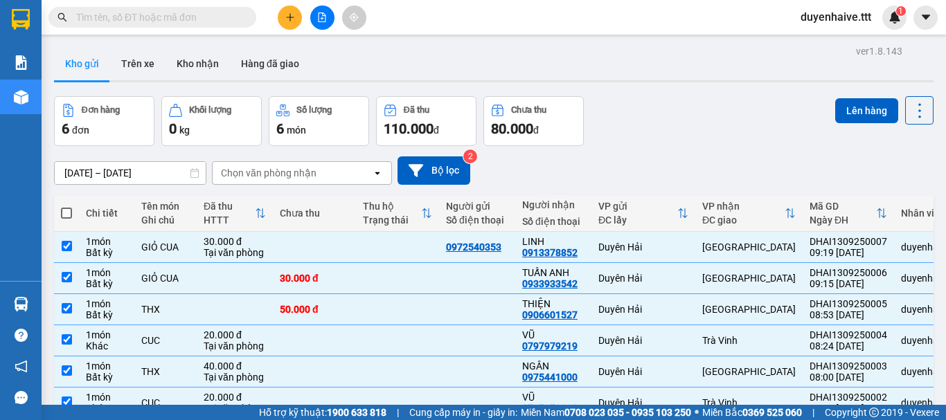
checkbox input "true"
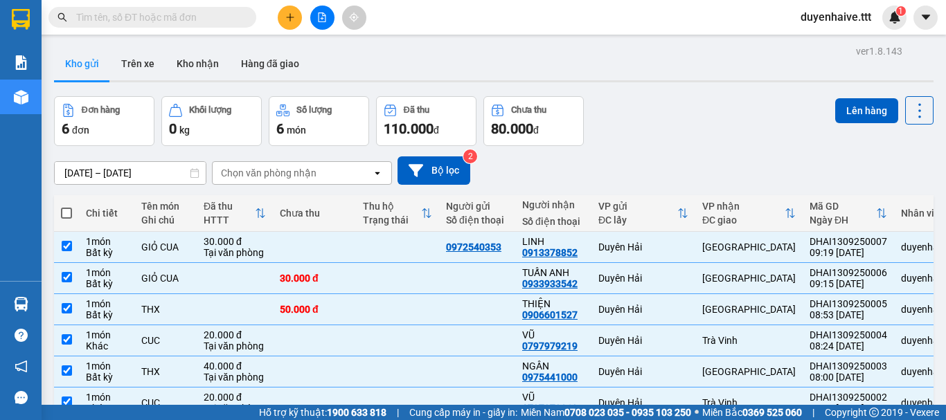
checkbox input "true"
click at [69, 241] on input "checkbox" at bounding box center [67, 246] width 10 height 10
checkbox input "false"
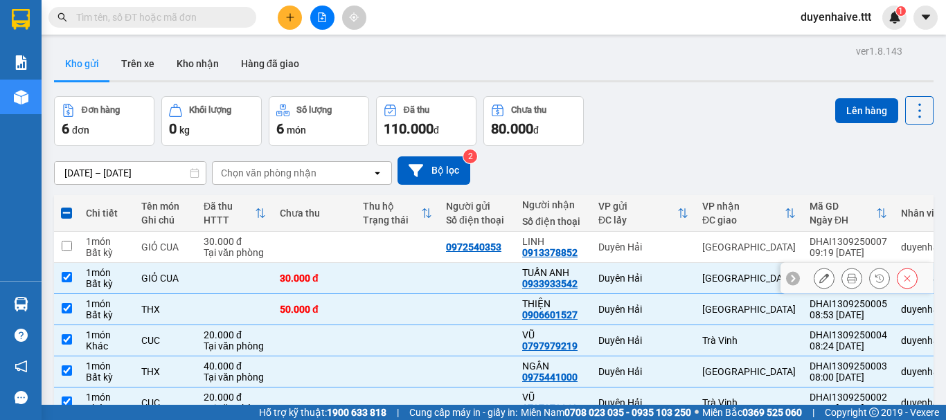
click at [65, 272] on input "checkbox" at bounding box center [67, 277] width 10 height 10
checkbox input "false"
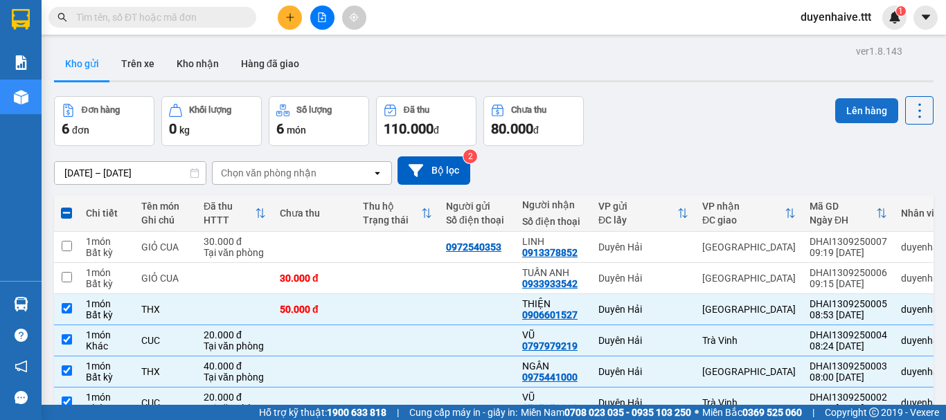
click at [846, 109] on button "Lên hàng" at bounding box center [866, 110] width 63 height 25
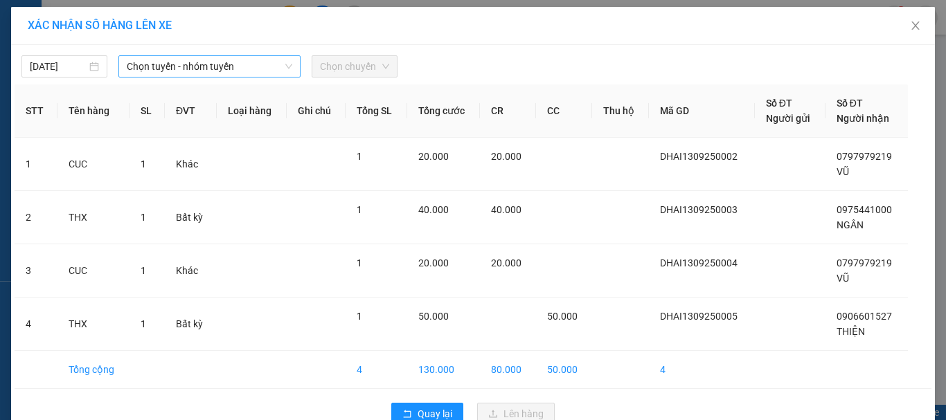
click at [174, 57] on span "Chọn tuyến - nhóm tuyến" at bounding box center [209, 66] width 165 height 21
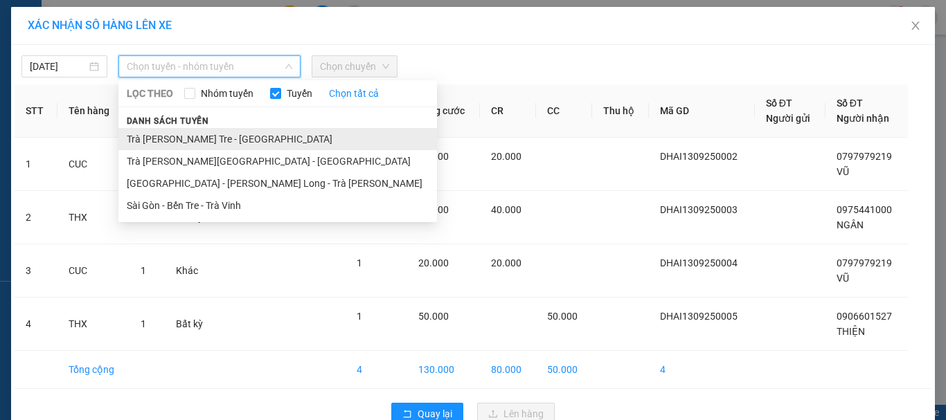
click at [149, 138] on li "Trà Vinh - Bến Tre - Sài Gòn" at bounding box center [277, 139] width 318 height 22
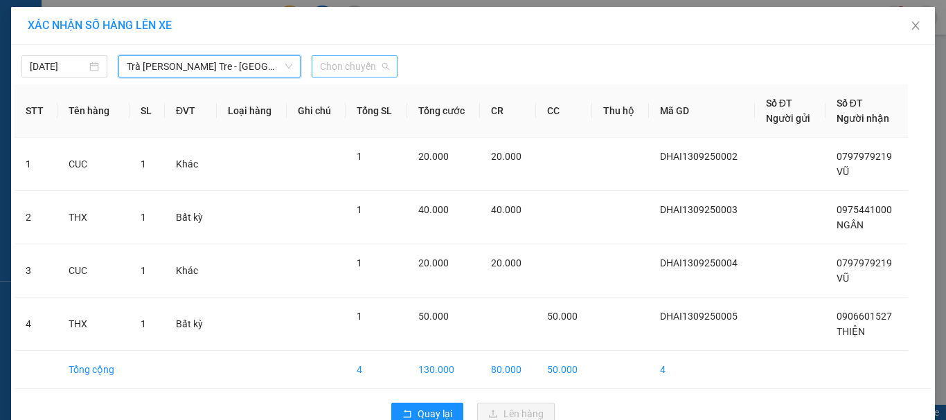
click at [348, 65] on span "Chọn chuyến" at bounding box center [354, 66] width 69 height 21
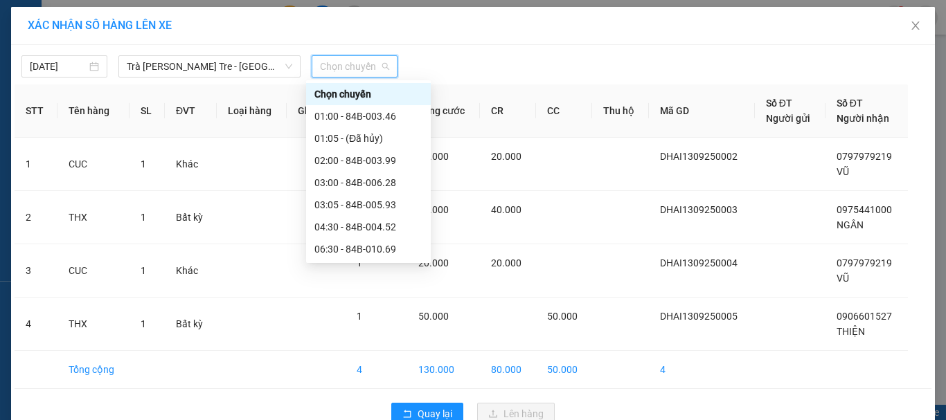
click at [363, 308] on div "11:00 - 84B-002.69" at bounding box center [368, 315] width 108 height 15
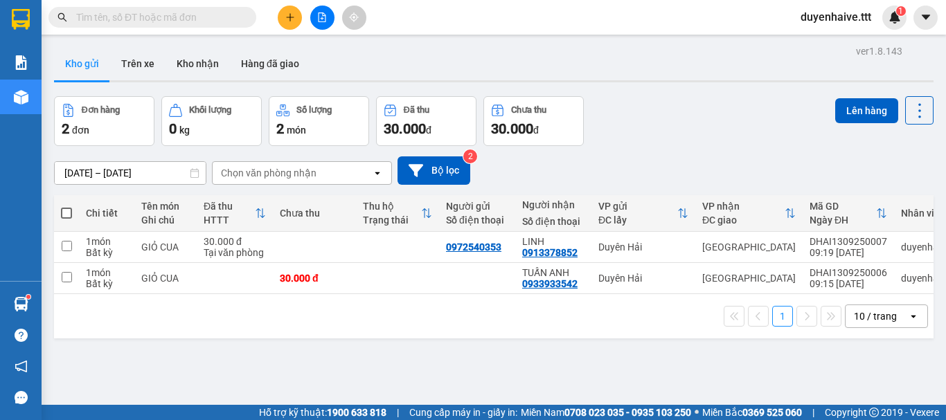
click at [199, 10] on input "text" at bounding box center [157, 17] width 163 height 15
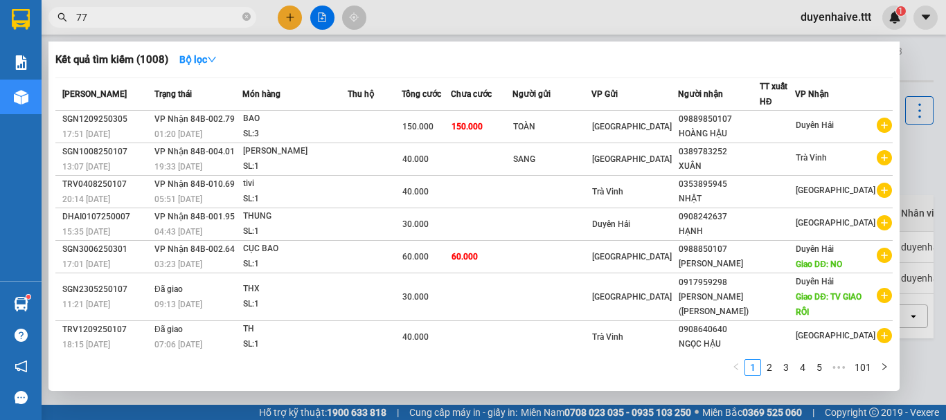
type input "772"
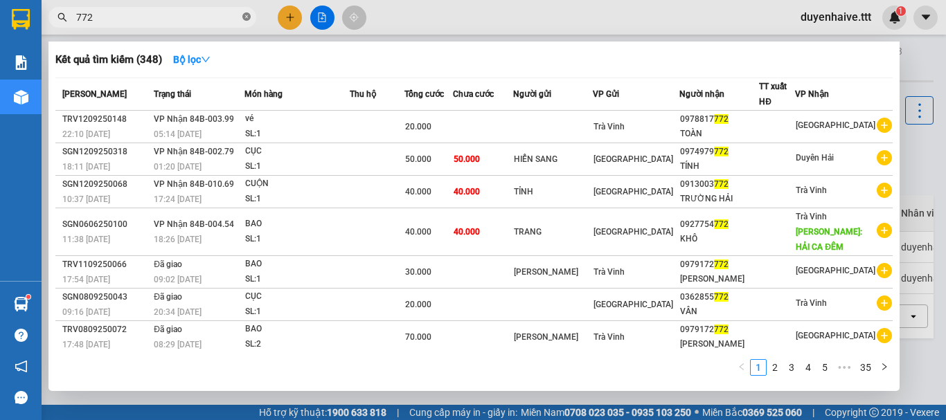
click at [249, 15] on icon "close-circle" at bounding box center [246, 16] width 8 height 8
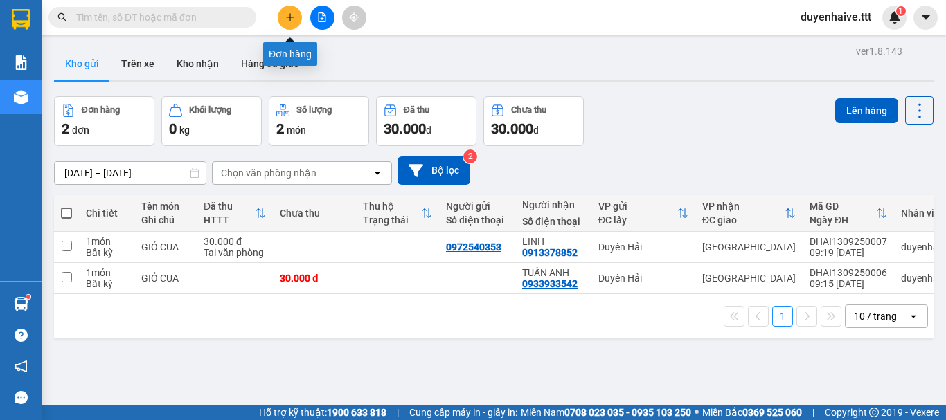
click at [293, 12] on icon "plus" at bounding box center [290, 17] width 10 height 10
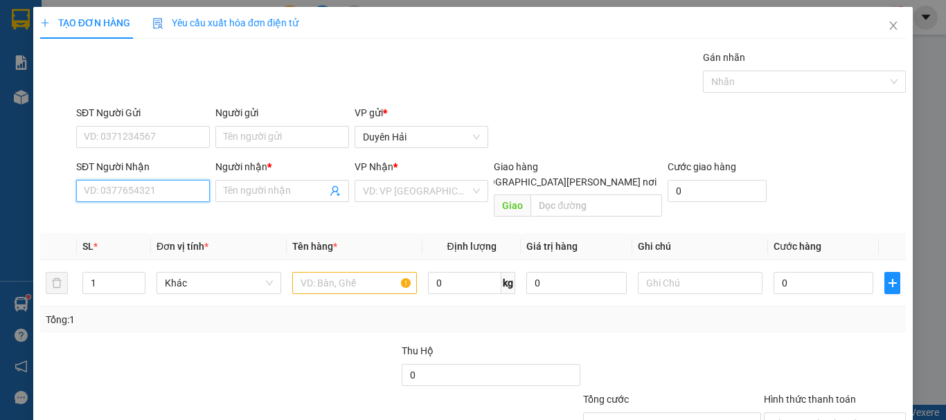
click at [106, 189] on input "SĐT Người Nhận" at bounding box center [143, 191] width 134 height 22
click at [172, 201] on input "0767069999" at bounding box center [143, 191] width 134 height 22
type input "0767069999"
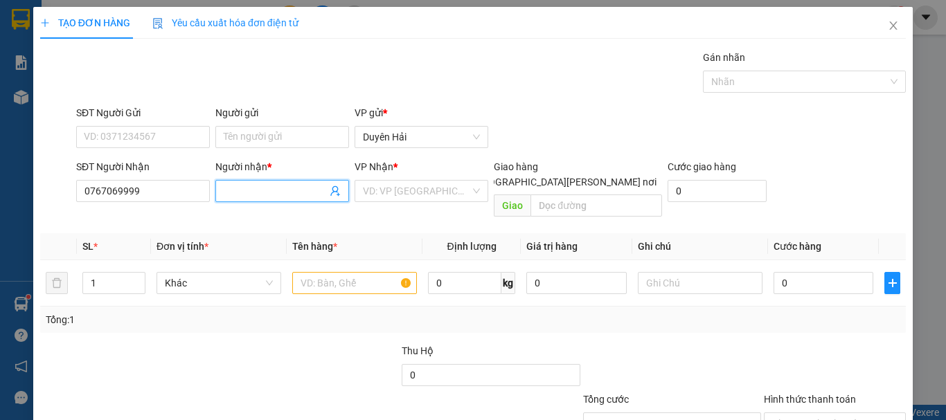
click at [260, 189] on input "Người nhận *" at bounding box center [275, 190] width 103 height 15
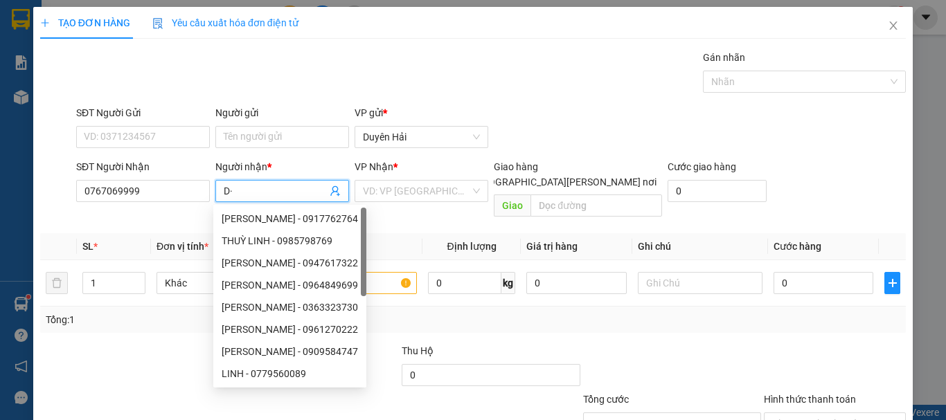
type input "D"
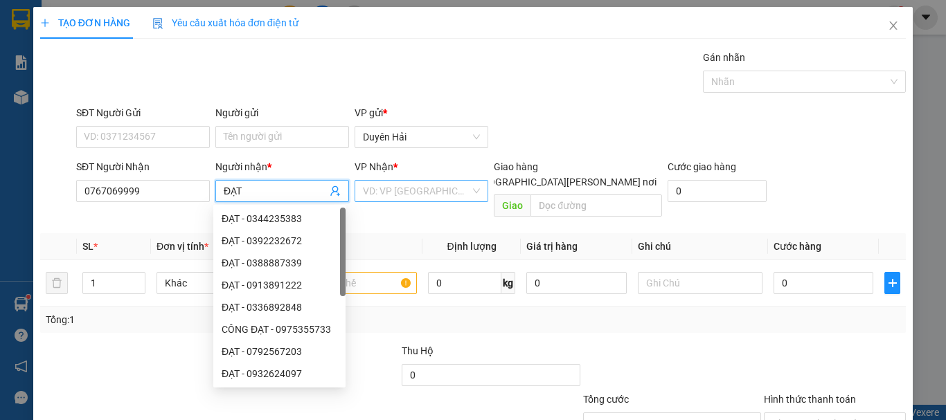
type input "ĐẠT"
click at [394, 192] on input "search" at bounding box center [416, 191] width 107 height 21
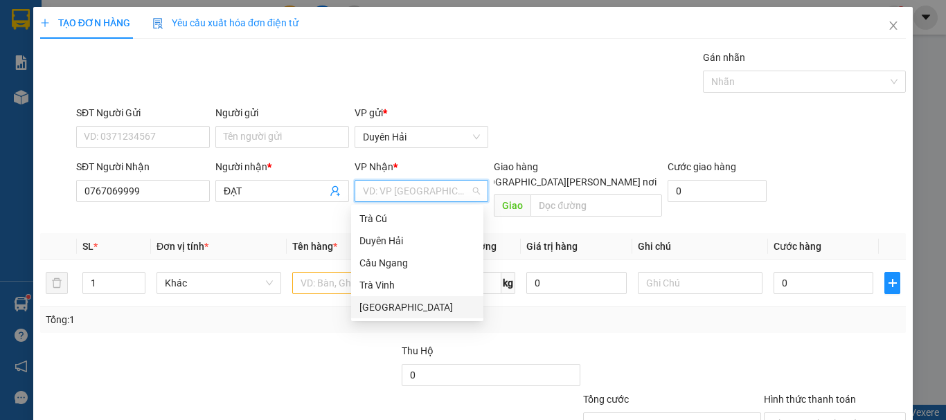
click at [388, 309] on div "[GEOGRAPHIC_DATA]" at bounding box center [417, 307] width 116 height 15
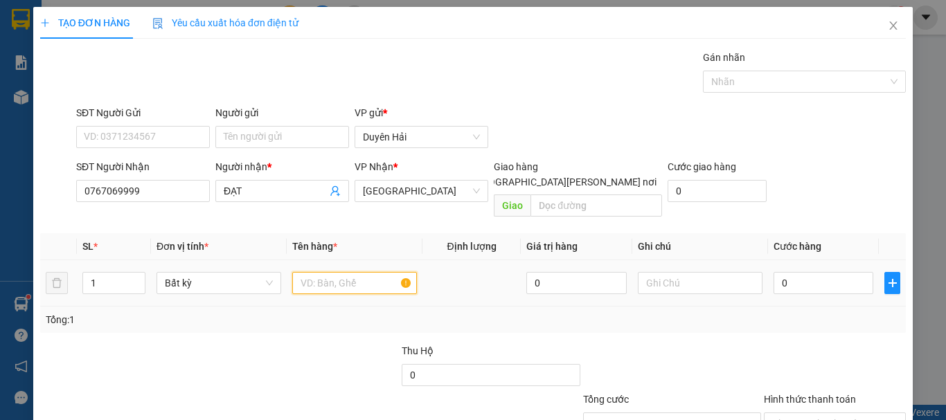
click at [336, 272] on input "text" at bounding box center [354, 283] width 125 height 22
type input "BAO THƯ"
click at [791, 269] on div "0" at bounding box center [823, 283] width 100 height 28
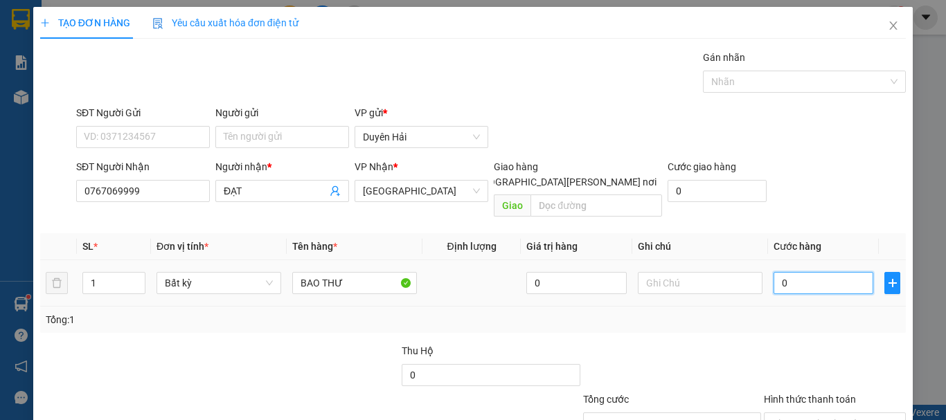
click at [797, 272] on input "0" at bounding box center [823, 283] width 100 height 22
type input "3"
type input "30"
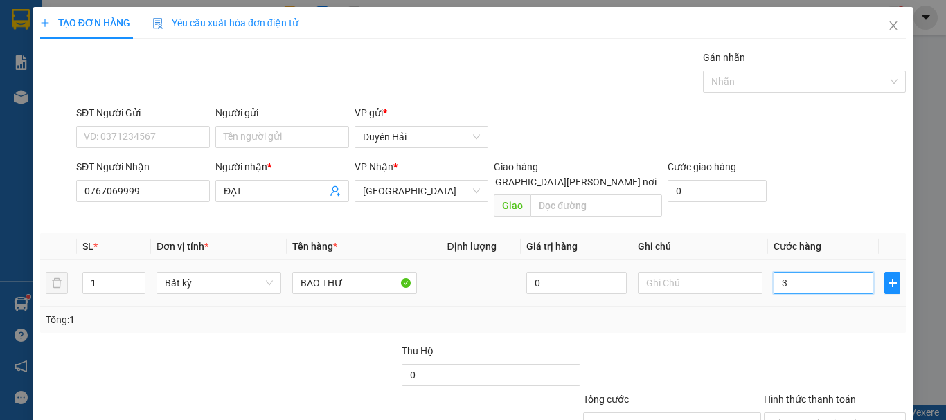
type input "30"
click at [814, 413] on input "Hình thức thanh toán" at bounding box center [830, 423] width 116 height 21
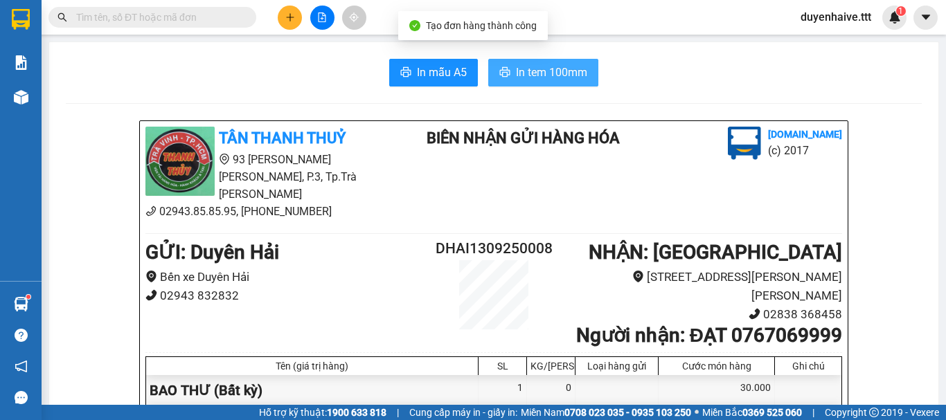
click at [560, 77] on span "In tem 100mm" at bounding box center [551, 72] width 71 height 17
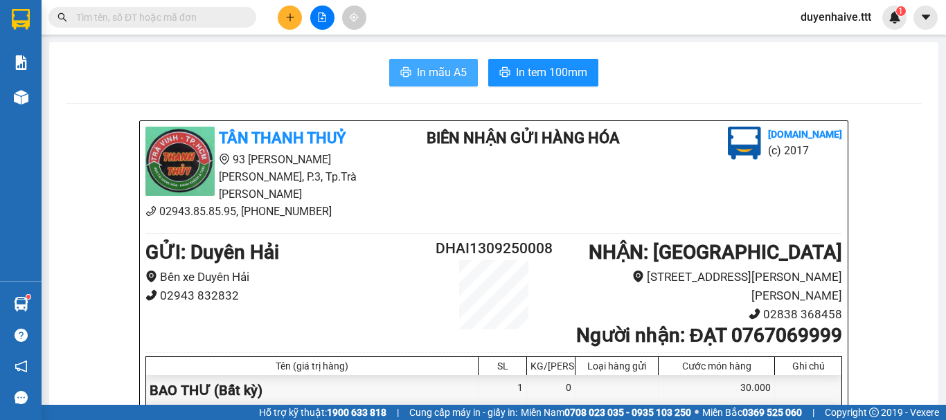
click at [417, 65] on span "In mẫu A5" at bounding box center [442, 72] width 50 height 17
click at [440, 70] on span "In mẫu A5" at bounding box center [442, 72] width 50 height 17
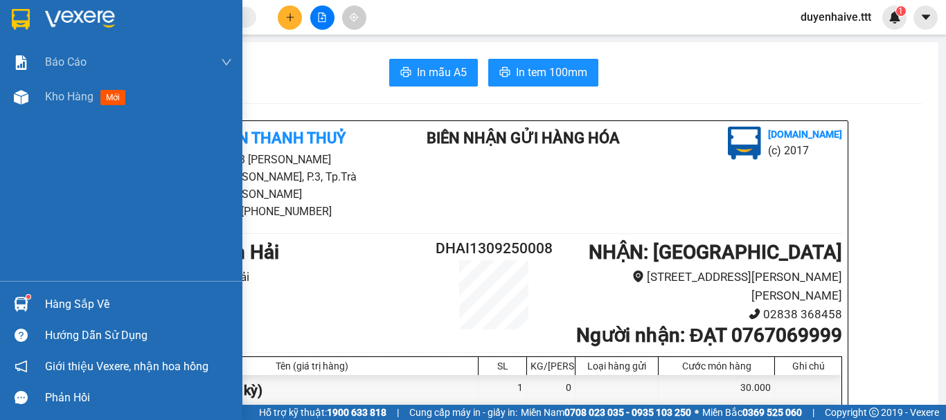
click at [60, 300] on div "Hàng sắp về" at bounding box center [138, 304] width 187 height 21
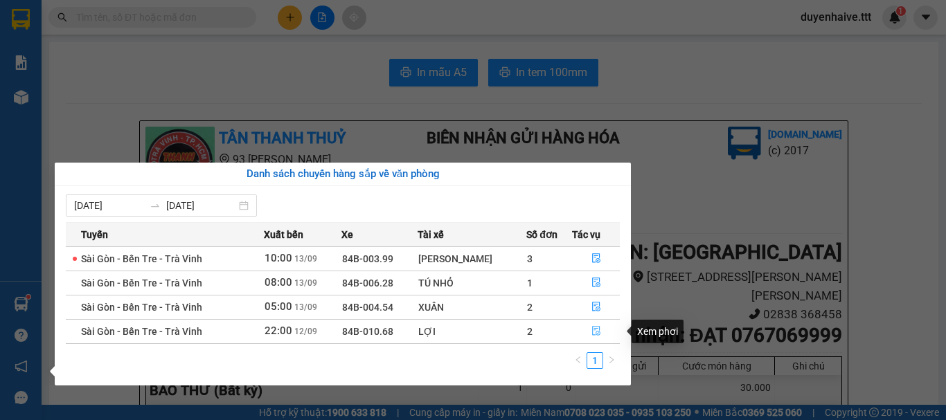
click at [595, 334] on icon "file-done" at bounding box center [596, 331] width 10 height 10
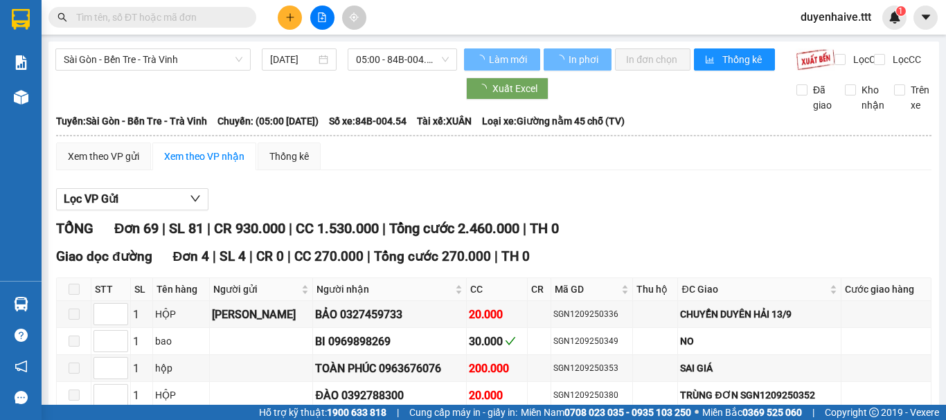
type input "12/09/2025"
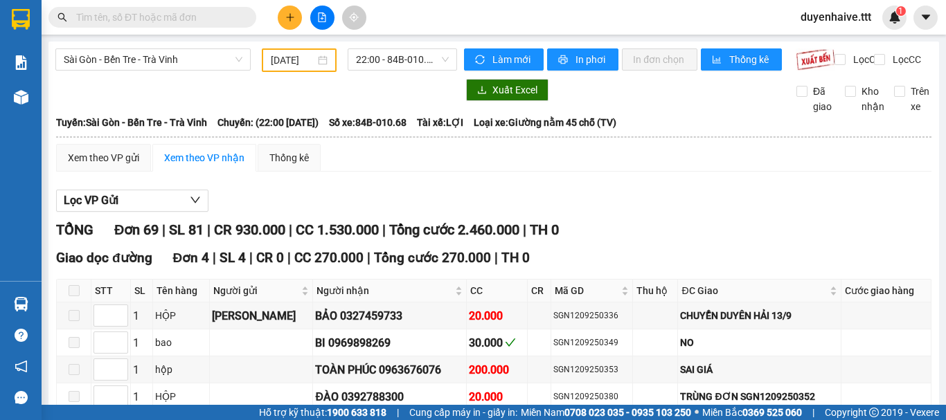
checkbox input "true"
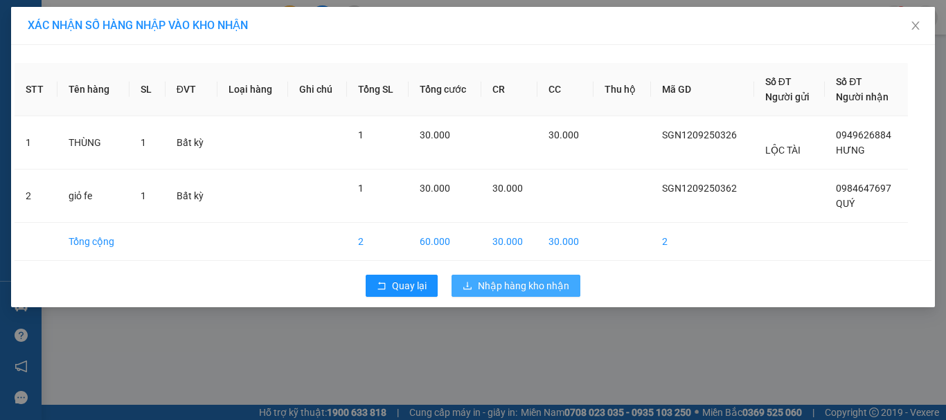
click at [538, 285] on span "Nhập hàng kho nhận" at bounding box center [523, 285] width 91 height 15
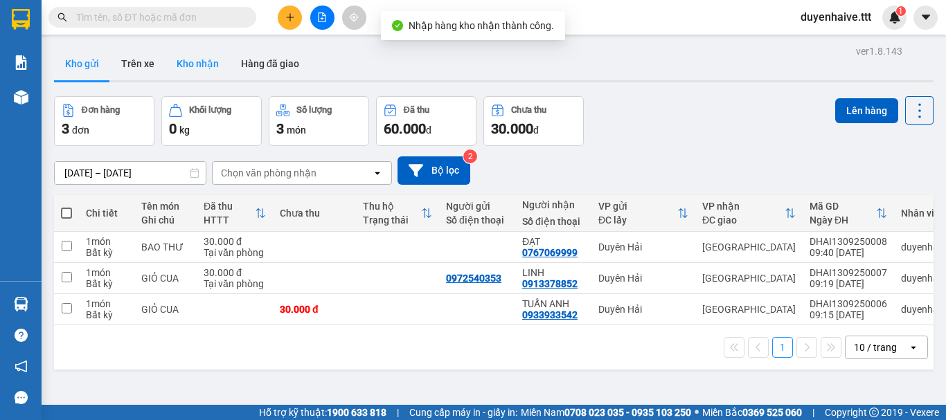
click at [195, 70] on button "Kho nhận" at bounding box center [197, 63] width 64 height 33
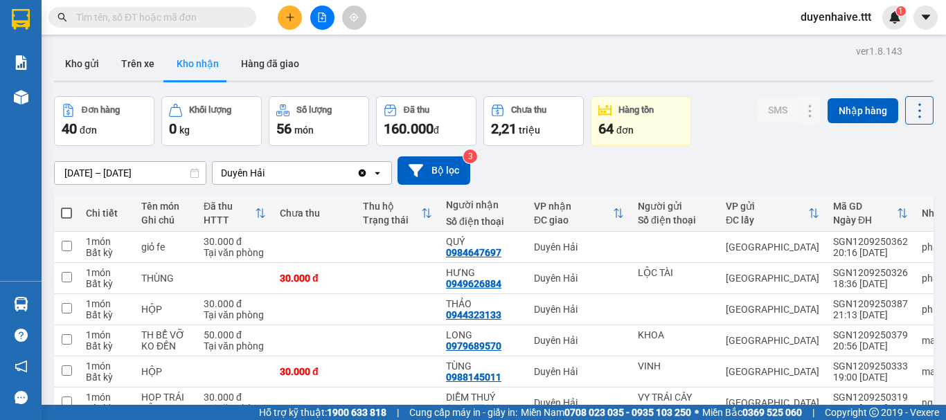
click at [210, 13] on input "text" at bounding box center [157, 17] width 163 height 15
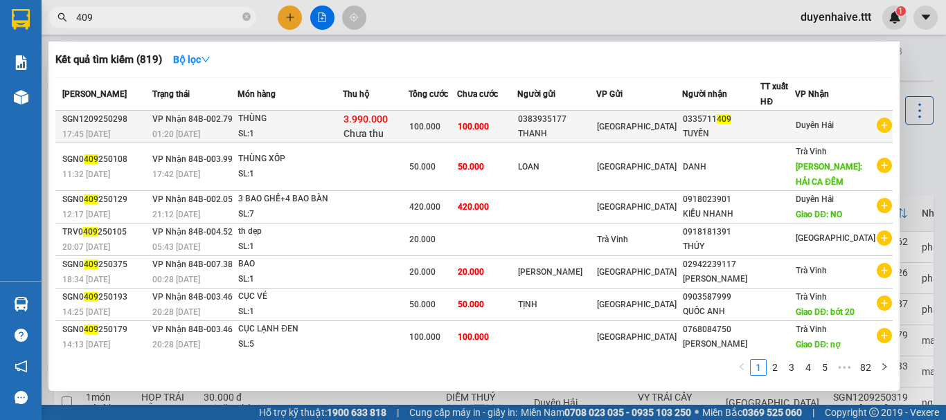
type input "409"
click at [794, 132] on div at bounding box center [777, 127] width 33 height 15
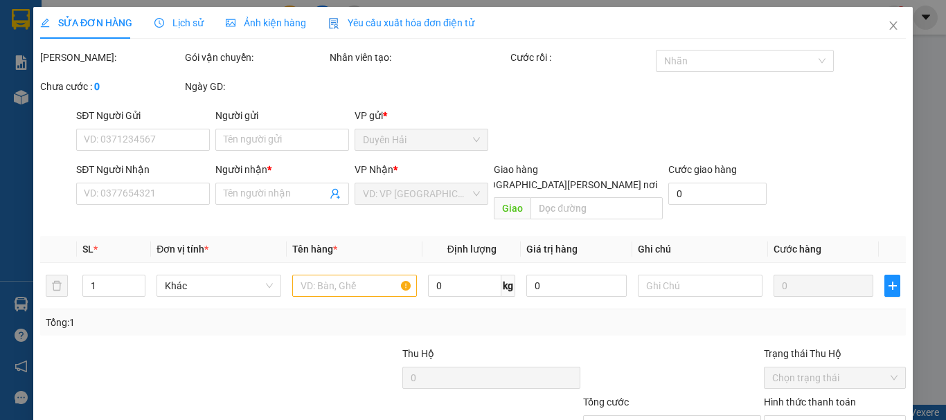
type input "0383935177"
type input "THANH"
type input "0335711409"
type input "TUYỀN"
type input "3.990.000"
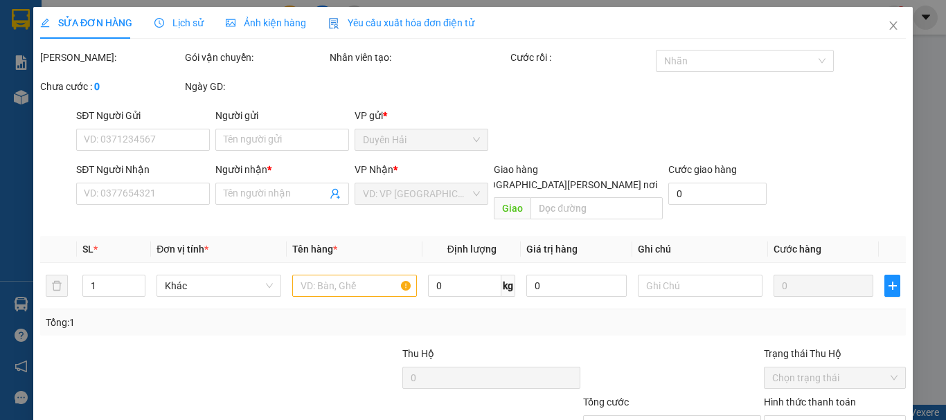
type input "100.000"
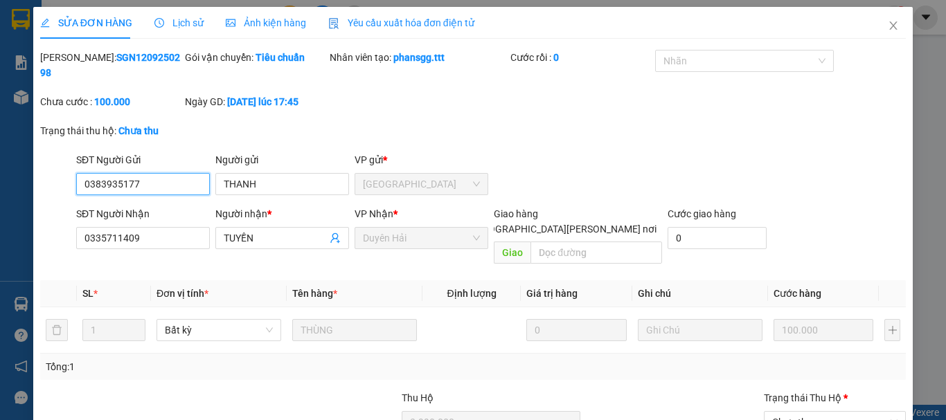
type input "0"
click at [791, 412] on span "Chưa thu" at bounding box center [834, 422] width 125 height 21
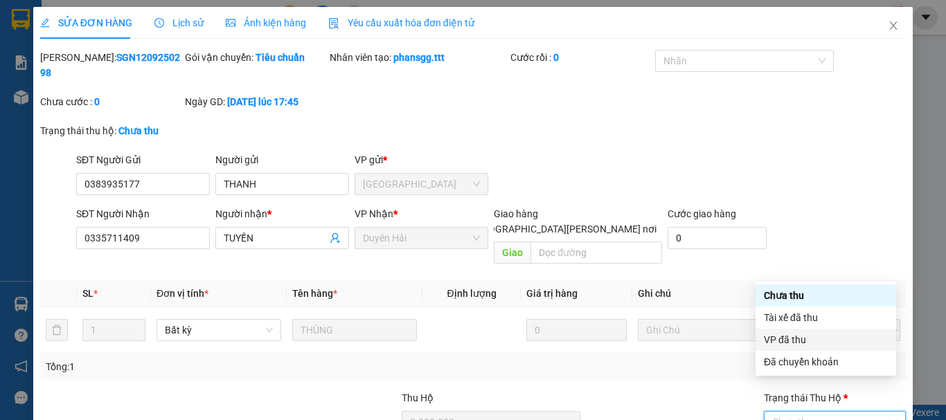
click at [789, 339] on div "VP đã thu" at bounding box center [826, 339] width 124 height 15
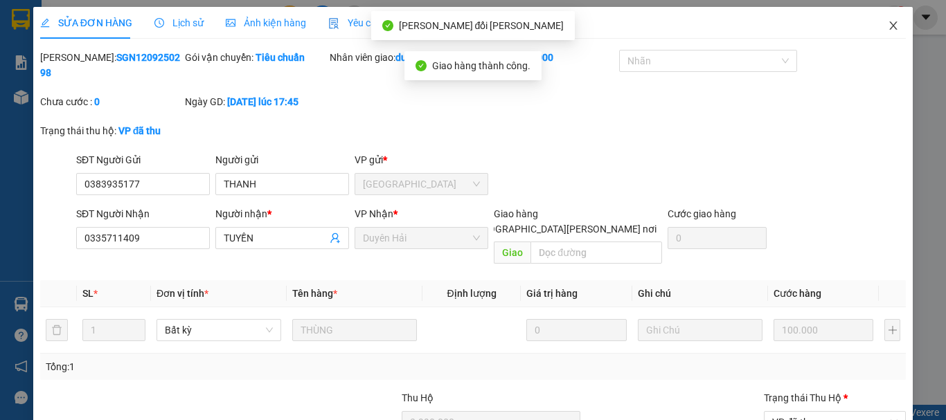
click at [890, 23] on icon "close" at bounding box center [894, 25] width 8 height 8
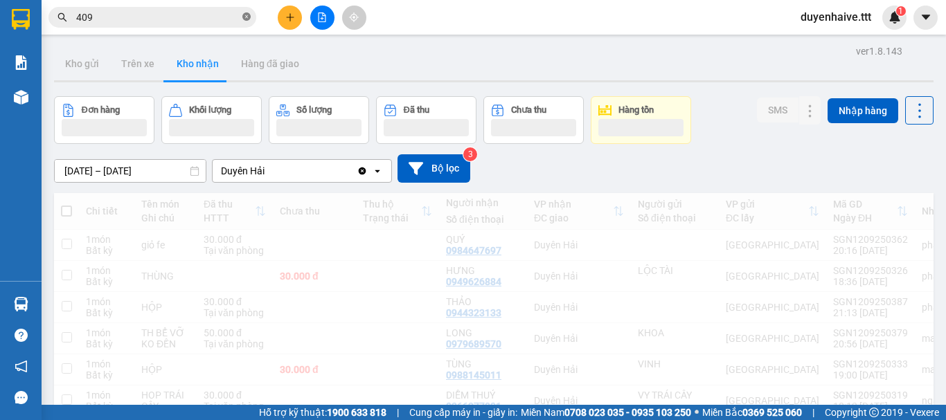
click at [244, 15] on icon "close-circle" at bounding box center [246, 16] width 8 height 8
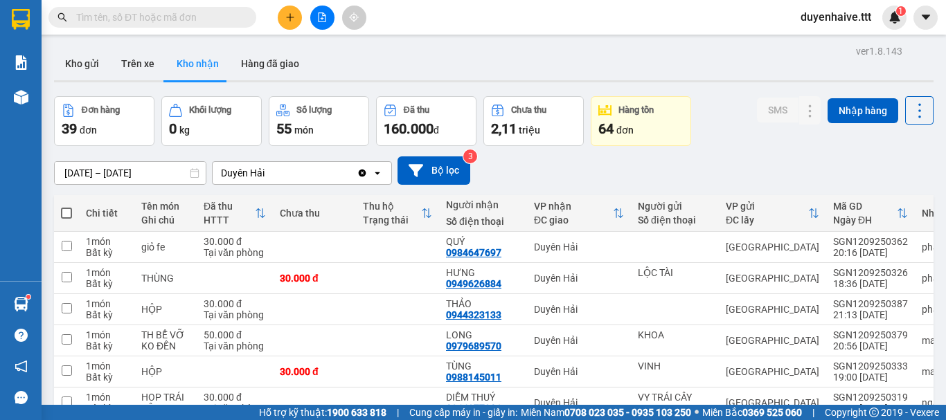
click at [142, 18] on input "text" at bounding box center [157, 17] width 163 height 15
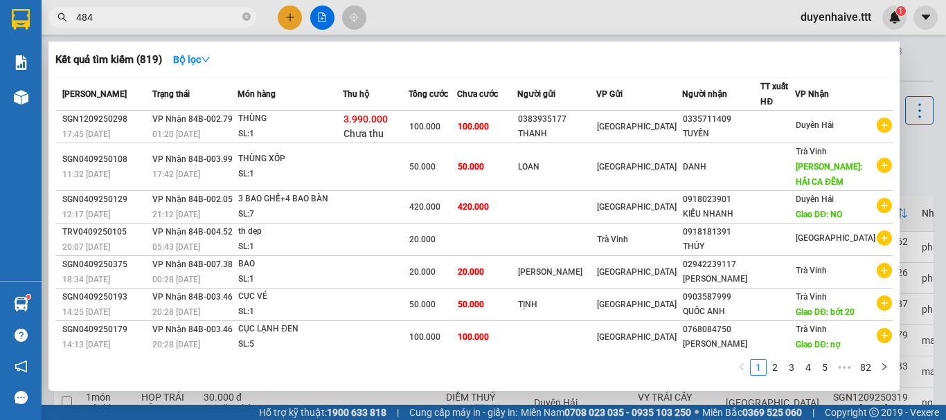
type input "4845"
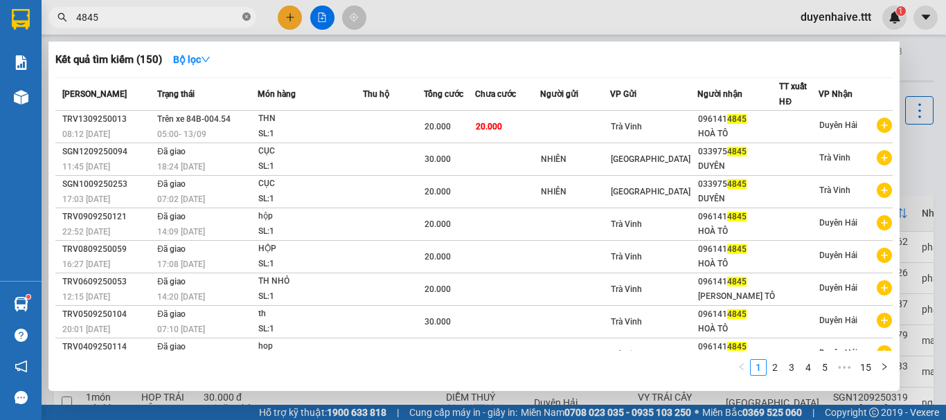
click at [246, 14] on icon "close-circle" at bounding box center [246, 16] width 8 height 8
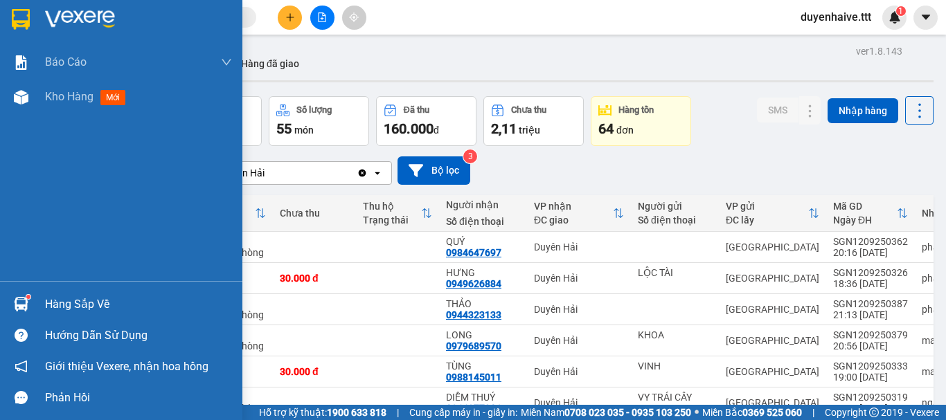
click at [71, 300] on div "Hàng sắp về" at bounding box center [138, 304] width 187 height 21
click at [9, 223] on div "Báo cáo Mẫu 1: Báo cáo dòng tiền theo nhân viên (nhân viên) Mẫu 3: Báo cáo dòng…" at bounding box center [121, 210] width 242 height 420
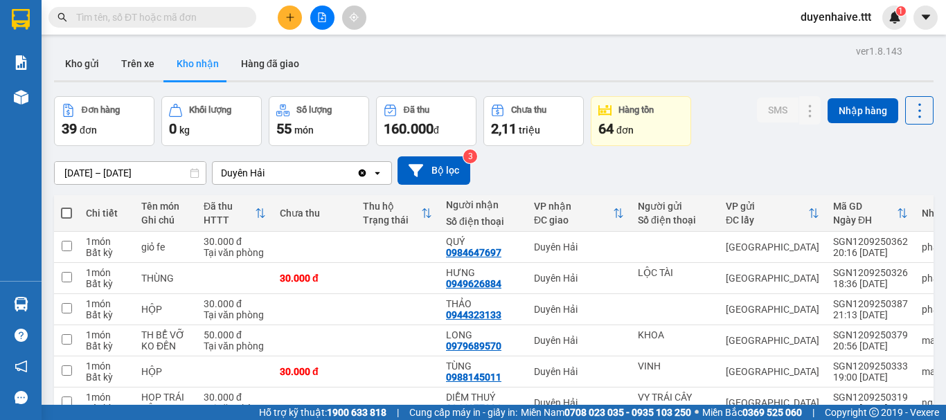
click at [168, 15] on input "text" at bounding box center [157, 17] width 163 height 15
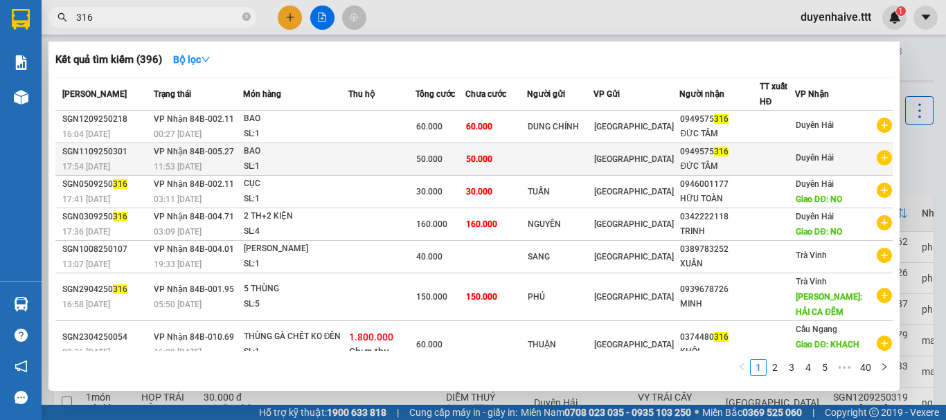
type input "316"
click at [743, 170] on div "ĐỨC TÂM" at bounding box center [719, 166] width 78 height 15
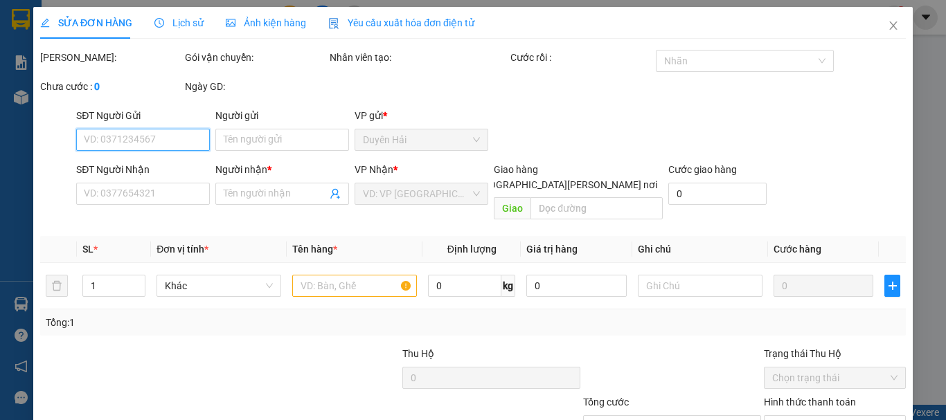
type input "0949575316"
type input "ĐỨC TÂM"
type input "50.000"
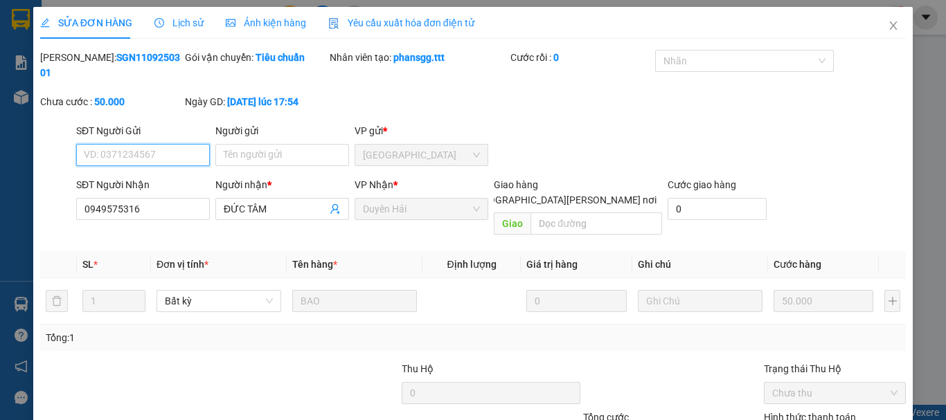
type input "0"
click at [887, 20] on icon "close" at bounding box center [892, 25] width 11 height 11
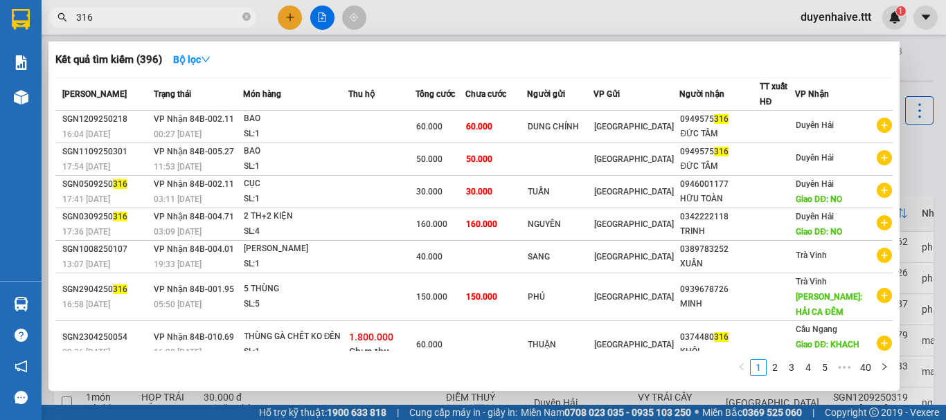
click at [161, 19] on input "316" at bounding box center [157, 17] width 163 height 15
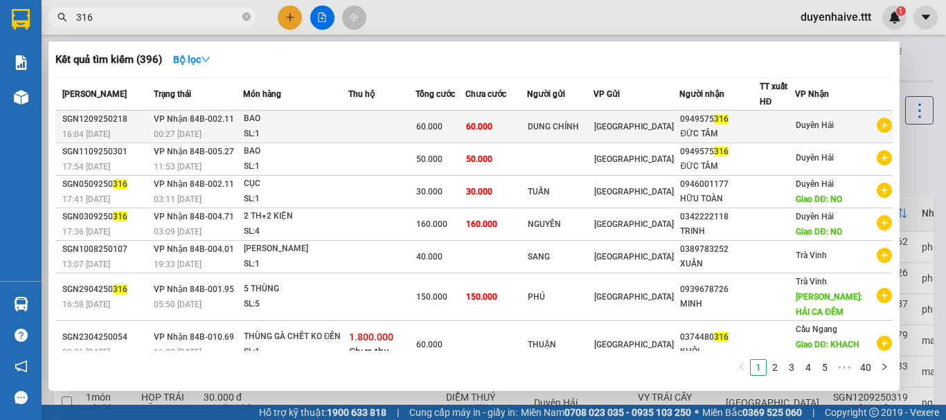
click at [784, 131] on div at bounding box center [777, 127] width 35 height 15
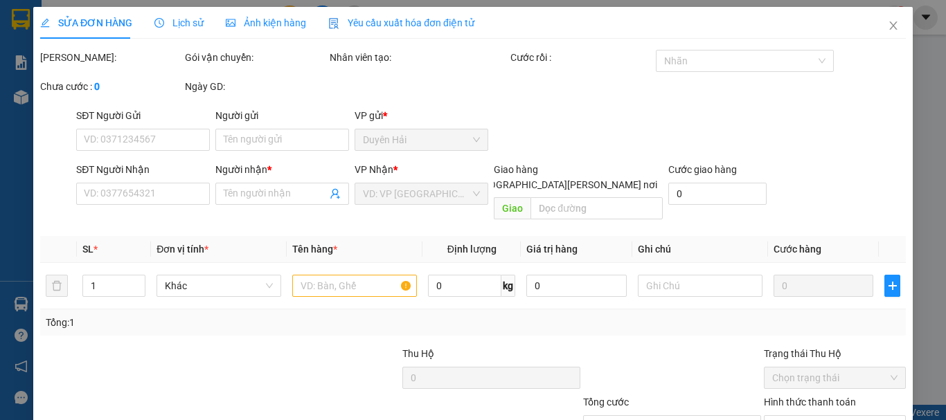
type input "DUNG CHÍNH"
type input "0949575316"
type input "ĐỨC TÂM"
type input "60.000"
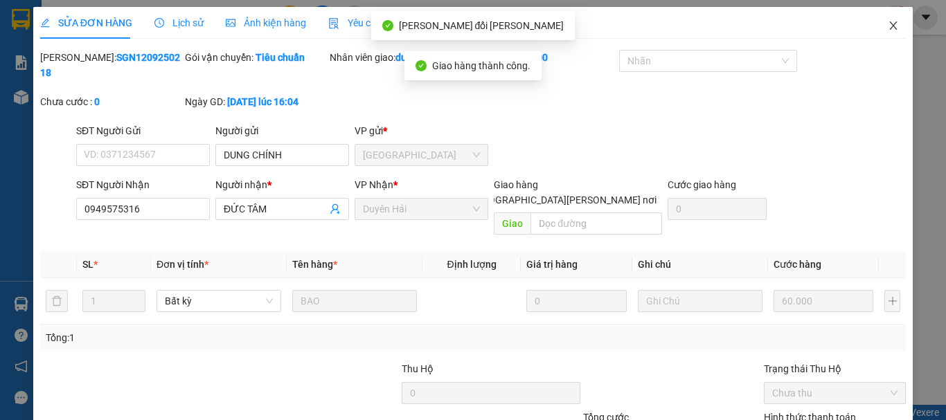
click at [890, 28] on icon "close" at bounding box center [894, 25] width 8 height 8
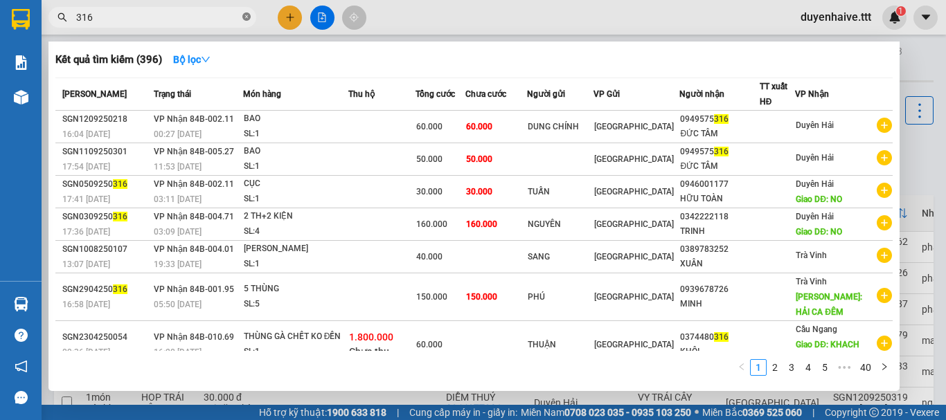
click at [245, 17] on icon "close-circle" at bounding box center [246, 16] width 8 height 8
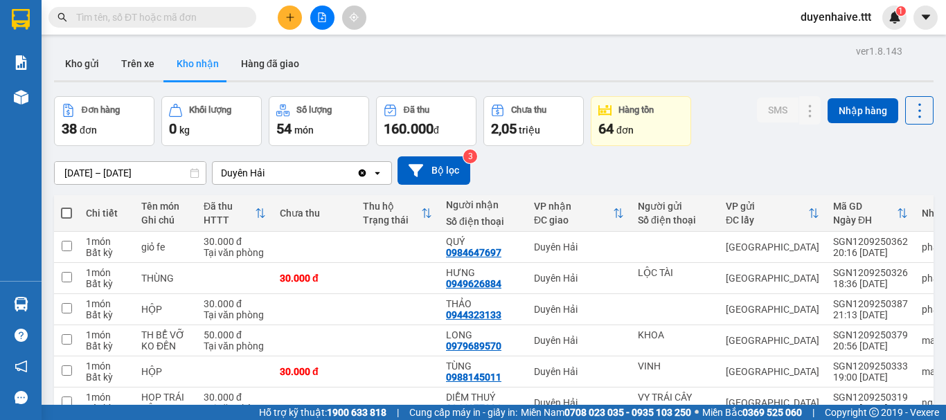
click at [215, 15] on input "text" at bounding box center [157, 17] width 163 height 15
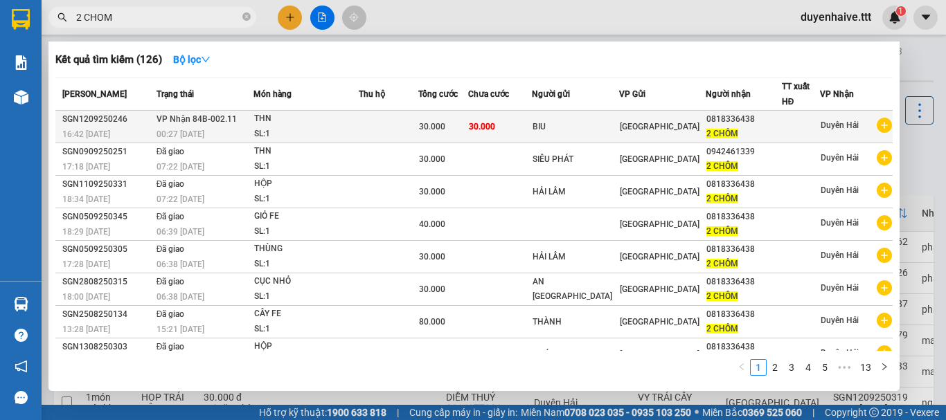
type input "2 CHOM"
click at [782, 124] on div at bounding box center [800, 127] width 37 height 15
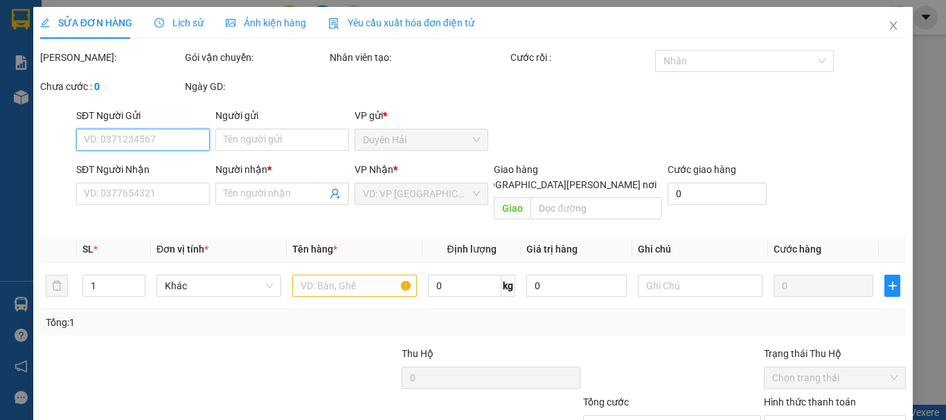
scroll to position [95, 0]
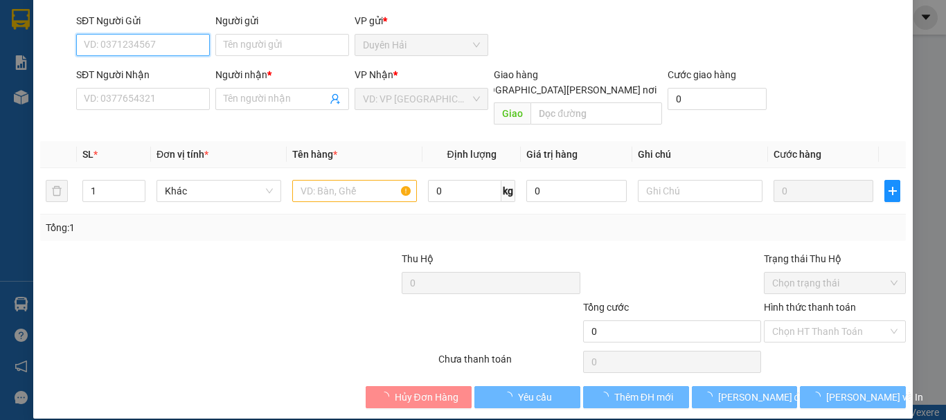
type input "BIU"
type input "0818336438"
type input "2 CHÔM"
type input "30.000"
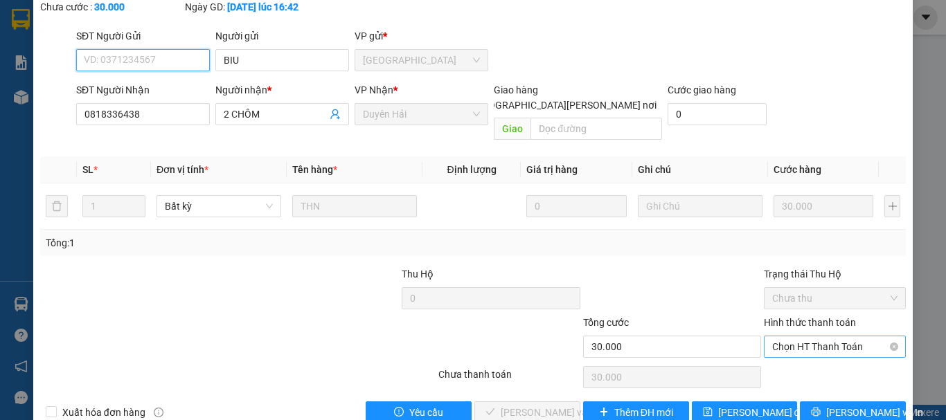
click at [789, 336] on span "Chọn HT Thanh Toán" at bounding box center [834, 346] width 125 height 21
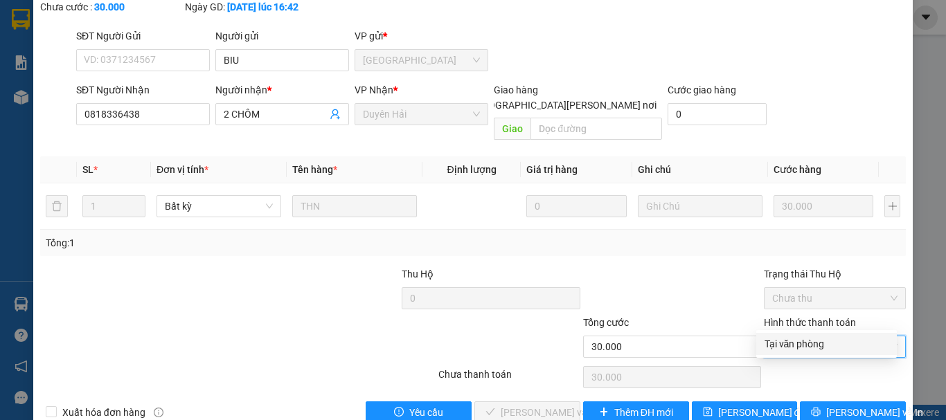
click at [780, 342] on div "Tại văn phòng" at bounding box center [826, 343] width 124 height 15
type input "0"
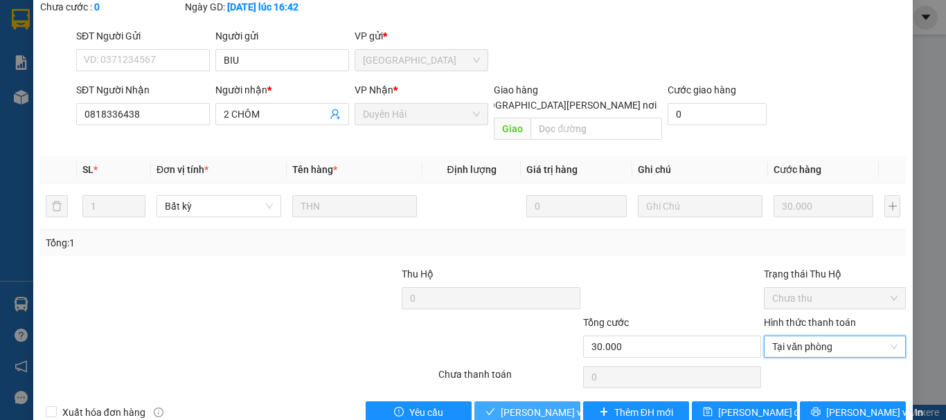
click at [534, 402] on button "[PERSON_NAME] và [PERSON_NAME] hàng" at bounding box center [527, 413] width 106 height 22
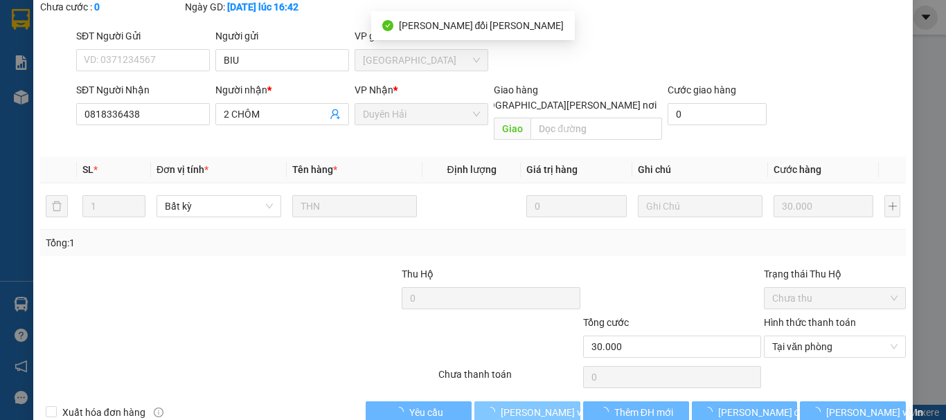
scroll to position [26, 0]
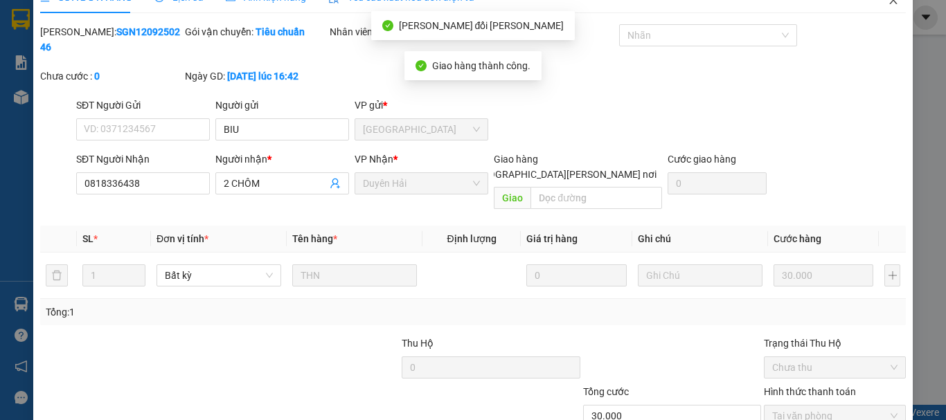
click at [880, 6] on span "Close" at bounding box center [893, 0] width 39 height 39
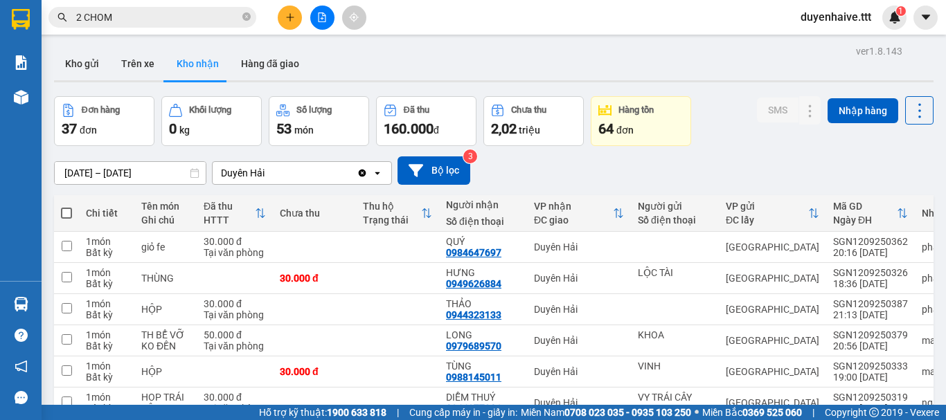
scroll to position [354, 0]
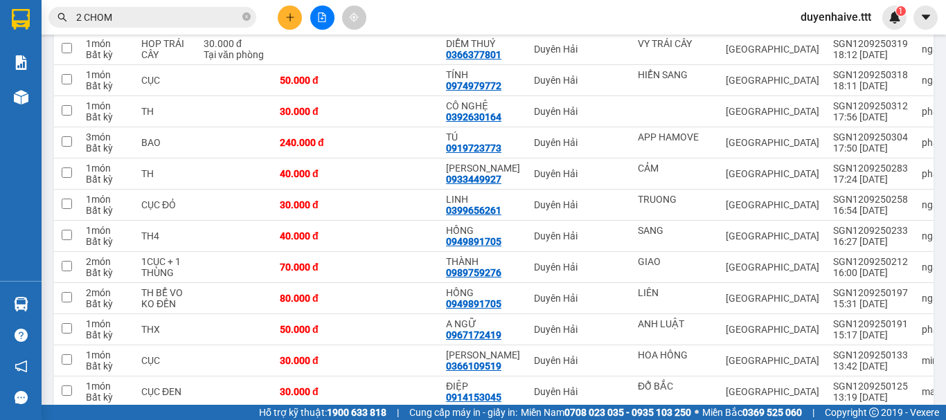
drag, startPoint x: 663, startPoint y: 19, endPoint x: 681, endPoint y: 19, distance: 18.0
click at [663, 19] on div "Kết quả [PERSON_NAME] ( 126 ) Bộ lọc Mã ĐH Trạng thái Món hàng Thu hộ [PERSON_N…" at bounding box center [473, 17] width 946 height 35
click at [249, 18] on icon "close-circle" at bounding box center [246, 16] width 8 height 8
click at [229, 12] on input "text" at bounding box center [157, 17] width 163 height 15
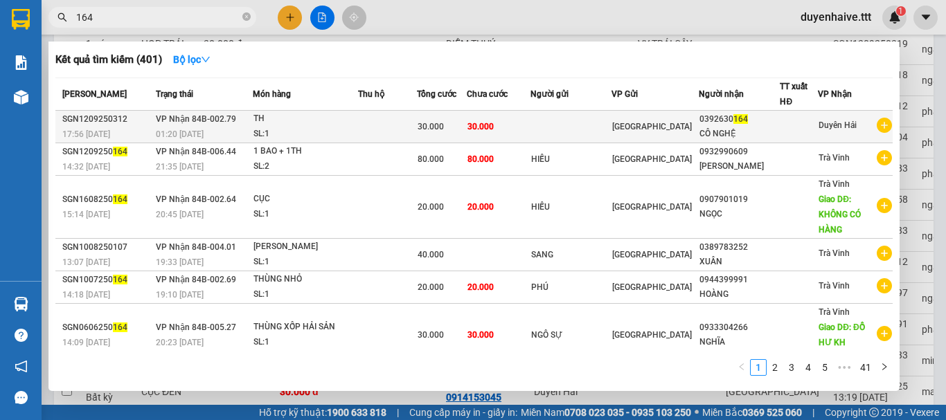
type input "164"
click at [818, 127] on span "Duyên Hải" at bounding box center [837, 125] width 38 height 10
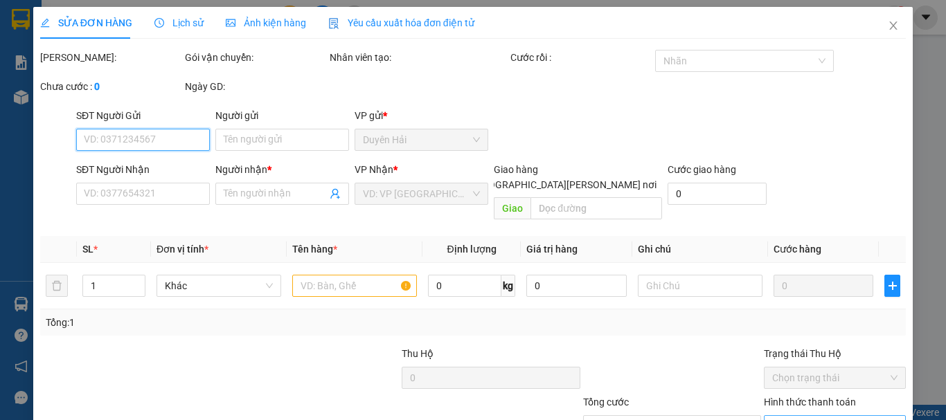
type input "0392630164"
type input "CÔ NGHỆ"
type input "30.000"
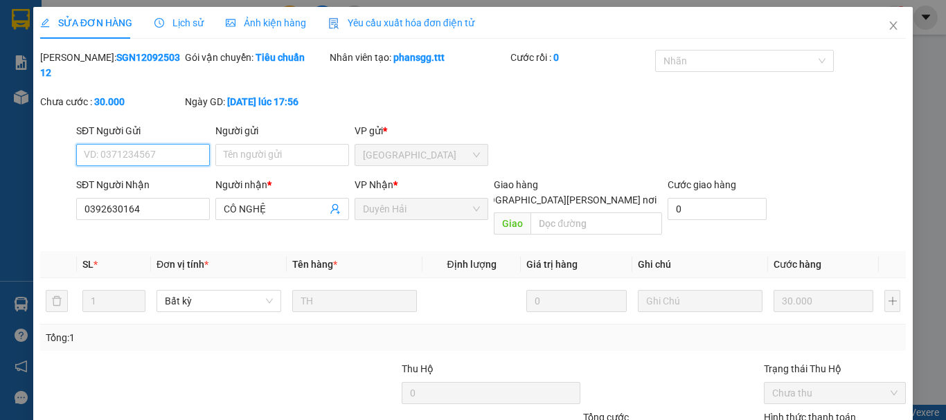
scroll to position [95, 0]
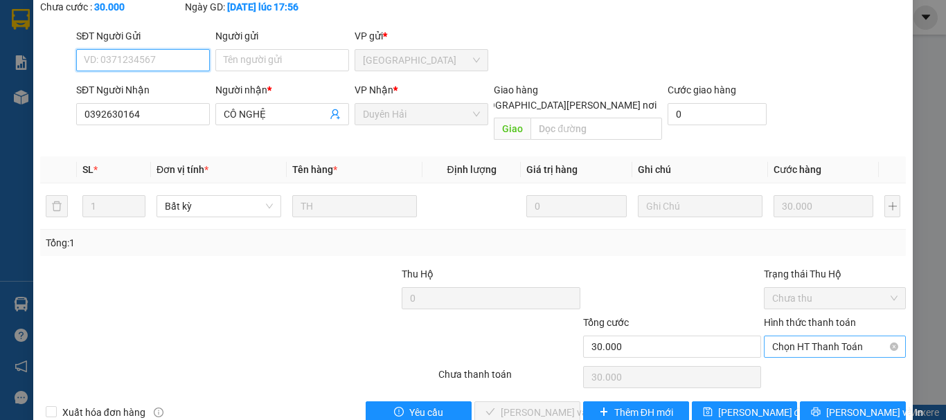
click at [772, 336] on span "Chọn HT Thanh Toán" at bounding box center [834, 346] width 125 height 21
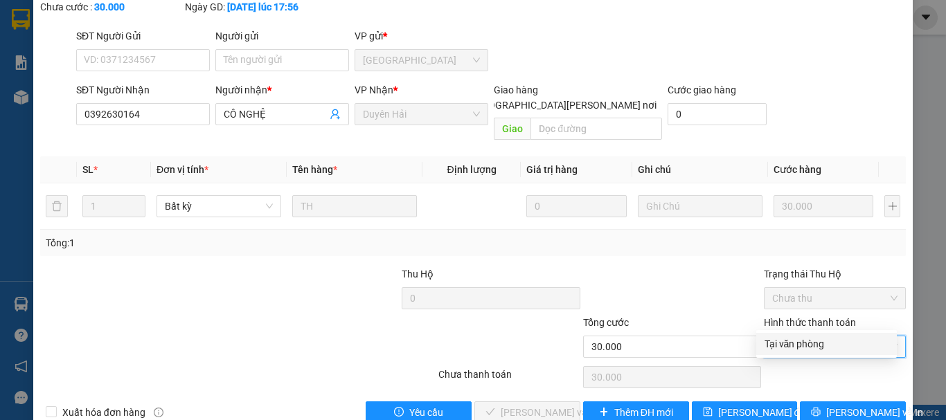
click at [775, 344] on div "Tại văn phòng" at bounding box center [826, 343] width 124 height 15
type input "0"
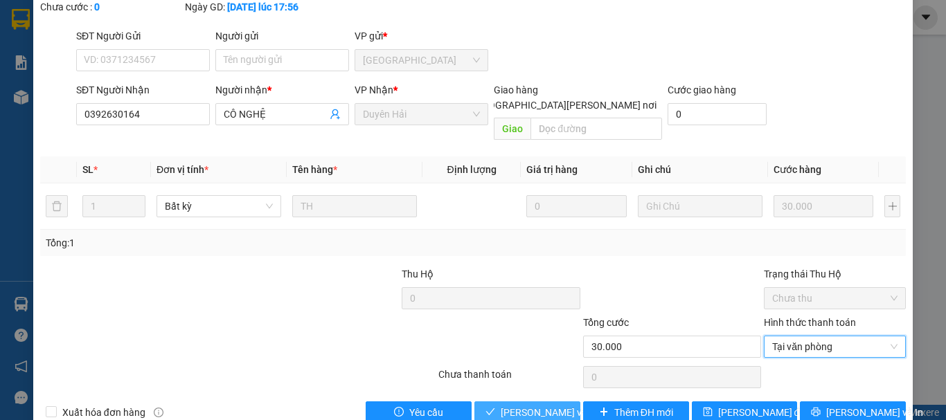
click at [552, 405] on span "[PERSON_NAME] và [PERSON_NAME] hàng" at bounding box center [594, 412] width 187 height 15
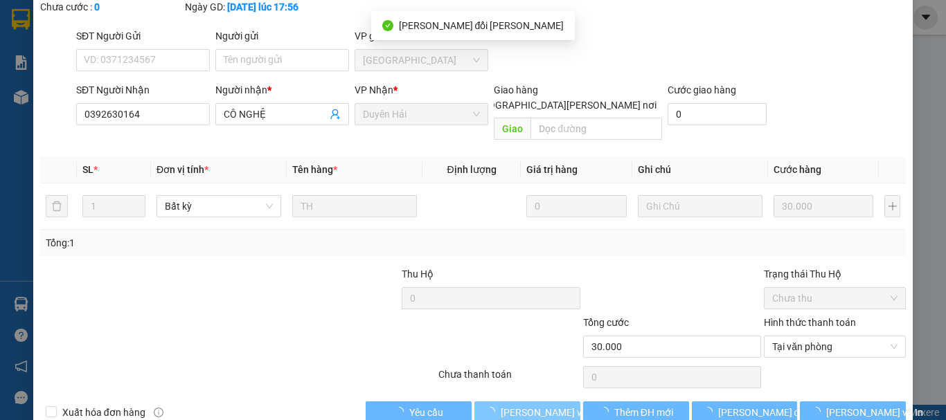
scroll to position [0, 0]
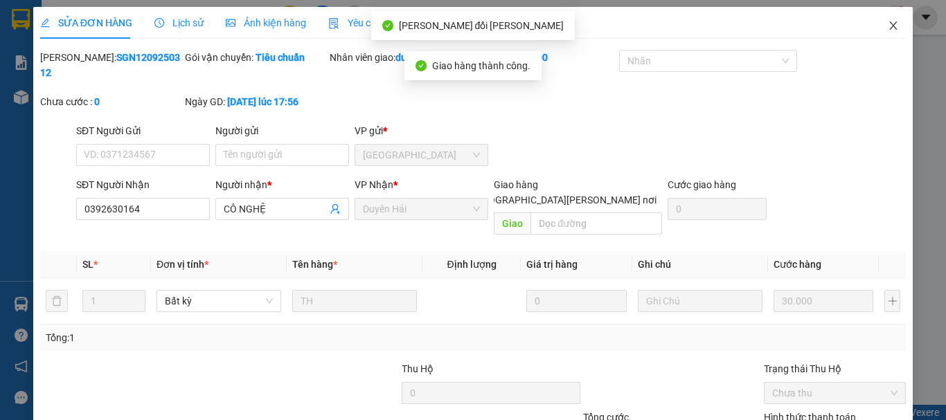
click at [887, 27] on icon "close" at bounding box center [892, 25] width 11 height 11
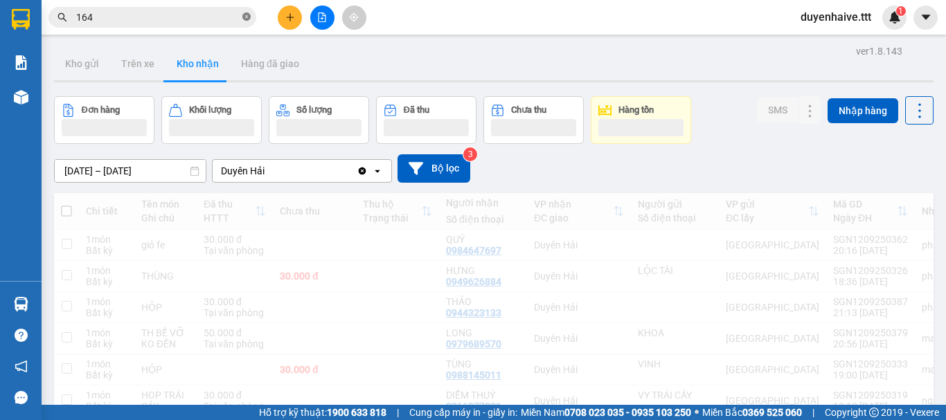
click at [246, 17] on icon "close-circle" at bounding box center [246, 16] width 8 height 8
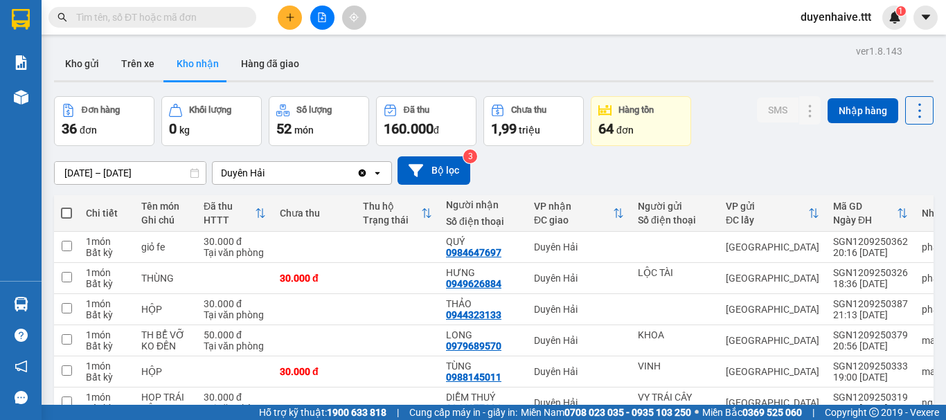
click at [625, 21] on div "Kết quả [PERSON_NAME] ( 401 ) Bộ lọc Mã ĐH Trạng thái Món hàng Thu hộ [PERSON_N…" at bounding box center [473, 17] width 946 height 35
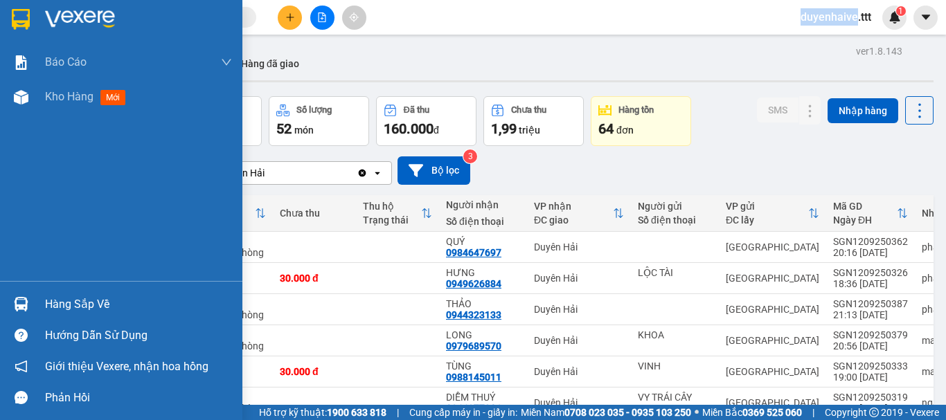
click at [82, 307] on div "Hàng sắp về" at bounding box center [138, 304] width 187 height 21
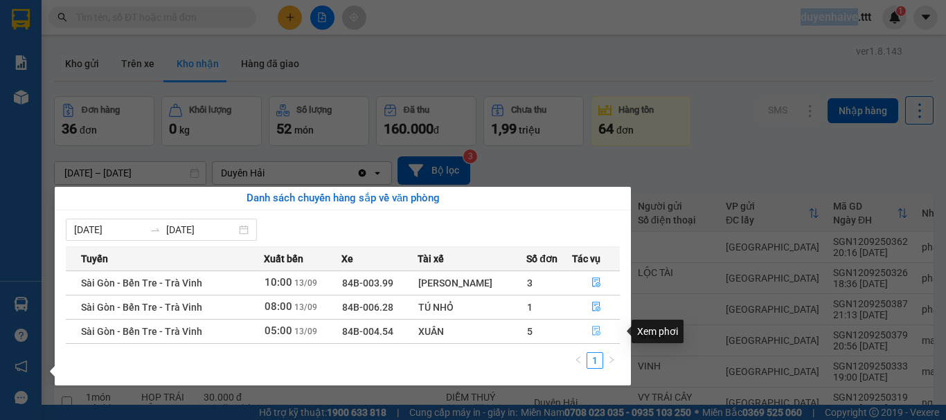
click at [588, 333] on button "button" at bounding box center [596, 332] width 46 height 22
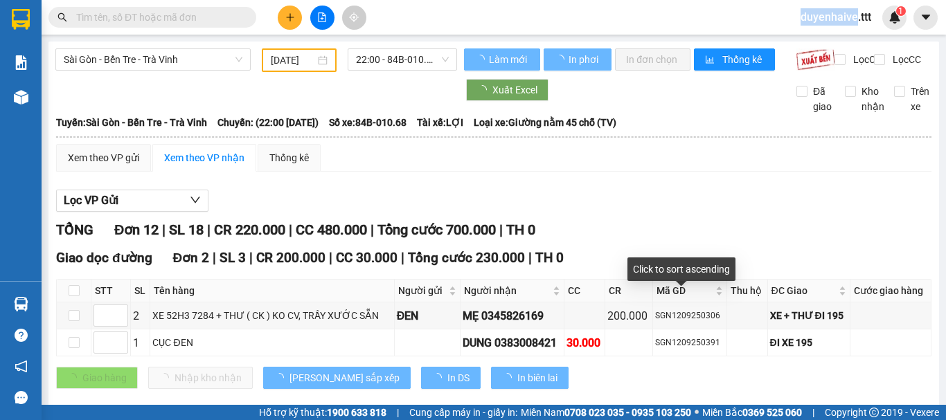
type input "[DATE]"
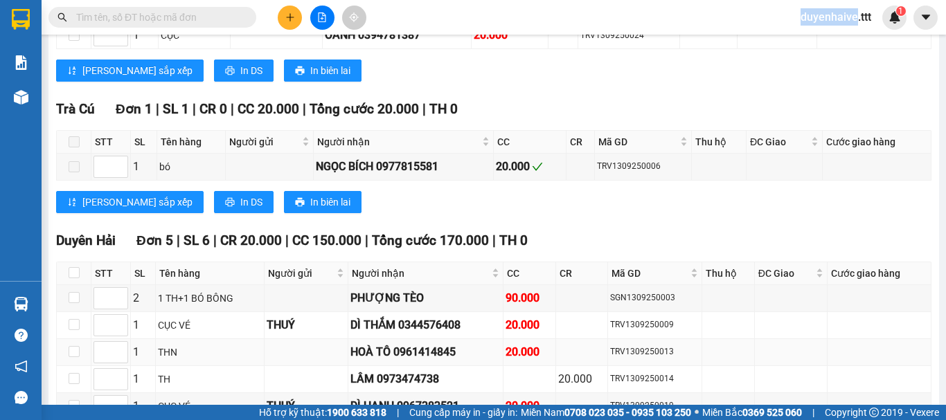
scroll to position [721, 0]
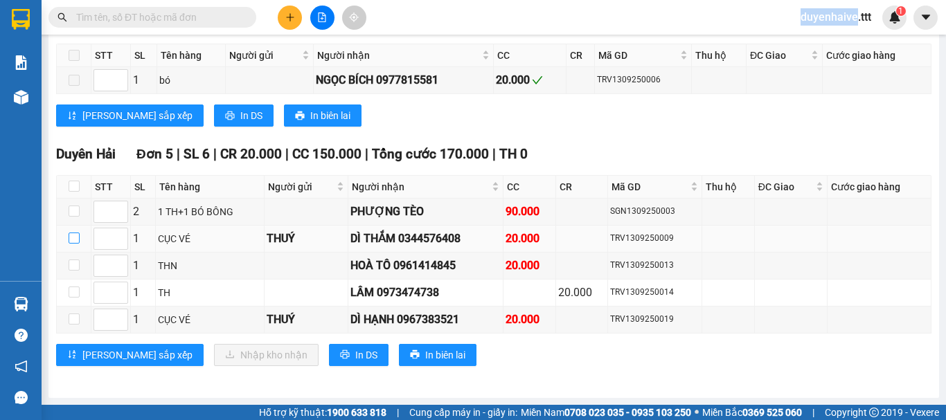
click at [75, 238] on input "checkbox" at bounding box center [74, 238] width 11 height 11
checkbox input "true"
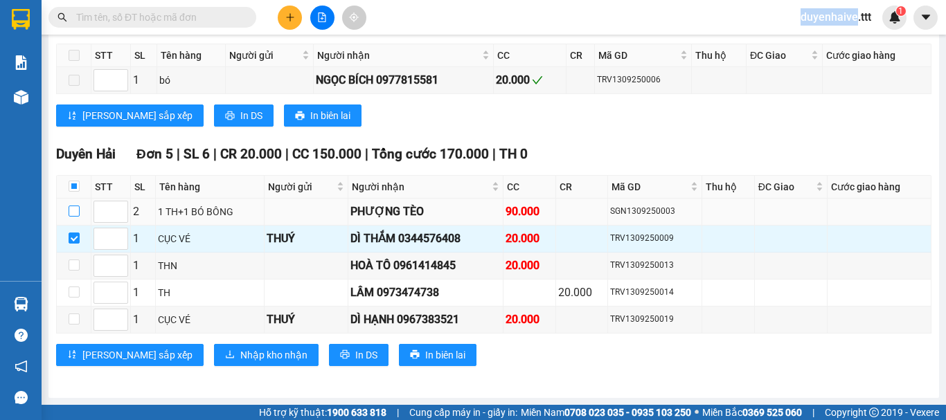
click at [72, 212] on input "checkbox" at bounding box center [74, 211] width 11 height 11
checkbox input "true"
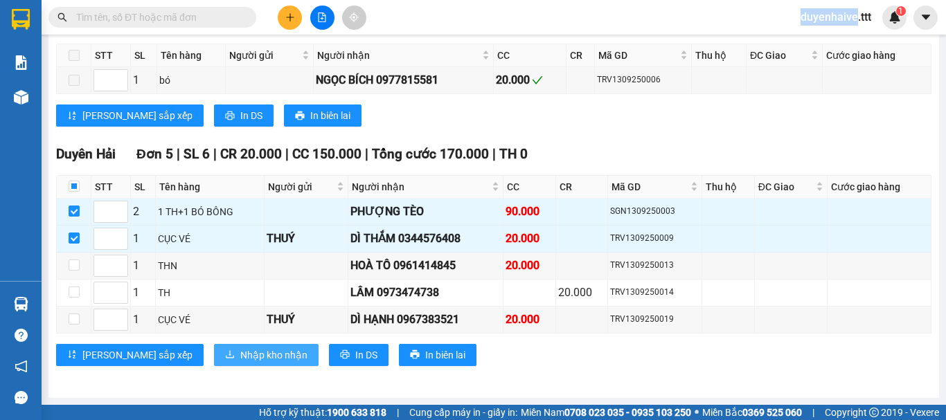
click at [240, 360] on span "Nhập kho nhận" at bounding box center [273, 355] width 67 height 15
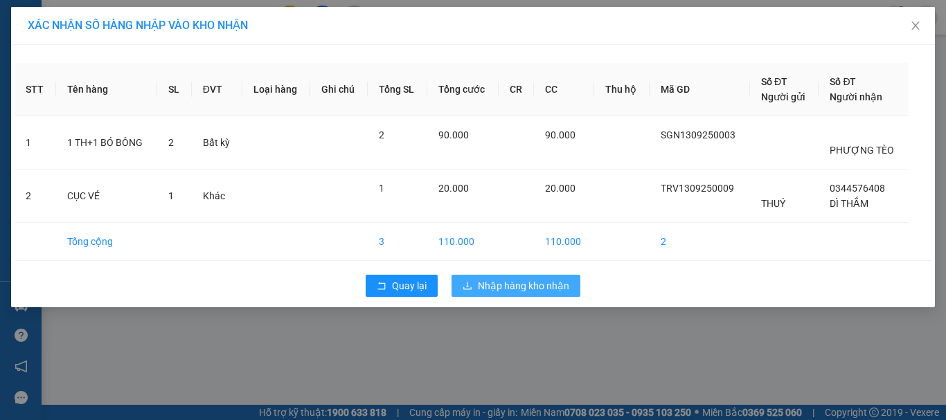
click at [512, 286] on span "Nhập hàng kho nhận" at bounding box center [523, 285] width 91 height 15
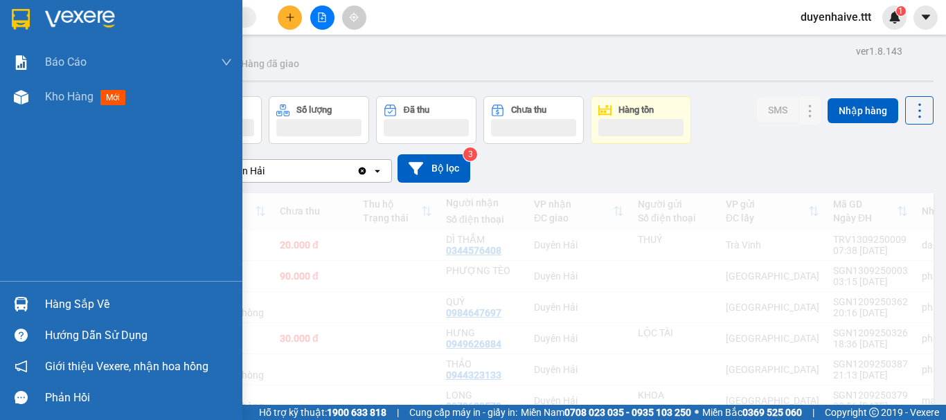
click at [12, 256] on div "Báo cáo Mẫu 1: Báo cáo dòng tiền theo nhân viên (nhân viên) Mẫu 3: Báo cáo dòng…" at bounding box center [121, 163] width 242 height 236
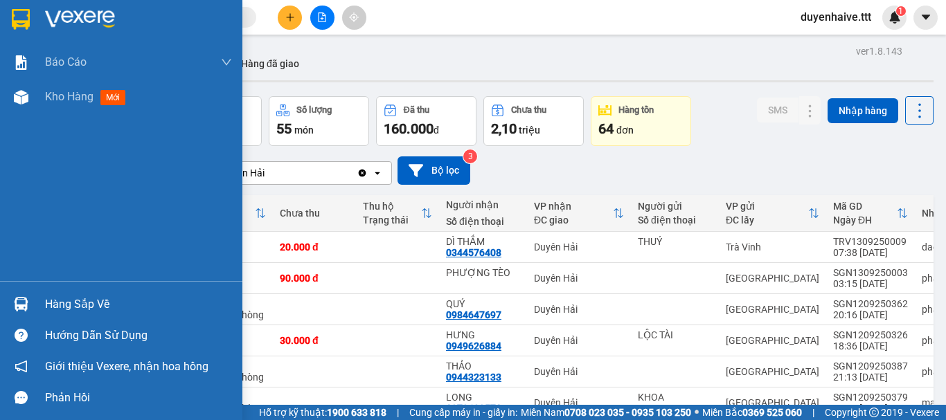
click at [71, 307] on div "Hàng sắp về" at bounding box center [138, 304] width 187 height 21
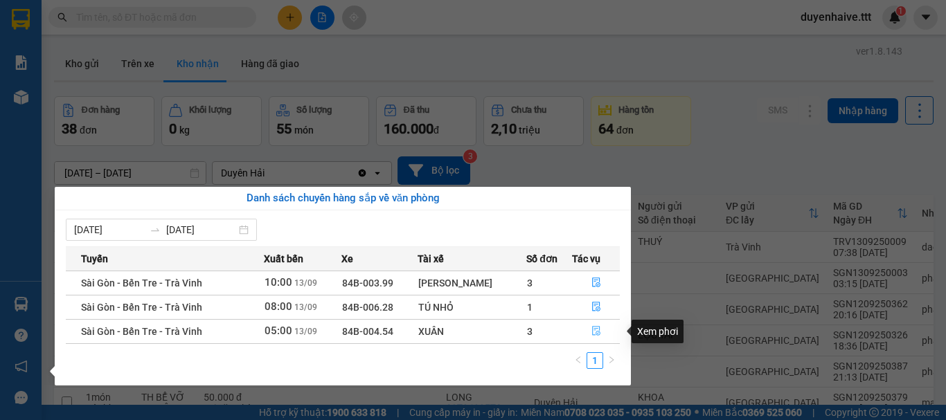
click at [597, 334] on icon "file-done" at bounding box center [596, 332] width 8 height 10
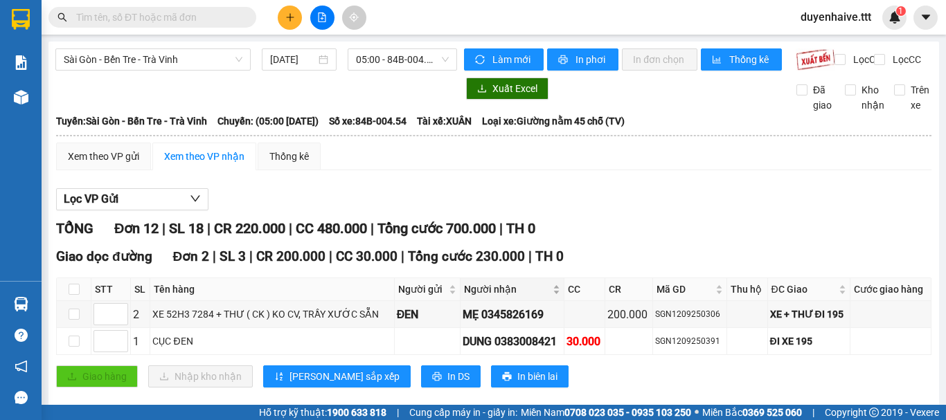
scroll to position [208, 0]
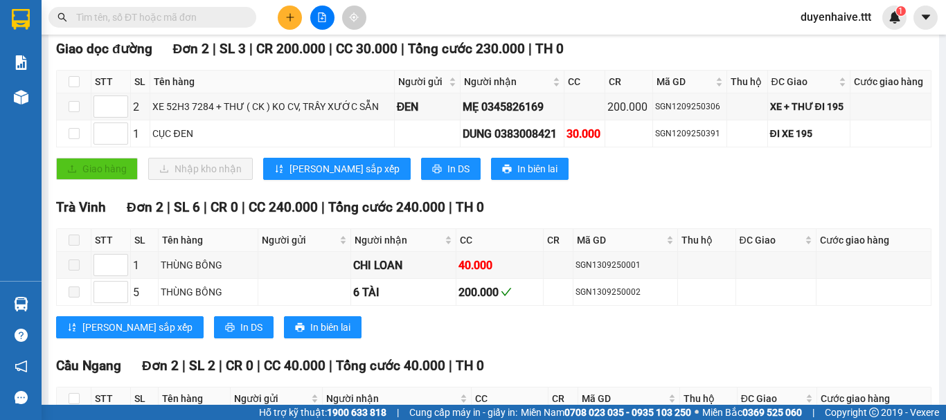
click at [207, 4] on div "Kết quả tìm kiếm ( 401 ) Bộ lọc Mã ĐH Trạng thái Món hàng Thu hộ Tổng cước Chưa…" at bounding box center [473, 17] width 946 height 35
click at [168, 17] on input "text" at bounding box center [157, 17] width 163 height 15
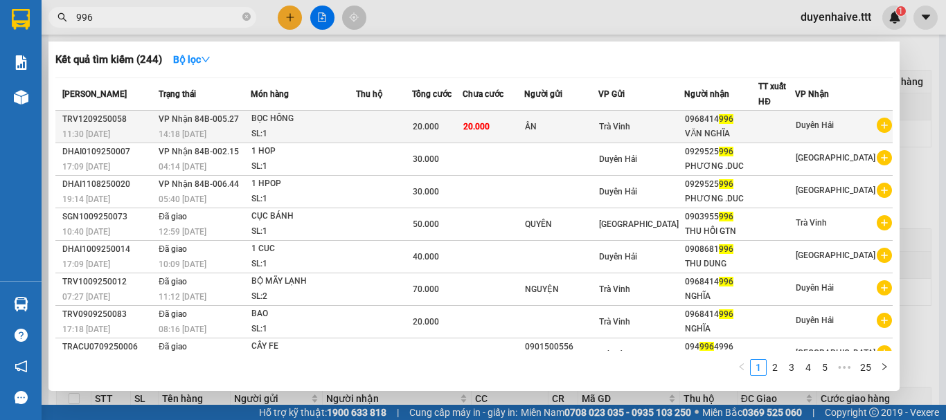
type input "996"
click at [757, 123] on div "0968414 996" at bounding box center [721, 119] width 73 height 15
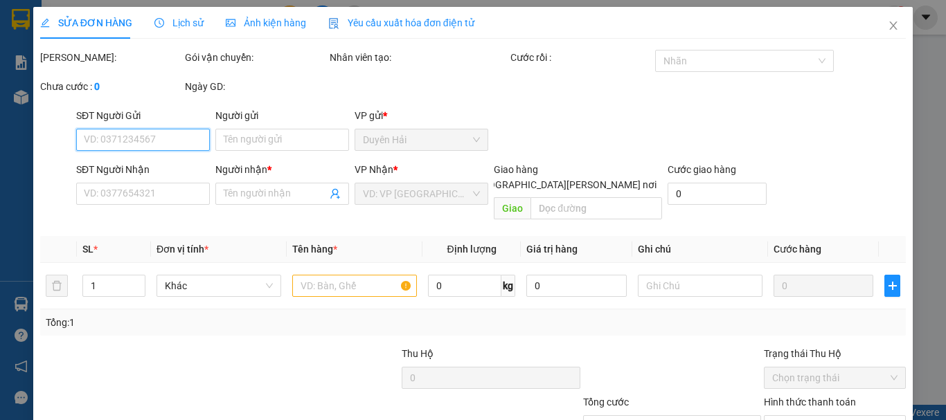
type input "ÂN"
type input "0968414996"
type input "VĂN NGHĨA"
type input "20.000"
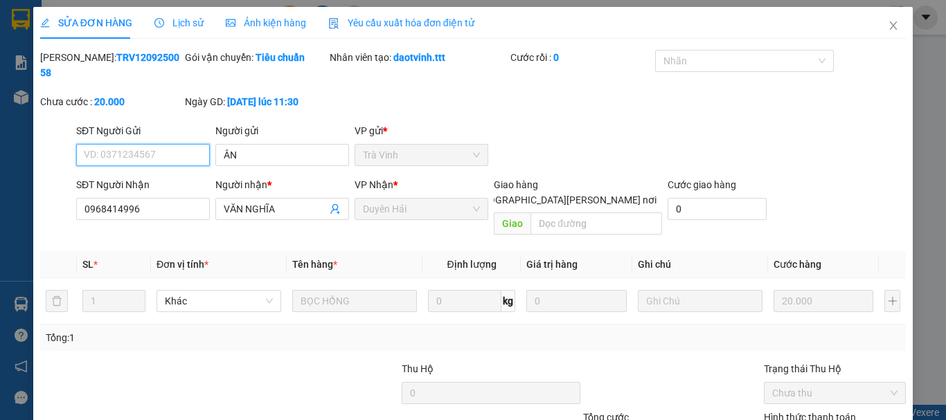
scroll to position [95, 0]
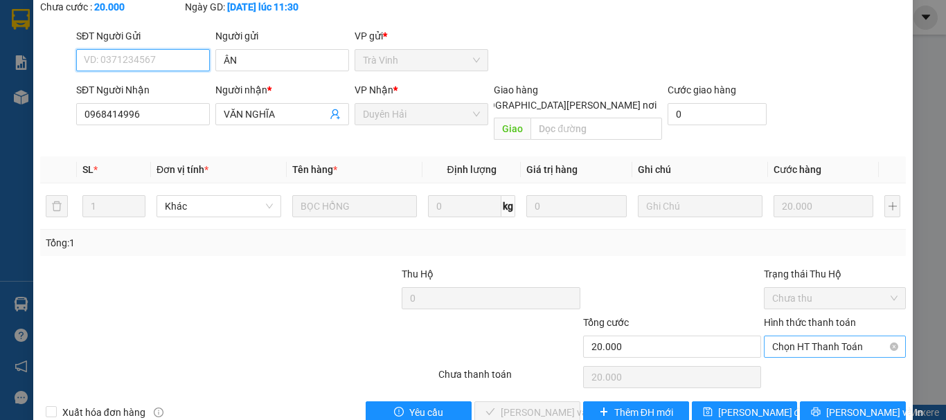
click at [804, 336] on span "Chọn HT Thanh Toán" at bounding box center [834, 346] width 125 height 21
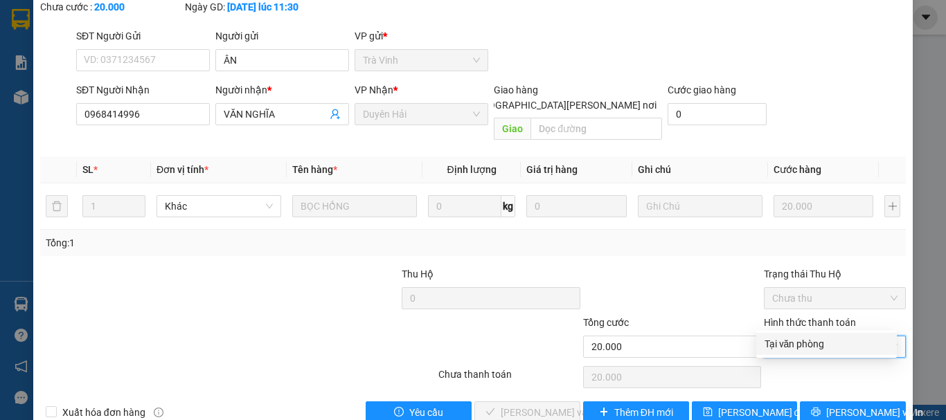
click at [801, 344] on div "Tại văn phòng" at bounding box center [826, 343] width 124 height 15
type input "0"
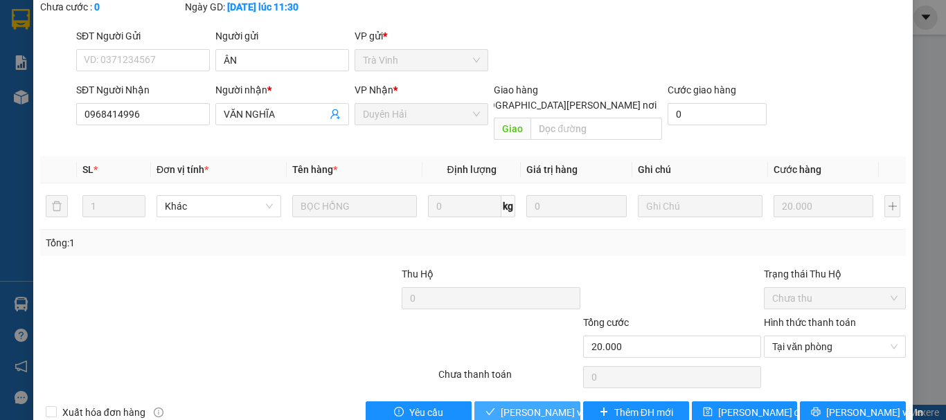
click at [542, 402] on button "Lưu và Giao hàng" at bounding box center [527, 413] width 106 height 22
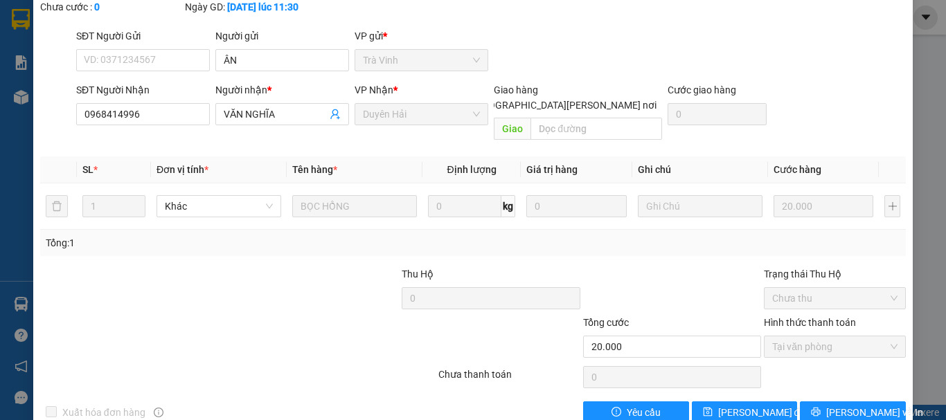
scroll to position [0, 0]
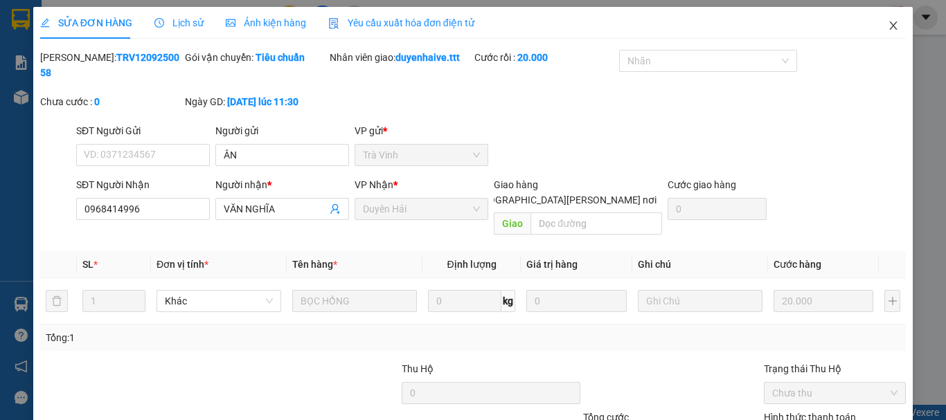
click at [890, 24] on icon "close" at bounding box center [894, 25] width 8 height 8
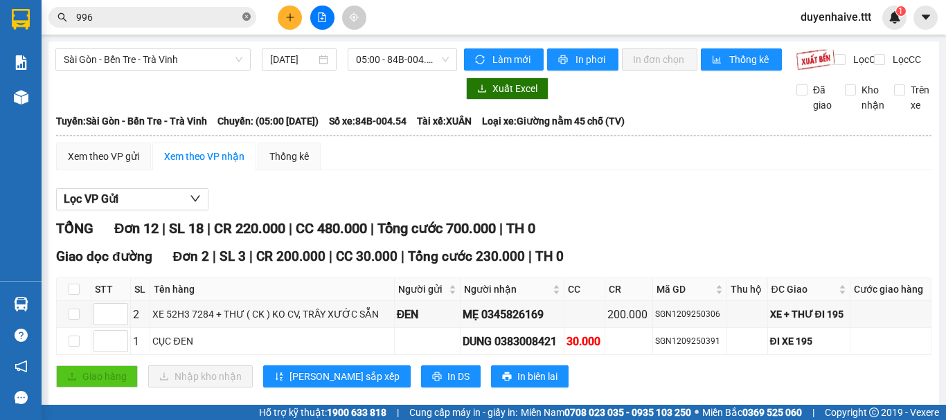
click at [246, 17] on icon "close-circle" at bounding box center [246, 16] width 8 height 8
click at [183, 21] on input "text" at bounding box center [157, 17] width 163 height 15
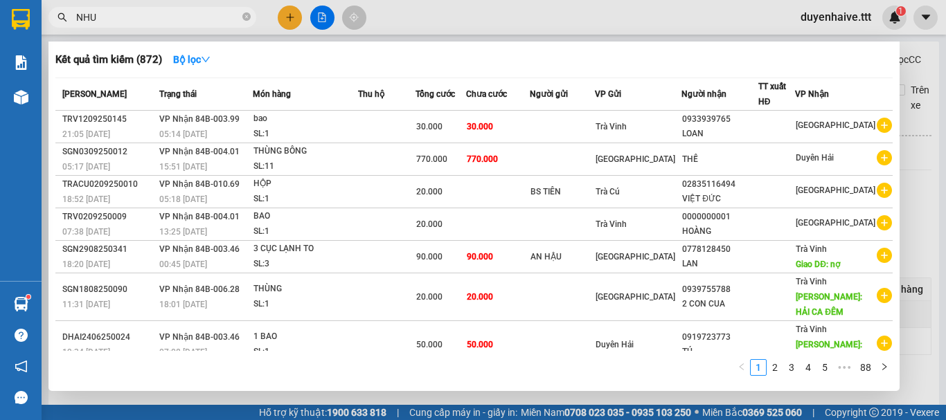
click at [91, 15] on input "NHU" at bounding box center [157, 17] width 163 height 15
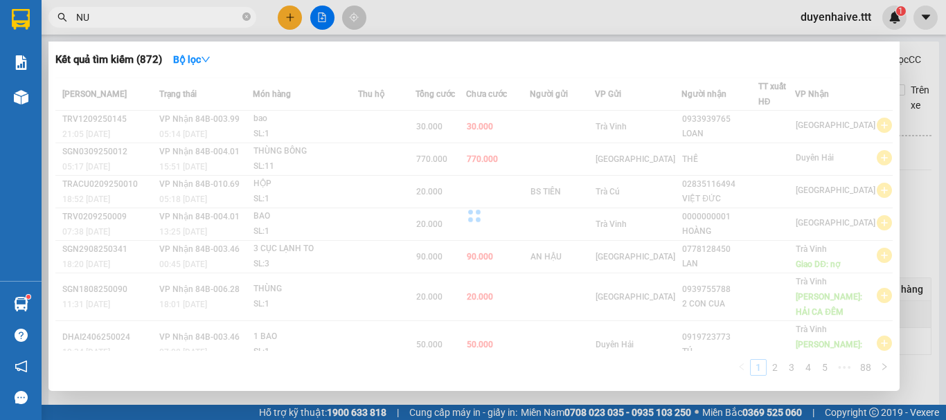
type input "NGU"
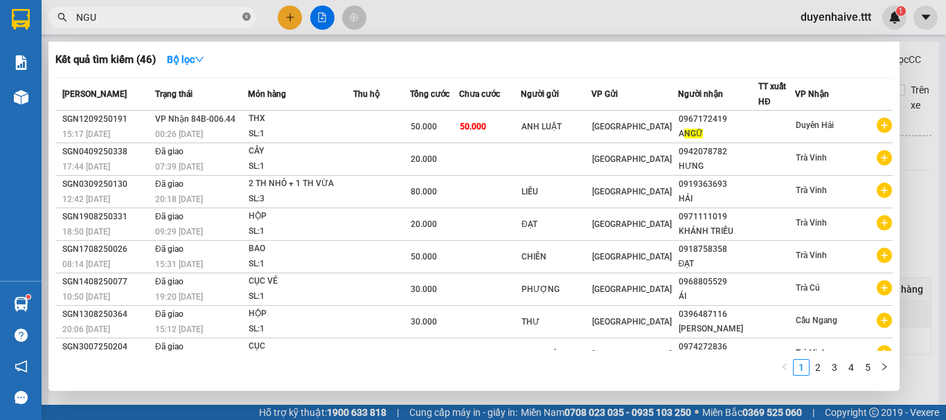
click at [249, 19] on icon "close-circle" at bounding box center [246, 16] width 8 height 8
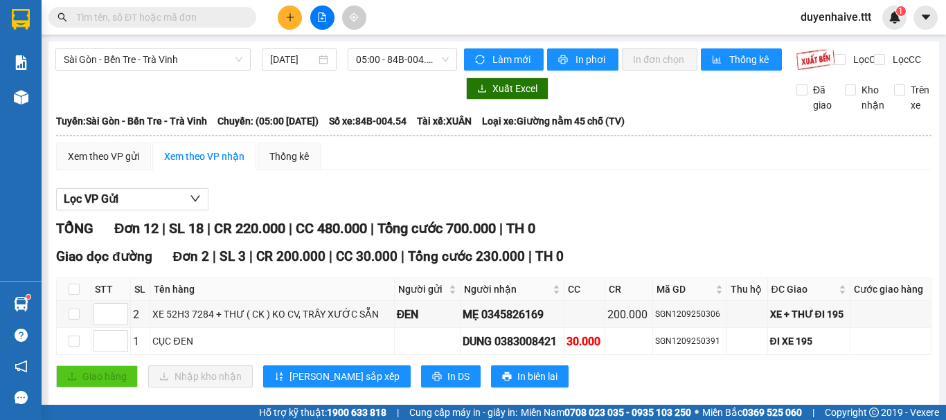
click at [213, 16] on input "text" at bounding box center [157, 17] width 163 height 15
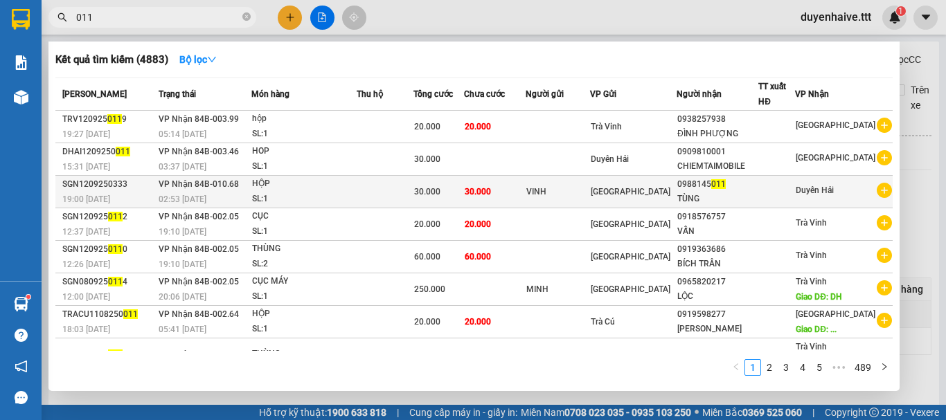
type input "011"
click at [750, 191] on div "0988145 011" at bounding box center [717, 184] width 80 height 15
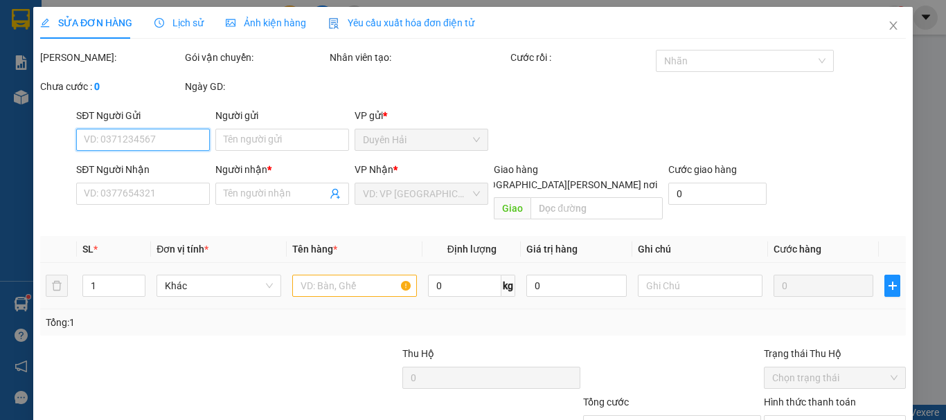
scroll to position [95, 0]
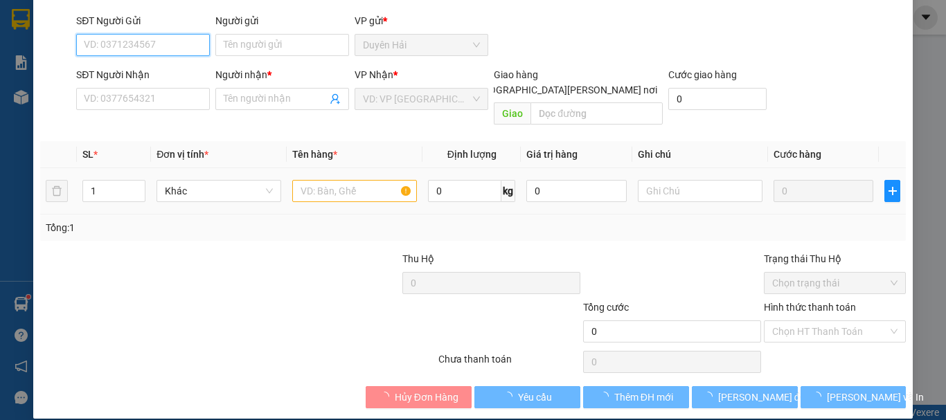
type input "VINH"
type input "0988145011"
type input "TÙNG"
type input "30.000"
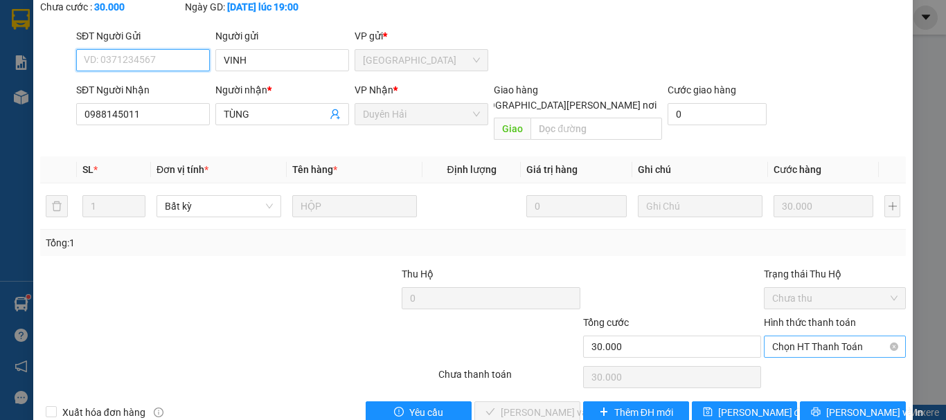
click at [794, 336] on span "Chọn HT Thanh Toán" at bounding box center [834, 346] width 125 height 21
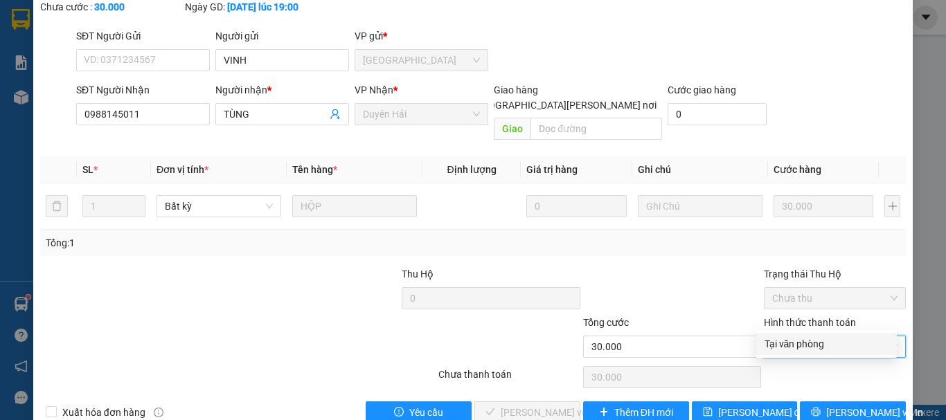
click at [788, 343] on div "Tại văn phòng" at bounding box center [826, 343] width 124 height 15
type input "0"
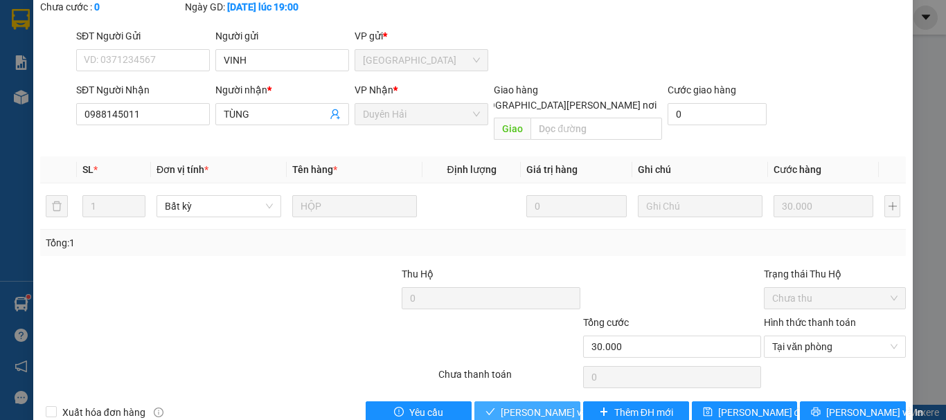
click at [539, 405] on span "Lưu và Giao hàng" at bounding box center [594, 412] width 187 height 15
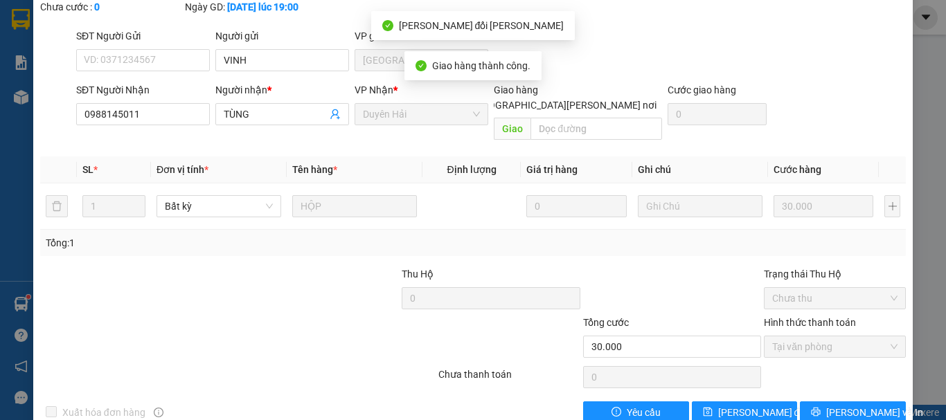
scroll to position [0, 0]
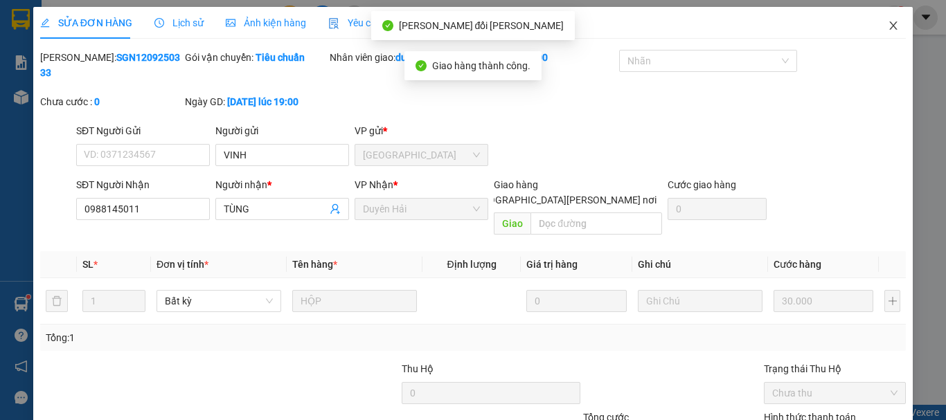
drag, startPoint x: 882, startPoint y: 28, endPoint x: 869, endPoint y: 1, distance: 30.7
click at [887, 23] on icon "close" at bounding box center [892, 25] width 11 height 11
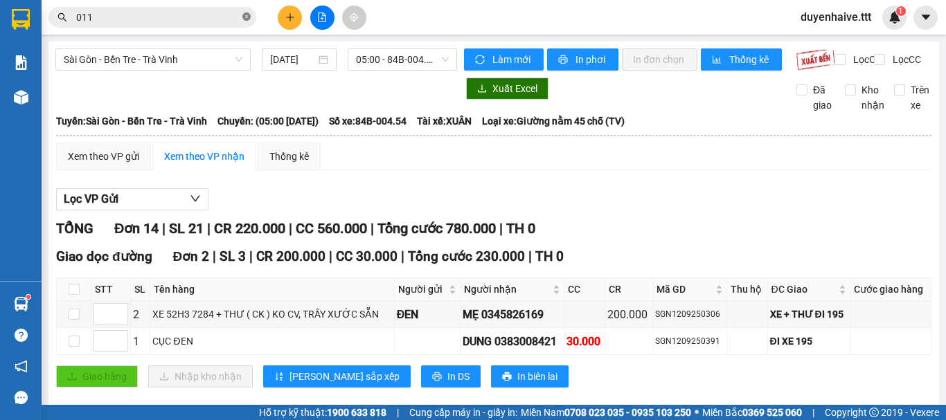
click at [247, 18] on icon "close-circle" at bounding box center [246, 16] width 8 height 8
click at [232, 17] on input "text" at bounding box center [157, 17] width 163 height 15
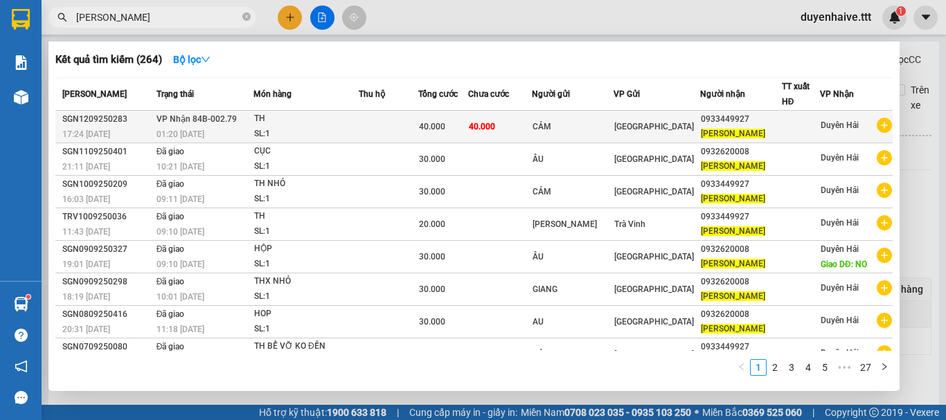
type input "NGUYEN CHI"
click at [733, 127] on div "NGUYỄN CHI" at bounding box center [741, 134] width 80 height 15
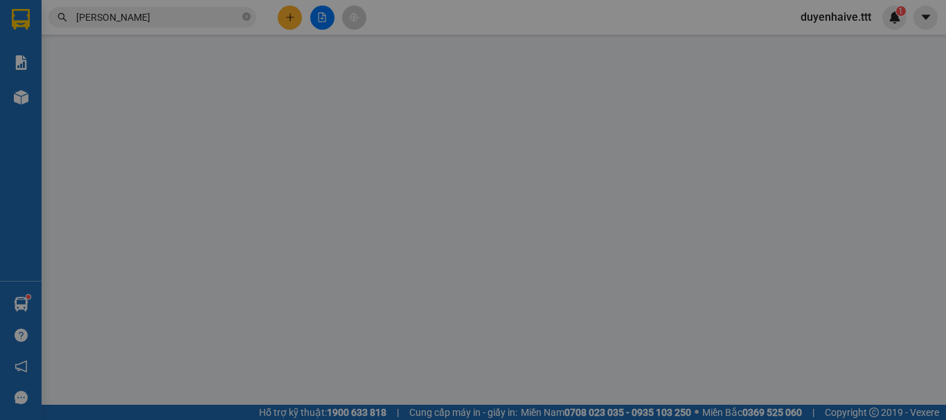
type input "CẢM"
type input "0933449927"
type input "NGUYỄN CHI"
type input "40.000"
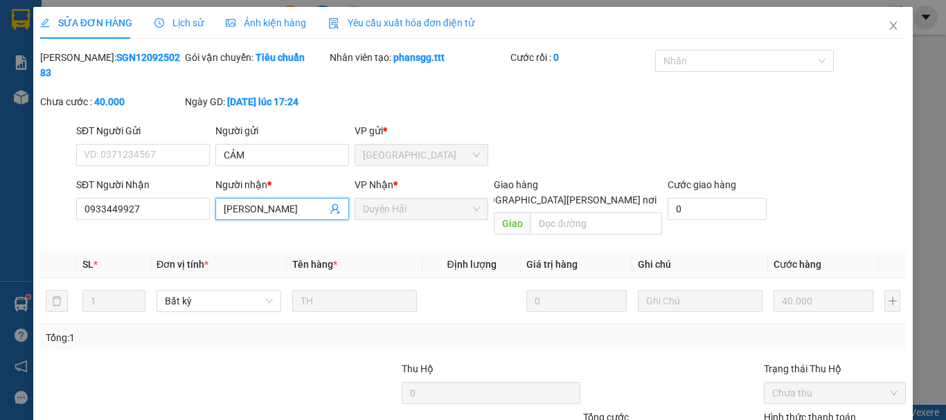
click at [292, 201] on input "NGUYỄN CHI" at bounding box center [275, 208] width 103 height 15
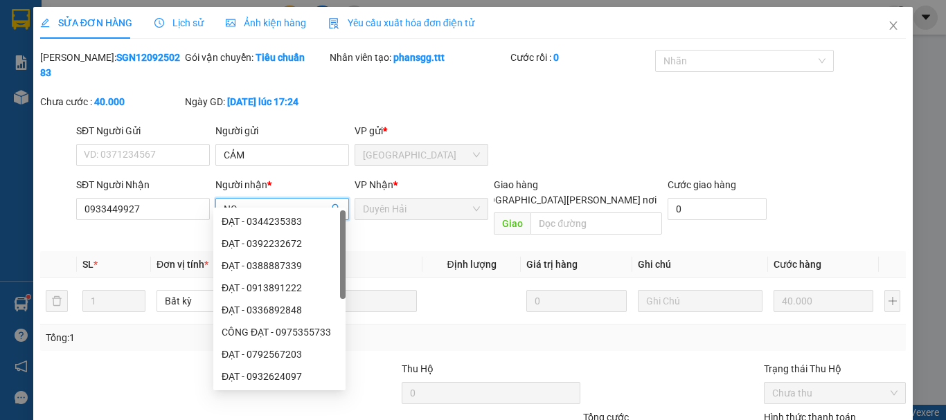
type input "N"
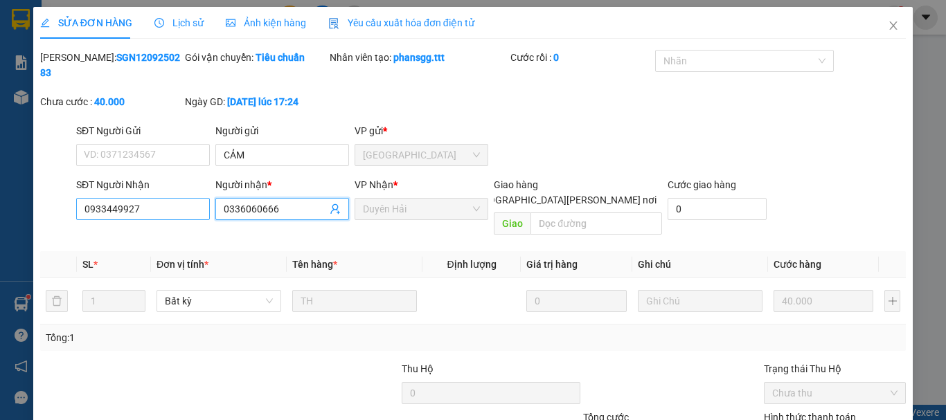
type input "0336060666"
click at [164, 198] on input "0933449927" at bounding box center [143, 209] width 134 height 22
type input "0"
type input "0336060666"
click at [302, 201] on input "0336060666" at bounding box center [275, 208] width 103 height 15
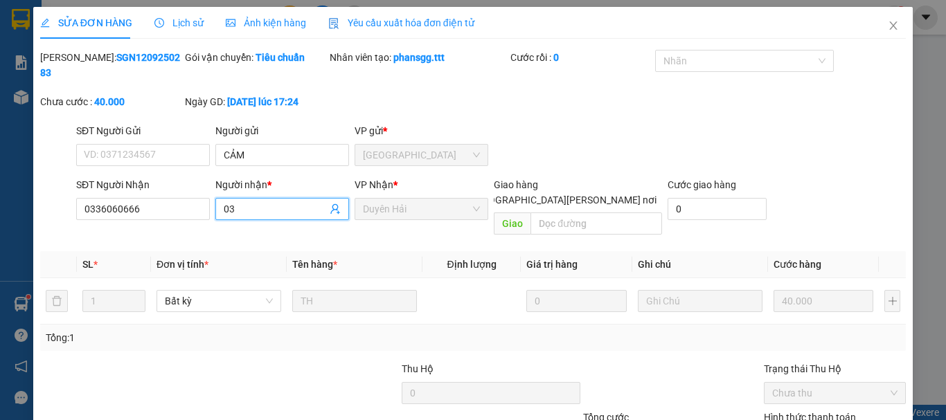
type input "0"
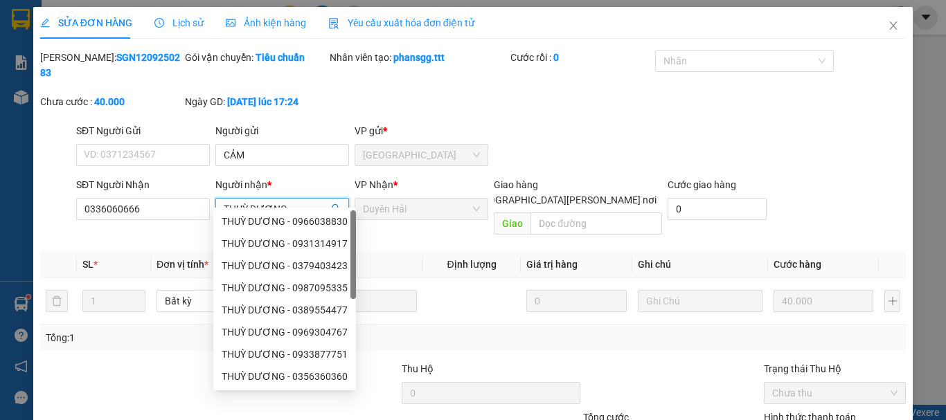
scroll to position [95, 0]
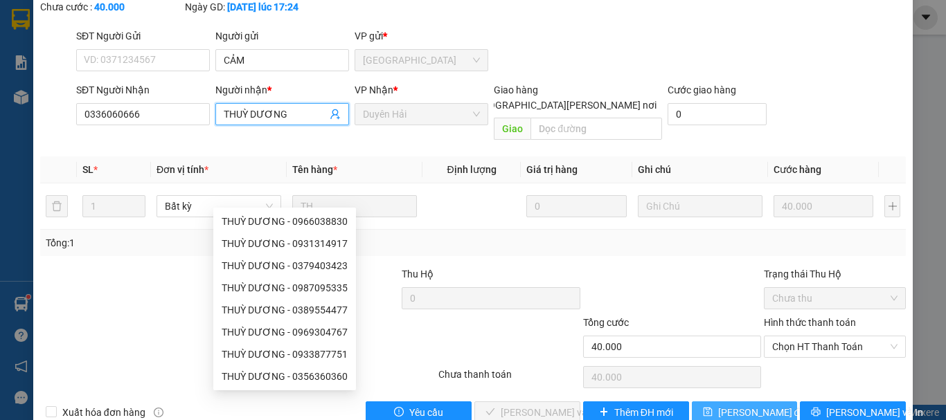
type input "THUỲ DƯƠNG"
click at [719, 405] on span "Lưu thay đổi" at bounding box center [762, 412] width 89 height 15
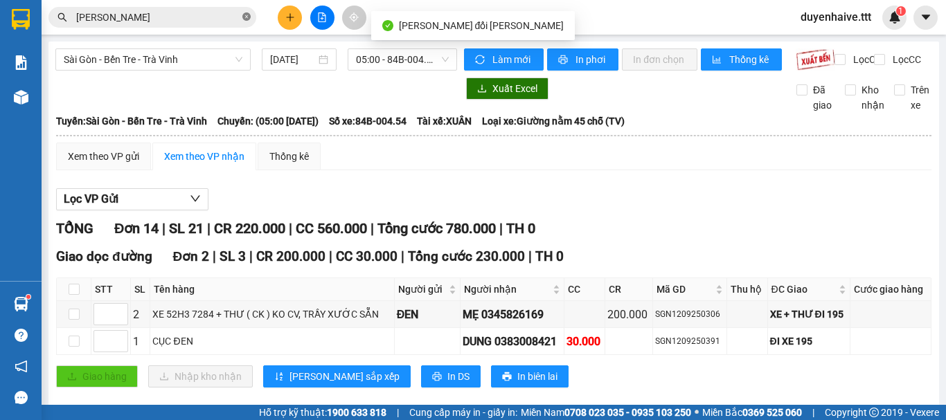
click at [246, 17] on icon "close-circle" at bounding box center [246, 16] width 8 height 8
click at [233, 15] on input "text" at bounding box center [157, 17] width 163 height 15
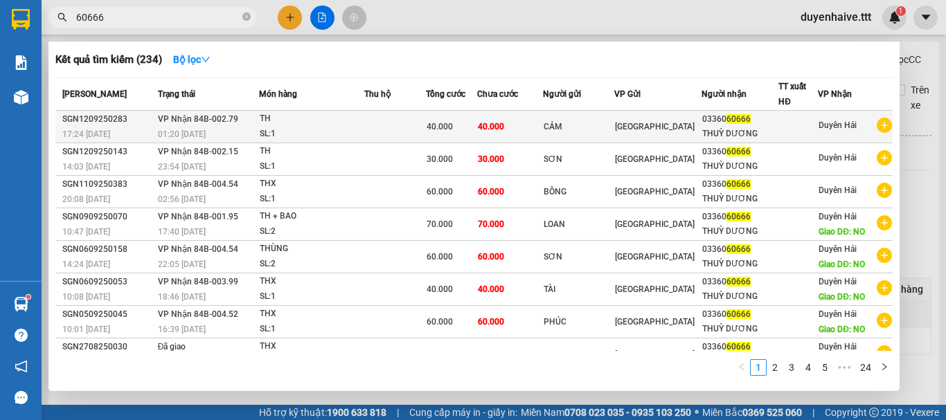
type input "60666"
click at [613, 125] on div "CẢM" at bounding box center [577, 127] width 69 height 15
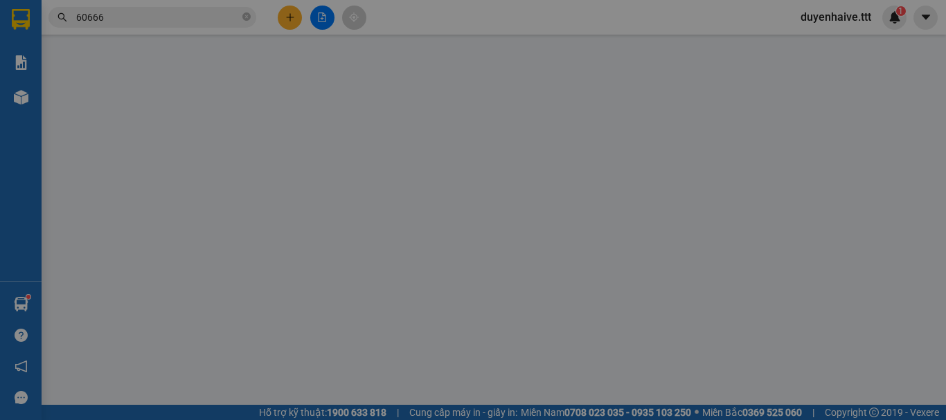
type input "CẢM"
type input "0336060666"
type input "THUỲ DƯƠNG"
type input "40.000"
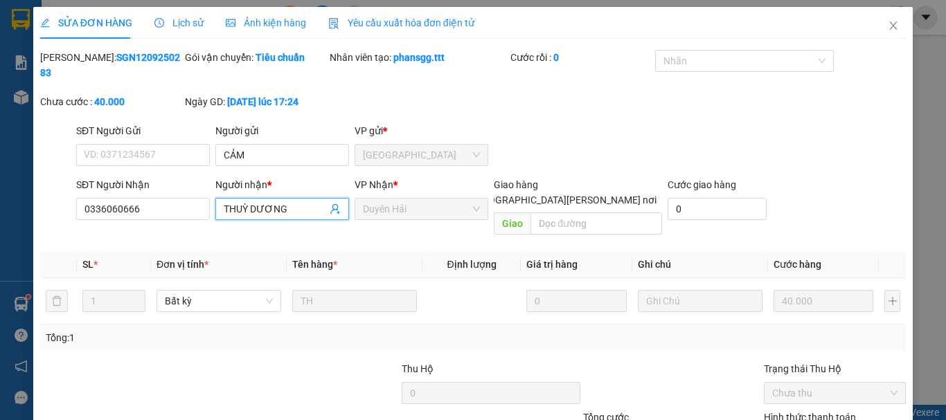
click at [282, 201] on input "THUỲ DƯƠNG" at bounding box center [275, 208] width 103 height 15
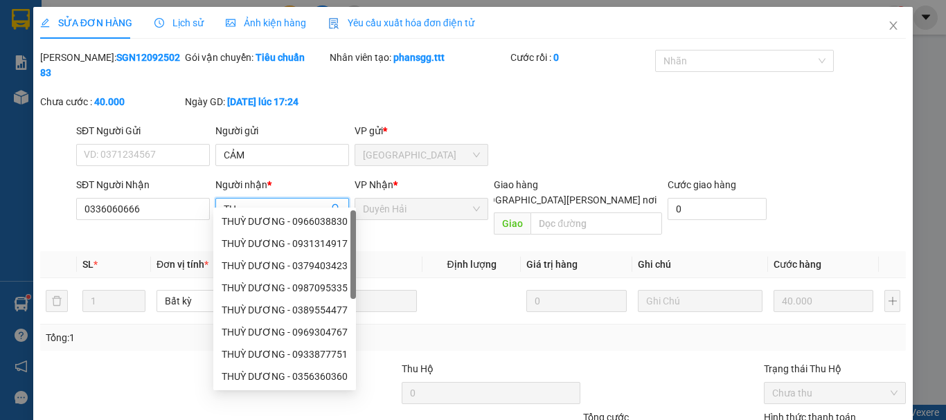
type input "T"
click at [139, 200] on input "0336060666" at bounding box center [143, 209] width 134 height 22
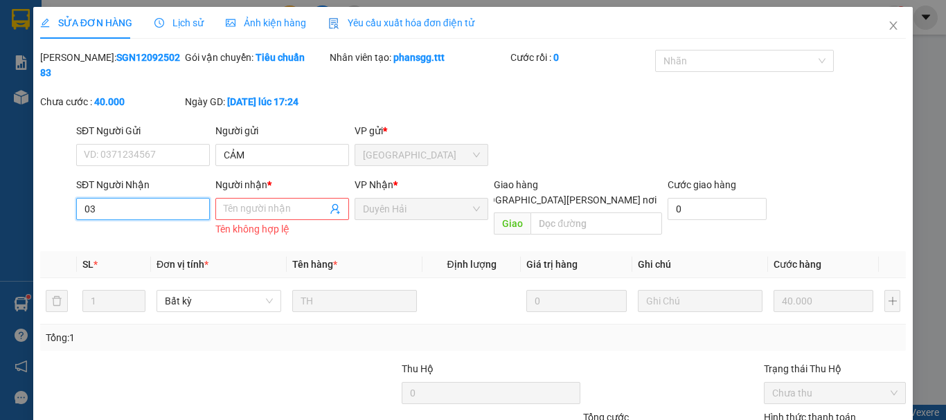
type input "0"
click at [285, 201] on input "Người nhận *" at bounding box center [275, 208] width 103 height 15
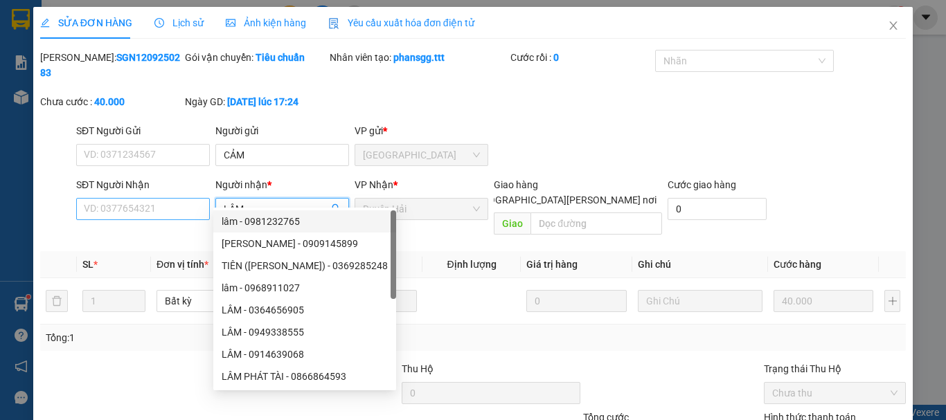
type input "LÂM"
click at [123, 198] on input "SĐT Người Nhận" at bounding box center [143, 209] width 134 height 22
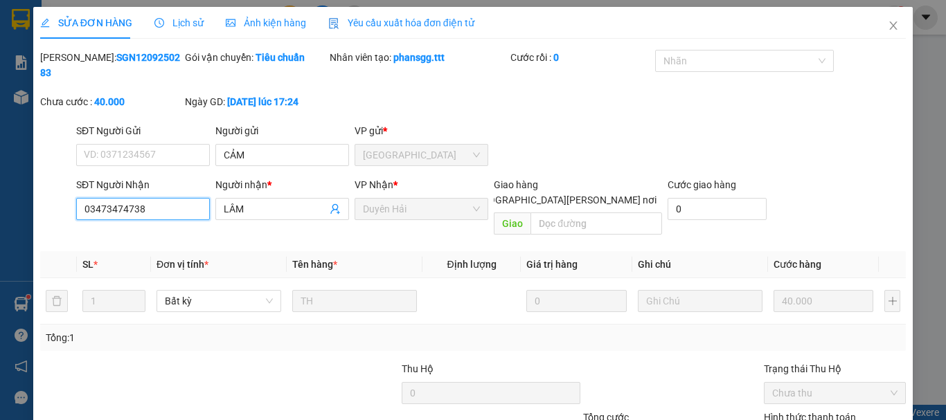
scroll to position [95, 0]
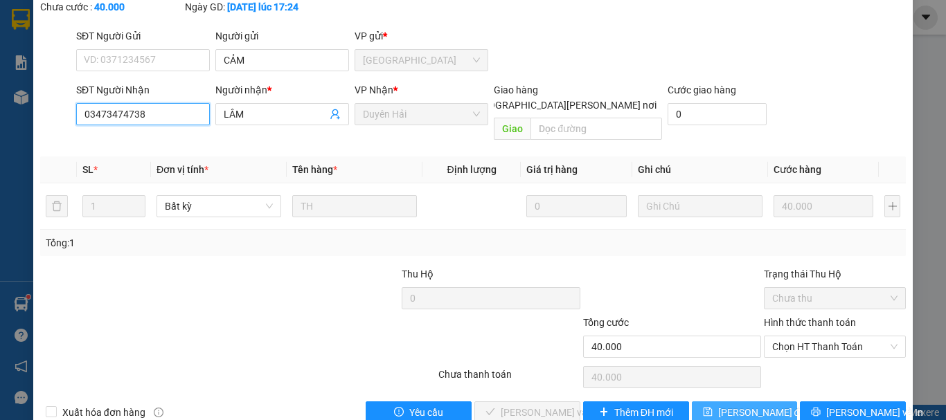
type input "03473474738"
click at [746, 405] on span "Lưu thay đổi" at bounding box center [762, 412] width 89 height 15
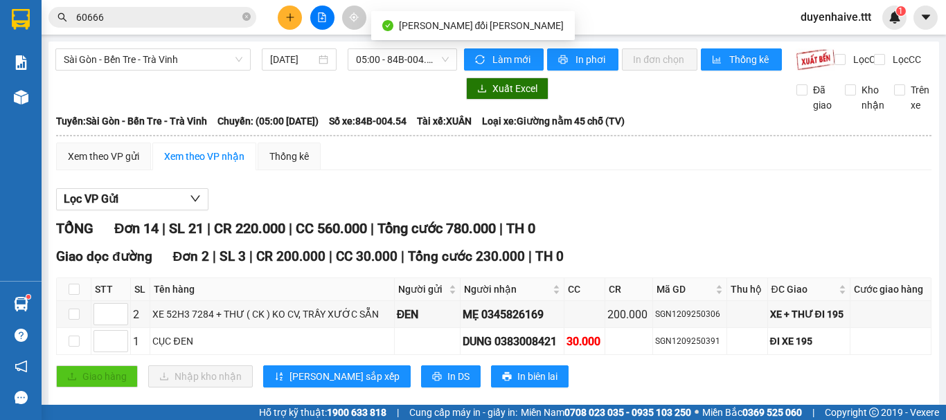
click at [242, 14] on span "60666" at bounding box center [152, 17] width 208 height 21
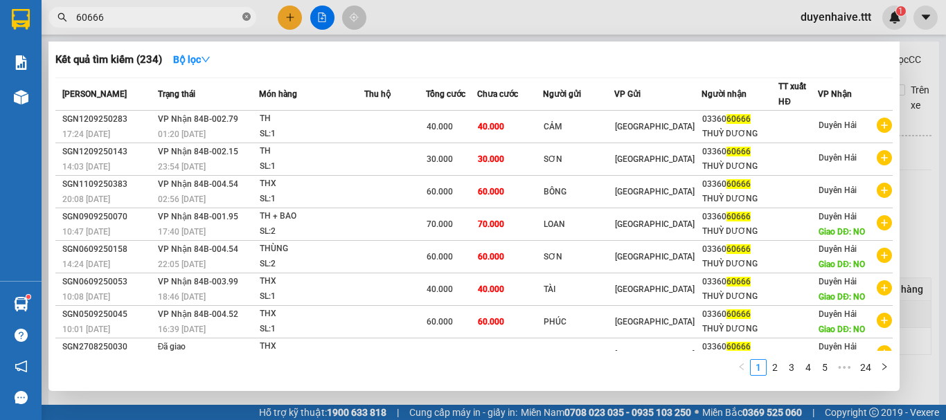
click at [247, 17] on icon "close-circle" at bounding box center [246, 16] width 8 height 8
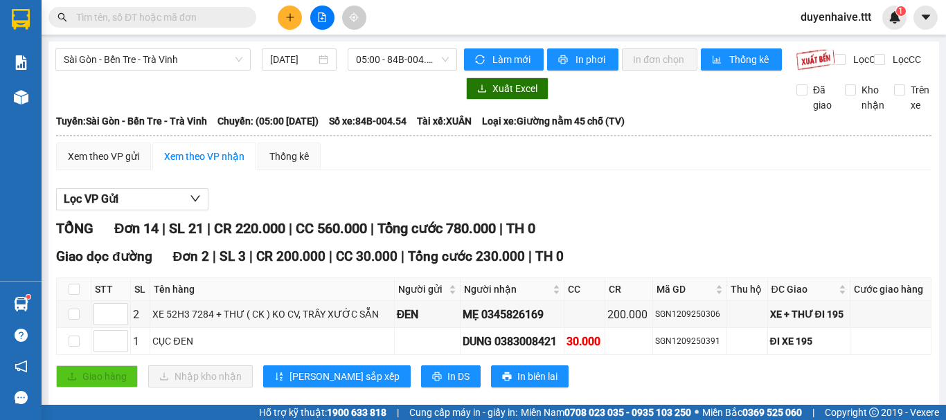
click at [230, 17] on input "text" at bounding box center [157, 17] width 163 height 15
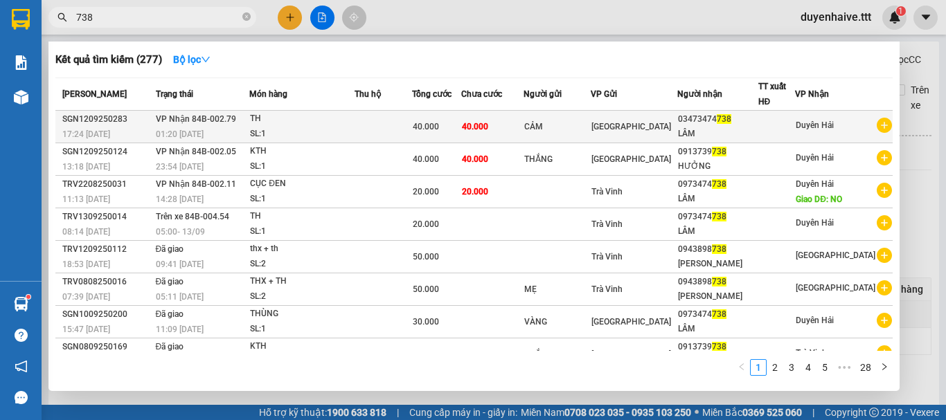
type input "738"
click at [776, 122] on div at bounding box center [777, 127] width 36 height 15
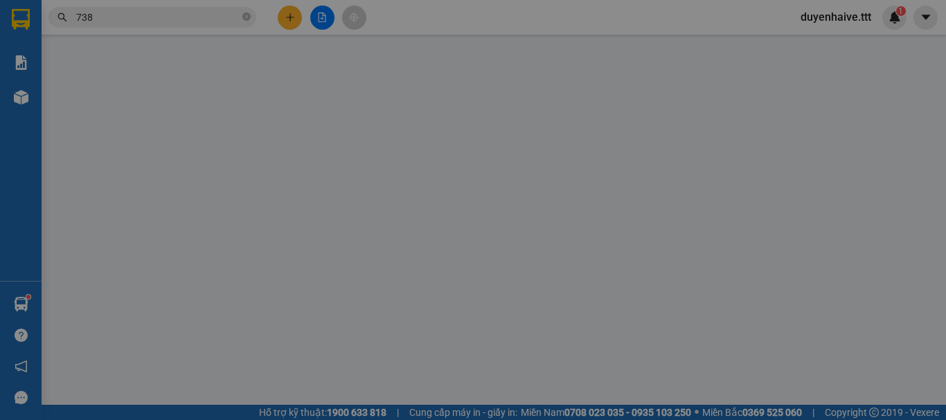
type input "CẢM"
type input "03473474738"
type input "LÂM"
type input "40.000"
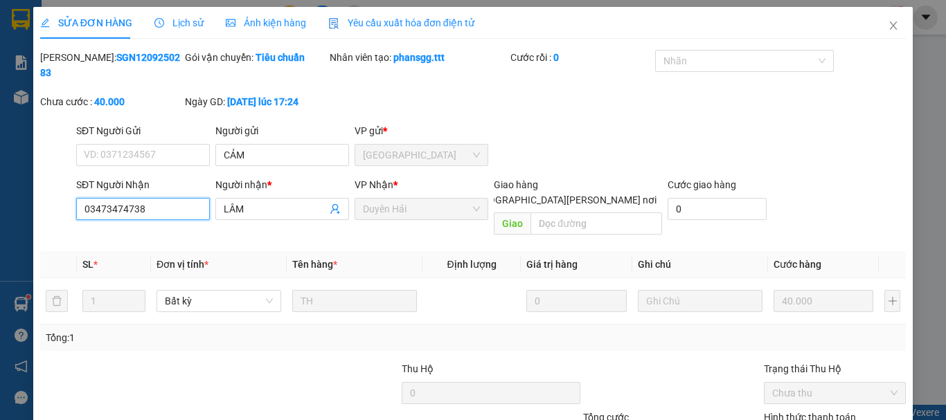
click at [100, 198] on input "03473474738" at bounding box center [143, 209] width 134 height 22
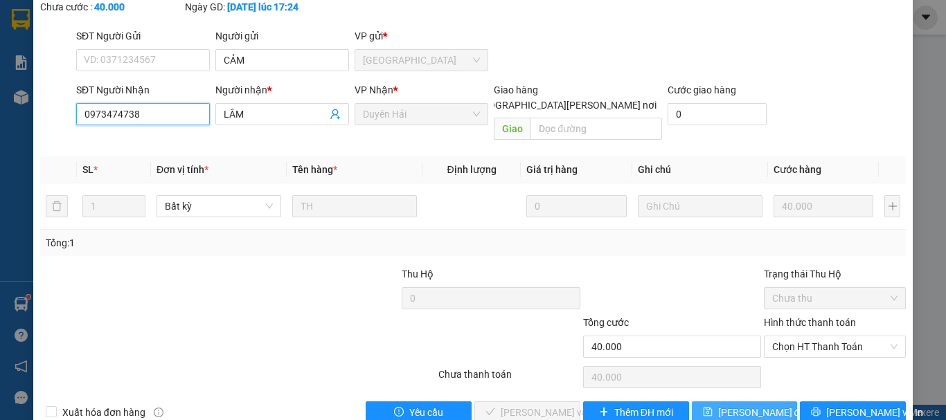
type input "0973474738"
click at [720, 405] on span "Lưu thay đổi" at bounding box center [762, 412] width 89 height 15
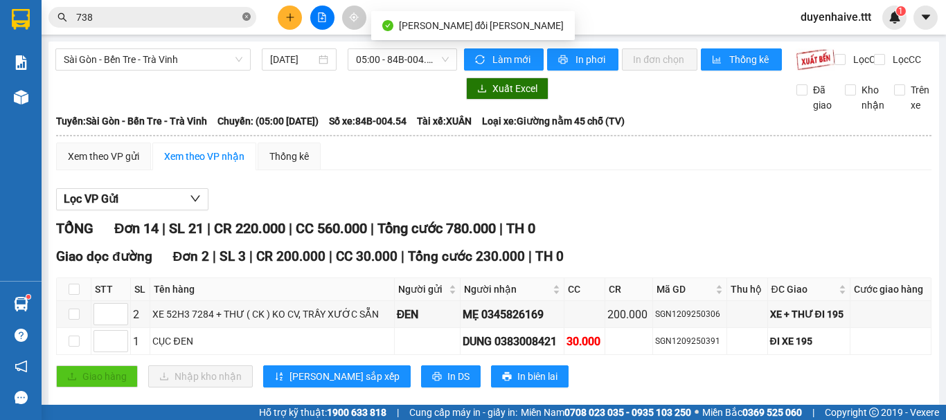
click at [248, 16] on icon "close-circle" at bounding box center [246, 16] width 8 height 8
click at [213, 16] on input "text" at bounding box center [157, 17] width 163 height 15
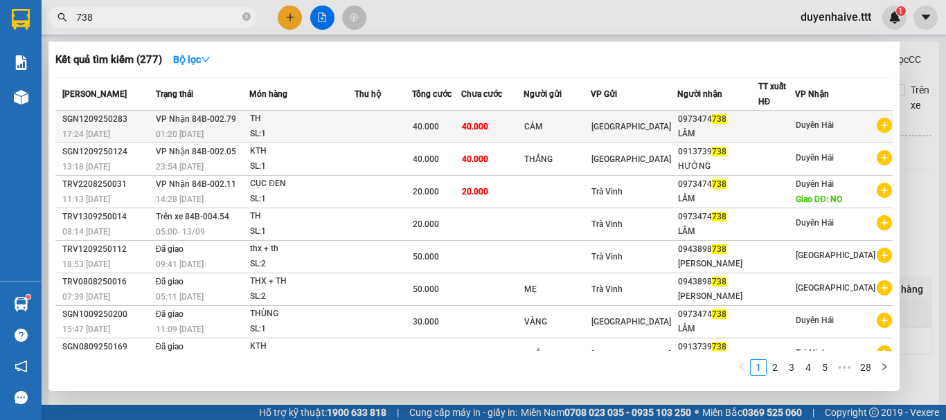
type input "738"
click at [590, 129] on div "CẢM" at bounding box center [557, 127] width 66 height 15
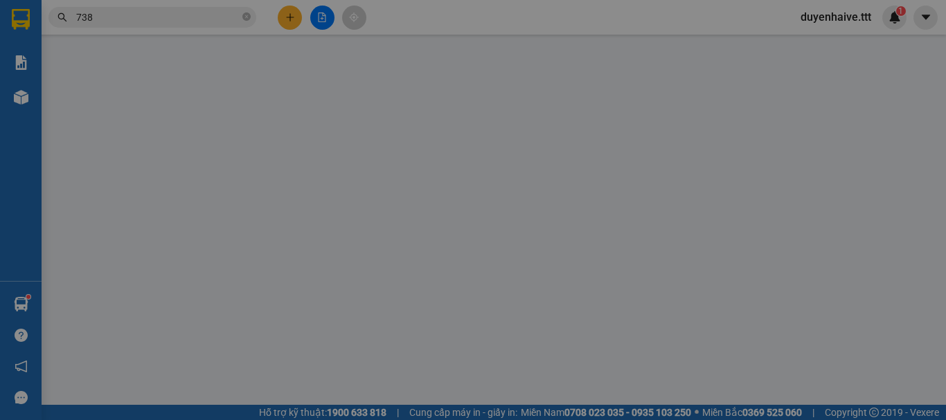
type input "CẢM"
type input "0973474738"
type input "LÂM"
type input "40.000"
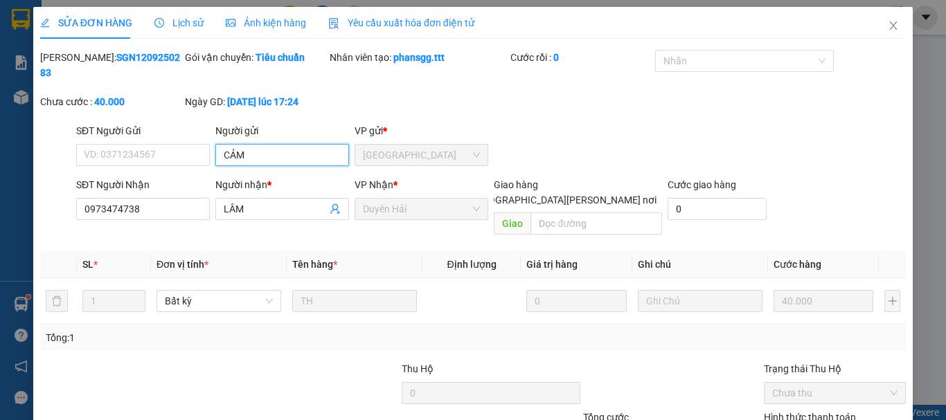
click at [255, 144] on input "CẢM" at bounding box center [282, 155] width 134 height 22
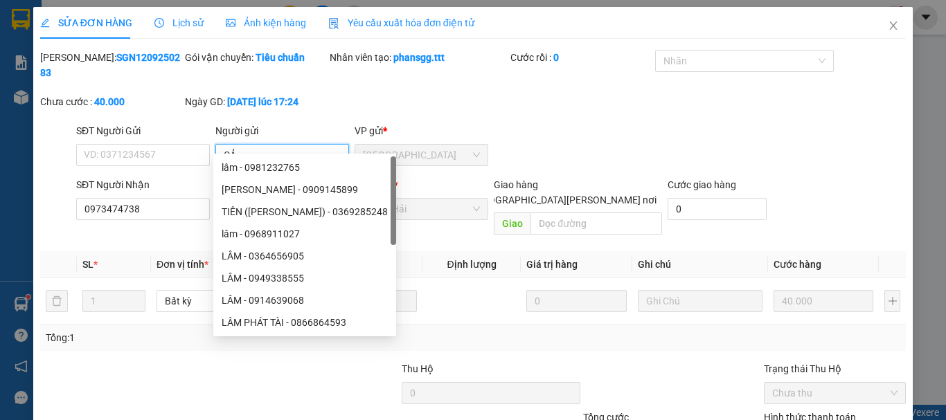
type input "C"
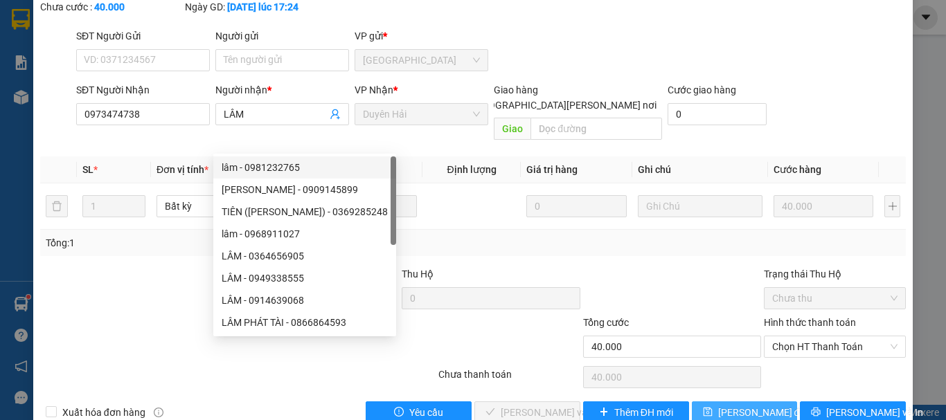
click at [736, 405] on span "Lưu thay đổi" at bounding box center [762, 412] width 89 height 15
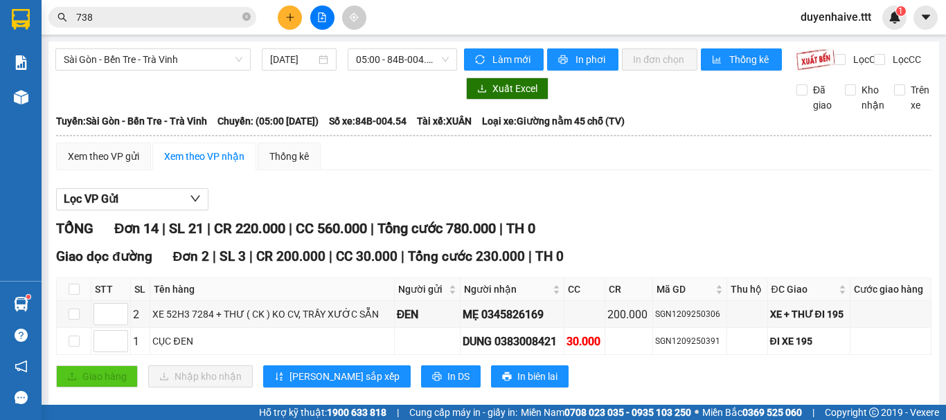
drag, startPoint x: 440, startPoint y: 17, endPoint x: 358, endPoint y: 3, distance: 83.7
click at [428, 15] on div "Kết quả tìm kiếm ( 277 ) Bộ lọc Mã ĐH Trạng thái Món hàng Thu hộ Tổng cước Chưa…" at bounding box center [473, 17] width 946 height 35
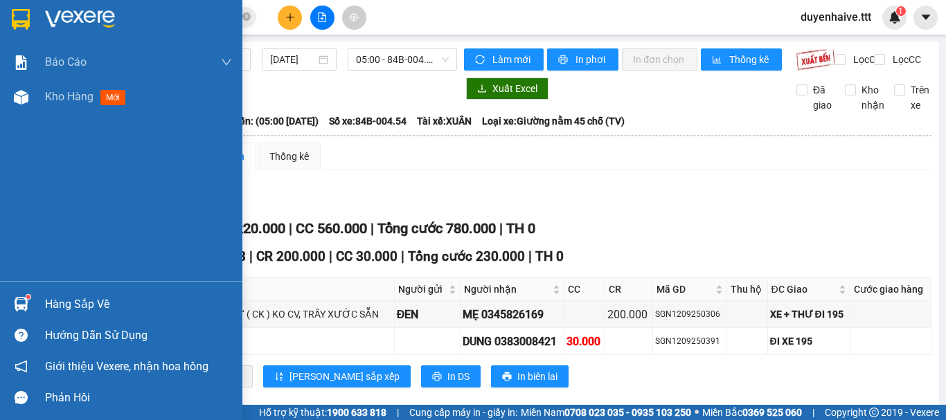
click at [66, 309] on div "Hàng sắp về" at bounding box center [138, 304] width 187 height 21
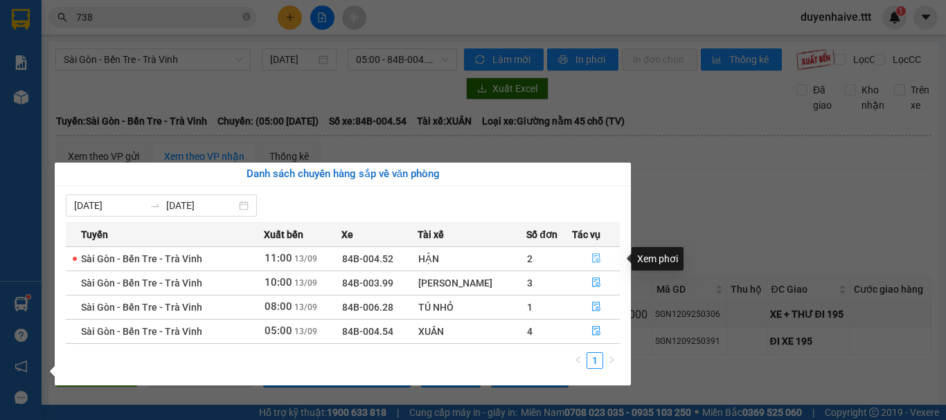
click at [598, 257] on icon "file-done" at bounding box center [596, 258] width 10 height 10
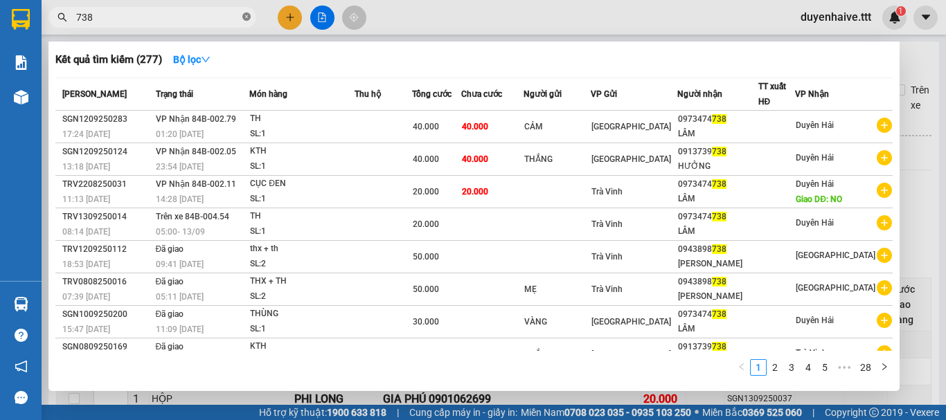
click at [244, 18] on icon "close-circle" at bounding box center [246, 16] width 8 height 8
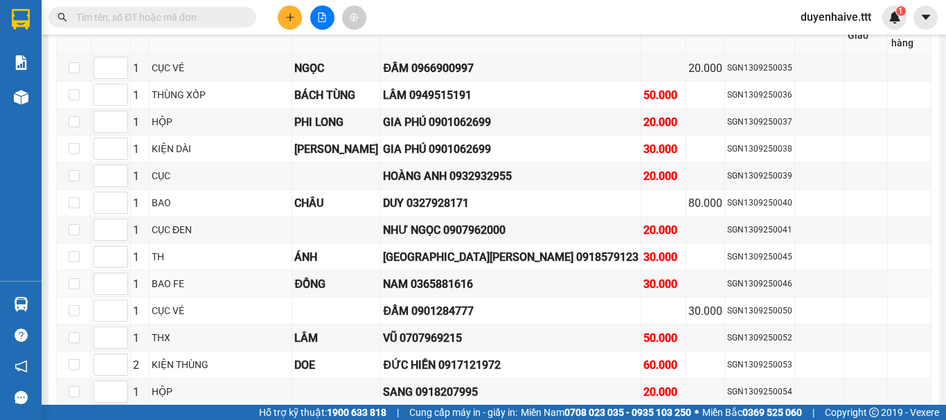
scroll to position [485, 0]
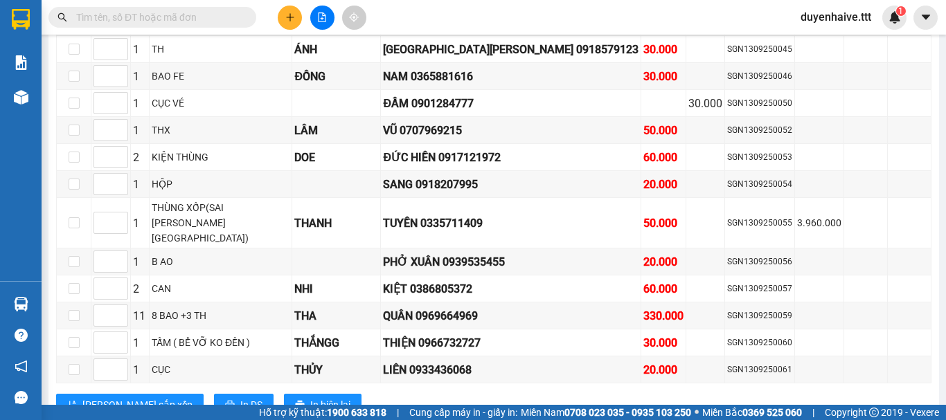
click at [172, 22] on input "text" at bounding box center [157, 17] width 163 height 15
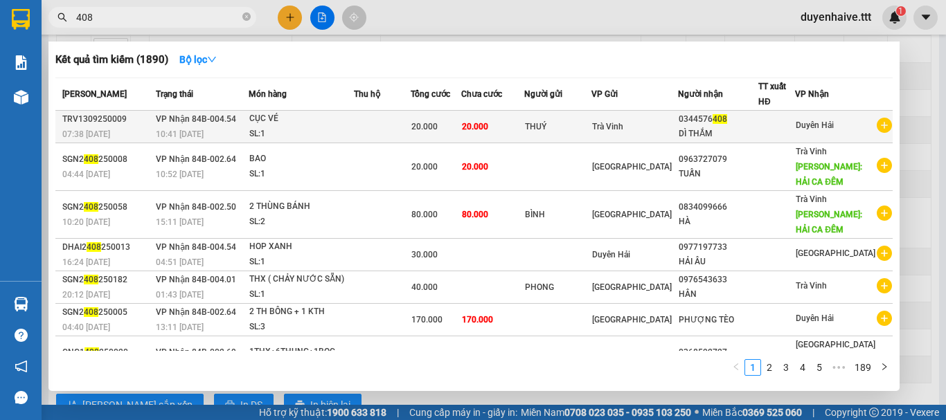
type input "408"
click at [750, 129] on div "DÌ THẮM" at bounding box center [717, 134] width 79 height 15
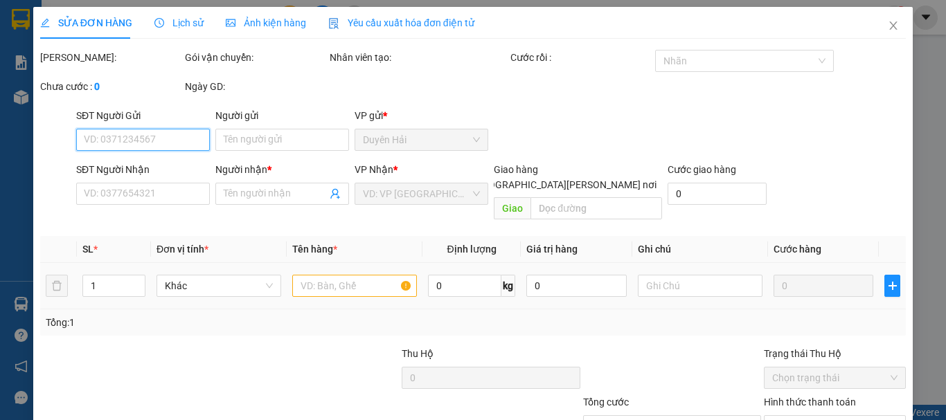
scroll to position [95, 0]
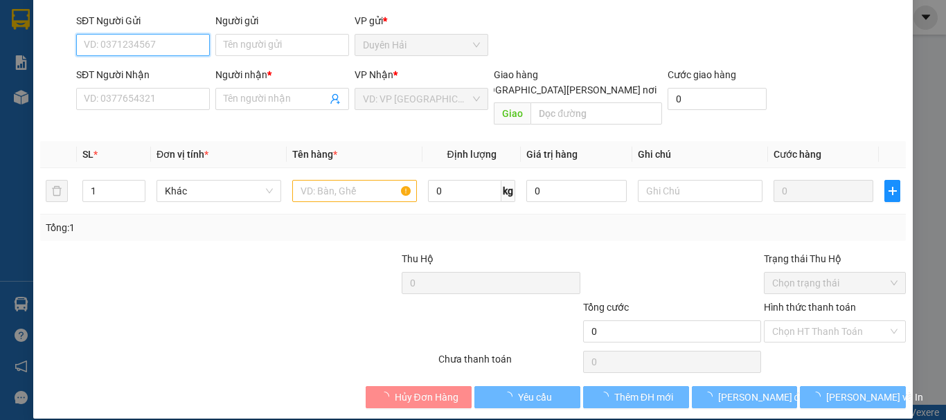
type input "THUÝ"
type input "0344576408"
type input "DÌ THẮM"
type input "20.000"
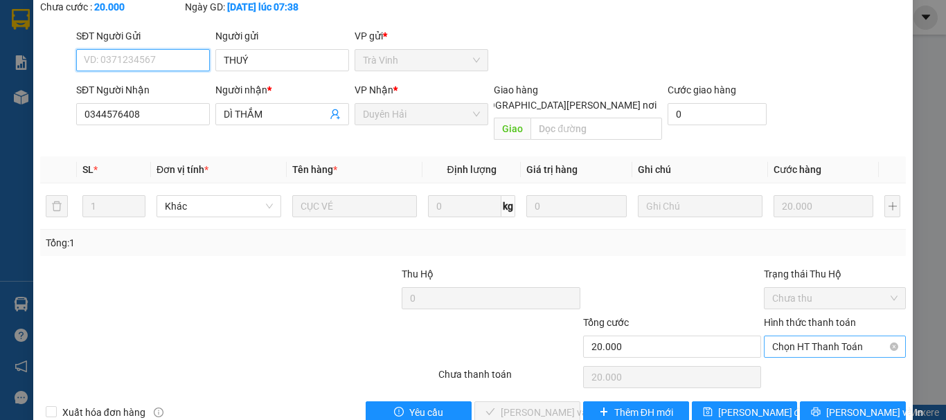
click at [787, 336] on span "Chọn HT Thanh Toán" at bounding box center [834, 346] width 125 height 21
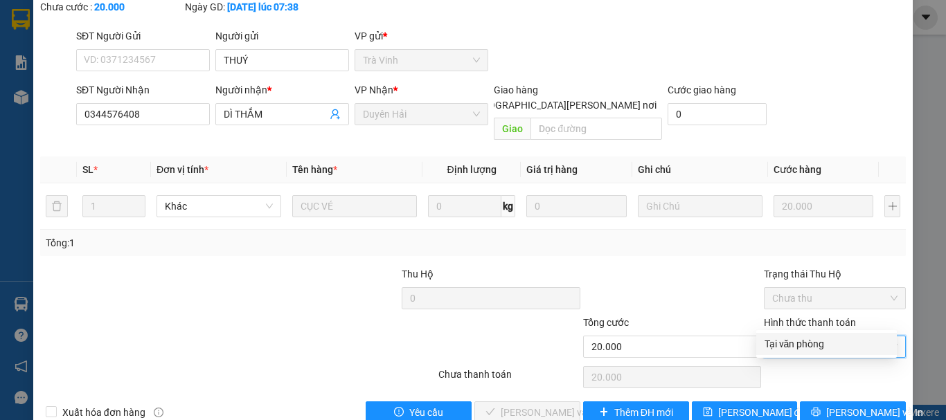
click at [773, 351] on div "Tại văn phòng" at bounding box center [826, 343] width 124 height 15
type input "0"
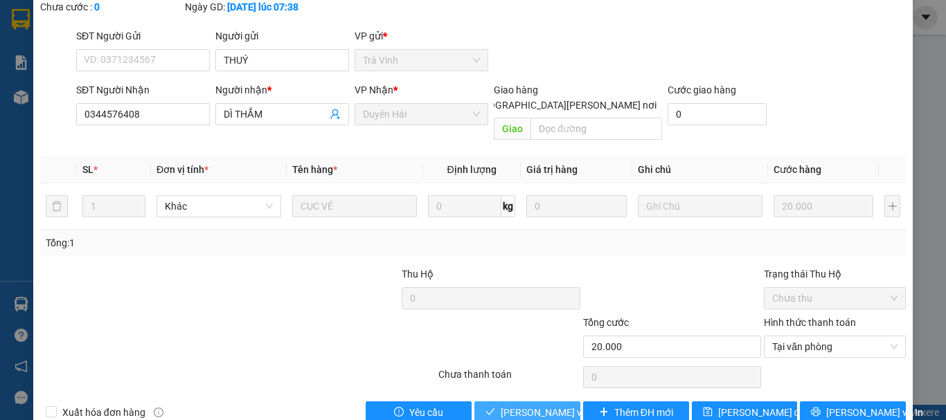
click at [542, 405] on span "Lưu và Giao hàng" at bounding box center [594, 412] width 187 height 15
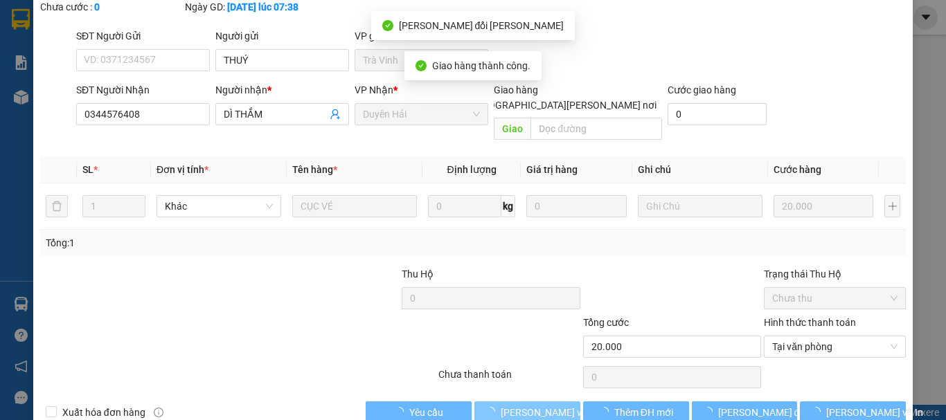
scroll to position [0, 0]
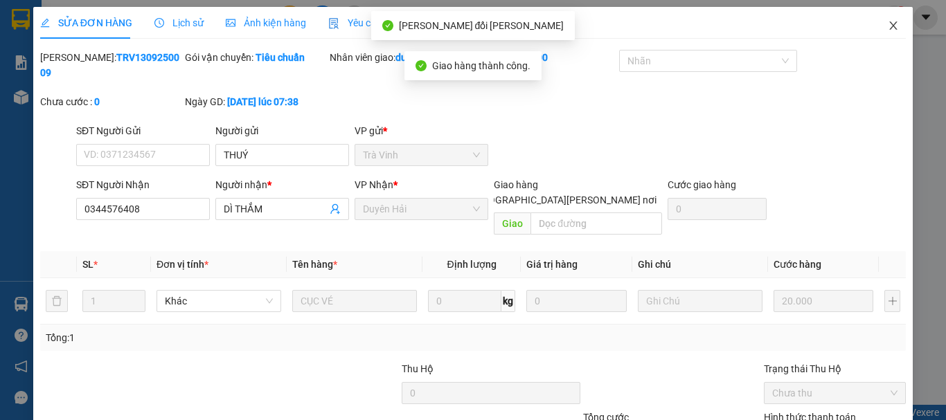
click at [887, 24] on icon "close" at bounding box center [892, 25] width 11 height 11
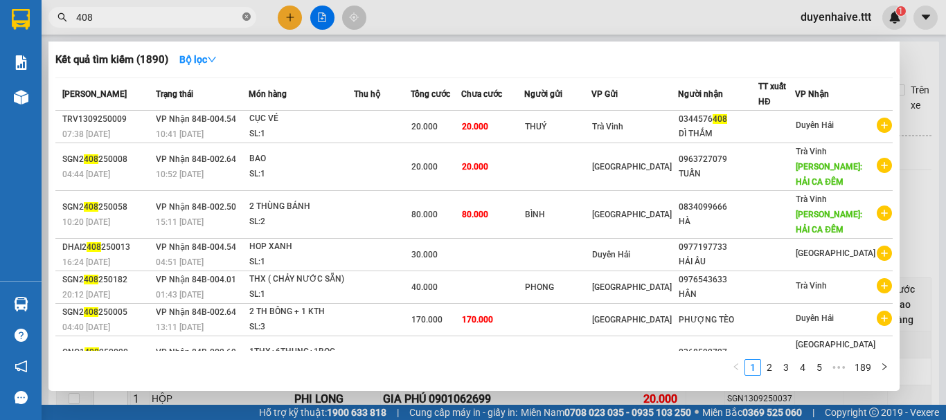
click at [243, 17] on icon "close-circle" at bounding box center [246, 16] width 8 height 8
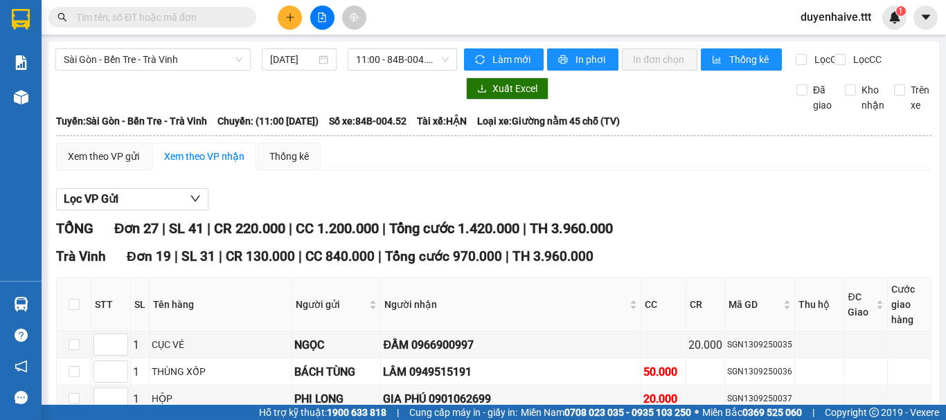
click at [202, 17] on input "text" at bounding box center [157, 17] width 163 height 15
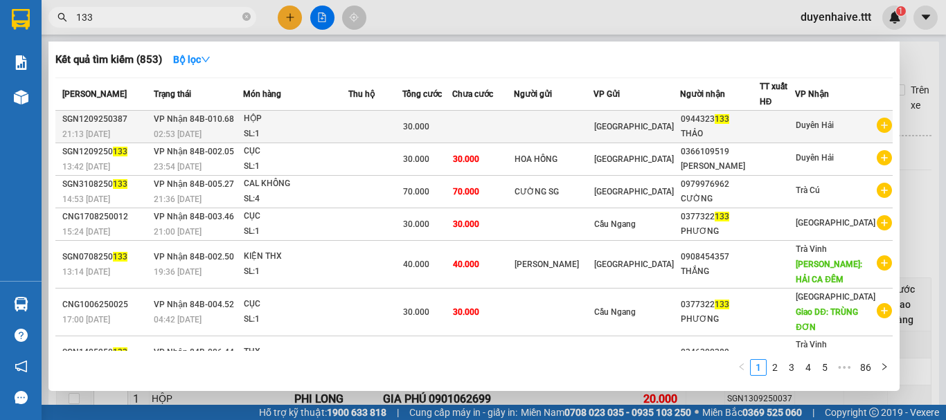
type input "133"
click at [784, 127] on div at bounding box center [777, 127] width 35 height 15
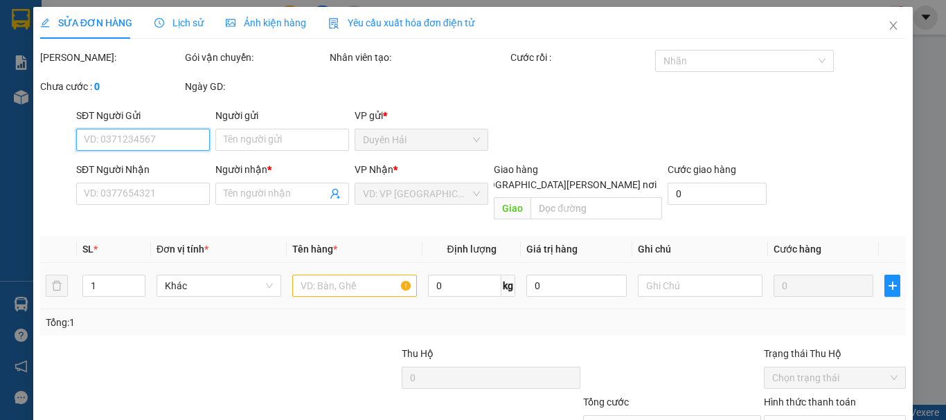
scroll to position [95, 0]
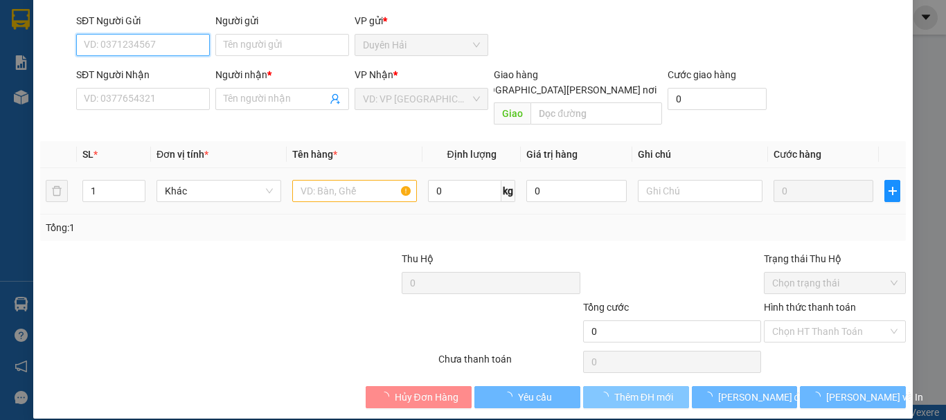
type input "0944323133"
type input "THẢO"
type input "30.000"
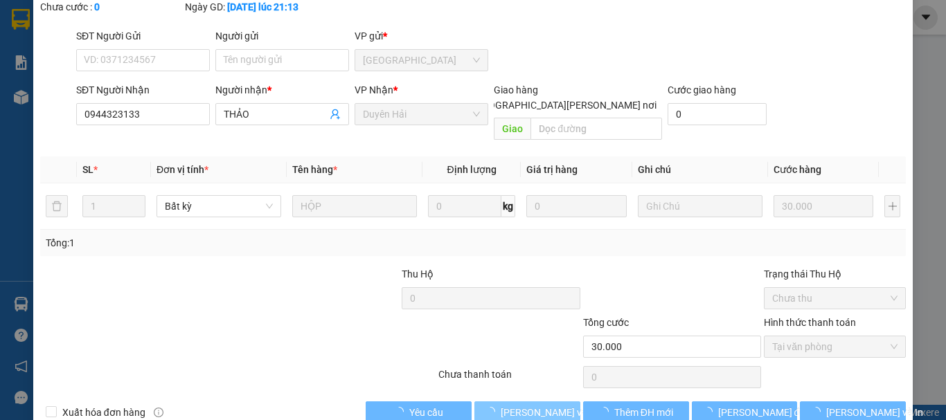
click at [526, 405] on span "Lưu và Giao hàng" at bounding box center [594, 412] width 187 height 15
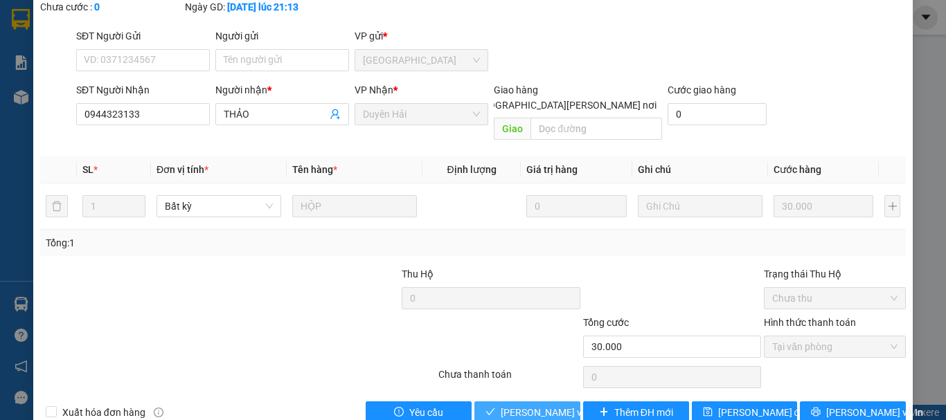
click at [530, 405] on span "Lưu và Giao hàng" at bounding box center [594, 412] width 187 height 15
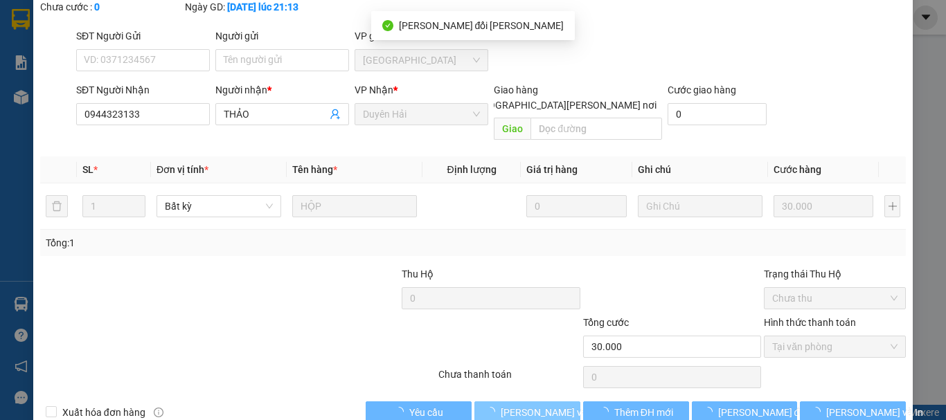
scroll to position [0, 0]
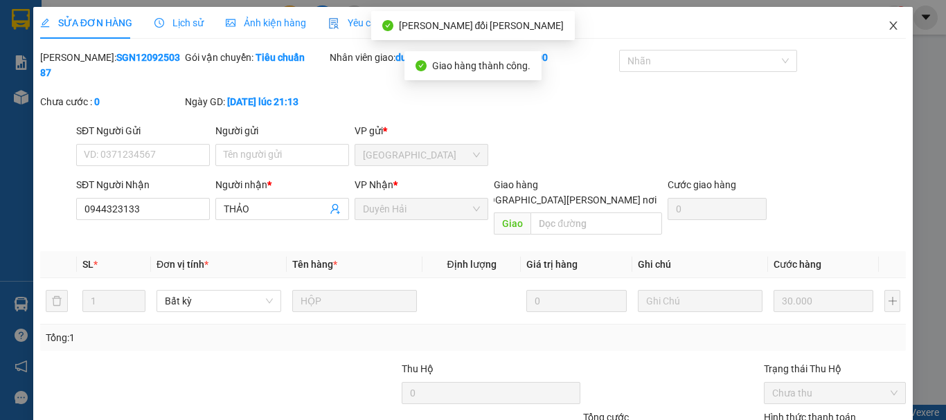
click at [887, 25] on icon "close" at bounding box center [892, 25] width 11 height 11
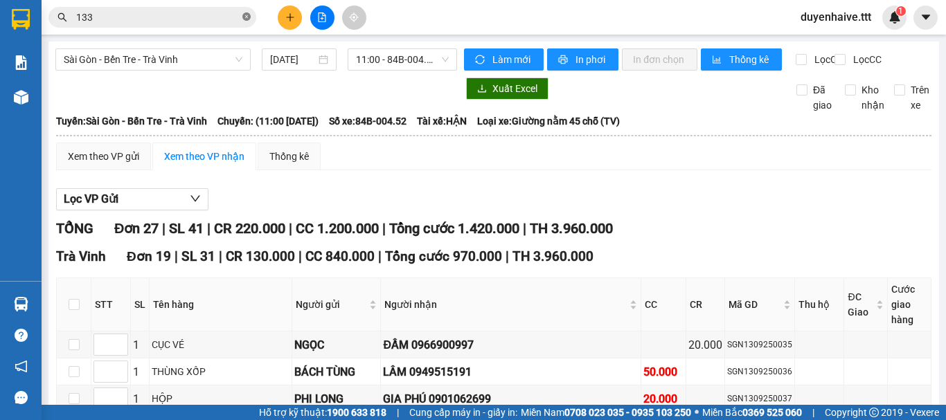
click at [246, 16] on icon "close-circle" at bounding box center [246, 16] width 8 height 8
click at [284, 23] on button at bounding box center [290, 18] width 24 height 24
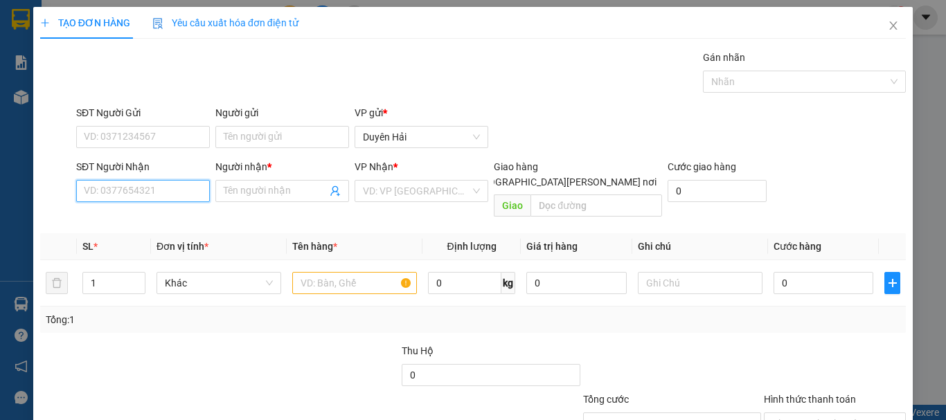
click at [109, 191] on input "SĐT Người Nhận" at bounding box center [143, 191] width 134 height 22
click at [129, 187] on input "SĐT Người Nhận" at bounding box center [143, 191] width 134 height 22
click at [117, 192] on input "SĐT Người Nhận" at bounding box center [143, 191] width 134 height 22
click at [877, 20] on span "Close" at bounding box center [893, 26] width 39 height 39
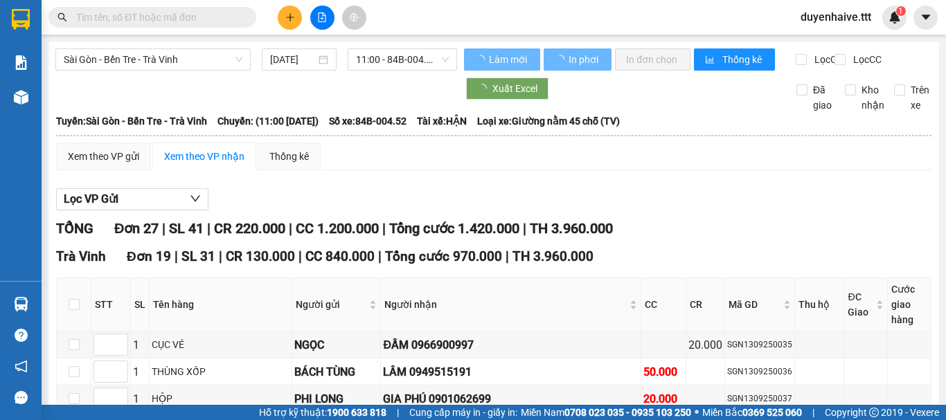
click at [157, 17] on input "text" at bounding box center [157, 17] width 163 height 15
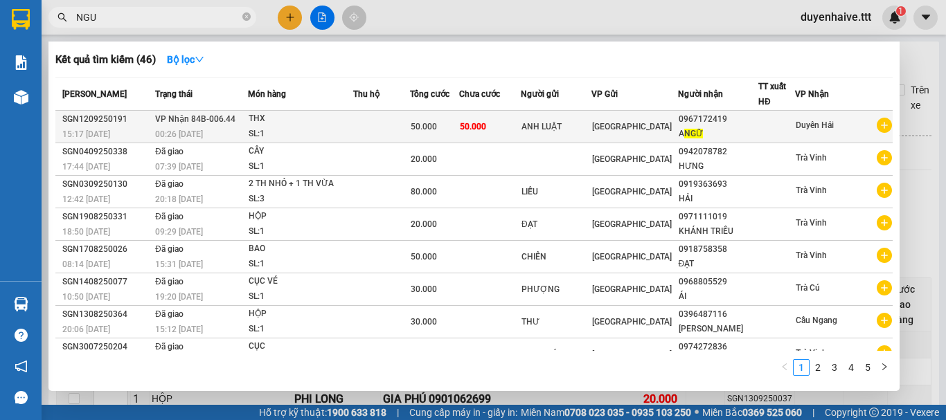
type input "NGU"
click at [770, 129] on div at bounding box center [776, 127] width 35 height 15
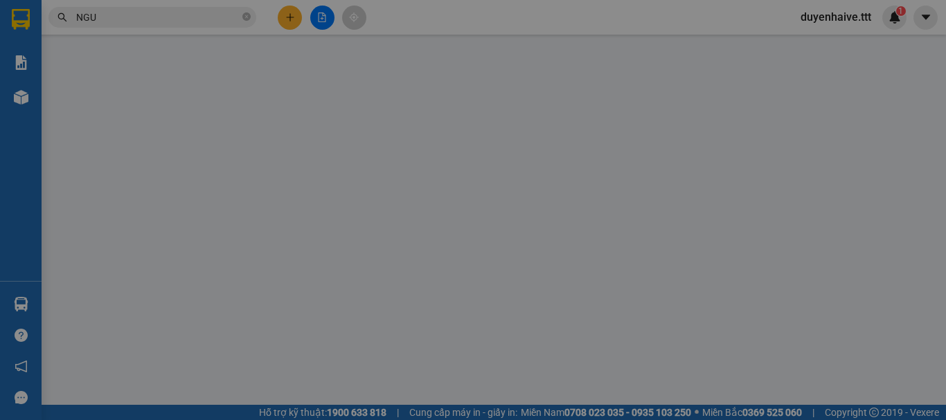
type input "ANH LUẬT"
type input "0967172419"
type input "A NGỮ"
type input "50.000"
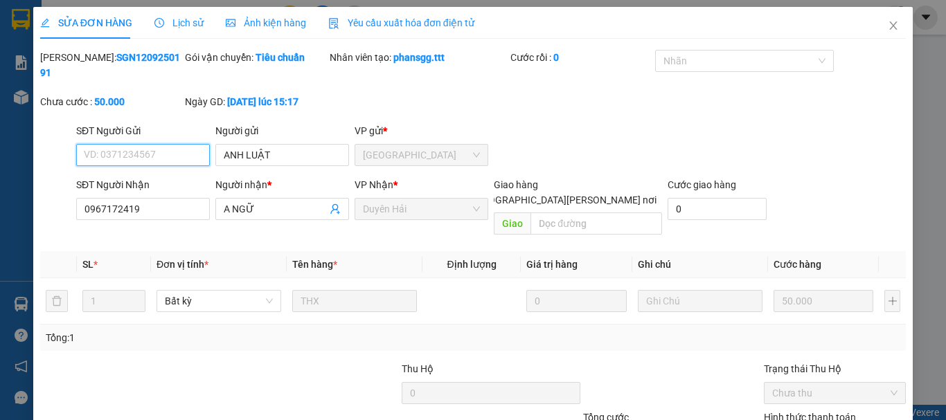
scroll to position [69, 0]
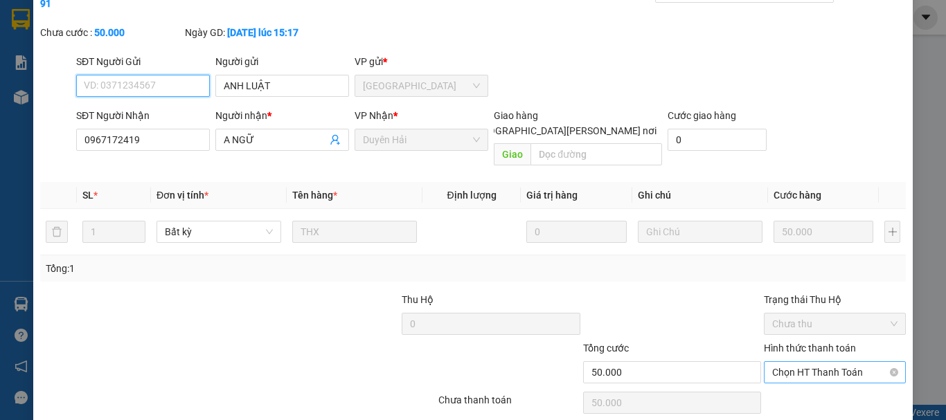
click at [788, 362] on span "Chọn HT Thanh Toán" at bounding box center [834, 372] width 125 height 21
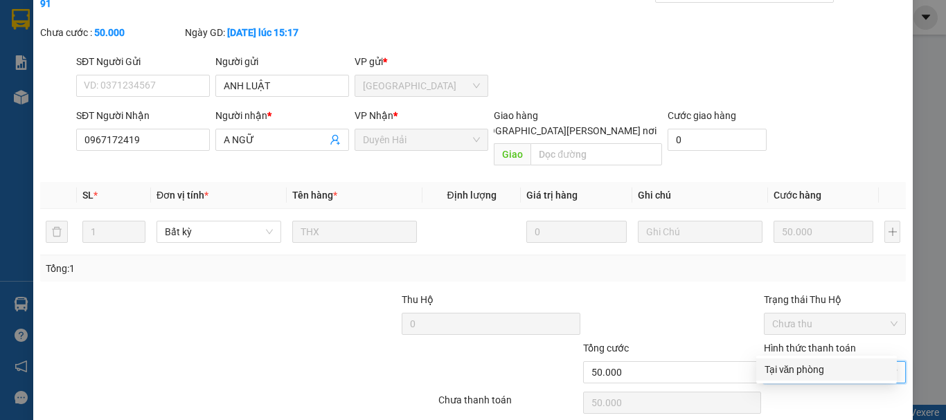
click at [788, 368] on div "Tại văn phòng" at bounding box center [826, 369] width 124 height 15
type input "0"
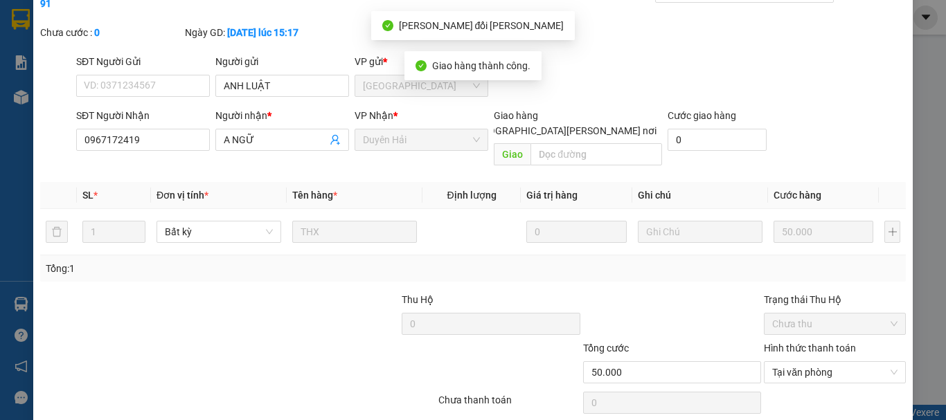
scroll to position [0, 0]
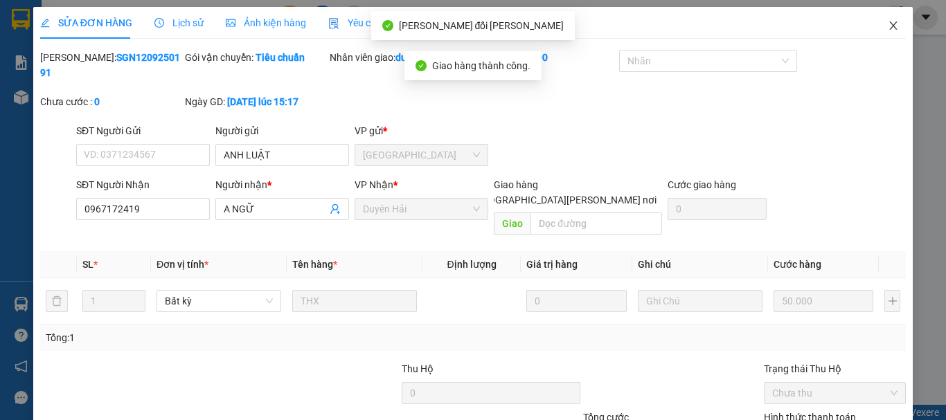
click at [890, 23] on icon "close" at bounding box center [894, 25] width 8 height 8
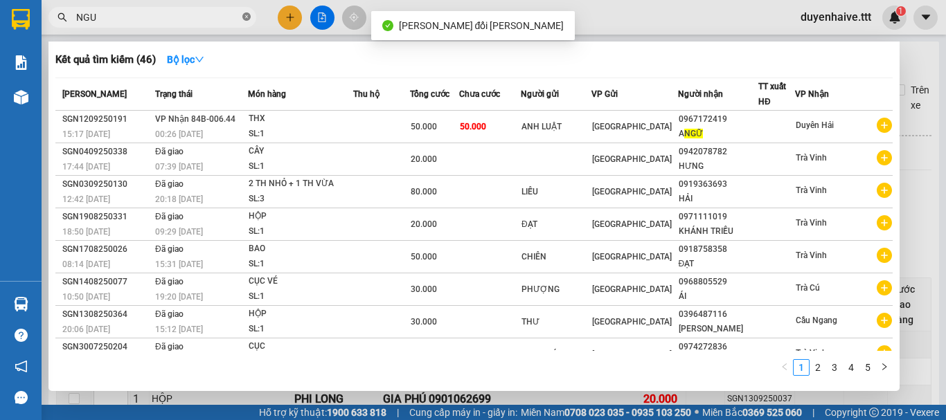
click at [246, 16] on icon "close-circle" at bounding box center [246, 16] width 8 height 8
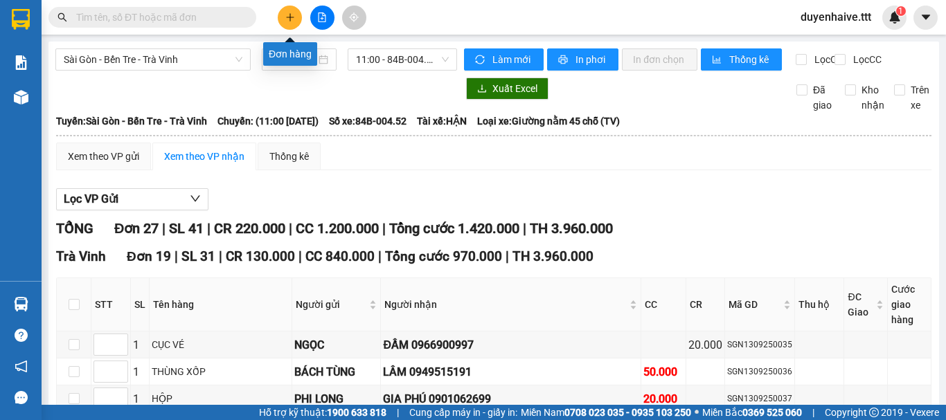
click at [287, 15] on icon "plus" at bounding box center [290, 17] width 10 height 10
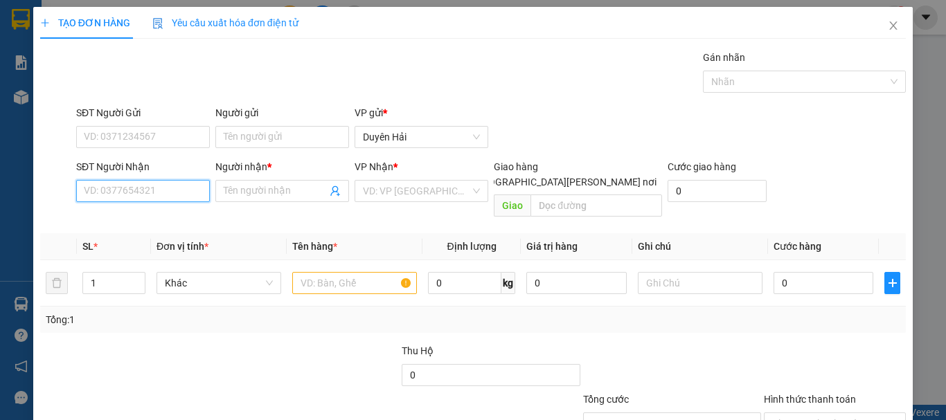
click at [116, 183] on input "SĐT Người Nhận" at bounding box center [143, 191] width 134 height 22
click at [125, 190] on input "SĐT Người Nhận" at bounding box center [143, 191] width 134 height 22
type input "0973343420"
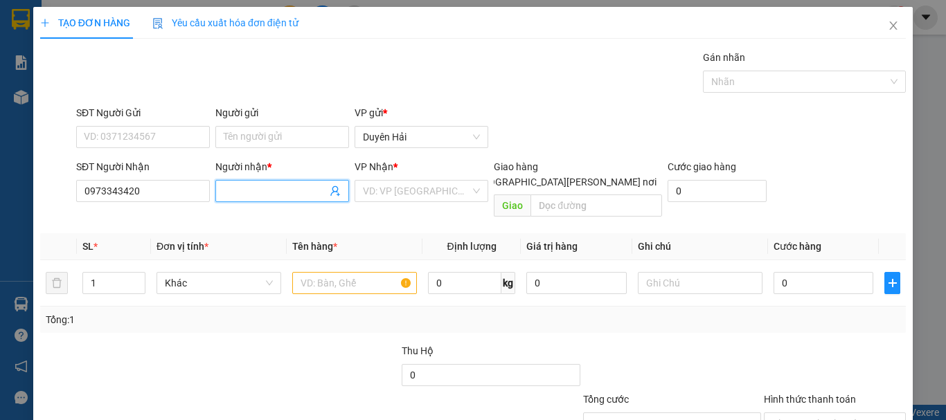
click at [284, 188] on input "Người nhận *" at bounding box center [275, 190] width 103 height 15
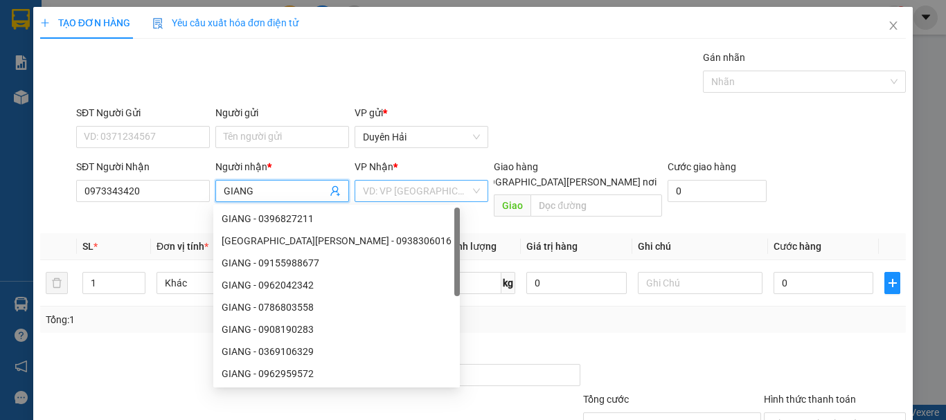
type input "GIANG"
click at [375, 192] on input "search" at bounding box center [416, 191] width 107 height 21
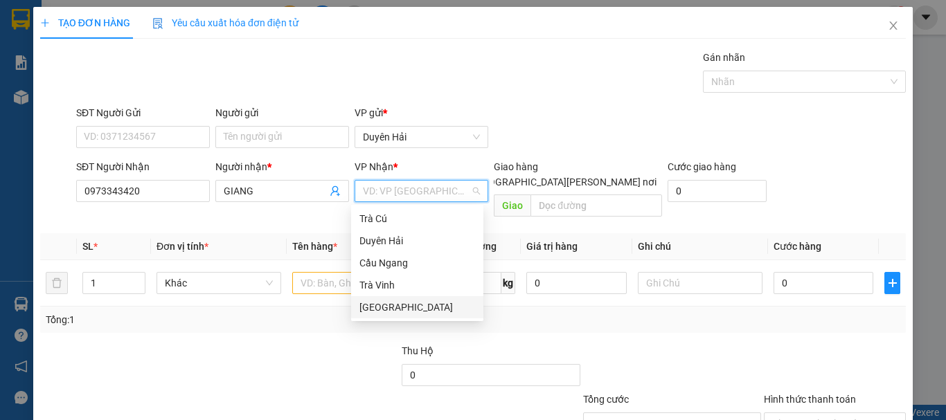
click at [380, 305] on div "[GEOGRAPHIC_DATA]" at bounding box center [417, 307] width 116 height 15
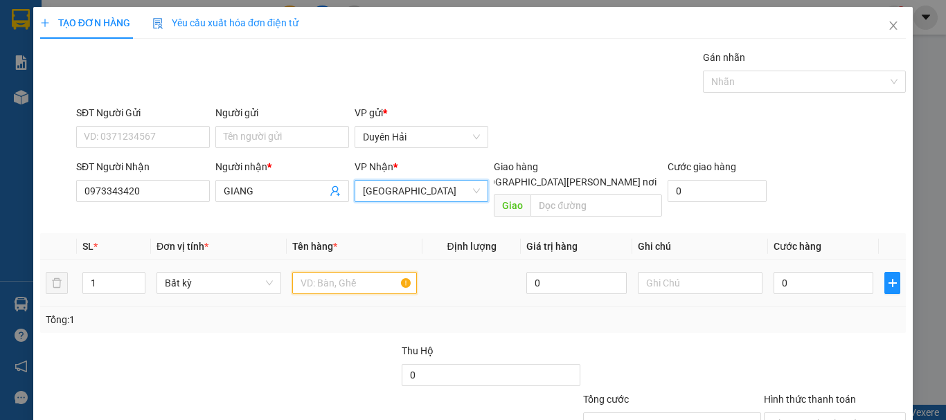
click at [316, 273] on input "text" at bounding box center [354, 283] width 125 height 22
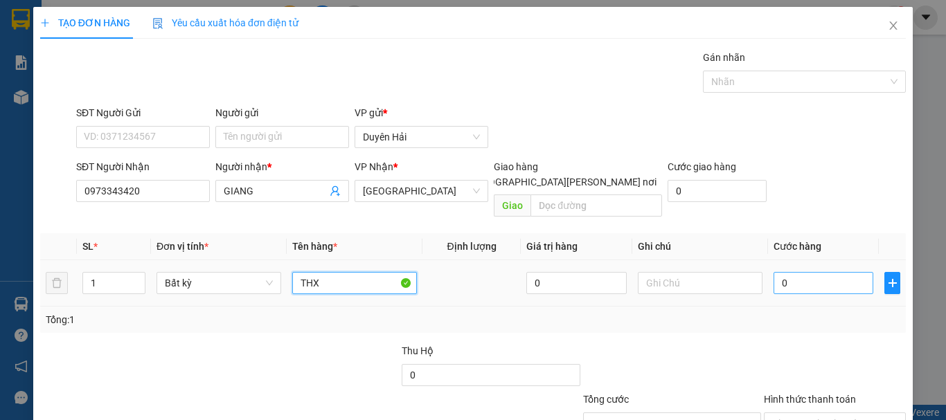
type input "THX"
click at [773, 272] on input "0" at bounding box center [823, 283] width 100 height 22
type input "4"
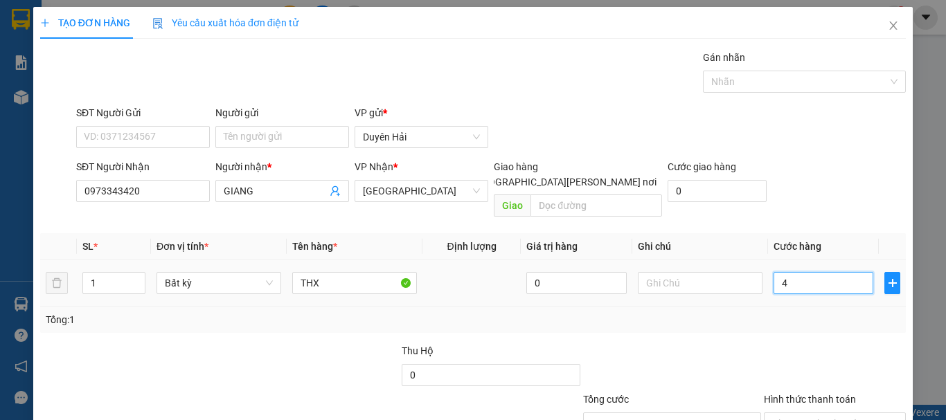
type input "40"
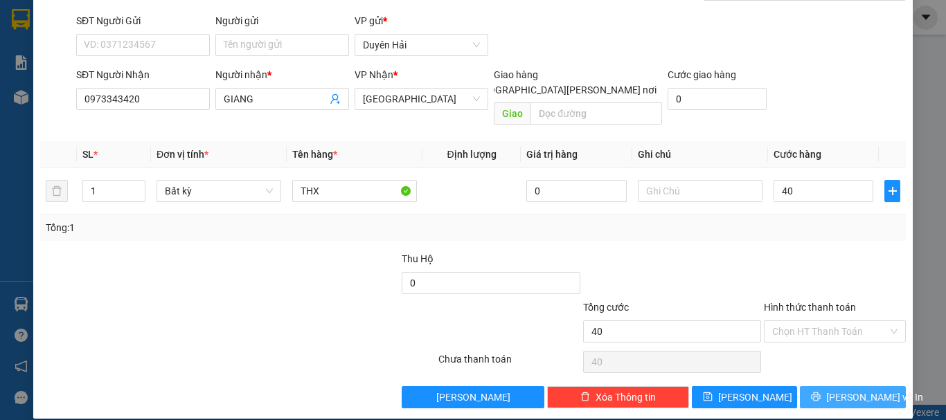
type input "40.000"
click at [815, 386] on button "[PERSON_NAME] và In" at bounding box center [853, 397] width 106 height 22
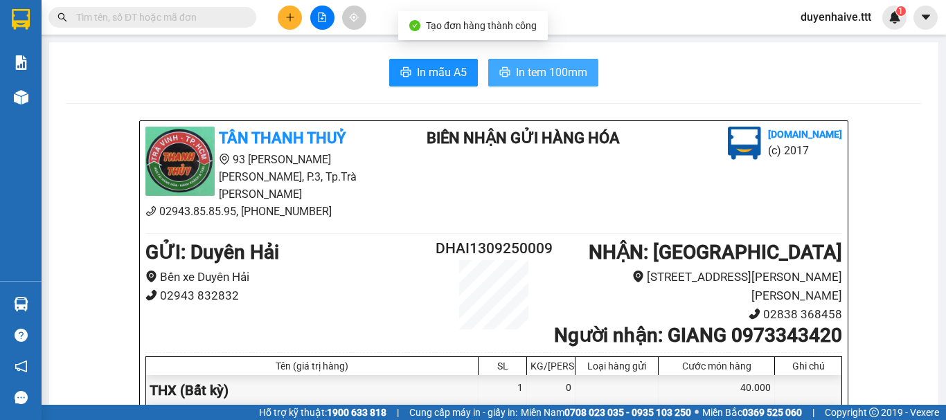
click at [537, 70] on span "In tem 100mm" at bounding box center [551, 72] width 71 height 17
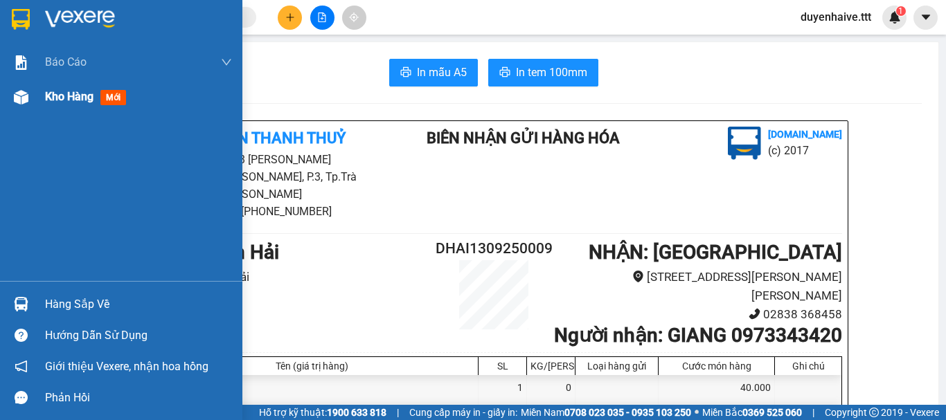
click at [61, 95] on span "Kho hàng" at bounding box center [69, 96] width 48 height 13
click at [442, 19] on div "Kết quả tìm kiếm ( 46 ) Bộ lọc Mã ĐH Trạng thái Món hàng Thu hộ Tổng cước Chưa …" at bounding box center [473, 17] width 946 height 35
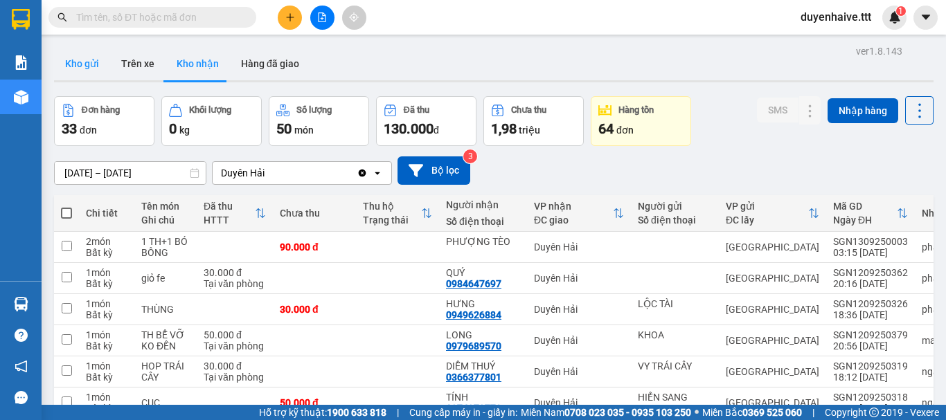
click at [72, 68] on button "Kho gửi" at bounding box center [82, 63] width 56 height 33
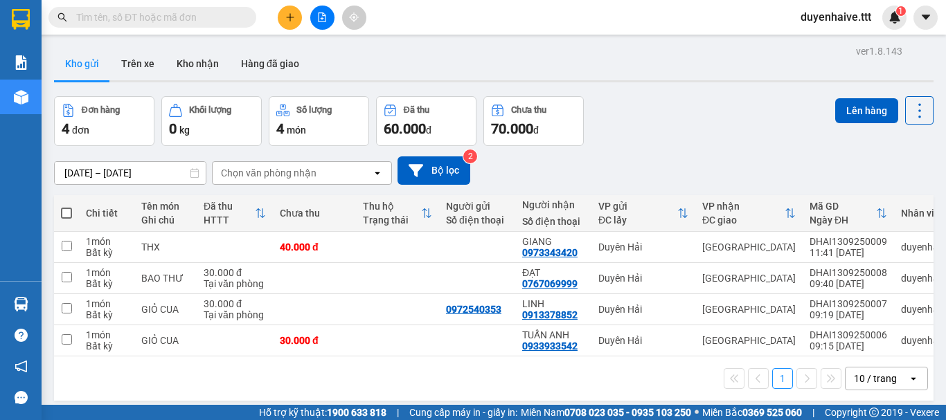
click at [66, 210] on span at bounding box center [66, 213] width 11 height 11
click at [66, 206] on input "checkbox" at bounding box center [66, 206] width 0 height 0
checkbox input "true"
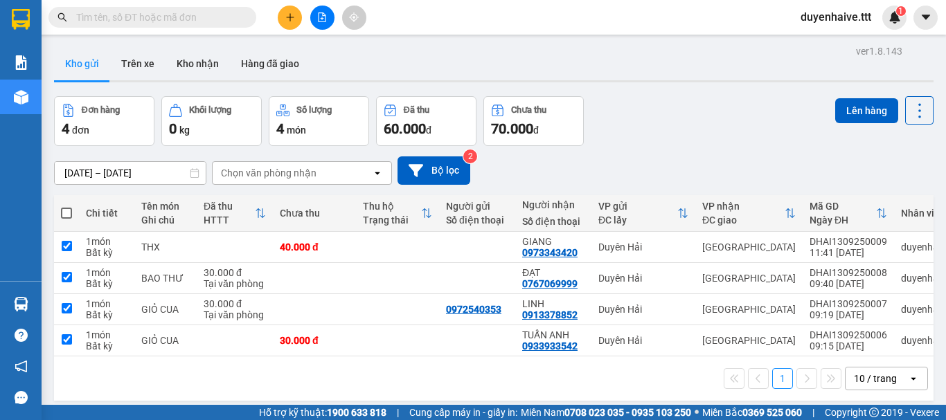
checkbox input "true"
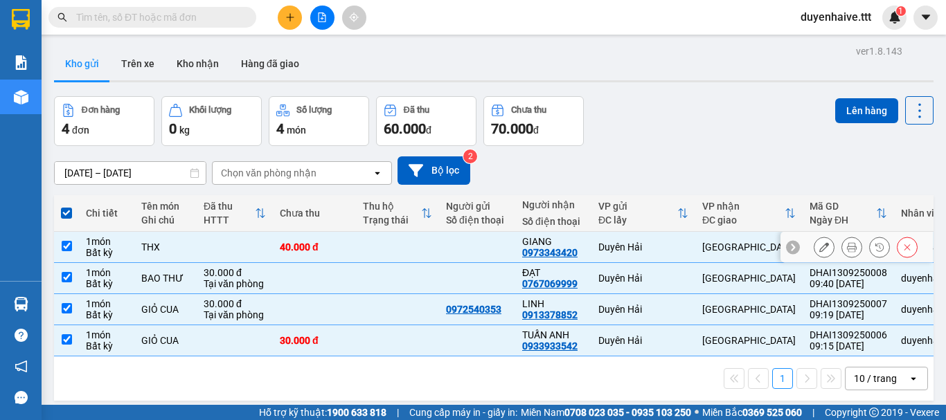
click at [64, 242] on input "checkbox" at bounding box center [67, 246] width 10 height 10
checkbox input "false"
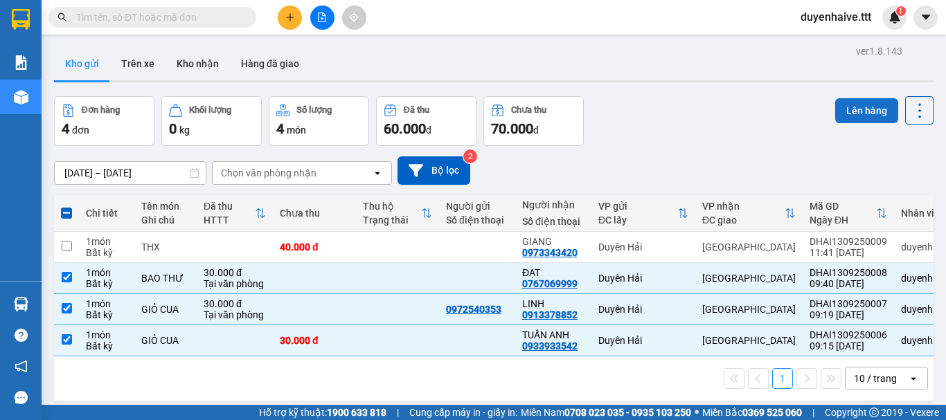
click at [850, 110] on button "Lên hàng" at bounding box center [866, 110] width 63 height 25
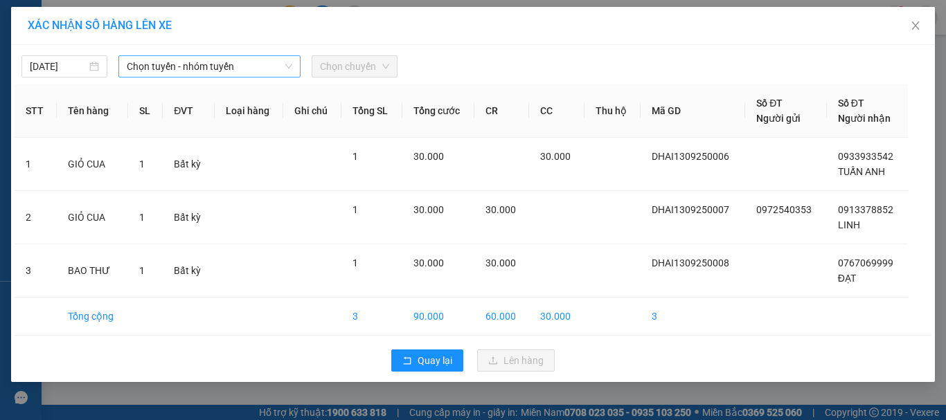
click at [154, 73] on span "Chọn tuyến - nhóm tuyến" at bounding box center [209, 66] width 165 height 21
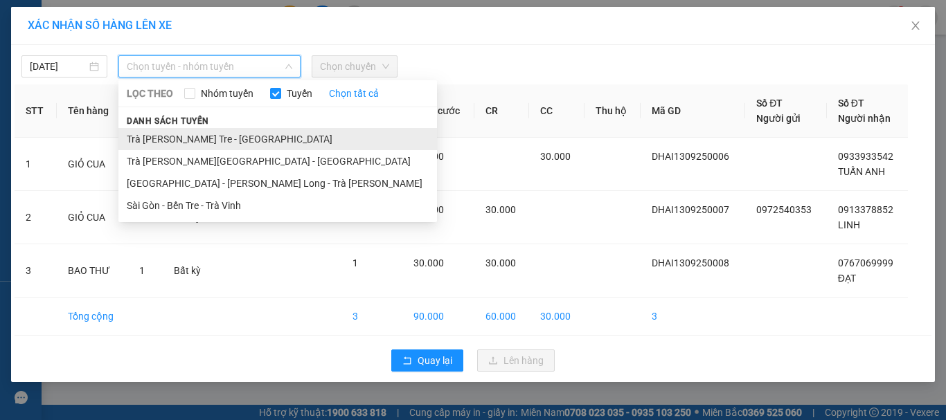
click at [154, 143] on li "Trà Vinh - Bến Tre - Sài Gòn" at bounding box center [277, 139] width 318 height 22
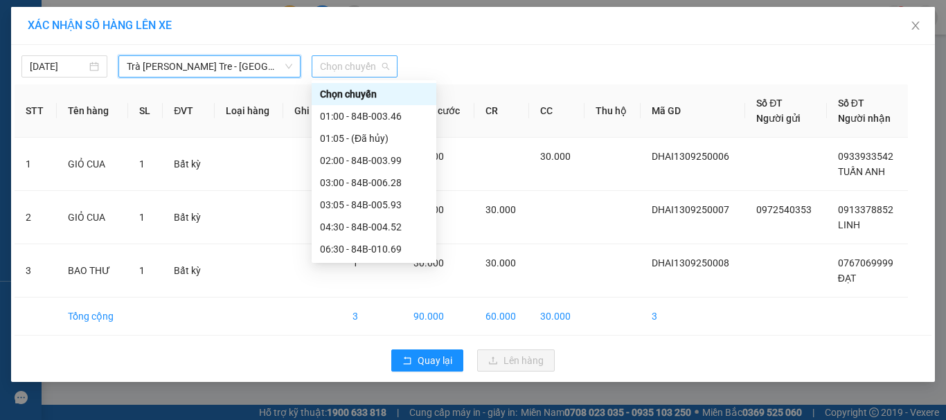
click at [366, 67] on span "Chọn chuyến" at bounding box center [354, 66] width 69 height 21
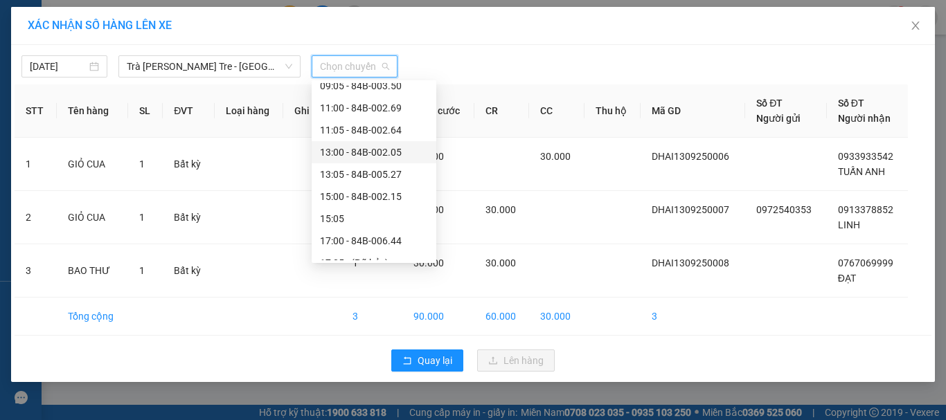
click at [365, 150] on div "13:00 - 84B-002.05" at bounding box center [374, 152] width 108 height 15
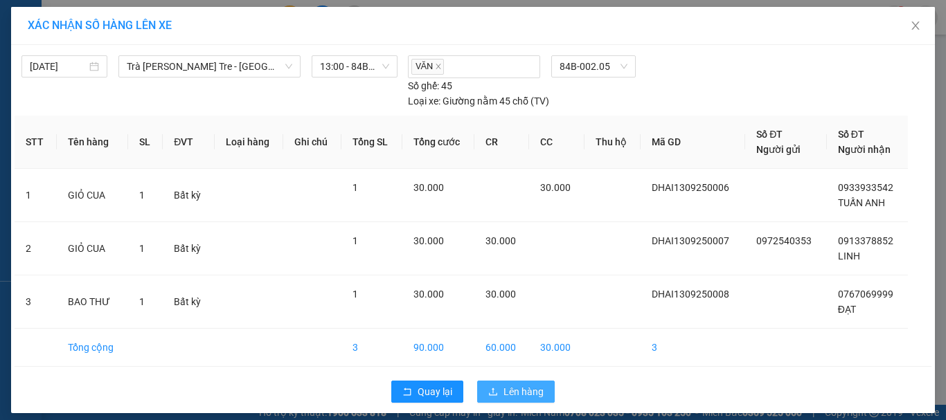
click at [516, 395] on span "Lên hàng" at bounding box center [523, 391] width 40 height 15
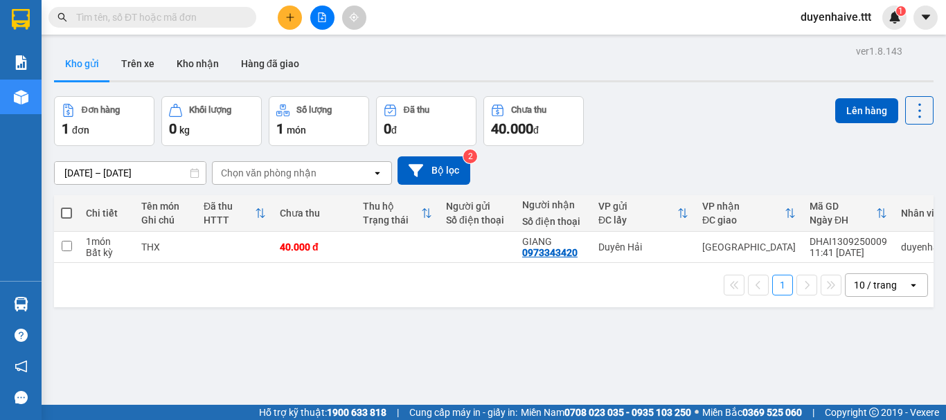
click at [153, 15] on input "text" at bounding box center [157, 17] width 163 height 15
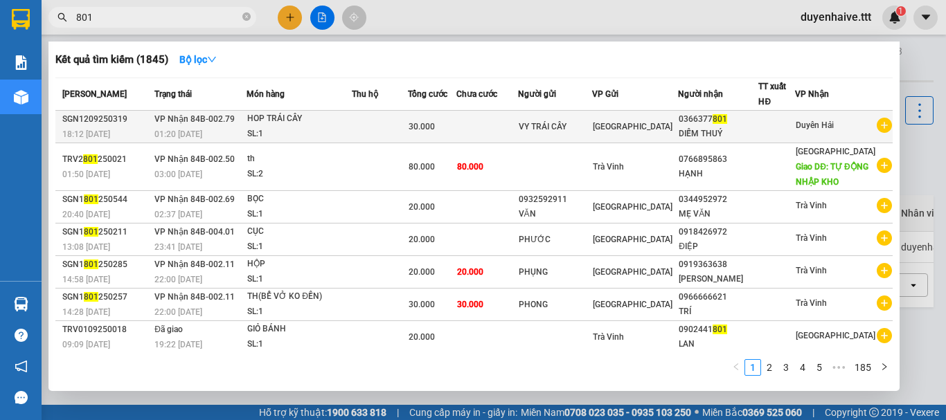
type input "801"
click at [733, 133] on div "DIỄM THUÝ" at bounding box center [717, 134] width 79 height 15
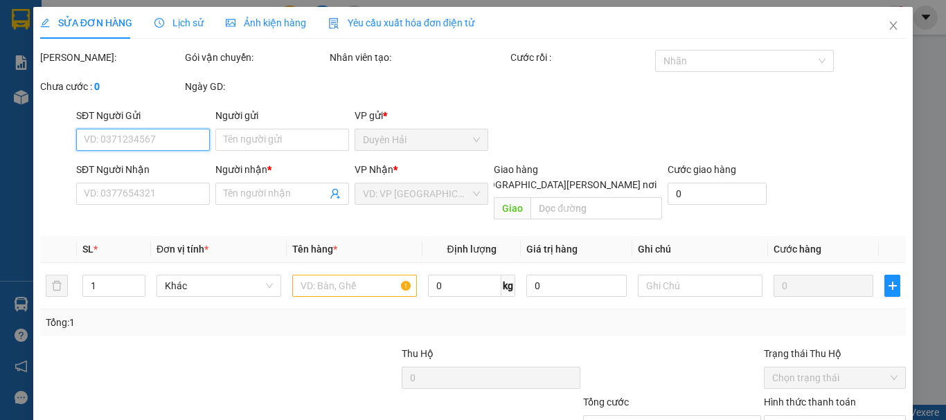
type input "VY TRÁI CÂY"
type input "0366377801"
type input "DIỄM THUÝ"
type input "30.000"
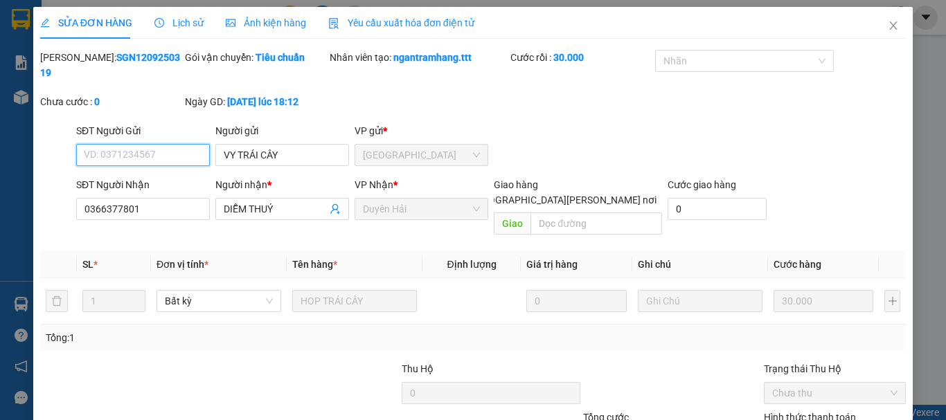
scroll to position [95, 0]
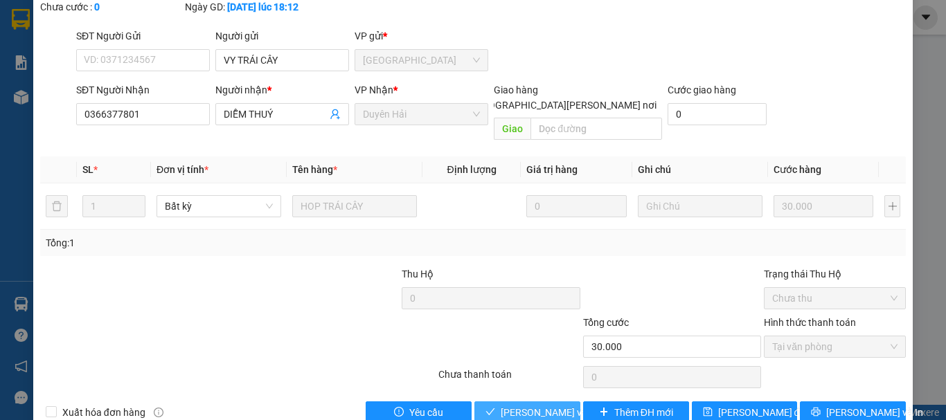
click at [534, 405] on span "Lưu và Giao hàng" at bounding box center [594, 412] width 187 height 15
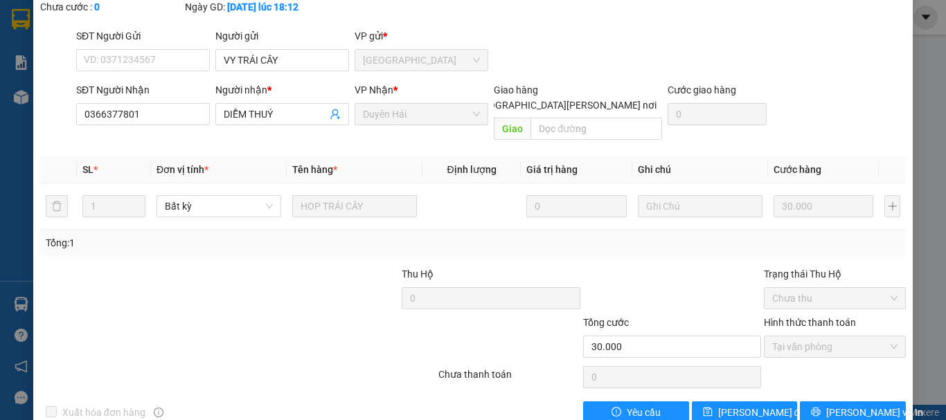
scroll to position [0, 0]
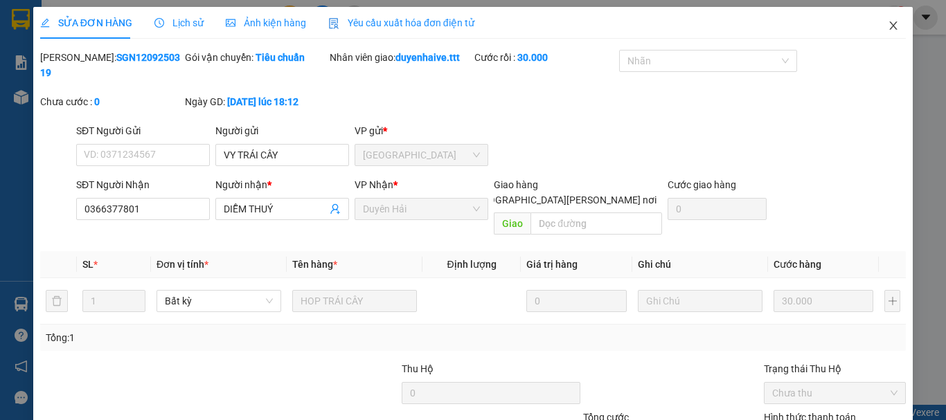
click at [887, 28] on icon "close" at bounding box center [892, 25] width 11 height 11
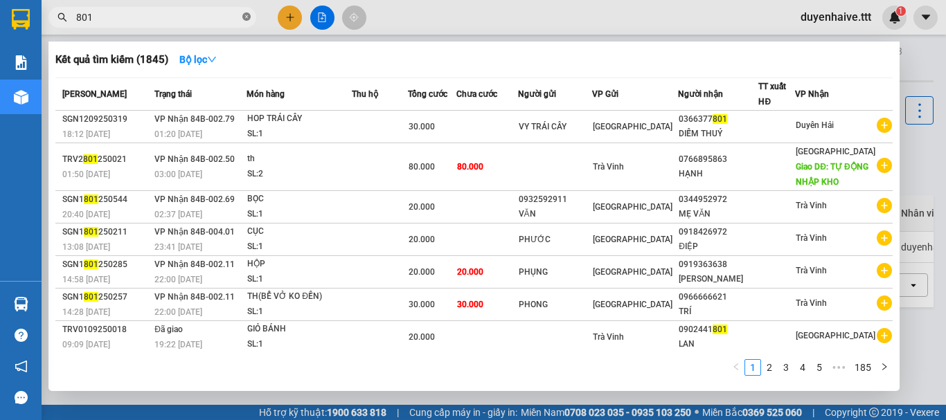
click at [246, 17] on icon "close-circle" at bounding box center [246, 16] width 8 height 8
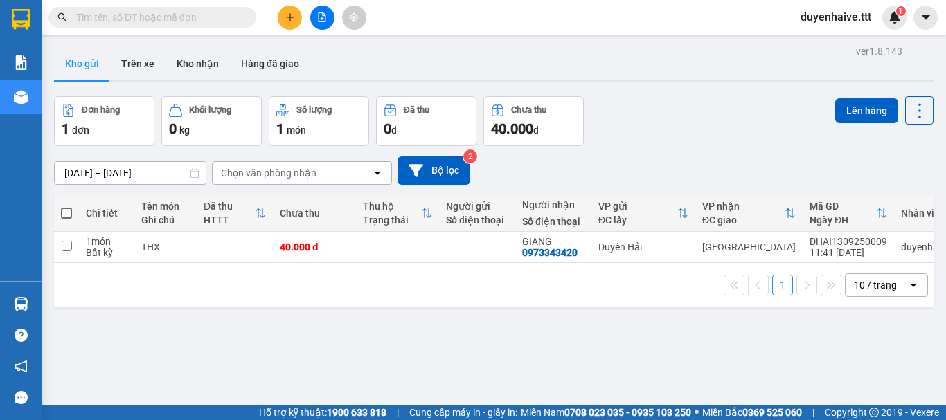
click at [204, 12] on input "text" at bounding box center [157, 17] width 163 height 15
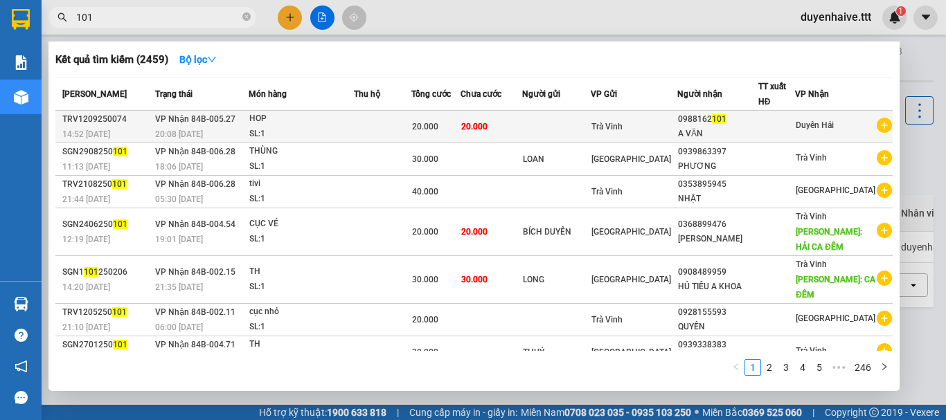
type input "101"
click at [784, 129] on div at bounding box center [777, 127] width 36 height 15
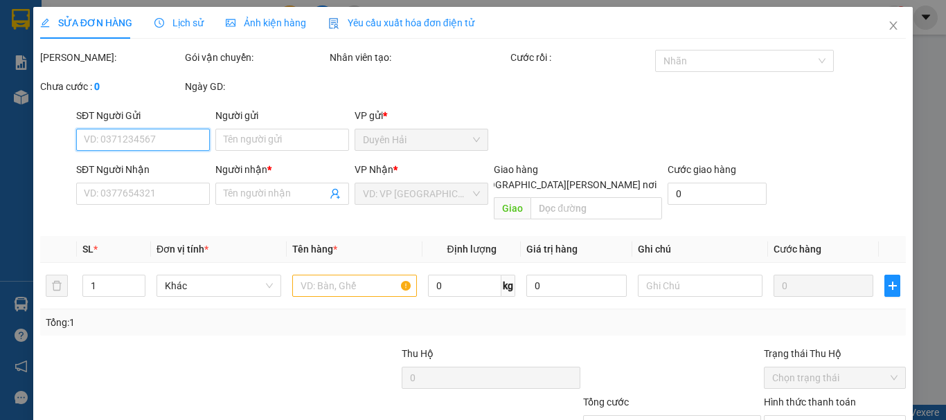
scroll to position [95, 0]
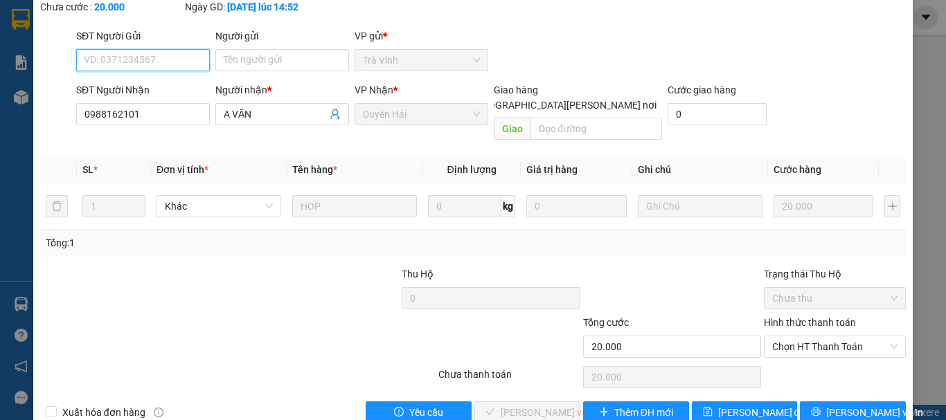
type input "0988162101"
type input "A VĂN"
type input "20.000"
click at [796, 336] on span "Chọn HT Thanh Toán" at bounding box center [834, 346] width 125 height 21
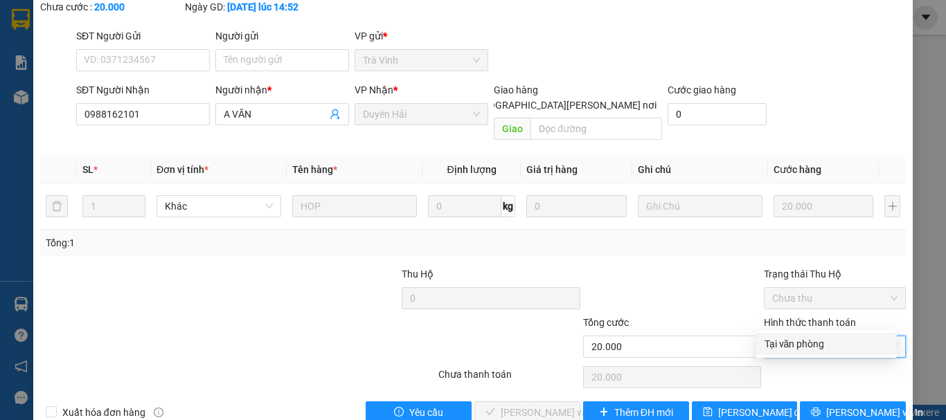
click at [777, 345] on div "Tại văn phòng" at bounding box center [826, 343] width 124 height 15
type input "0"
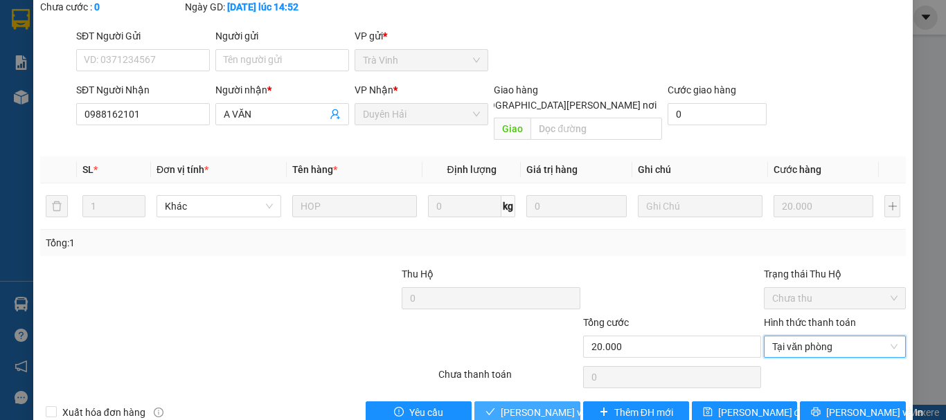
drag, startPoint x: 486, startPoint y: 386, endPoint x: 494, endPoint y: 371, distance: 16.7
click at [490, 402] on button "Lưu và Giao hàng" at bounding box center [527, 413] width 106 height 22
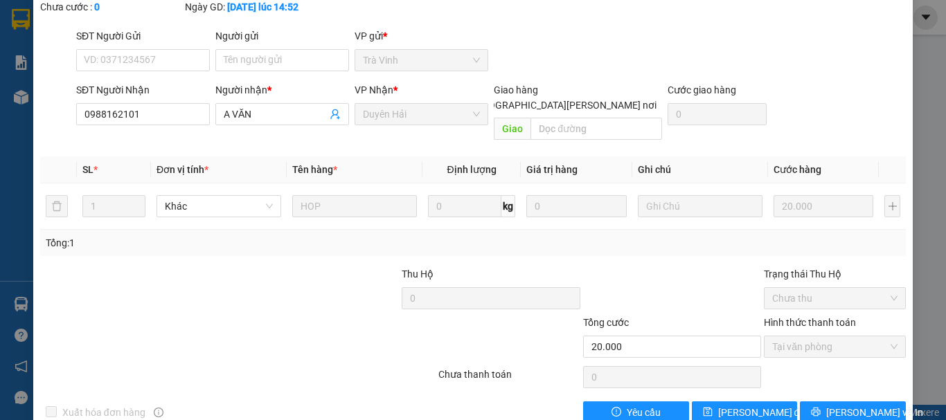
scroll to position [0, 0]
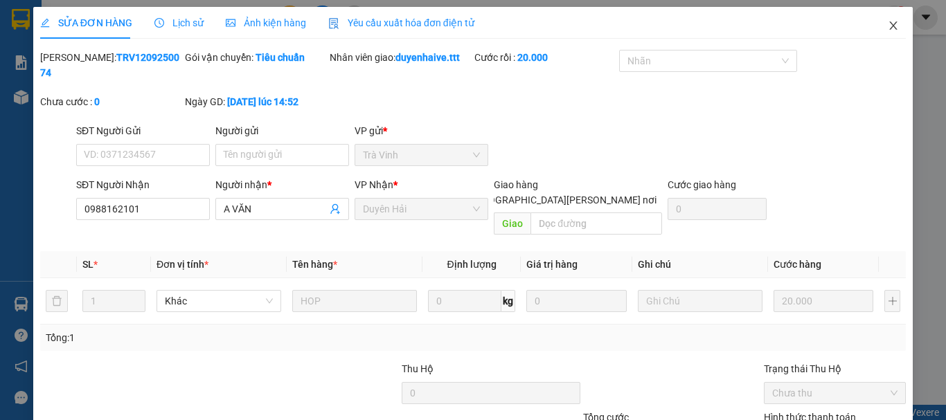
click at [887, 25] on icon "close" at bounding box center [892, 25] width 11 height 11
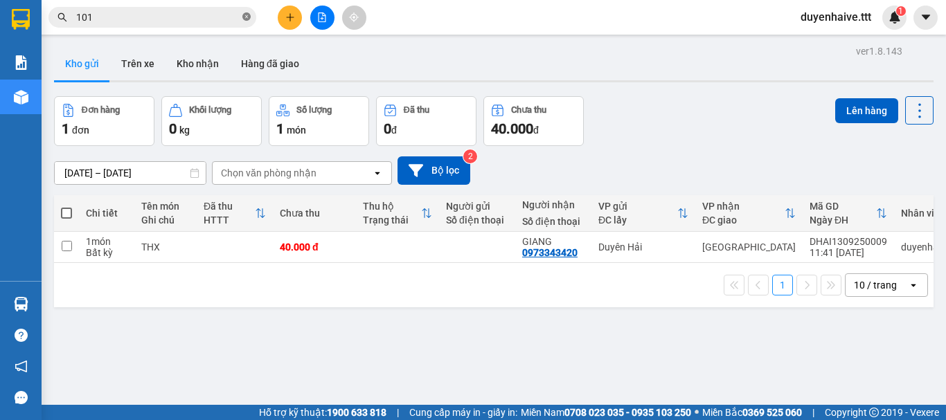
click at [250, 14] on icon "close-circle" at bounding box center [246, 16] width 8 height 8
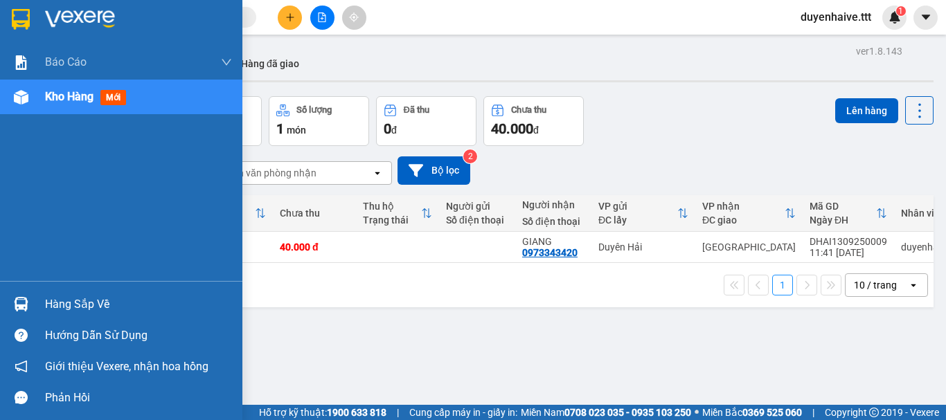
click at [78, 305] on div "Hàng sắp về" at bounding box center [138, 304] width 187 height 21
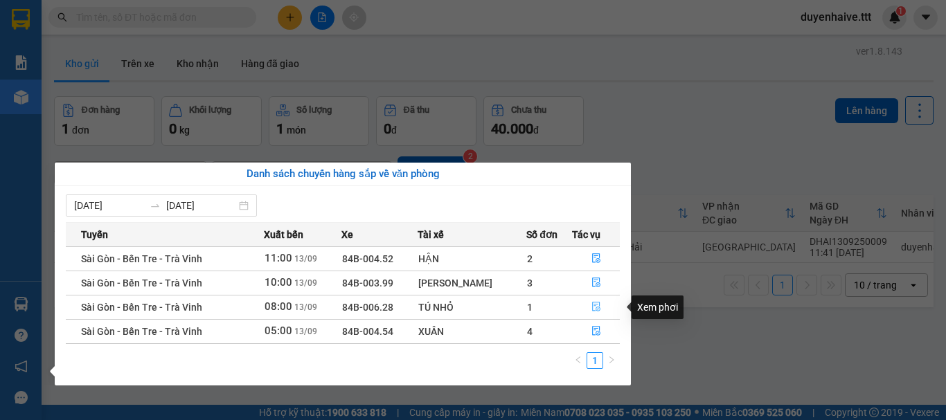
click at [592, 306] on icon "file-done" at bounding box center [596, 307] width 10 height 10
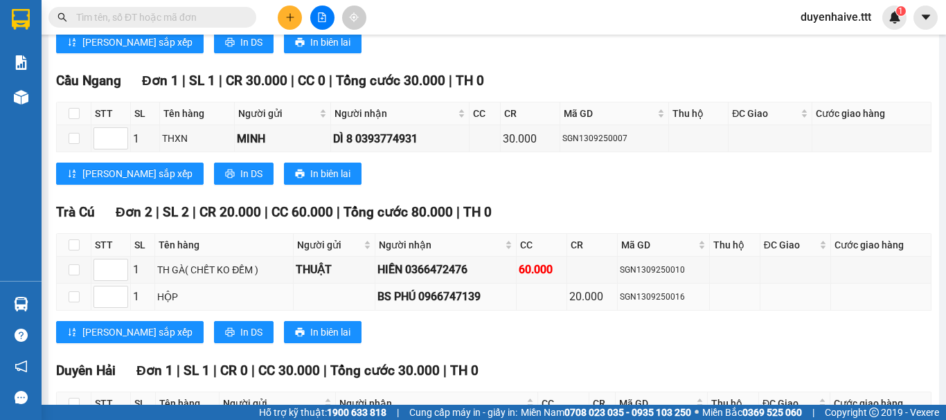
scroll to position [536, 0]
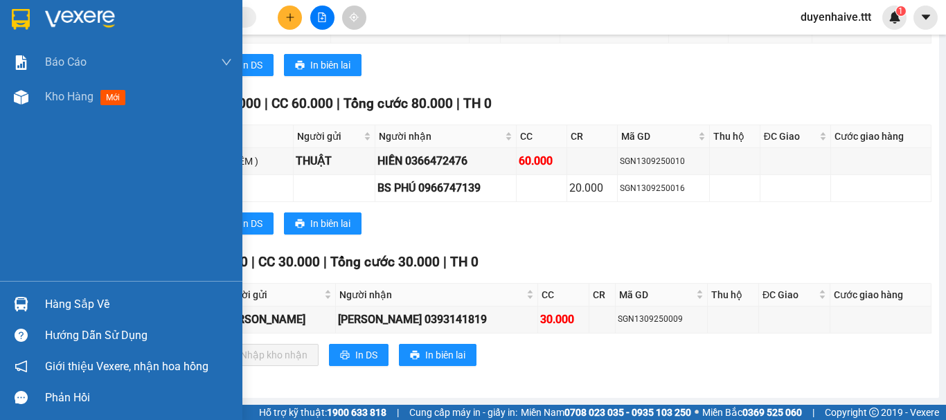
click at [74, 310] on div "Hàng sắp về" at bounding box center [138, 304] width 187 height 21
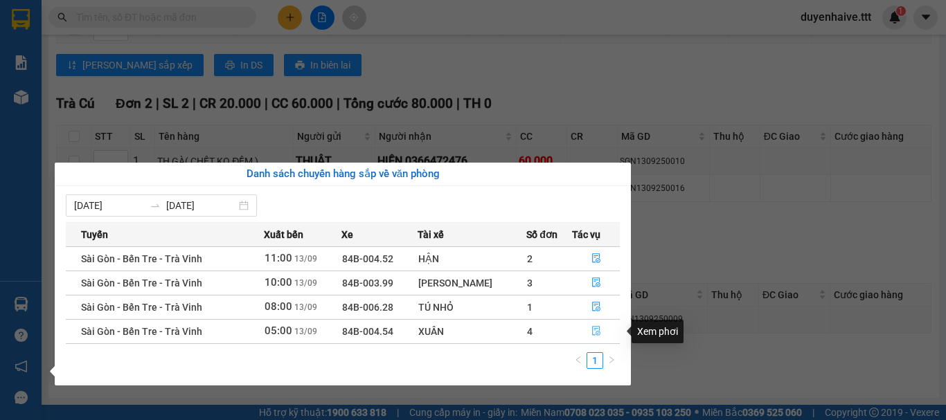
click at [588, 329] on button "button" at bounding box center [596, 332] width 46 height 22
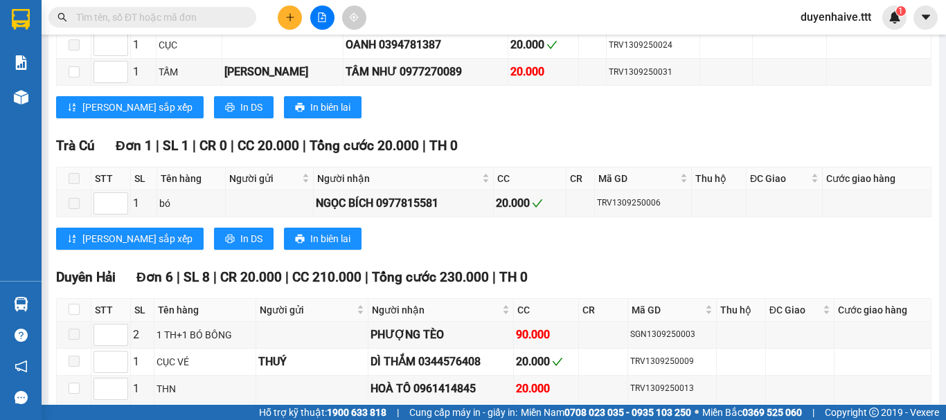
scroll to position [775, 0]
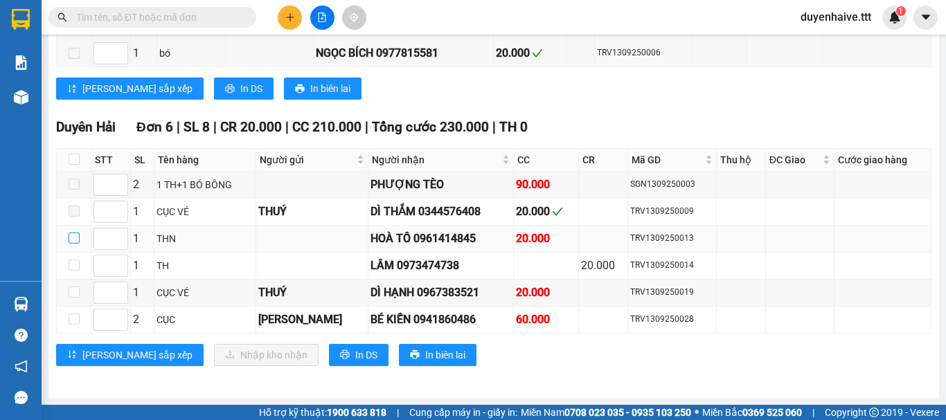
click at [78, 237] on input "checkbox" at bounding box center [74, 238] width 11 height 11
checkbox input "true"
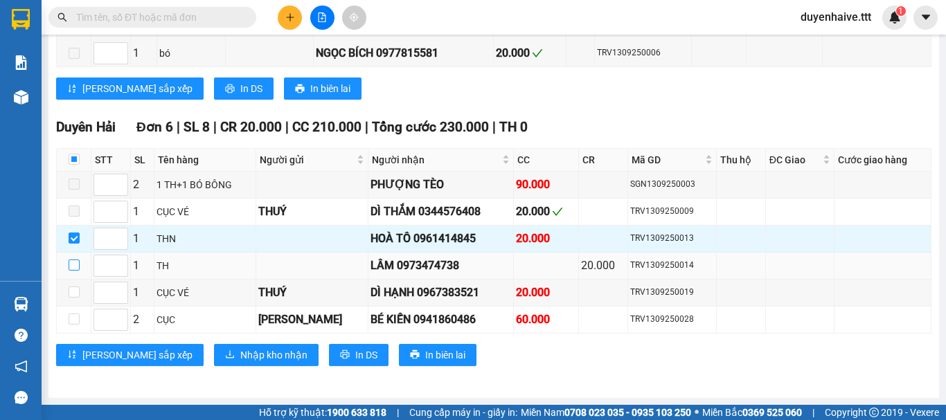
click at [76, 269] on input "checkbox" at bounding box center [74, 265] width 11 height 11
checkbox input "true"
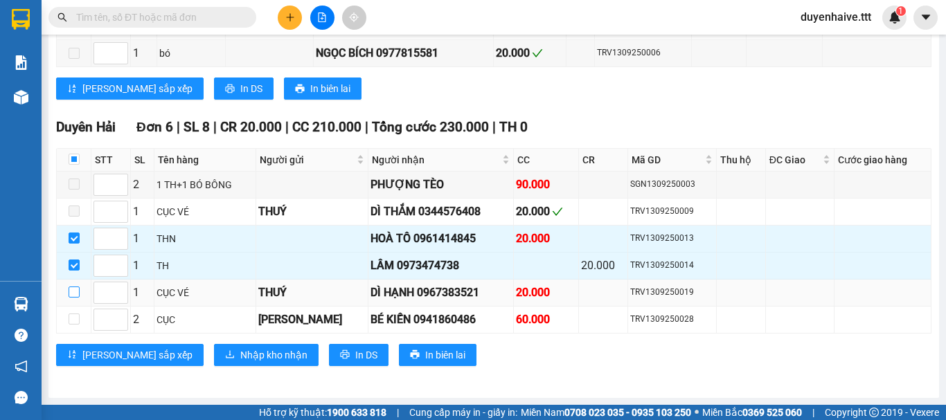
click at [73, 292] on input "checkbox" at bounding box center [74, 292] width 11 height 11
checkbox input "true"
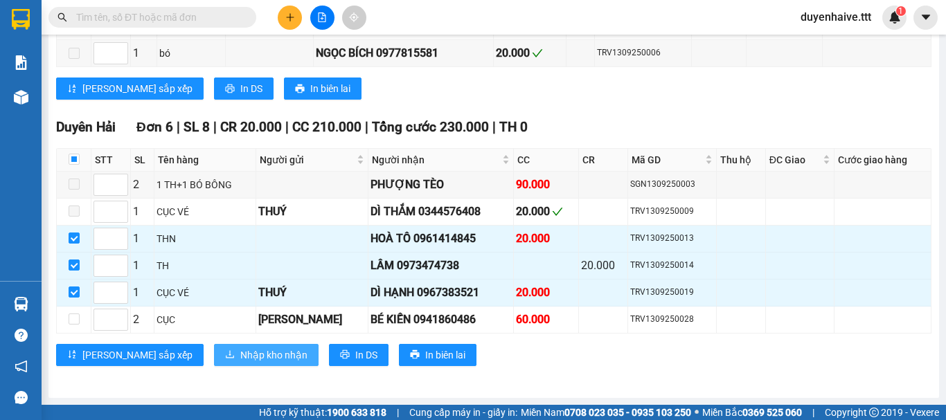
click at [240, 353] on span "Nhập kho nhận" at bounding box center [273, 355] width 67 height 15
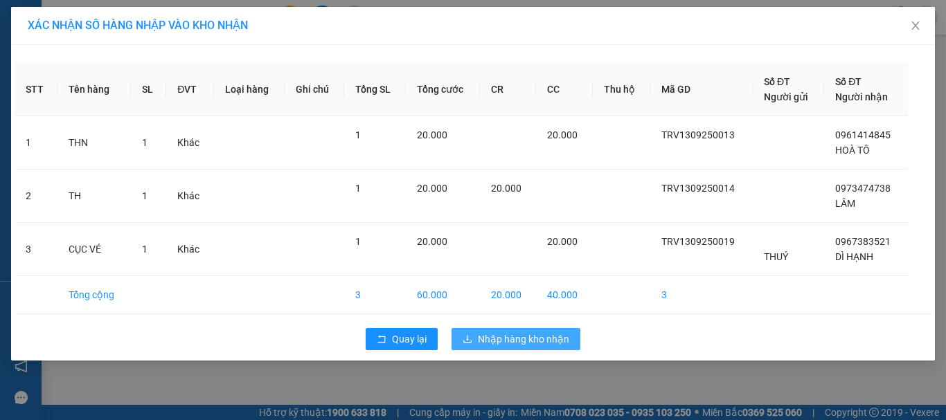
click at [504, 339] on span "Nhập hàng kho nhận" at bounding box center [523, 339] width 91 height 15
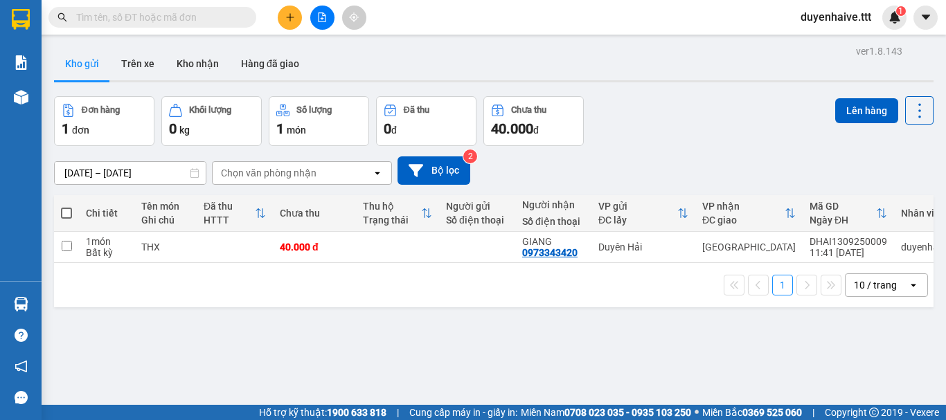
click at [183, 13] on input "text" at bounding box center [157, 17] width 163 height 15
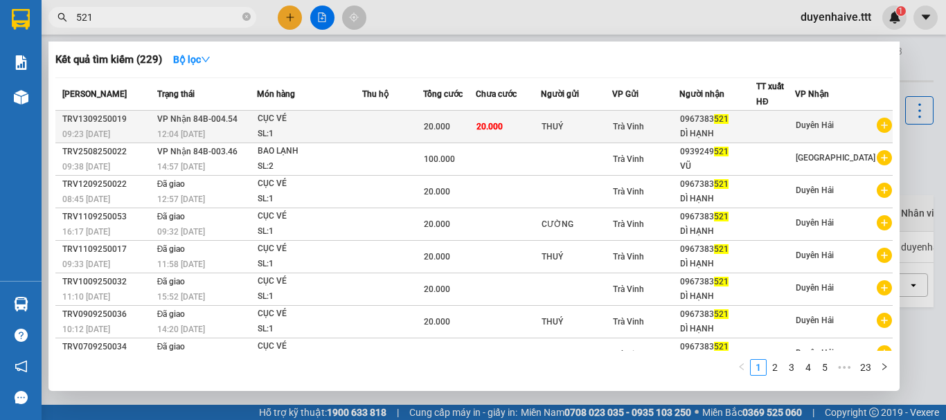
type input "521"
click at [739, 127] on div "DÌ HẠNH" at bounding box center [717, 134] width 75 height 15
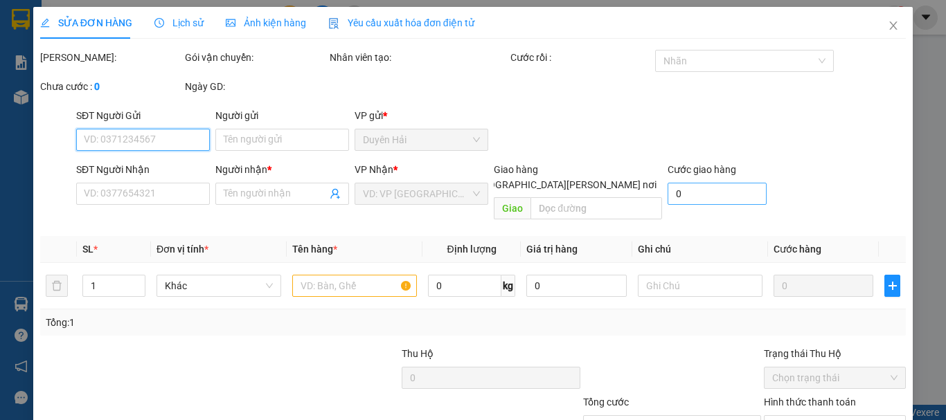
scroll to position [95, 0]
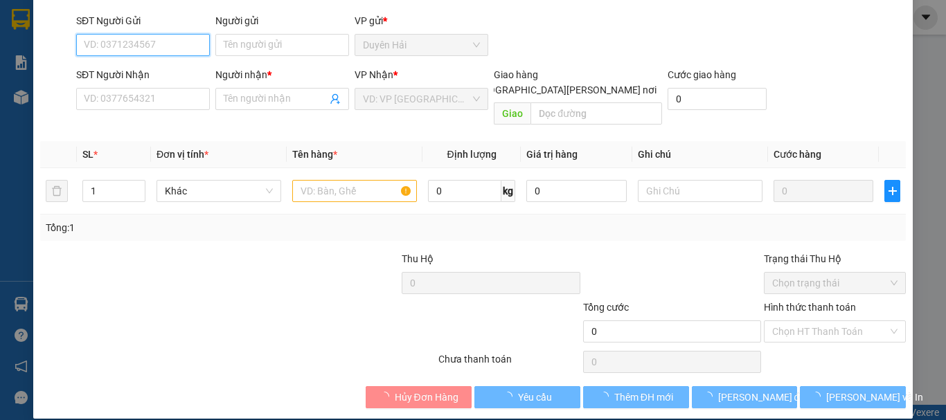
type input "THUÝ"
type input "0967383521"
type input "DÌ HẠNH"
type input "20.000"
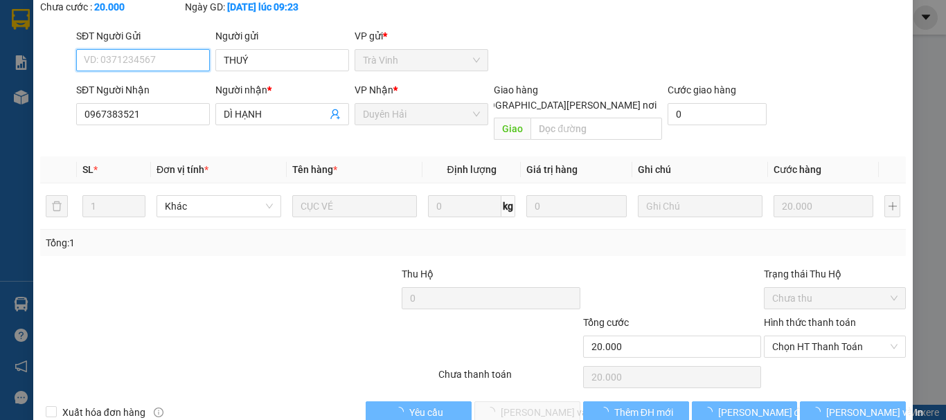
click at [779, 336] on span "Chọn HT Thanh Toán" at bounding box center [834, 346] width 125 height 21
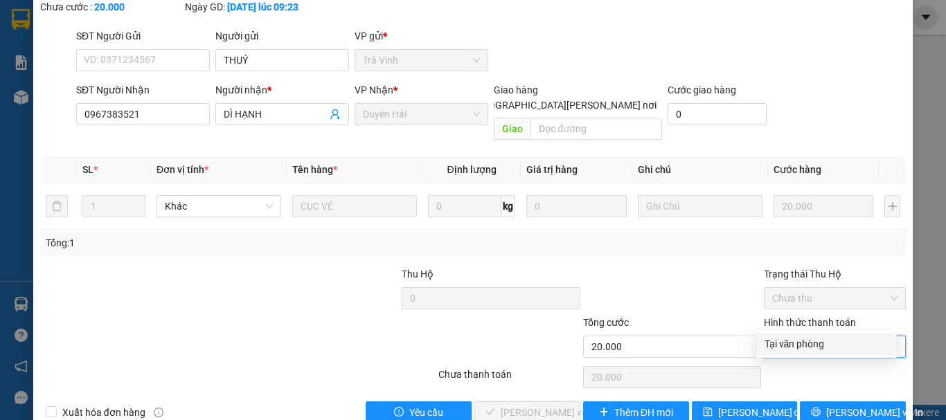
click at [778, 345] on div "Tại văn phòng" at bounding box center [826, 343] width 124 height 15
type input "0"
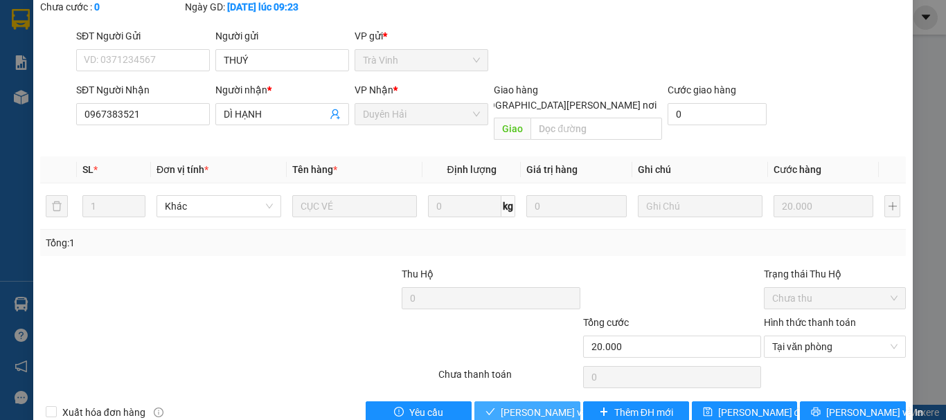
click at [552, 402] on button "Lưu và Giao hàng" at bounding box center [527, 413] width 106 height 22
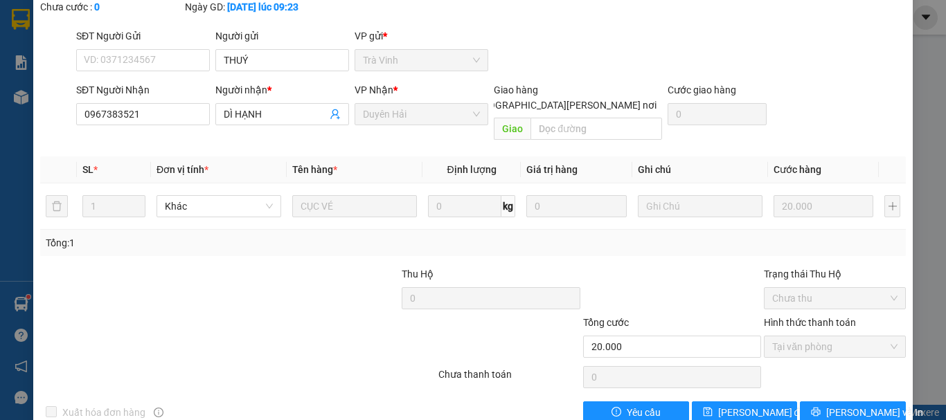
scroll to position [0, 0]
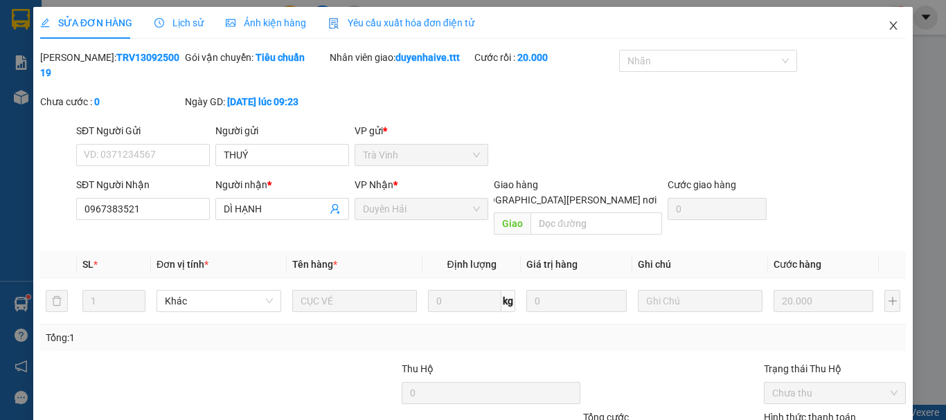
click at [890, 26] on icon "close" at bounding box center [894, 25] width 8 height 8
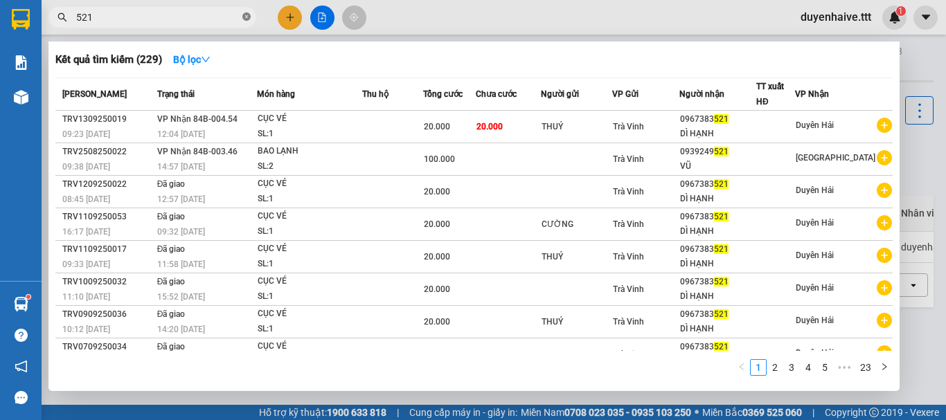
click at [246, 14] on icon "close-circle" at bounding box center [246, 16] width 8 height 8
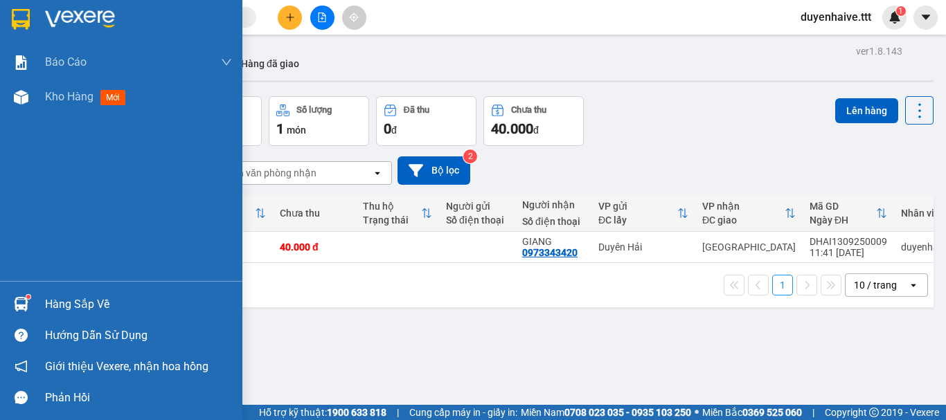
click at [84, 308] on div "Hàng sắp về" at bounding box center [138, 304] width 187 height 21
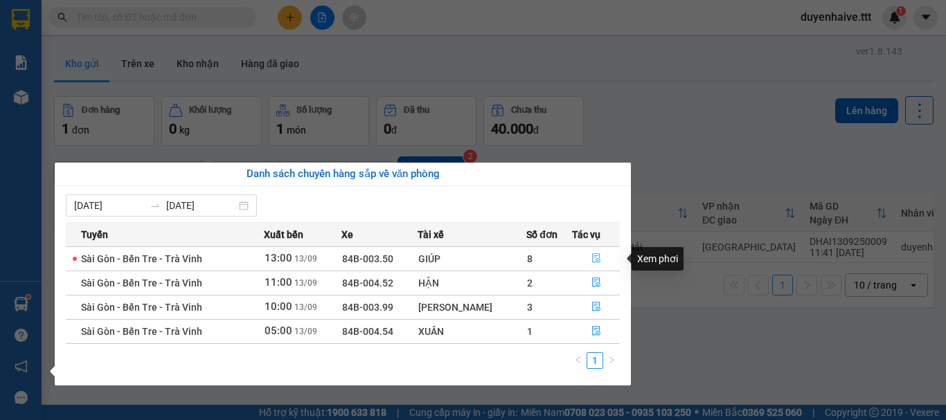
click at [592, 257] on icon "file-done" at bounding box center [596, 258] width 10 height 10
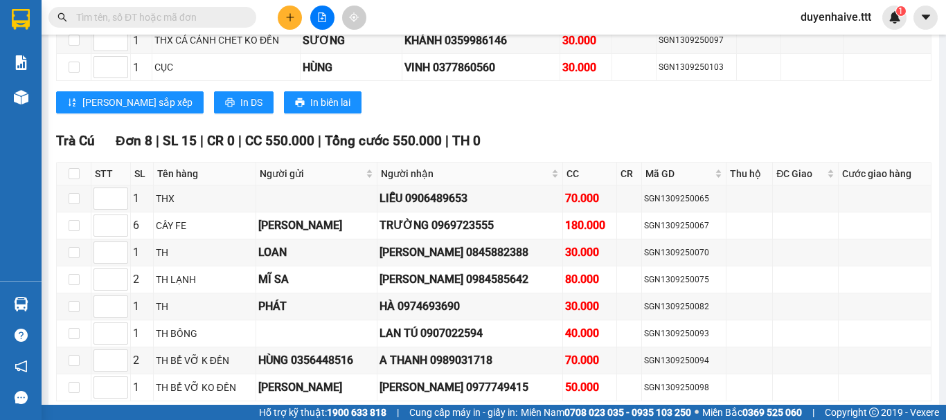
scroll to position [1385, 0]
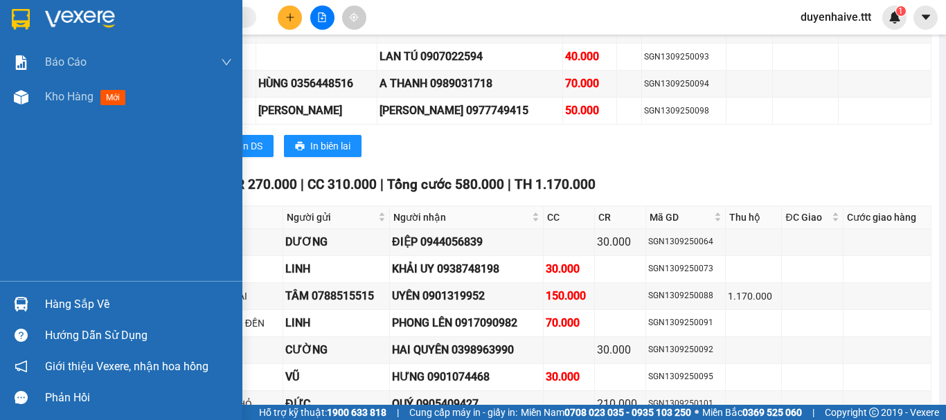
click at [86, 306] on div "Hàng sắp về" at bounding box center [138, 304] width 187 height 21
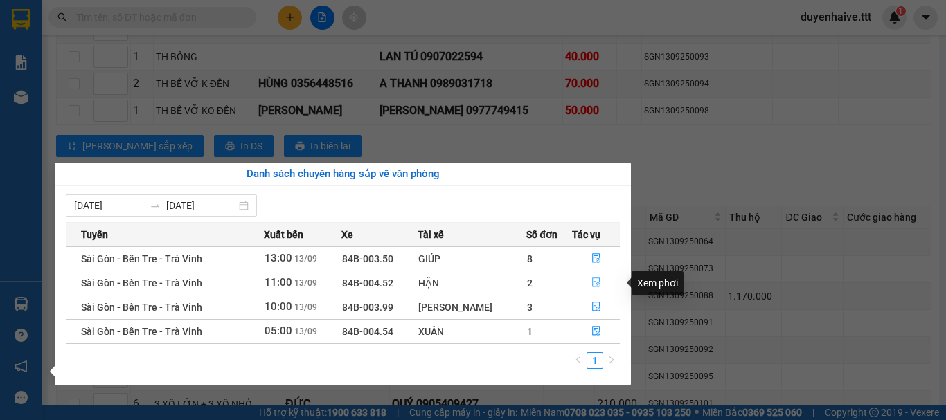
click at [591, 285] on icon "file-done" at bounding box center [596, 283] width 10 height 10
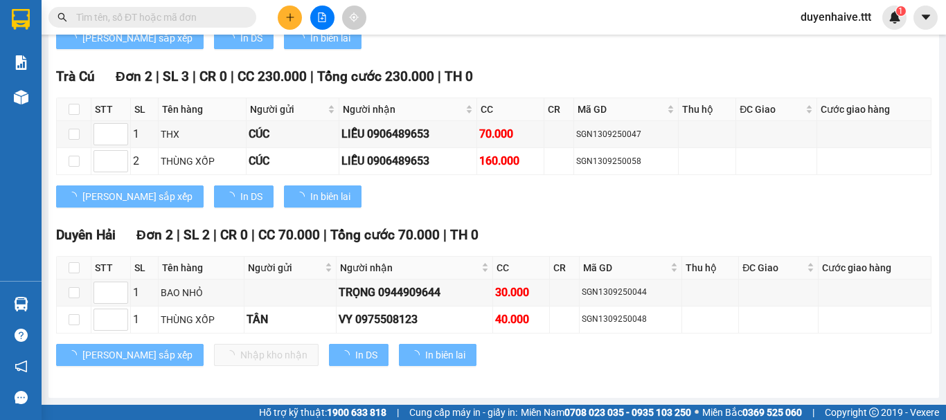
scroll to position [1022, 0]
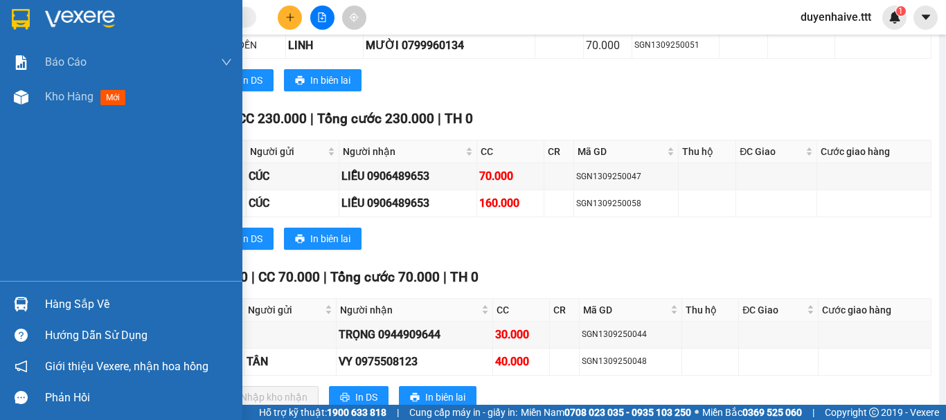
click at [65, 301] on div "Hàng sắp về" at bounding box center [138, 304] width 187 height 21
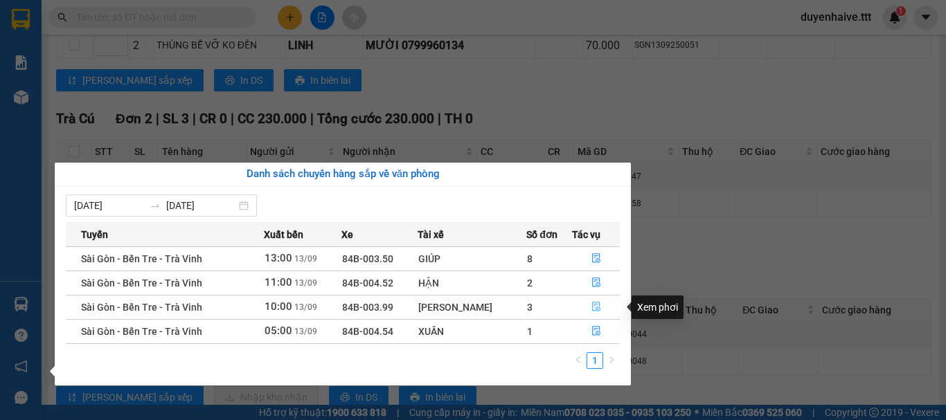
click at [592, 307] on icon "file-done" at bounding box center [596, 308] width 8 height 10
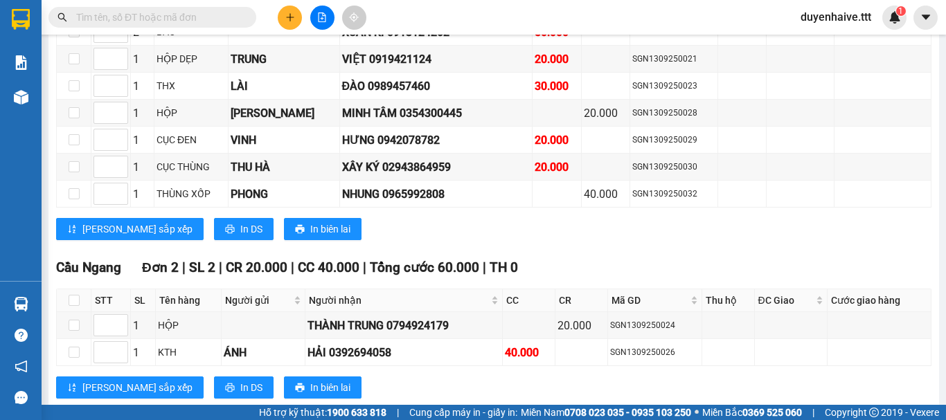
scroll to position [225, 0]
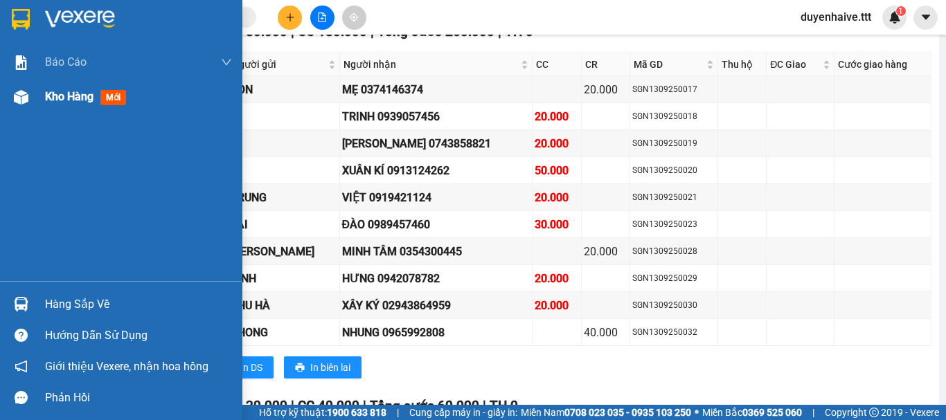
click at [64, 94] on span "Kho hàng" at bounding box center [69, 96] width 48 height 13
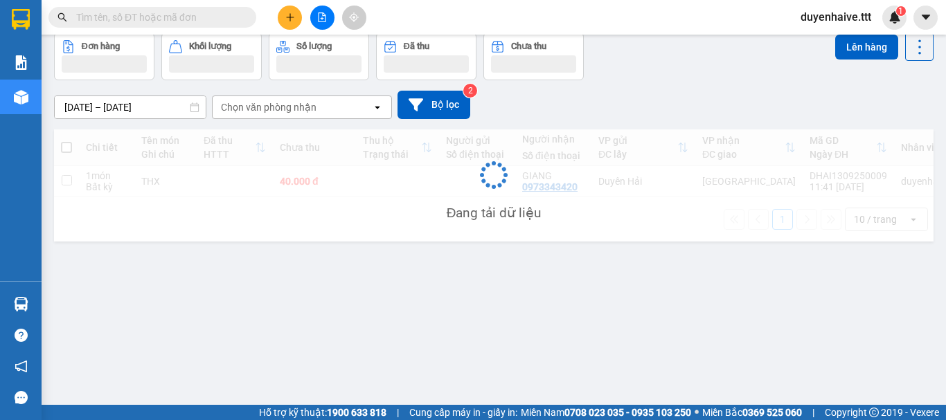
scroll to position [64, 0]
click at [523, 6] on div "Kết quả tìm kiếm ( 229 ) Bộ lọc Mã ĐH Trạng thái Món hàng Thu hộ Tổng cước Chưa…" at bounding box center [473, 17] width 946 height 35
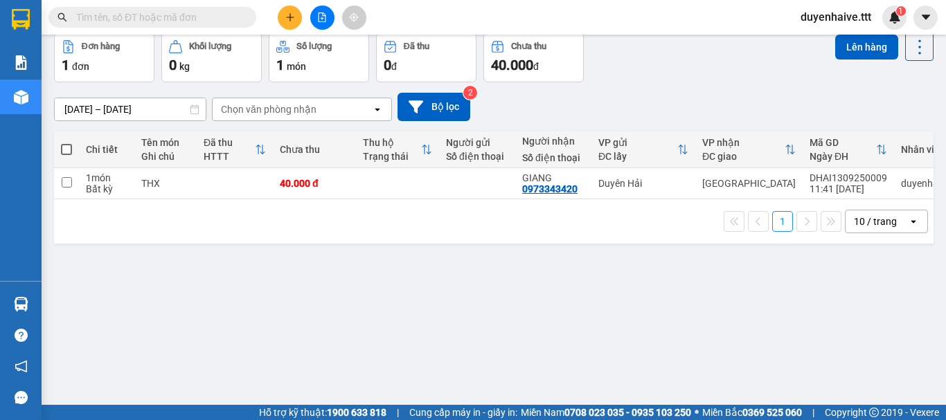
scroll to position [0, 0]
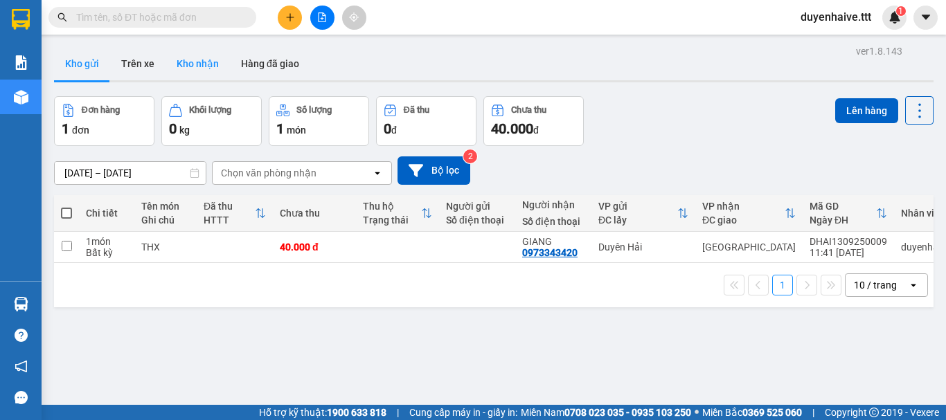
click at [204, 73] on button "Kho nhận" at bounding box center [197, 63] width 64 height 33
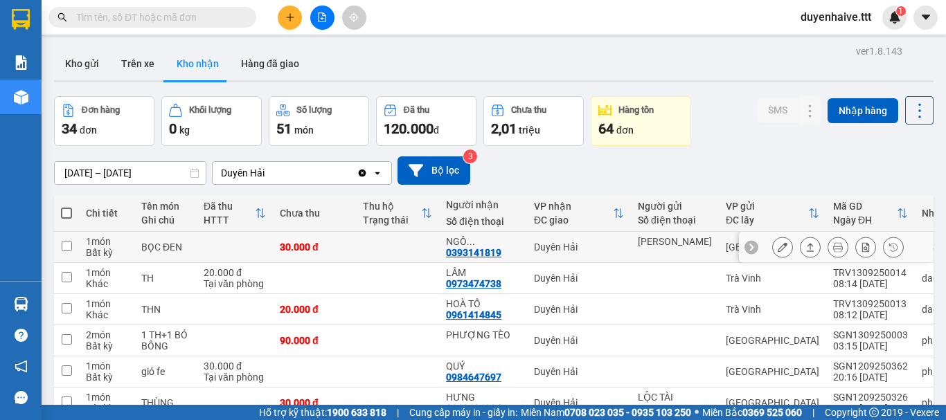
scroll to position [208, 0]
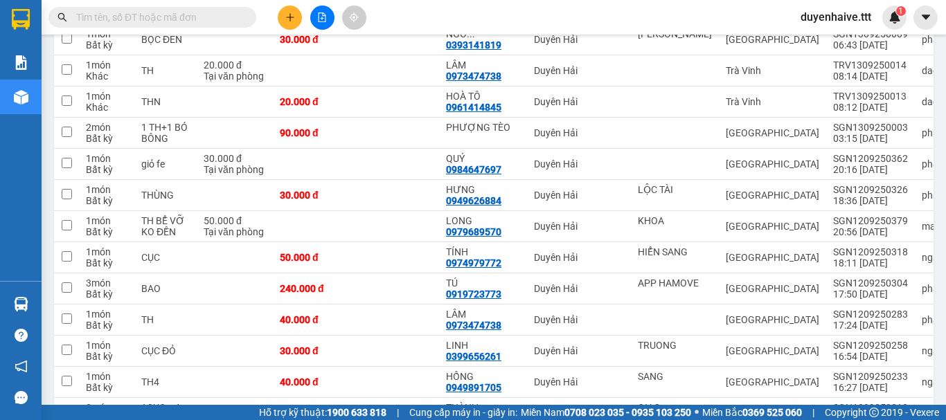
click at [197, 17] on input "text" at bounding box center [157, 17] width 163 height 15
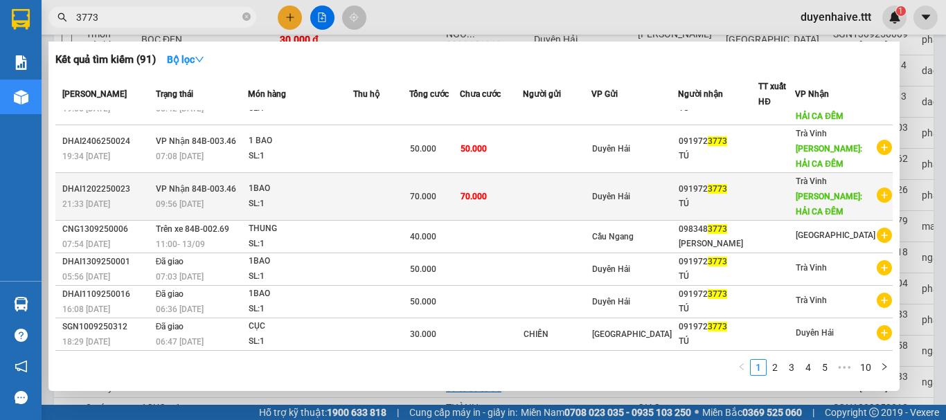
scroll to position [0, 0]
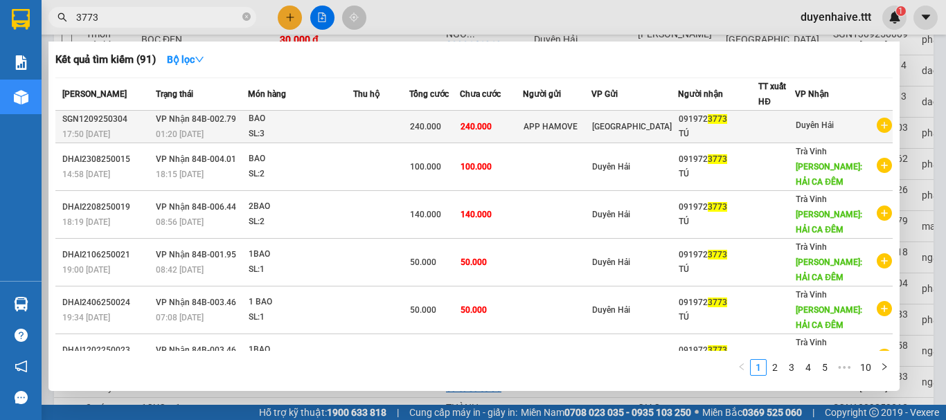
type input "3773"
click at [647, 120] on div "[GEOGRAPHIC_DATA]" at bounding box center [634, 126] width 85 height 15
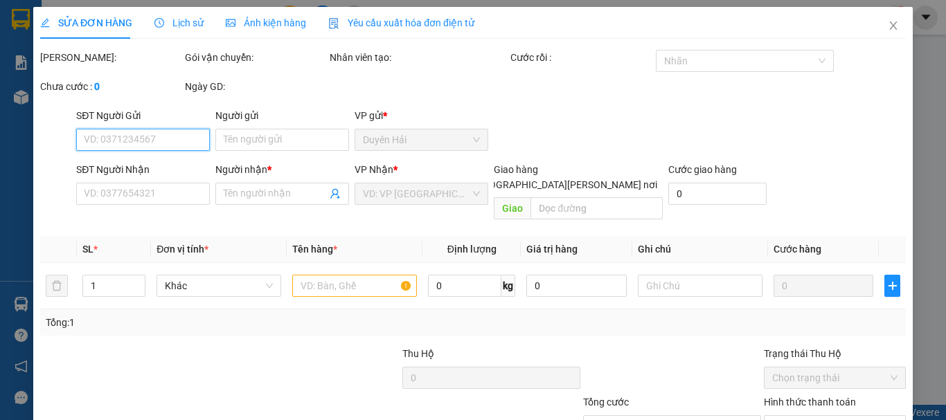
type input "APP HAMOVE"
type input "0919723773"
type input "TÚ"
type input "240.000"
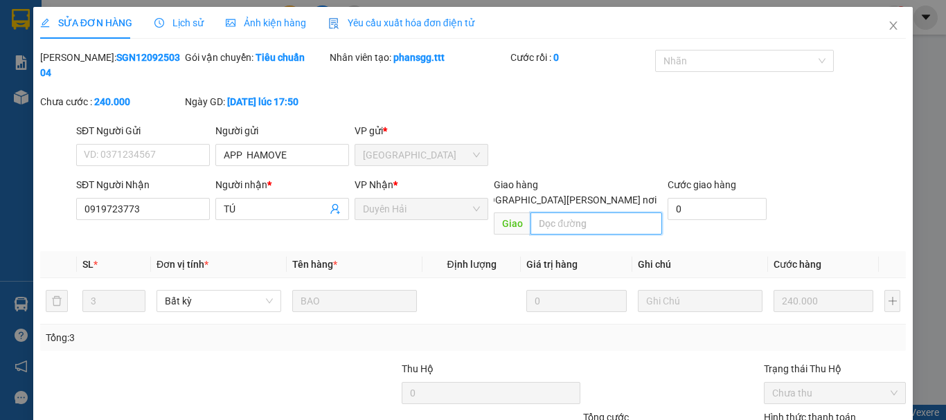
click at [556, 213] on input "text" at bounding box center [596, 224] width 132 height 22
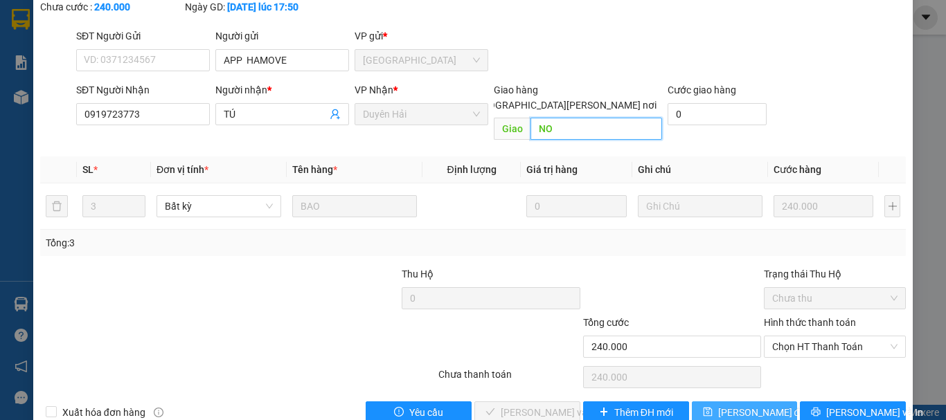
type input "NO"
click at [730, 405] on span "Lưu thay đổi" at bounding box center [762, 412] width 89 height 15
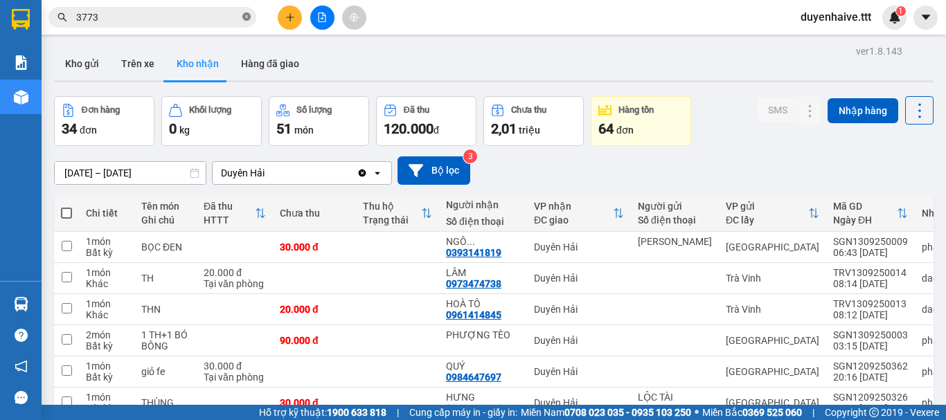
click at [244, 20] on icon "close-circle" at bounding box center [246, 16] width 8 height 8
click at [286, 17] on icon "plus" at bounding box center [290, 17] width 10 height 10
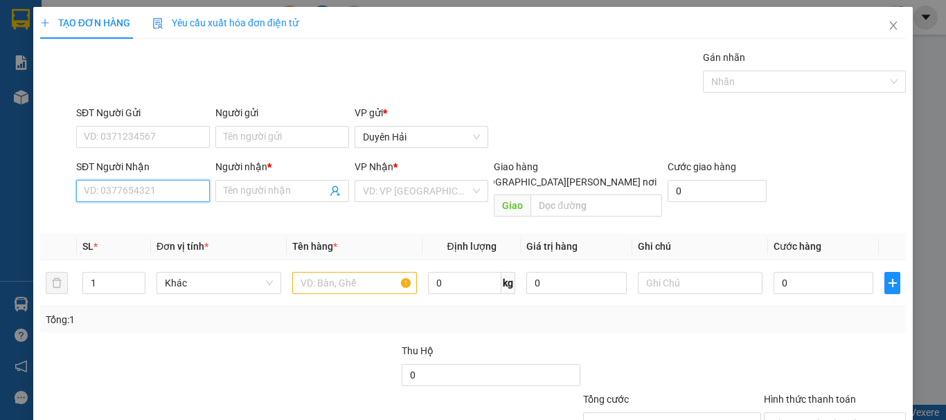
click at [100, 194] on input "SĐT Người Nhận" at bounding box center [143, 191] width 134 height 22
type input "0976093127"
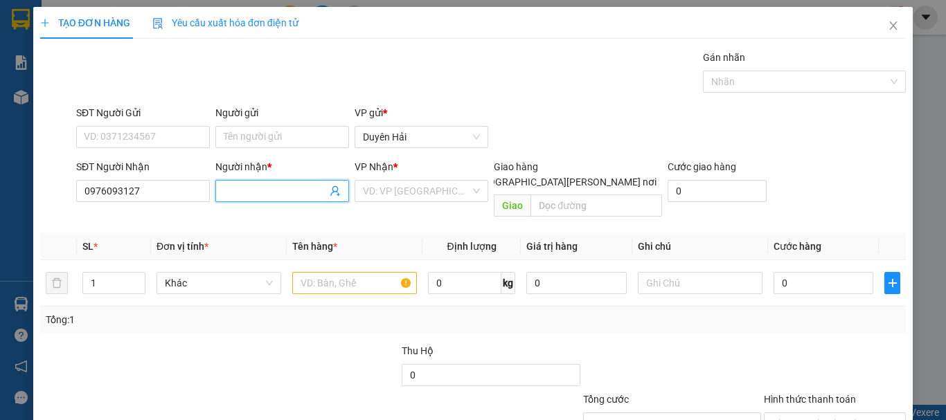
click at [246, 195] on input "Người nhận *" at bounding box center [275, 190] width 103 height 15
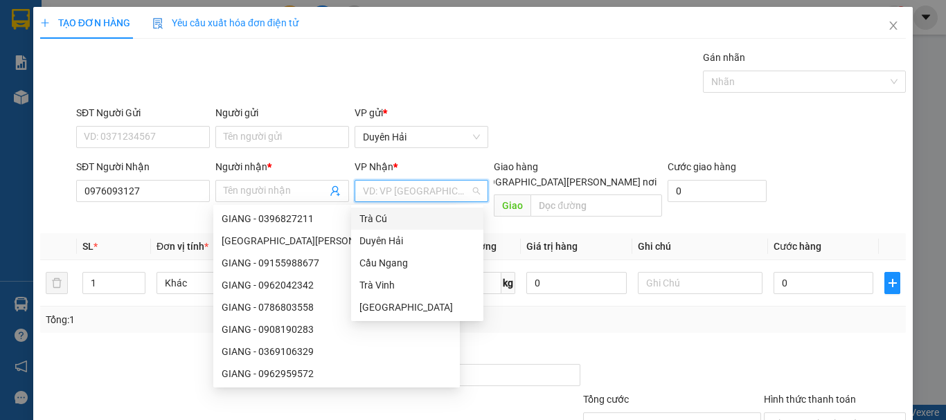
click at [378, 192] on input "search" at bounding box center [416, 191] width 107 height 21
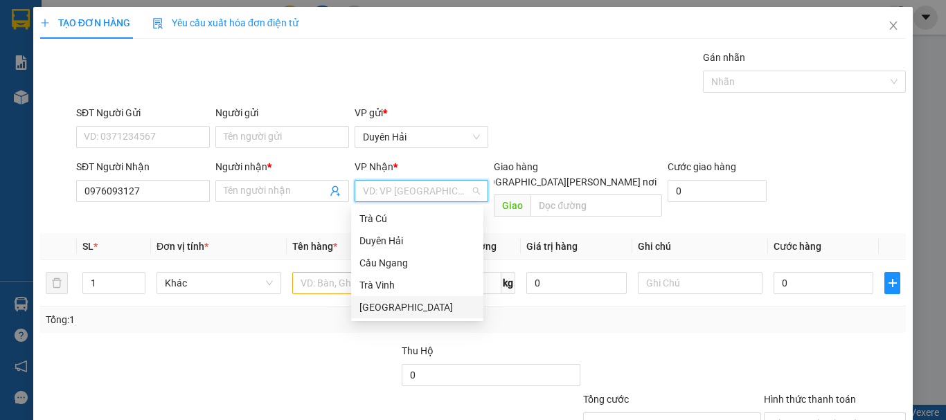
click at [379, 306] on div "[GEOGRAPHIC_DATA]" at bounding box center [417, 307] width 116 height 15
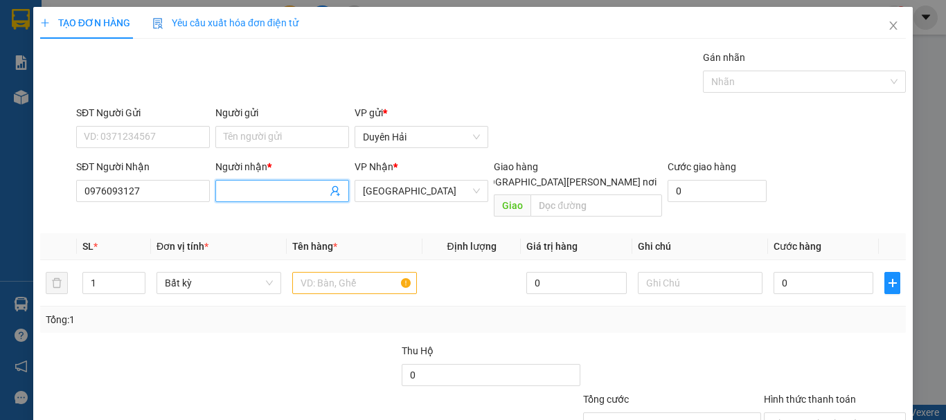
click at [244, 195] on input "Người nhận *" at bounding box center [275, 190] width 103 height 15
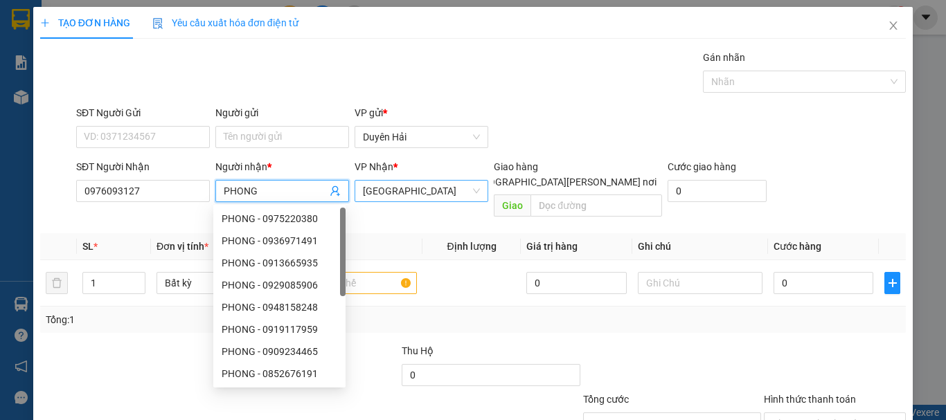
click at [367, 191] on span "[GEOGRAPHIC_DATA]" at bounding box center [421, 191] width 117 height 21
type input "PHONG"
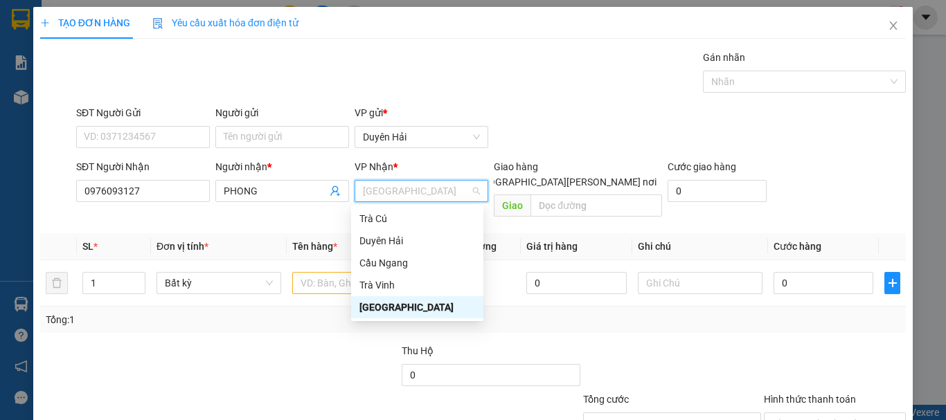
click at [366, 311] on div "[GEOGRAPHIC_DATA]" at bounding box center [417, 307] width 116 height 15
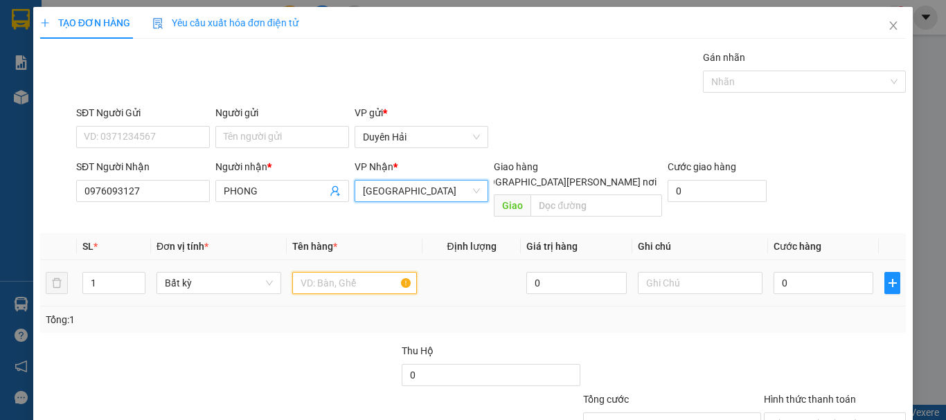
click at [322, 272] on input "text" at bounding box center [354, 283] width 125 height 22
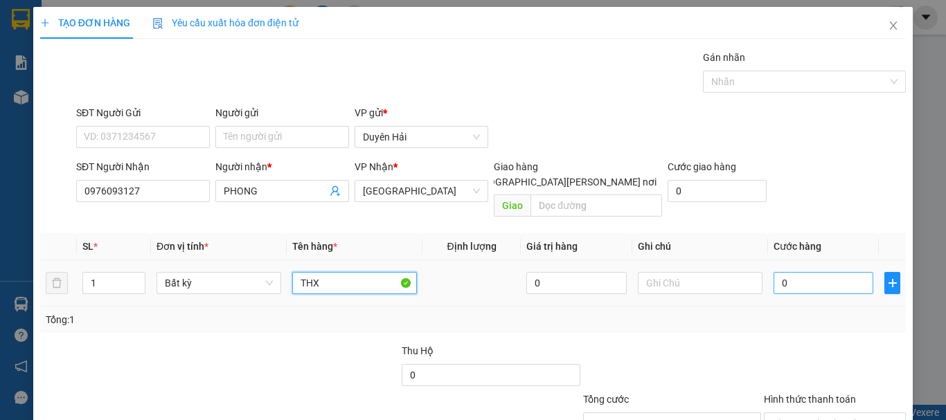
type input "THX"
click at [783, 272] on input "0" at bounding box center [823, 283] width 100 height 22
type input "5"
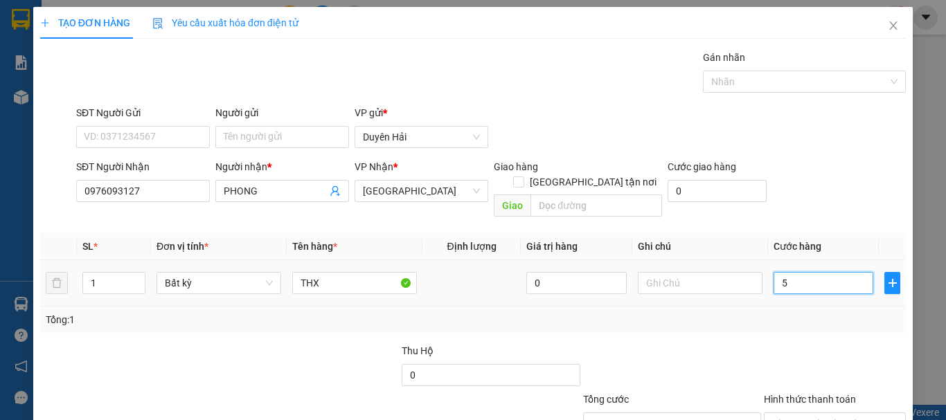
type input "50"
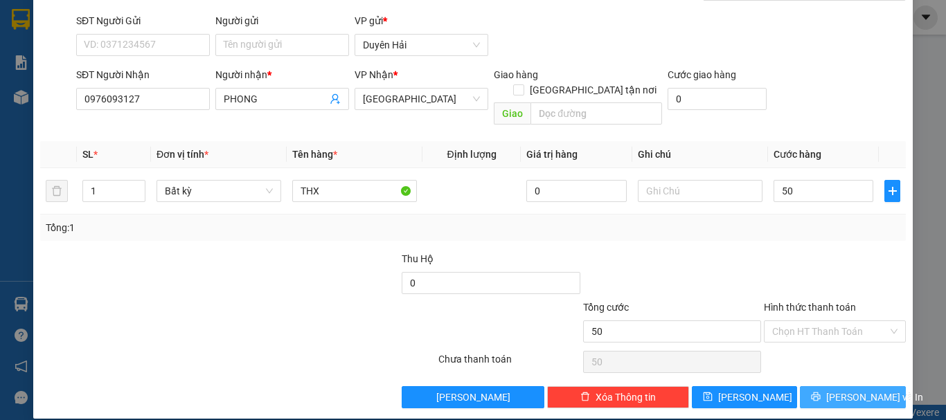
type input "50.000"
click span "[PERSON_NAME] và In"
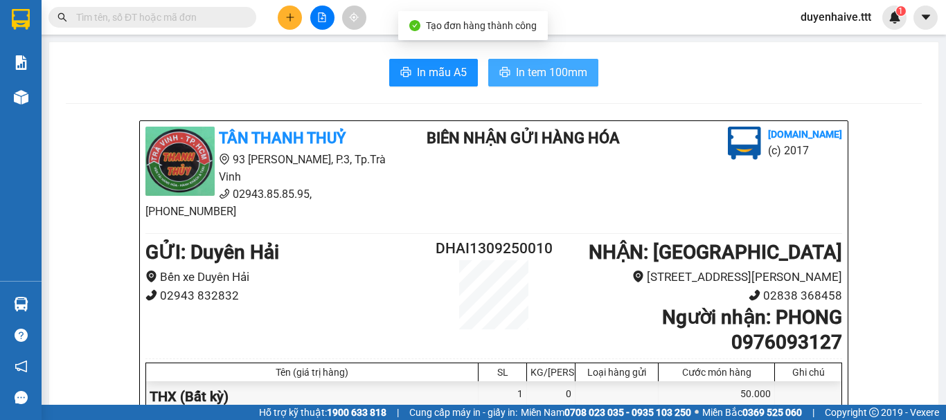
click span "In tem 100mm"
